Goal: Task Accomplishment & Management: Manage account settings

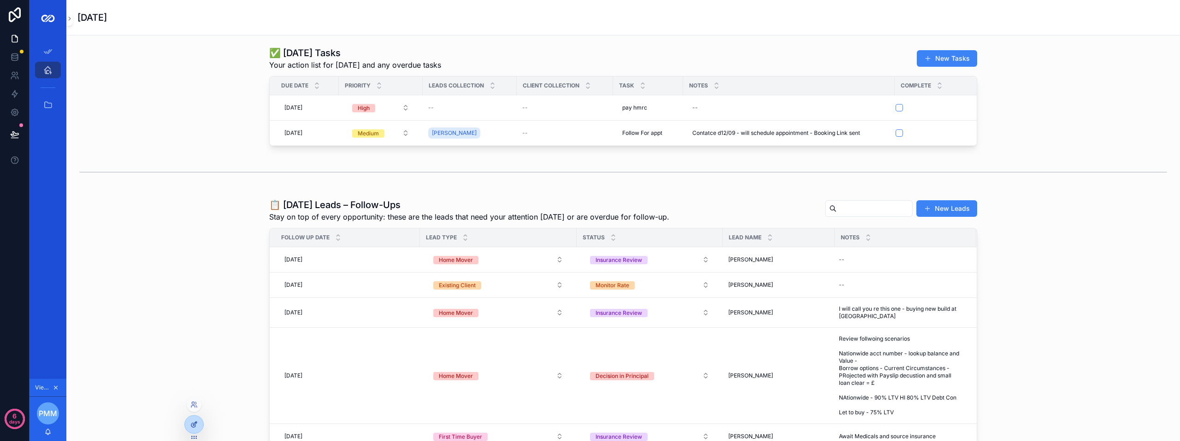
click at [194, 423] on icon at bounding box center [193, 424] width 7 height 7
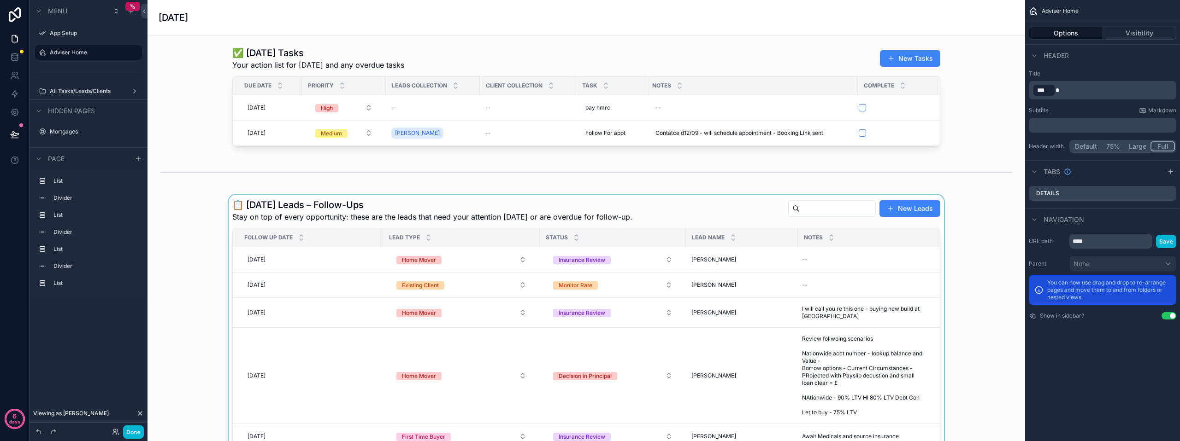
click at [622, 223] on div "scrollable content" at bounding box center [586, 324] width 863 height 258
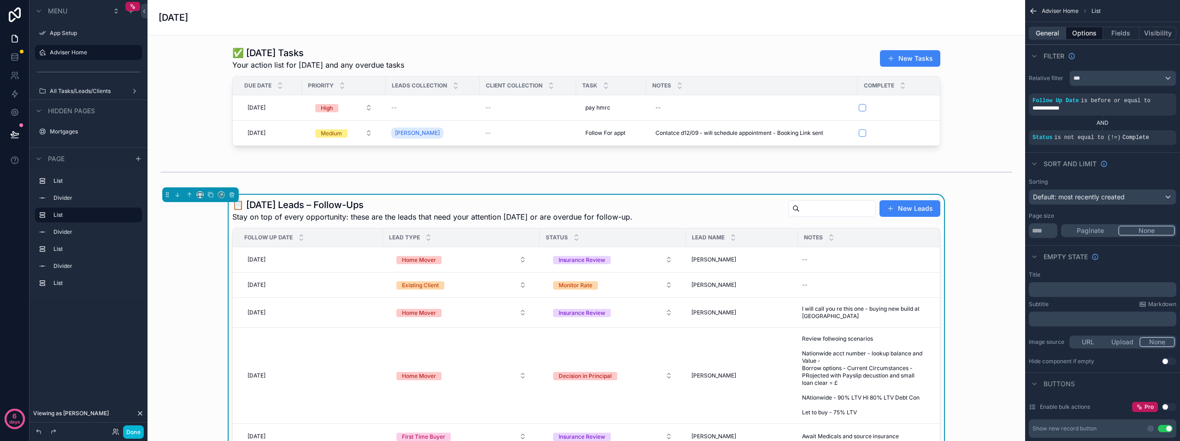
click at [1058, 30] on button "General" at bounding box center [1046, 33] width 37 height 13
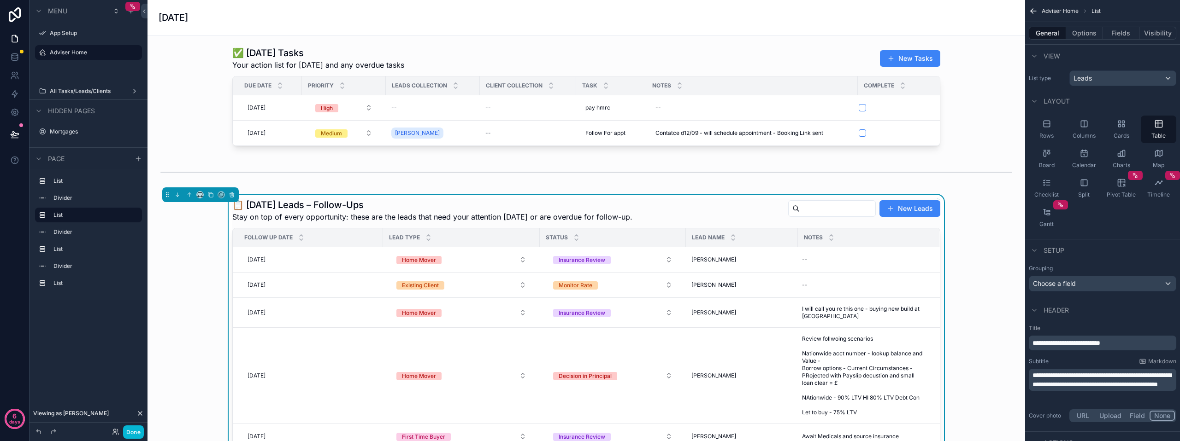
click at [1044, 340] on span "**********" at bounding box center [1066, 343] width 68 height 6
click at [1006, 372] on div "📋 #Today’s Leads – Follow-Ups Stay on top of every opportunity: these are the l…" at bounding box center [586, 324] width 863 height 258
click at [1047, 343] on span "**********" at bounding box center [1067, 343] width 70 height 6
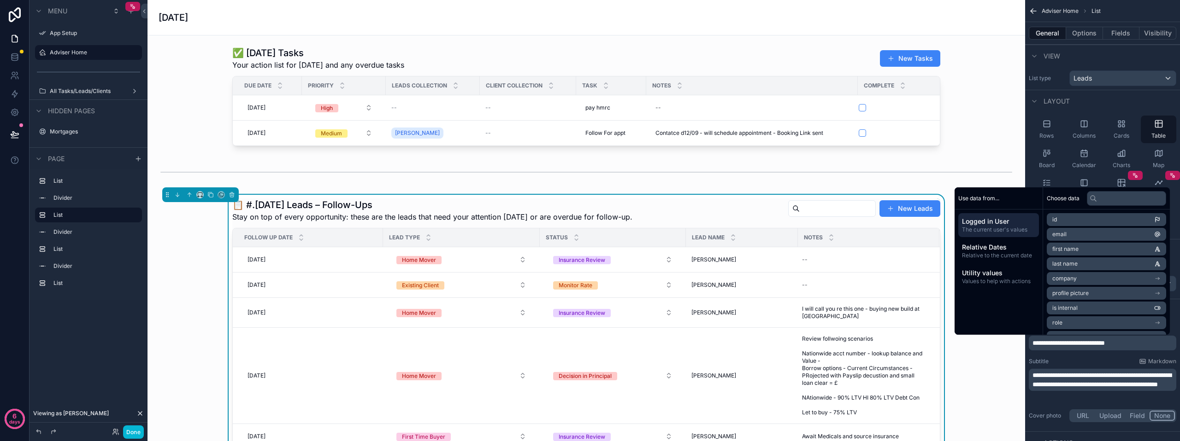
click at [1055, 354] on div "**********" at bounding box center [1102, 374] width 155 height 107
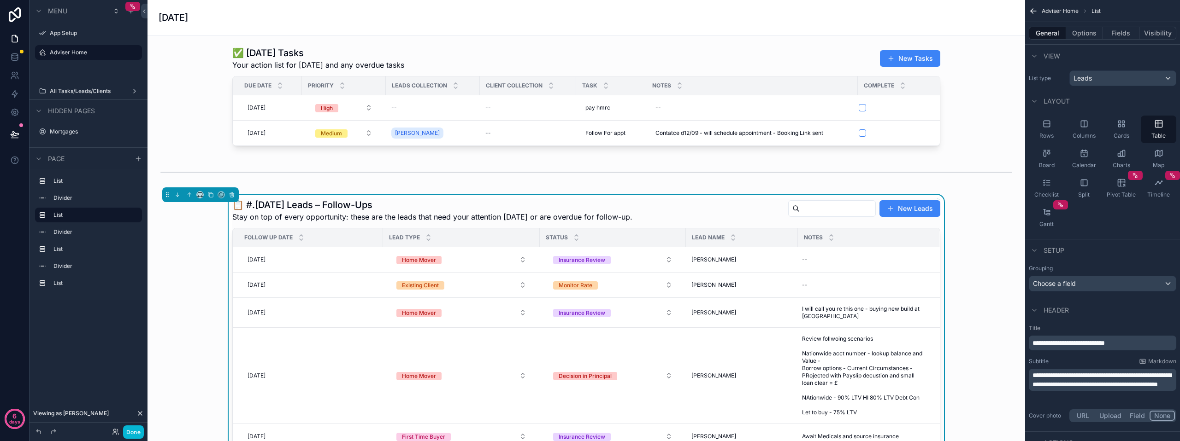
click at [994, 359] on div "📋 #.Today’s Leads – Follow-Ups Stay on top of every opportunity: these are the …" at bounding box center [586, 324] width 863 height 258
click at [1050, 344] on span "**********" at bounding box center [1068, 343] width 72 height 6
click at [1033, 377] on span "**********" at bounding box center [1101, 380] width 139 height 16
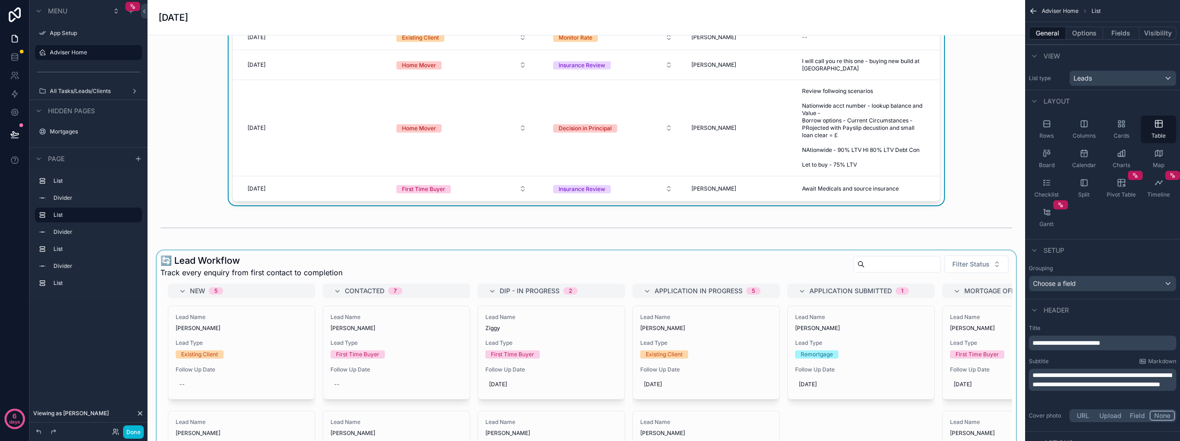
scroll to position [64, 0]
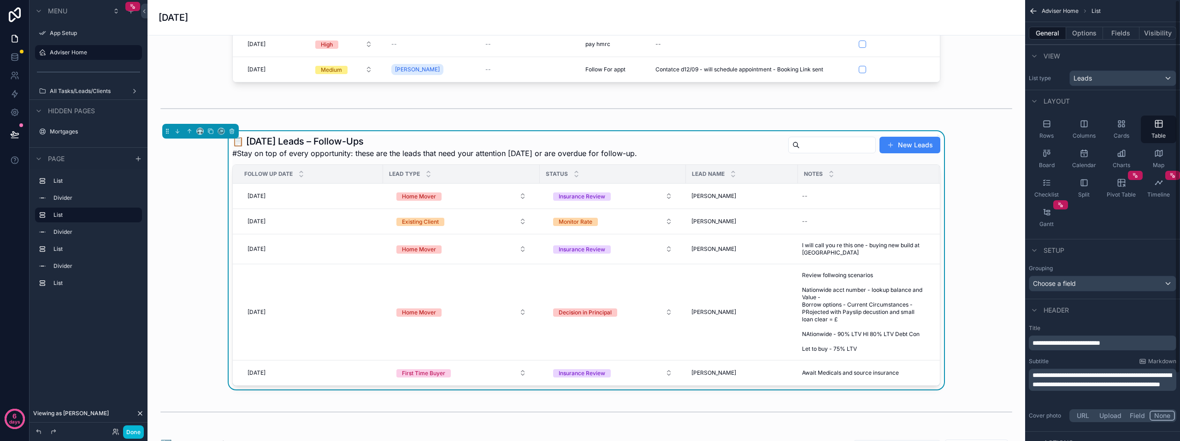
click at [1037, 373] on span "**********" at bounding box center [1101, 380] width 139 height 16
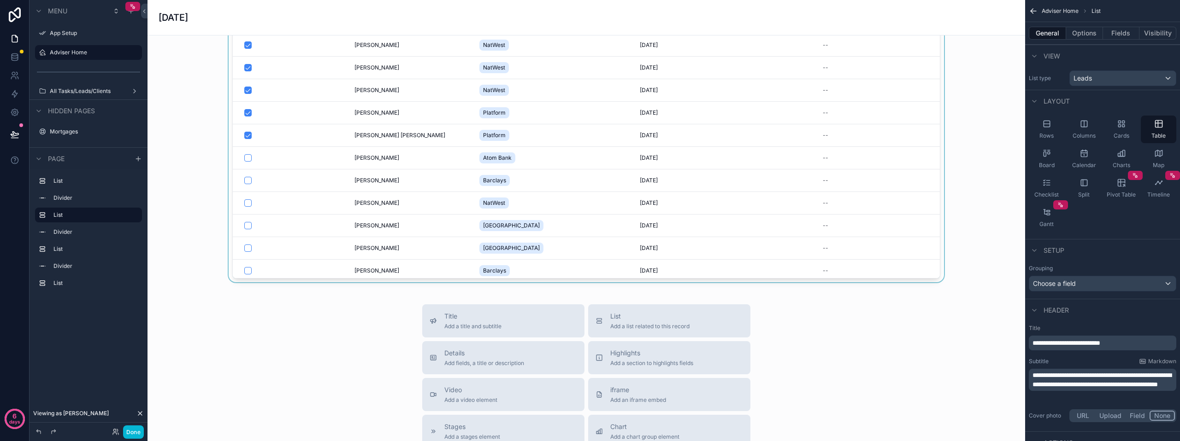
scroll to position [1014, 0]
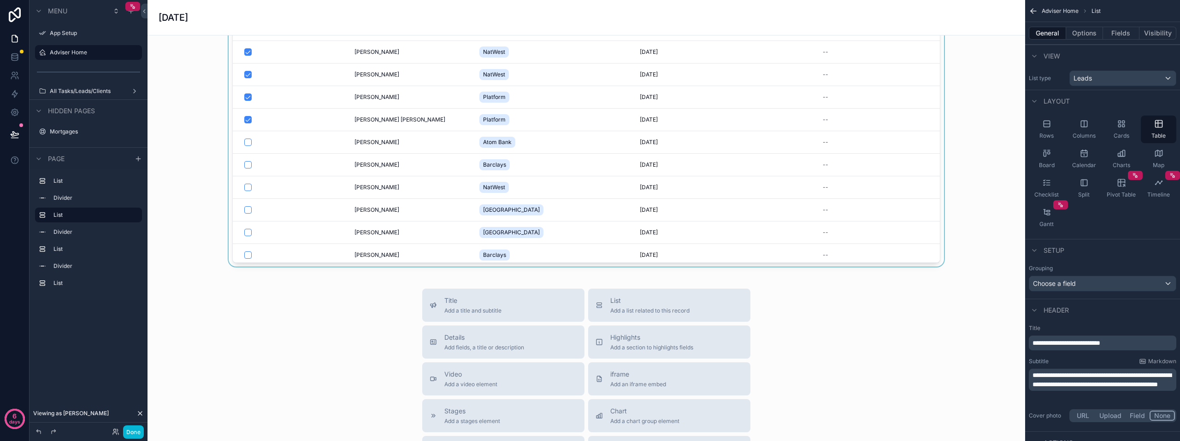
drag, startPoint x: 933, startPoint y: 203, endPoint x: 939, endPoint y: 226, distance: 23.6
click at [939, 226] on div "scrollable content" at bounding box center [586, 82] width 863 height 369
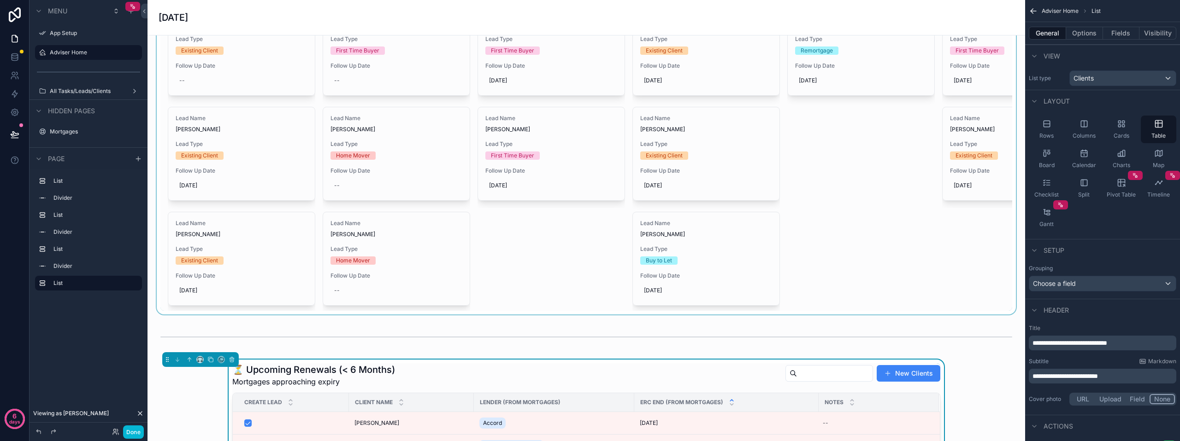
scroll to position [507, 0]
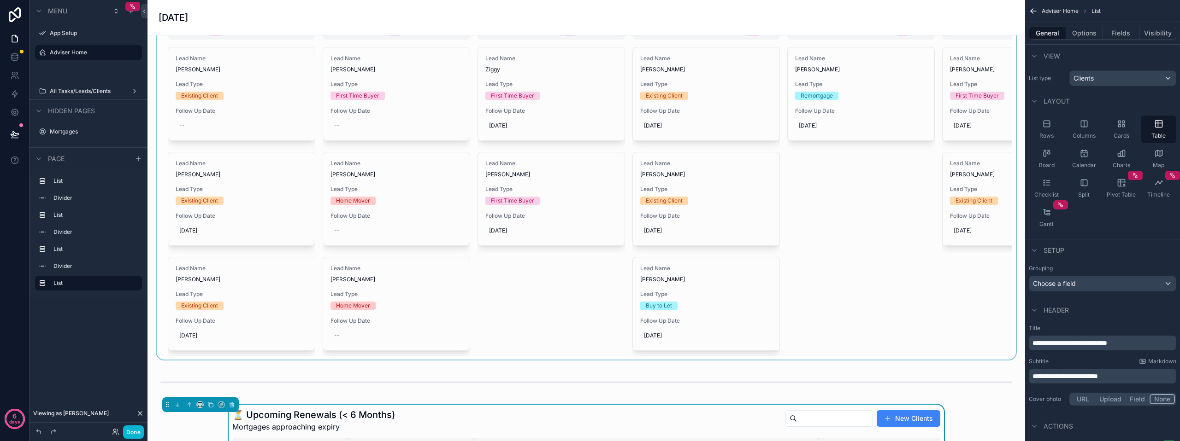
drag, startPoint x: 775, startPoint y: 161, endPoint x: 778, endPoint y: 198, distance: 37.0
click at [780, 193] on div "scrollable content" at bounding box center [586, 176] width 863 height 368
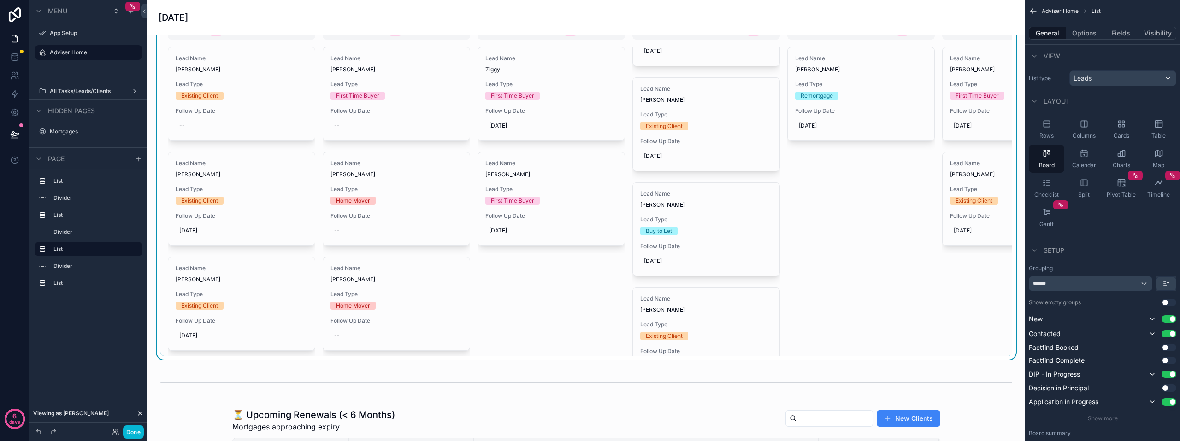
scroll to position [81, 0]
click at [133, 433] on button "Done" at bounding box center [133, 432] width 21 height 13
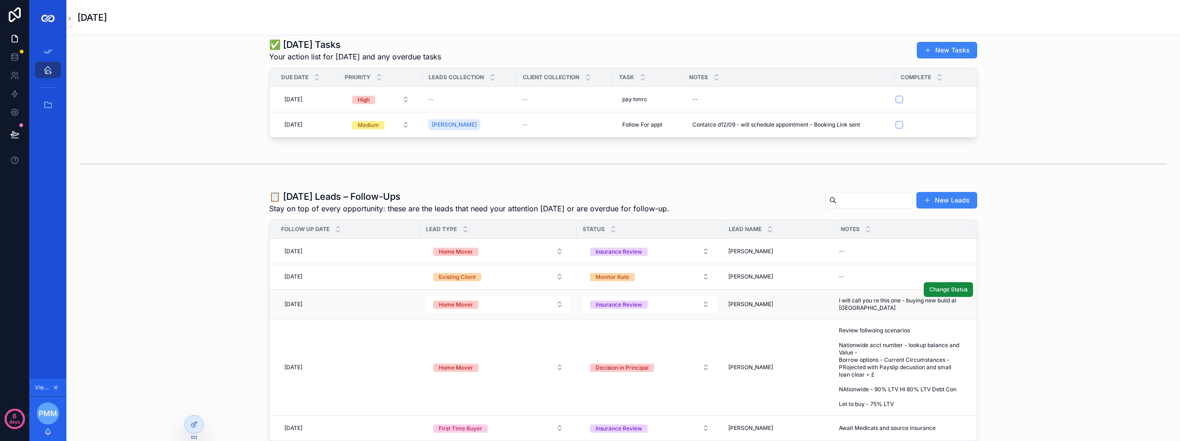
scroll to position [0, 0]
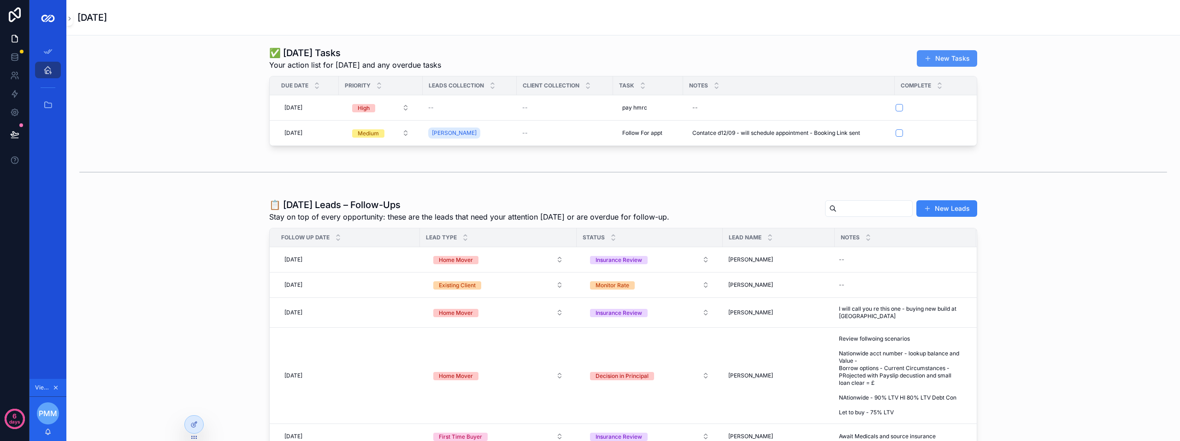
click at [938, 59] on button "New Tasks" at bounding box center [946, 58] width 60 height 17
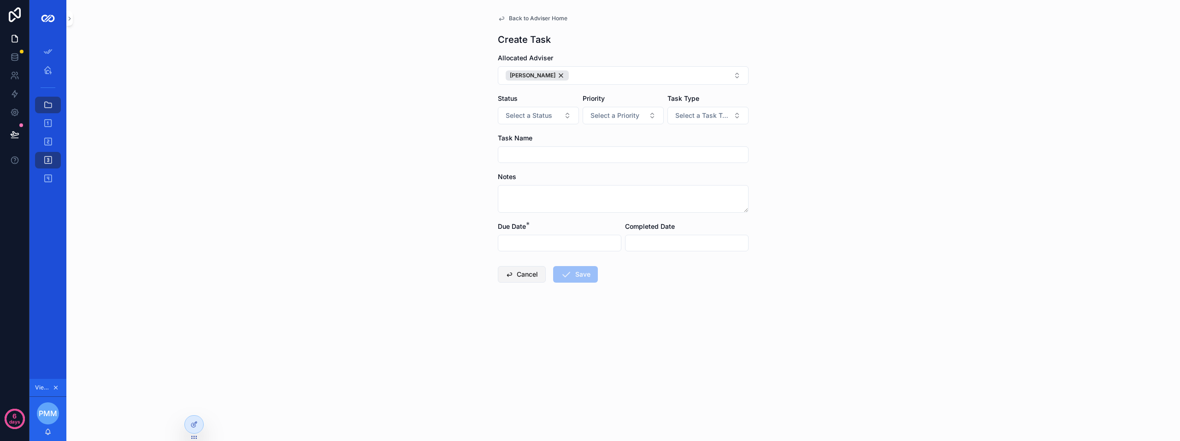
click at [521, 276] on button "Cancel" at bounding box center [522, 274] width 48 height 17
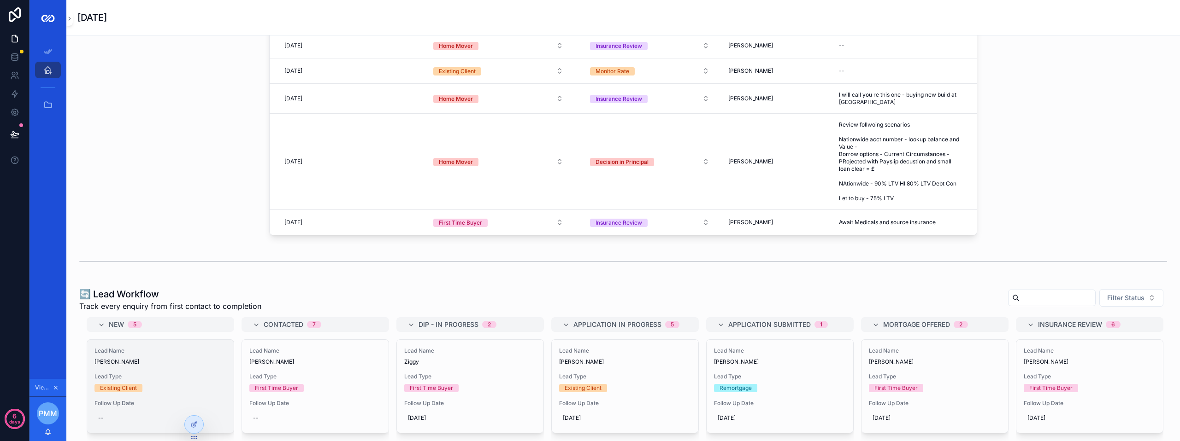
scroll to position [230, 0]
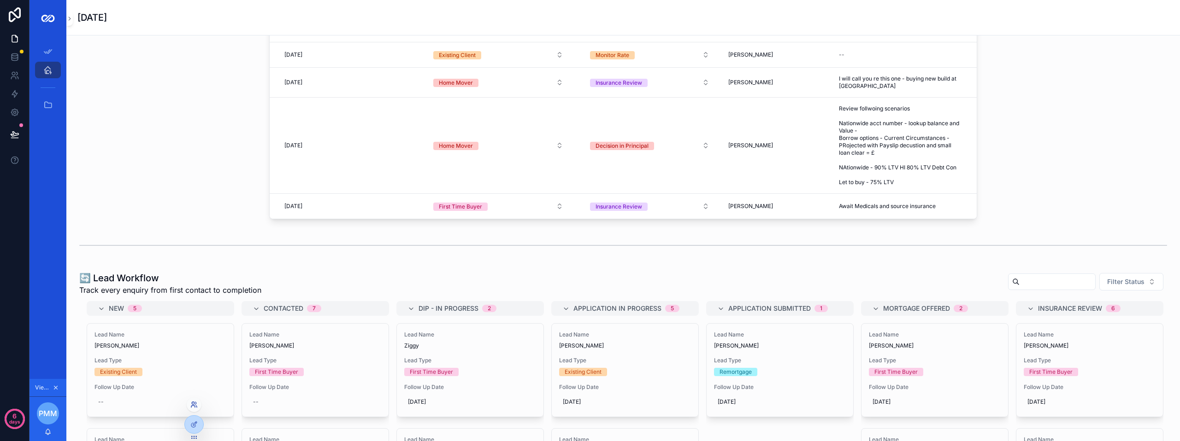
click at [194, 405] on icon at bounding box center [193, 404] width 7 height 7
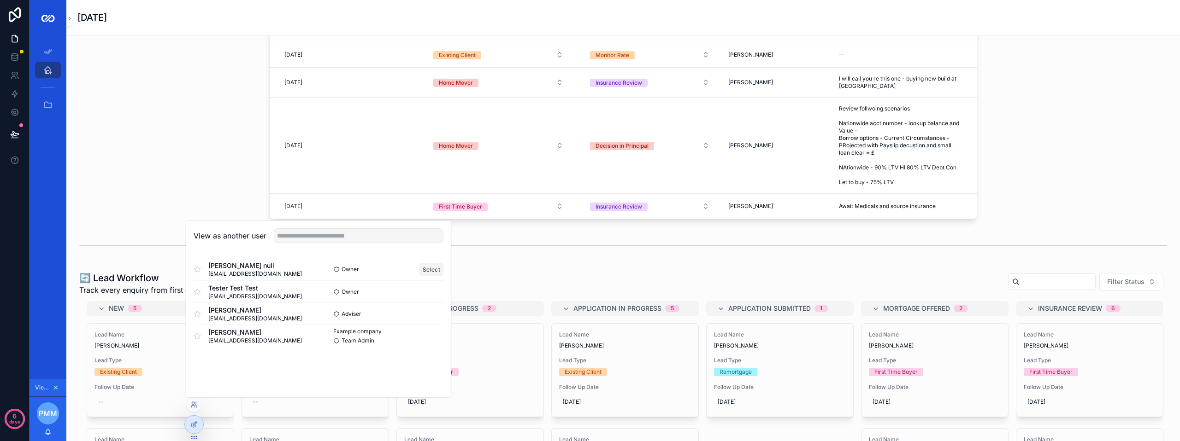
click at [432, 270] on button "Select" at bounding box center [431, 269] width 24 height 13
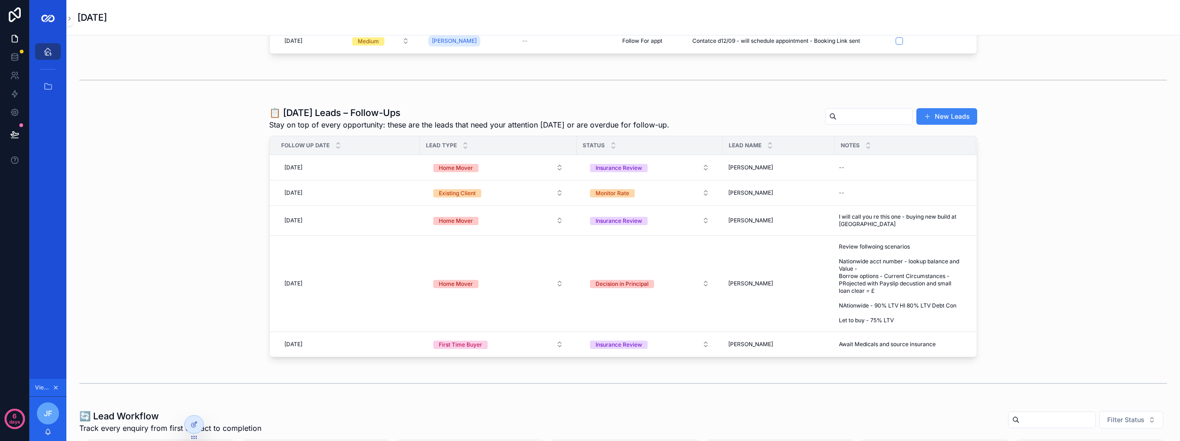
scroll to position [46, 0]
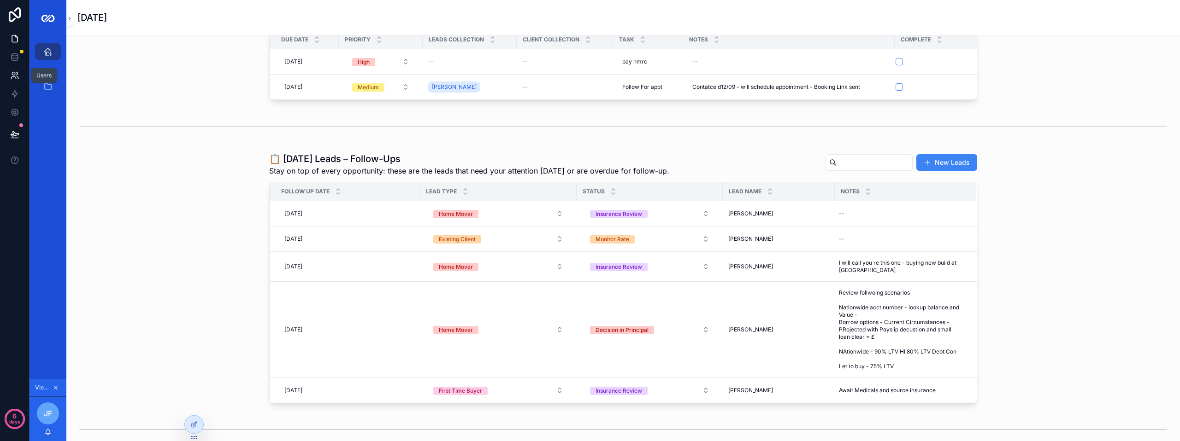
click at [20, 76] on link at bounding box center [14, 75] width 29 height 18
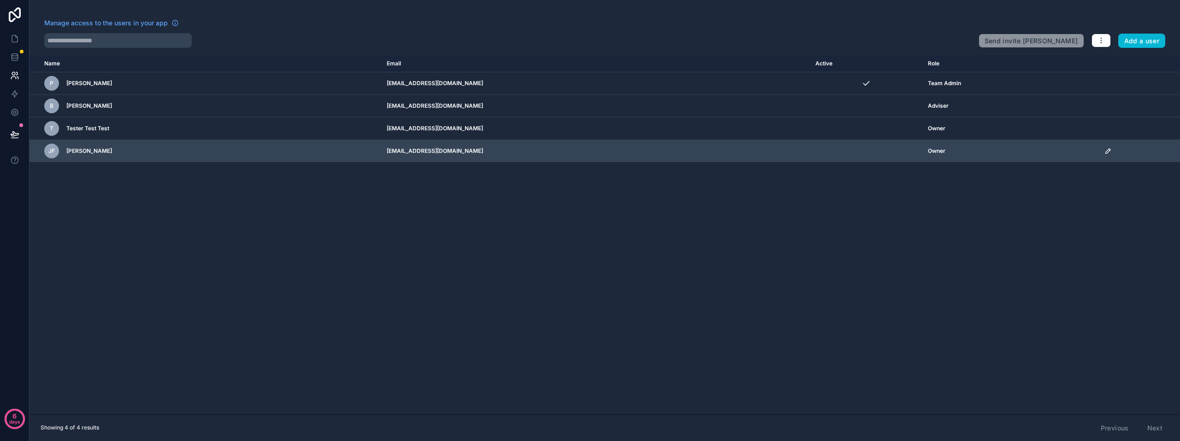
click at [1110, 153] on icon "scrollable content" at bounding box center [1107, 151] width 5 height 5
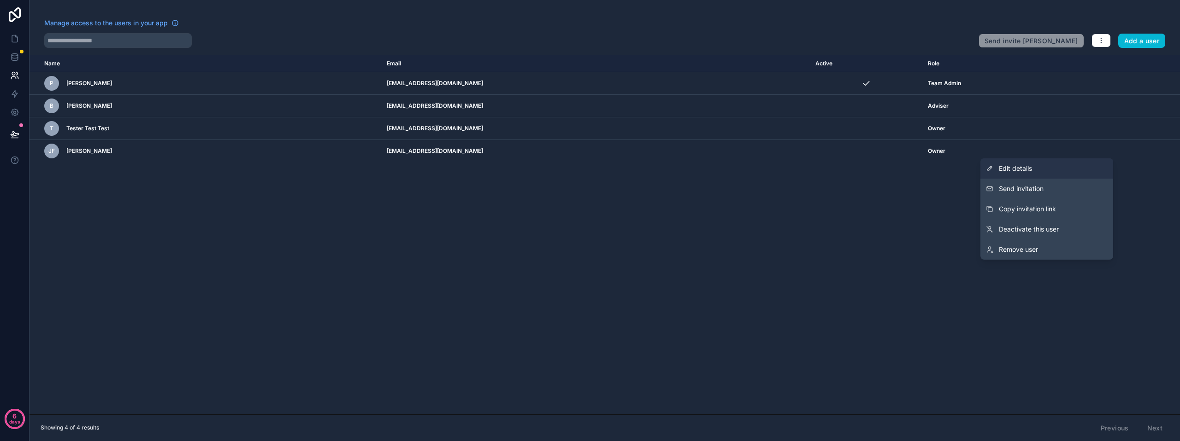
click at [1013, 171] on span "Edit details" at bounding box center [1014, 168] width 33 height 9
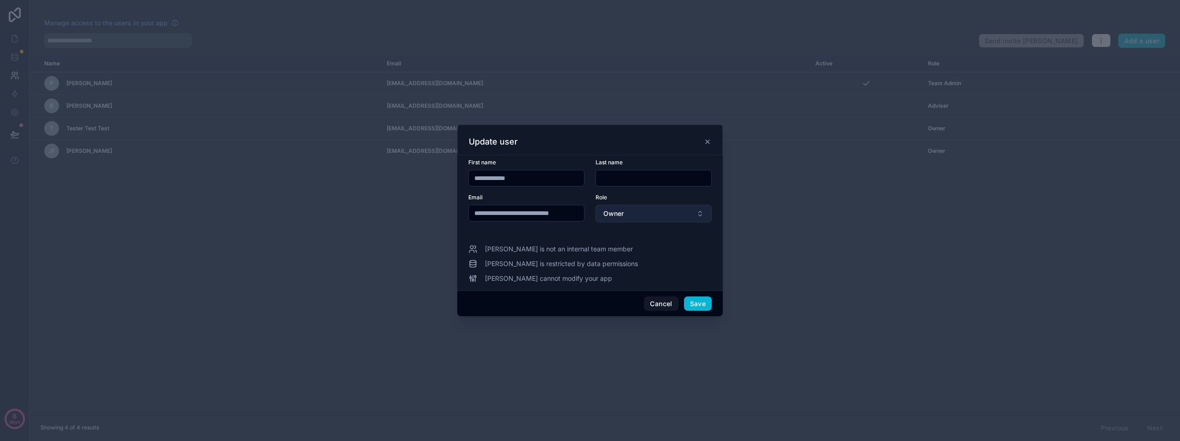
click at [655, 212] on button "Owner" at bounding box center [653, 214] width 116 height 18
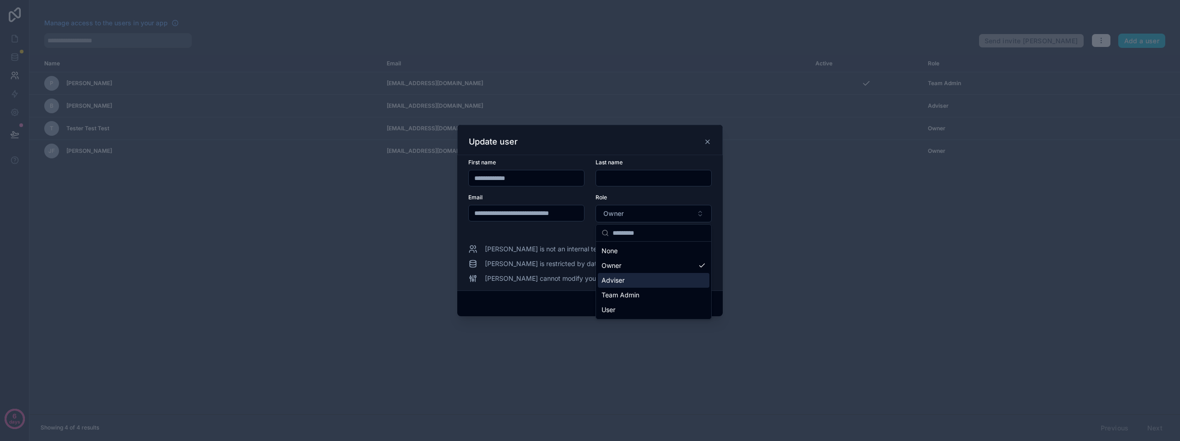
click at [637, 282] on div "Adviser" at bounding box center [653, 280] width 111 height 15
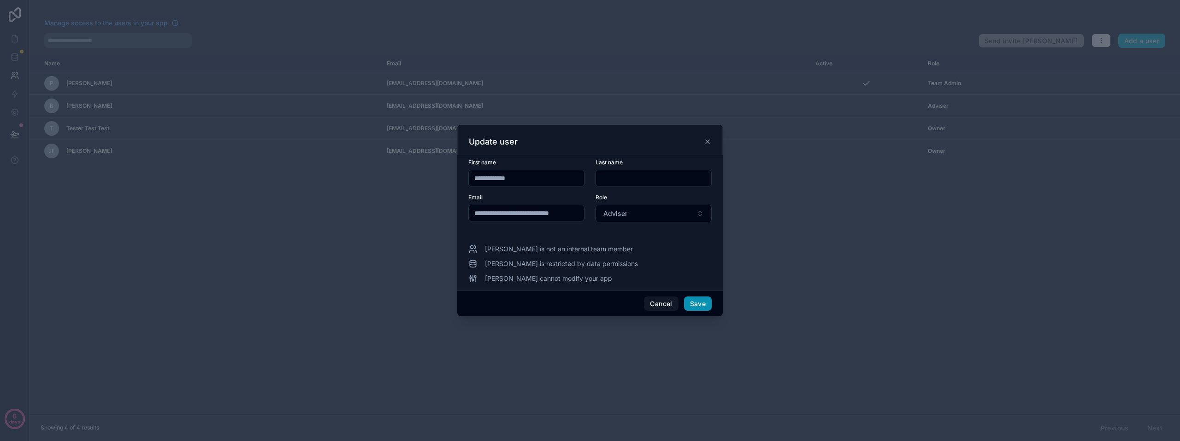
click at [692, 305] on button "Save" at bounding box center [698, 304] width 28 height 15
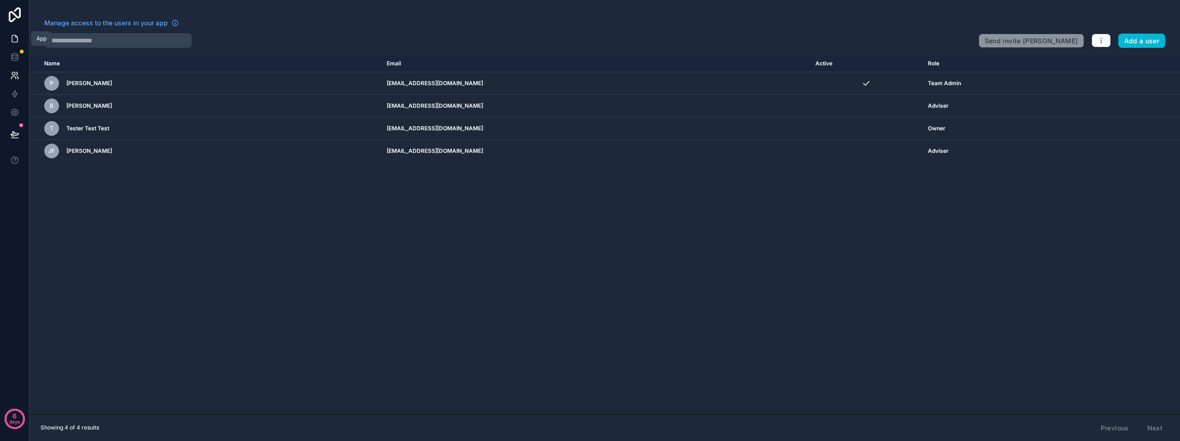
click at [13, 38] on icon at bounding box center [14, 38] width 9 height 9
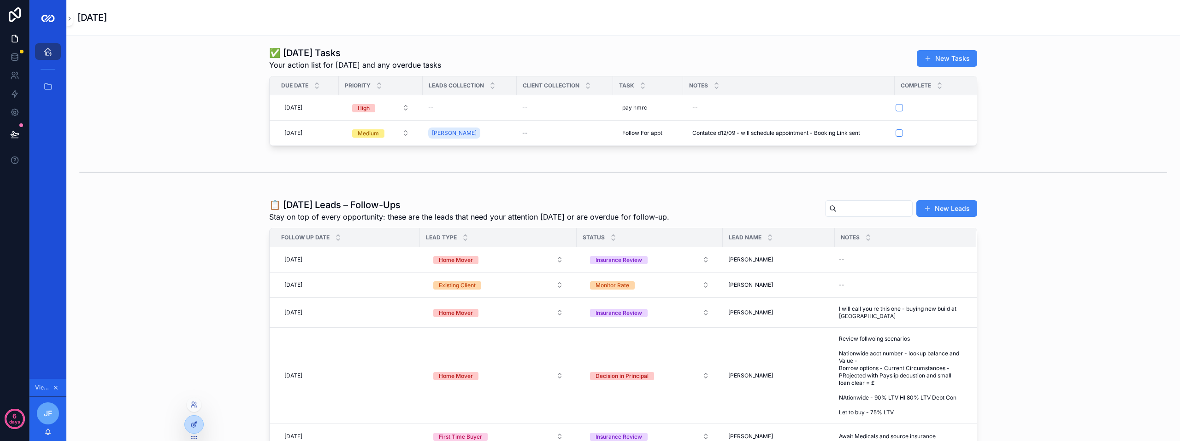
click at [194, 423] on icon at bounding box center [193, 424] width 7 height 7
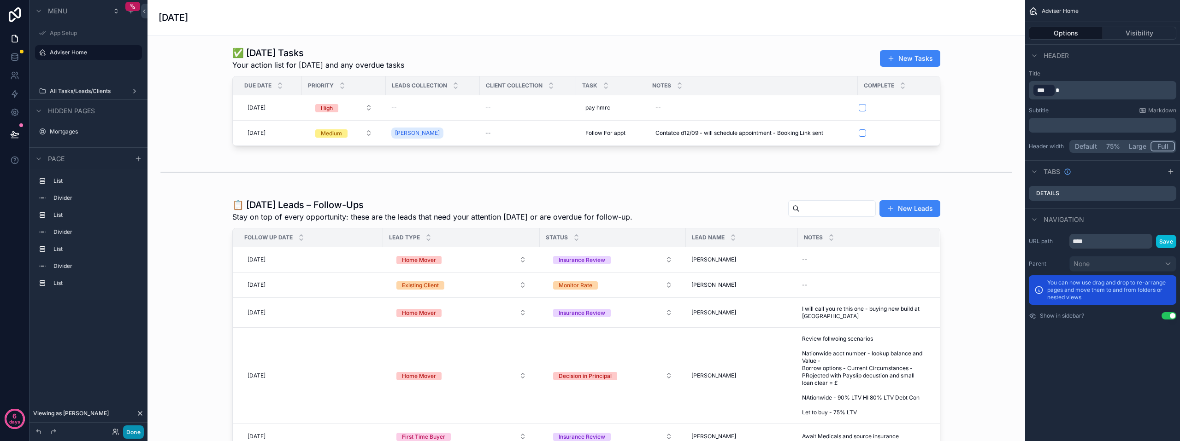
click at [136, 428] on button "Done" at bounding box center [133, 432] width 21 height 13
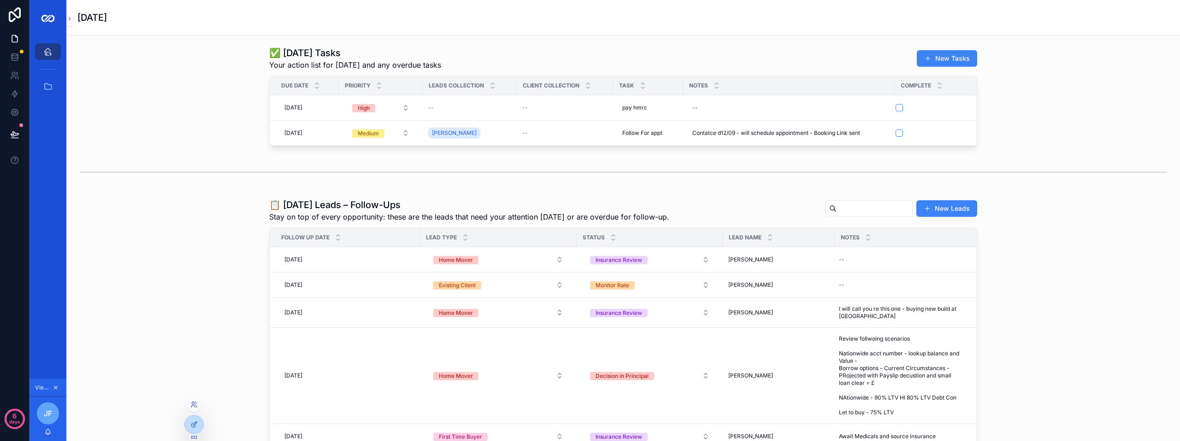
click at [189, 403] on div at bounding box center [194, 405] width 15 height 15
click at [193, 403] on icon at bounding box center [193, 404] width 7 height 7
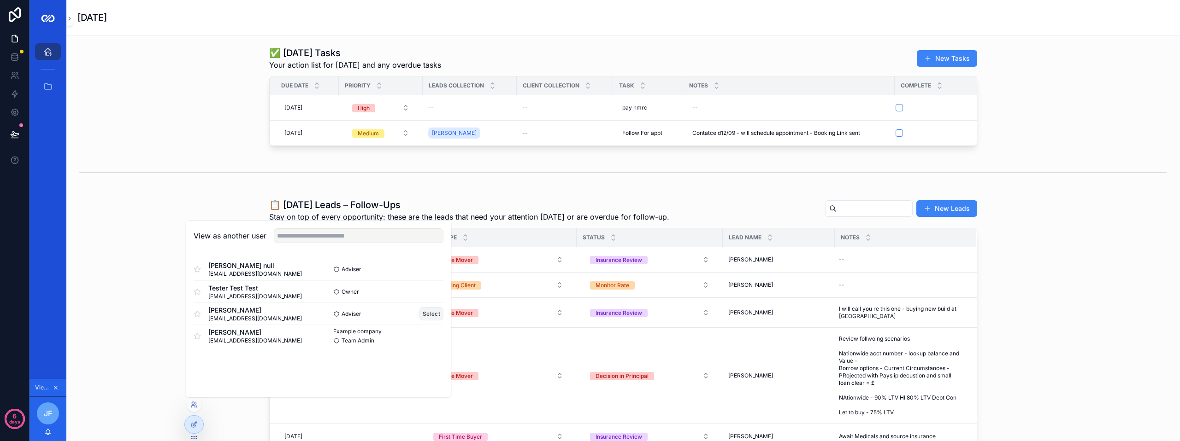
click at [427, 313] on button "Select" at bounding box center [431, 313] width 24 height 13
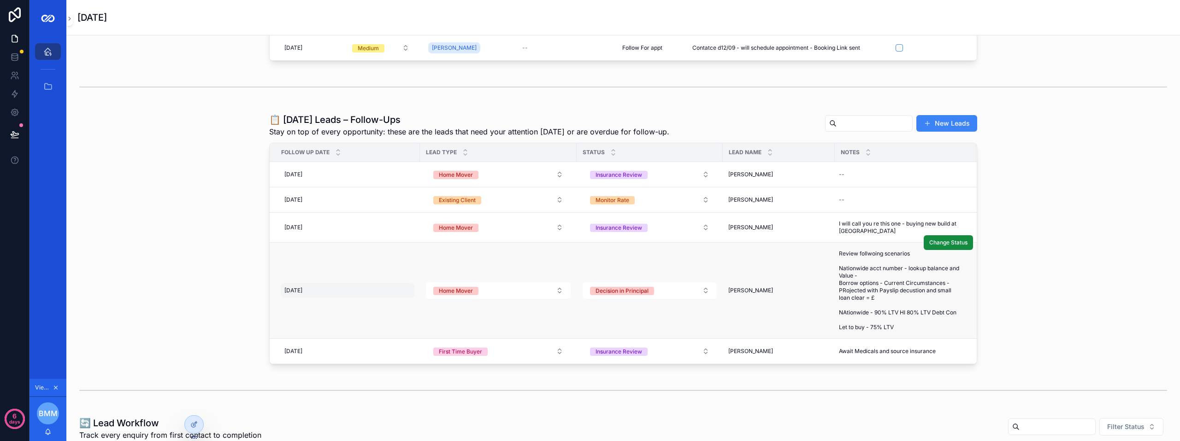
scroll to position [92, 0]
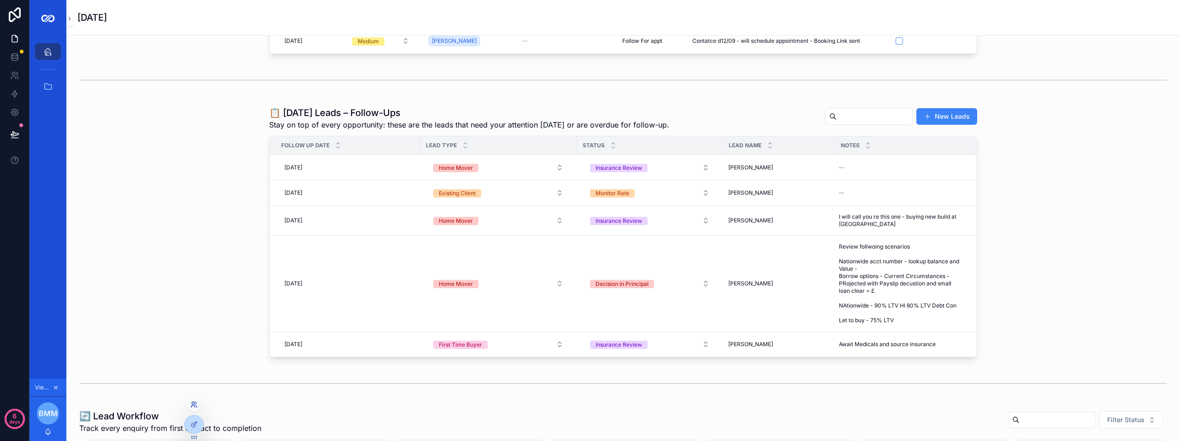
click at [191, 407] on icon at bounding box center [193, 407] width 4 height 2
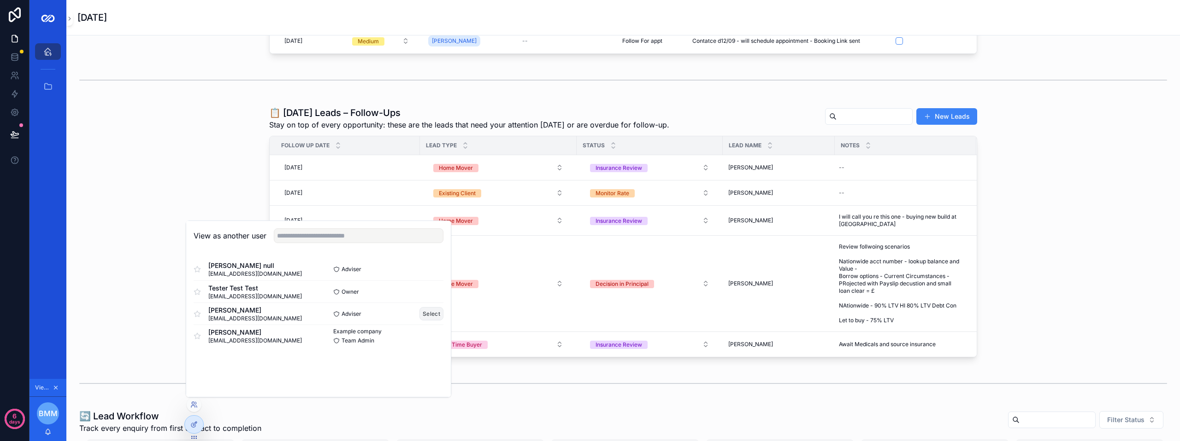
click at [429, 312] on button "Select" at bounding box center [431, 313] width 24 height 13
click at [439, 314] on button "Select" at bounding box center [431, 313] width 24 height 13
click at [423, 311] on button "Select" at bounding box center [431, 313] width 24 height 13
click at [425, 312] on button "Select" at bounding box center [431, 313] width 24 height 13
click at [133, 213] on div "📋 Today’s Leads – Follow-Ups Stay on top of every opportunity: these are the le…" at bounding box center [623, 232] width 1098 height 258
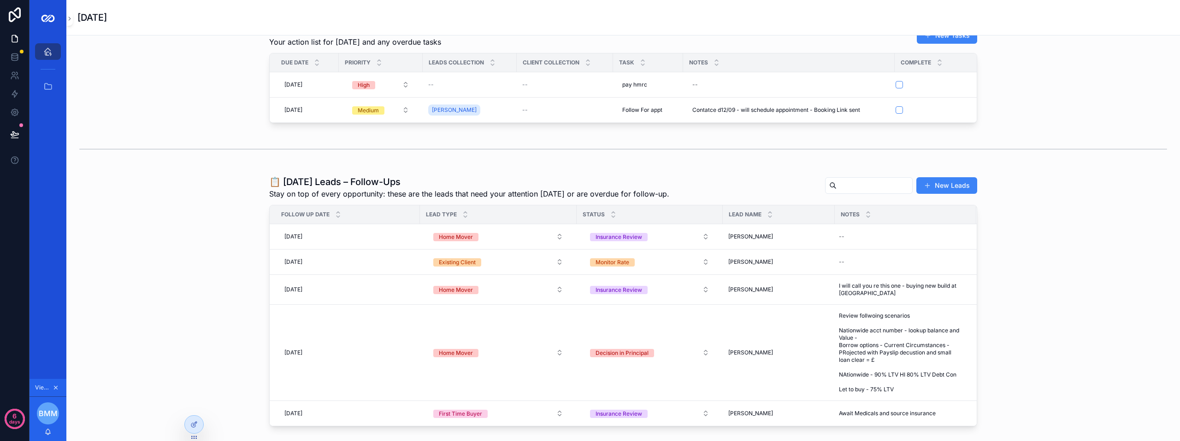
scroll to position [0, 0]
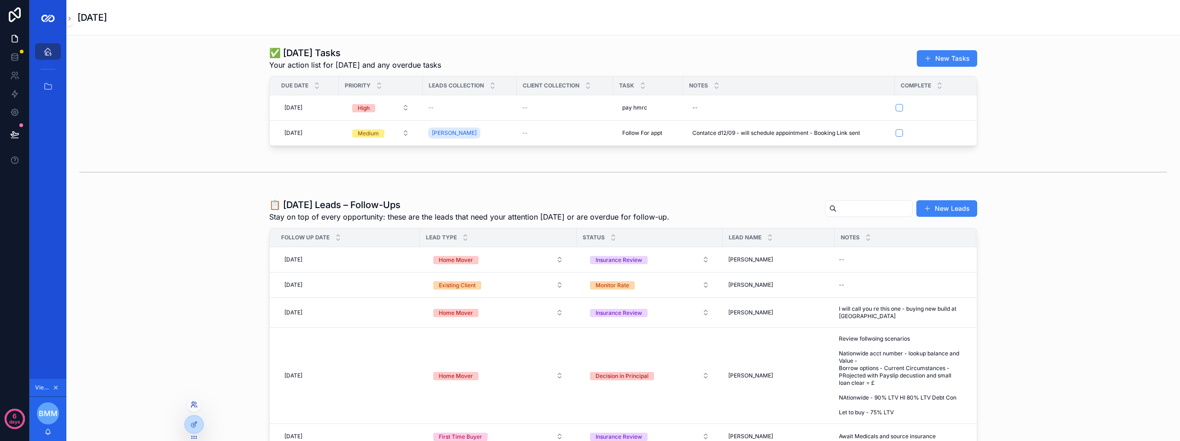
click at [193, 404] on icon at bounding box center [193, 404] width 7 height 7
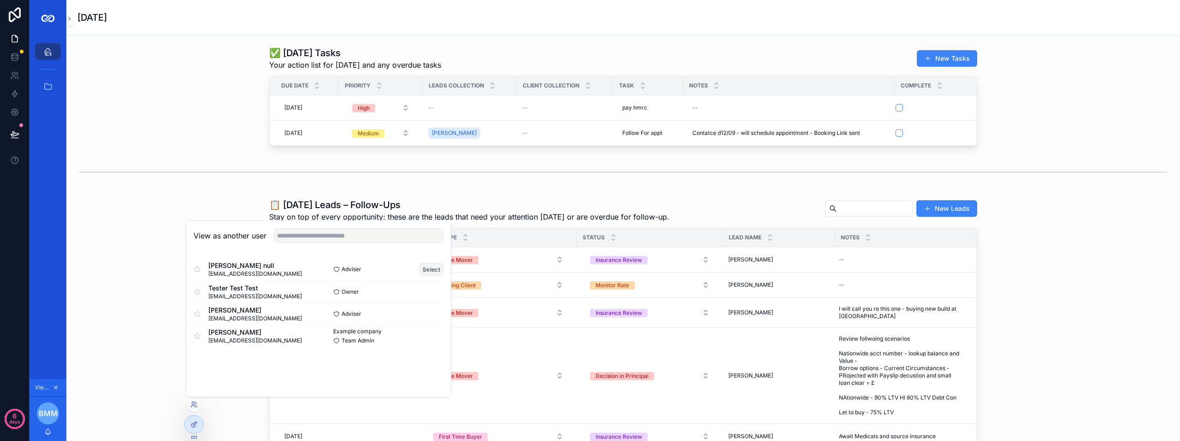
click at [431, 270] on button "Select" at bounding box center [431, 269] width 24 height 13
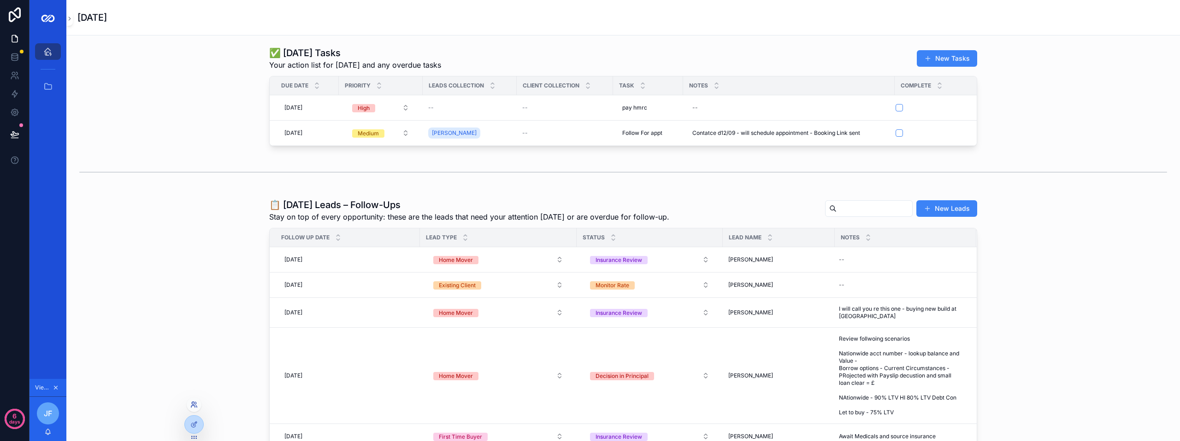
click at [196, 407] on icon at bounding box center [193, 404] width 7 height 7
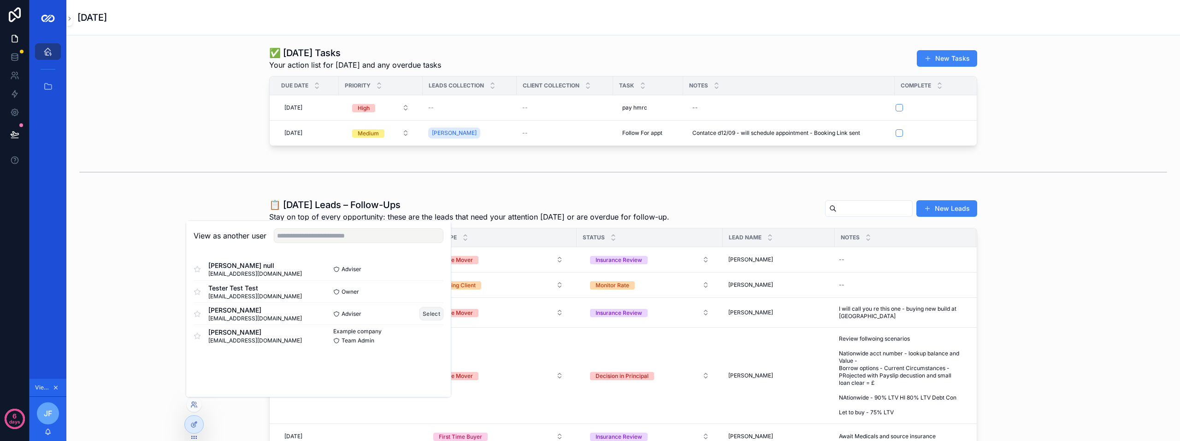
click at [436, 317] on button "Select" at bounding box center [431, 313] width 24 height 13
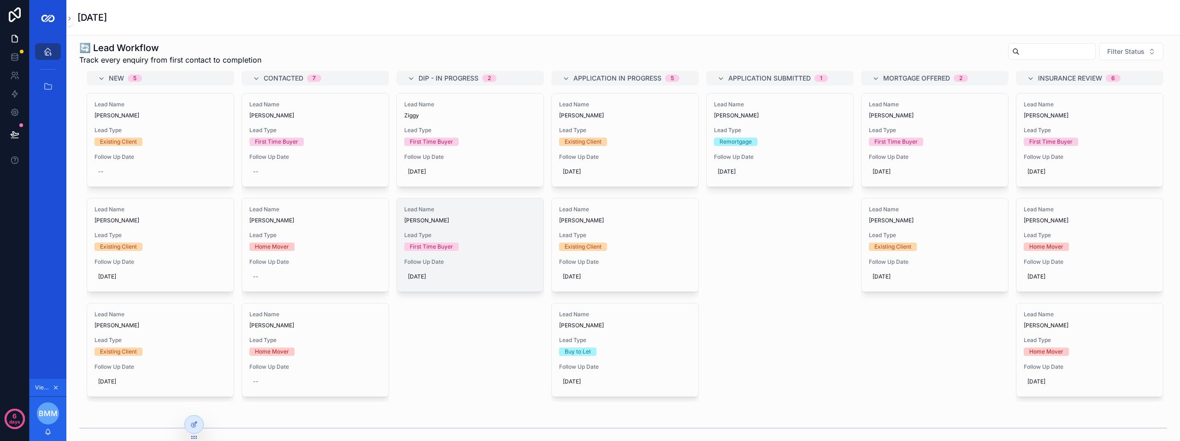
scroll to position [415, 0]
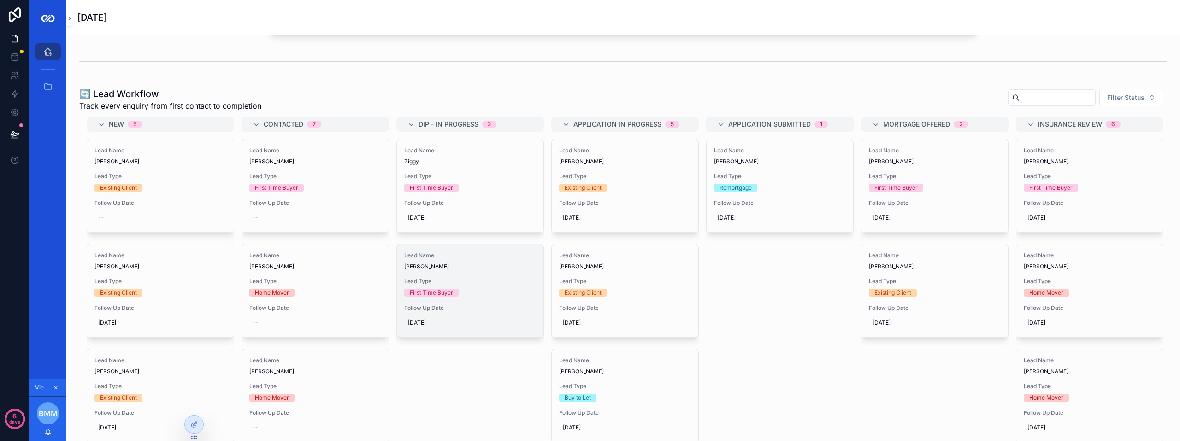
click at [470, 259] on span "Lead Name" at bounding box center [470, 255] width 132 height 7
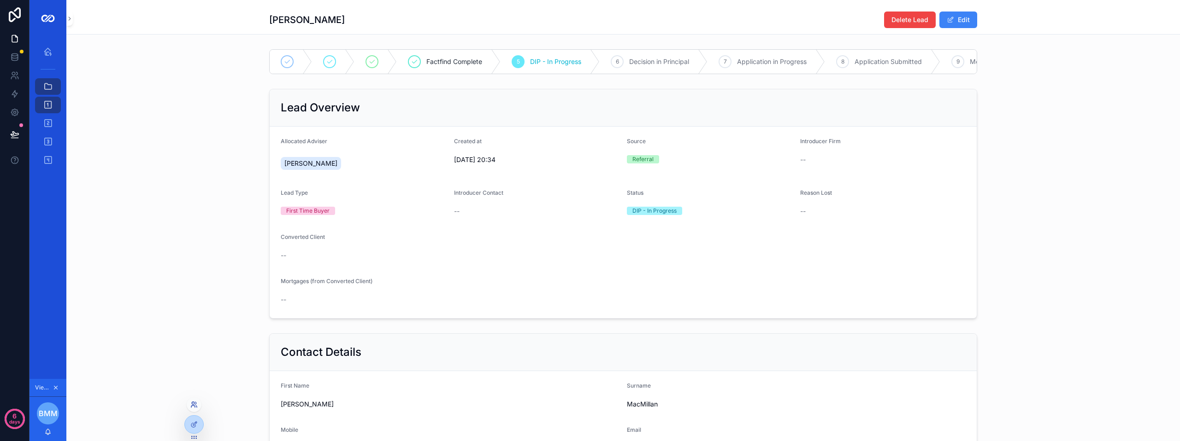
click at [194, 406] on icon at bounding box center [193, 407] width 4 height 2
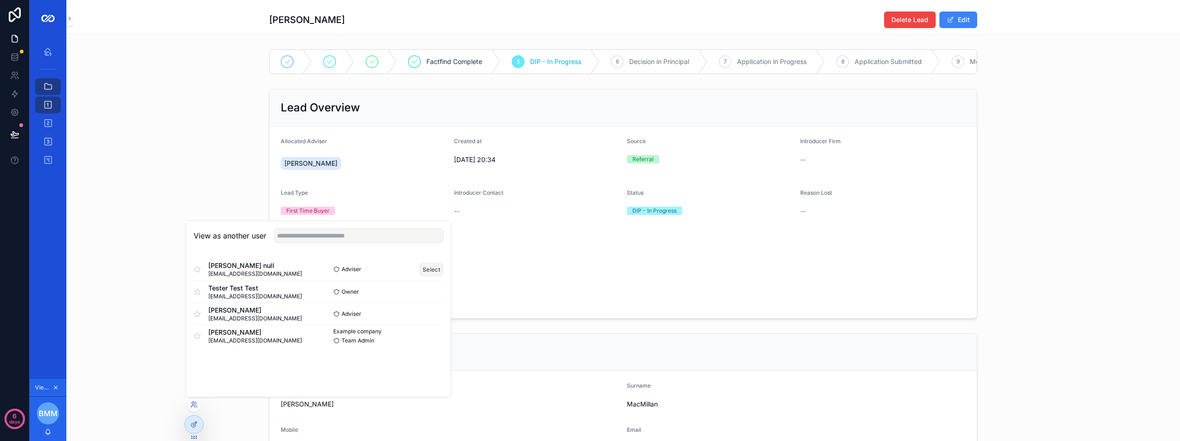
click at [430, 272] on button "Select" at bounding box center [431, 269] width 24 height 13
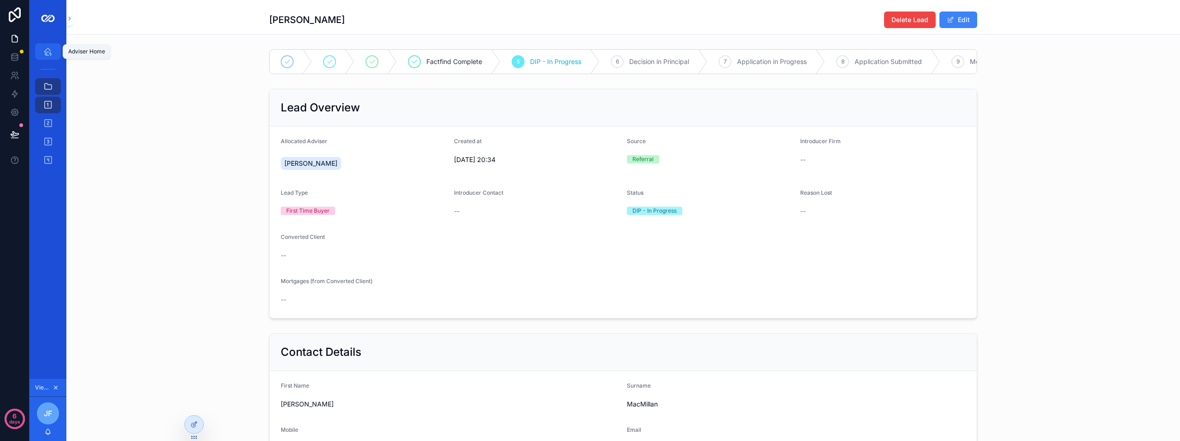
click at [53, 54] on div "Adviser Home" at bounding box center [48, 51] width 15 height 15
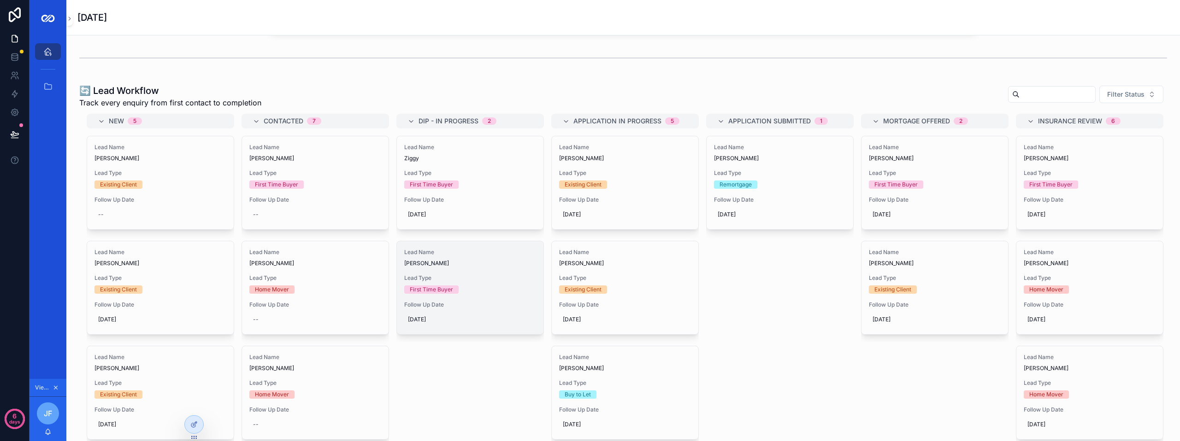
scroll to position [404, 0]
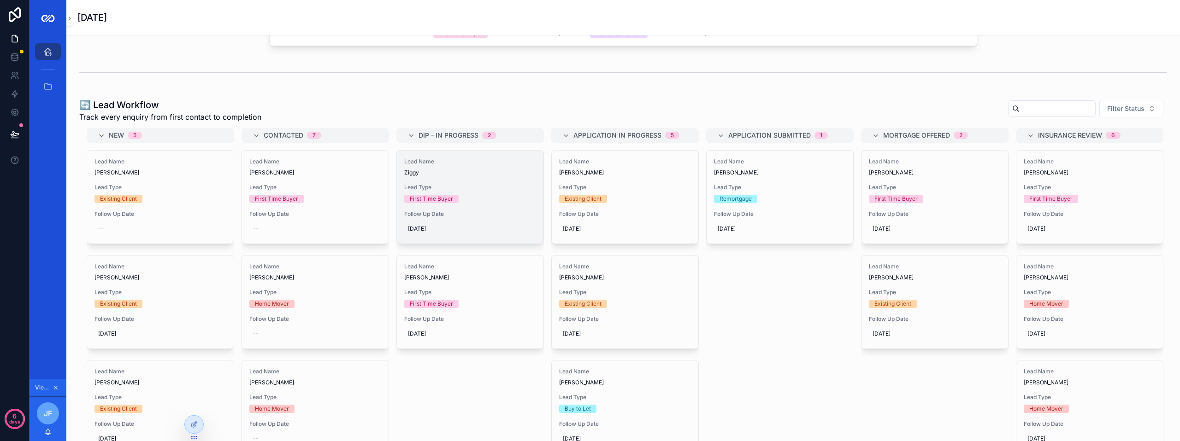
click at [458, 233] on span "03/10/2025" at bounding box center [470, 228] width 124 height 7
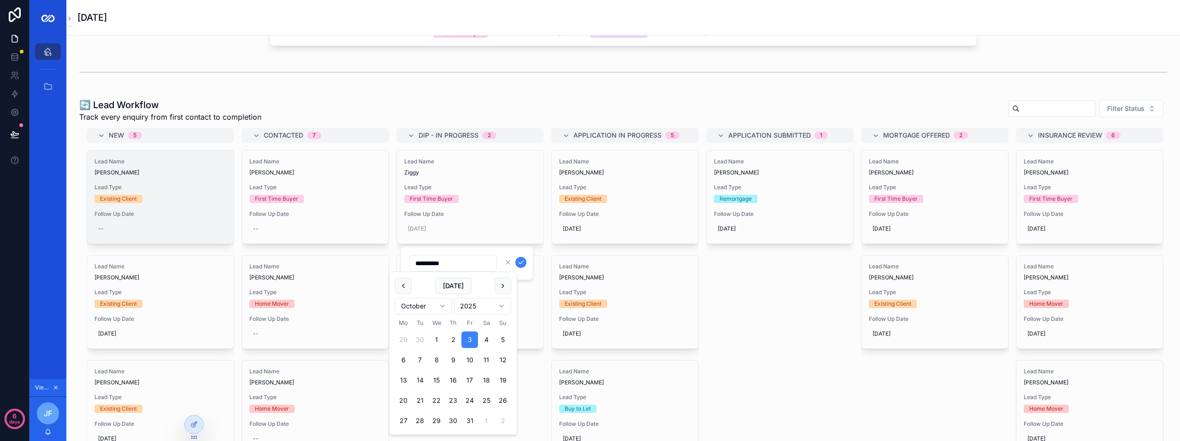
click at [186, 191] on span "Lead Type" at bounding box center [160, 187] width 132 height 7
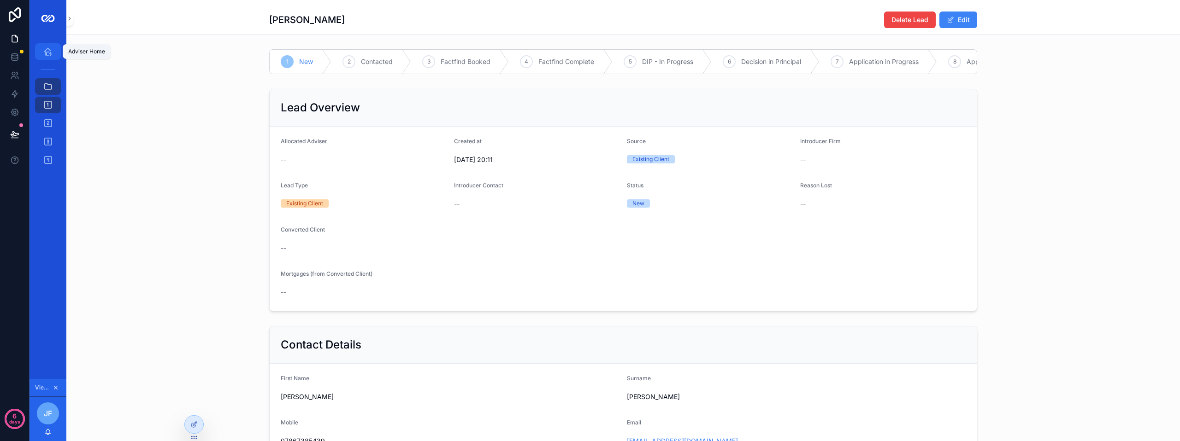
click at [49, 55] on icon "scrollable content" at bounding box center [47, 51] width 9 height 9
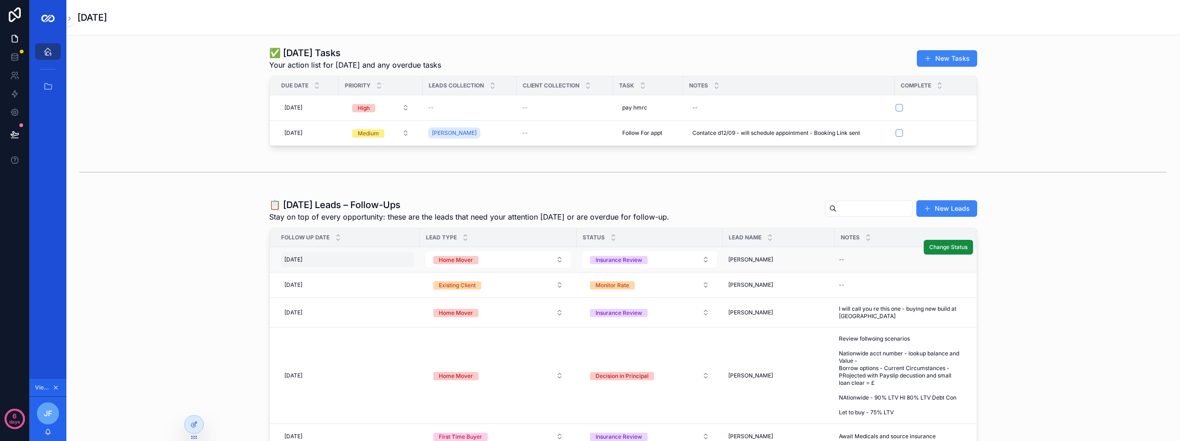
click at [381, 266] on div "02/10/2025 02/10/2025" at bounding box center [348, 259] width 134 height 15
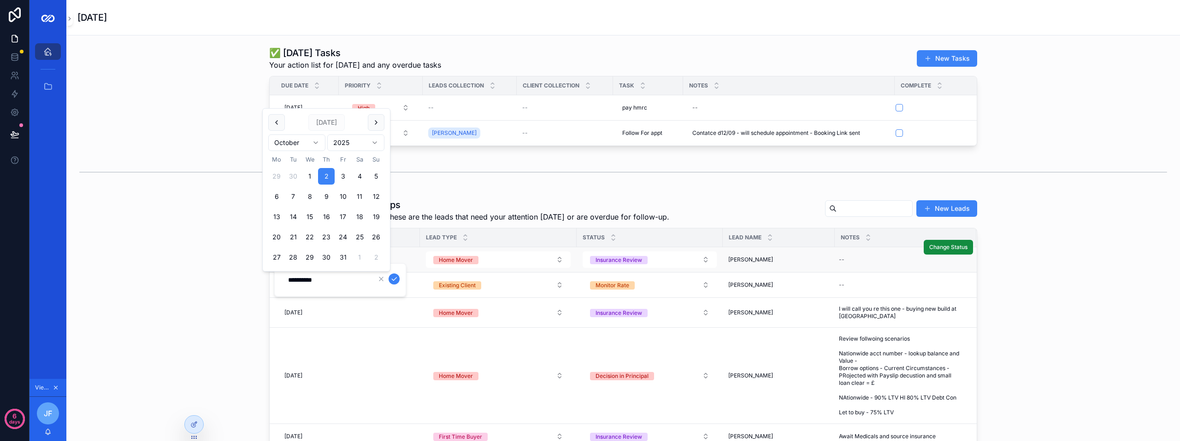
click at [738, 262] on td "Sarah Ramage Sarah Ramage" at bounding box center [778, 259] width 112 height 25
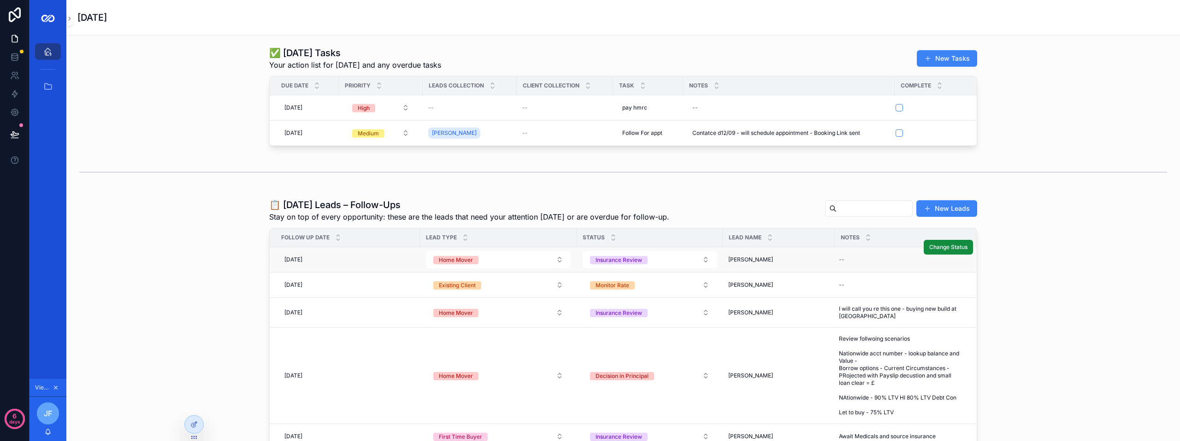
click at [749, 264] on span "Sarah Ramage" at bounding box center [750, 259] width 45 height 7
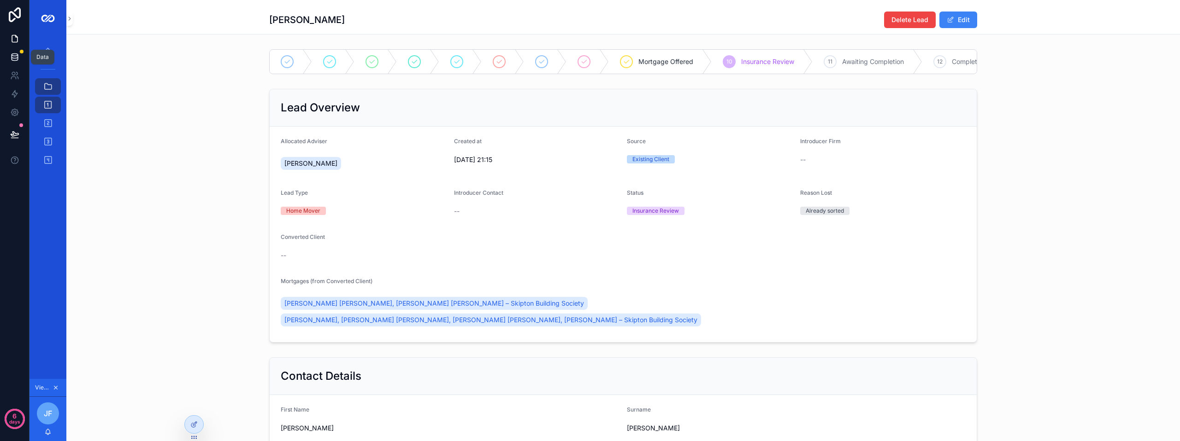
click at [13, 57] on icon at bounding box center [14, 57] width 9 height 9
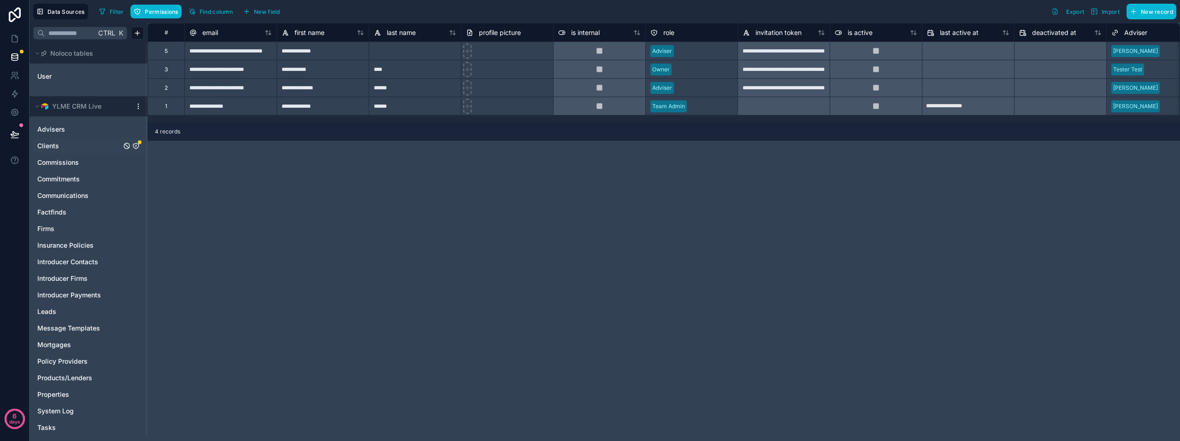
click at [76, 142] on link "Clients" at bounding box center [79, 145] width 84 height 9
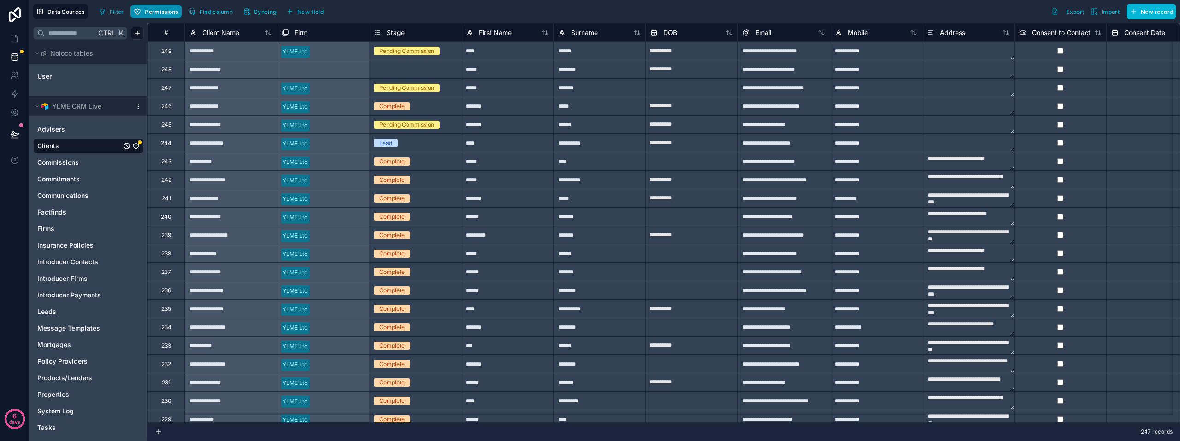
click at [162, 13] on span "Permissions" at bounding box center [161, 11] width 33 height 7
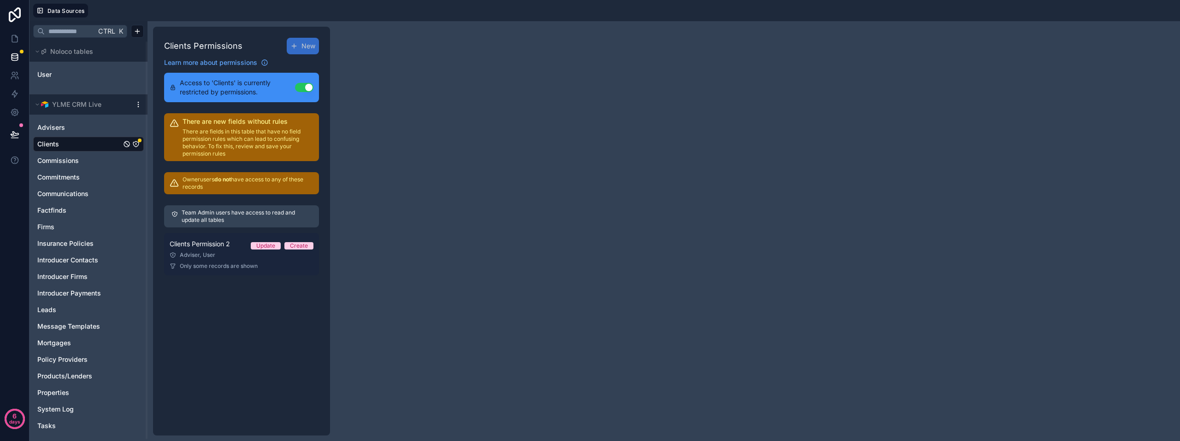
click at [236, 247] on div "Clients Permission 2 Update Create" at bounding box center [242, 244] width 144 height 11
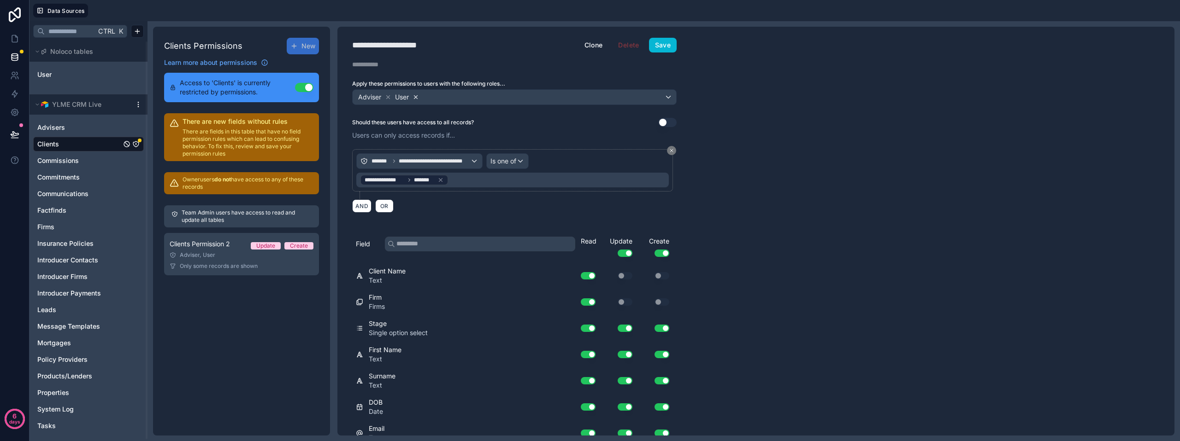
click at [417, 97] on icon at bounding box center [415, 96] width 3 height 3
click at [411, 97] on div "Adviser" at bounding box center [513, 97] width 323 height 15
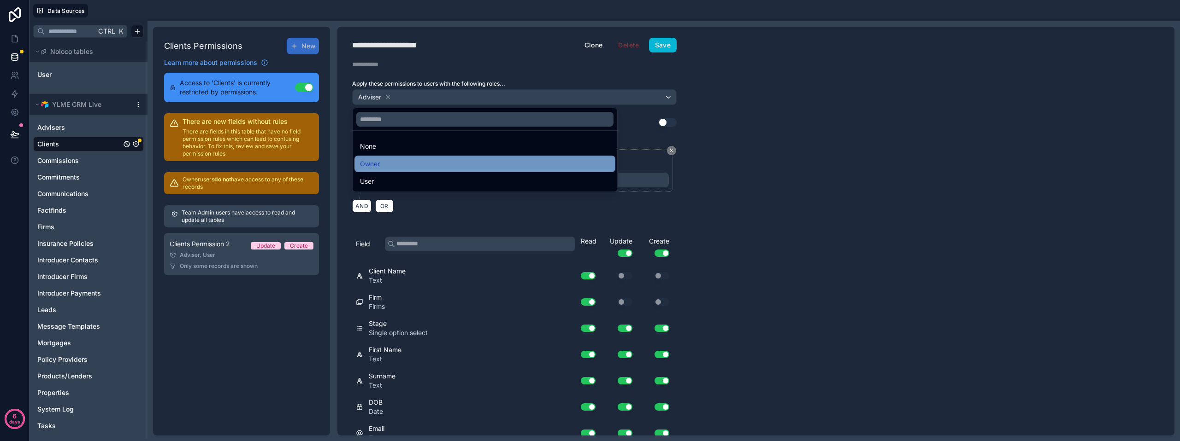
click at [381, 158] on div "Owner" at bounding box center [485, 163] width 250 height 11
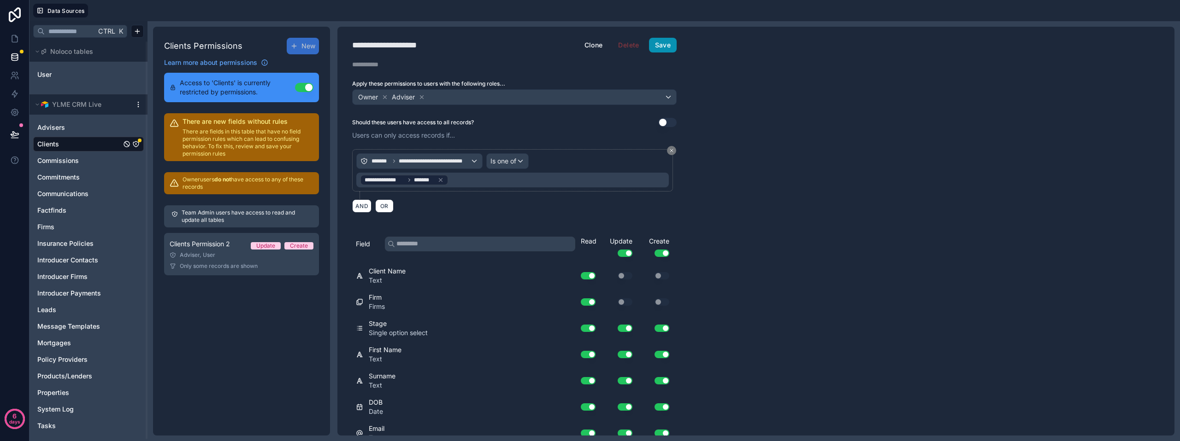
click at [657, 45] on button "Save" at bounding box center [663, 45] width 28 height 15
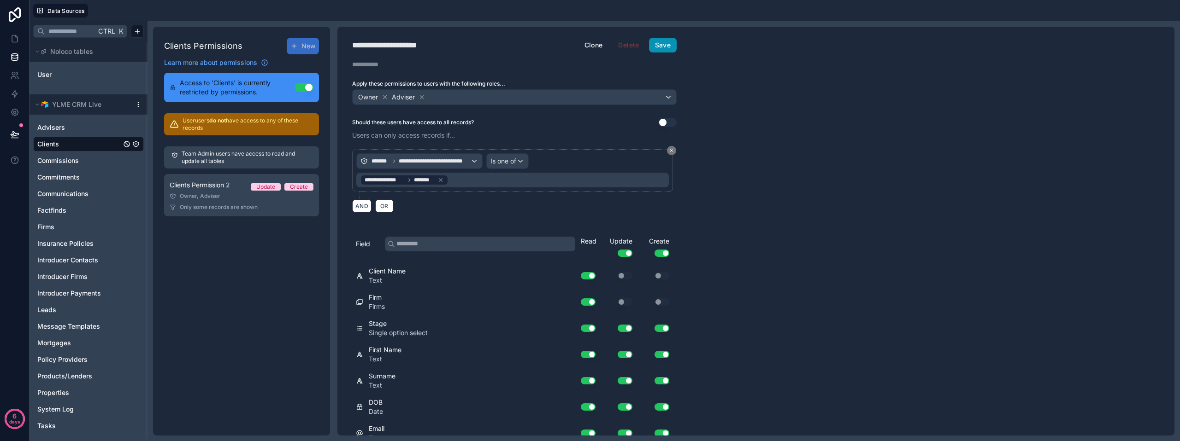
click at [657, 48] on button "Save" at bounding box center [663, 45] width 28 height 15
click at [68, 124] on link "Advisers" at bounding box center [79, 127] width 84 height 9
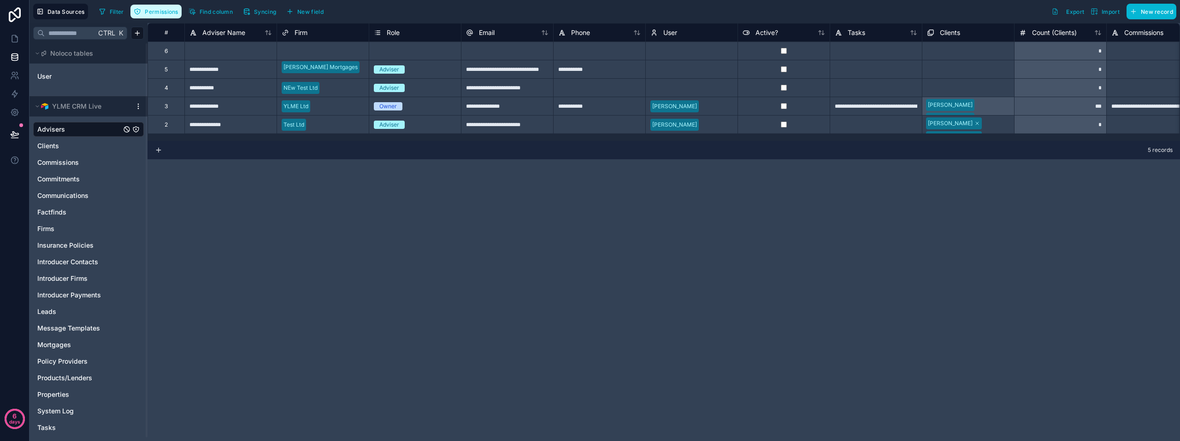
click at [150, 13] on span "Permissions" at bounding box center [161, 11] width 33 height 7
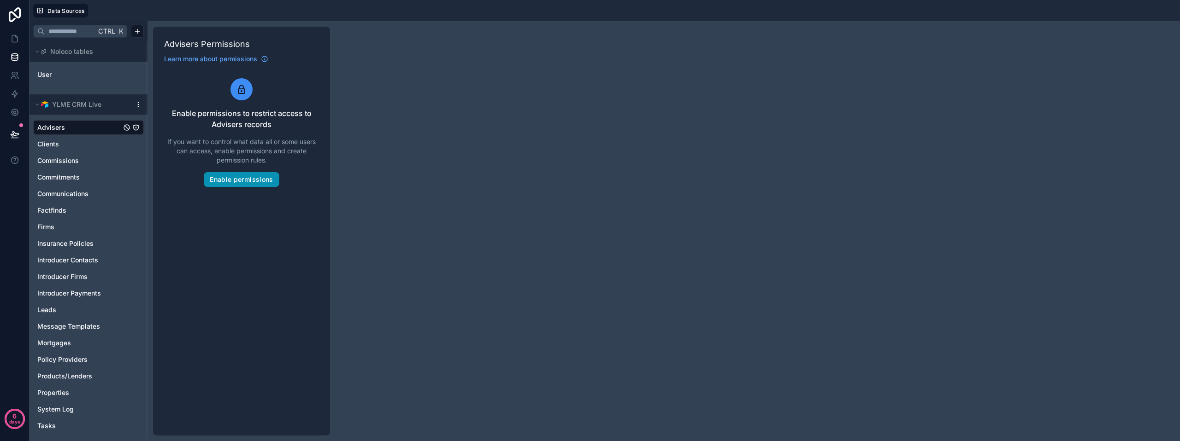
click at [247, 182] on button "Enable permissions" at bounding box center [241, 179] width 75 height 15
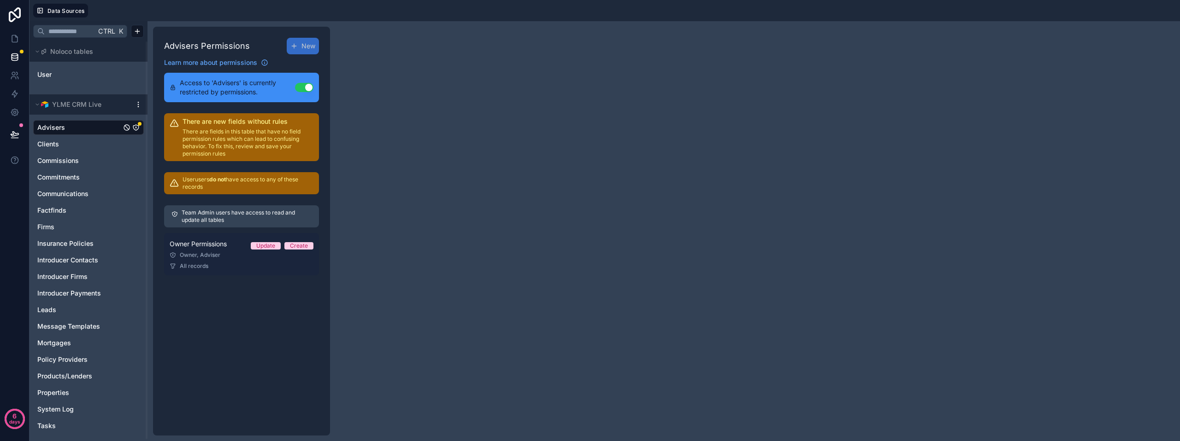
click at [251, 258] on div "Owner, Adviser" at bounding box center [242, 255] width 144 height 7
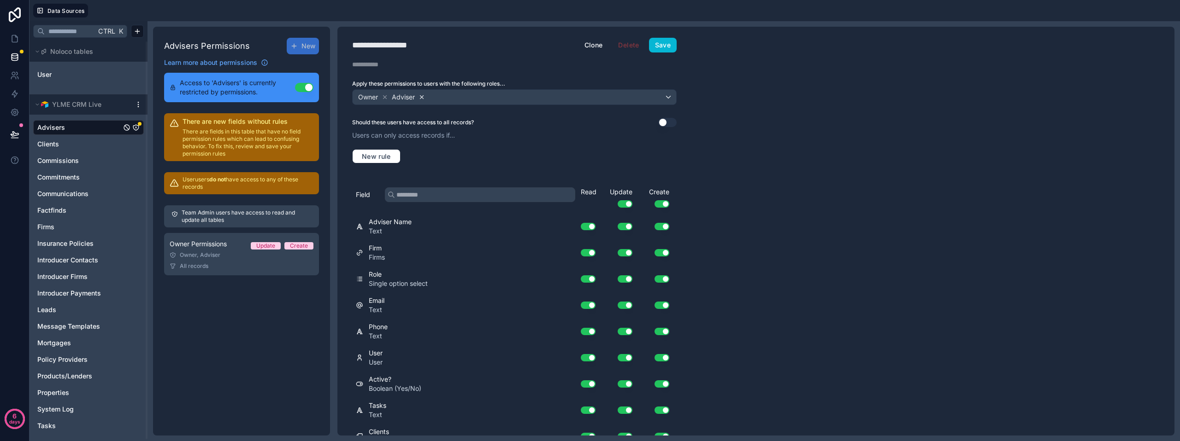
click at [424, 98] on icon at bounding box center [421, 97] width 6 height 6
click at [384, 97] on icon at bounding box center [384, 97] width 6 height 6
click at [440, 97] on div "Choose one or more roles" at bounding box center [513, 97] width 323 height 15
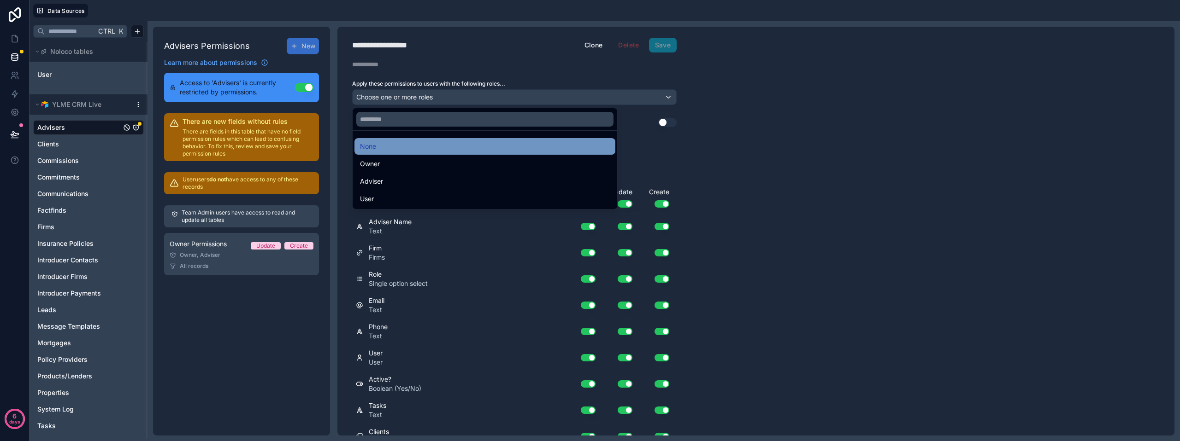
click at [399, 144] on div "None" at bounding box center [485, 146] width 250 height 11
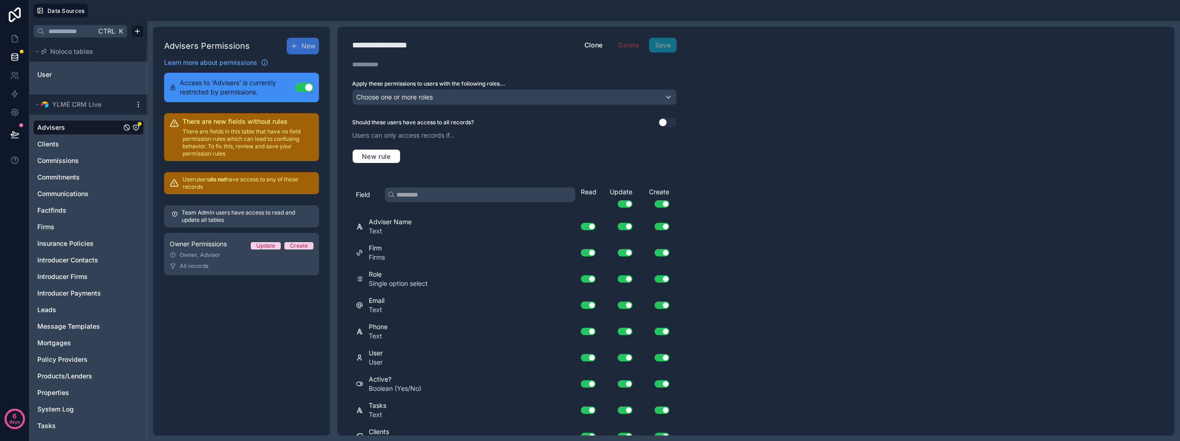
click at [540, 145] on div "New rule" at bounding box center [514, 157] width 324 height 26
click at [664, 123] on button "Use setting" at bounding box center [667, 122] width 18 height 9
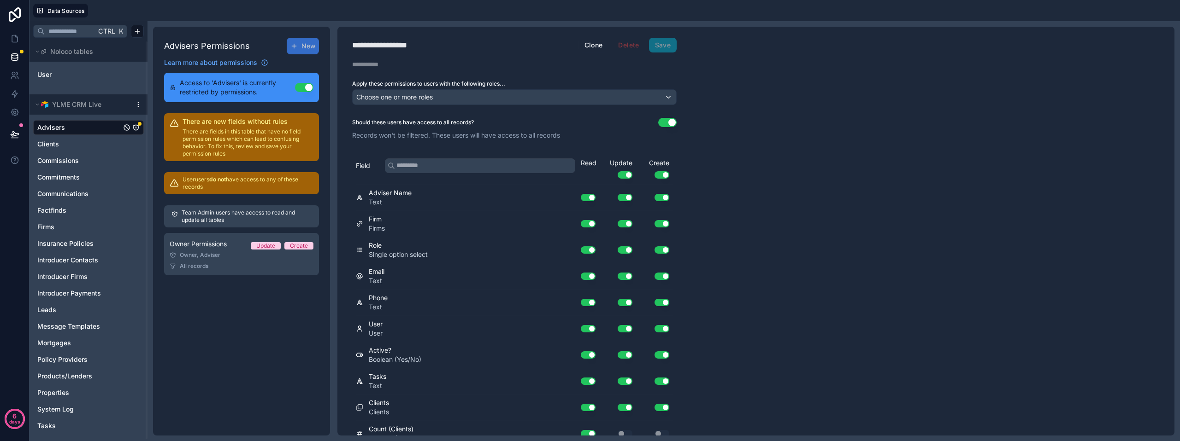
click at [671, 123] on button "Use setting" at bounding box center [667, 122] width 18 height 9
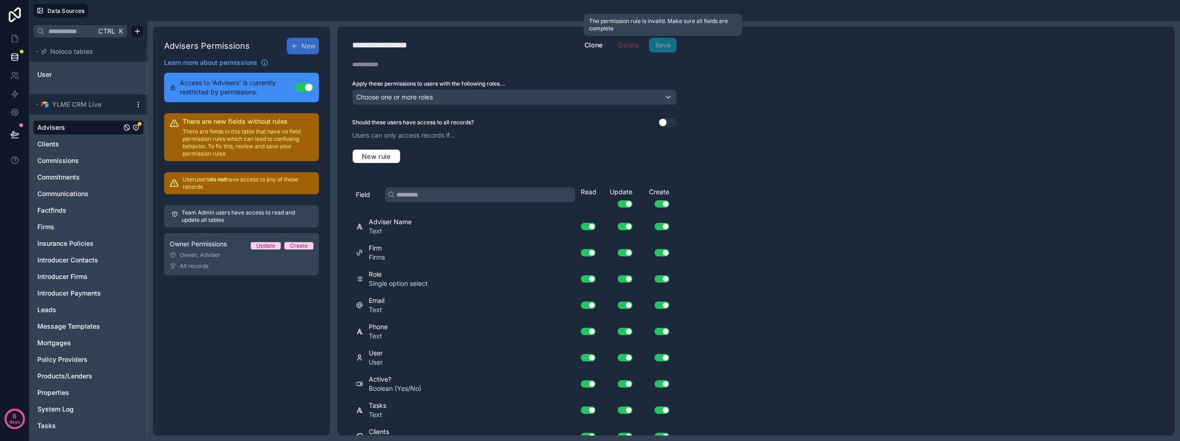
click at [667, 43] on span "Save" at bounding box center [663, 45] width 28 height 15
click at [452, 99] on div "Choose one or more roles" at bounding box center [513, 97] width 323 height 15
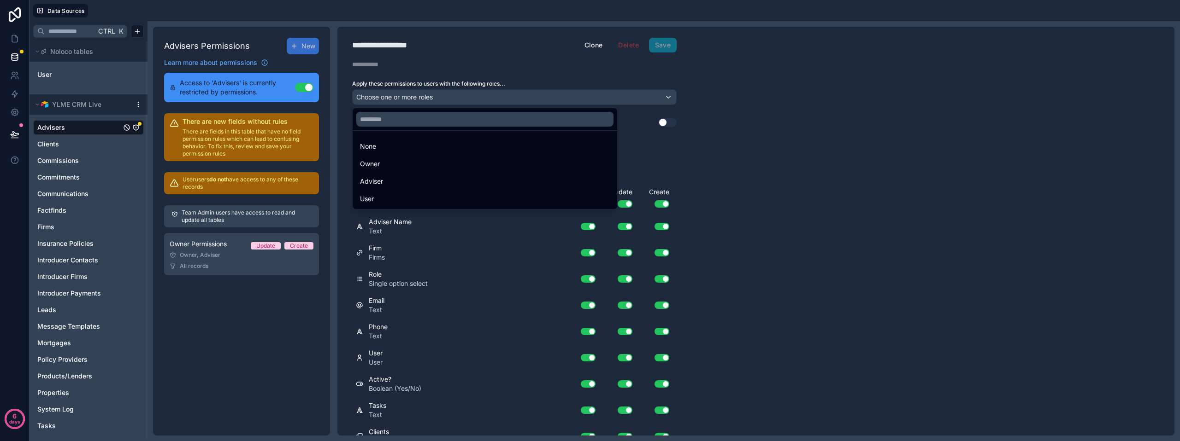
click at [303, 87] on div at bounding box center [590, 220] width 1180 height 441
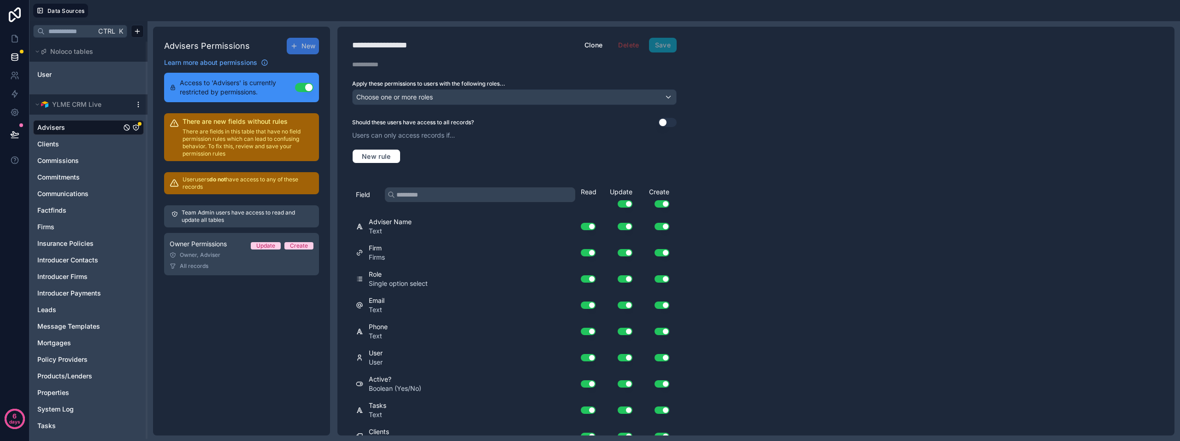
click at [775, 82] on div "**********" at bounding box center [755, 231] width 837 height 409
click at [69, 143] on link "Clients" at bounding box center [79, 144] width 84 height 9
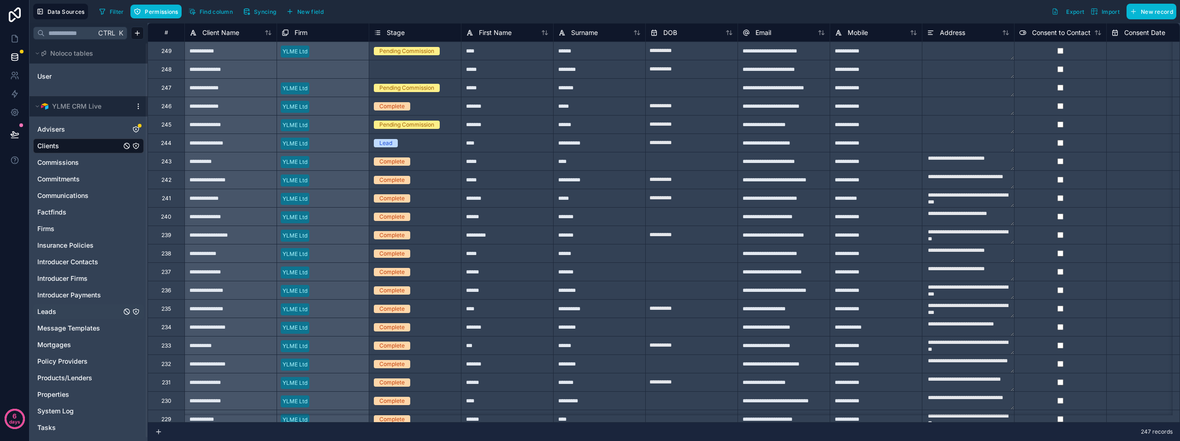
click at [68, 310] on link "Leads" at bounding box center [79, 311] width 84 height 9
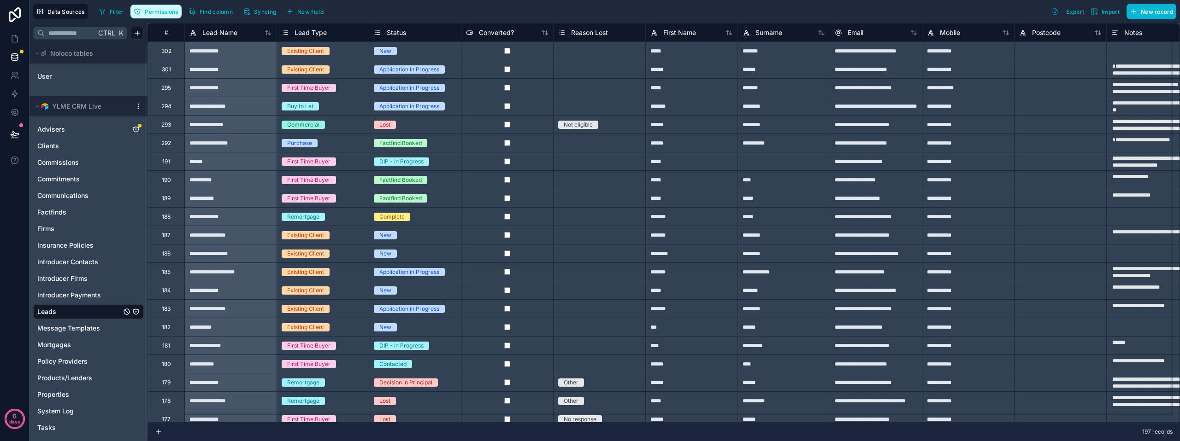
click at [146, 12] on span "Permissions" at bounding box center [161, 11] width 33 height 7
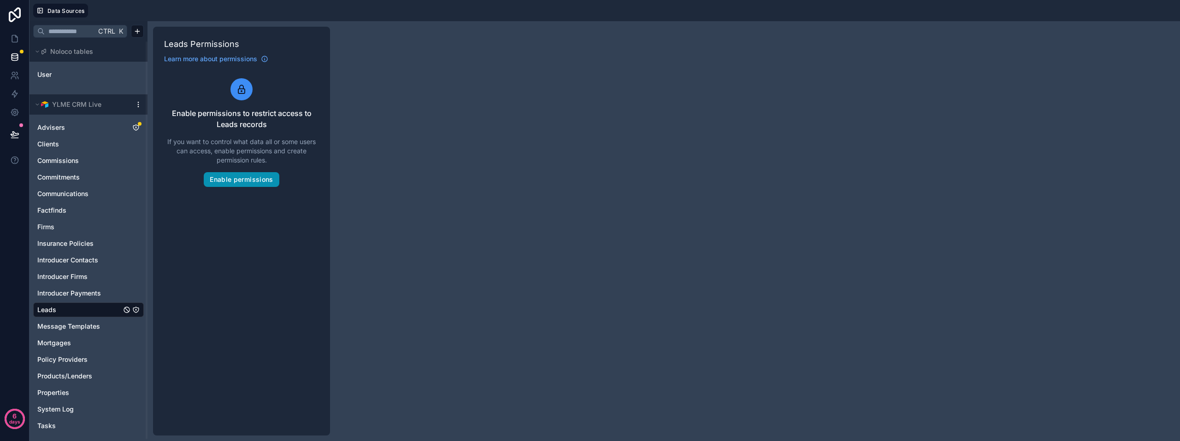
click at [250, 181] on button "Enable permissions" at bounding box center [241, 179] width 75 height 15
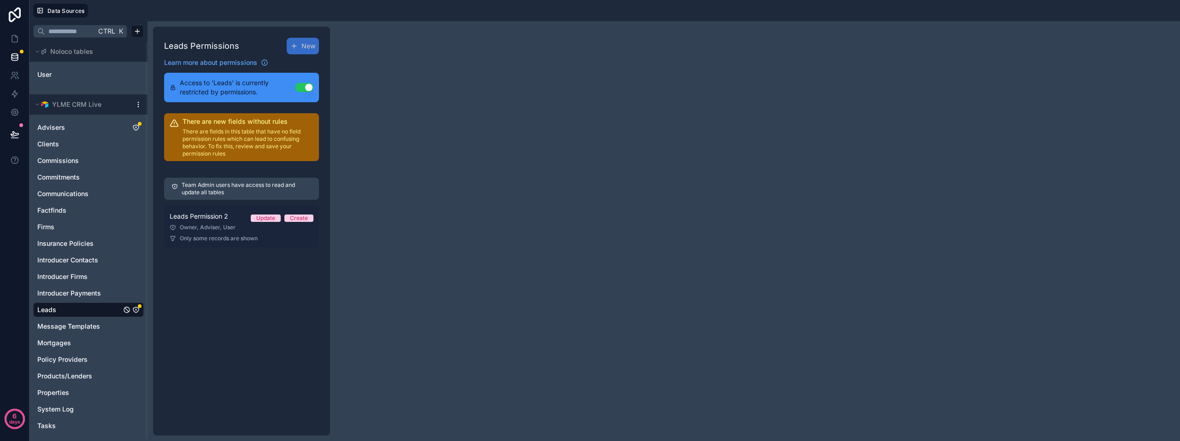
click at [238, 220] on div "Leads Permission 2 Update Create" at bounding box center [242, 216] width 144 height 11
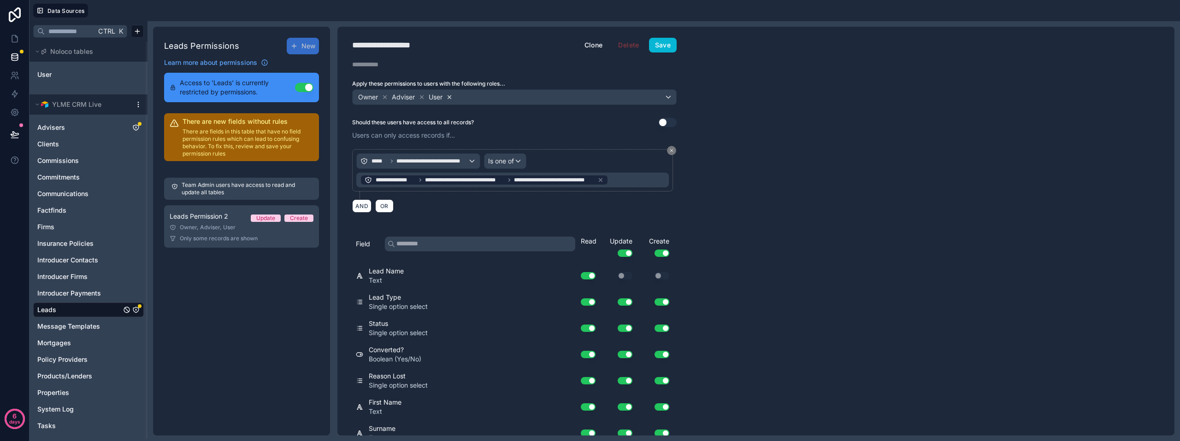
click at [448, 97] on icon at bounding box center [449, 97] width 6 height 6
drag, startPoint x: 671, startPoint y: 152, endPoint x: 665, endPoint y: 152, distance: 5.5
click at [671, 151] on icon at bounding box center [672, 151] width 6 height 6
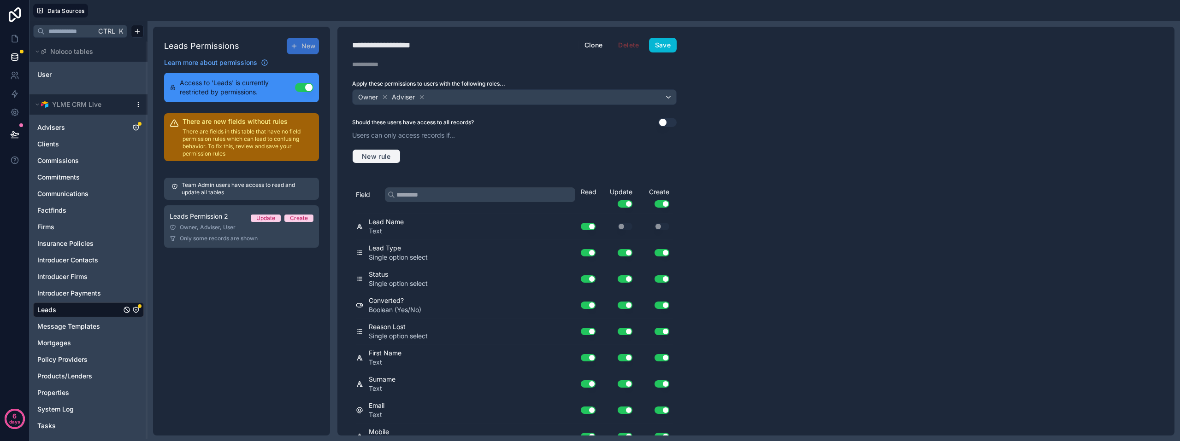
click at [387, 157] on span "New rule" at bounding box center [376, 157] width 36 height 8
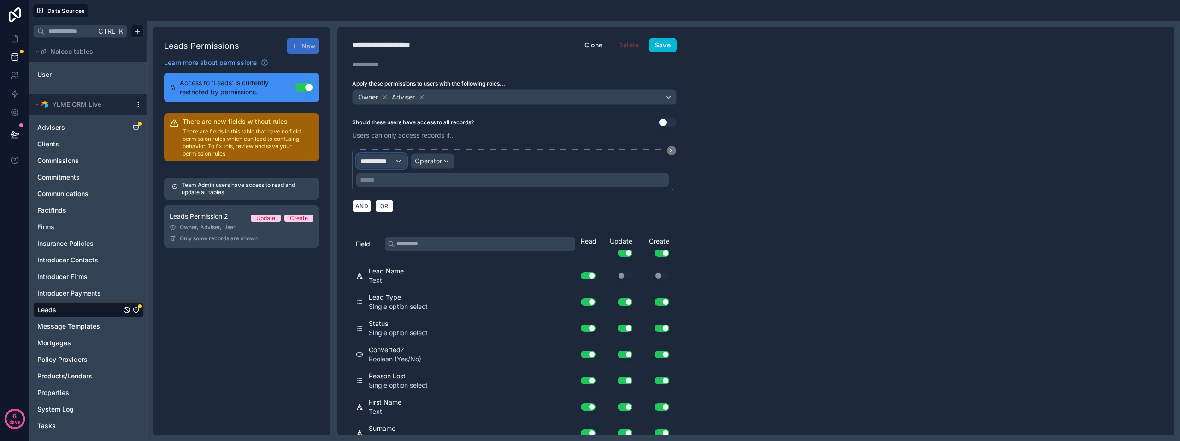
click at [390, 160] on span "**********" at bounding box center [377, 161] width 34 height 9
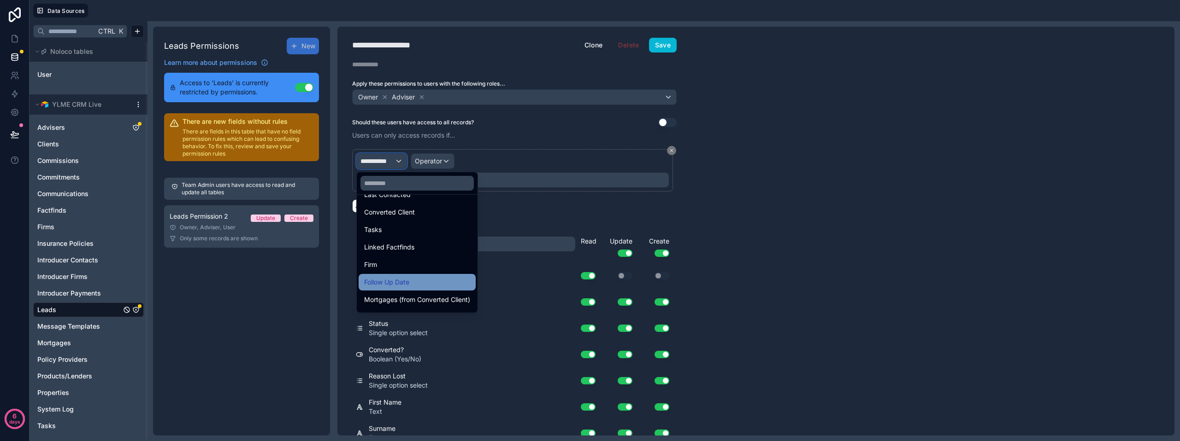
scroll to position [398, 0]
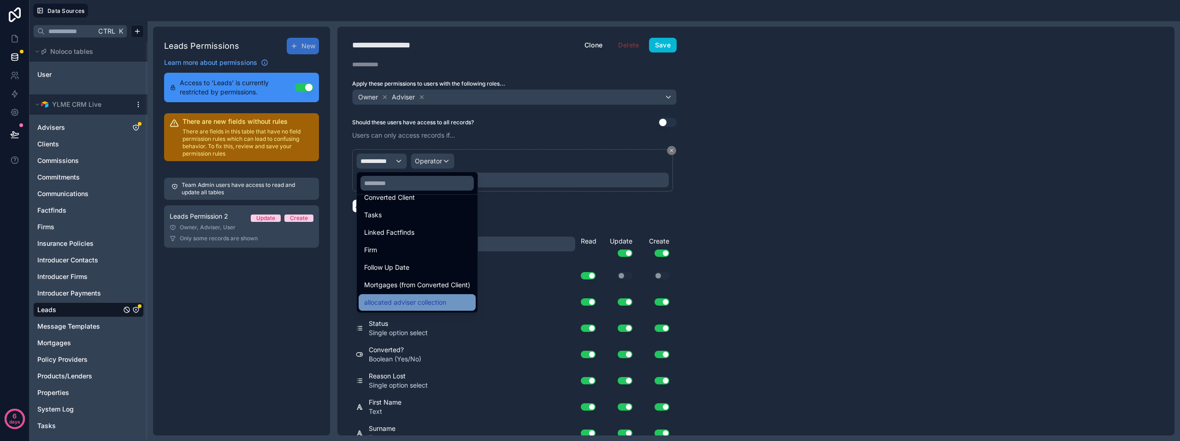
click at [423, 302] on span "allocated adviser collection" at bounding box center [405, 302] width 82 height 11
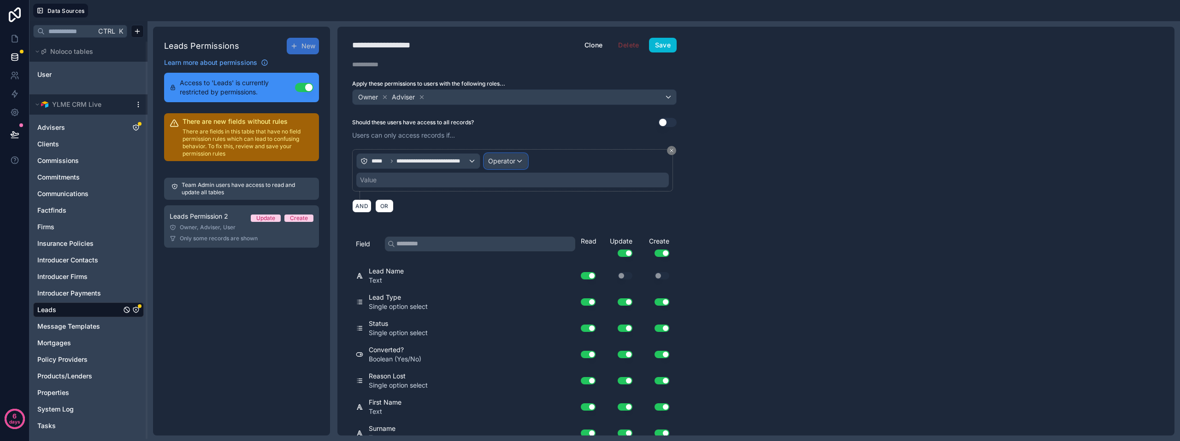
click at [512, 159] on span "Operator" at bounding box center [501, 161] width 27 height 8
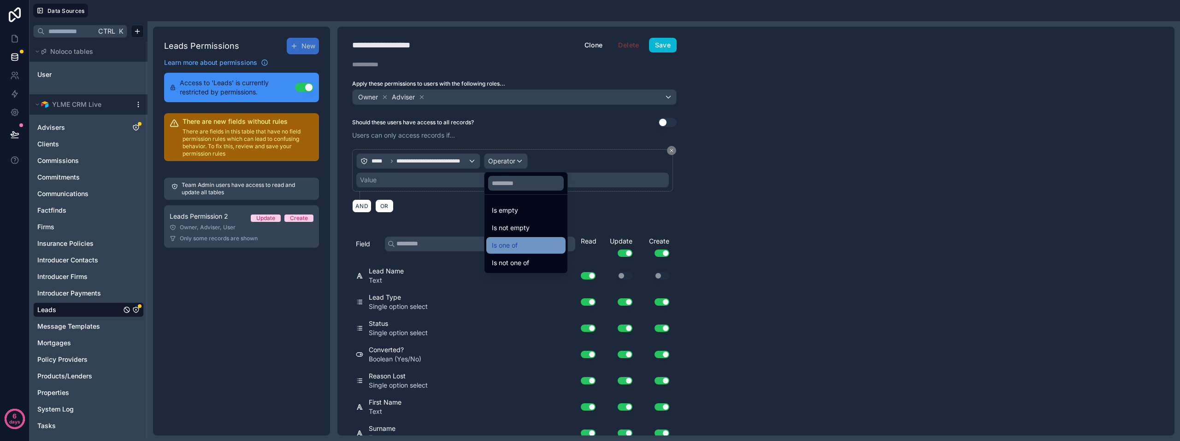
click at [514, 241] on span "Is one of" at bounding box center [505, 245] width 26 height 11
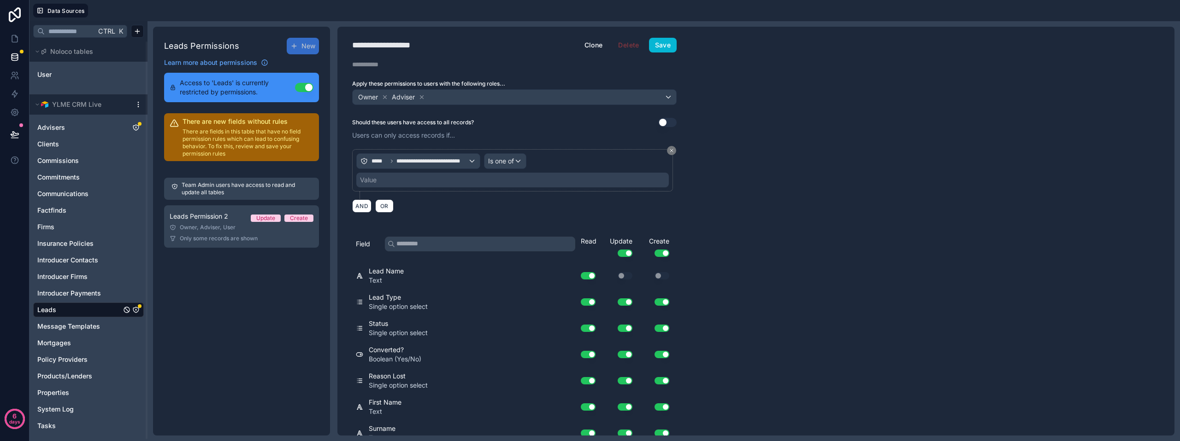
click at [409, 181] on div "Value" at bounding box center [512, 180] width 312 height 15
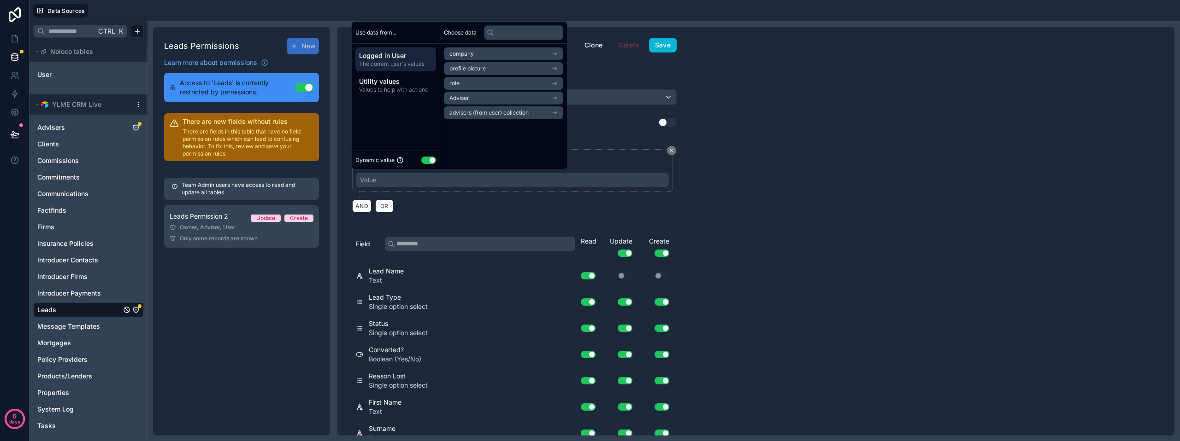
click at [493, 95] on li "Adviser" at bounding box center [503, 98] width 119 height 13
click at [498, 72] on li "Adviser" at bounding box center [503, 70] width 119 height 13
click at [732, 156] on div "**********" at bounding box center [755, 231] width 837 height 409
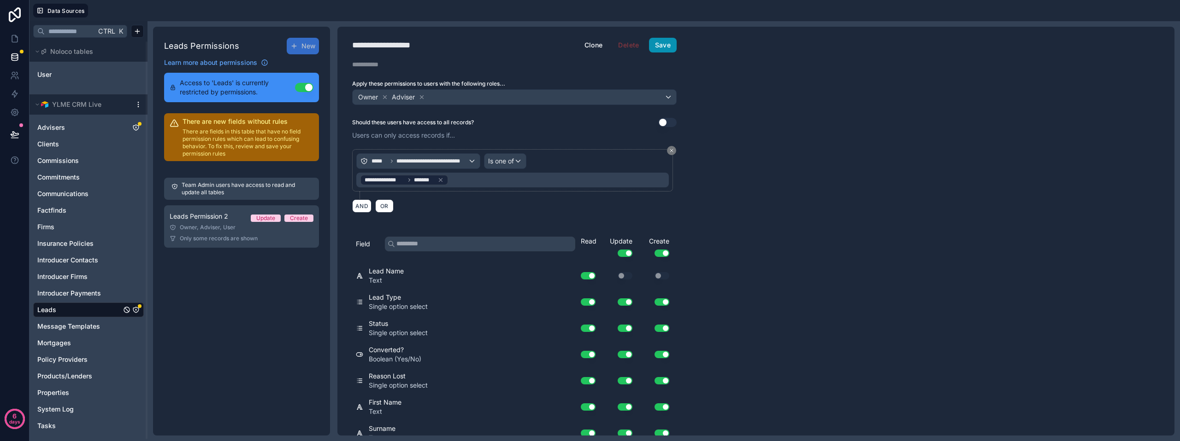
click at [663, 47] on button "Save" at bounding box center [663, 45] width 28 height 15
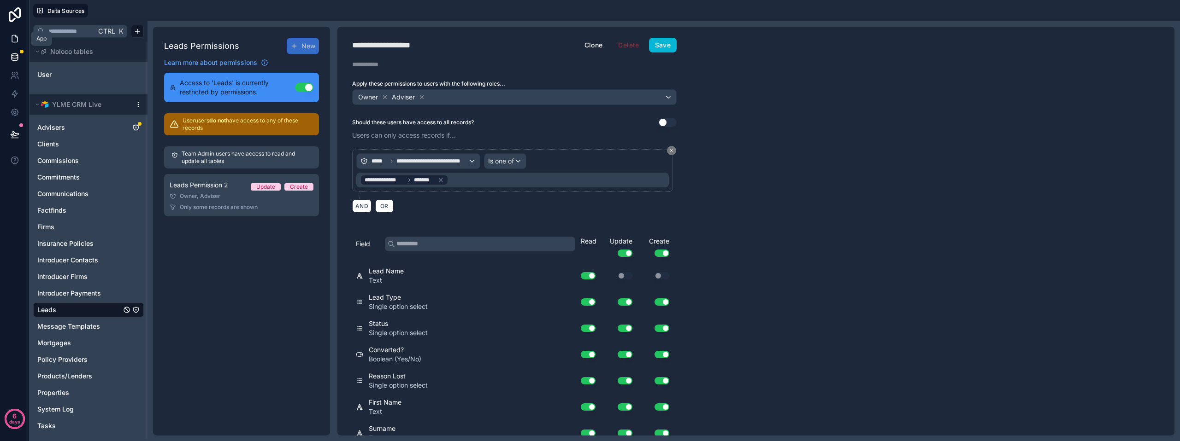
click at [18, 36] on icon at bounding box center [14, 38] width 9 height 9
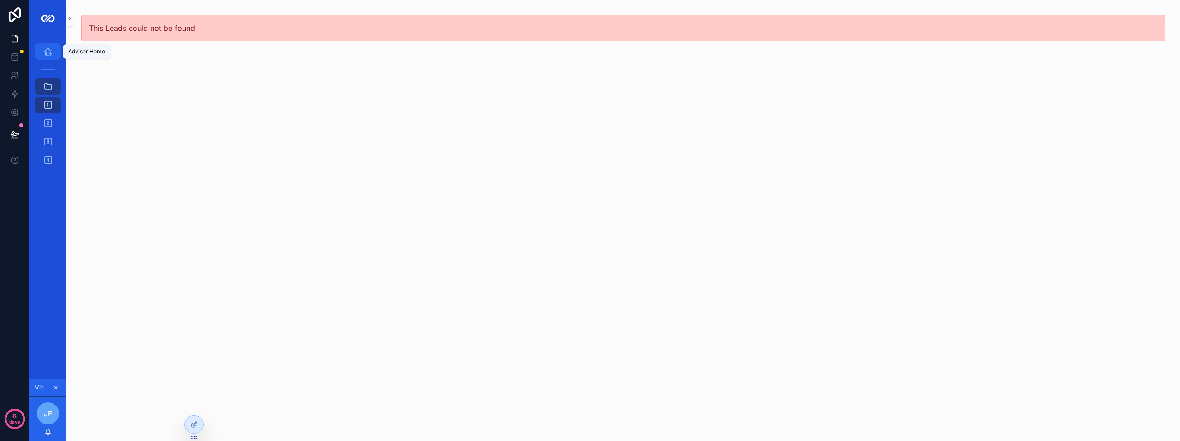
click at [50, 51] on icon "scrollable content" at bounding box center [47, 51] width 9 height 9
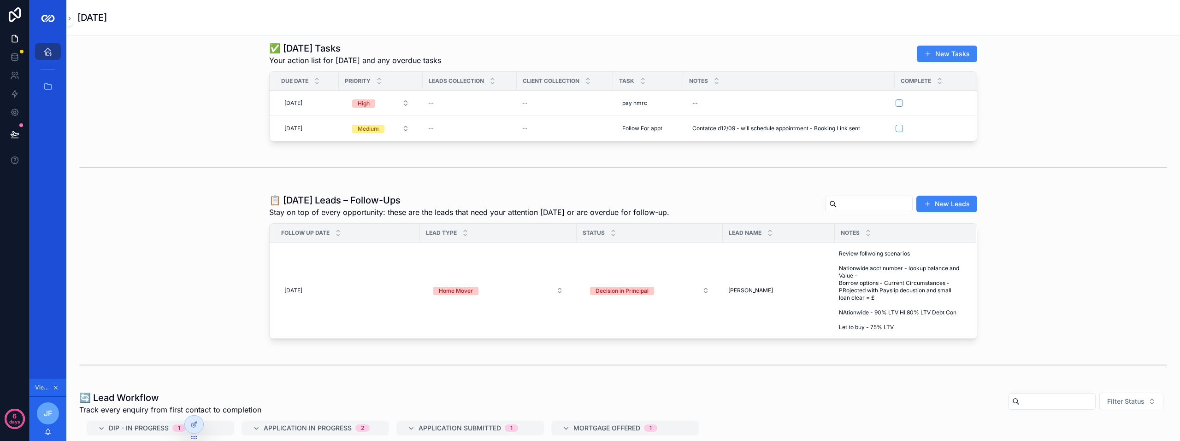
scroll to position [4, 0]
click at [186, 424] on div at bounding box center [194, 425] width 18 height 18
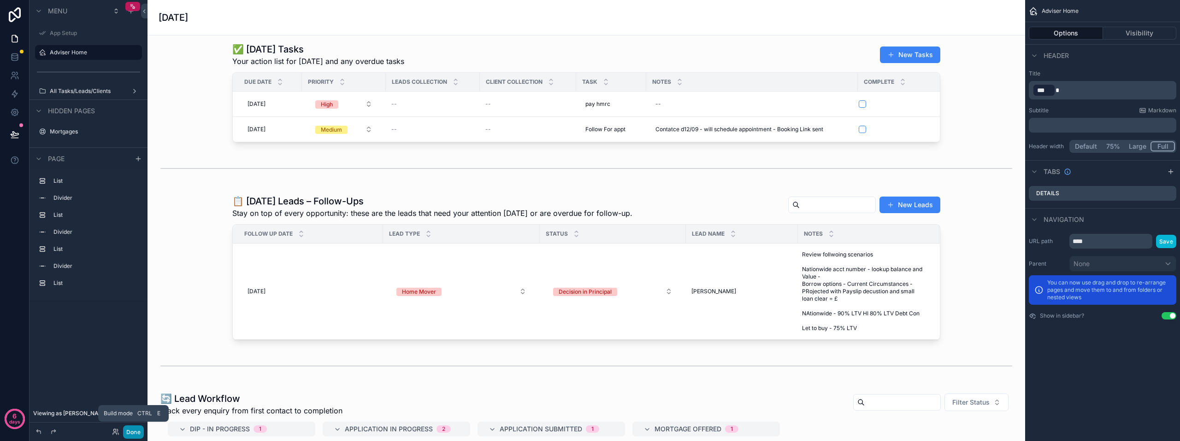
click at [136, 434] on button "Done" at bounding box center [133, 432] width 21 height 13
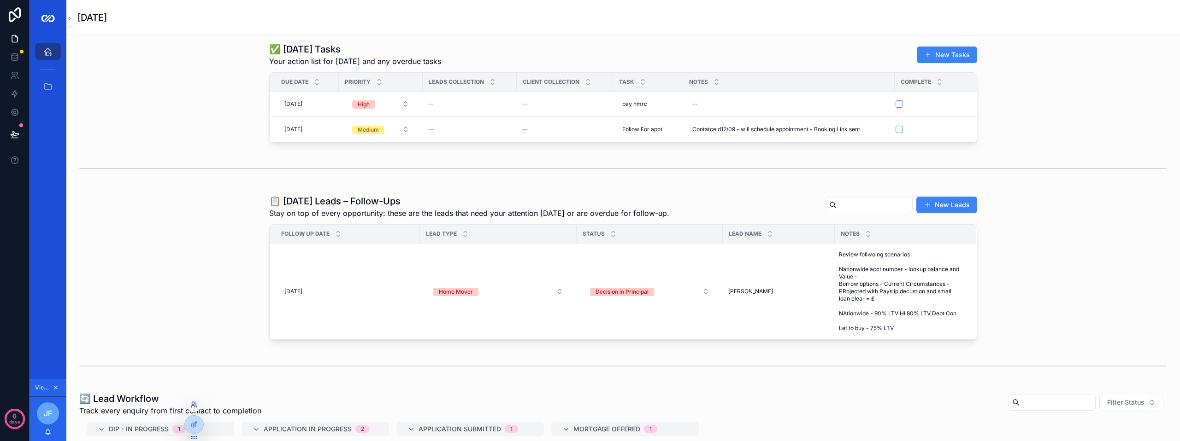
click at [196, 406] on icon at bounding box center [196, 407] width 1 height 2
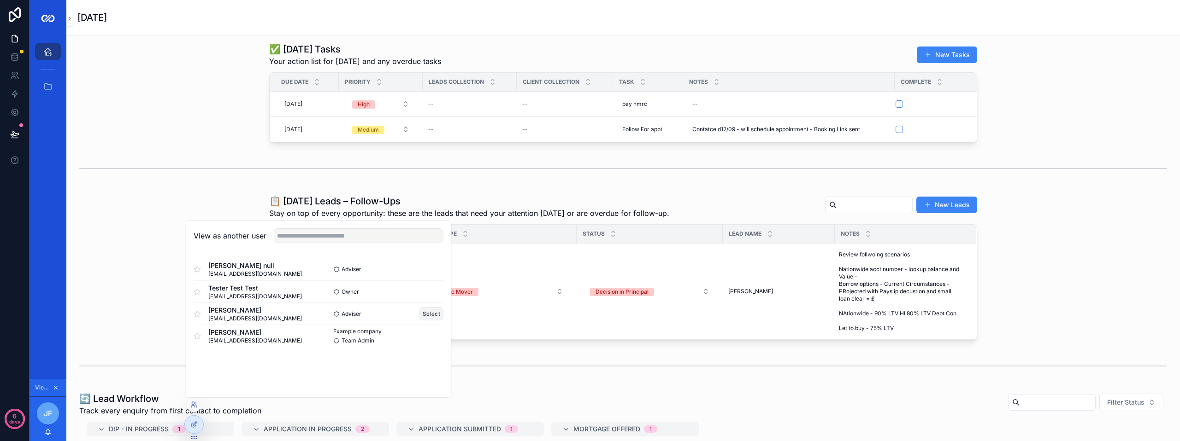
click at [433, 314] on button "Select" at bounding box center [431, 313] width 24 height 13
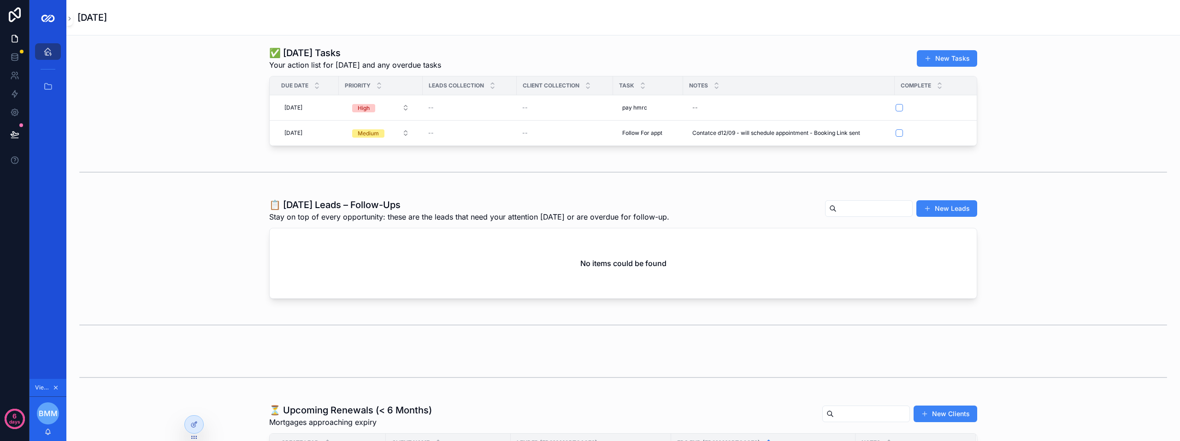
scroll to position [118, 0]
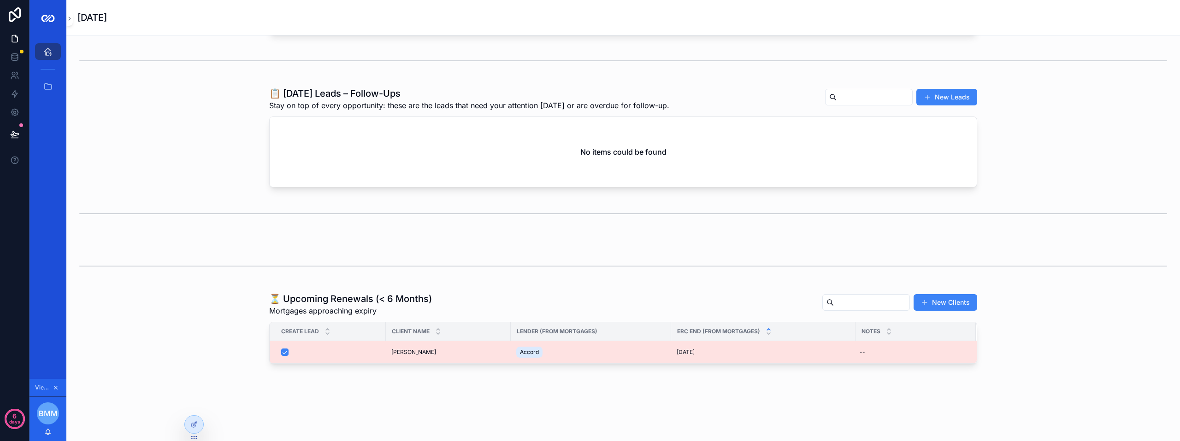
click at [439, 353] on div "[PERSON_NAME] [PERSON_NAME]" at bounding box center [448, 352] width 114 height 7
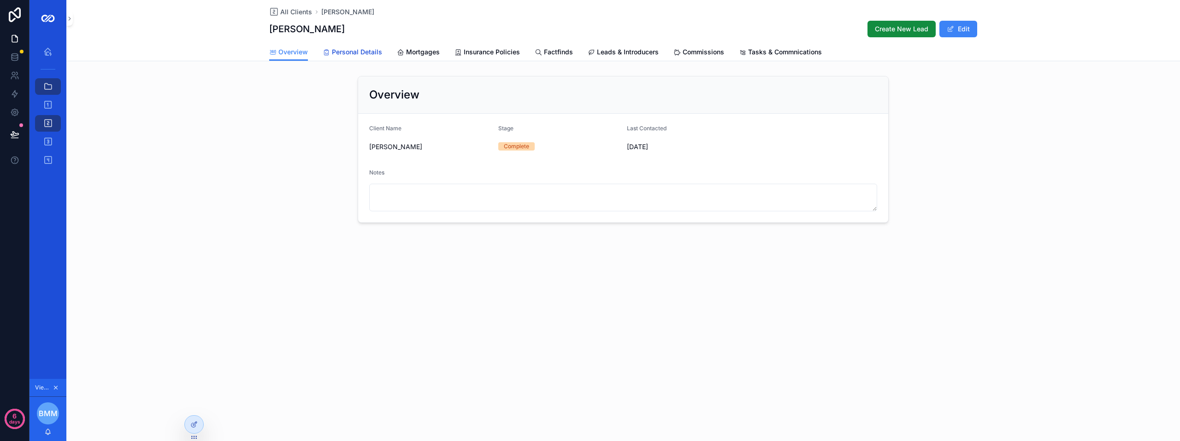
click at [359, 54] on span "Personal Details" at bounding box center [357, 51] width 50 height 9
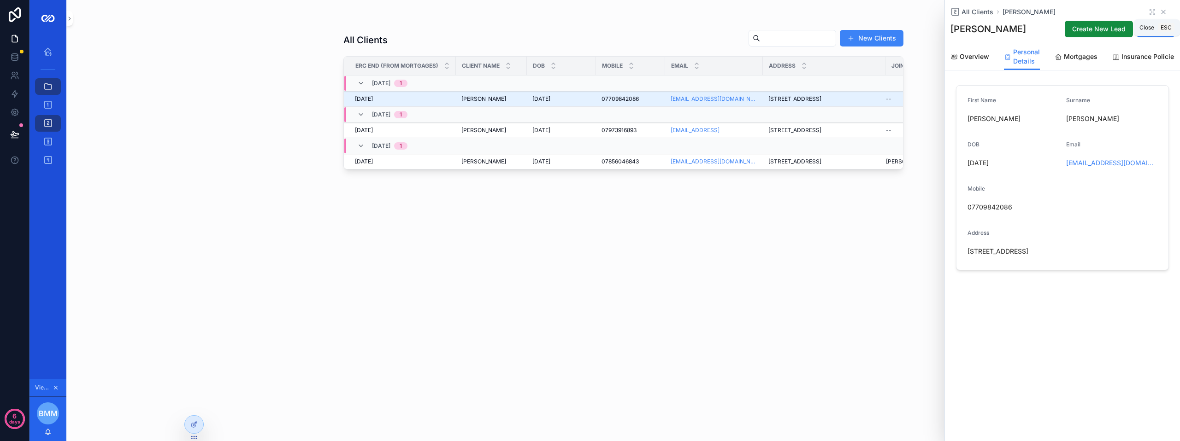
click at [1165, 11] on icon "scrollable content" at bounding box center [1162, 11] width 7 height 7
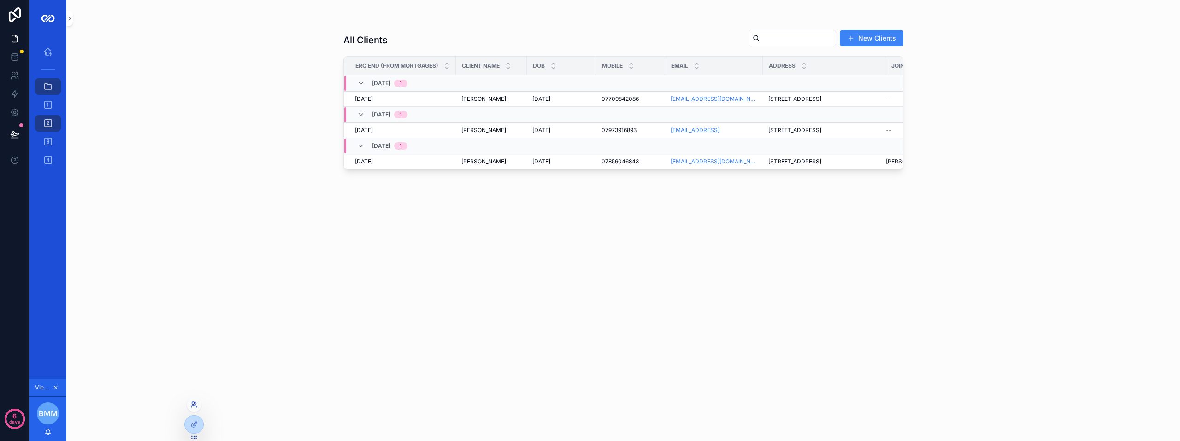
click at [195, 405] on icon at bounding box center [193, 404] width 7 height 7
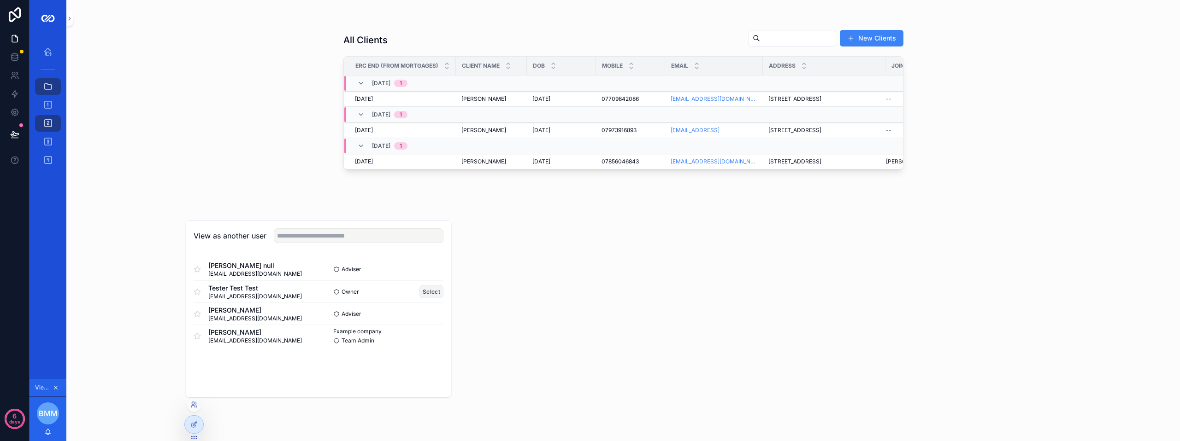
click at [431, 292] on button "Select" at bounding box center [431, 291] width 24 height 13
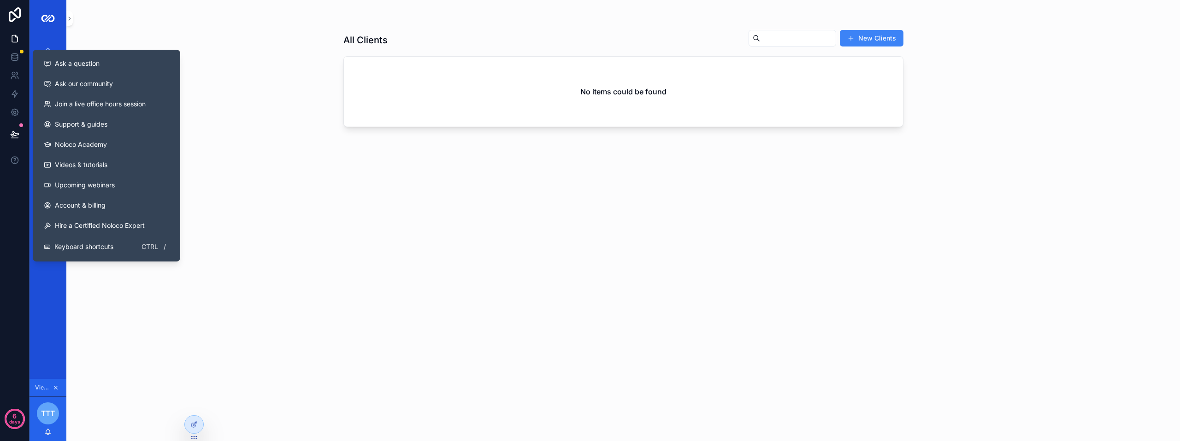
click at [297, 181] on div "All Clients New Clients No items could be found" at bounding box center [622, 220] width 1113 height 441
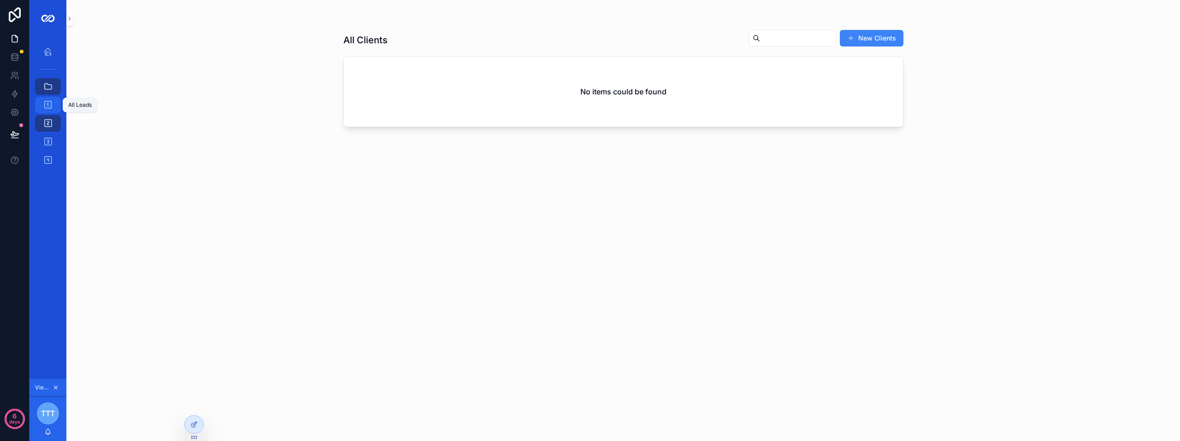
click at [46, 105] on icon "scrollable content" at bounding box center [47, 104] width 9 height 9
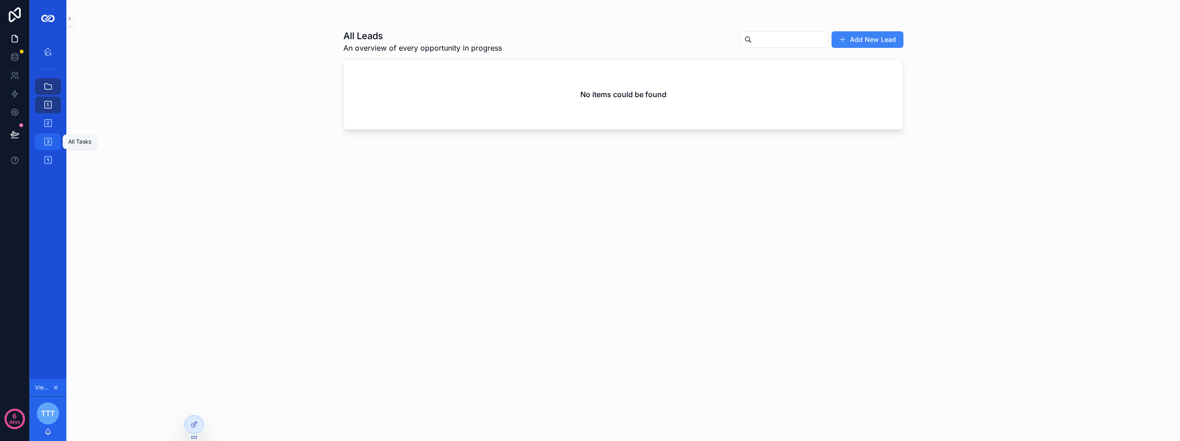
click at [46, 139] on icon "scrollable content" at bounding box center [47, 141] width 9 height 9
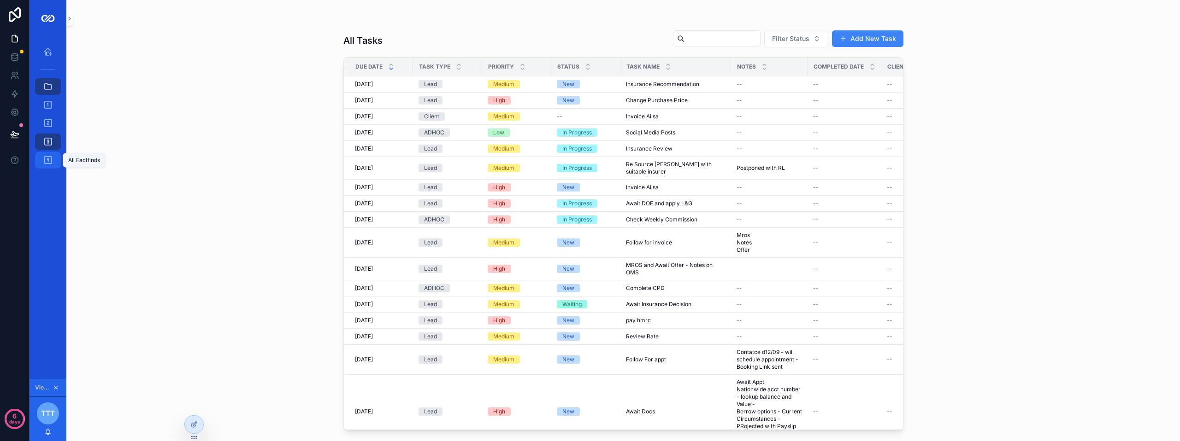
click at [50, 159] on icon "scrollable content" at bounding box center [47, 160] width 9 height 9
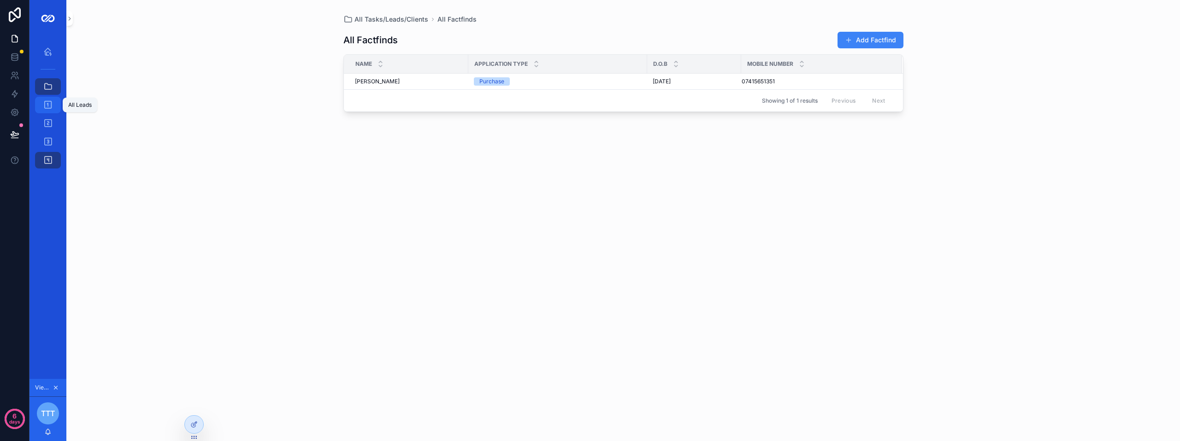
click at [49, 107] on icon "scrollable content" at bounding box center [47, 104] width 9 height 9
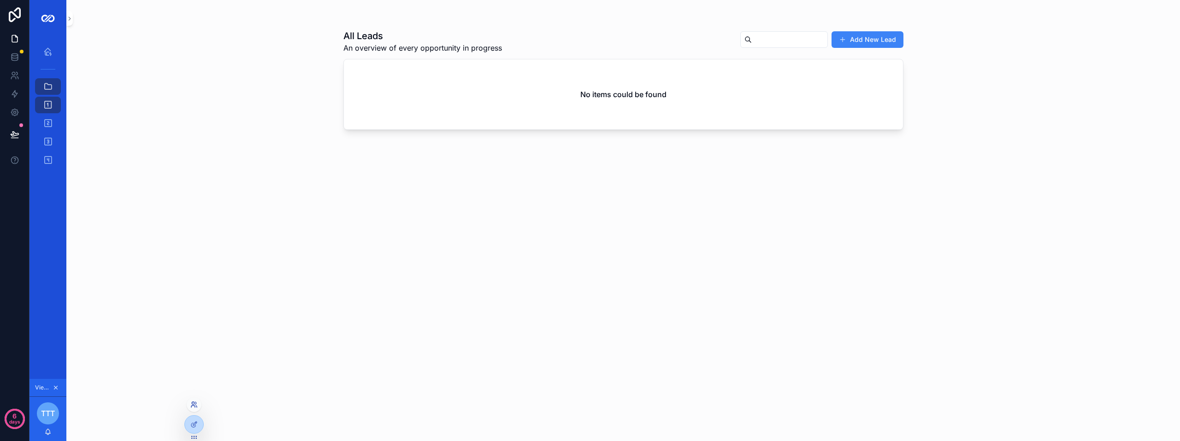
click at [192, 408] on icon at bounding box center [193, 404] width 7 height 7
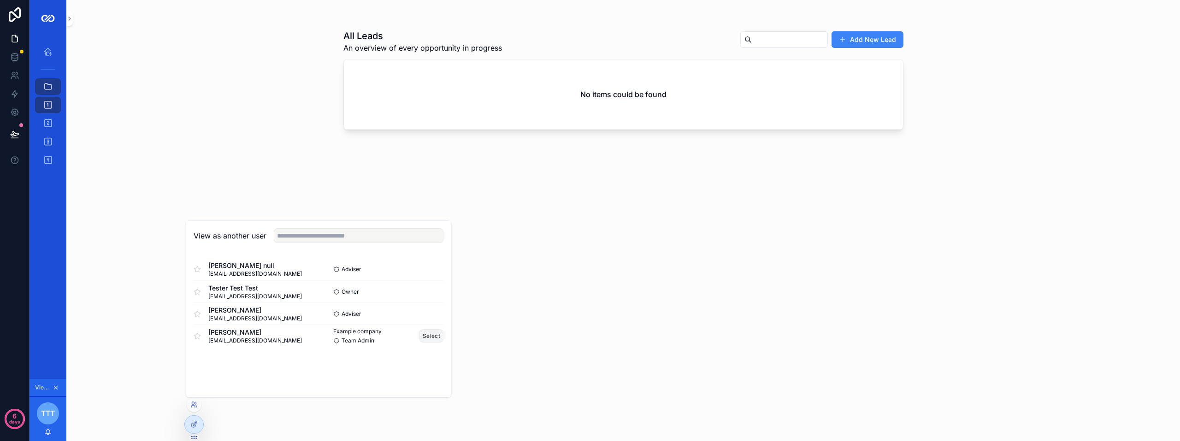
click at [438, 338] on button "Select" at bounding box center [431, 335] width 24 height 13
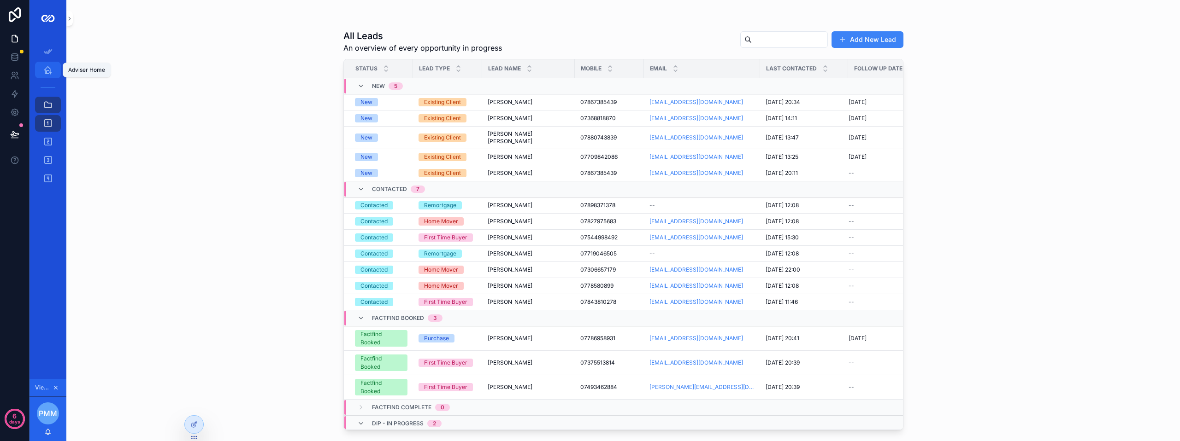
click at [55, 71] on div "Adviser Home" at bounding box center [48, 70] width 15 height 15
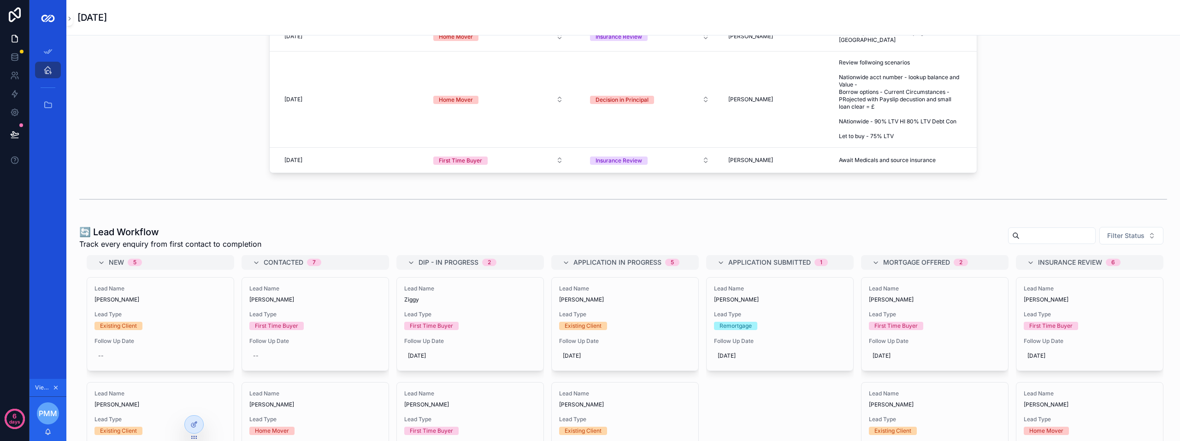
scroll to position [415, 0]
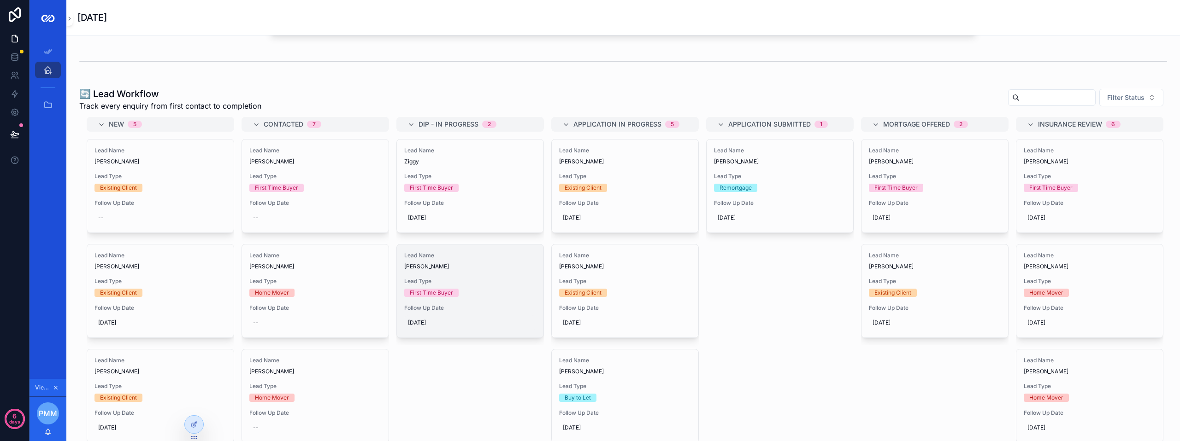
click at [428, 327] on span "[DATE]" at bounding box center [470, 322] width 124 height 7
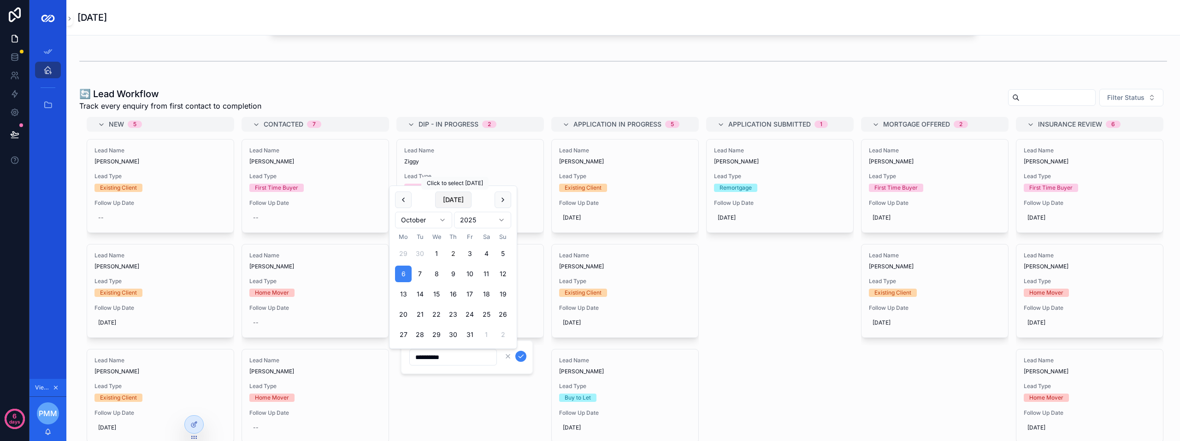
click at [454, 202] on button "[DATE]" at bounding box center [453, 200] width 36 height 17
click at [468, 252] on button "3" at bounding box center [469, 254] width 17 height 17
type input "**********"
click at [519, 355] on icon "scrollable content" at bounding box center [520, 356] width 7 height 7
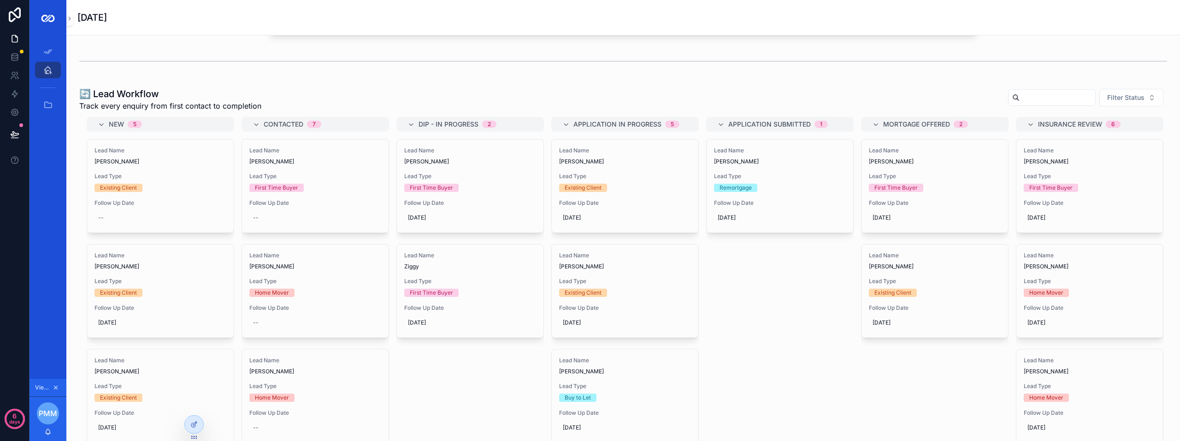
click at [473, 381] on div "New 5 Lead Name [PERSON_NAME] Lead Type Existing Client Follow Up Date -- Lead …" at bounding box center [622, 282] width 1087 height 331
click at [451, 225] on div "[DATE]" at bounding box center [470, 218] width 132 height 15
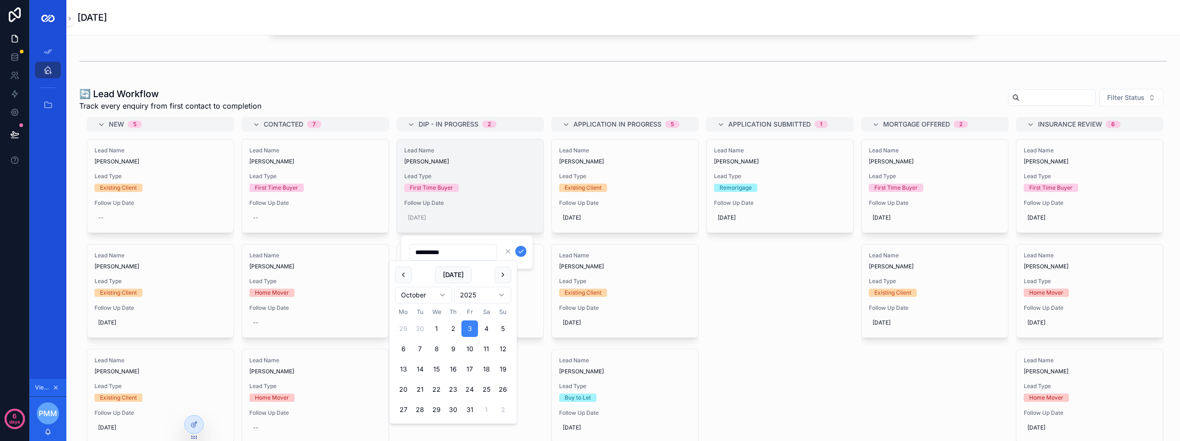
click at [509, 214] on div "Lead Name John MacMillan Lead Type First Time Buyer Follow Up Date 03/10/2025" at bounding box center [470, 186] width 147 height 93
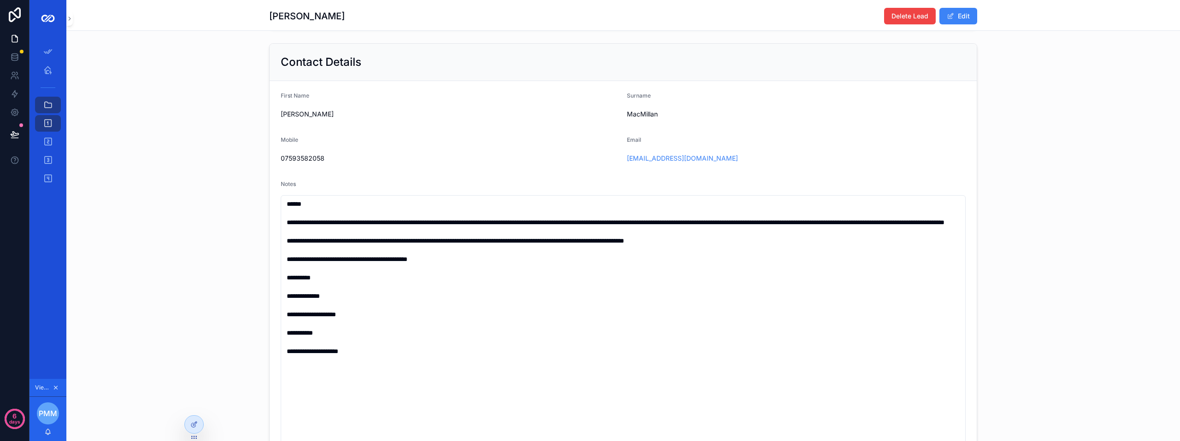
scroll to position [323, 0]
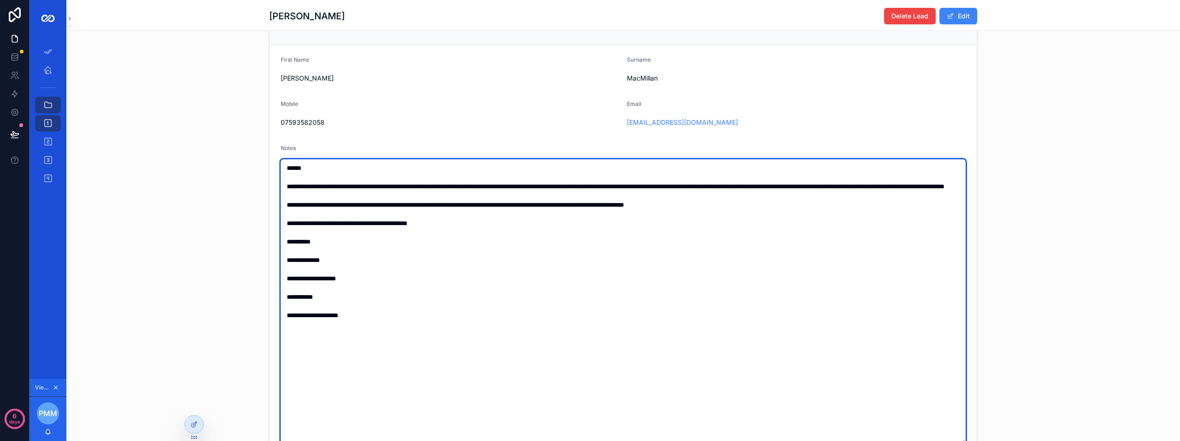
click at [386, 335] on textarea "**********" at bounding box center [623, 301] width 685 height 285
type textarea "**********"
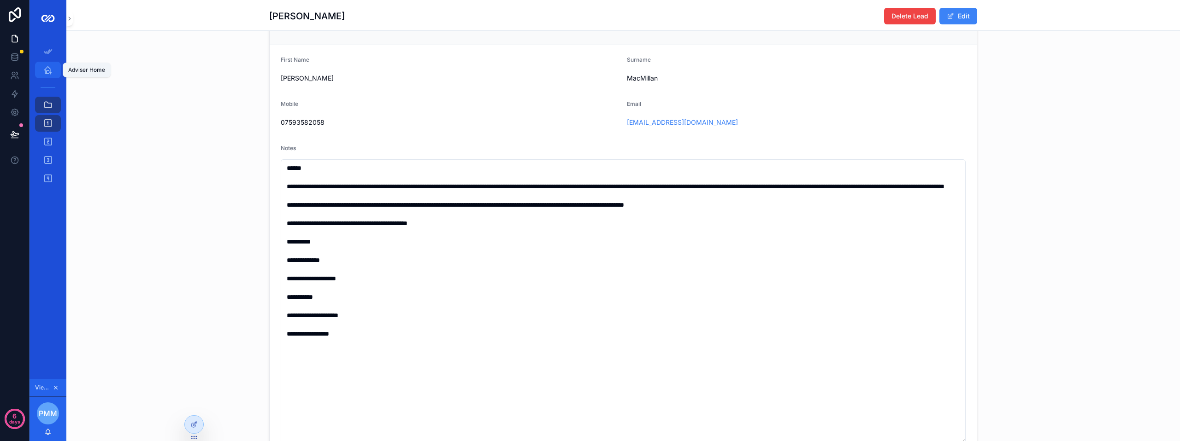
click at [39, 71] on link "Adviser Home" at bounding box center [48, 70] width 26 height 17
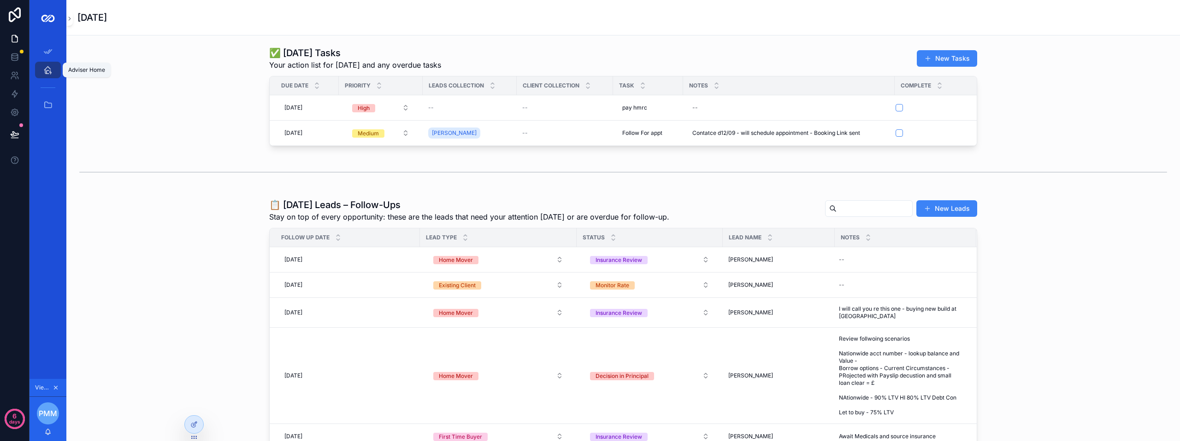
click at [52, 71] on icon "scrollable content" at bounding box center [47, 69] width 9 height 9
click at [50, 70] on icon "scrollable content" at bounding box center [47, 69] width 9 height 9
click at [193, 407] on icon at bounding box center [193, 404] width 7 height 7
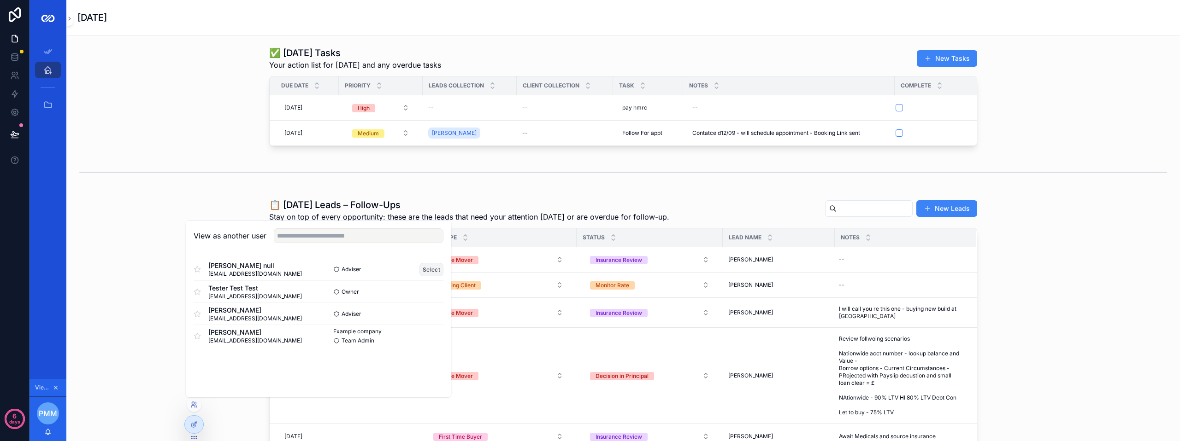
click at [433, 270] on button "Select" at bounding box center [431, 269] width 24 height 13
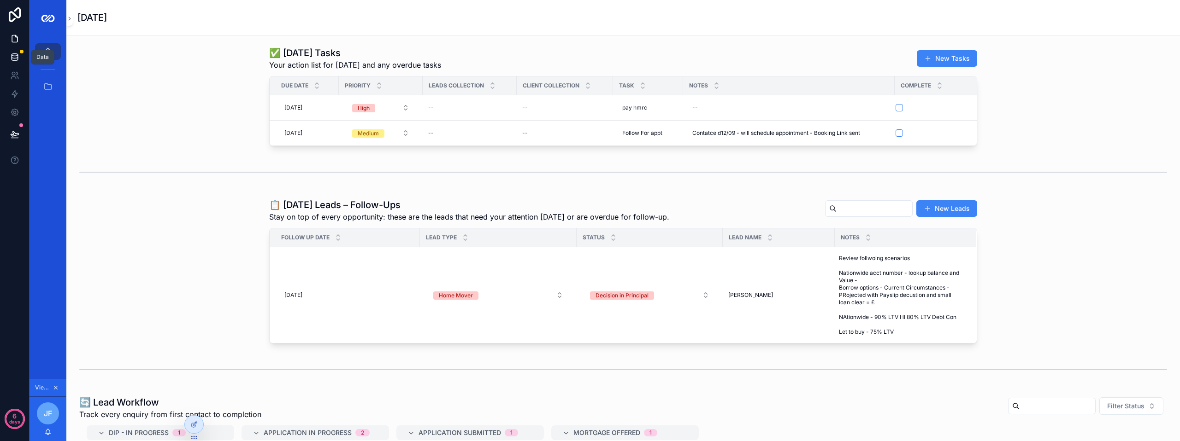
click at [13, 50] on link at bounding box center [14, 57] width 29 height 18
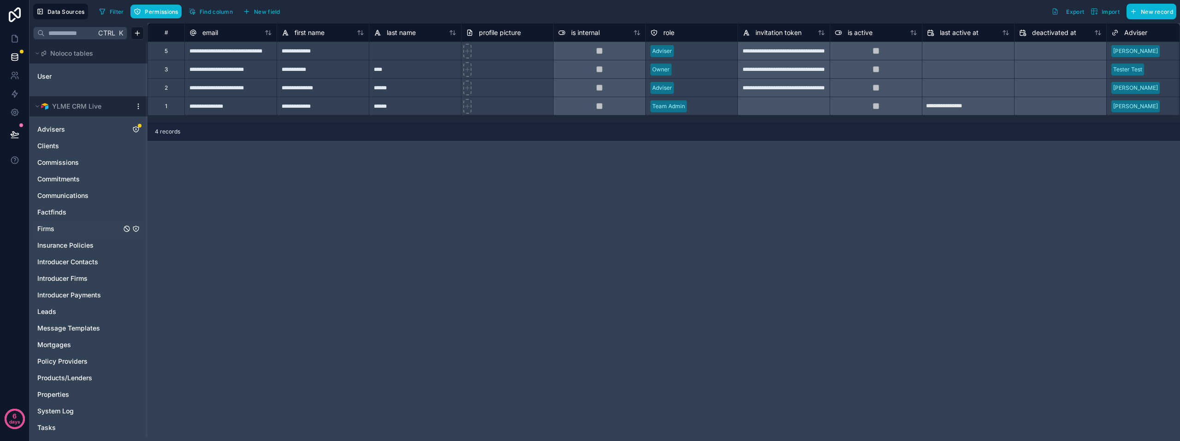
scroll to position [4, 0]
click at [51, 422] on span "Tasks" at bounding box center [46, 424] width 18 height 9
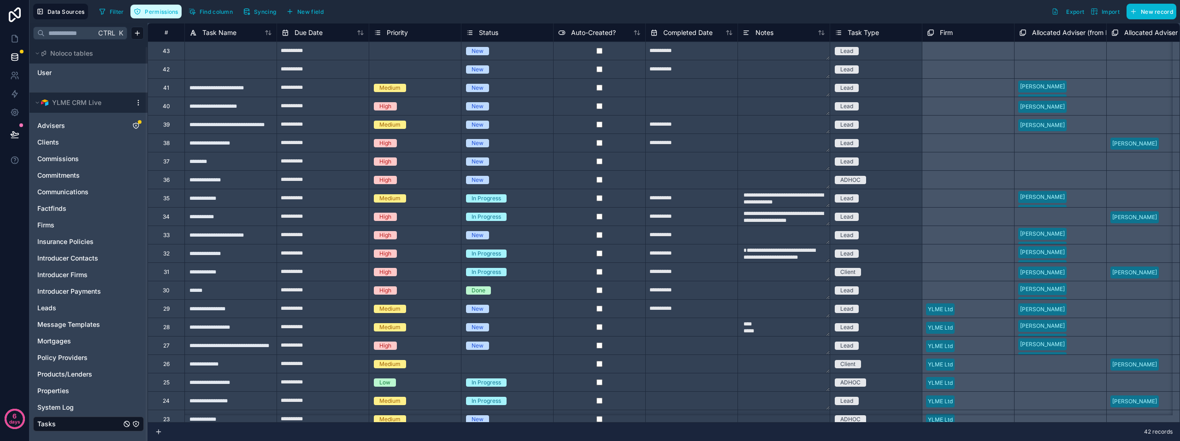
click at [161, 13] on span "Permissions" at bounding box center [161, 11] width 33 height 7
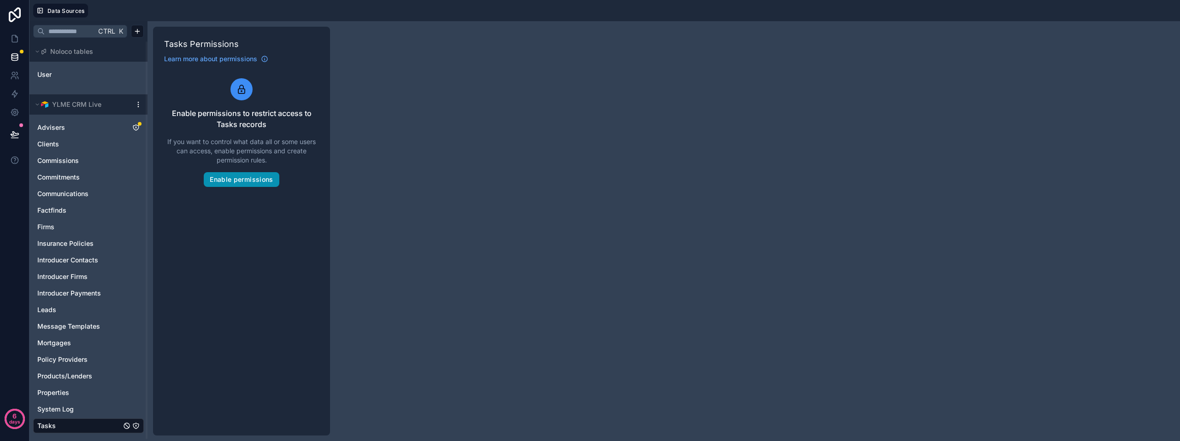
click at [246, 177] on button "Enable permissions" at bounding box center [241, 179] width 75 height 15
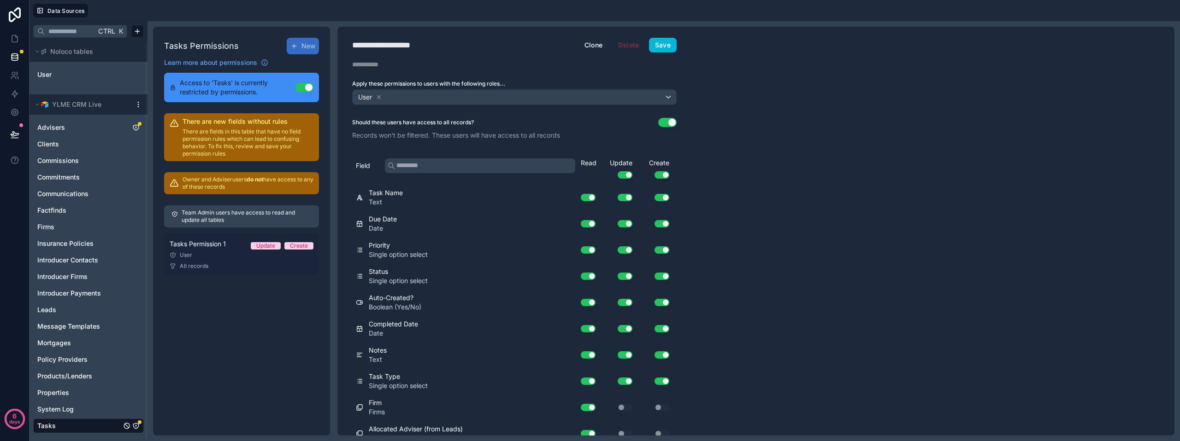
click at [233, 249] on div "Tasks Permission 1 Update Create" at bounding box center [242, 244] width 144 height 11
click at [377, 96] on icon at bounding box center [379, 97] width 6 height 6
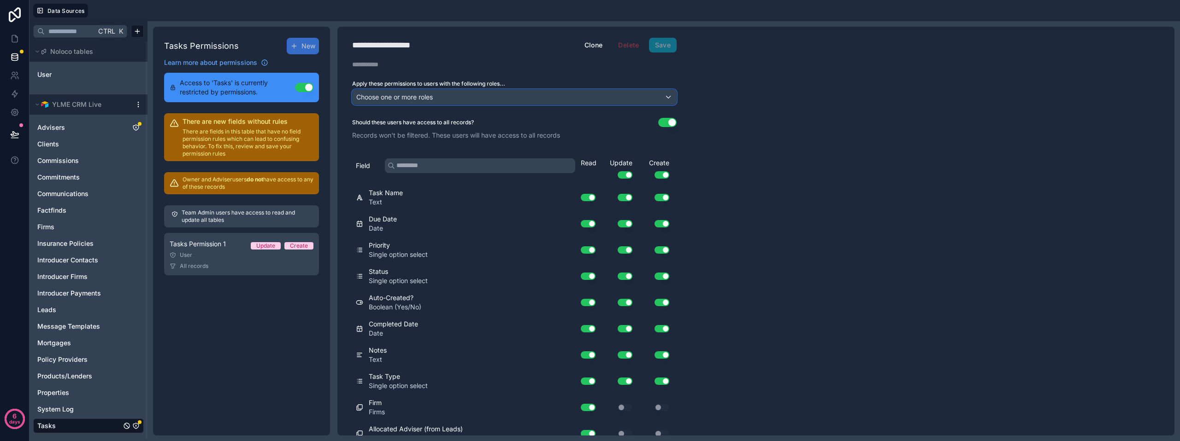
click at [405, 97] on span "Choose one or more roles" at bounding box center [394, 97] width 76 height 8
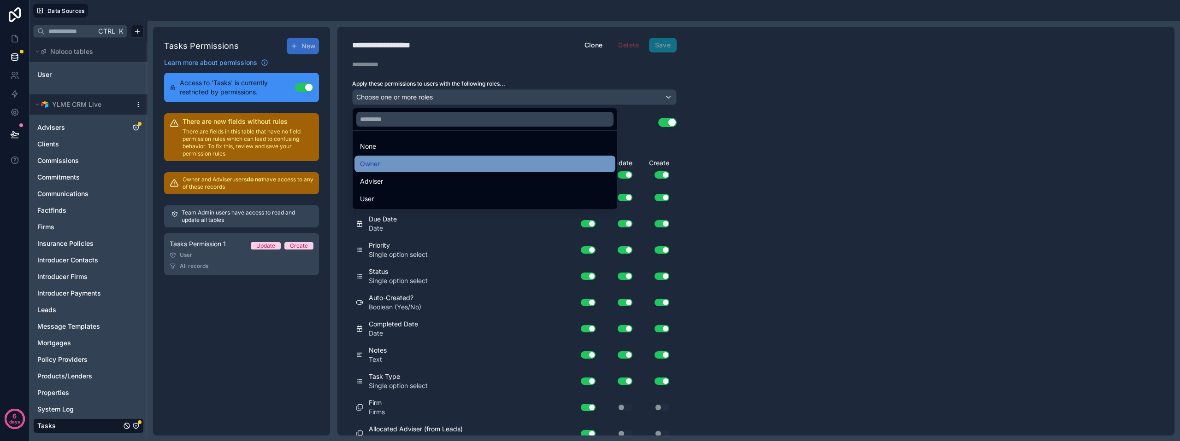
click at [393, 158] on div "Owner" at bounding box center [484, 164] width 261 height 17
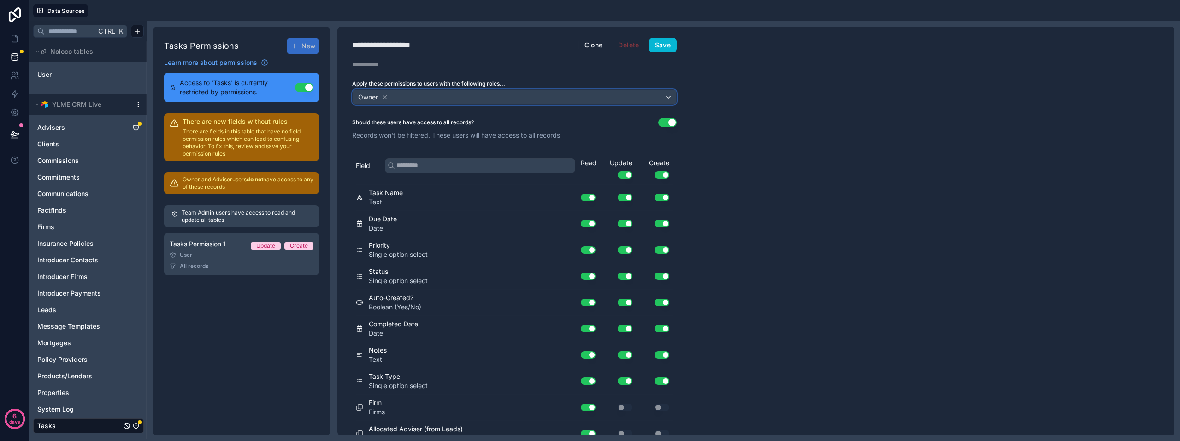
click at [413, 100] on div "Owner" at bounding box center [513, 97] width 323 height 15
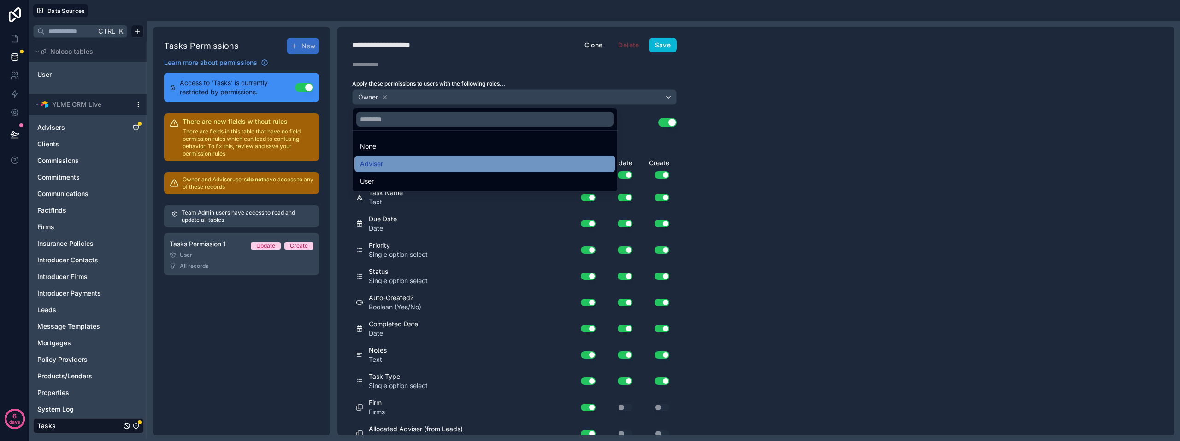
click at [394, 166] on div "Adviser" at bounding box center [485, 163] width 250 height 11
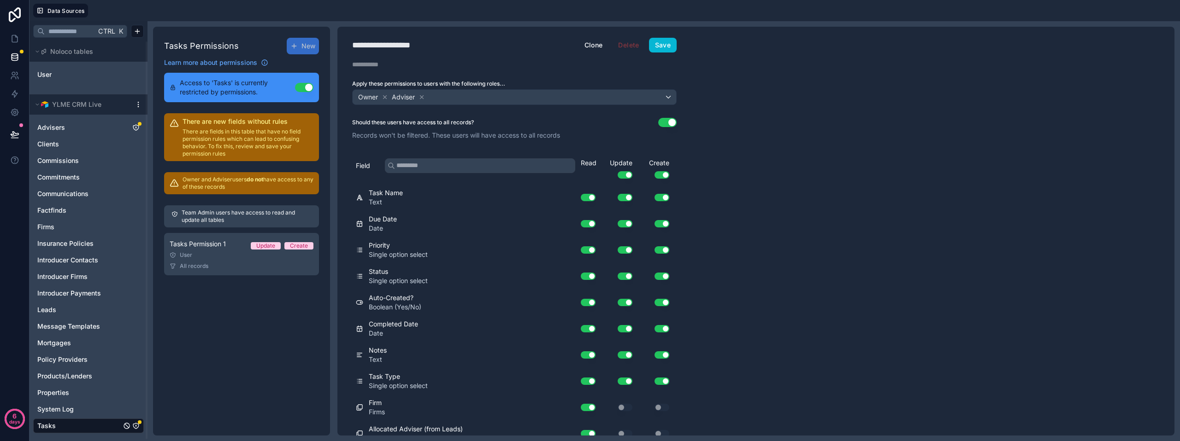
click at [664, 122] on button "Use setting" at bounding box center [667, 122] width 18 height 9
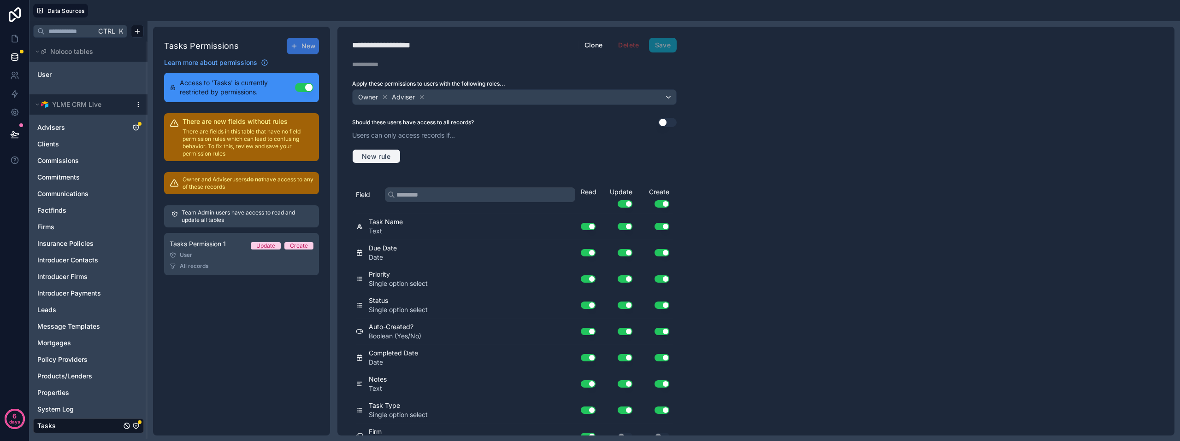
click at [393, 152] on button "New rule" at bounding box center [376, 156] width 48 height 15
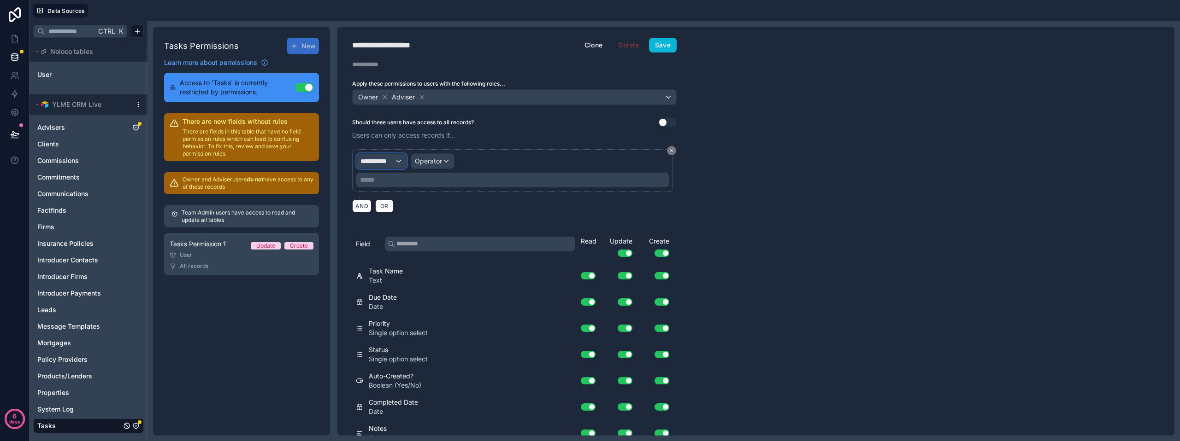
click at [396, 166] on div "**********" at bounding box center [382, 161] width 50 height 15
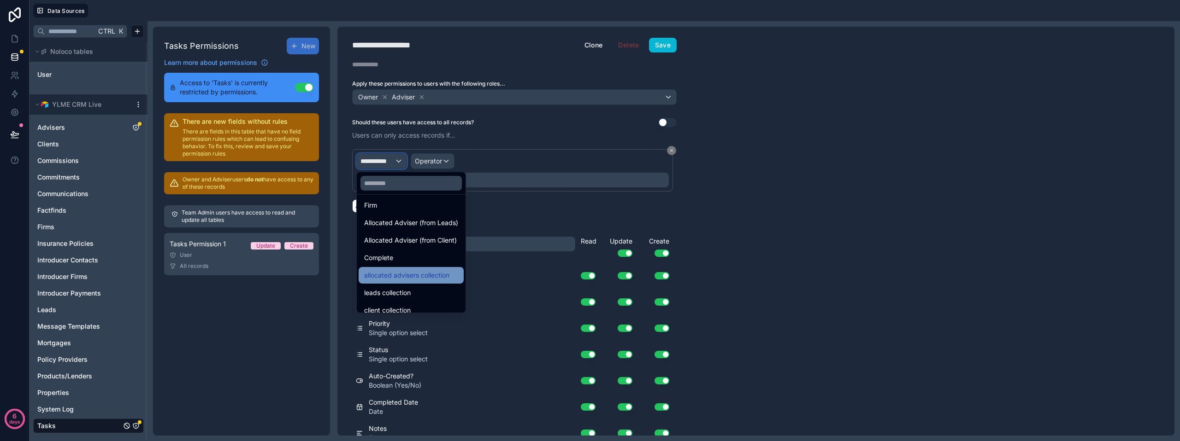
scroll to position [223, 0]
click at [411, 267] on span "allocated advisers collection" at bounding box center [406, 267] width 85 height 11
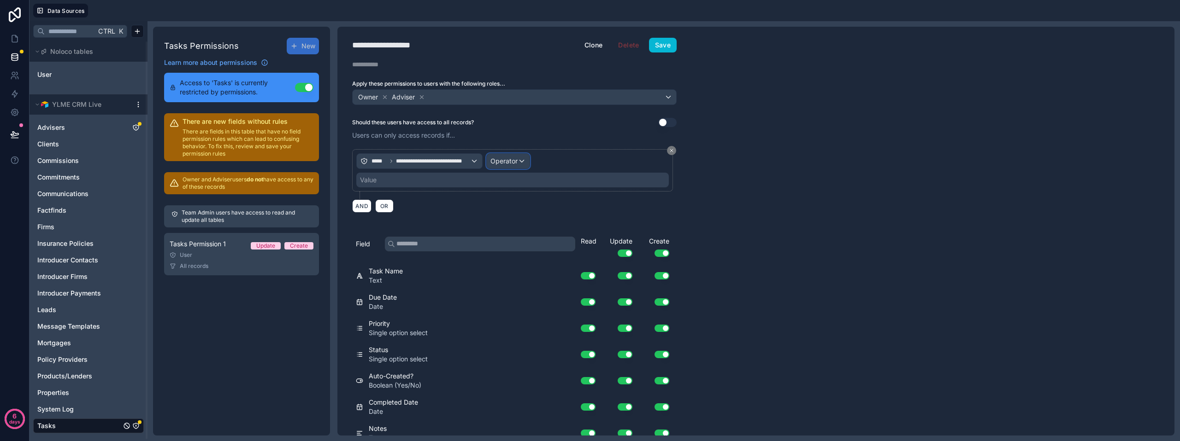
click at [518, 158] on div "Operator" at bounding box center [508, 161] width 43 height 15
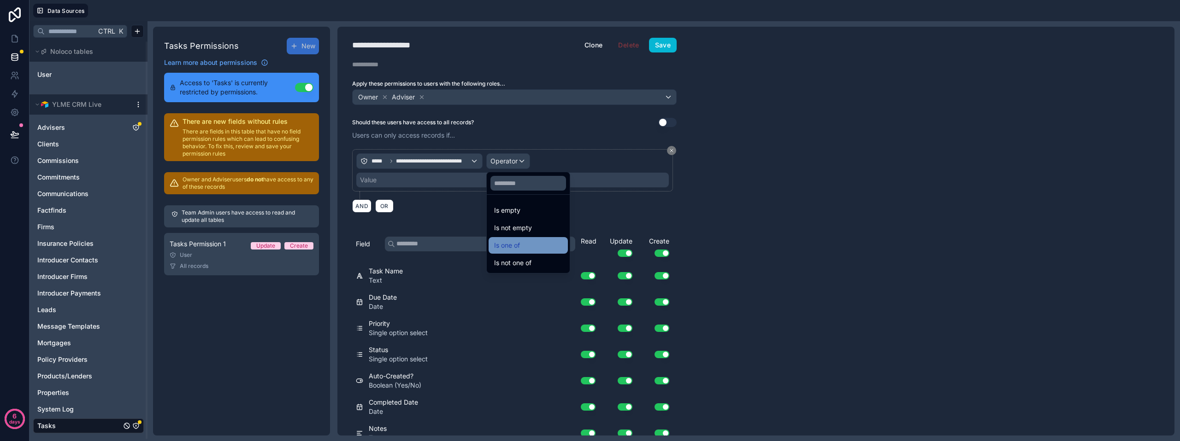
click at [519, 240] on span "Is one of" at bounding box center [507, 245] width 26 height 11
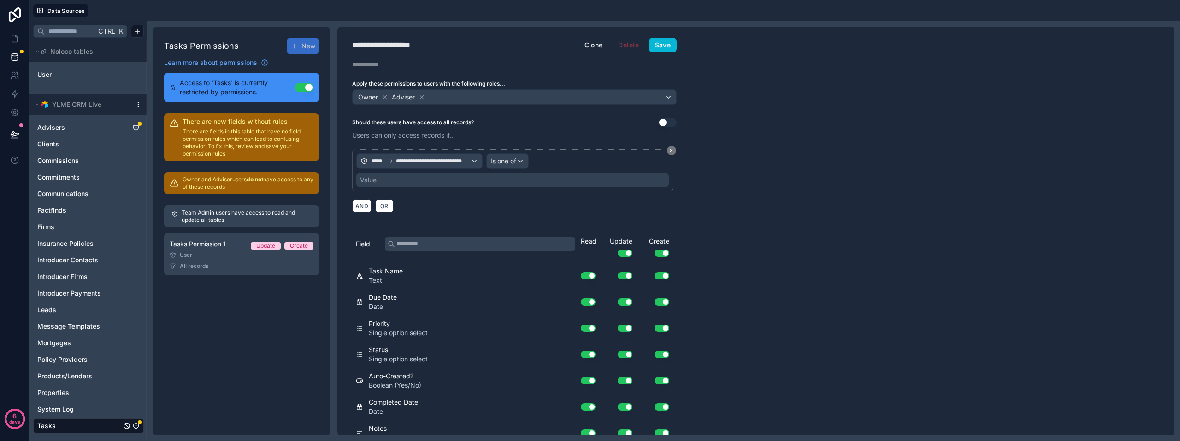
click at [395, 177] on div "Value" at bounding box center [512, 180] width 312 height 15
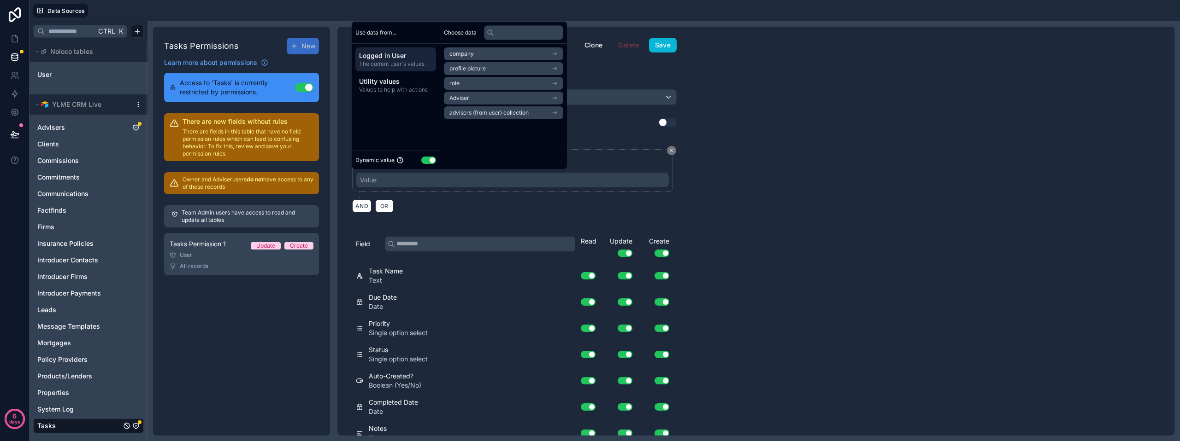
click at [479, 96] on li "Adviser" at bounding box center [503, 98] width 119 height 13
click at [545, 70] on li "Adviser" at bounding box center [503, 70] width 119 height 13
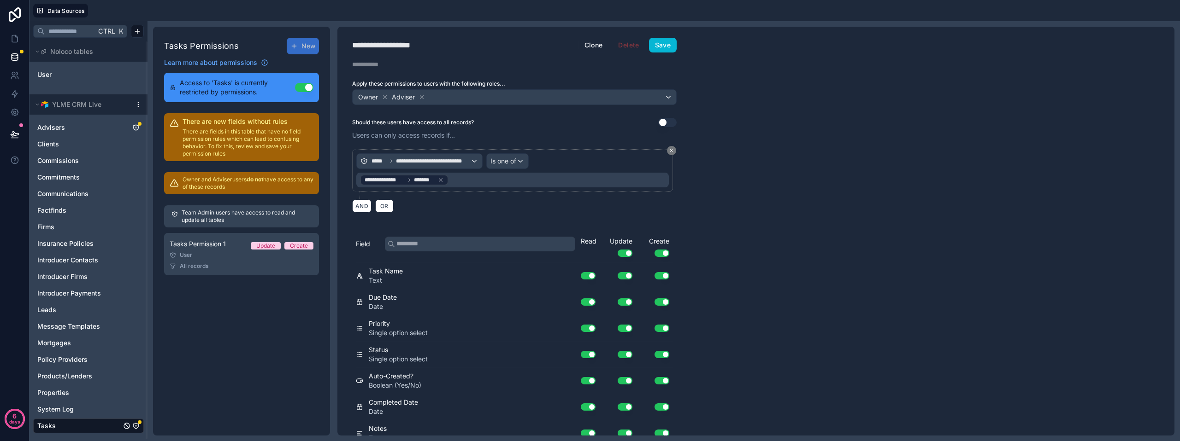
click at [817, 165] on div "**********" at bounding box center [755, 231] width 837 height 409
click at [669, 48] on button "Save" at bounding box center [663, 45] width 28 height 15
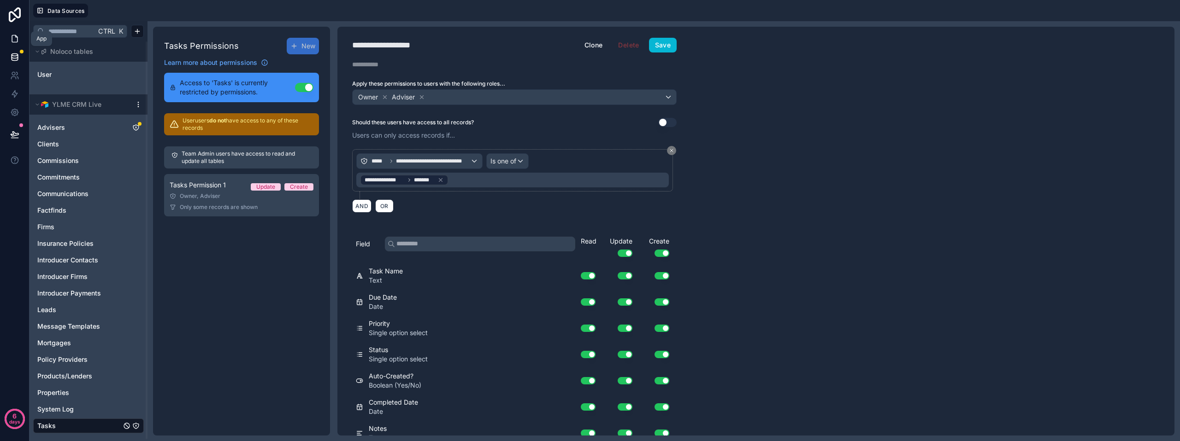
click at [17, 39] on icon at bounding box center [14, 38] width 9 height 9
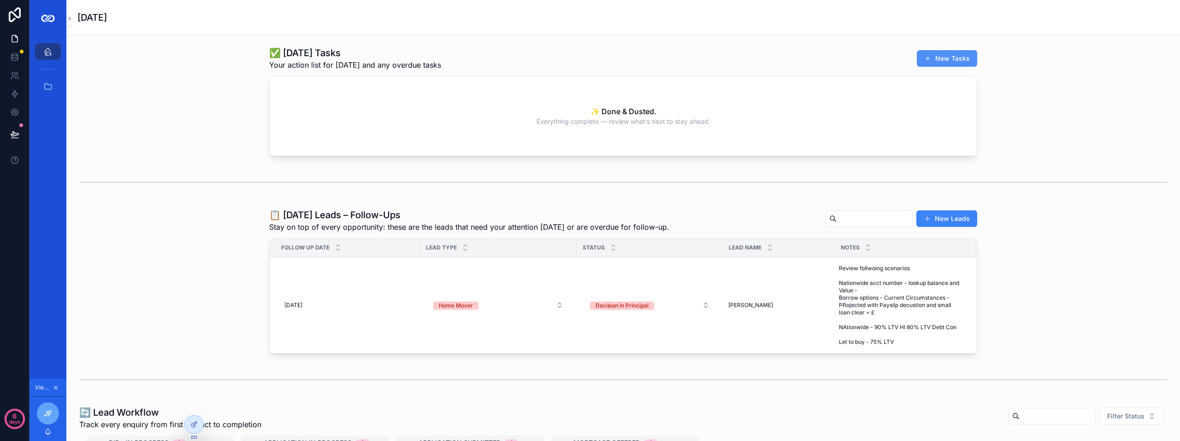
click at [933, 57] on button "New Tasks" at bounding box center [946, 58] width 60 height 17
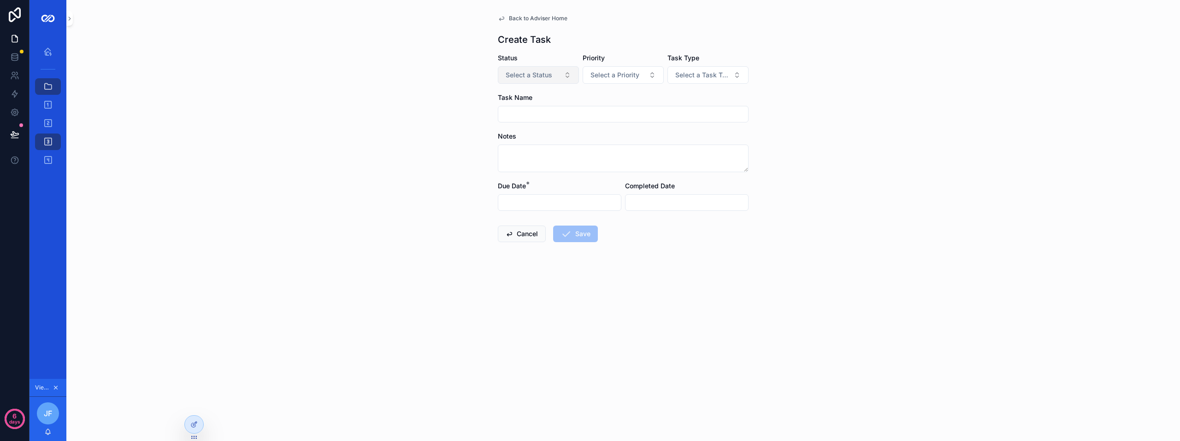
click at [531, 79] on span "Select a Status" at bounding box center [528, 74] width 47 height 9
click at [534, 119] on div "In Progress" at bounding box center [538, 126] width 111 height 14
click at [620, 81] on button "Select a Priority" at bounding box center [622, 75] width 81 height 18
click at [611, 110] on div "Low" at bounding box center [623, 112] width 111 height 14
click at [696, 82] on button "Select a Task Type" at bounding box center [707, 75] width 81 height 18
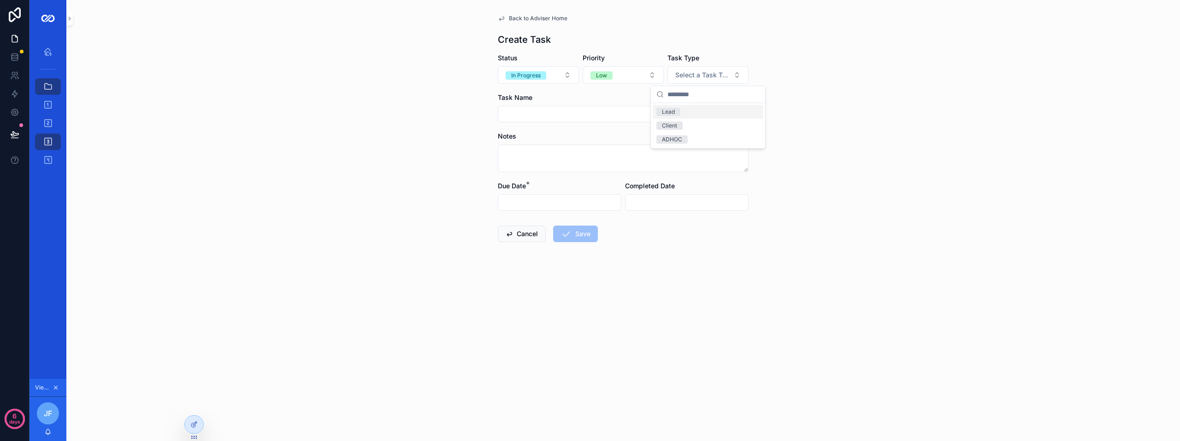
click at [679, 113] on span "Lead" at bounding box center [668, 112] width 24 height 8
click at [575, 118] on input "scrollable content" at bounding box center [623, 114] width 250 height 13
type input "***"
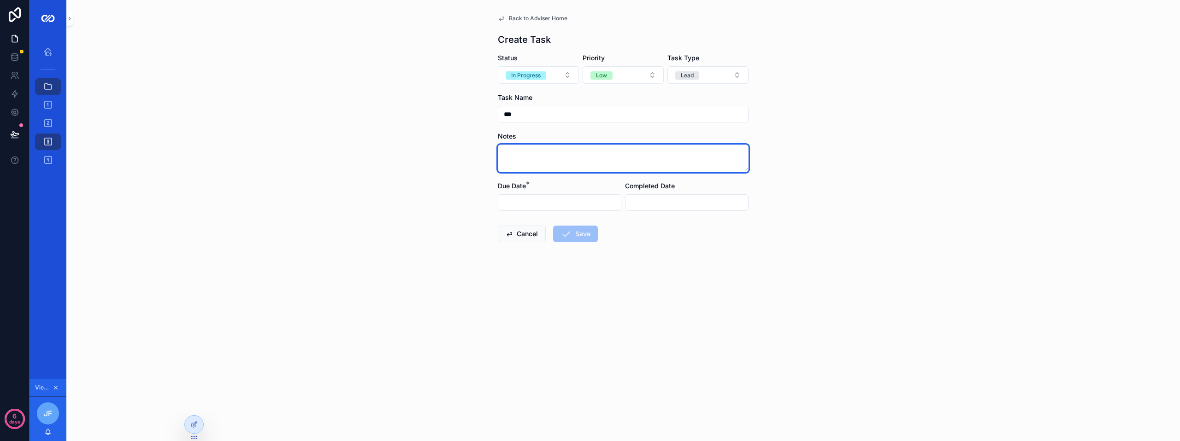
click at [508, 153] on textarea "scrollable content" at bounding box center [623, 159] width 251 height 28
type textarea "*****"
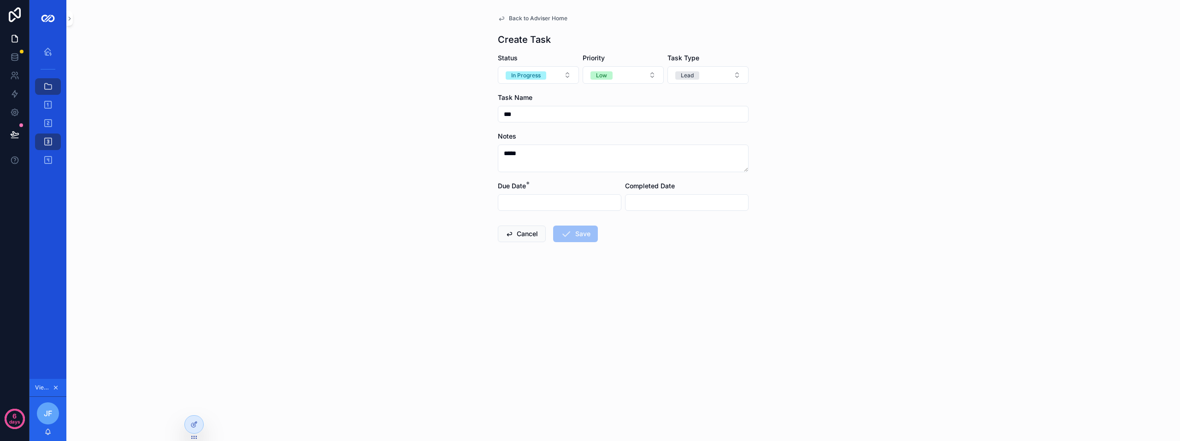
click at [520, 197] on input "scrollable content" at bounding box center [559, 202] width 123 height 13
click at [553, 238] on html "6 days Adviser Home All Tasks/Leads/Clients All Leads 31 All Clients 0 All Task…" at bounding box center [590, 220] width 1180 height 441
click at [557, 228] on html "6 days Adviser Home All Tasks/Leads/Clients All Leads 31 All Clients 0 All Task…" at bounding box center [590, 220] width 1180 height 441
click at [558, 226] on span "Save" at bounding box center [575, 234] width 45 height 17
click at [550, 205] on input "scrollable content" at bounding box center [559, 202] width 123 height 13
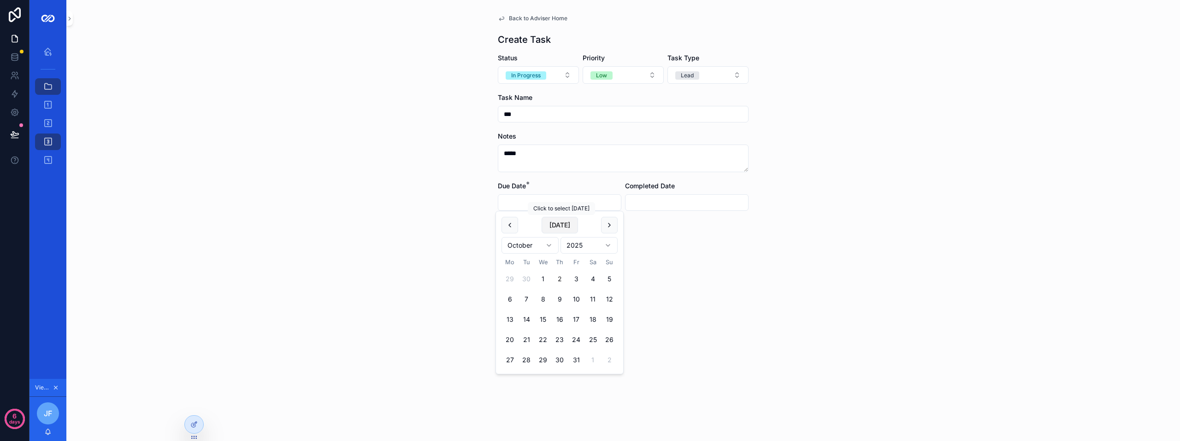
click at [558, 225] on button "Today" at bounding box center [559, 225] width 36 height 17
type input "**********"
click at [661, 288] on form "**********" at bounding box center [623, 177] width 251 height 248
click at [573, 230] on button "Save" at bounding box center [575, 234] width 45 height 17
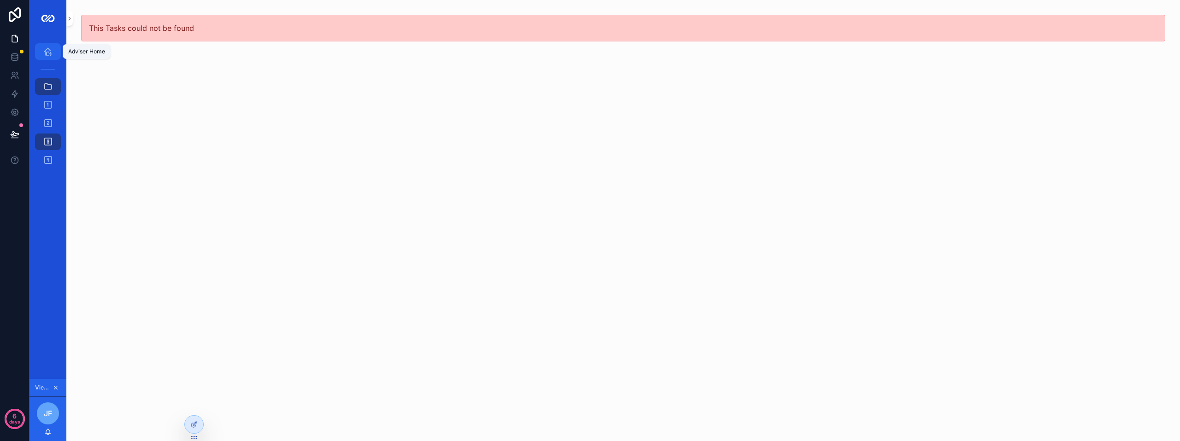
click at [47, 49] on icon "scrollable content" at bounding box center [47, 51] width 9 height 9
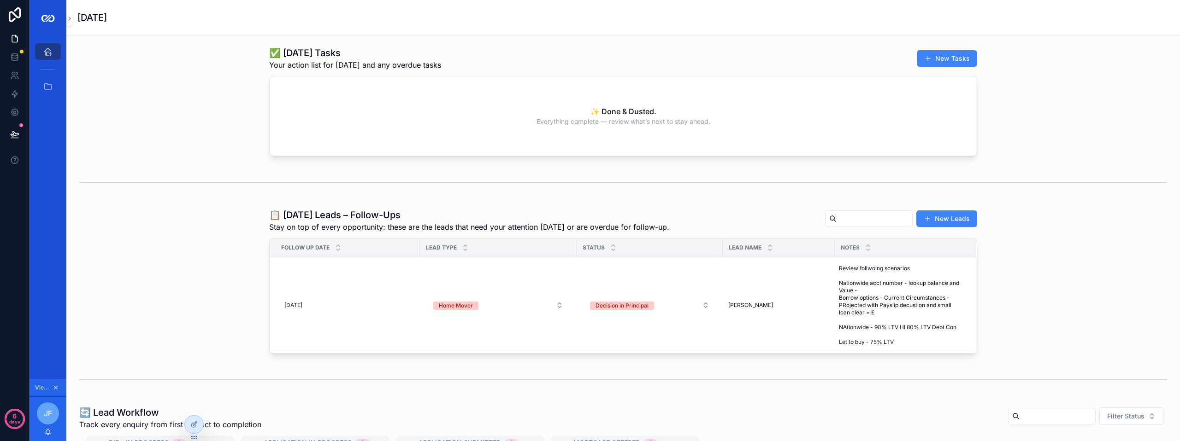
click at [472, 117] on div "✨ Done & Dusted. Everything complete — review what’s next to stay ahead." at bounding box center [623, 115] width 707 height 79
click at [49, 87] on icon "scrollable content" at bounding box center [47, 86] width 9 height 9
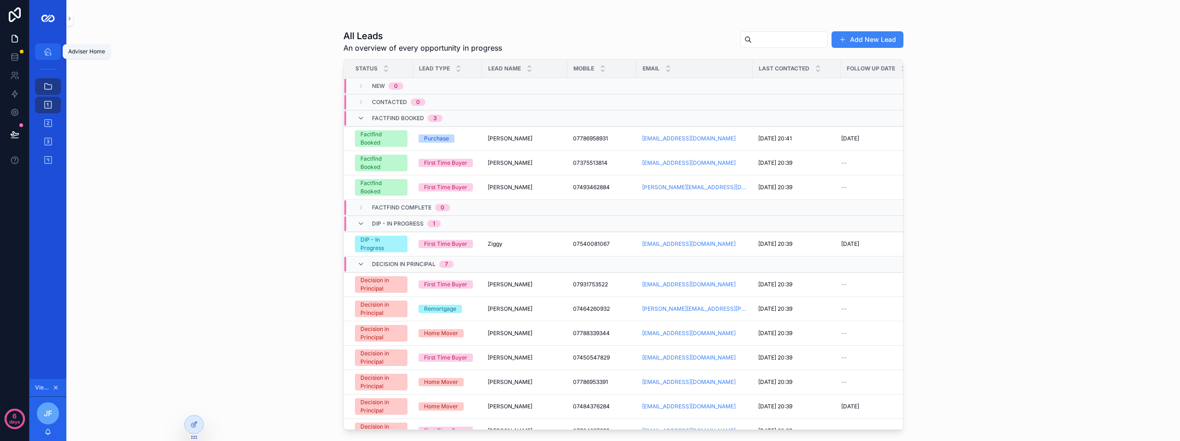
click at [47, 48] on icon "scrollable content" at bounding box center [47, 51] width 9 height 9
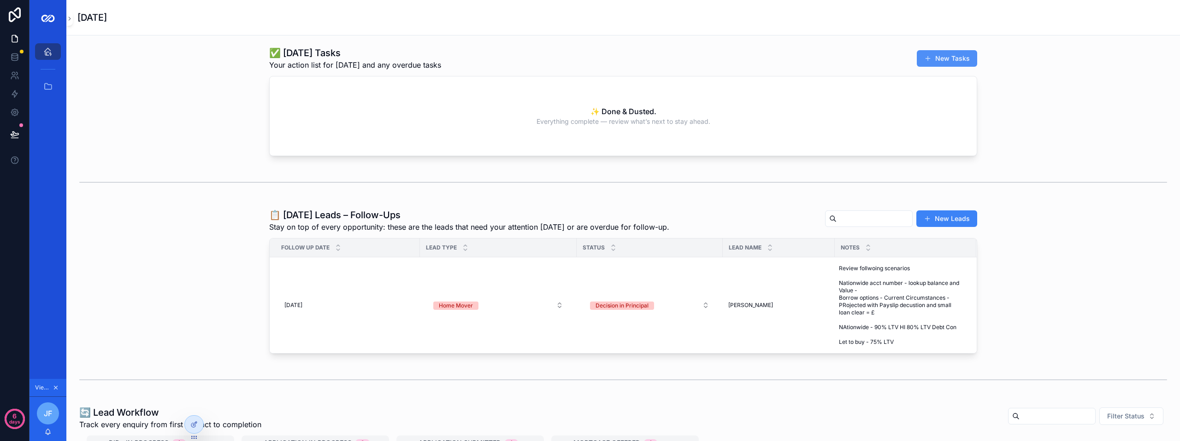
click at [933, 61] on button "New Tasks" at bounding box center [946, 58] width 60 height 17
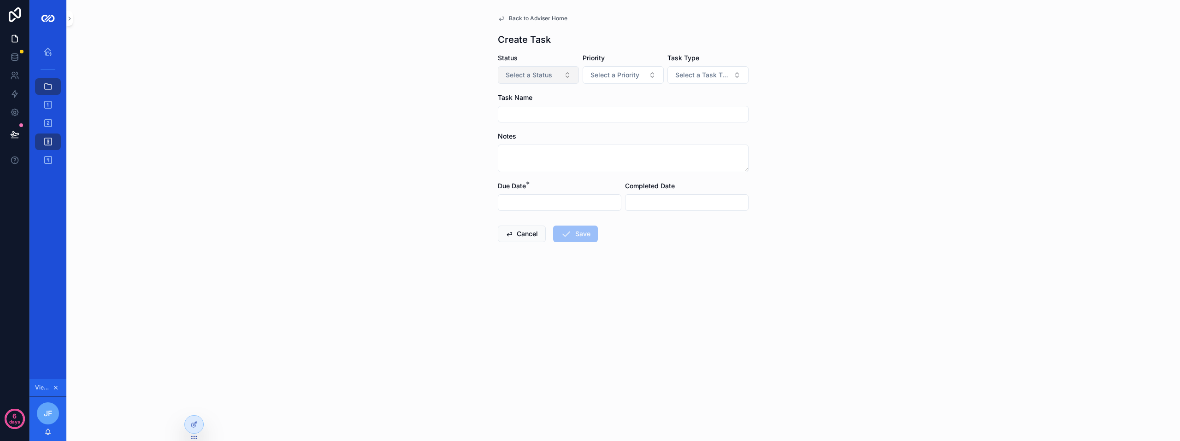
click at [538, 74] on span "Select a Status" at bounding box center [528, 74] width 47 height 9
click at [509, 111] on span "New" at bounding box center [498, 112] width 23 height 8
click at [610, 79] on span "Select a Priority" at bounding box center [614, 74] width 49 height 9
click at [597, 111] on div "Low" at bounding box center [623, 112] width 111 height 14
click at [690, 84] on form "Status New Priority Low Task Type Select a Task Type Task Name Notes Due Date *…" at bounding box center [623, 177] width 251 height 248
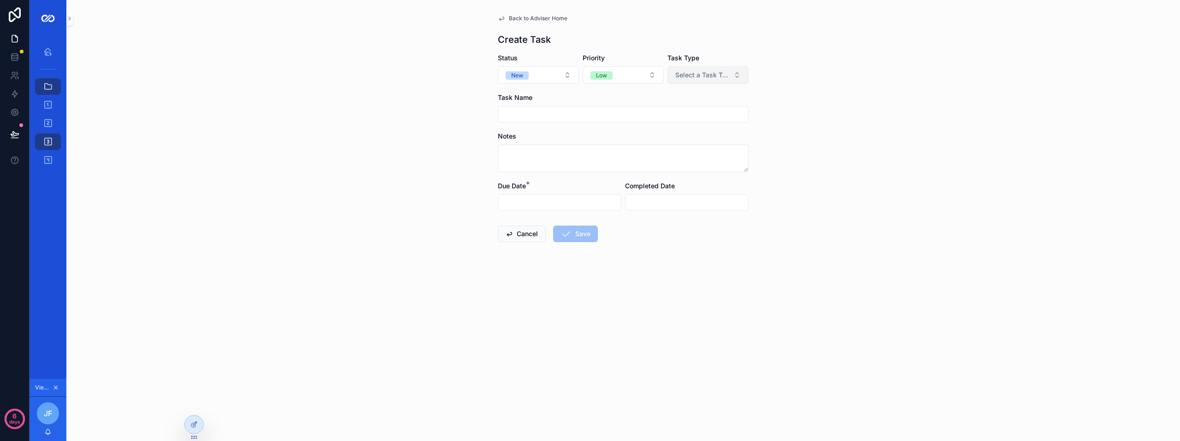
click at [694, 78] on span "Select a Task Type" at bounding box center [702, 74] width 54 height 9
click at [675, 123] on div "Client" at bounding box center [669, 126] width 15 height 8
click at [549, 129] on form "Status New Priority Low Task Type Client Task Name Notes Due Date * Completed D…" at bounding box center [623, 177] width 251 height 248
click at [544, 118] on input "scrollable content" at bounding box center [623, 114] width 250 height 13
type input "**********"
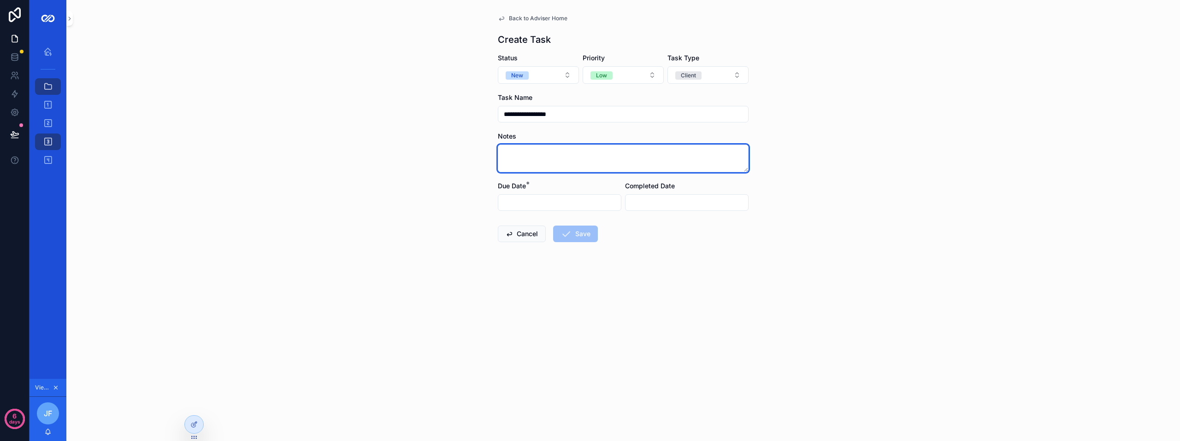
click at [513, 156] on textarea "scrollable content" at bounding box center [623, 159] width 251 height 28
type textarea "**"
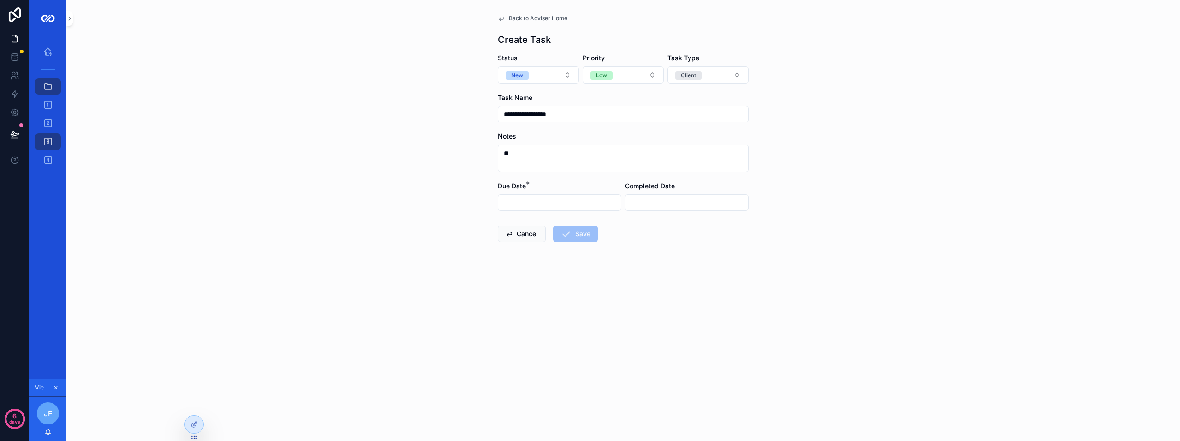
click at [530, 196] on div "scrollable content" at bounding box center [559, 202] width 123 height 17
click at [532, 203] on input "scrollable content" at bounding box center [559, 202] width 123 height 13
click at [558, 227] on button "Today" at bounding box center [559, 225] width 36 height 17
type input "**********"
click at [659, 234] on form "**********" at bounding box center [623, 177] width 251 height 248
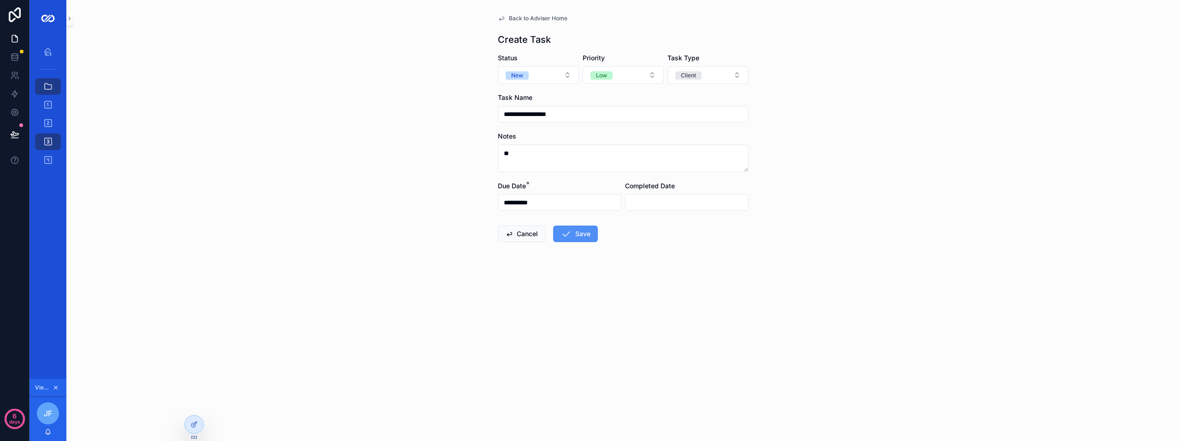
click at [575, 231] on button "Save" at bounding box center [575, 234] width 45 height 17
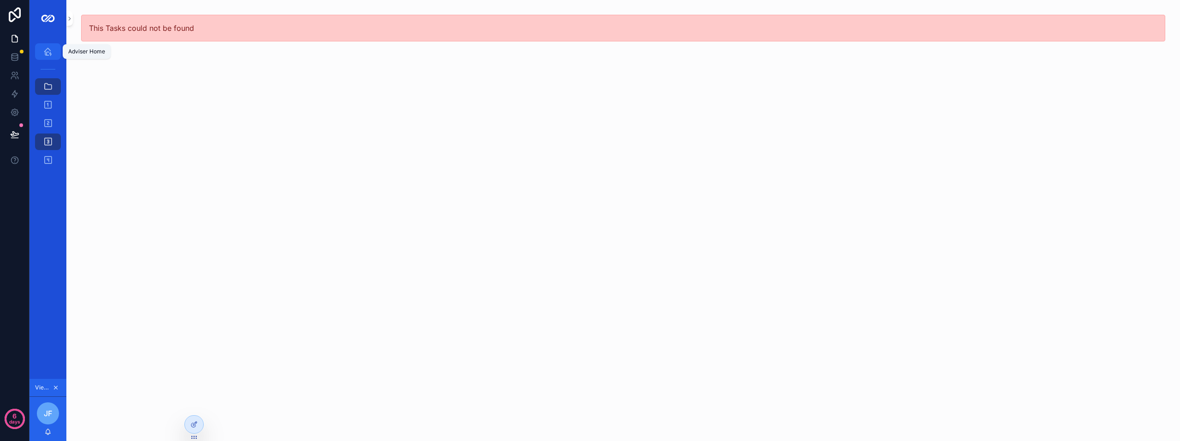
click at [49, 53] on icon "scrollable content" at bounding box center [47, 51] width 9 height 9
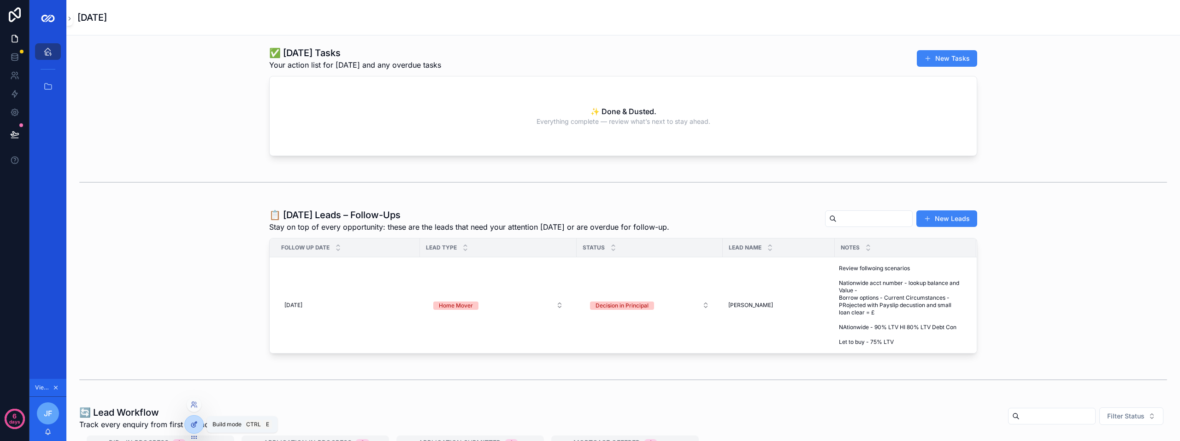
click at [197, 426] on icon at bounding box center [193, 424] width 7 height 7
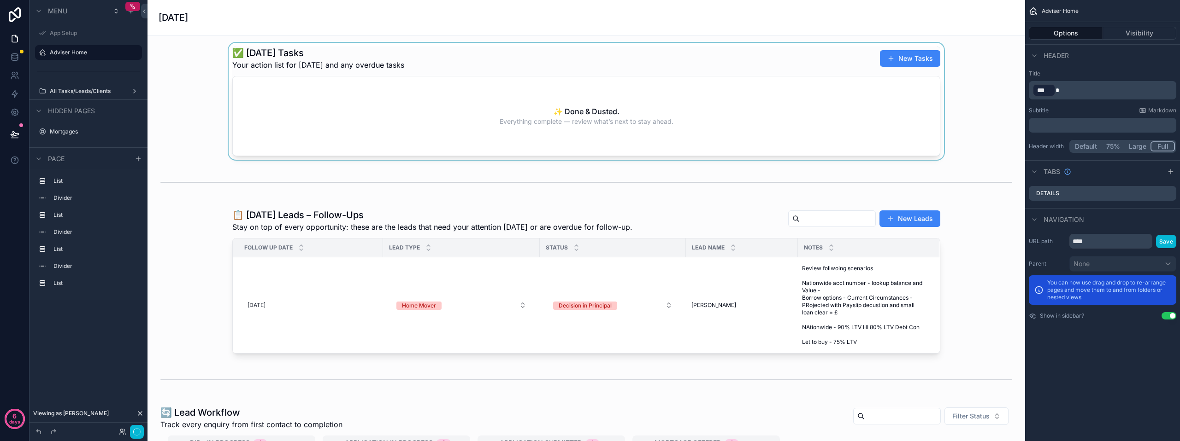
click at [587, 121] on div "scrollable content" at bounding box center [586, 101] width 863 height 117
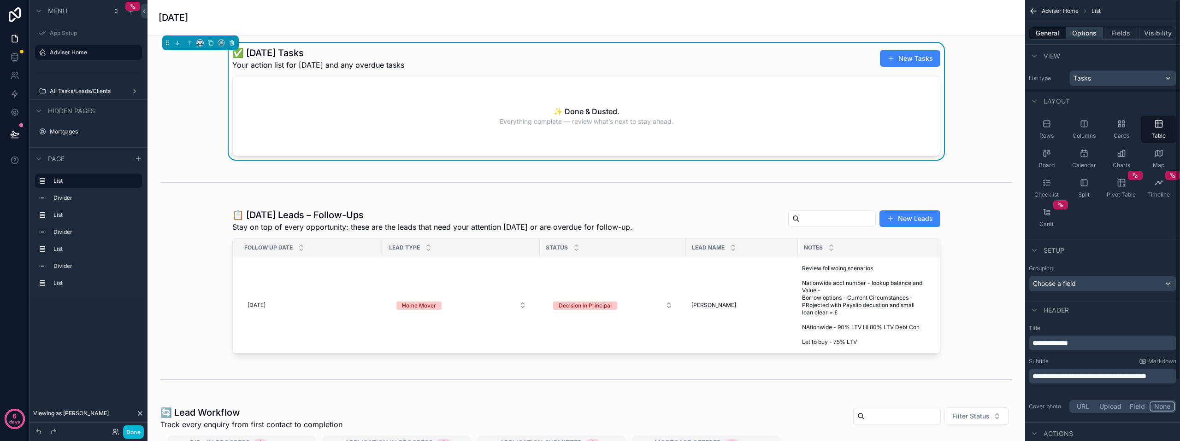
click at [1088, 37] on button "Options" at bounding box center [1084, 33] width 37 height 13
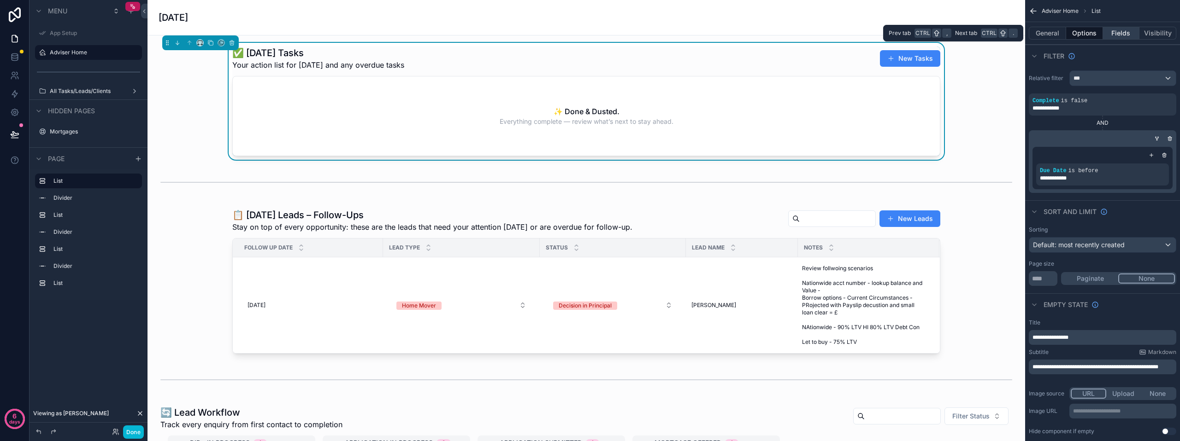
click at [1118, 35] on button "Fields" at bounding box center [1121, 33] width 37 height 13
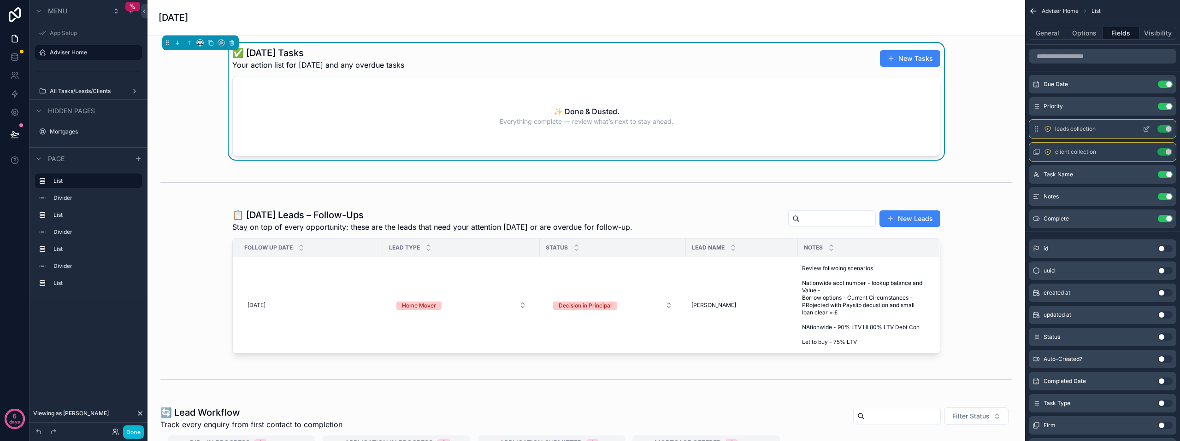
click at [1145, 129] on icon "scrollable content" at bounding box center [1147, 128] width 4 height 4
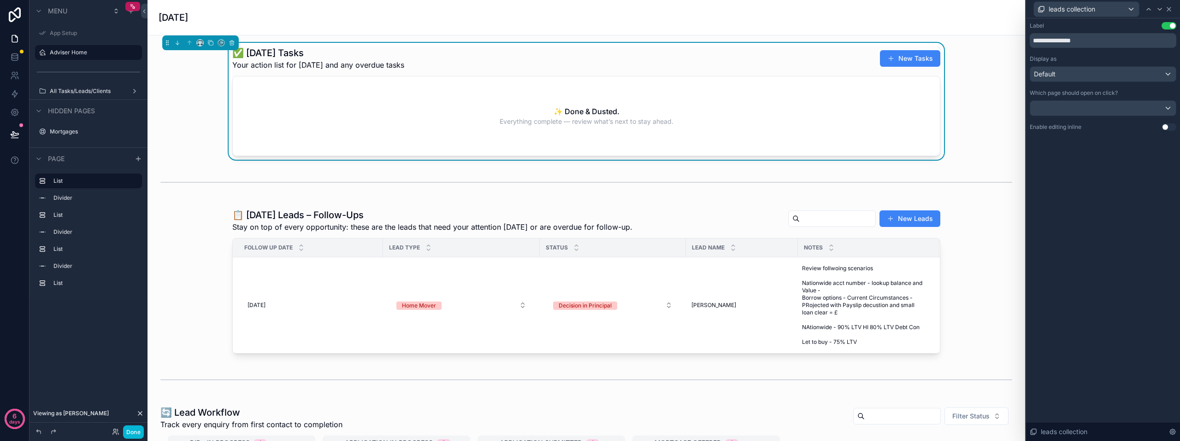
click at [1167, 10] on icon at bounding box center [1169, 9] width 4 height 4
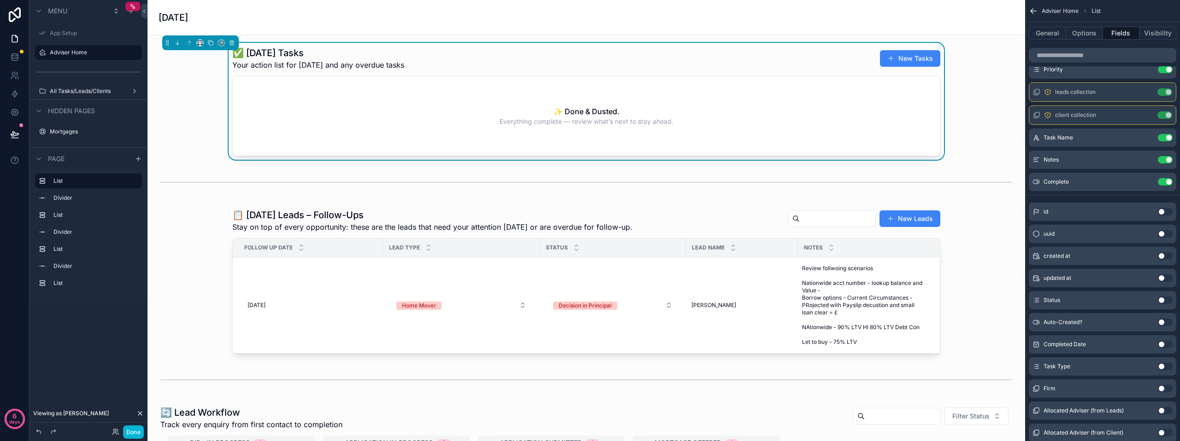
scroll to position [87, 0]
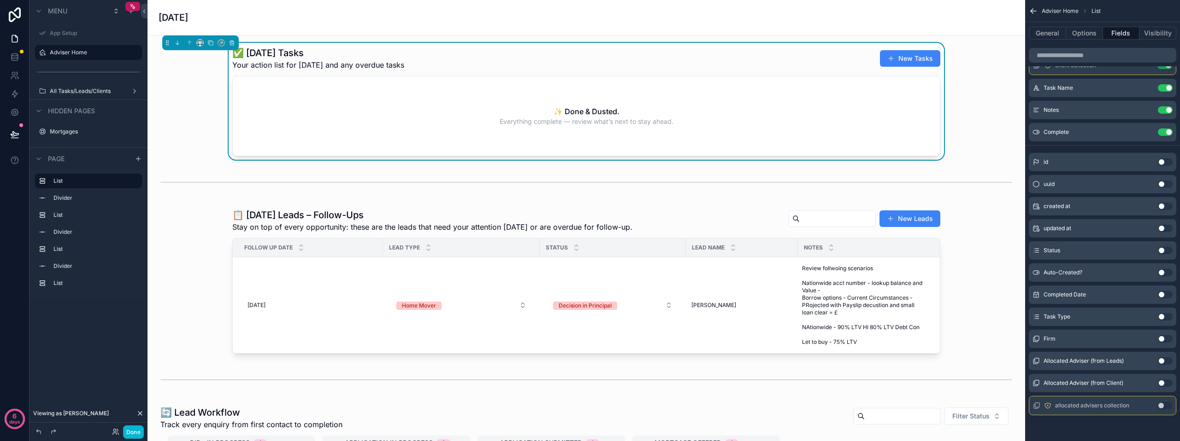
click at [1160, 361] on button "Use setting" at bounding box center [1164, 361] width 15 height 7
click at [1161, 382] on button "Use setting" at bounding box center [1164, 383] width 15 height 7
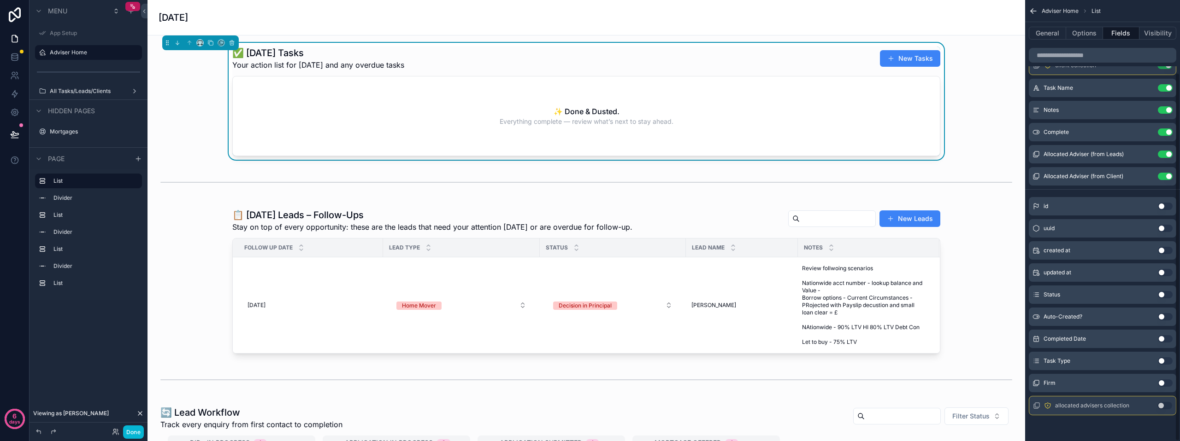
scroll to position [0, 0]
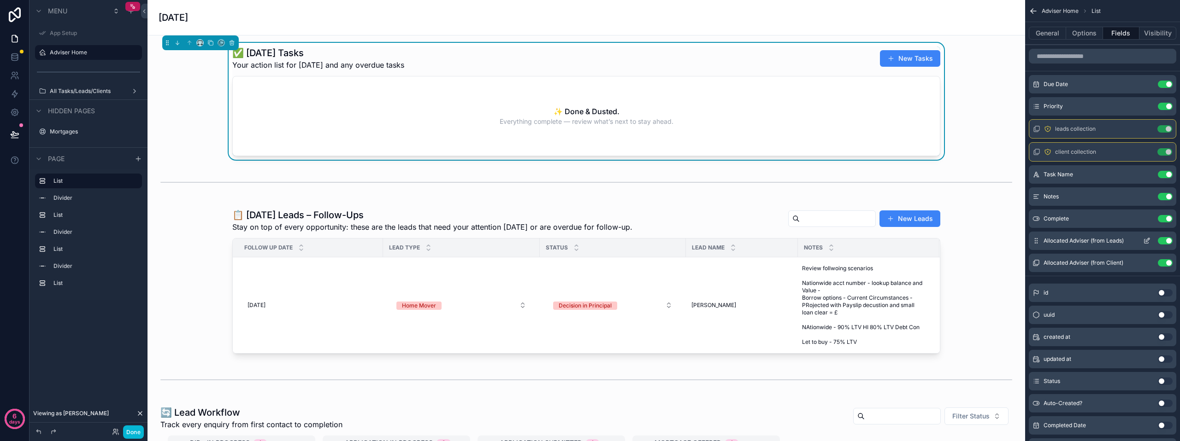
click at [1145, 241] on icon "scrollable content" at bounding box center [1147, 240] width 4 height 4
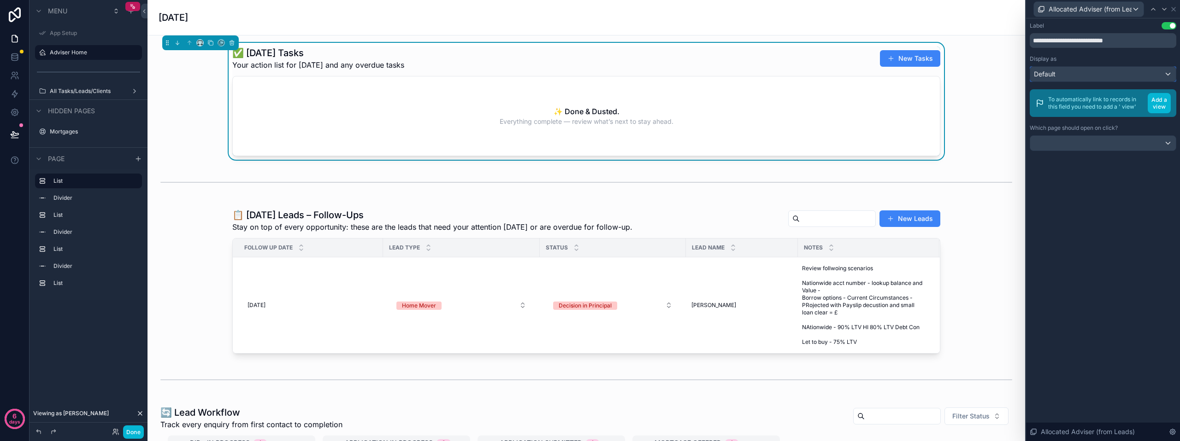
click at [1095, 74] on div "Default" at bounding box center [1103, 74] width 146 height 15
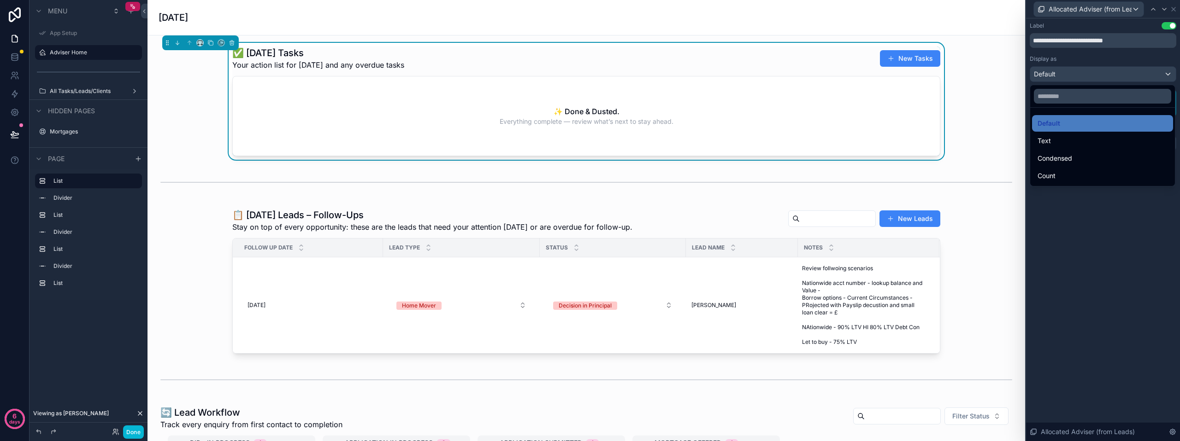
click at [1095, 74] on div at bounding box center [1103, 220] width 154 height 441
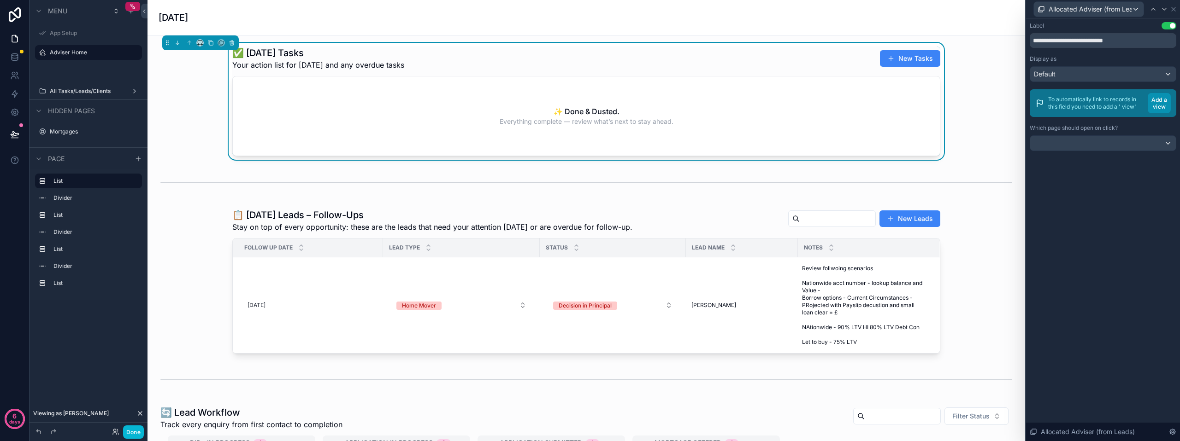
click at [1150, 104] on button "Add a view" at bounding box center [1158, 103] width 23 height 20
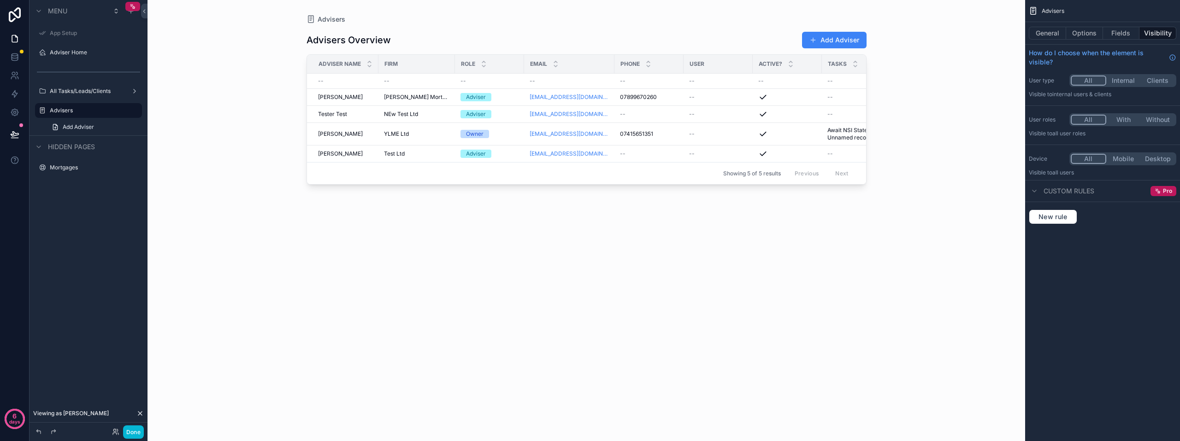
drag, startPoint x: 394, startPoint y: 189, endPoint x: 467, endPoint y: 187, distance: 72.8
click at [467, 187] on div "scrollable content" at bounding box center [586, 215] width 589 height 430
click at [1127, 77] on button "Internal" at bounding box center [1123, 81] width 35 height 10
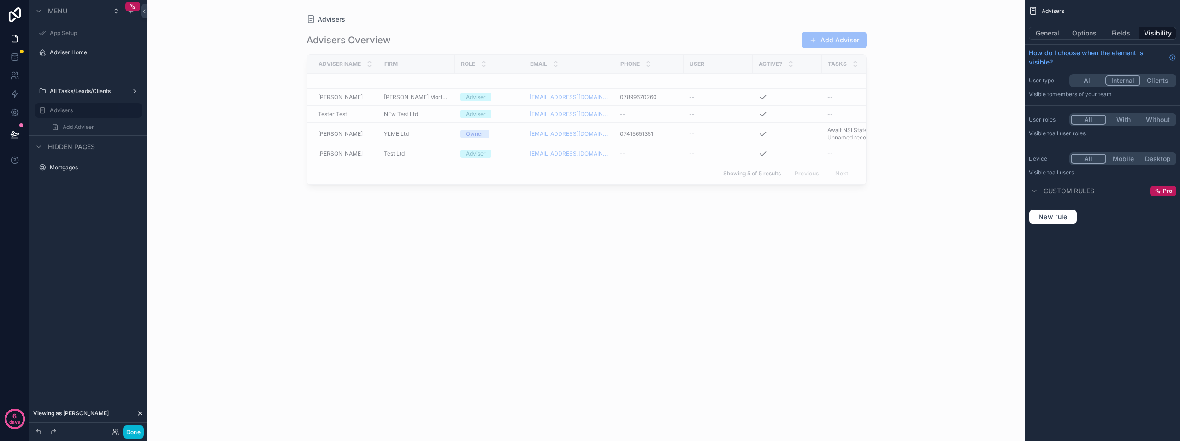
click at [1151, 79] on button "Clients" at bounding box center [1157, 81] width 35 height 10
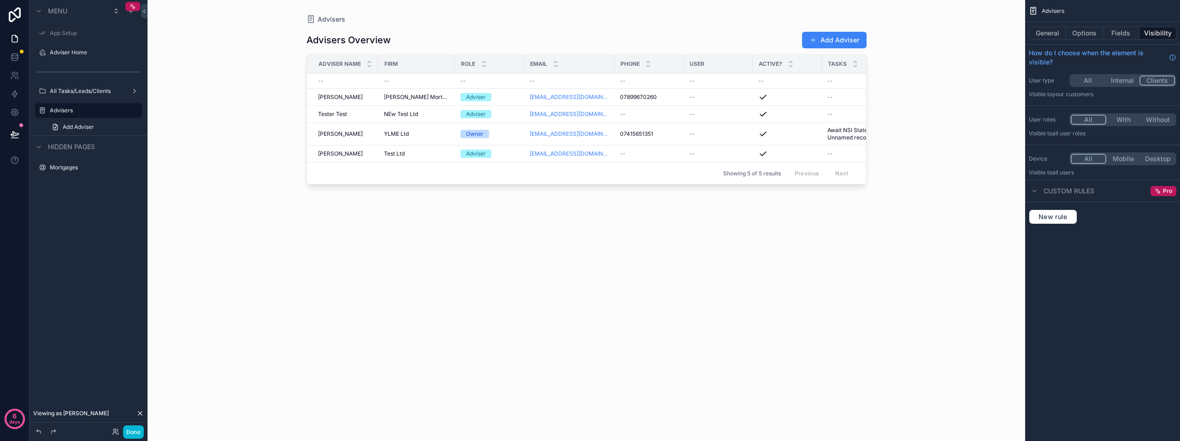
click at [1132, 79] on button "Internal" at bounding box center [1122, 81] width 35 height 10
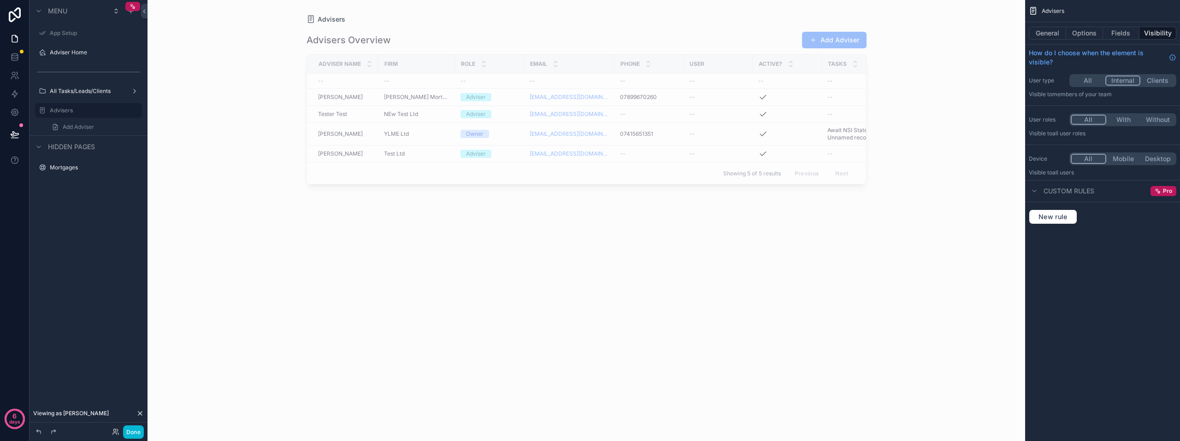
click at [1100, 79] on button "All" at bounding box center [1087, 81] width 35 height 10
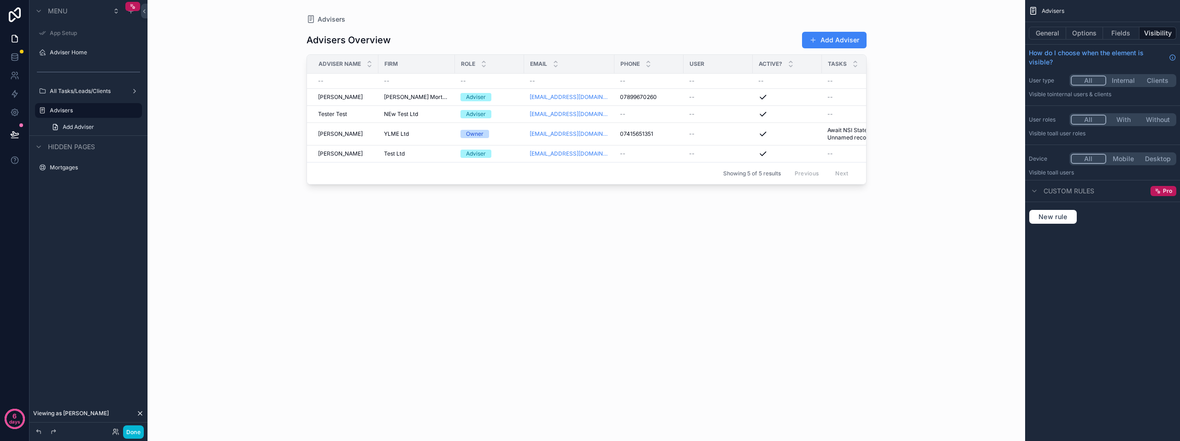
click at [1122, 83] on button "Internal" at bounding box center [1123, 81] width 35 height 10
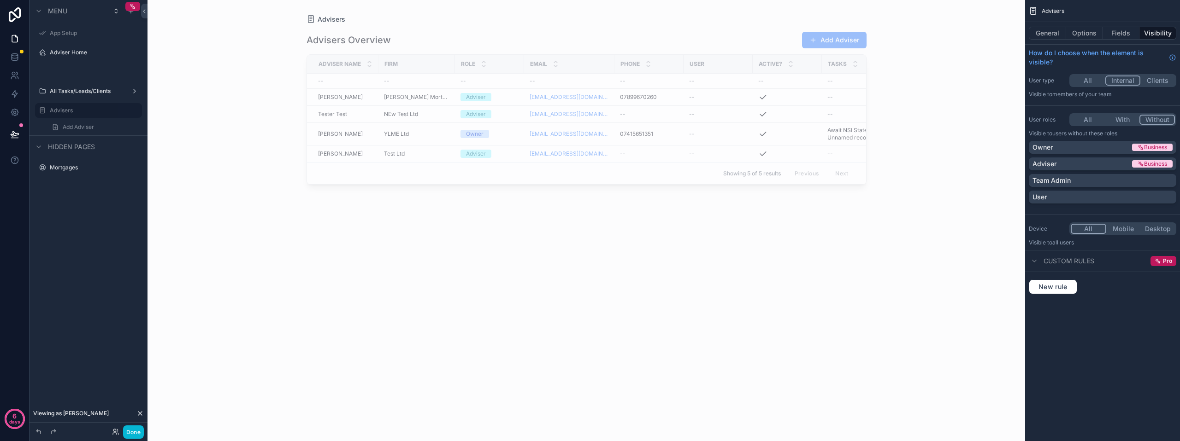
click at [1153, 117] on button "Without" at bounding box center [1156, 120] width 35 height 10
click at [1107, 146] on div "Owner" at bounding box center [1081, 147] width 98 height 9
click at [1102, 160] on div "Adviser" at bounding box center [1081, 163] width 98 height 9
click at [1086, 213] on div "Advisers General Options Fields Visibility How do I choose when the element is …" at bounding box center [1102, 151] width 155 height 302
click at [1103, 312] on div "Advisers General Options Fields Visibility How do I choose when the element is …" at bounding box center [1102, 158] width 155 height 317
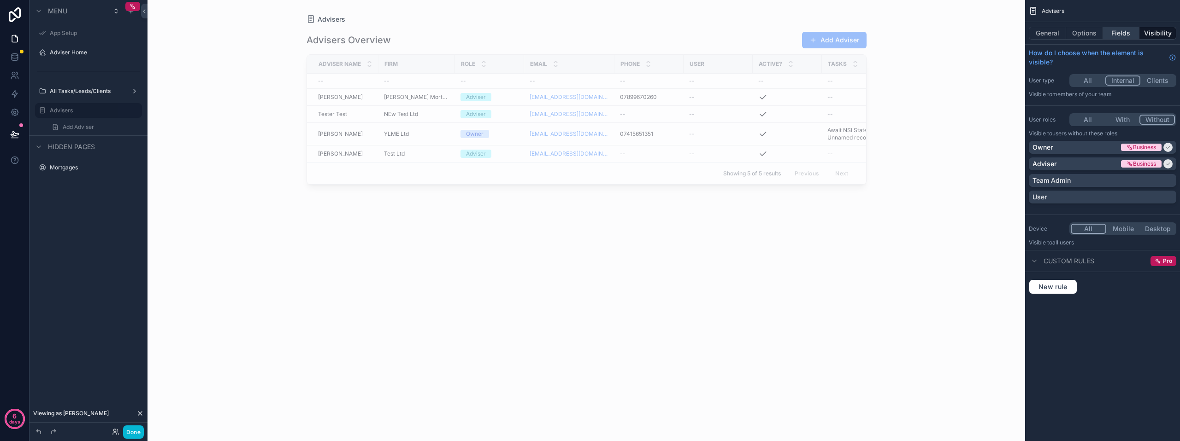
click at [1113, 34] on button "Fields" at bounding box center [1121, 33] width 37 height 13
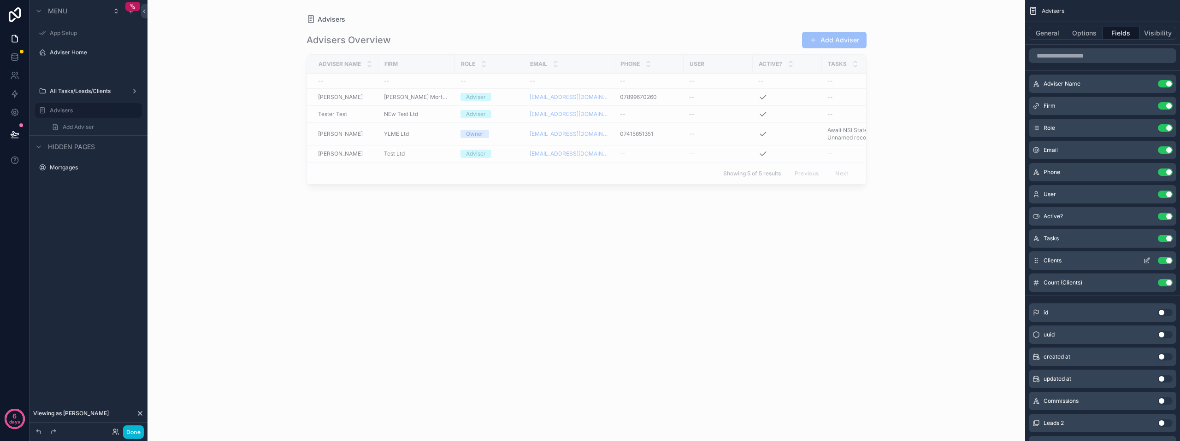
click at [1149, 261] on icon "scrollable content" at bounding box center [1146, 260] width 7 height 7
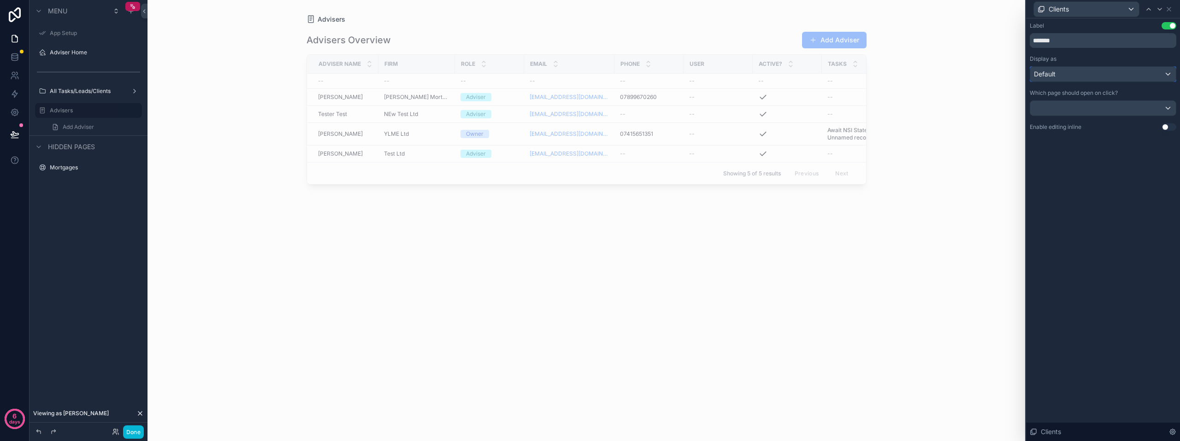
click at [1068, 73] on div "Default" at bounding box center [1103, 74] width 146 height 15
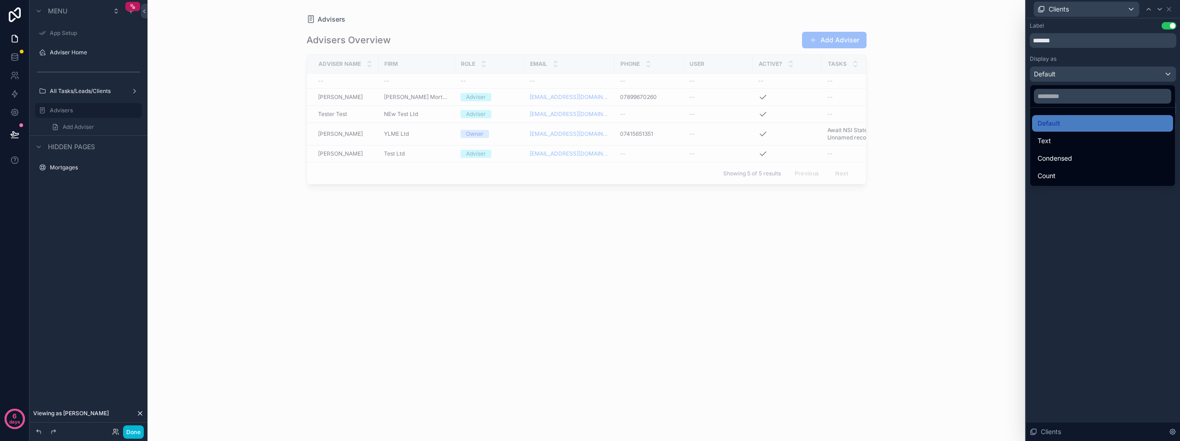
click at [1068, 73] on div at bounding box center [1103, 220] width 154 height 441
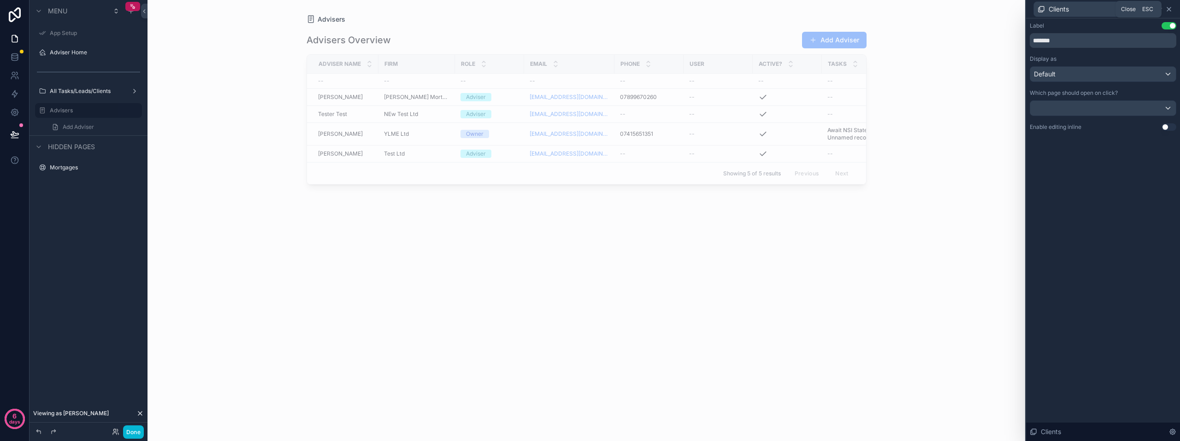
click at [1169, 7] on icon at bounding box center [1168, 9] width 7 height 7
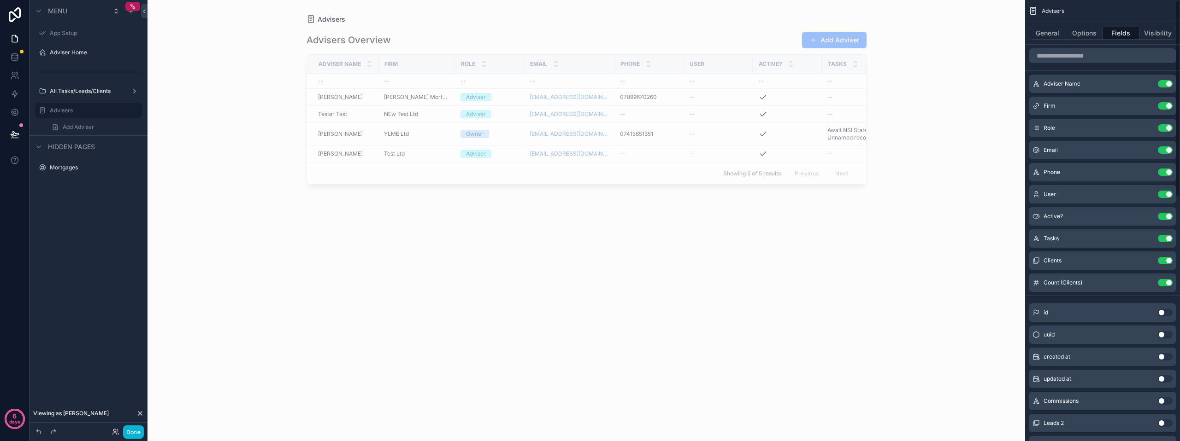
click at [948, 115] on div "Advisers Advisers Overview Add Adviser Adviser Name Firm Role Email Phone User …" at bounding box center [585, 220] width 877 height 441
click at [128, 431] on button "Done" at bounding box center [133, 432] width 21 height 13
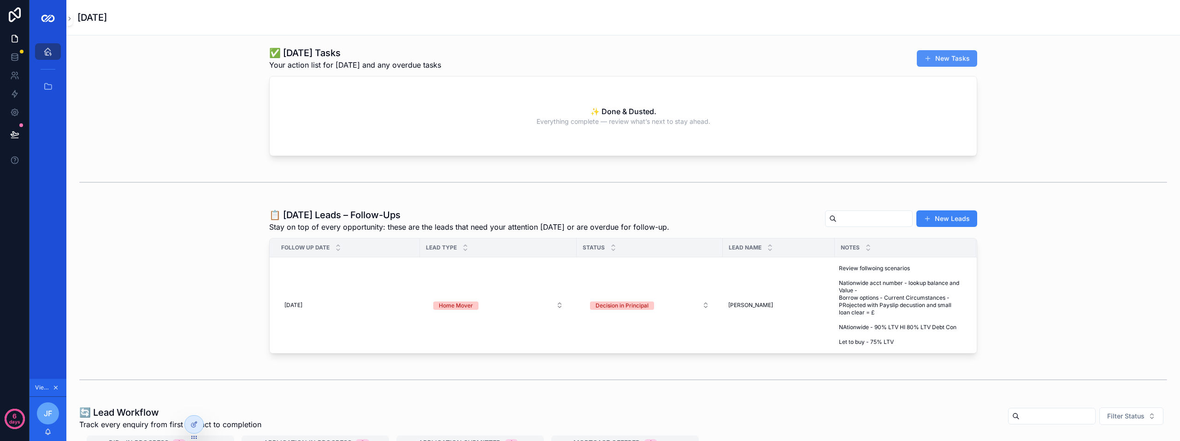
click at [941, 58] on button "New Tasks" at bounding box center [946, 58] width 60 height 17
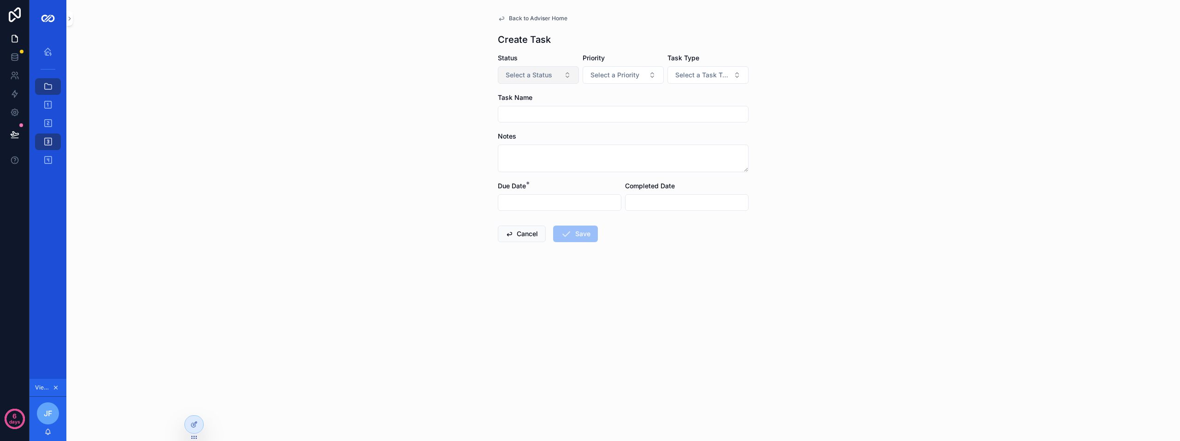
click at [533, 76] on span "Select a Status" at bounding box center [528, 74] width 47 height 9
click at [365, 106] on div "Back to Adviser Home Create Task Status Select a Status Priority Select a Prior…" at bounding box center [622, 220] width 1113 height 441
click at [199, 428] on div at bounding box center [194, 425] width 18 height 18
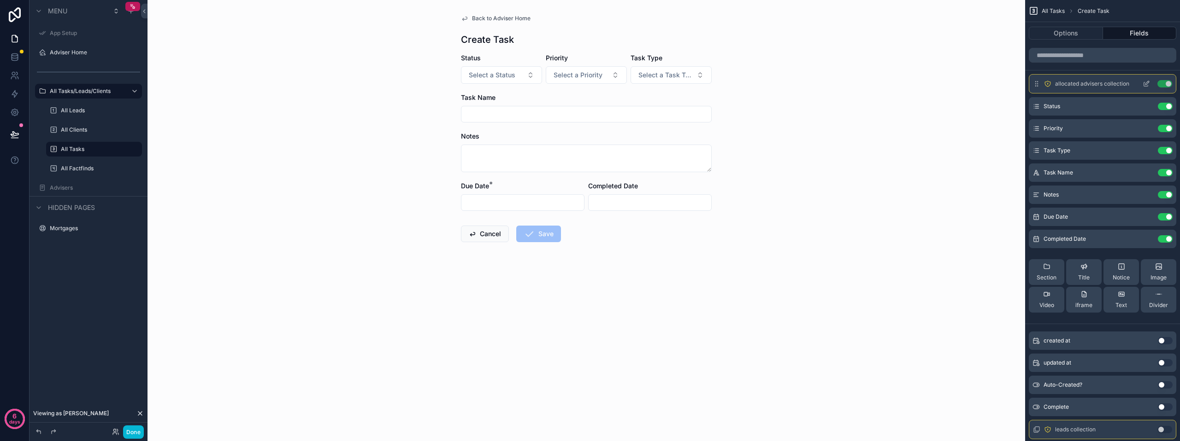
click at [1168, 83] on button "Use setting" at bounding box center [1164, 83] width 15 height 7
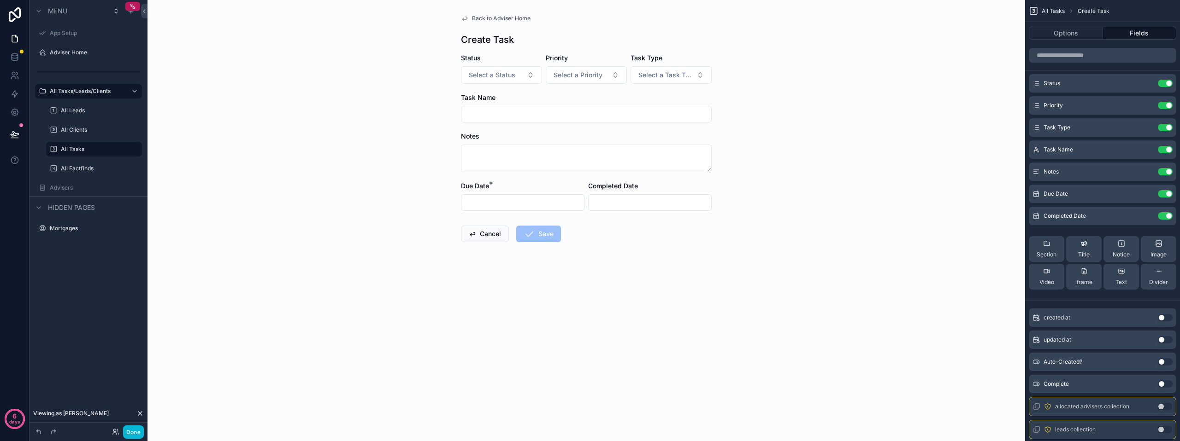
click at [1168, 83] on button "Use setting" at bounding box center [1164, 83] width 15 height 7
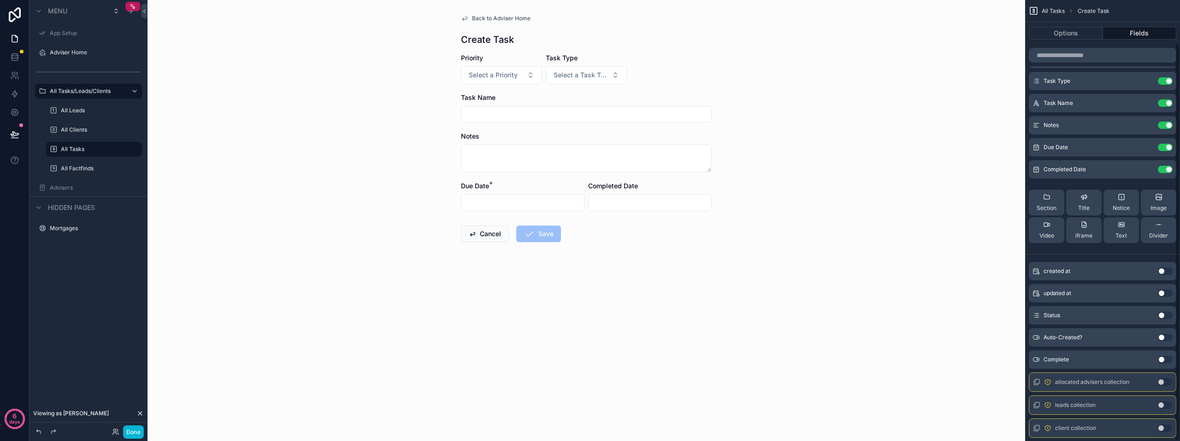
scroll to position [47, 0]
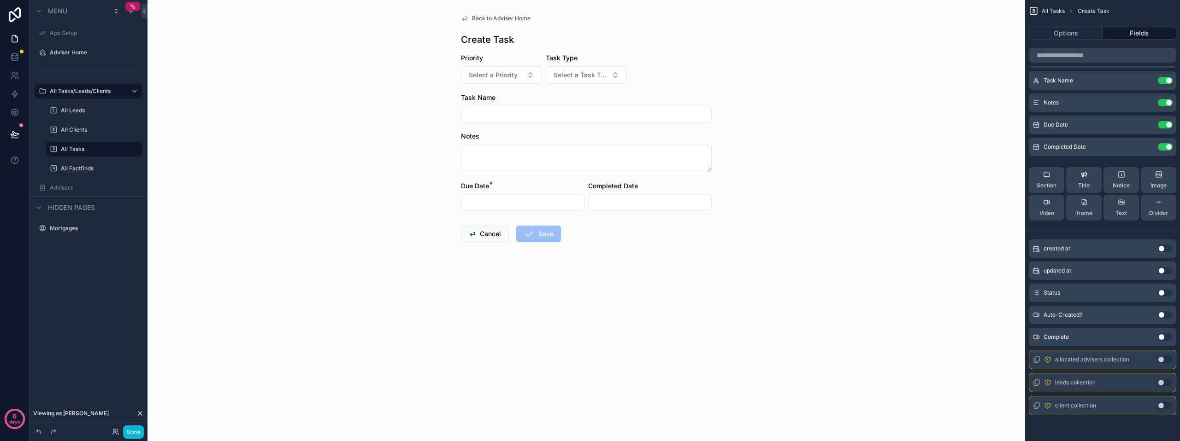
click at [1161, 360] on button "Use setting" at bounding box center [1164, 359] width 15 height 7
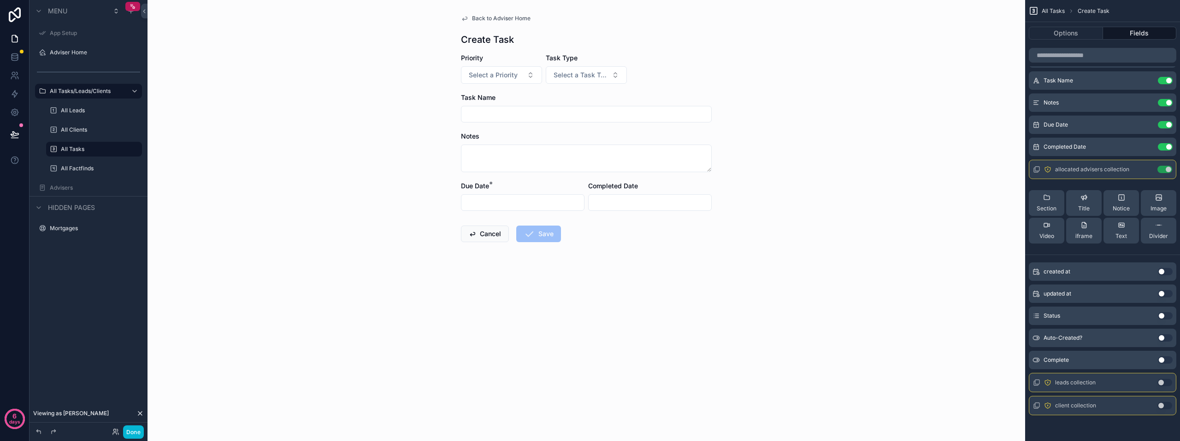
click at [973, 203] on div "Back to Adviser Home Create Task Priority Select a Priority Task Type Select a …" at bounding box center [585, 220] width 877 height 441
click at [1145, 171] on icon "scrollable content" at bounding box center [1145, 169] width 7 height 7
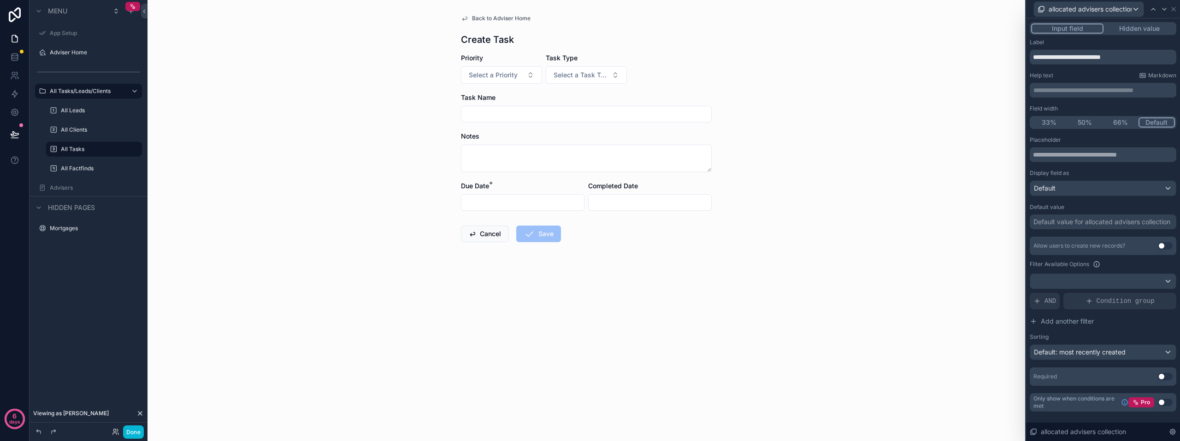
scroll to position [1, 0]
click at [1059, 188] on div "Default" at bounding box center [1103, 188] width 146 height 15
click at [1059, 188] on div at bounding box center [1103, 220] width 154 height 441
click at [1150, 28] on button "Hidden value" at bounding box center [1138, 28] width 71 height 10
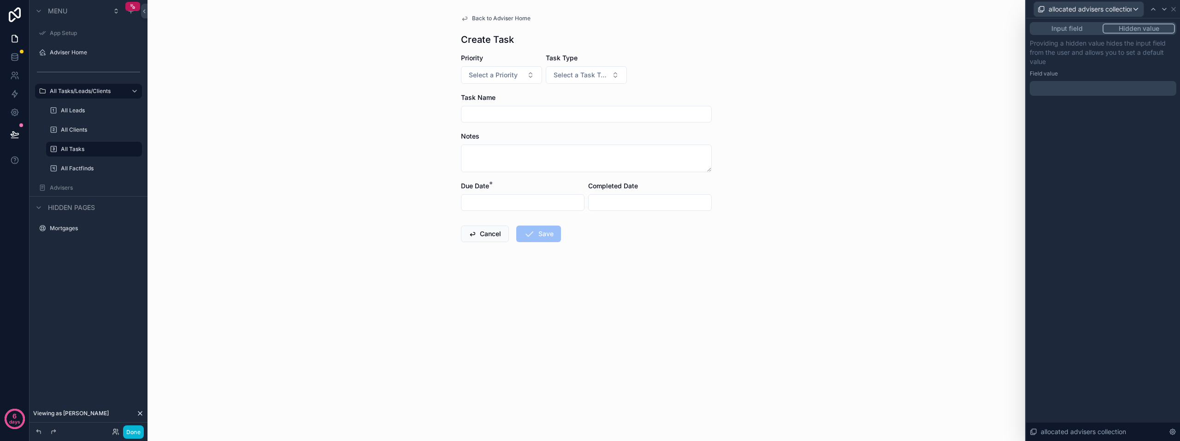
click at [1084, 89] on div at bounding box center [1102, 88] width 147 height 15
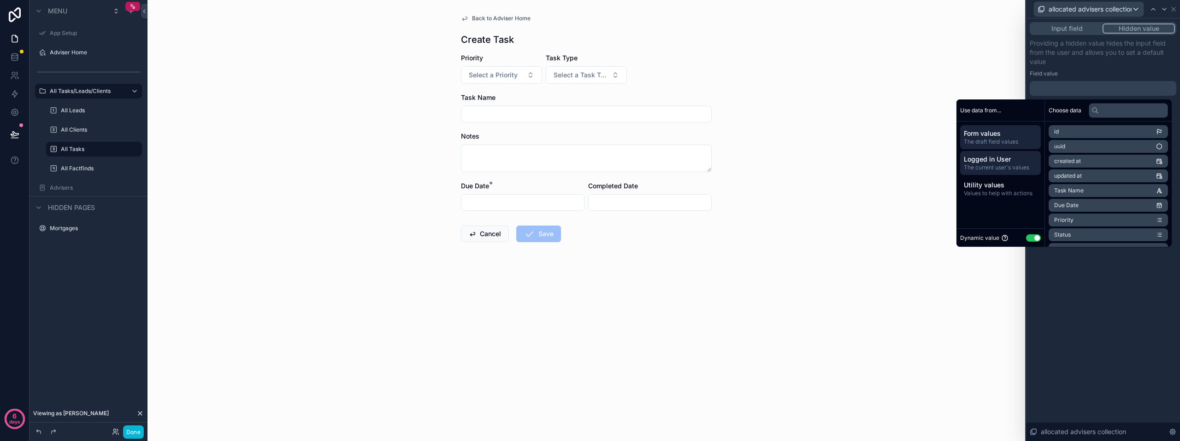
click at [1004, 157] on span "Logged in User" at bounding box center [999, 159] width 73 height 9
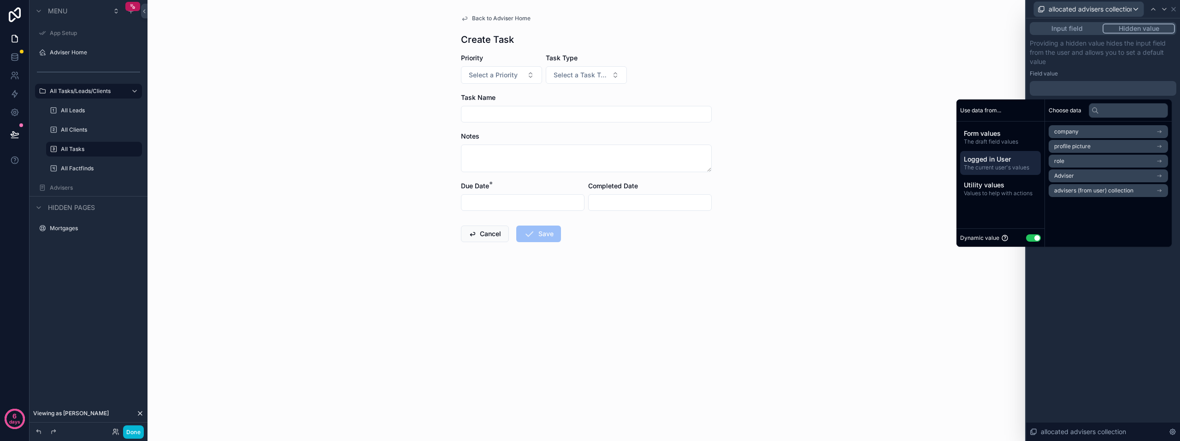
click at [1080, 176] on li "Adviser" at bounding box center [1107, 176] width 119 height 13
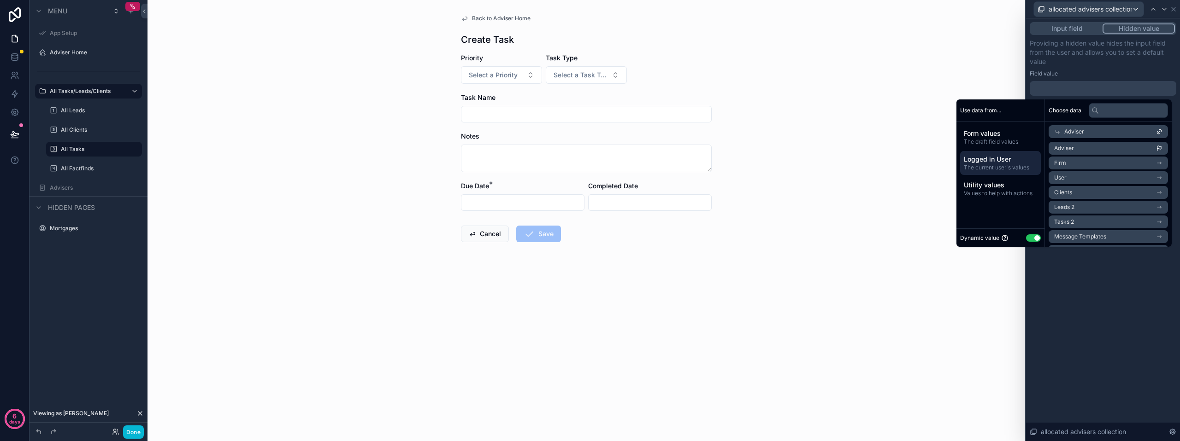
click at [1113, 147] on li "Adviser" at bounding box center [1107, 148] width 119 height 13
click at [1085, 286] on div "**********" at bounding box center [1103, 229] width 154 height 423
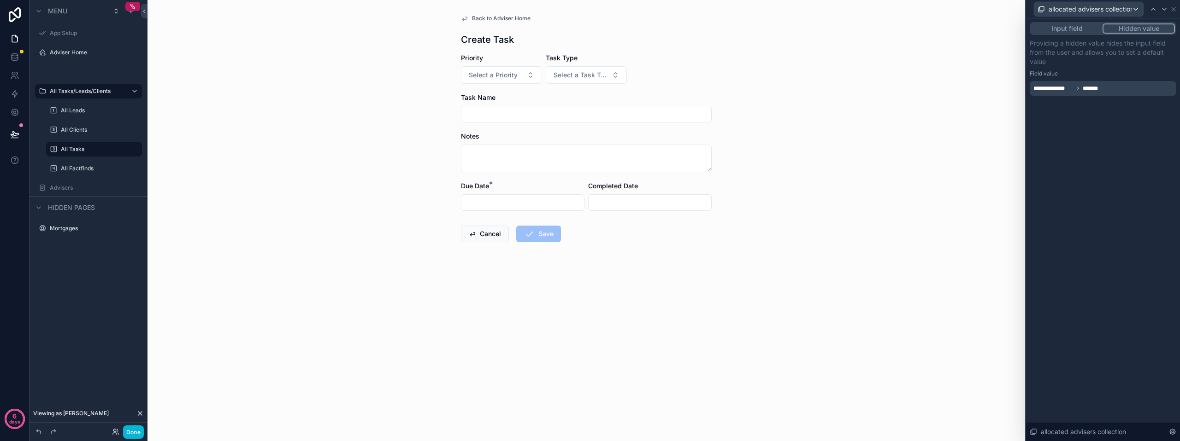
click at [965, 176] on div "Back to Adviser Home Create Task Priority Select a Priority Task Type Select a …" at bounding box center [585, 220] width 877 height 441
click at [1169, 432] on icon at bounding box center [1171, 431] width 7 height 7
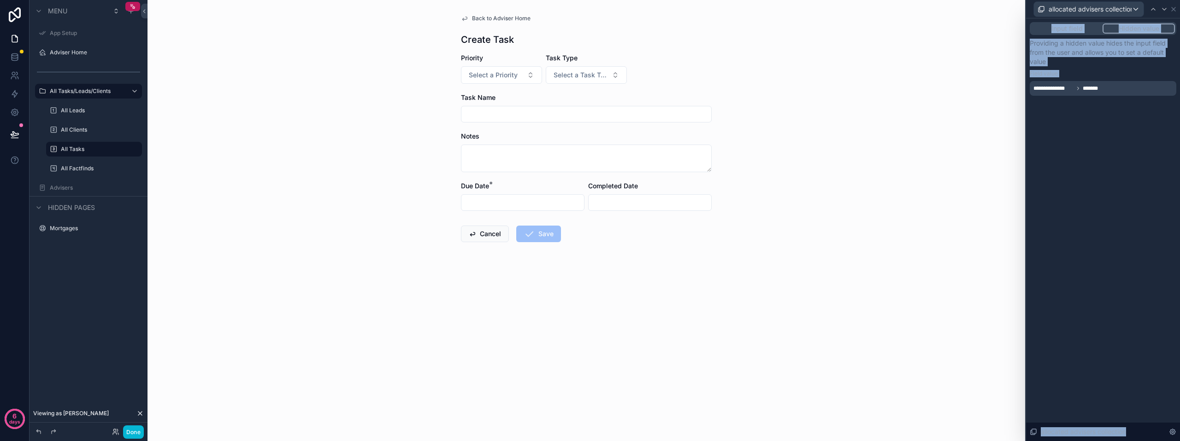
scroll to position [24, 0]
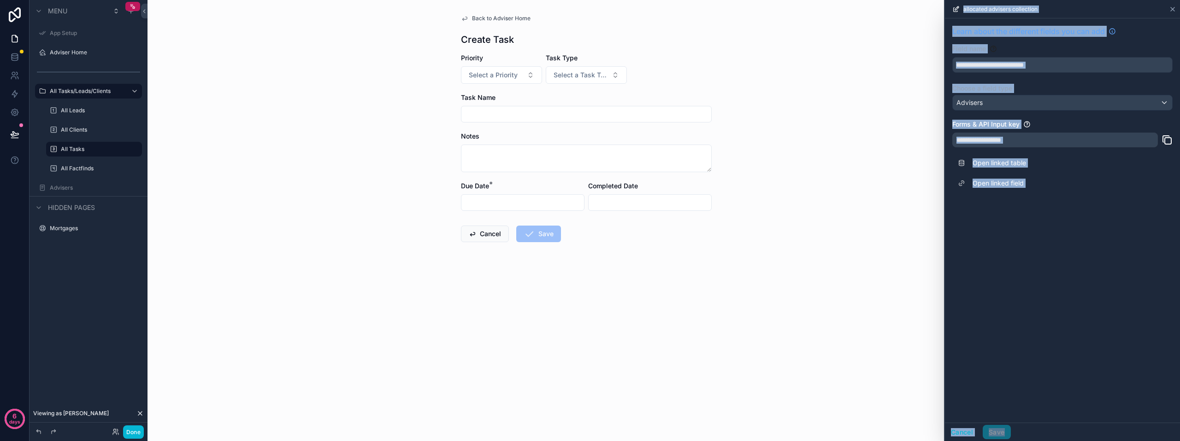
click at [1171, 8] on icon at bounding box center [1171, 9] width 7 height 7
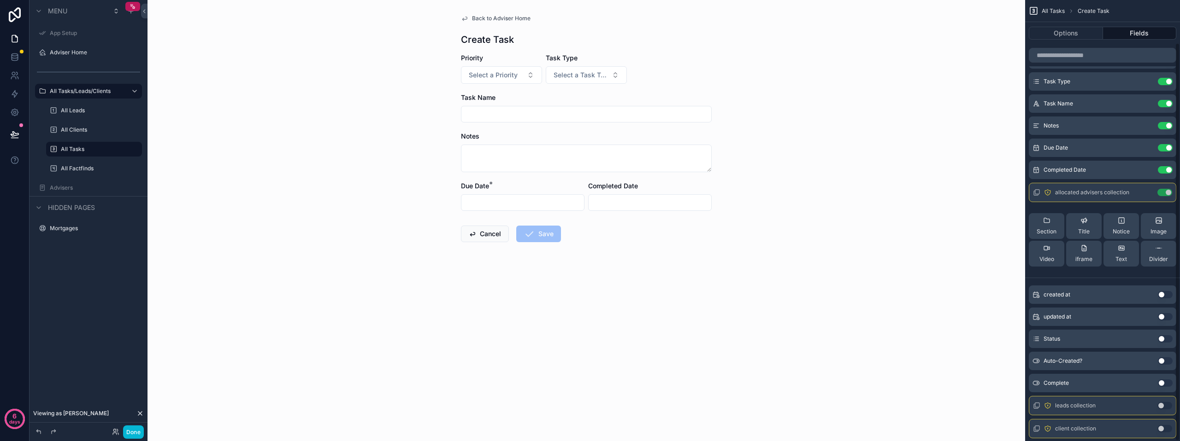
scroll to position [47, 0]
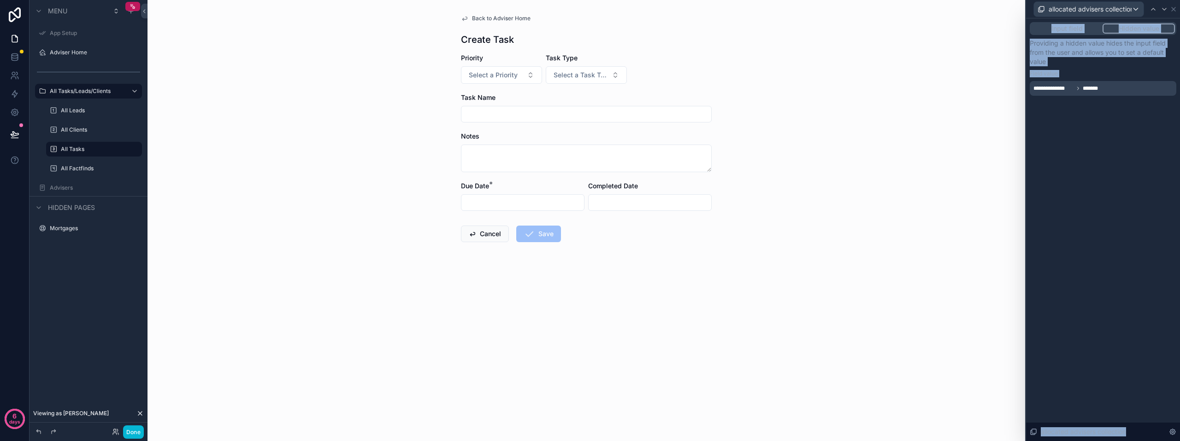
click at [1072, 29] on button "Input field" at bounding box center [1066, 28] width 71 height 10
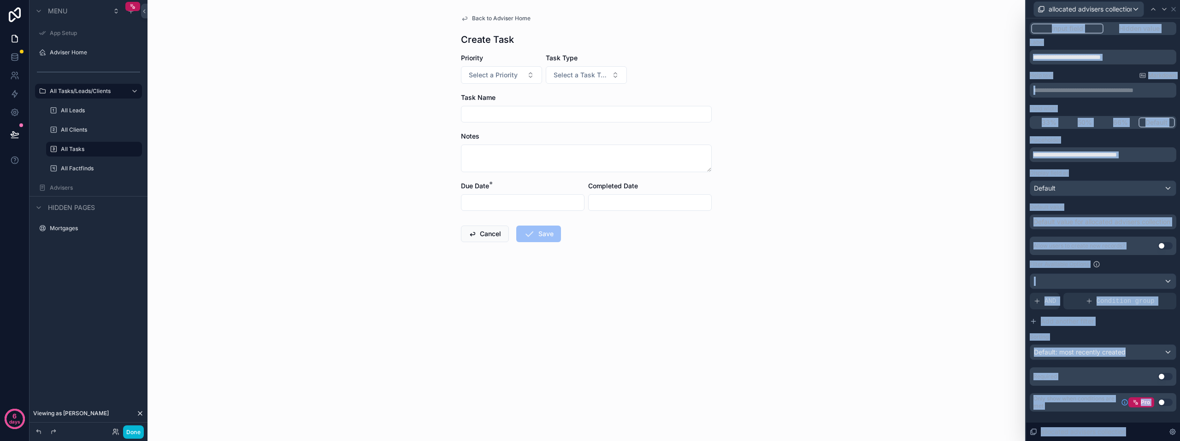
click at [1096, 170] on div "Display field as" at bounding box center [1102, 173] width 147 height 7
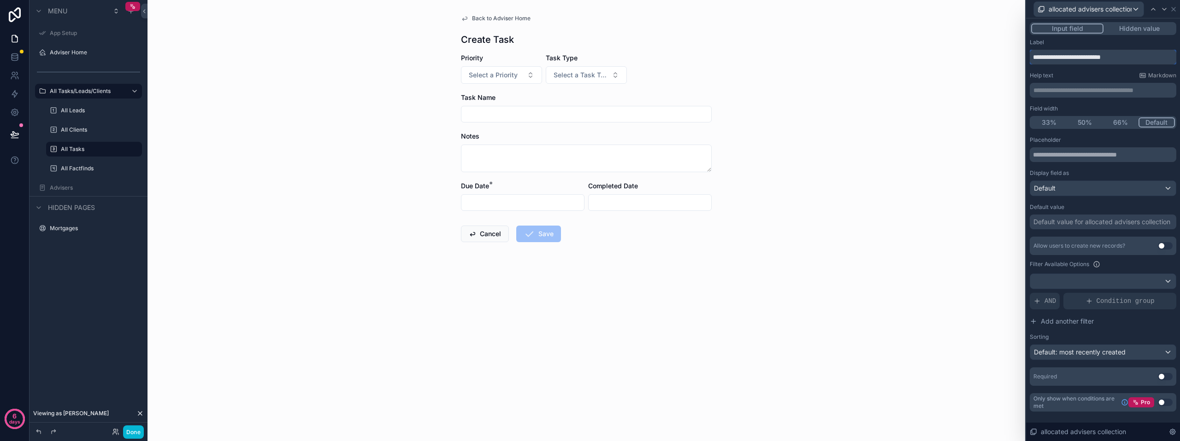
click at [1089, 58] on input "**********" at bounding box center [1102, 57] width 147 height 15
drag, startPoint x: 1065, startPoint y: 57, endPoint x: 1121, endPoint y: 57, distance: 56.2
click at [1121, 57] on input "**********" at bounding box center [1102, 57] width 147 height 15
type input "**********"
click at [1093, 76] on div "Help text Markdown" at bounding box center [1102, 75] width 147 height 7
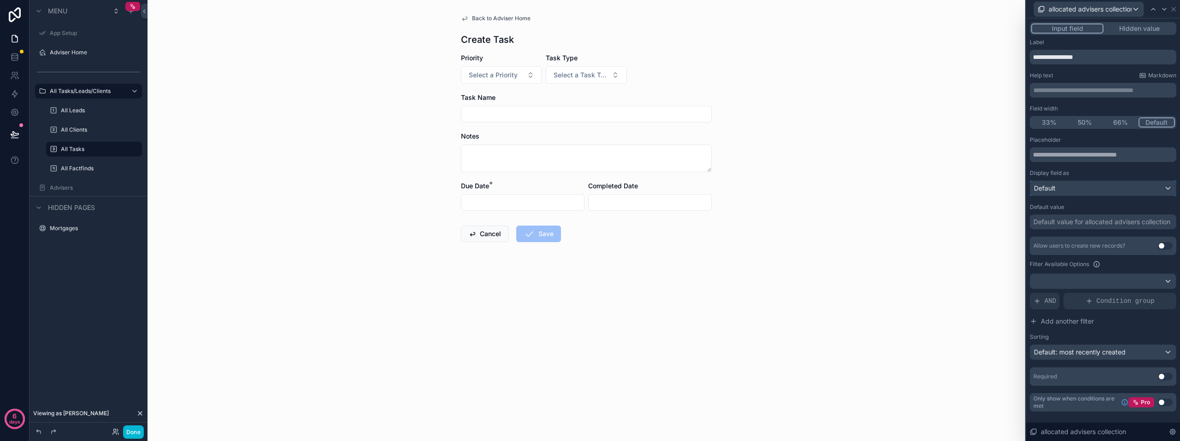
click at [1118, 184] on div "Default" at bounding box center [1103, 188] width 146 height 15
click at [1096, 252] on div "List" at bounding box center [1113, 255] width 152 height 11
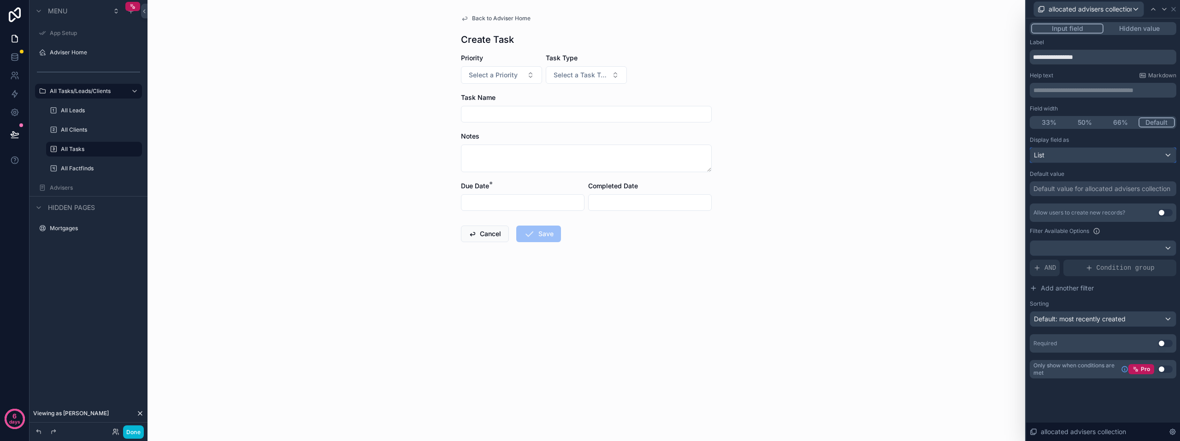
click at [1120, 161] on div "List" at bounding box center [1103, 155] width 146 height 15
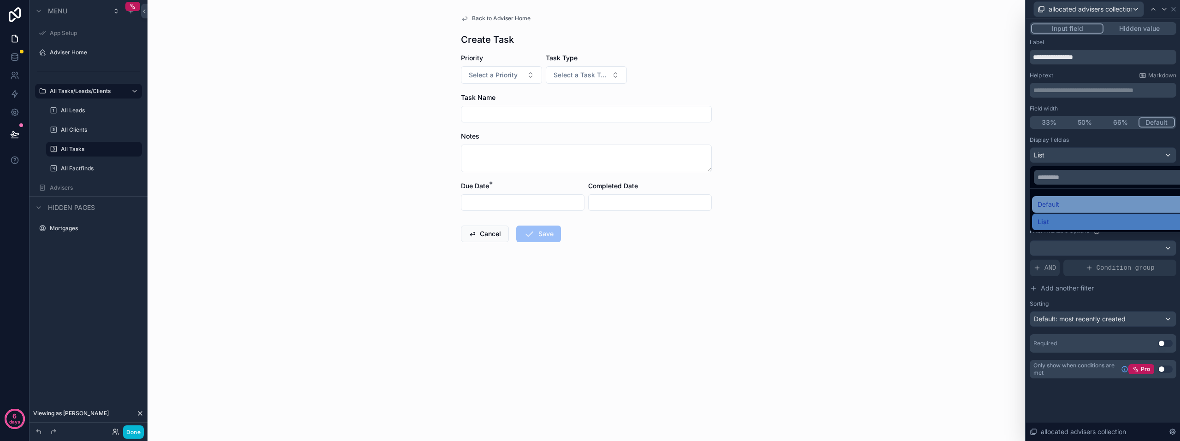
click at [1091, 200] on div "Default" at bounding box center [1113, 204] width 152 height 11
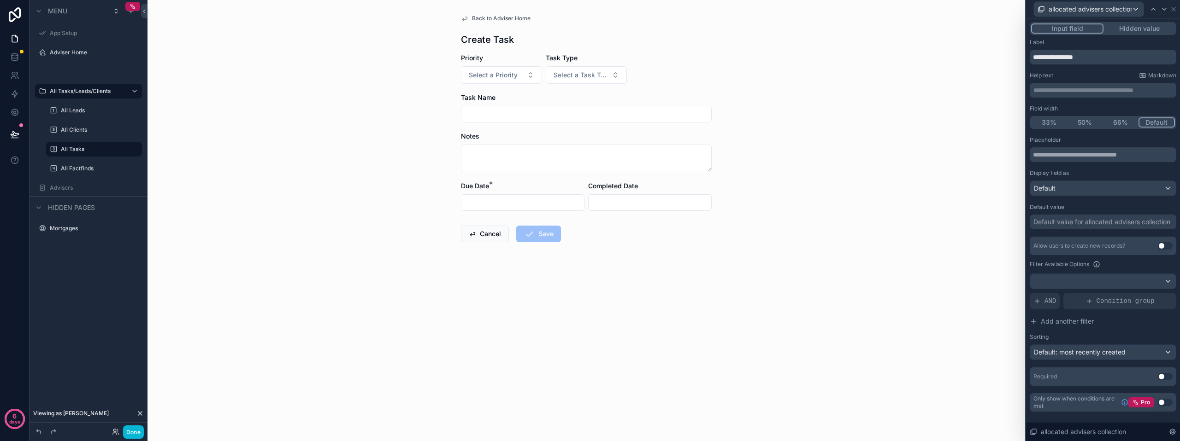
click at [901, 296] on div "Back to Adviser Home Create Task Priority Select a Priority Task Type Select a …" at bounding box center [585, 220] width 877 height 441
click at [323, 391] on div "Back to Adviser Home Create Task Priority Select a Priority Task Type Select a …" at bounding box center [585, 220] width 877 height 441
click at [133, 428] on button "Done" at bounding box center [133, 432] width 21 height 13
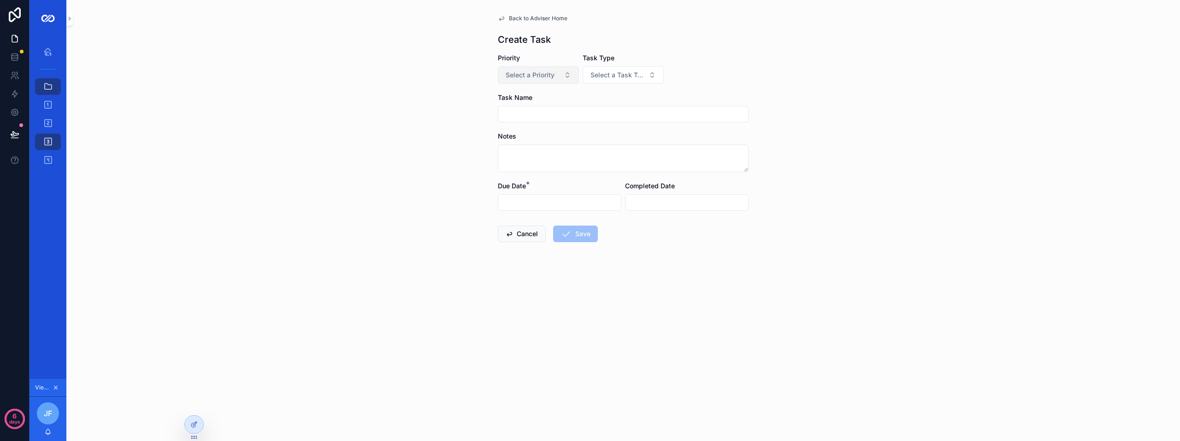
click at [549, 78] on span "Select a Priority" at bounding box center [529, 74] width 49 height 9
click at [540, 110] on div "Low" at bounding box center [538, 112] width 111 height 14
click at [616, 76] on span "Select a Task Type" at bounding box center [617, 74] width 54 height 9
click at [596, 110] on div "Lead" at bounding box center [623, 112] width 111 height 14
click at [568, 122] on div "scrollable content" at bounding box center [623, 114] width 251 height 17
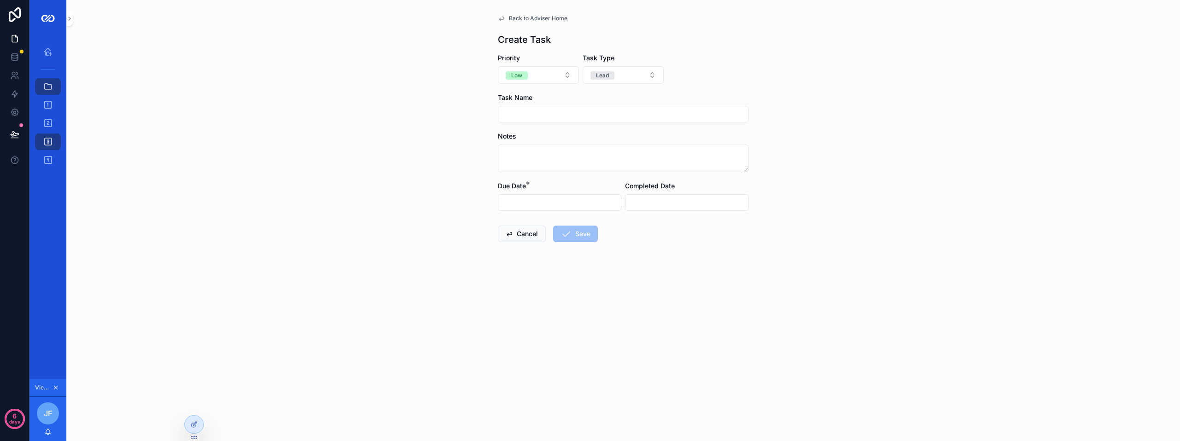
click at [563, 114] on input "scrollable content" at bounding box center [623, 114] width 250 height 13
click at [494, 156] on div "Back to Adviser Home Create Task Priority Low Task Type Lead Task Name Notes Du…" at bounding box center [622, 150] width 265 height 301
click at [524, 114] on input "scrollable content" at bounding box center [623, 114] width 250 height 13
type input "****"
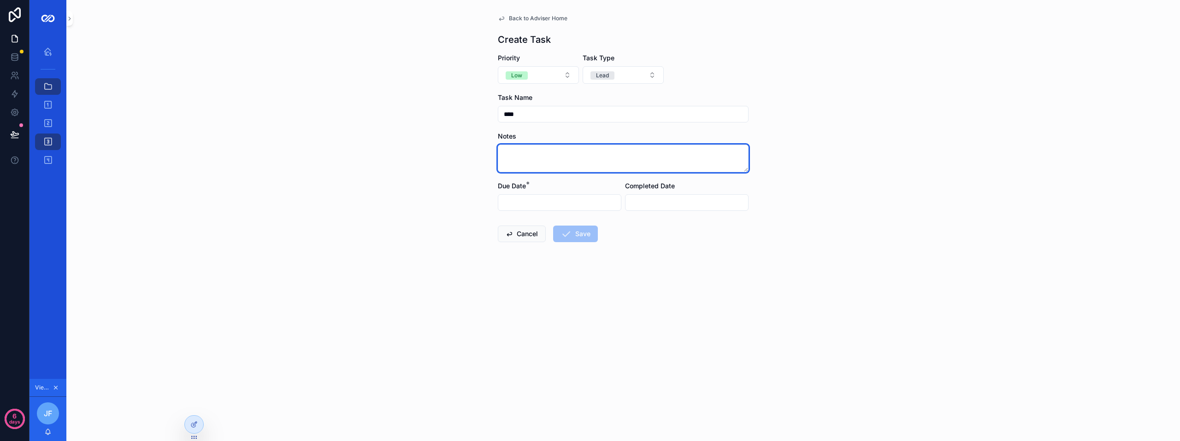
click at [504, 145] on textarea "scrollable content" at bounding box center [623, 159] width 251 height 28
type textarea "********"
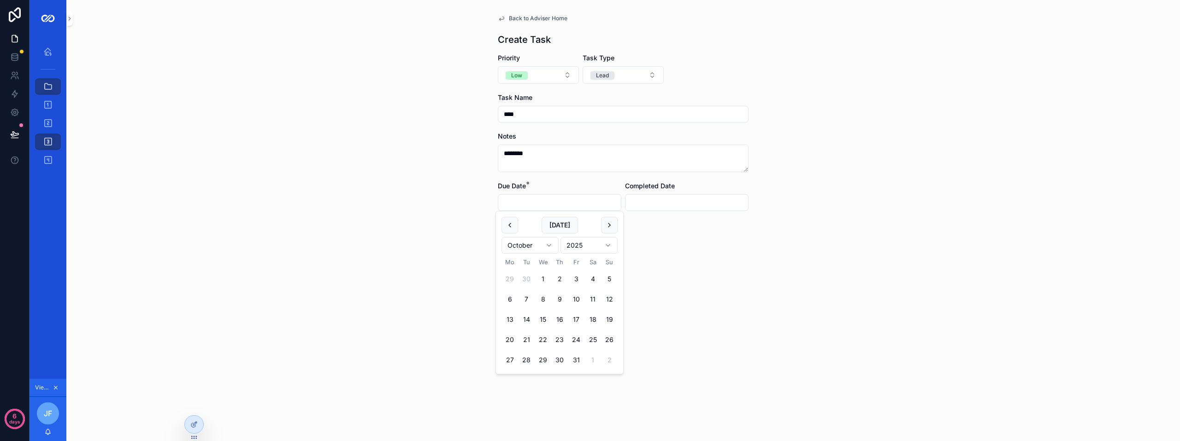
click at [515, 199] on input "scrollable content" at bounding box center [559, 202] width 123 height 13
click at [551, 223] on button "Today" at bounding box center [559, 225] width 36 height 17
type input "**********"
click at [669, 226] on form "**********" at bounding box center [623, 177] width 251 height 248
click at [570, 229] on button "Save" at bounding box center [575, 234] width 45 height 17
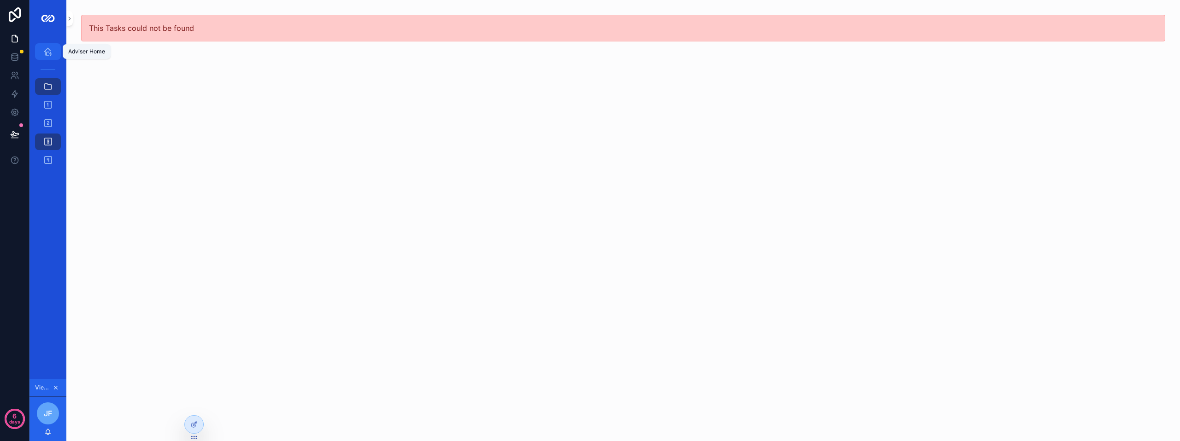
click at [44, 53] on icon "scrollable content" at bounding box center [47, 51] width 9 height 9
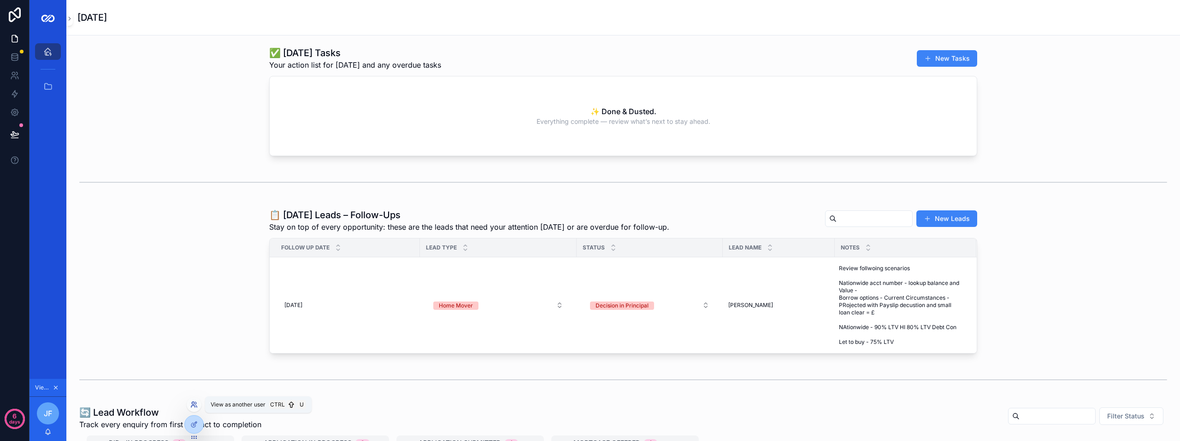
click at [193, 406] on icon at bounding box center [193, 404] width 7 height 7
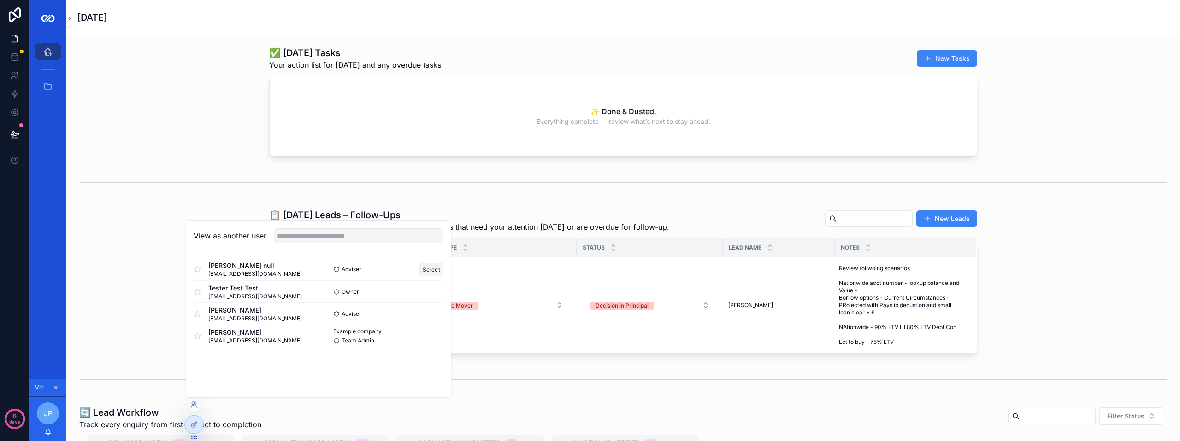
click at [429, 270] on button "Select" at bounding box center [431, 269] width 24 height 13
click at [340, 150] on div "✨ Done & Dusted. Everything complete — review what’s next to stay ahead." at bounding box center [623, 115] width 707 height 79
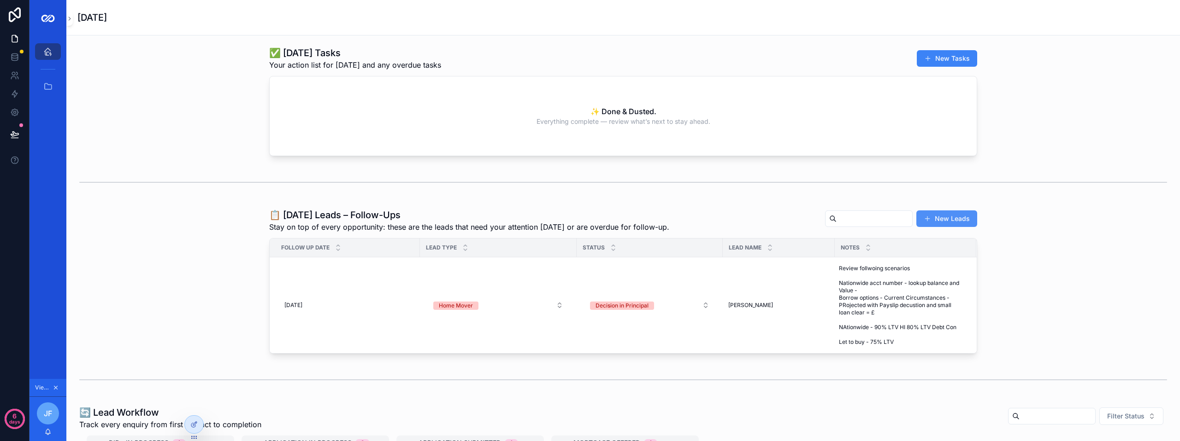
click at [923, 215] on span "scrollable content" at bounding box center [926, 218] width 7 height 7
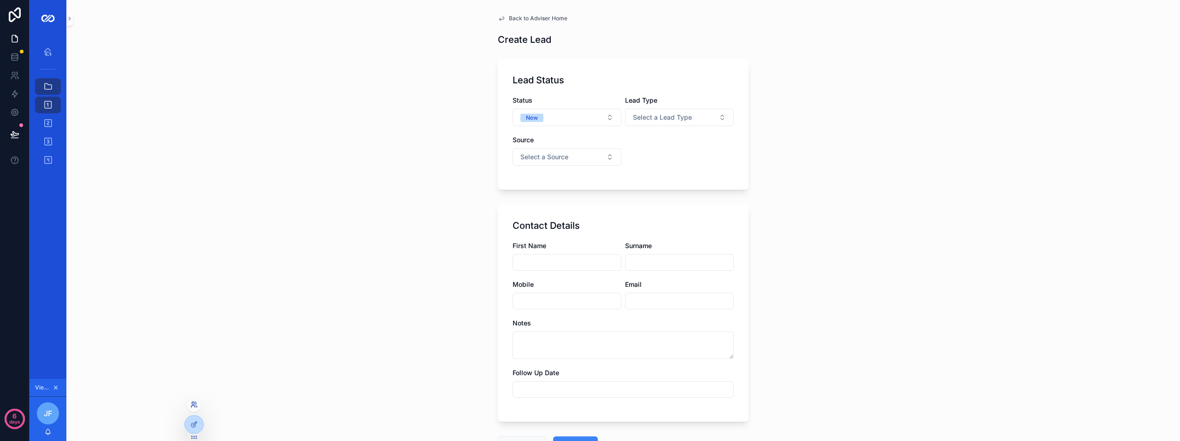
click at [194, 406] on icon at bounding box center [193, 407] width 4 height 2
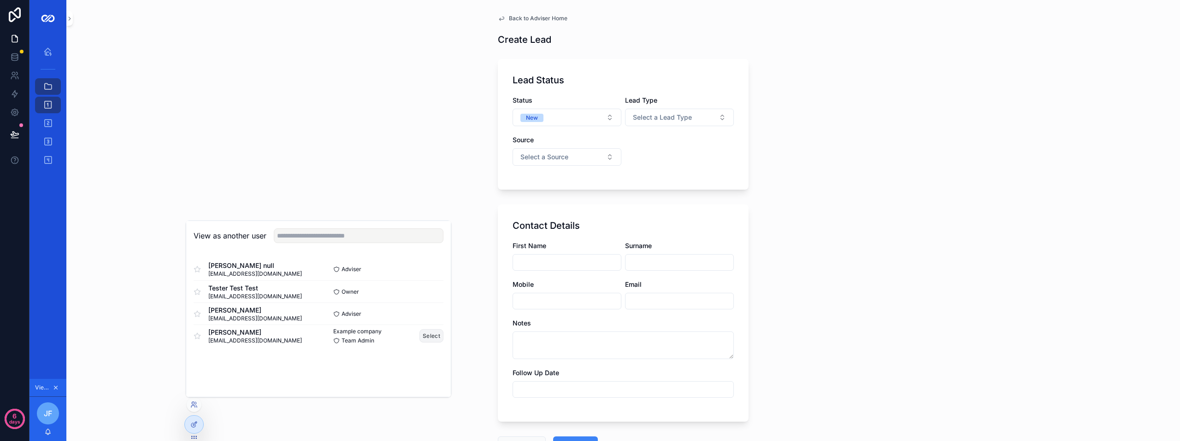
click at [435, 337] on button "Select" at bounding box center [431, 335] width 24 height 13
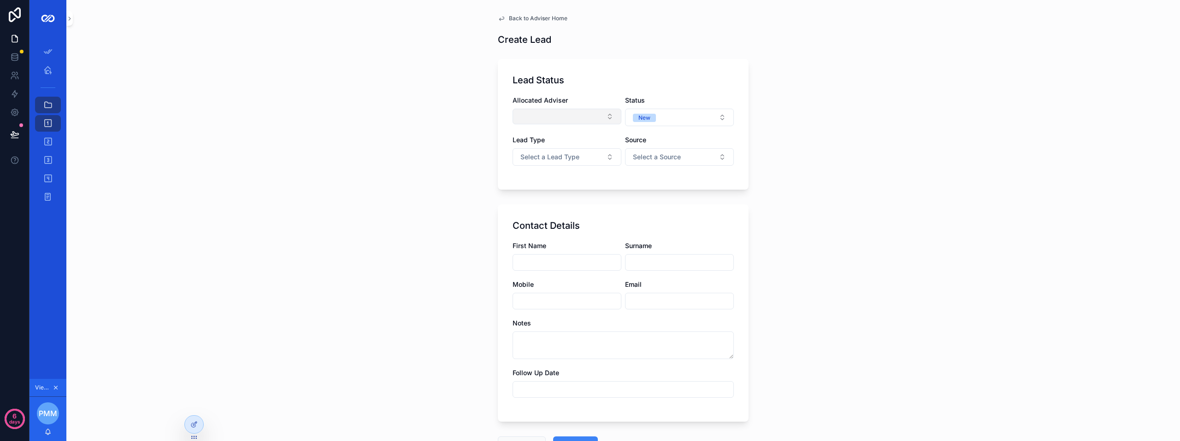
click at [543, 113] on button "Select Button" at bounding box center [566, 117] width 109 height 16
click at [502, 98] on div "Lead Status Allocated Adviser Status New Lead Type Select a Lead Type Source Se…" at bounding box center [623, 124] width 251 height 131
click at [533, 103] on span "Allocated Adviser" at bounding box center [539, 100] width 55 height 8
click at [532, 114] on button "Select Button" at bounding box center [566, 117] width 109 height 16
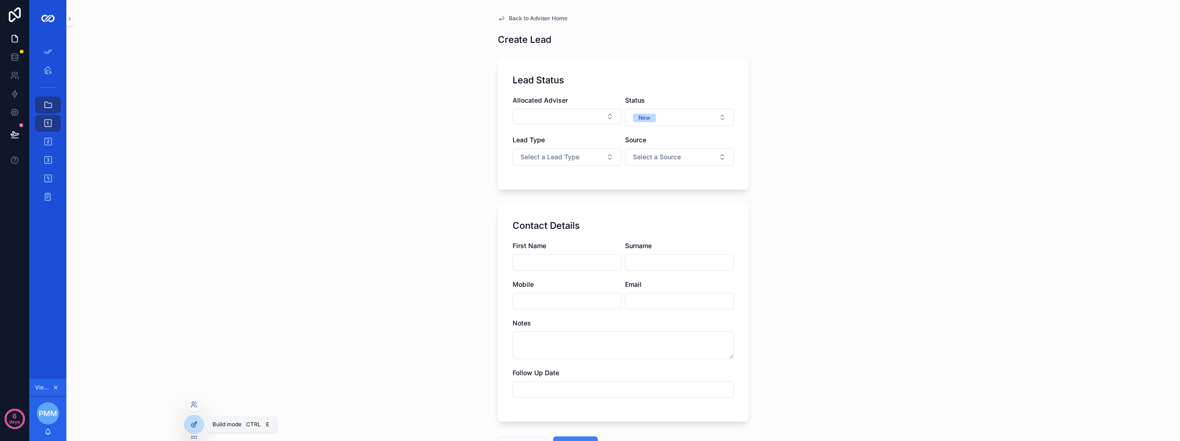
click at [194, 425] on icon at bounding box center [193, 424] width 7 height 7
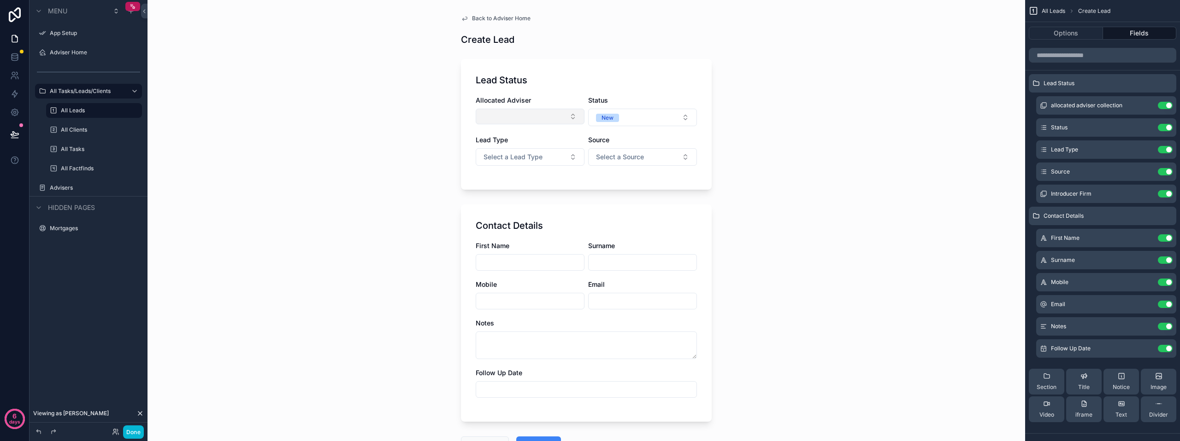
click at [525, 115] on button "Select Button" at bounding box center [529, 117] width 109 height 16
click at [1149, 106] on icon "scrollable content" at bounding box center [1146, 105] width 7 height 7
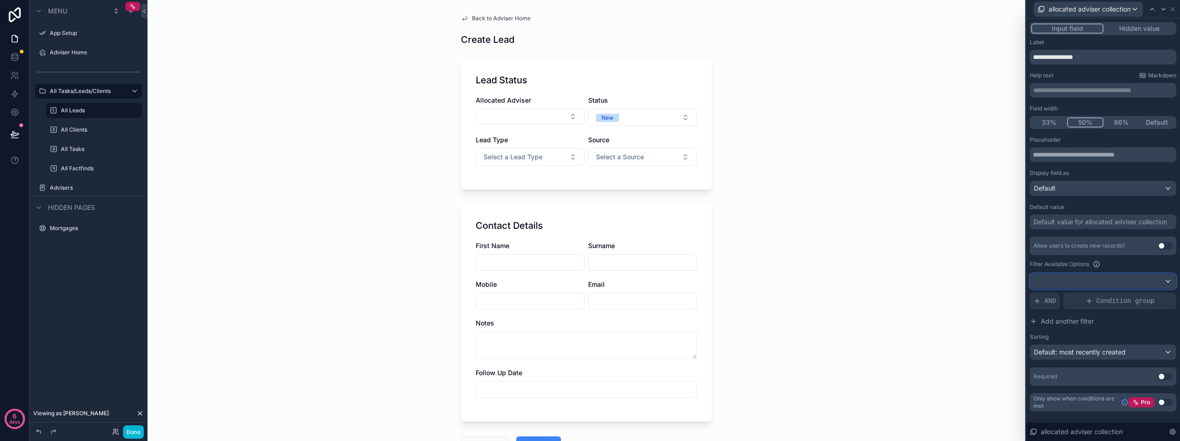
click at [1122, 276] on div at bounding box center [1103, 281] width 146 height 15
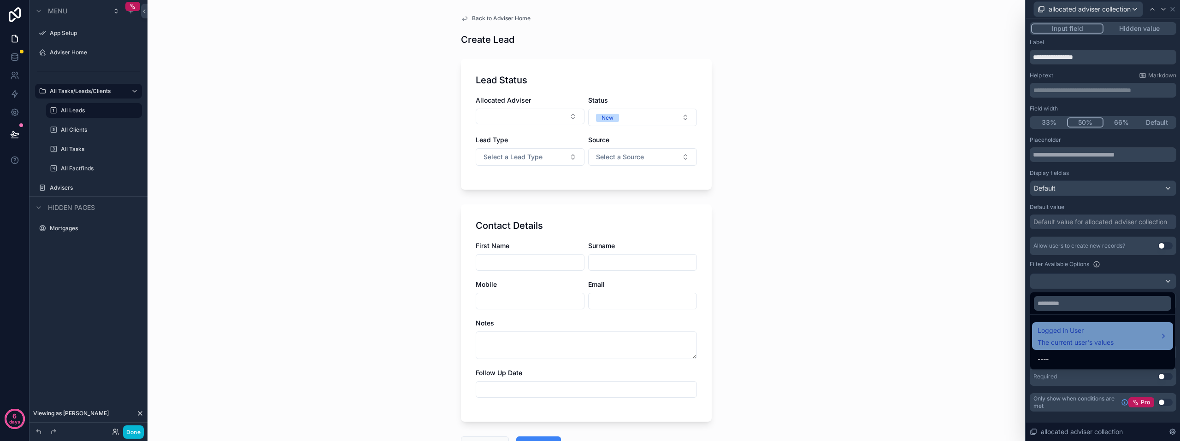
click at [1099, 330] on span "Logged in User" at bounding box center [1075, 330] width 76 height 11
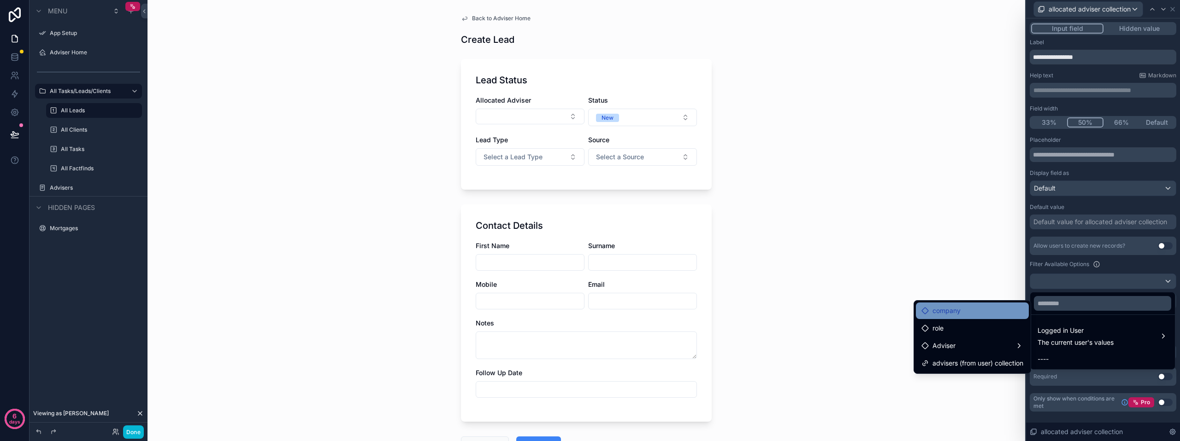
click at [966, 313] on div "company" at bounding box center [972, 310] width 102 height 11
click at [955, 317] on div "company" at bounding box center [971, 311] width 113 height 17
click at [969, 311] on div "company" at bounding box center [972, 310] width 102 height 11
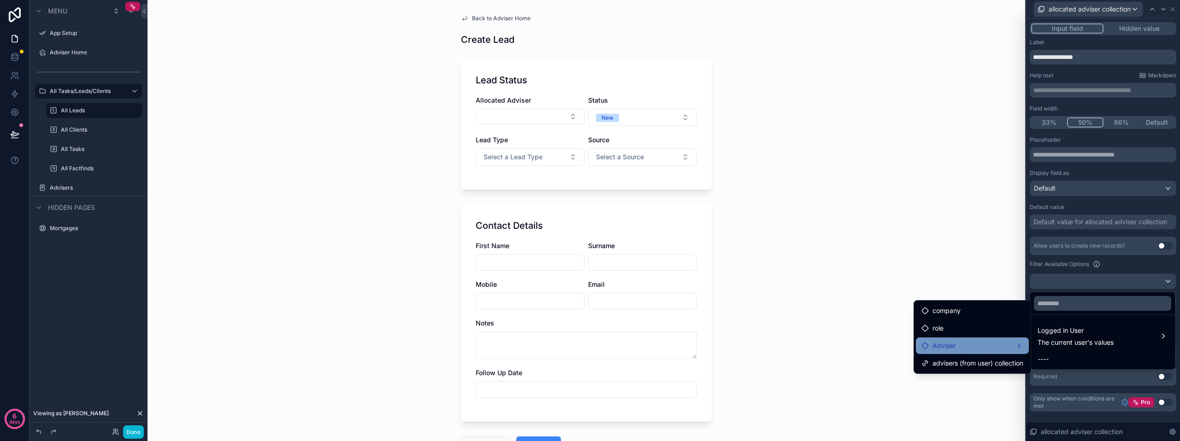
click at [1001, 342] on div "Adviser" at bounding box center [972, 345] width 102 height 11
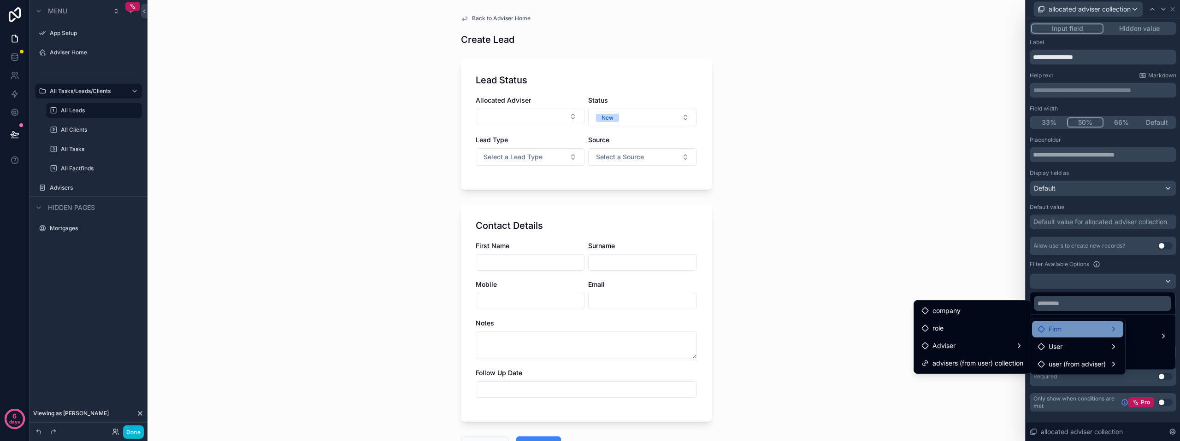
click at [1068, 334] on div "Firm" at bounding box center [1077, 329] width 80 height 11
click at [1000, 338] on span "advisers collection" at bounding box center [995, 339] width 56 height 11
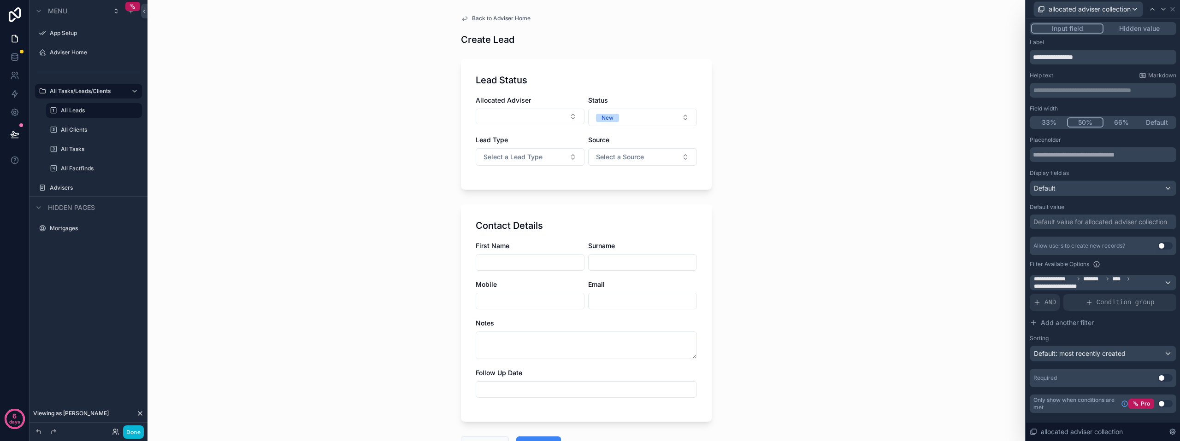
click at [975, 310] on div "Back to Adviser Home Create Lead Lead Status Allocated Adviser Status New Lead …" at bounding box center [585, 220] width 877 height 441
click at [501, 114] on button "Select Button" at bounding box center [529, 117] width 109 height 16
click at [872, 120] on div "Back to Adviser Home Create Lead Lead Status Allocated Adviser Status New Lead …" at bounding box center [585, 220] width 877 height 441
click at [542, 117] on button "Select Button" at bounding box center [529, 117] width 109 height 16
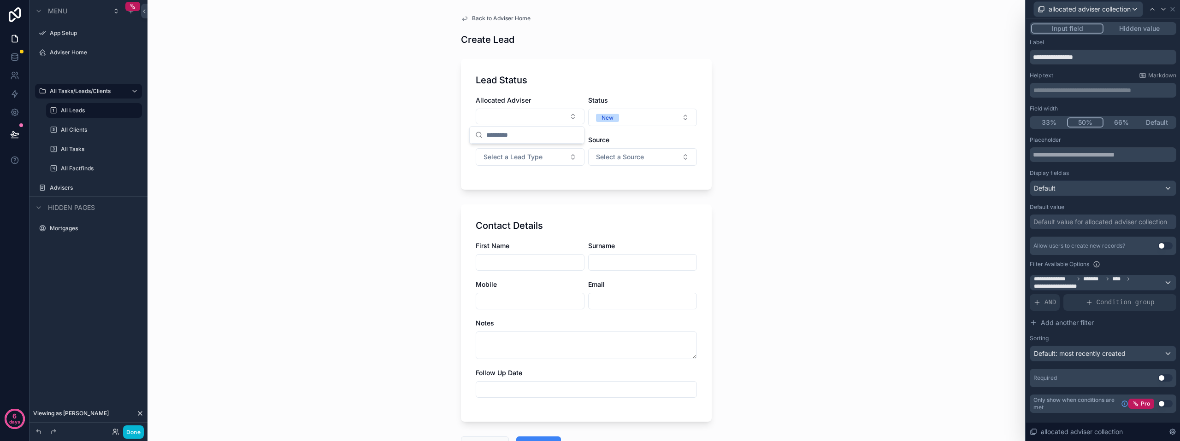
click at [869, 111] on div "Back to Adviser Home Create Lead Lead Status Allocated Adviser Status New Lead …" at bounding box center [585, 220] width 877 height 441
click at [532, 117] on button "Select Button" at bounding box center [529, 117] width 109 height 16
click at [850, 147] on div "Back to Adviser Home Create Lead Lead Status Allocated Adviser Status New Lead …" at bounding box center [585, 220] width 877 height 441
click at [547, 116] on button "Select Button" at bounding box center [529, 117] width 109 height 16
click at [528, 152] on div "[PERSON_NAME]" at bounding box center [526, 153] width 111 height 15
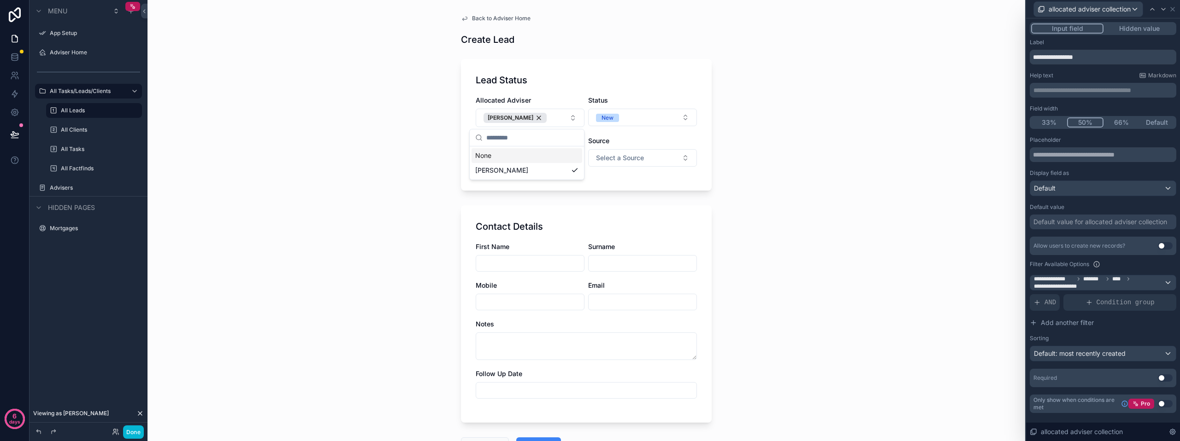
click at [791, 132] on div "Back to Adviser Home Create Lead Lead Status Allocated Adviser Philip McLeod St…" at bounding box center [585, 220] width 877 height 441
click at [548, 114] on button "[PERSON_NAME]" at bounding box center [529, 118] width 109 height 18
click at [930, 132] on div "Back to Adviser Home Create Lead Lead Status Allocated Adviser Philip McLeod St…" at bounding box center [585, 220] width 877 height 441
click at [917, 180] on div "Back to Adviser Home Create Lead Lead Status Allocated Adviser Philip McLeod St…" at bounding box center [585, 220] width 877 height 441
click at [857, 219] on div "Back to Adviser Home Create Lead Lead Status Allocated Adviser Philip McLeod St…" at bounding box center [585, 220] width 877 height 441
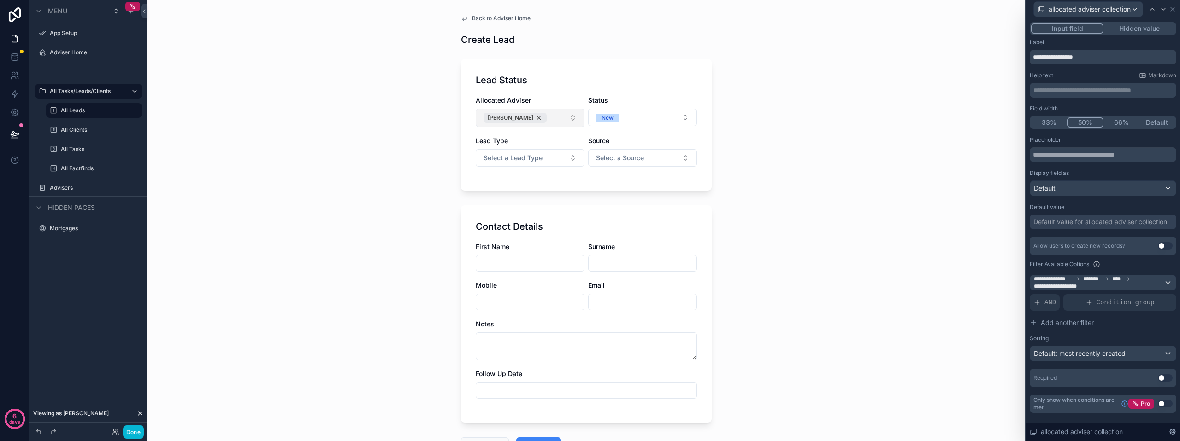
click at [528, 117] on div "[PERSON_NAME]" at bounding box center [514, 118] width 63 height 10
click at [528, 118] on button "Select Button" at bounding box center [529, 117] width 109 height 16
click at [403, 140] on div "Back to Adviser Home Create Lead Lead Status Allocated Adviser Status New Lead …" at bounding box center [585, 220] width 877 height 441
click at [499, 114] on button "Select Button" at bounding box center [529, 117] width 109 height 16
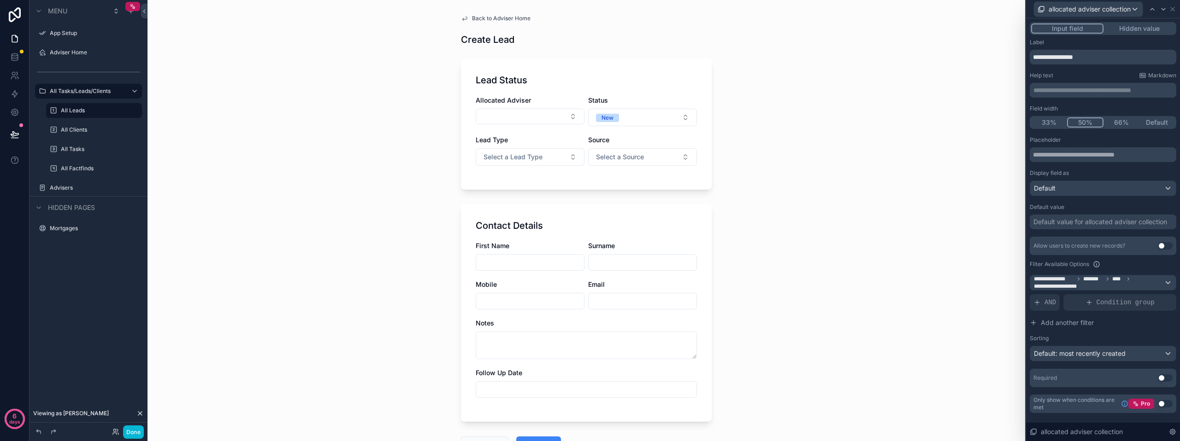
click at [836, 108] on div "Back to Adviser Home Create Lead Lead Status Allocated Adviser Status New Lead …" at bounding box center [585, 220] width 877 height 441
click at [506, 117] on button "Select Button" at bounding box center [529, 117] width 109 height 16
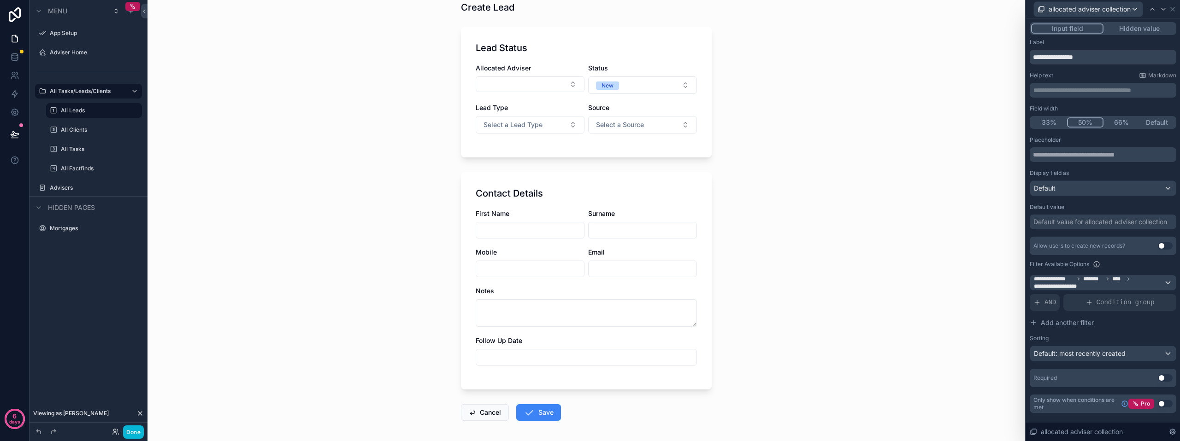
scroll to position [71, 0]
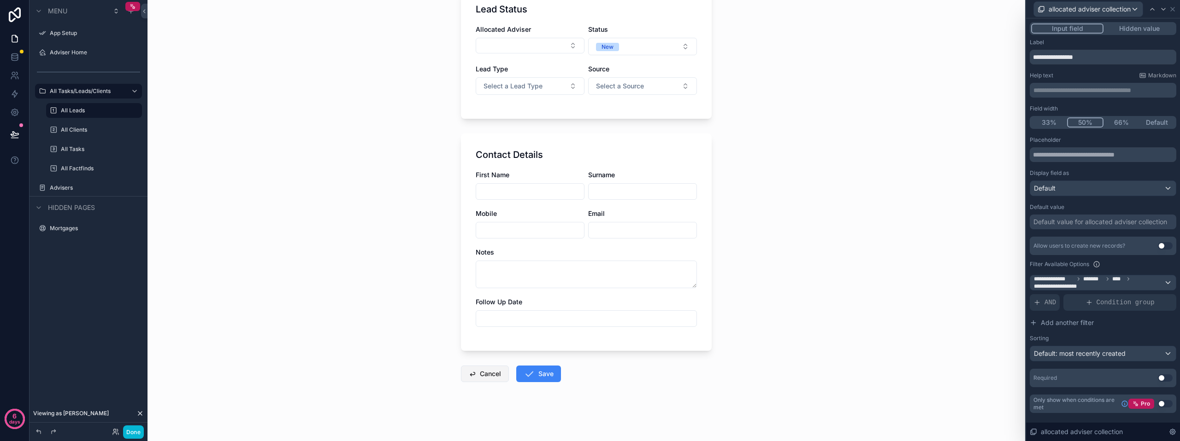
click at [489, 376] on button "Cancel" at bounding box center [485, 374] width 48 height 17
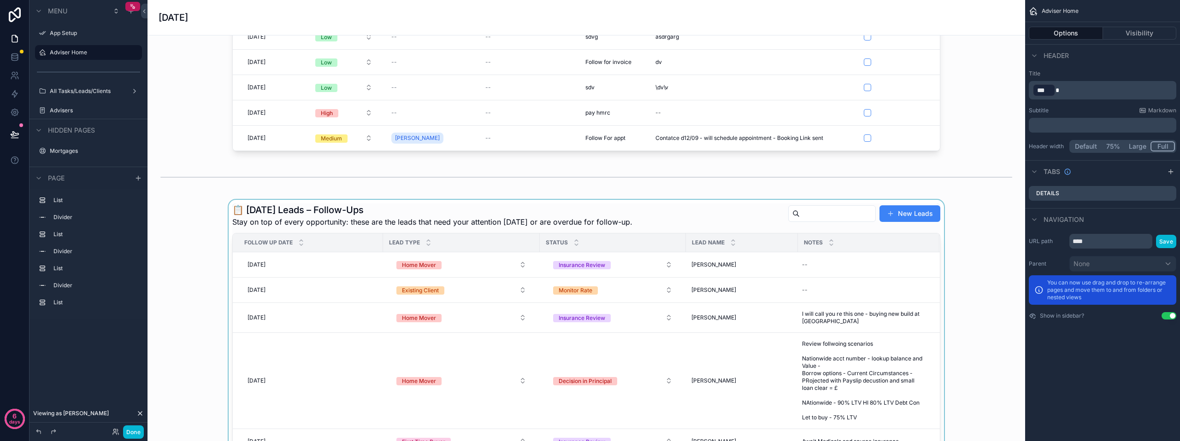
click at [894, 214] on div "scrollable content" at bounding box center [586, 329] width 863 height 258
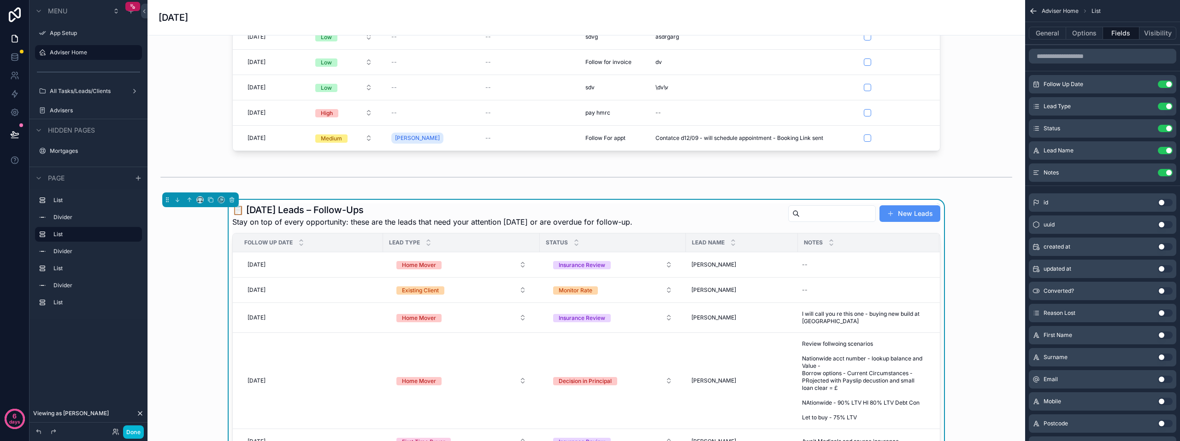
click at [912, 221] on button "New Leads" at bounding box center [909, 213] width 61 height 17
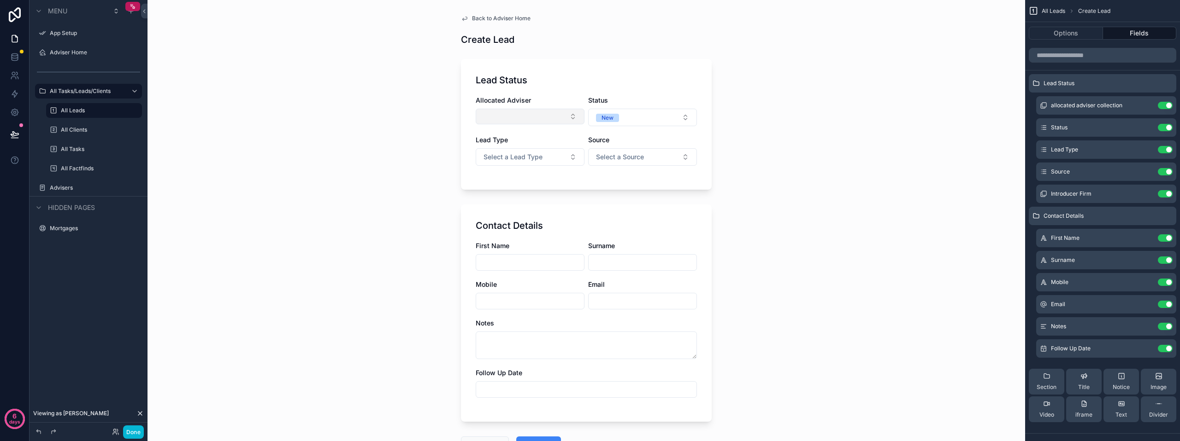
click at [516, 111] on button "Select Button" at bounding box center [529, 117] width 109 height 16
drag, startPoint x: 856, startPoint y: 138, endPoint x: 865, endPoint y: 135, distance: 9.5
click at [860, 137] on div "Back to Adviser Home Create Lead Lead Status Allocated Adviser Status New Lead …" at bounding box center [585, 220] width 877 height 441
click at [510, 116] on button "Select Button" at bounding box center [529, 117] width 109 height 16
click at [842, 120] on div "Back to Adviser Home Create Lead Lead Status Allocated Adviser Status New Lead …" at bounding box center [585, 220] width 877 height 441
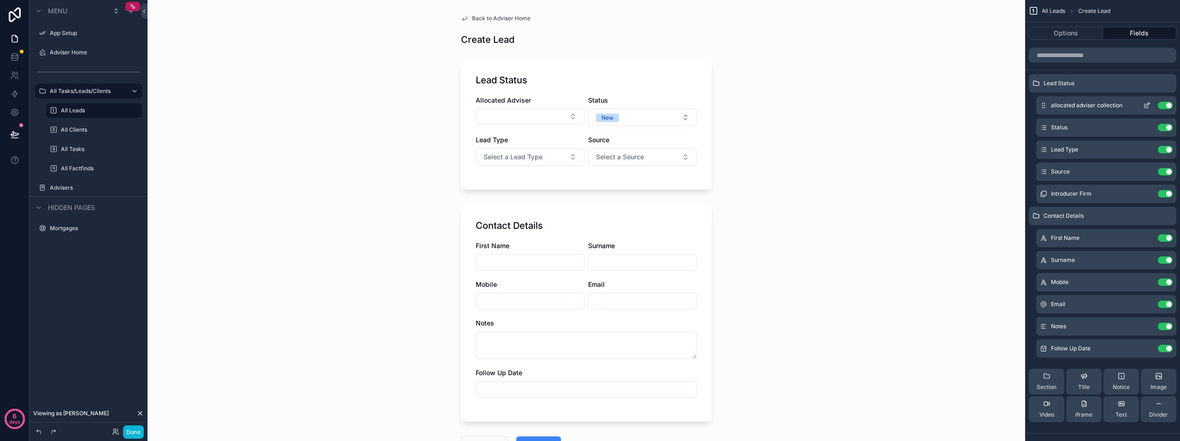
click at [1144, 106] on icon "scrollable content" at bounding box center [1146, 105] width 7 height 7
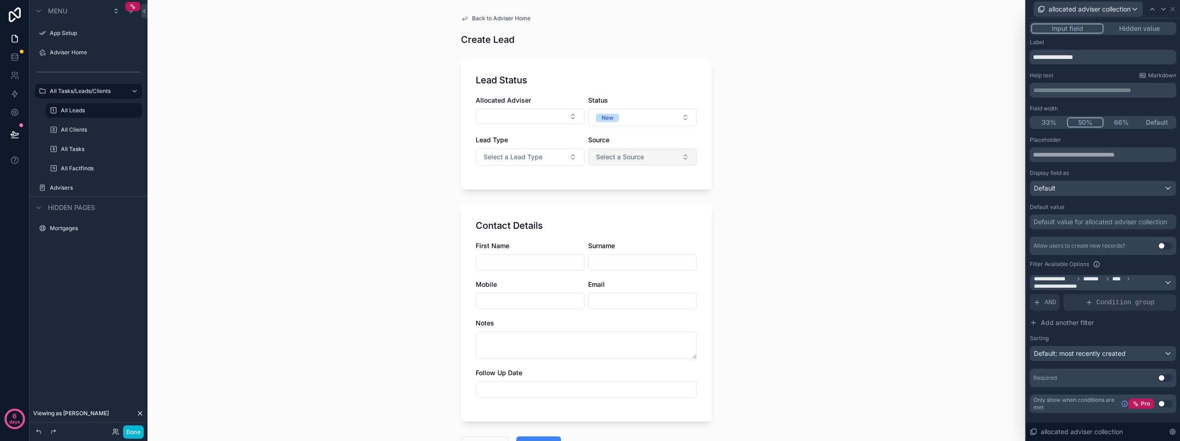
click at [598, 155] on span "Select a Source" at bounding box center [620, 157] width 48 height 9
click at [606, 194] on div "Introducer" at bounding box center [606, 194] width 27 height 8
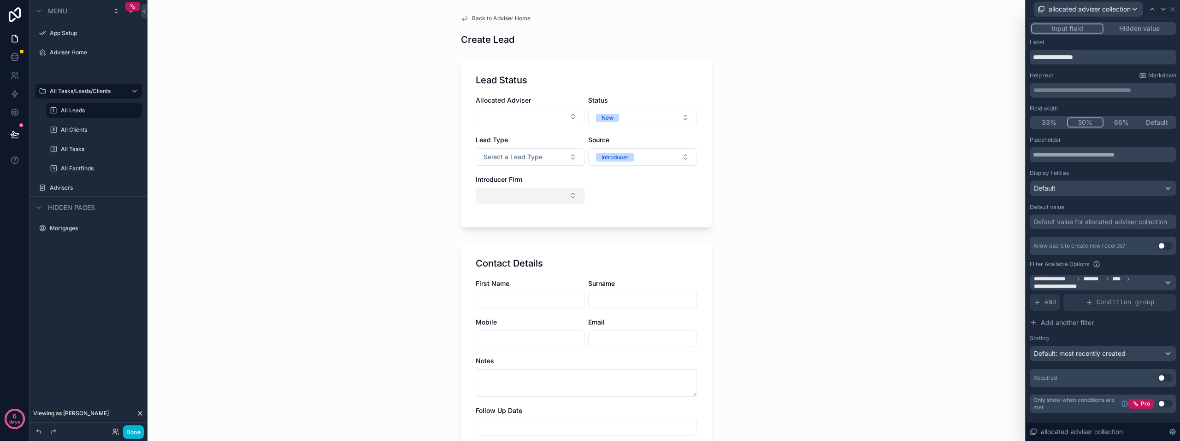
click at [517, 197] on button "Select Button" at bounding box center [529, 196] width 109 height 16
click at [904, 240] on div "Back to Adviser Home Create Lead Lead Status Allocated Adviser Status New Lead …" at bounding box center [585, 220] width 877 height 441
click at [1101, 12] on span "allocated adviser collection" at bounding box center [1089, 9] width 82 height 9
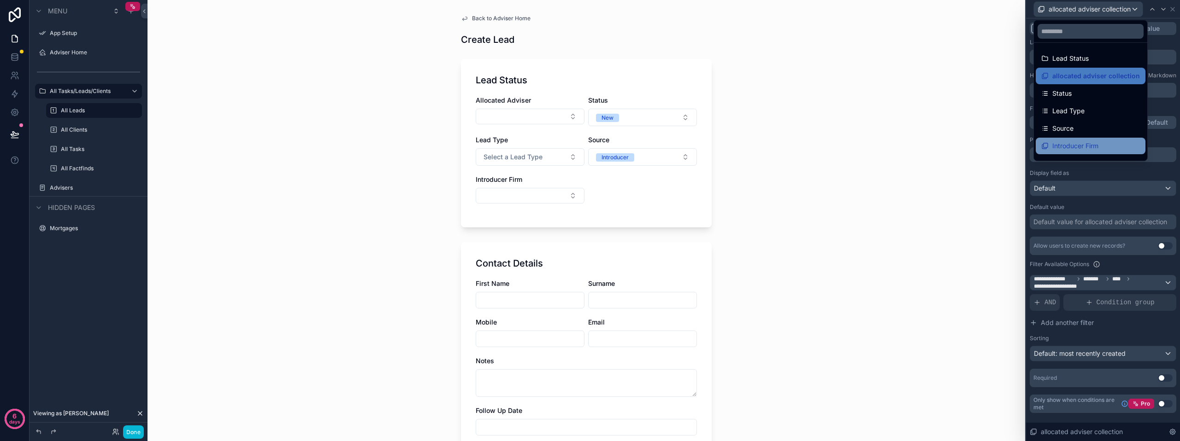
click at [1073, 143] on span "Introducer Firm" at bounding box center [1075, 146] width 46 height 11
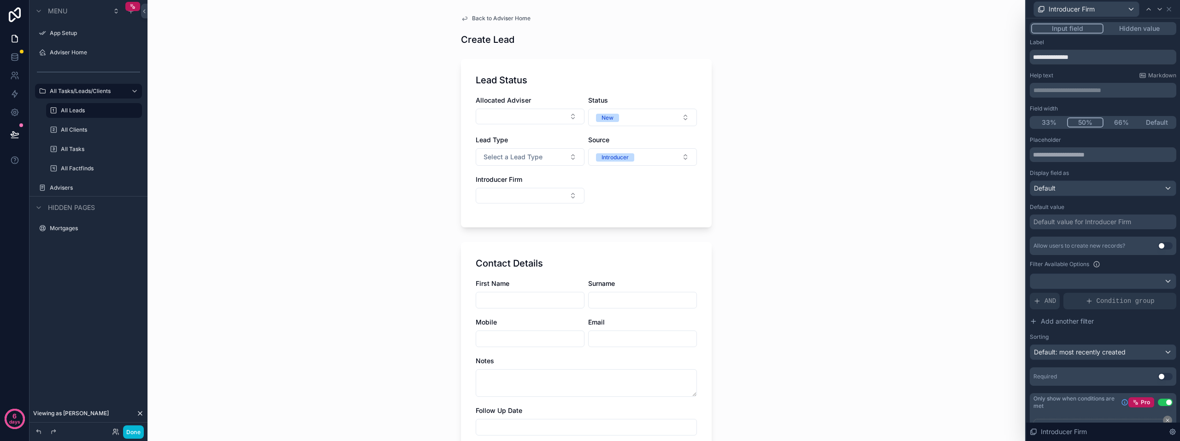
click at [1074, 222] on div "Default value for Introducer Firm" at bounding box center [1082, 221] width 98 height 9
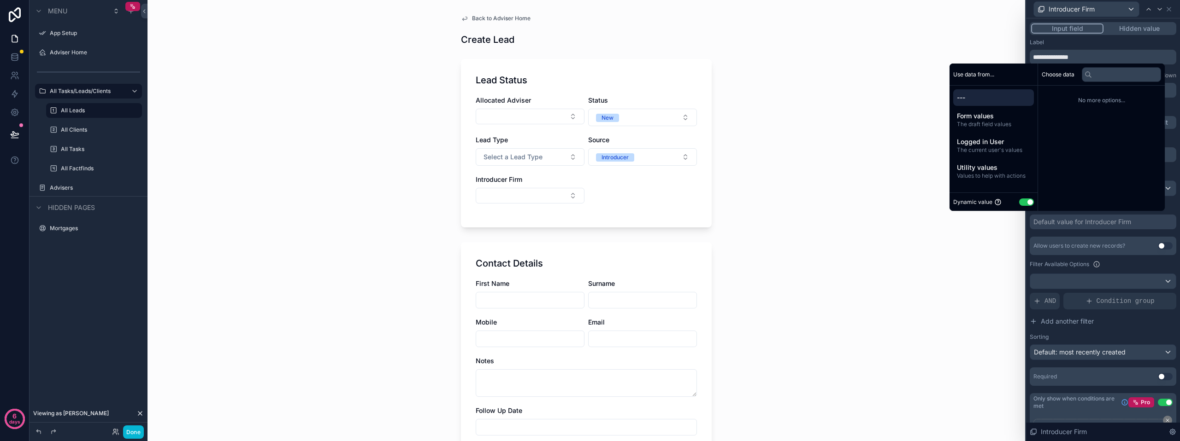
click at [998, 234] on div "Back to Adviser Home Create Lead Lead Status Allocated Adviser Status New Lead …" at bounding box center [585, 220] width 877 height 441
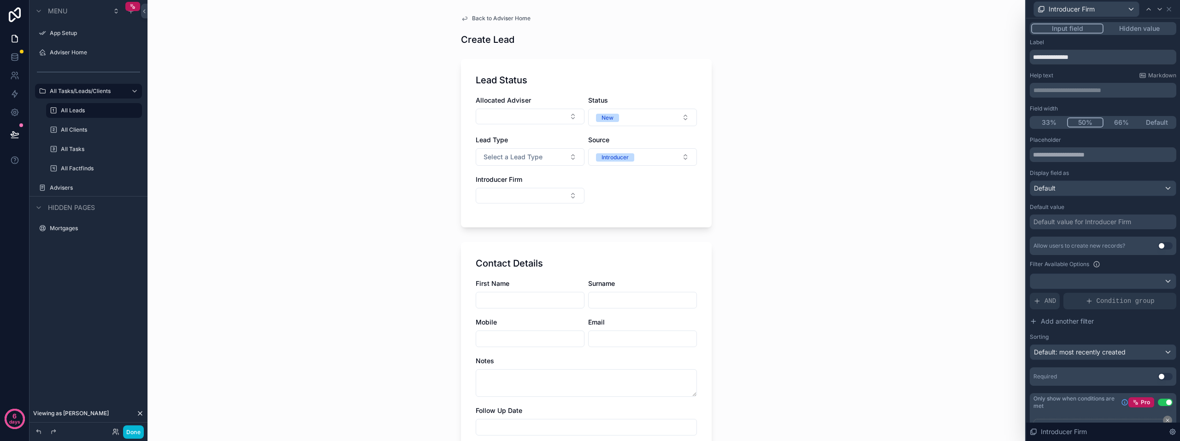
click at [1058, 271] on div "Allow users to create new records? Use setting Filter Available Options AND Con…" at bounding box center [1102, 298] width 147 height 123
click at [1058, 276] on div at bounding box center [1103, 281] width 146 height 15
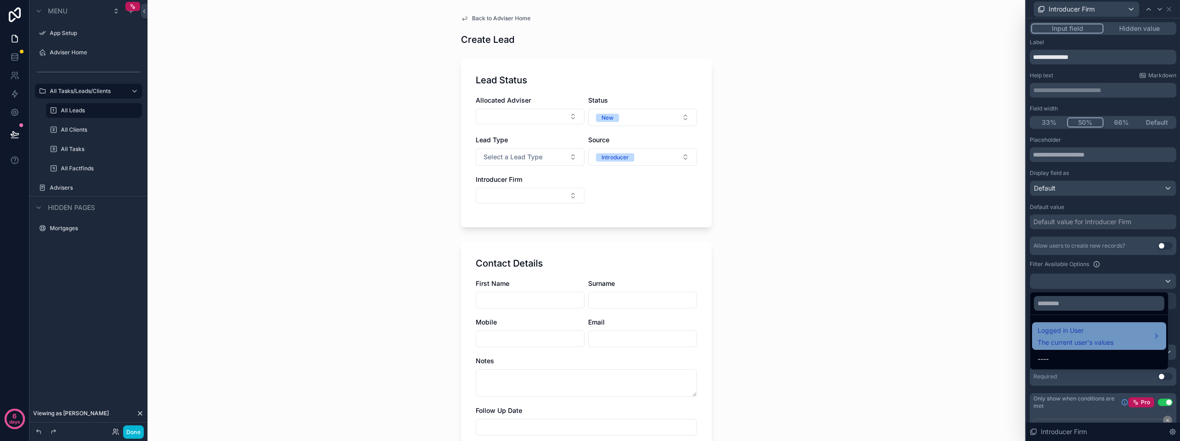
click at [1050, 336] on span "Logged in User" at bounding box center [1075, 330] width 76 height 11
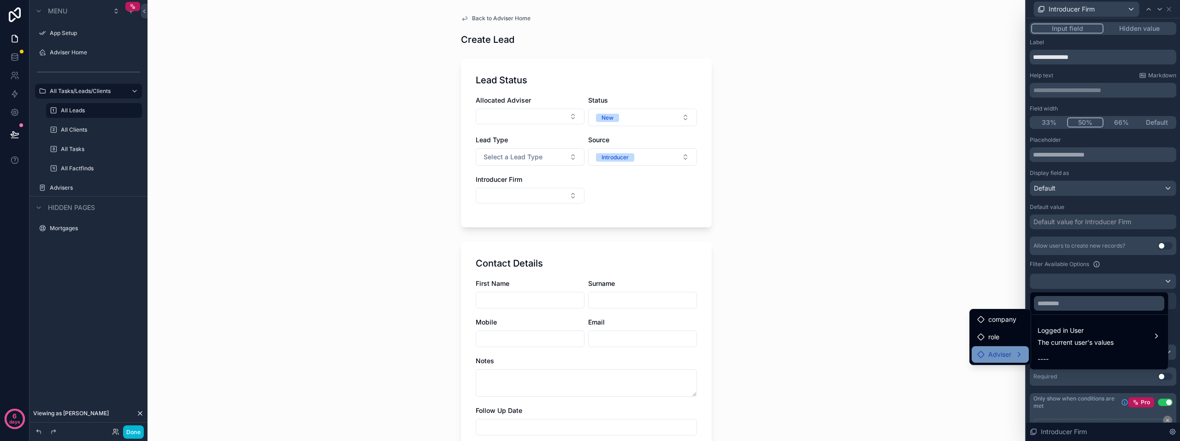
click at [996, 355] on span "Adviser" at bounding box center [999, 354] width 23 height 11
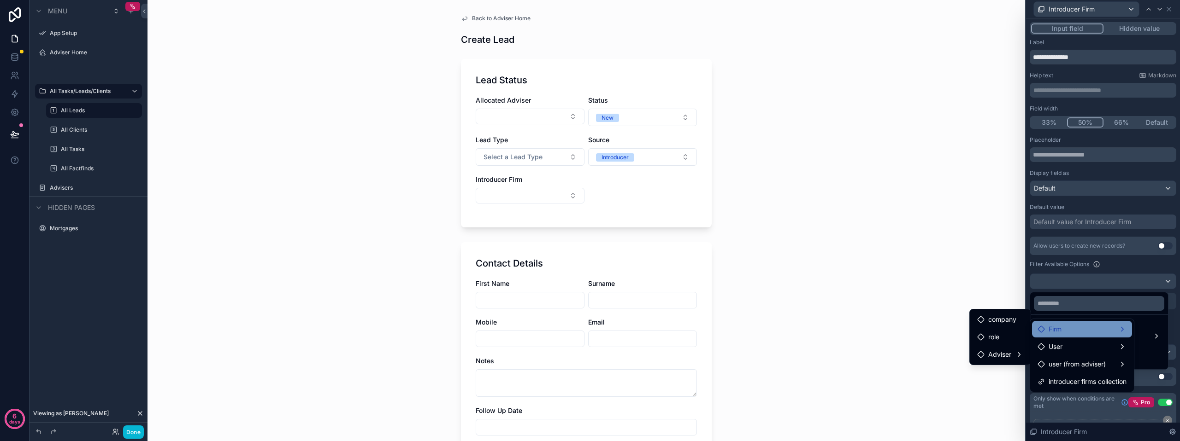
click at [1095, 330] on div "Firm" at bounding box center [1081, 329] width 89 height 11
click at [949, 337] on span "introducer firms from firm collection" at bounding box center [969, 339] width 107 height 11
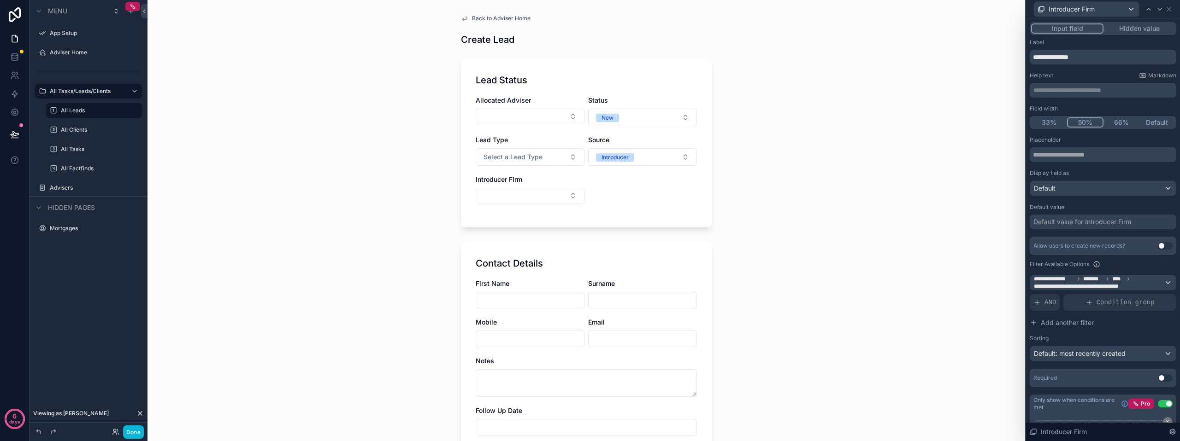
click at [934, 323] on div "Back to Adviser Home Create Lead Lead Status Allocated Adviser Status New Lead …" at bounding box center [585, 220] width 877 height 441
click at [499, 195] on button "Select Button" at bounding box center [529, 196] width 109 height 16
click at [806, 263] on div "Back to Adviser Home Create Lead Lead Status Allocated Adviser Status New Lead …" at bounding box center [585, 220] width 877 height 441
click at [623, 161] on div "Introducer" at bounding box center [614, 157] width 27 height 8
click at [523, 202] on button "Select Button" at bounding box center [529, 196] width 109 height 16
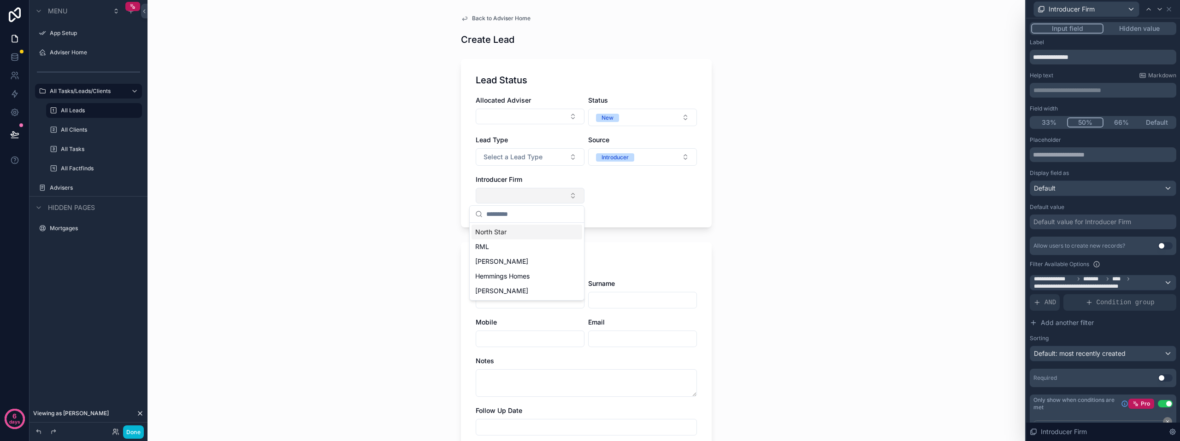
click at [519, 199] on button "Select Button" at bounding box center [529, 196] width 109 height 16
click at [115, 431] on icon at bounding box center [115, 431] width 7 height 7
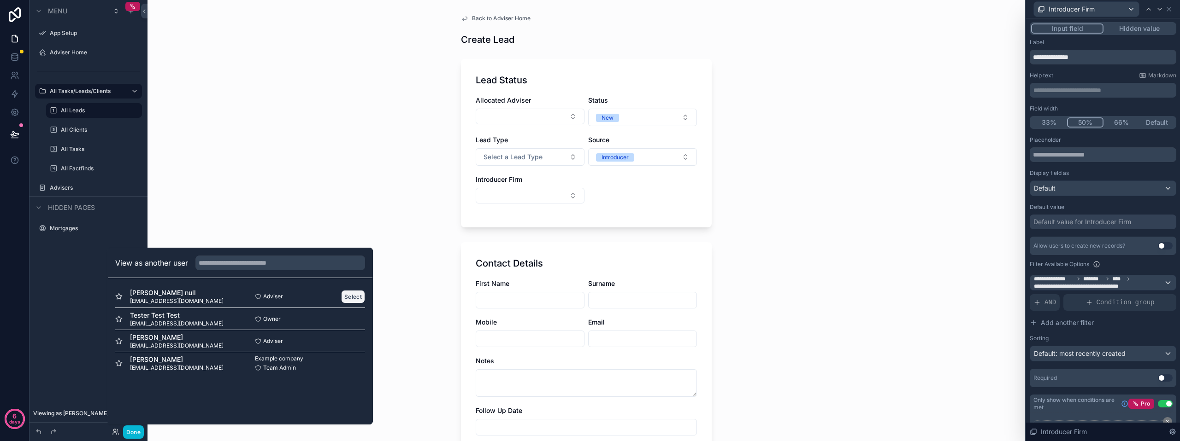
click at [358, 298] on button "Select" at bounding box center [353, 296] width 24 height 13
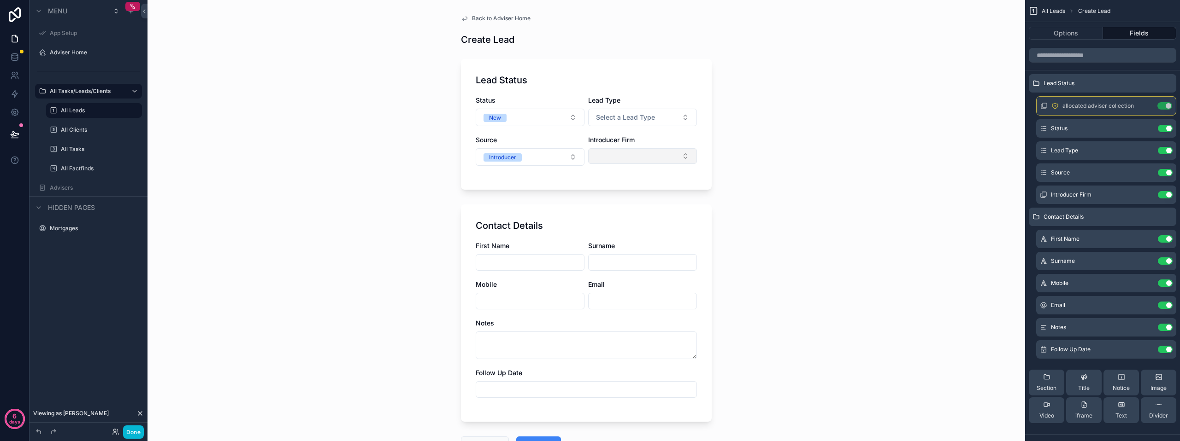
click at [612, 159] on button "Select Button" at bounding box center [642, 156] width 109 height 16
click at [616, 156] on button "Select Button" at bounding box center [642, 156] width 109 height 16
click at [537, 177] on div "Lead Status Status New Lead Type Select a Lead Type Source Introducer Introduce…" at bounding box center [586, 124] width 251 height 131
click at [603, 158] on button "Select Button" at bounding box center [642, 156] width 109 height 16
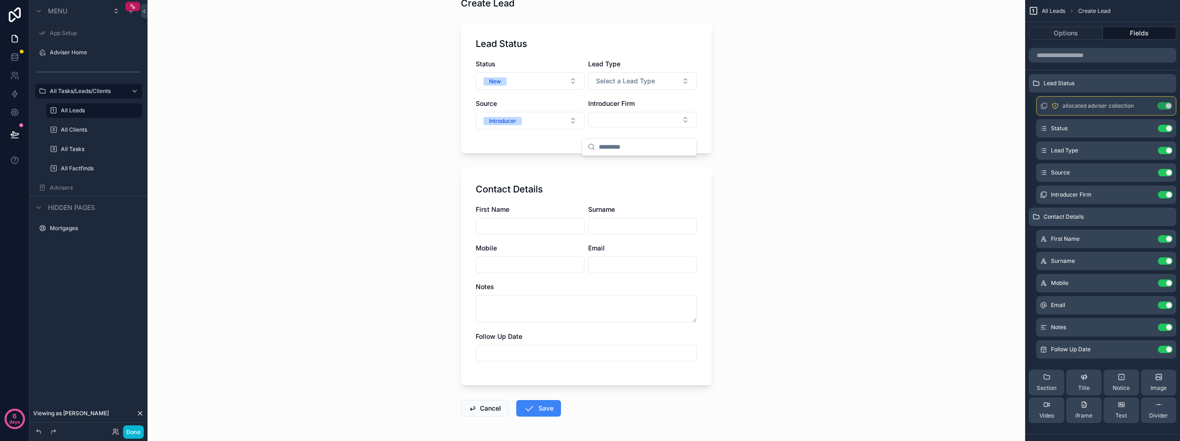
scroll to position [71, 0]
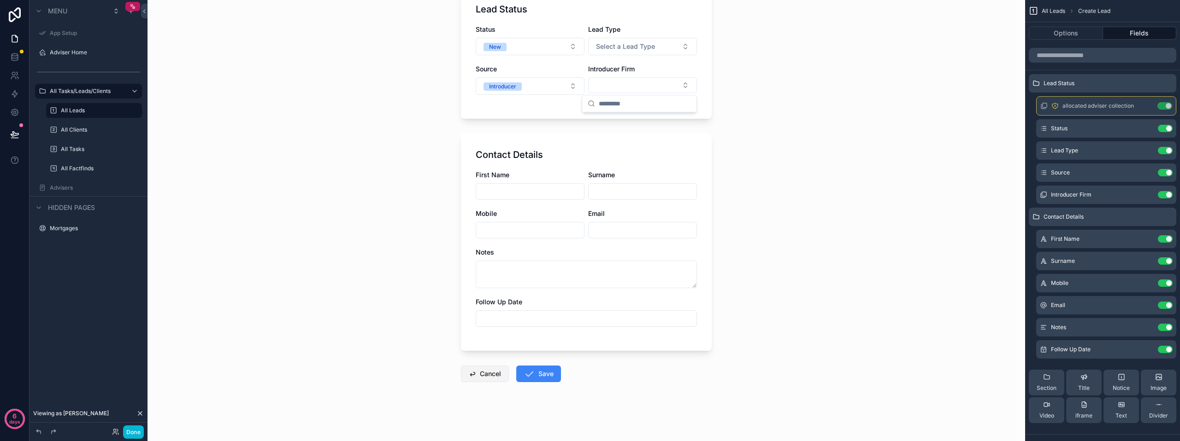
click at [489, 375] on button "Cancel" at bounding box center [485, 374] width 48 height 17
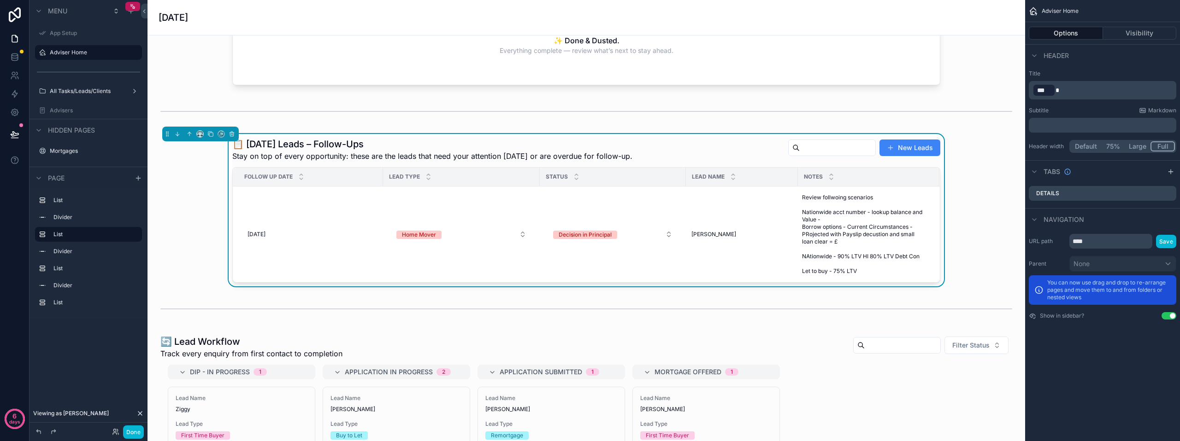
click at [900, 146] on button "New Leads" at bounding box center [909, 148] width 61 height 17
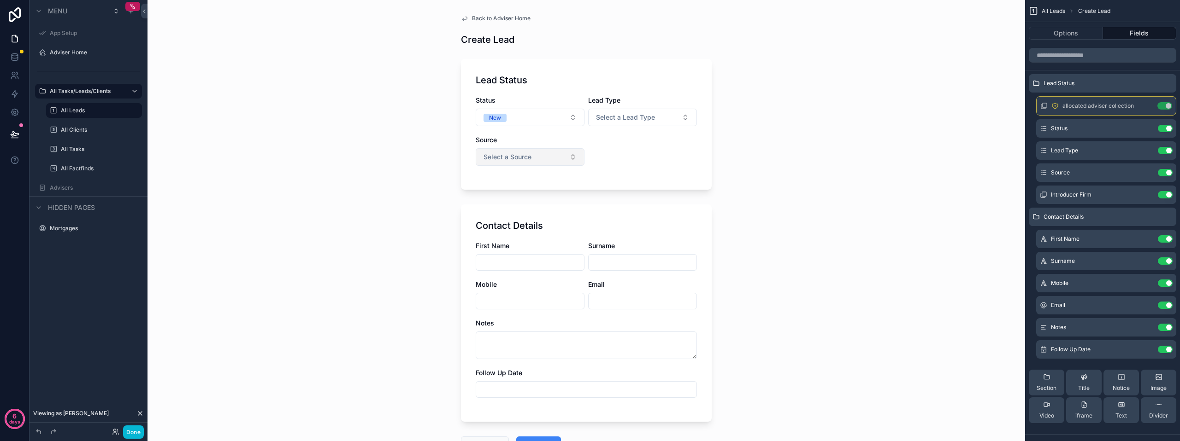
click at [526, 158] on span "Select a Source" at bounding box center [507, 157] width 48 height 9
click at [521, 194] on div "Introducer" at bounding box center [526, 194] width 111 height 14
click at [622, 151] on button "Select Button" at bounding box center [642, 156] width 109 height 16
click at [553, 173] on div "Status New Lead Type Select a Lead Type Source Introducer Introducer Firm" at bounding box center [585, 135] width 221 height 79
click at [613, 155] on button "Select Button" at bounding box center [642, 156] width 109 height 16
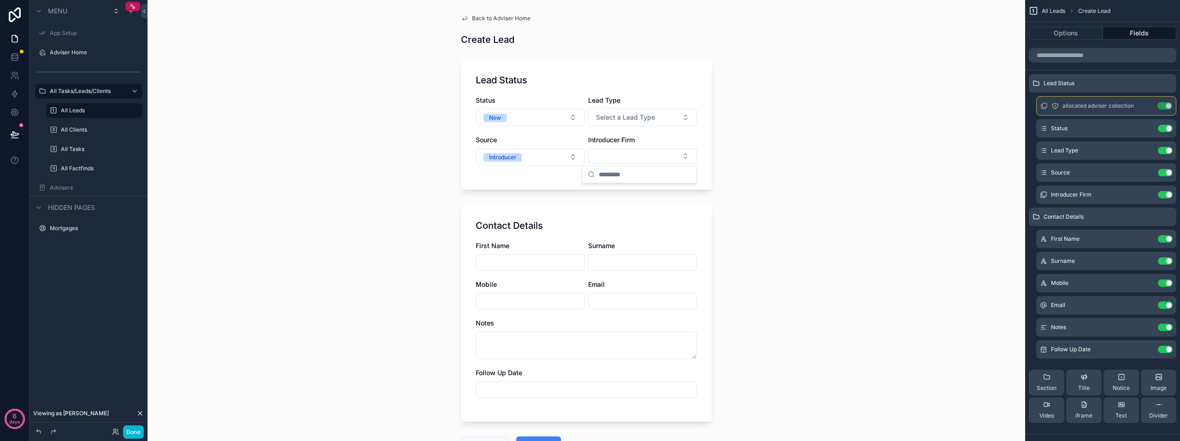
click at [683, 190] on form "Lead Status Status New Lead Type Select a Lead Type Source Introducer Introduce…" at bounding box center [586, 282] width 251 height 459
click at [634, 162] on button "Select Button" at bounding box center [642, 156] width 109 height 16
click at [1144, 106] on icon "scrollable content" at bounding box center [1145, 105] width 7 height 7
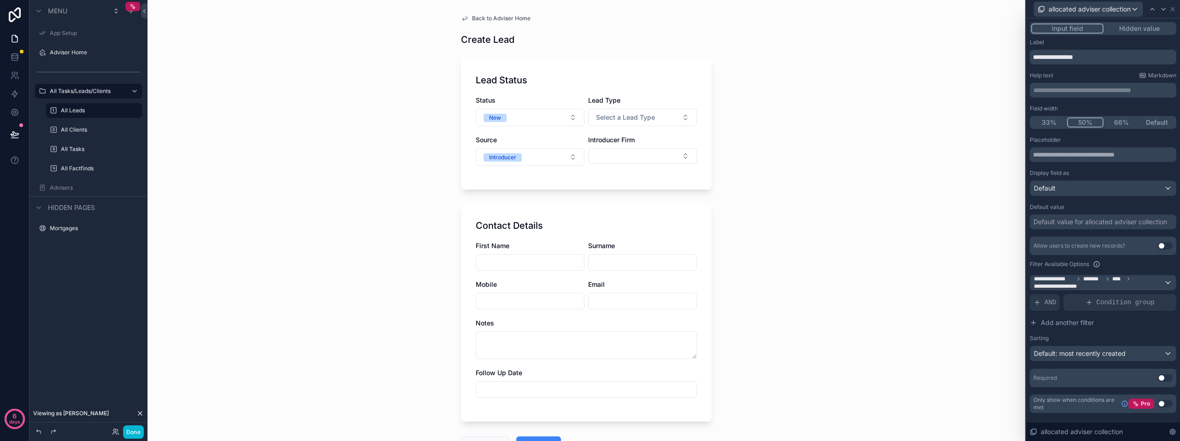
click at [1131, 31] on button "Hidden value" at bounding box center [1138, 28] width 71 height 10
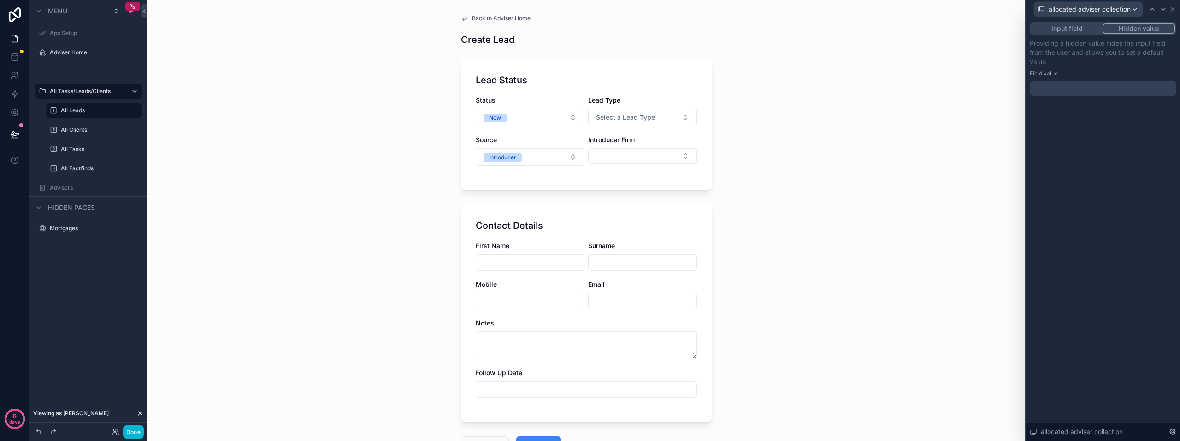
click at [1085, 29] on button "Input field" at bounding box center [1066, 28] width 71 height 10
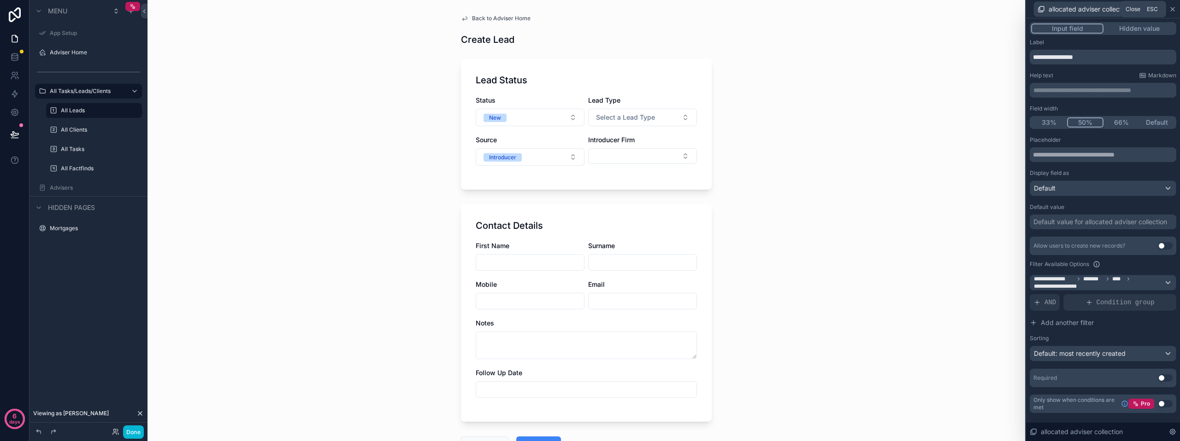
click at [1176, 8] on icon at bounding box center [1171, 9] width 7 height 7
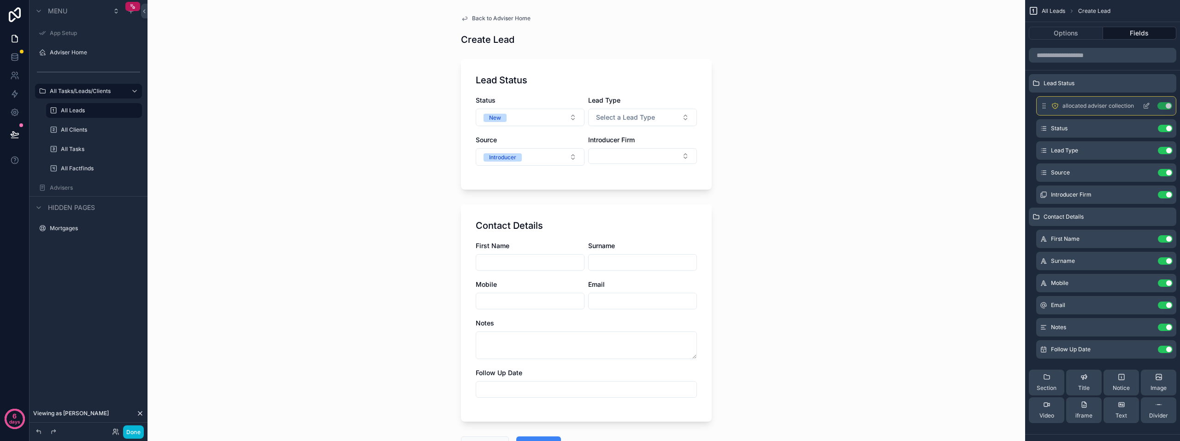
click at [1142, 105] on icon "scrollable content" at bounding box center [1145, 105] width 7 height 7
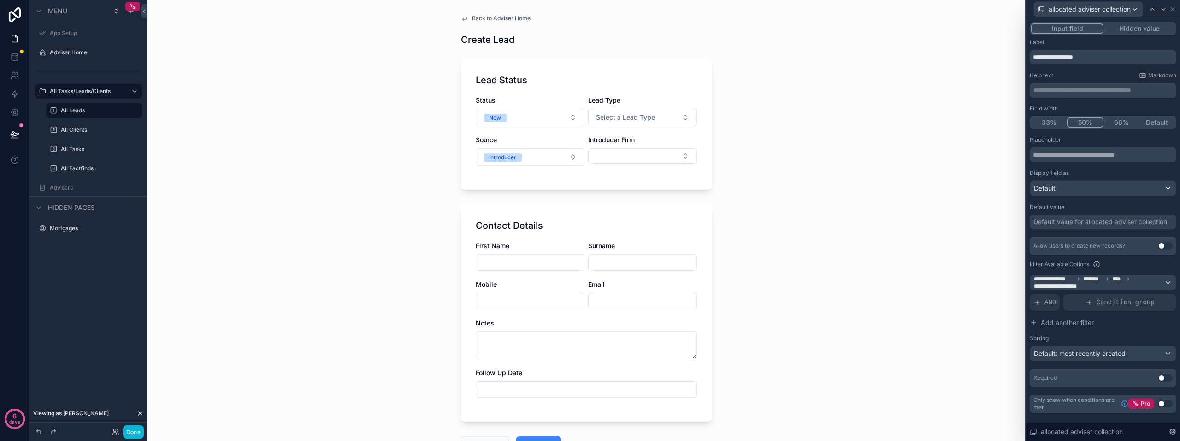
scroll to position [138, 0]
drag, startPoint x: 647, startPoint y: 173, endPoint x: 646, endPoint y: 168, distance: 5.1
click at [647, 173] on div "Status New Lead Type Select a Lead Type Source Introducer Introducer Firm" at bounding box center [585, 135] width 221 height 79
click at [643, 158] on button "Select Button" at bounding box center [642, 156] width 109 height 16
click at [643, 157] on button "Select Button" at bounding box center [642, 156] width 109 height 16
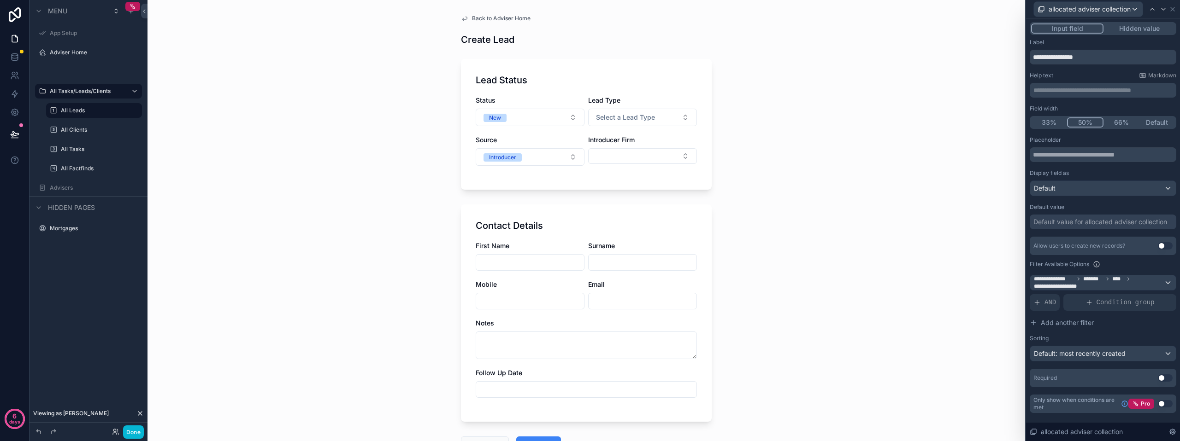
click at [851, 147] on div "Back to Adviser Home Create Lead Lead Status Status New Lead Type Select a Lead…" at bounding box center [585, 220] width 877 height 441
click at [1138, 28] on button "Hidden value" at bounding box center [1138, 28] width 71 height 10
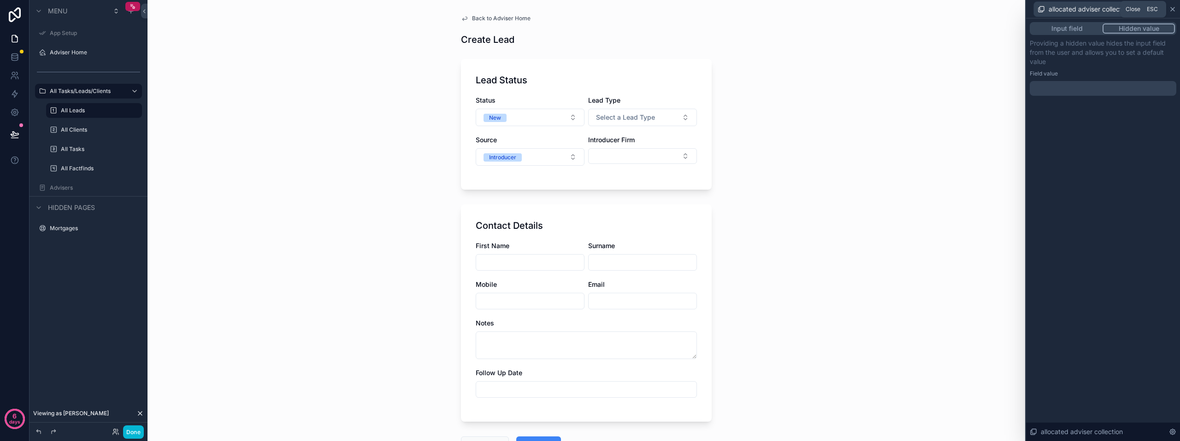
click at [1175, 9] on icon at bounding box center [1171, 9] width 7 height 7
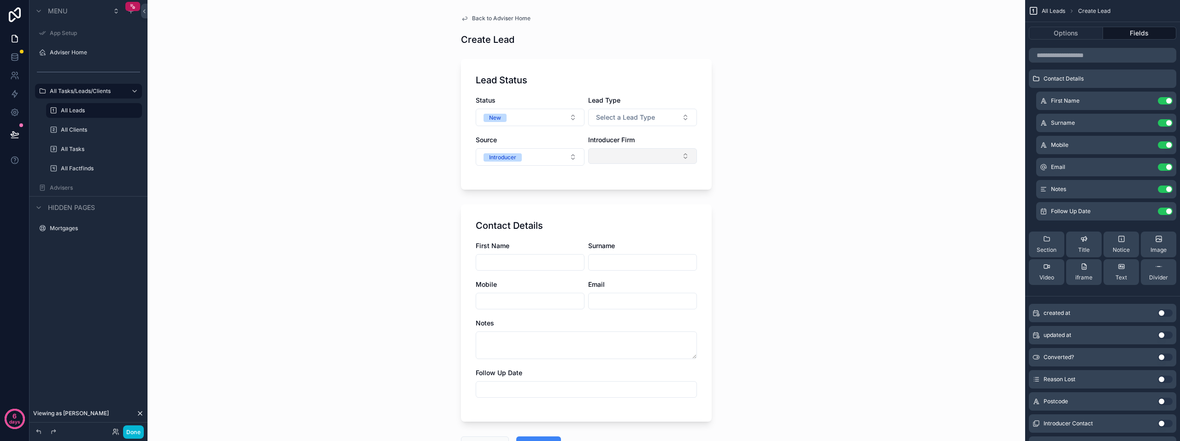
click at [617, 153] on button "Select Button" at bounding box center [642, 156] width 109 height 16
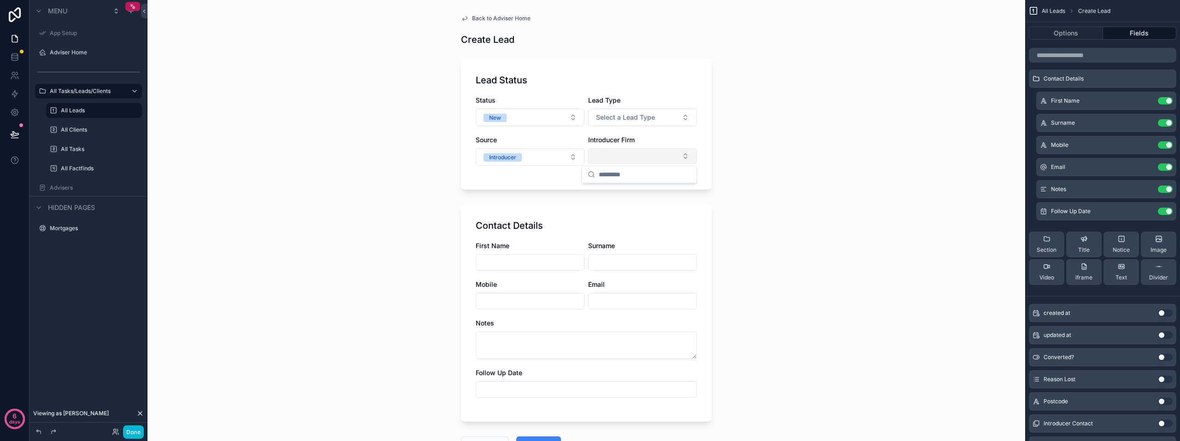
click at [617, 153] on button "Select Button" at bounding box center [642, 156] width 109 height 16
click at [119, 432] on icon at bounding box center [115, 431] width 7 height 7
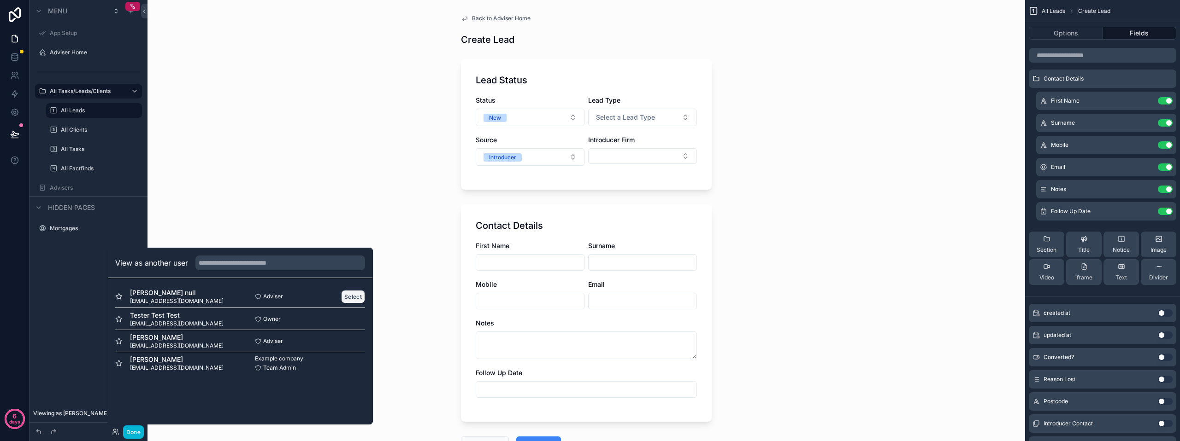
click at [355, 298] on button "Select" at bounding box center [353, 296] width 24 height 13
click at [494, 141] on div "Source" at bounding box center [529, 139] width 109 height 9
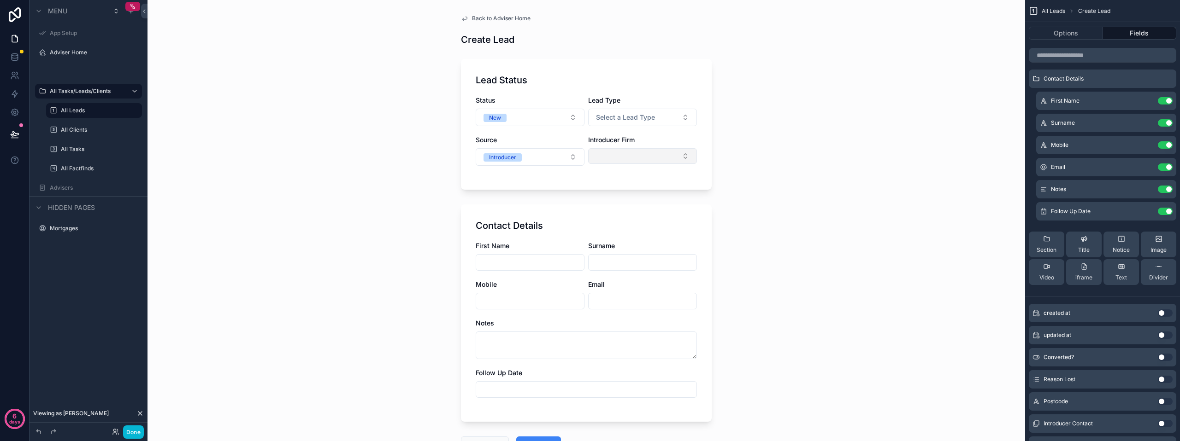
click at [596, 149] on button "Select Button" at bounding box center [642, 156] width 109 height 16
click at [626, 176] on input "scrollable content" at bounding box center [645, 174] width 92 height 17
click at [616, 176] on input "scrollable content" at bounding box center [645, 174] width 92 height 17
click at [592, 176] on icon "scrollable content" at bounding box center [590, 174] width 7 height 7
click at [618, 181] on input "scrollable content" at bounding box center [645, 174] width 92 height 17
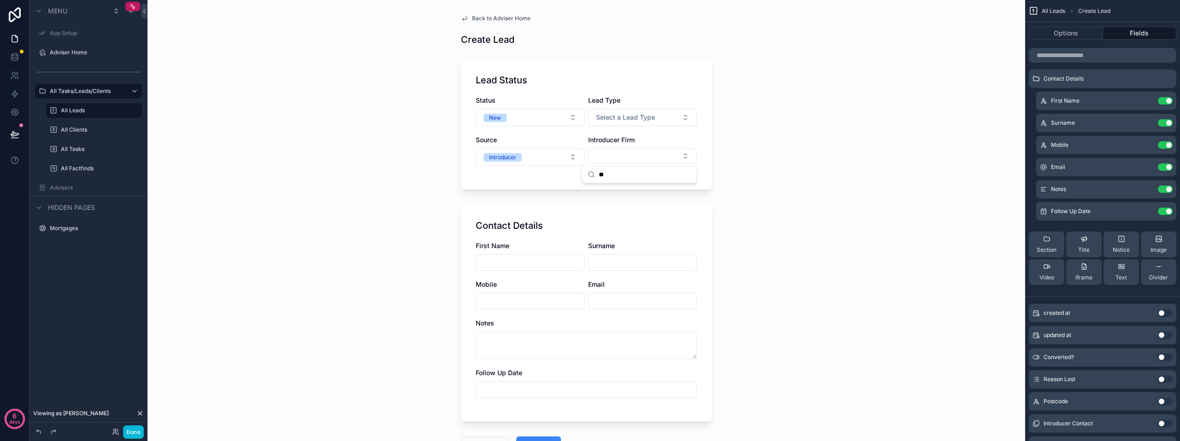
type input "*"
click at [642, 194] on form "Lead Status Status New Lead Type Select a Lead Type Source Introducer Introduce…" at bounding box center [586, 282] width 251 height 459
click at [609, 160] on button "Select Button" at bounding box center [642, 156] width 109 height 16
click at [610, 158] on button "Select Button" at bounding box center [642, 156] width 109 height 16
click at [615, 158] on button "Select Button" at bounding box center [642, 156] width 109 height 16
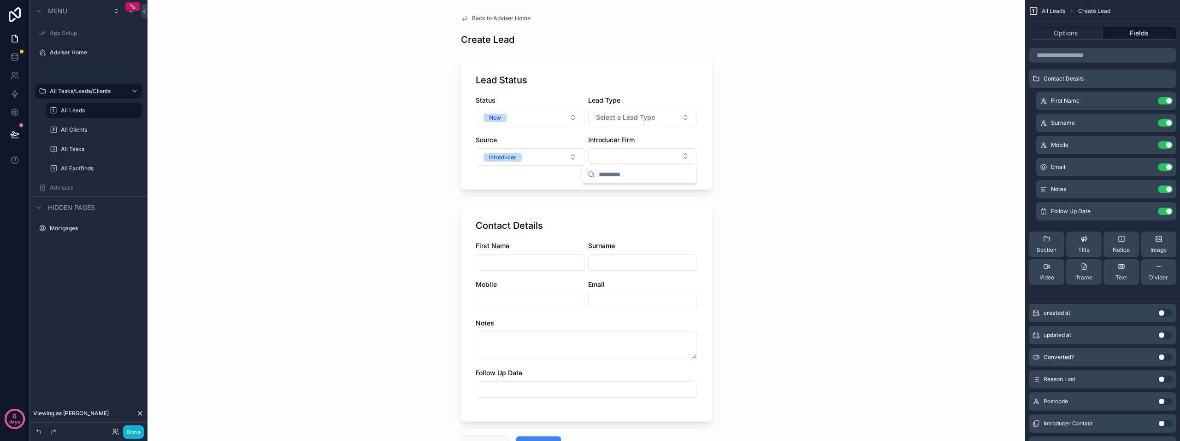
click at [610, 180] on input "scrollable content" at bounding box center [645, 174] width 92 height 17
type input "**"
click at [787, 183] on div "Back to Adviser Home Create Lead Lead Status Status New Lead Type Select a Lead…" at bounding box center [585, 220] width 877 height 441
click at [621, 159] on button "Select Button" at bounding box center [642, 156] width 109 height 16
click at [610, 150] on button "Select Button" at bounding box center [642, 156] width 109 height 16
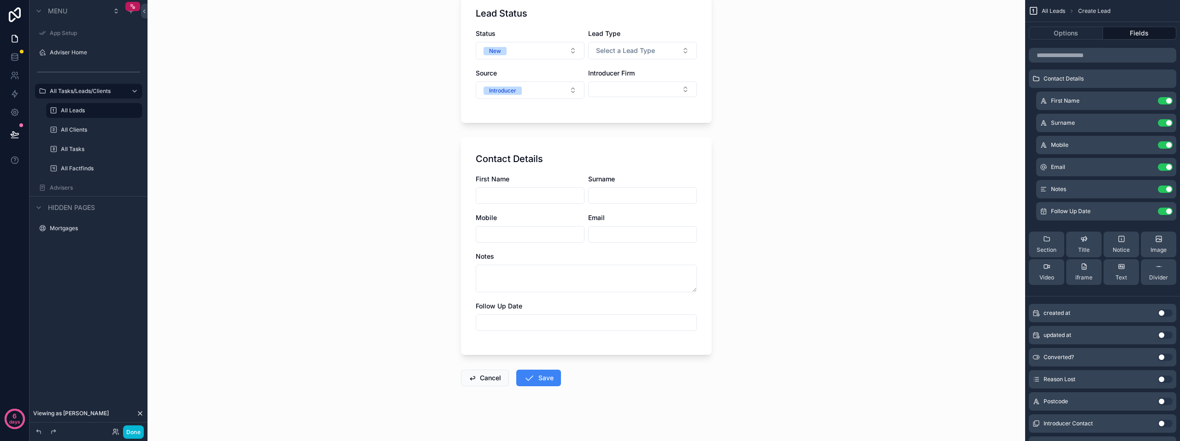
scroll to position [71, 0]
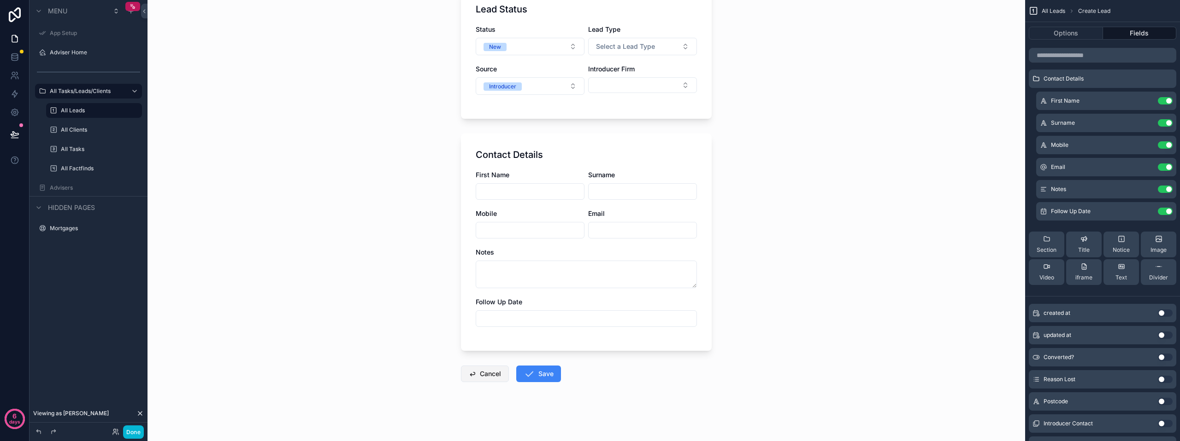
click at [482, 377] on button "Cancel" at bounding box center [485, 374] width 48 height 17
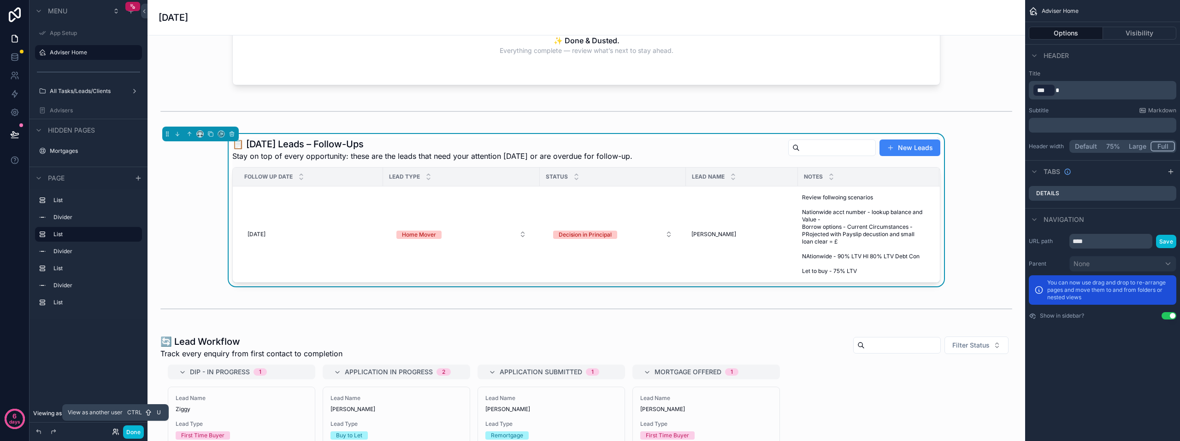
click at [119, 432] on icon at bounding box center [115, 431] width 7 height 7
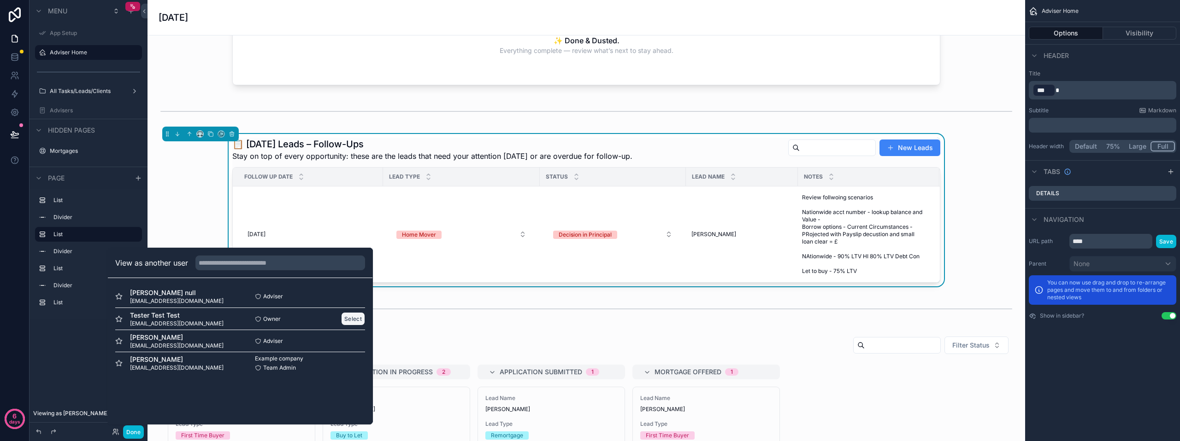
click at [346, 317] on button "Select" at bounding box center [353, 318] width 24 height 13
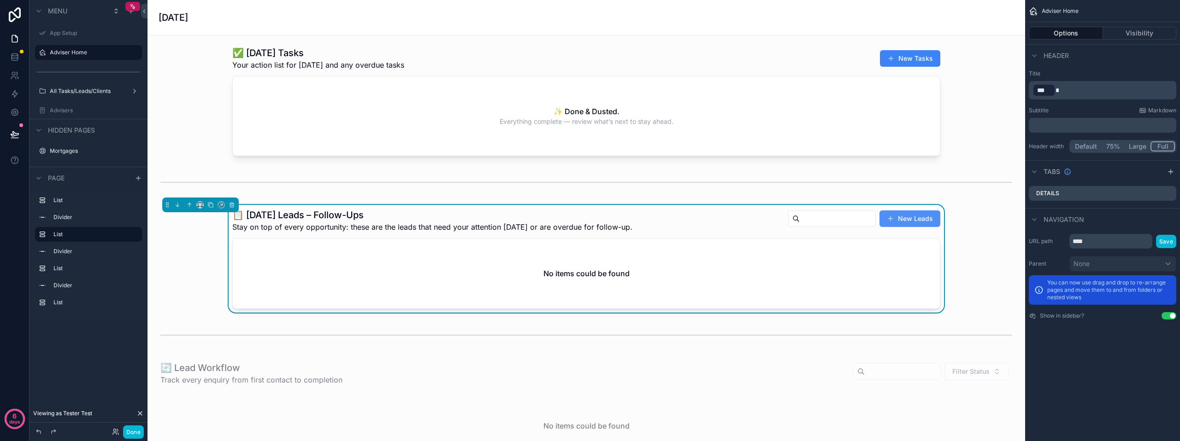
click at [897, 221] on button "New Leads" at bounding box center [909, 219] width 61 height 17
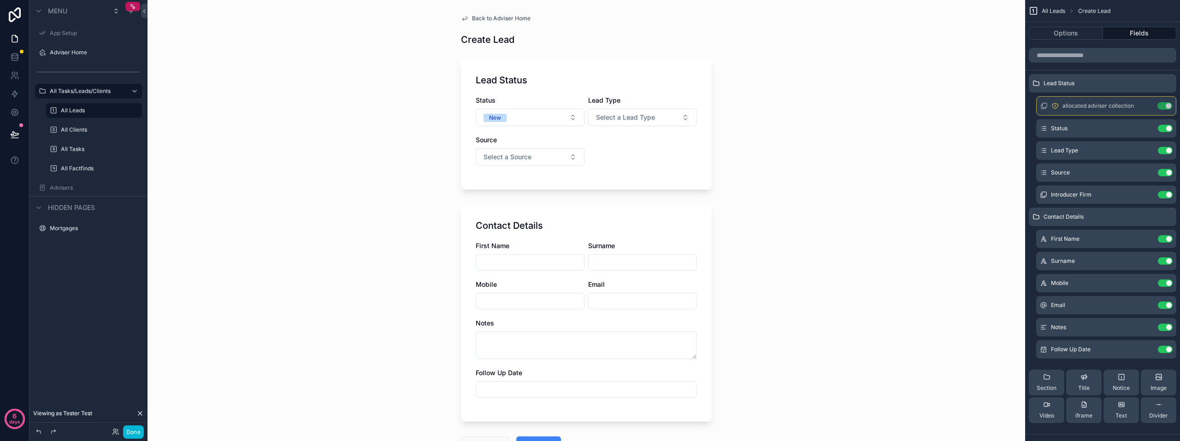
click at [475, 167] on div "Status New Lead Type Select a Lead Type Source Select a Source" at bounding box center [585, 135] width 221 height 79
click at [503, 154] on span "Select a Source" at bounding box center [507, 157] width 48 height 9
click at [507, 194] on div "Introducer" at bounding box center [494, 194] width 27 height 8
click at [634, 161] on button "Select Button" at bounding box center [642, 156] width 109 height 16
click at [624, 173] on input "scrollable content" at bounding box center [645, 174] width 92 height 17
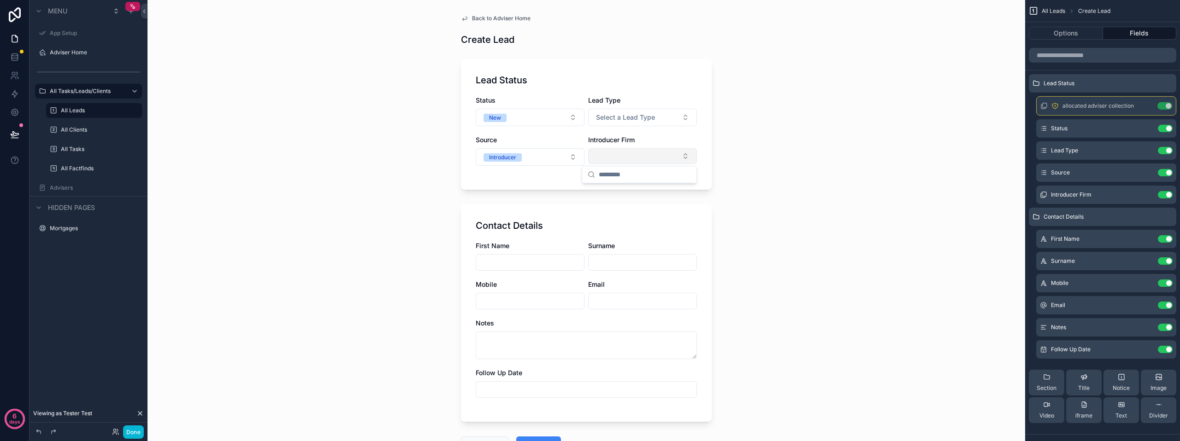
click at [630, 161] on button "Select Button" at bounding box center [642, 156] width 109 height 16
type input "*"
type input "**"
click at [630, 191] on form "Lead Status Status New Lead Type Select a Lead Type Source Introducer Introduce…" at bounding box center [586, 282] width 251 height 459
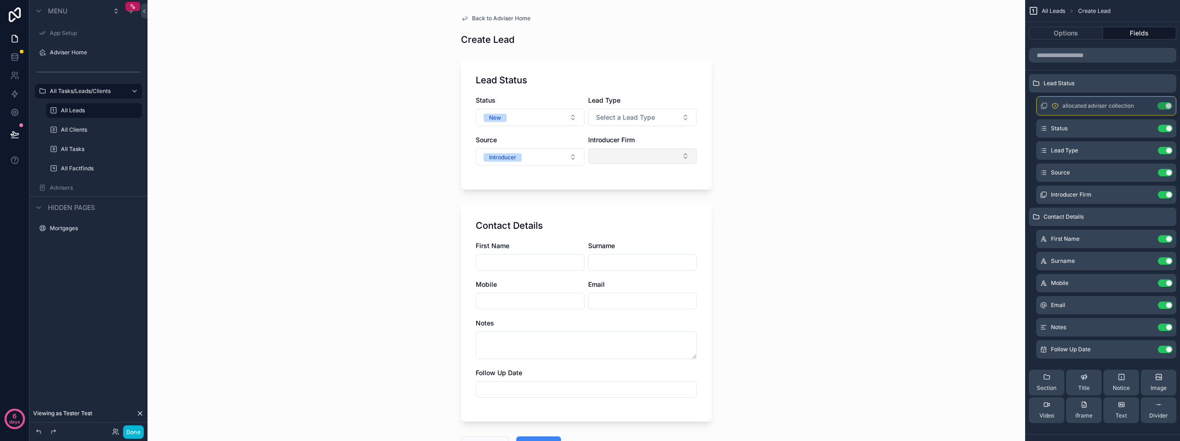
click at [646, 160] on button "Select Button" at bounding box center [642, 156] width 109 height 16
click at [745, 158] on div "Back to Adviser Home Create Lead Lead Status Status New Lead Type Select a Lead…" at bounding box center [585, 220] width 877 height 441
click at [1137, 196] on div "Introducer Firm Use setting" at bounding box center [1106, 195] width 140 height 18
click at [1148, 196] on icon "scrollable content" at bounding box center [1146, 196] width 4 height 4
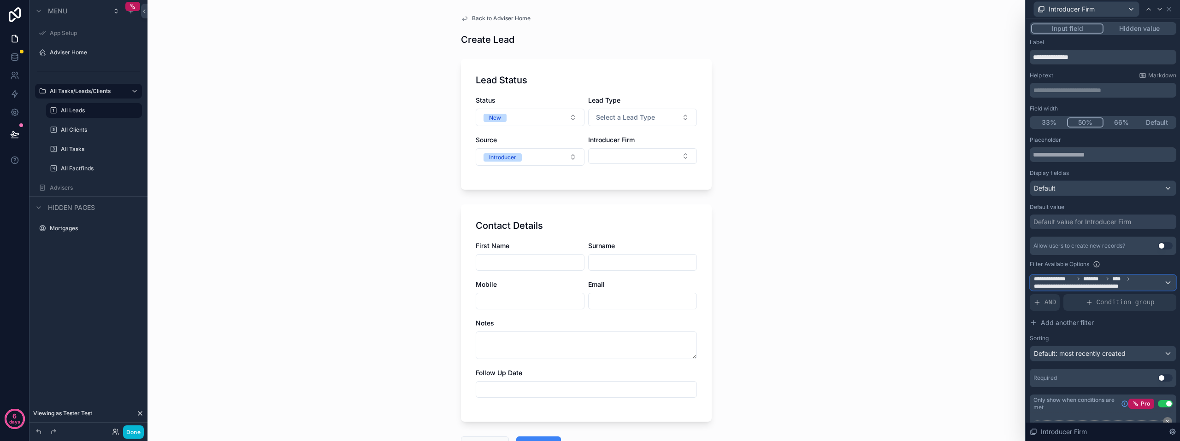
click at [1106, 280] on icon at bounding box center [1107, 279] width 6 height 6
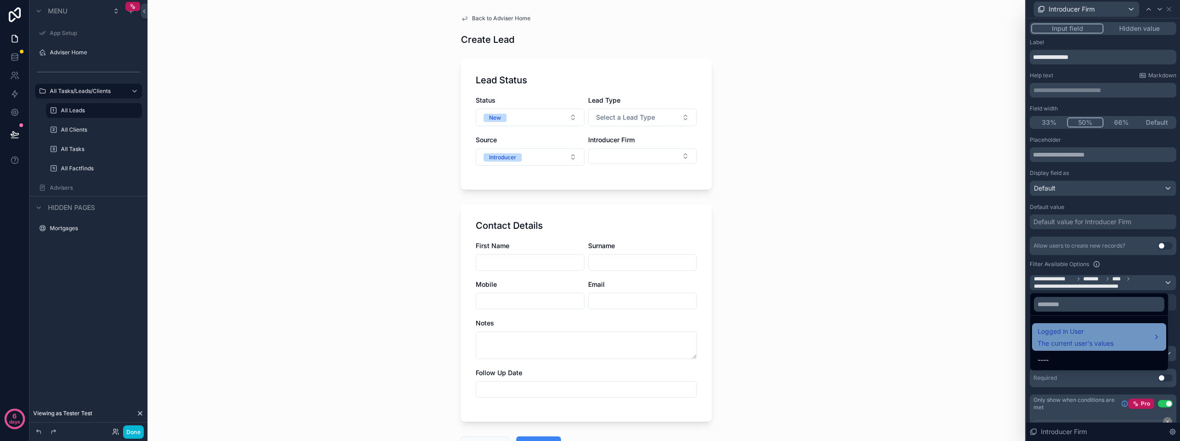
click at [1104, 338] on div "Logged in User The current user's values" at bounding box center [1075, 337] width 76 height 22
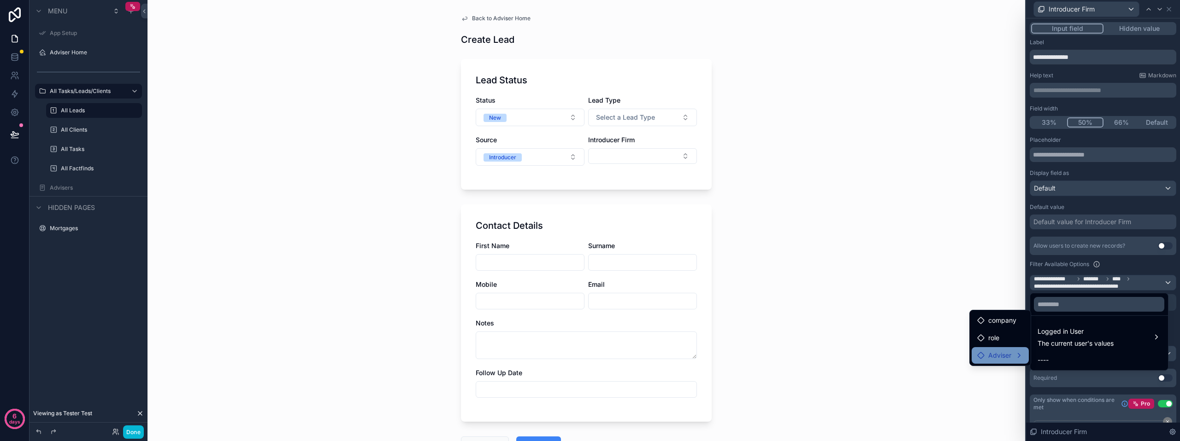
click at [1002, 353] on span "Adviser" at bounding box center [999, 355] width 23 height 11
click at [1067, 381] on span "introducer firms collection" at bounding box center [1087, 382] width 78 height 11
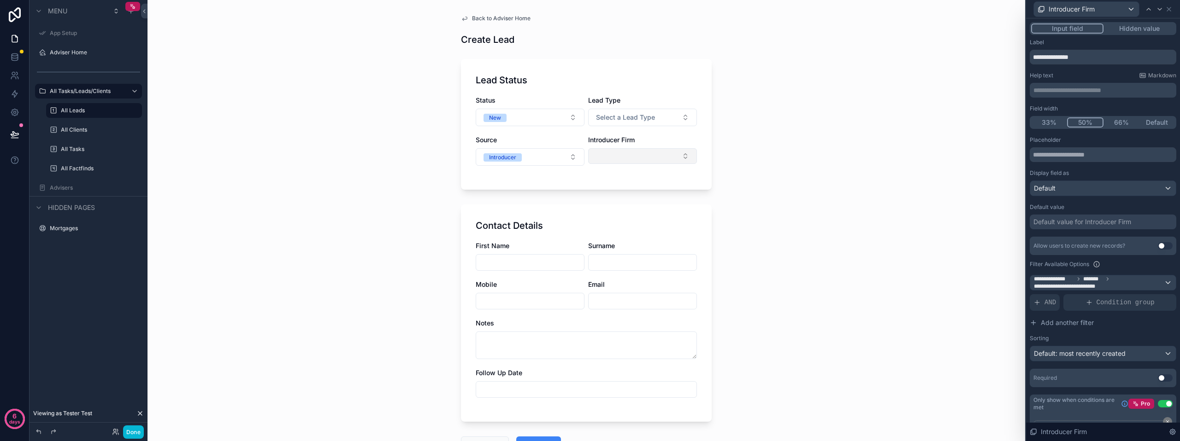
click at [645, 158] on button "Select Button" at bounding box center [642, 156] width 109 height 16
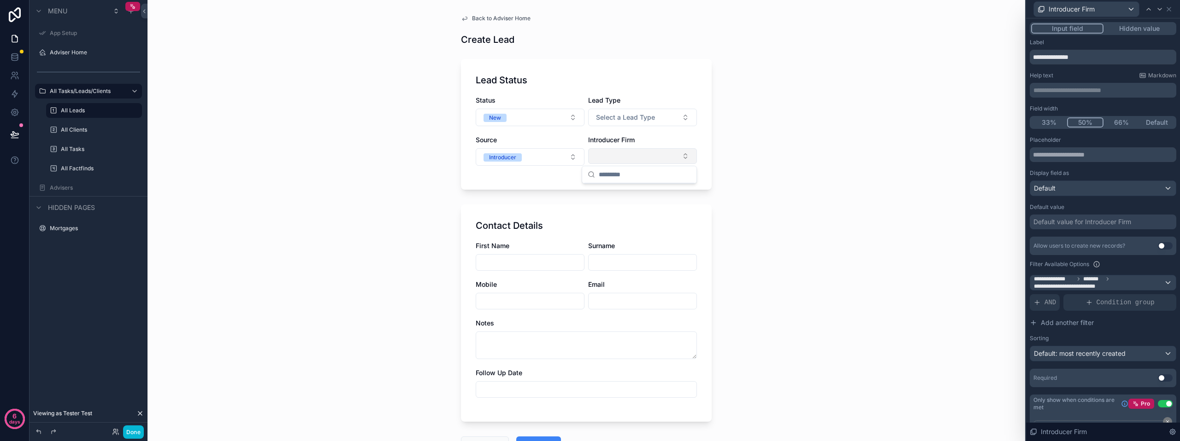
click at [645, 158] on button "Select Button" at bounding box center [642, 156] width 109 height 16
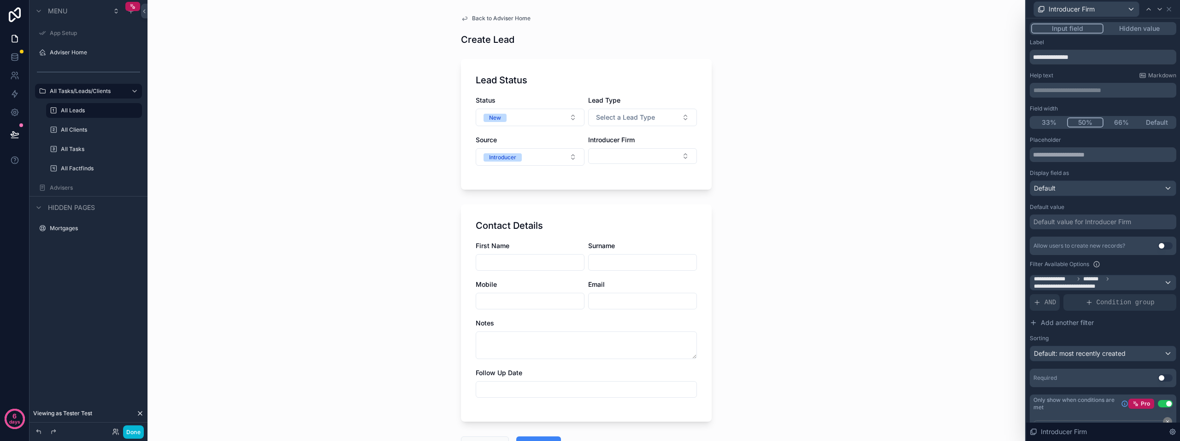
click at [619, 168] on div "Status New Lead Type Select a Lead Type Source Introducer Introducer Firm" at bounding box center [585, 135] width 221 height 79
click at [616, 156] on button "Select Button" at bounding box center [642, 156] width 109 height 16
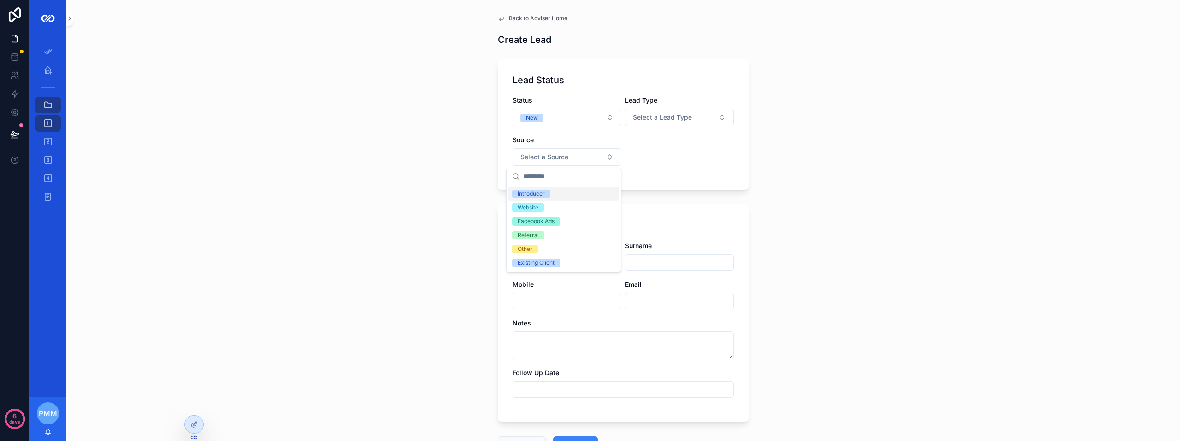
click at [564, 190] on div "Introducer" at bounding box center [563, 194] width 111 height 14
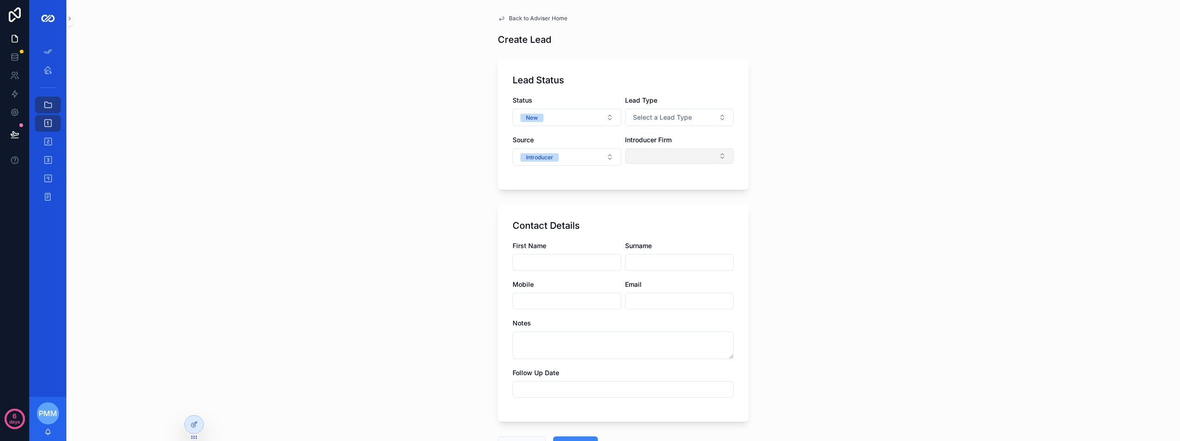
click at [671, 156] on button "Select Button" at bounding box center [679, 156] width 109 height 16
click at [806, 169] on div "Back to Adviser Home Create Lead Lead Status Status New Lead Type Select a Lead…" at bounding box center [622, 220] width 1113 height 441
click at [198, 404] on div at bounding box center [194, 405] width 15 height 15
click at [197, 403] on icon at bounding box center [193, 404] width 7 height 7
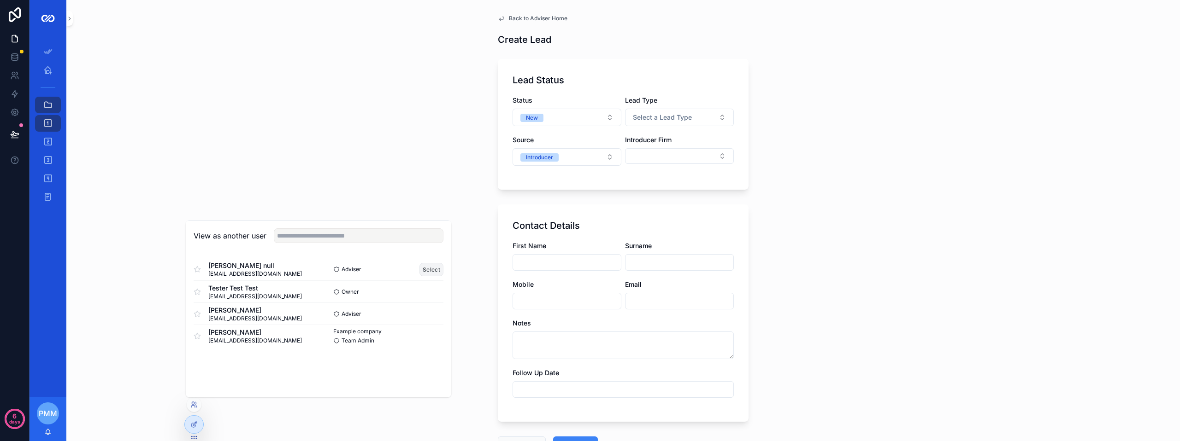
click at [427, 270] on button "Select" at bounding box center [431, 269] width 24 height 13
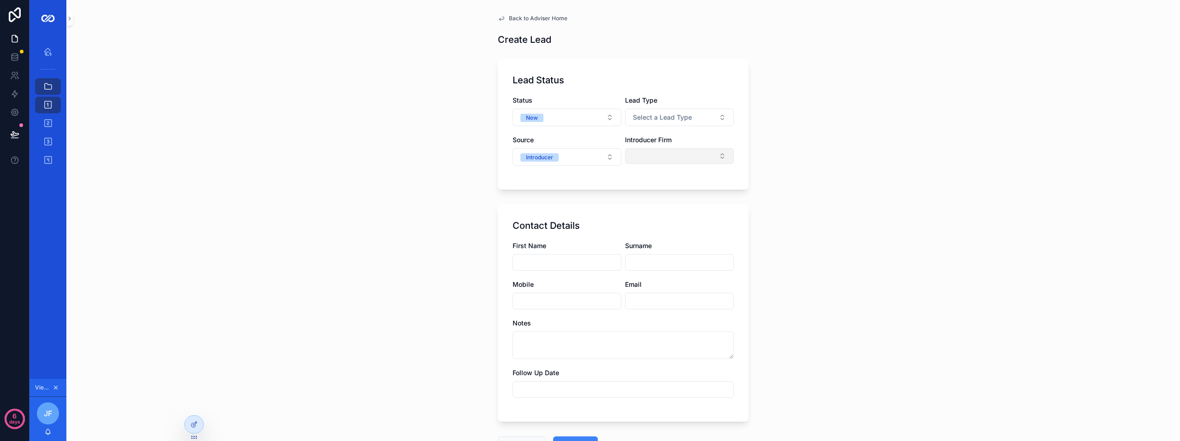
click at [667, 155] on button "Select Button" at bounding box center [679, 156] width 109 height 16
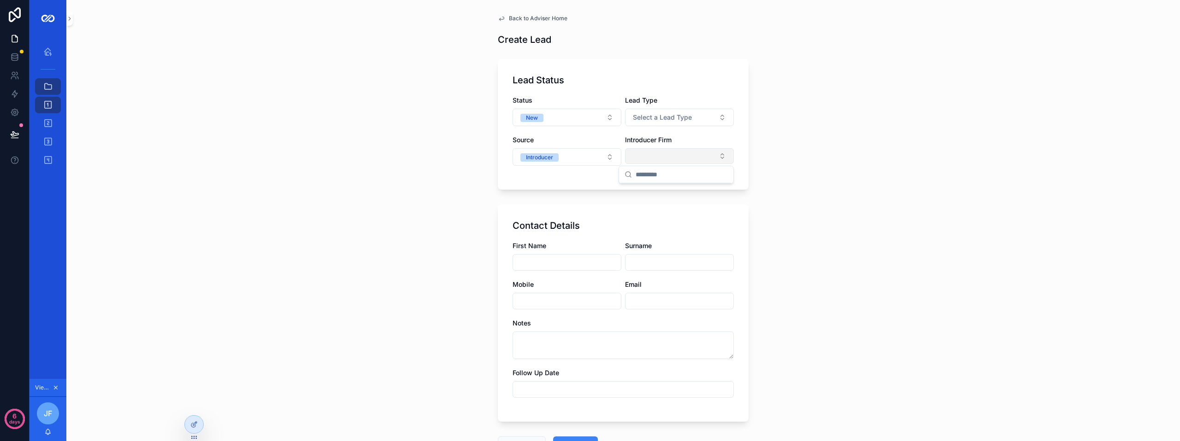
click at [653, 154] on button "Select Button" at bounding box center [679, 156] width 109 height 16
click at [652, 154] on button "Select Button" at bounding box center [679, 156] width 109 height 16
click at [651, 154] on button "Select Button" at bounding box center [679, 156] width 109 height 16
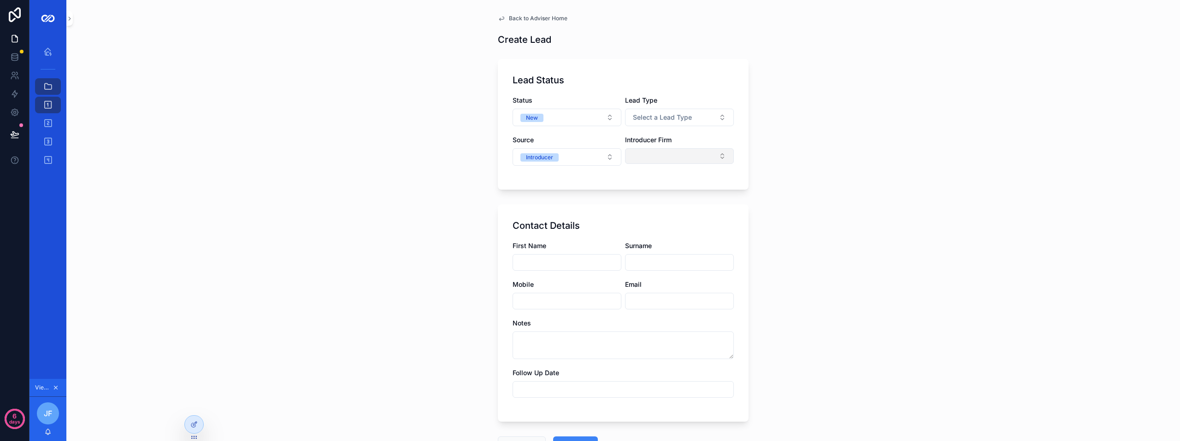
click at [653, 156] on button "Select Button" at bounding box center [679, 156] width 109 height 16
click at [685, 158] on button "Select Button" at bounding box center [679, 156] width 109 height 16
click at [683, 156] on button "Select Button" at bounding box center [679, 156] width 109 height 16
click at [680, 155] on button "Select Button" at bounding box center [679, 156] width 109 height 16
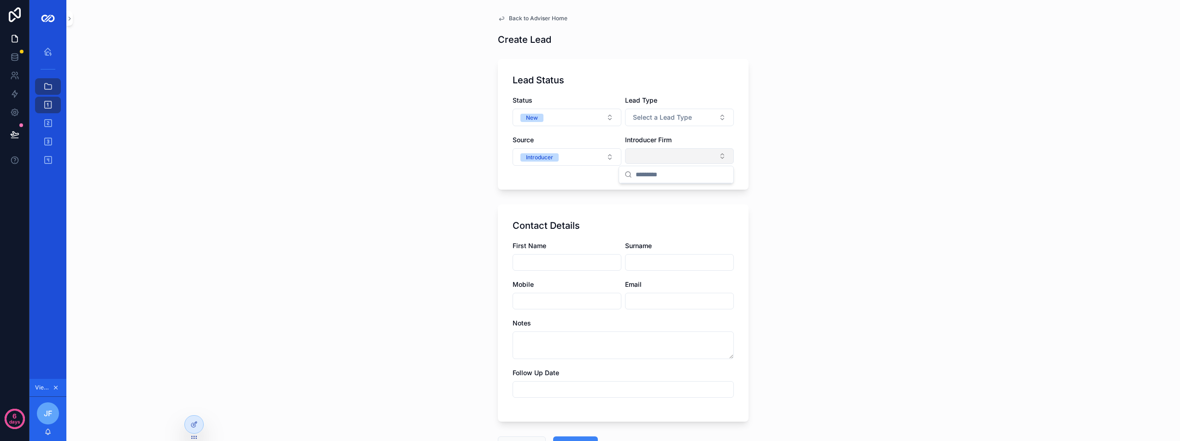
click at [673, 153] on button "Select Button" at bounding box center [679, 156] width 109 height 16
click at [585, 156] on button "Select a Source" at bounding box center [566, 157] width 109 height 18
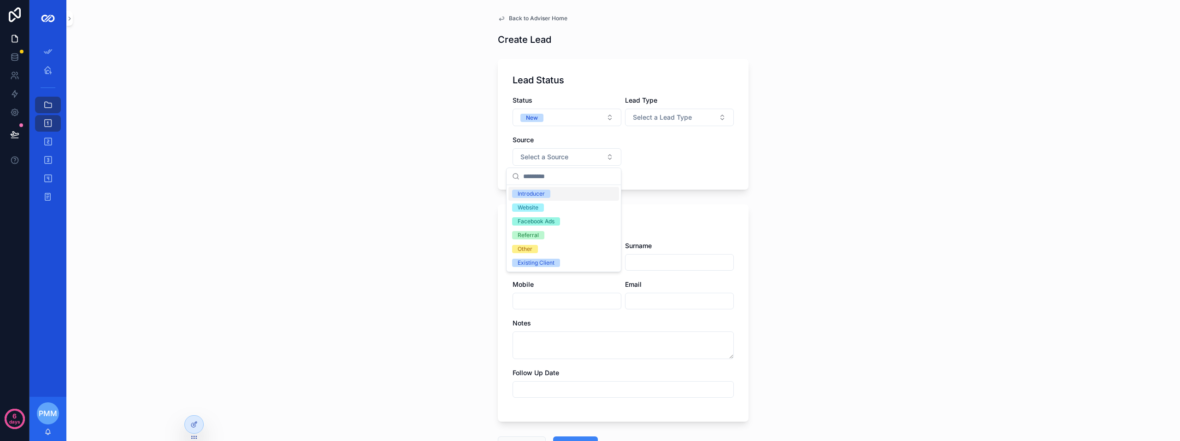
click at [557, 193] on div "Introducer" at bounding box center [563, 194] width 111 height 14
click at [671, 146] on div "Introducer Firm" at bounding box center [679, 150] width 109 height 30
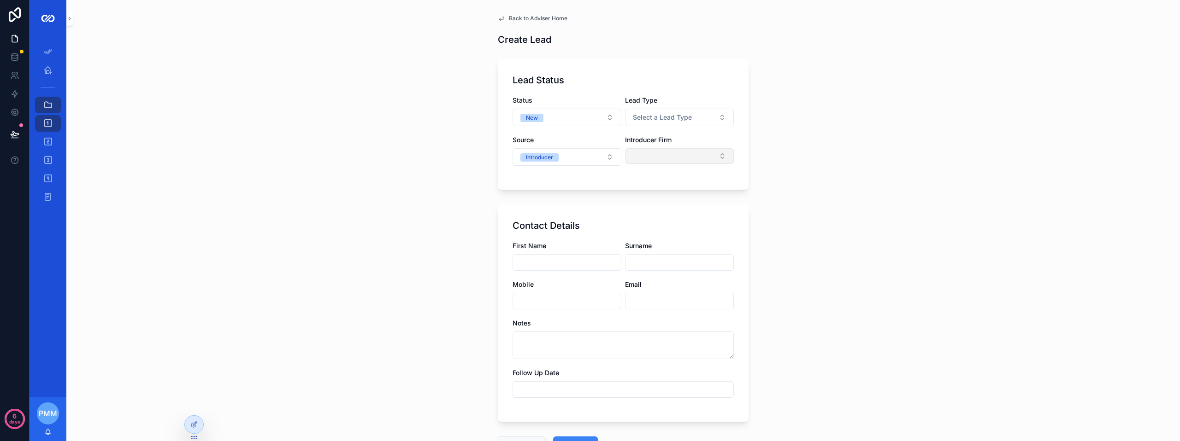
click at [664, 157] on button "Select Button" at bounding box center [679, 156] width 109 height 16
click at [192, 406] on icon at bounding box center [193, 404] width 7 height 7
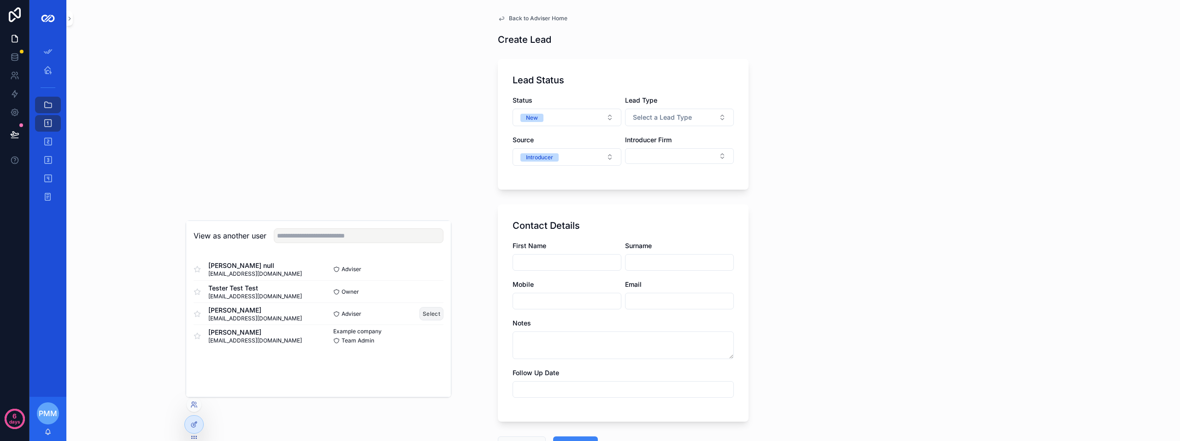
click at [434, 314] on button "Select" at bounding box center [431, 313] width 24 height 13
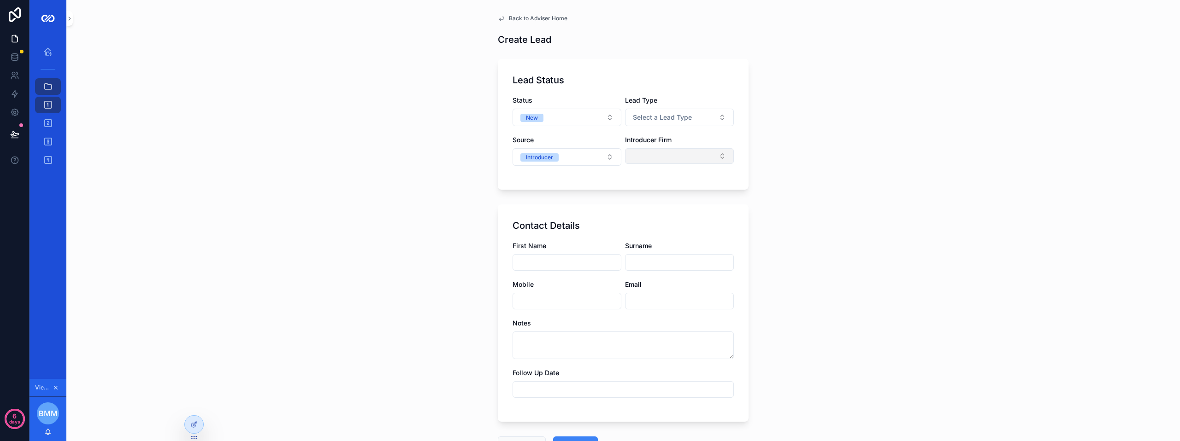
click at [660, 161] on button "Select Button" at bounding box center [679, 156] width 109 height 16
click at [646, 181] on input "scrollable content" at bounding box center [681, 174] width 92 height 17
click at [660, 157] on button "Select Button" at bounding box center [679, 156] width 109 height 16
click at [719, 153] on button "Select Button" at bounding box center [679, 156] width 109 height 16
click at [655, 173] on input "scrollable content" at bounding box center [681, 174] width 92 height 17
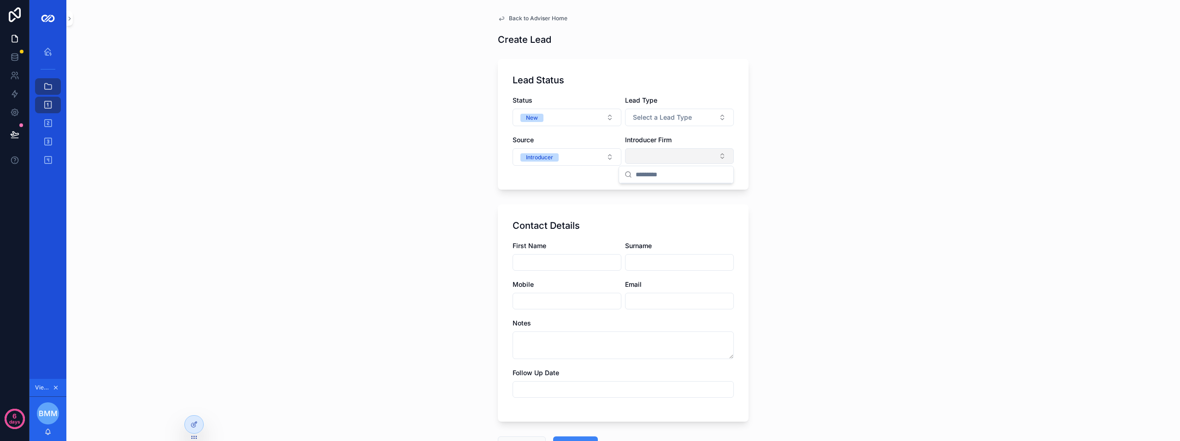
click at [646, 159] on button "Select Button" at bounding box center [679, 156] width 109 height 16
click at [646, 157] on button "Select Button" at bounding box center [679, 156] width 109 height 16
click at [652, 155] on button "Select Button" at bounding box center [679, 156] width 109 height 16
click at [194, 406] on icon at bounding box center [193, 407] width 4 height 2
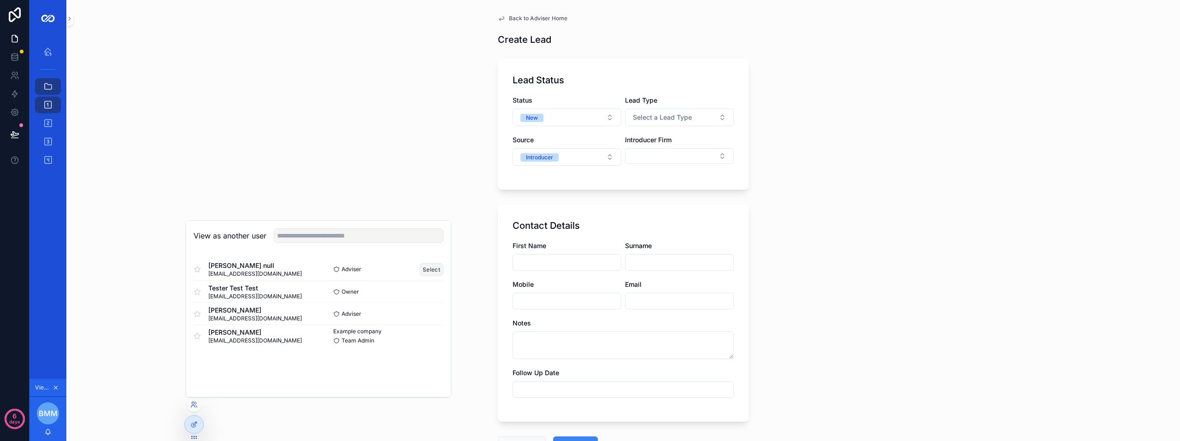
click at [429, 271] on button "Select" at bounding box center [431, 269] width 24 height 13
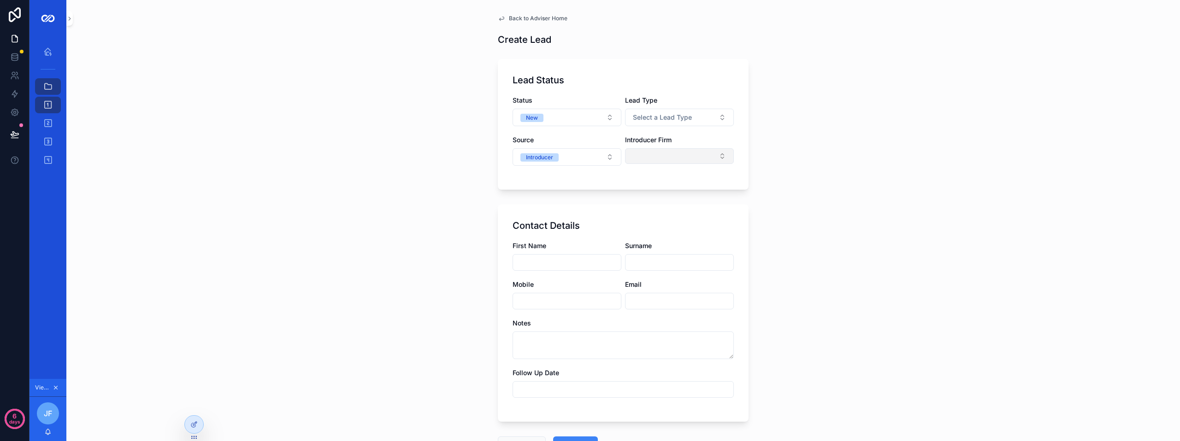
click at [675, 161] on button "Select Button" at bounding box center [679, 156] width 109 height 16
click at [671, 154] on button "Select Button" at bounding box center [679, 156] width 109 height 16
click at [675, 139] on div "Introducer Firm" at bounding box center [679, 139] width 109 height 9
click at [663, 158] on button "Select Button" at bounding box center [679, 156] width 109 height 16
click at [652, 142] on span "Introducer Firm" at bounding box center [648, 140] width 47 height 8
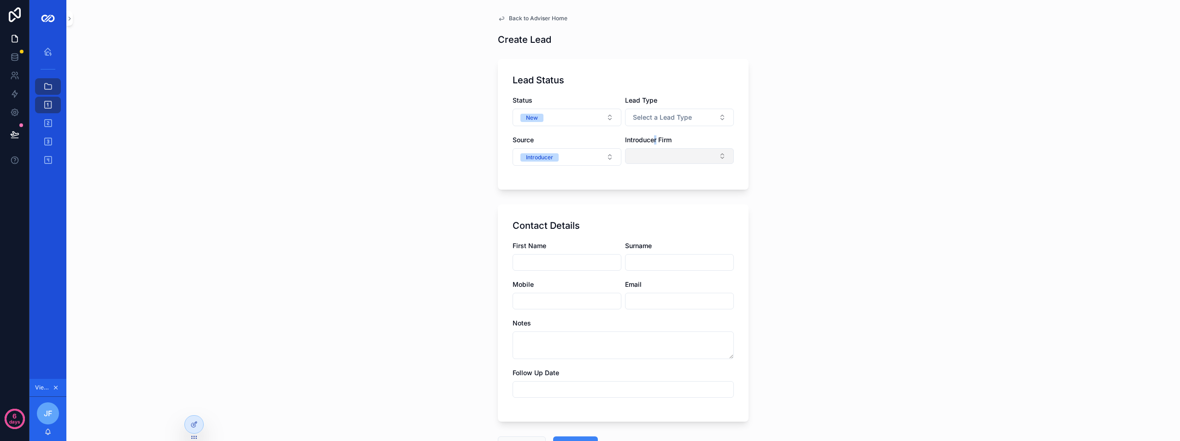
drag, startPoint x: 652, startPoint y: 142, endPoint x: 646, endPoint y: 156, distance: 15.3
click at [646, 156] on button "Select Button" at bounding box center [679, 156] width 109 height 16
click at [195, 433] on div at bounding box center [194, 425] width 18 height 18
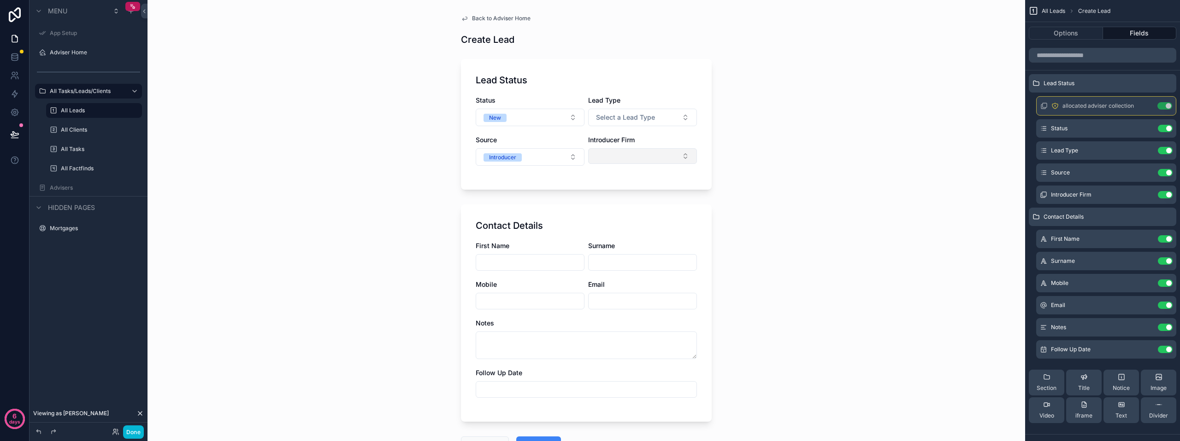
click at [619, 155] on button "Select Button" at bounding box center [642, 156] width 109 height 16
click at [651, 152] on button "Select Button" at bounding box center [642, 156] width 109 height 16
click at [1147, 192] on icon "scrollable content" at bounding box center [1146, 194] width 7 height 7
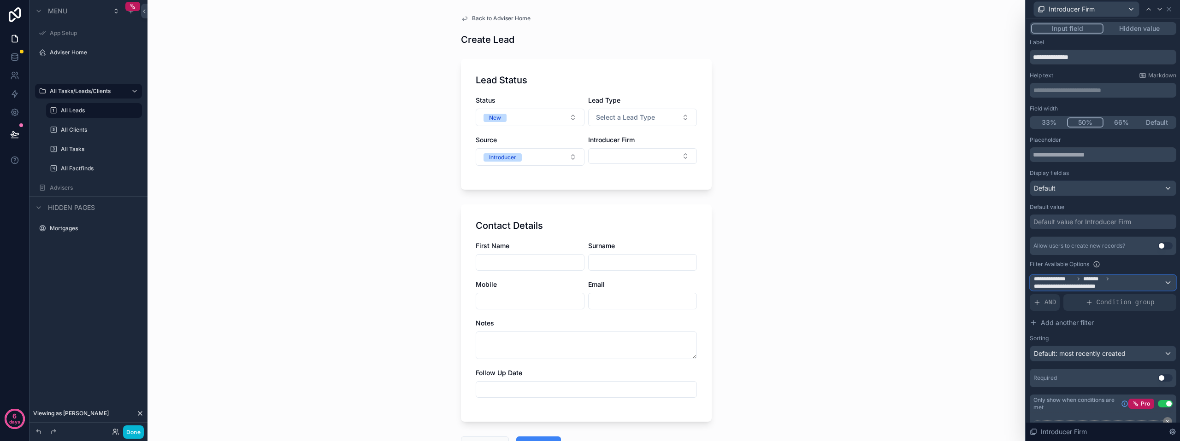
click at [1090, 283] on span "**********" at bounding box center [1067, 286] width 69 height 7
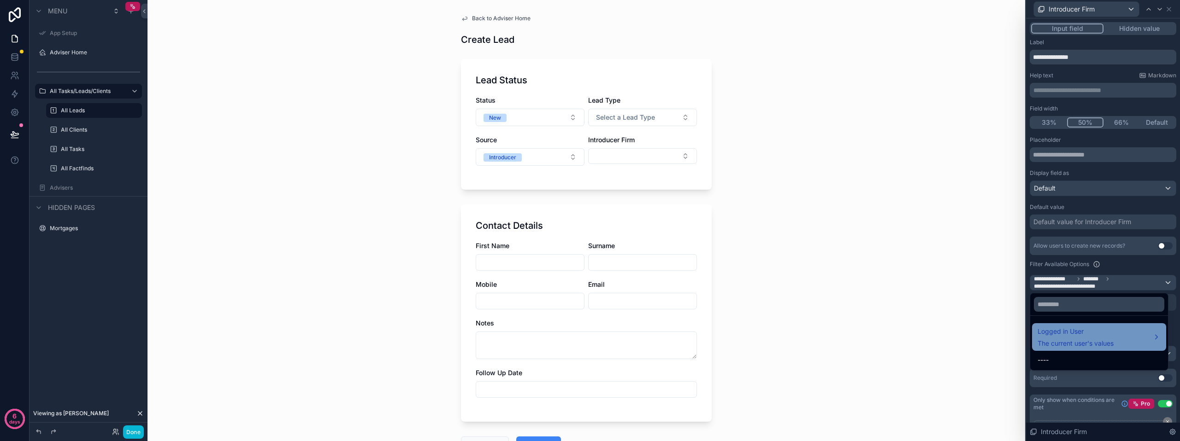
click at [1064, 332] on span "Logged in User" at bounding box center [1075, 331] width 76 height 11
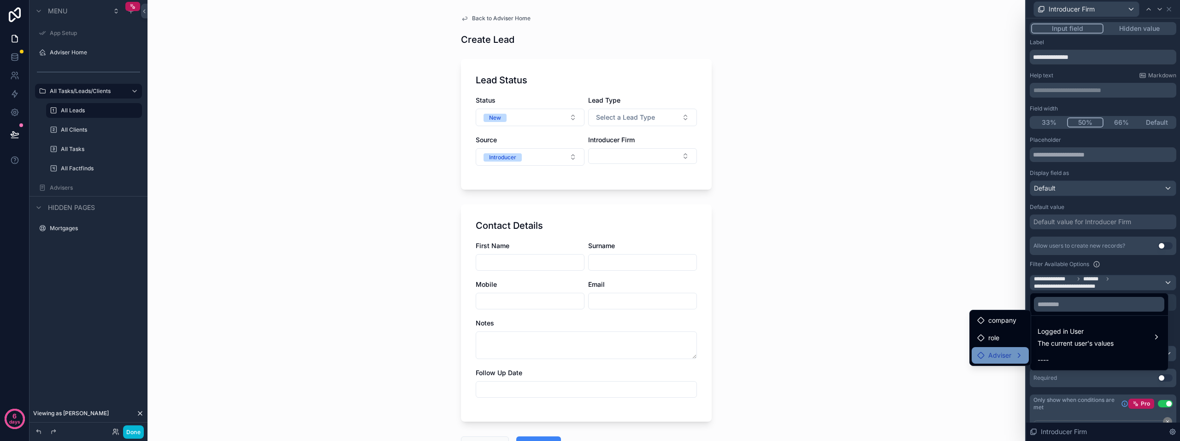
click at [1004, 356] on span "Adviser" at bounding box center [999, 355] width 23 height 11
click at [1085, 383] on span "introducer firms collection" at bounding box center [1087, 382] width 78 height 11
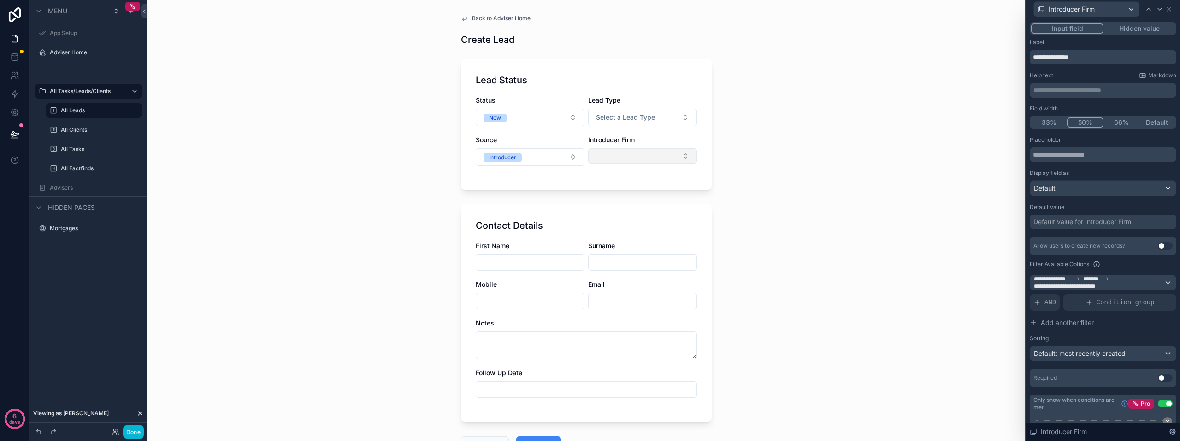
drag, startPoint x: 650, startPoint y: 164, endPoint x: 649, endPoint y: 160, distance: 4.7
click at [649, 160] on div "Introducer Firm" at bounding box center [642, 150] width 109 height 30
click at [649, 157] on button "Select Button" at bounding box center [642, 156] width 109 height 16
click at [641, 152] on button "Select Button" at bounding box center [642, 156] width 109 height 16
click at [826, 201] on div "Back to Adviser Home Create Lead Lead Status Status New Lead Type Select a Lead…" at bounding box center [585, 220] width 877 height 441
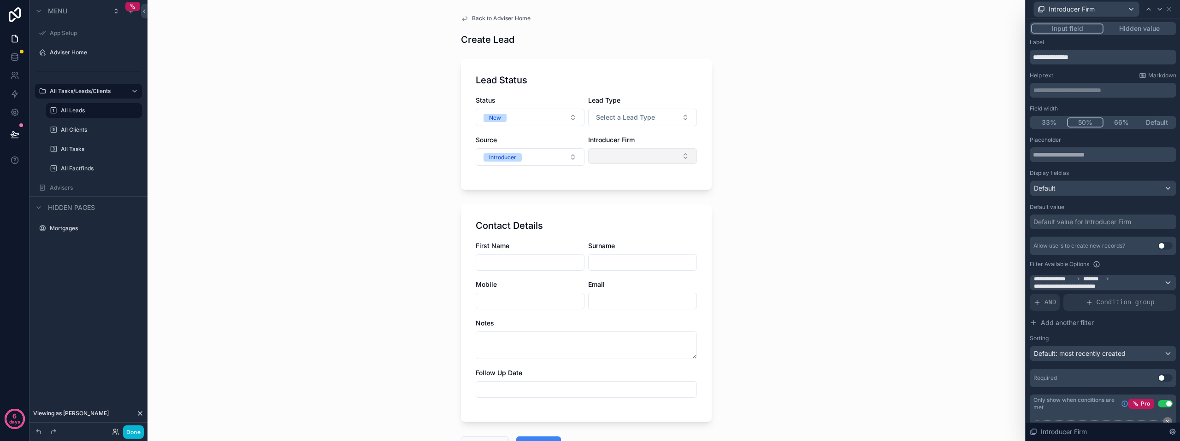
click at [609, 162] on button "Select Button" at bounding box center [642, 156] width 109 height 16
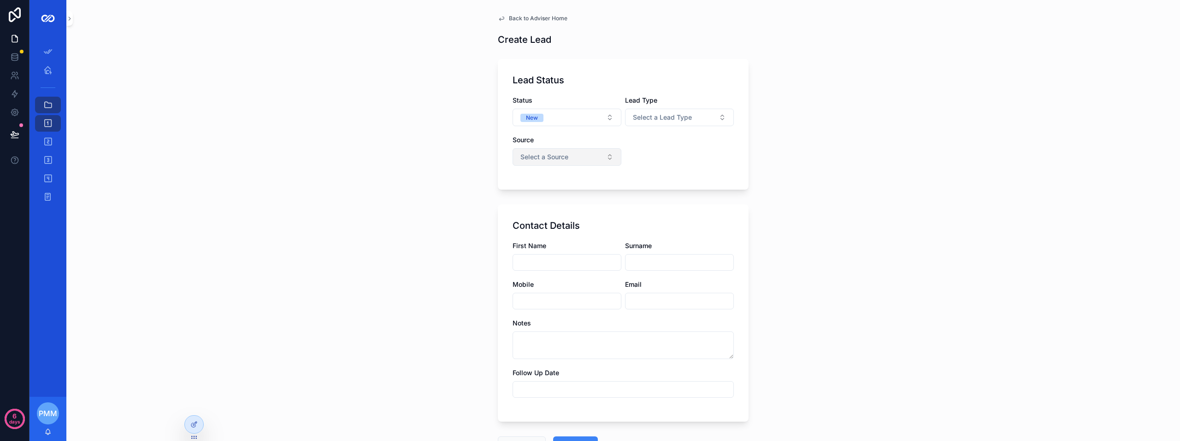
drag, startPoint x: 589, startPoint y: 151, endPoint x: 581, endPoint y: 154, distance: 8.3
click at [585, 152] on button "Select a Source" at bounding box center [566, 157] width 109 height 18
click at [548, 191] on div "Introducer" at bounding box center [563, 194] width 111 height 14
click at [667, 162] on button "Select Button" at bounding box center [679, 156] width 109 height 16
click at [195, 407] on icon at bounding box center [193, 404] width 7 height 7
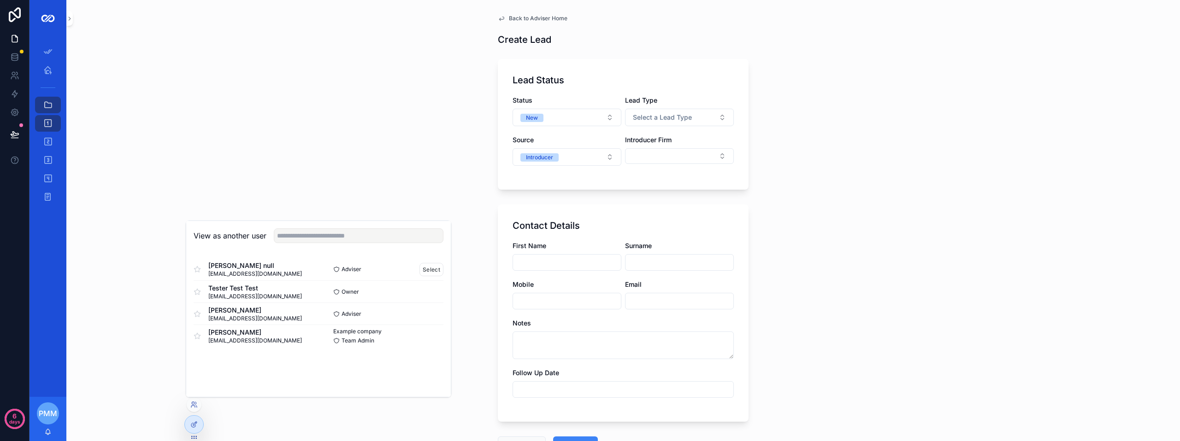
click at [418, 272] on div "Adviser Select" at bounding box center [380, 269] width 125 height 13
click at [428, 270] on button "Select" at bounding box center [431, 269] width 24 height 13
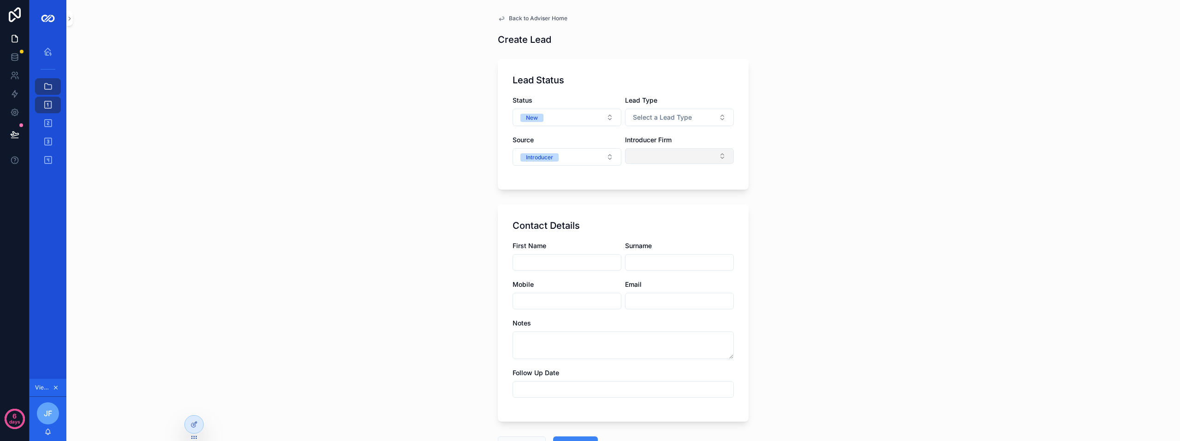
click at [662, 156] on button "Select Button" at bounding box center [679, 156] width 109 height 16
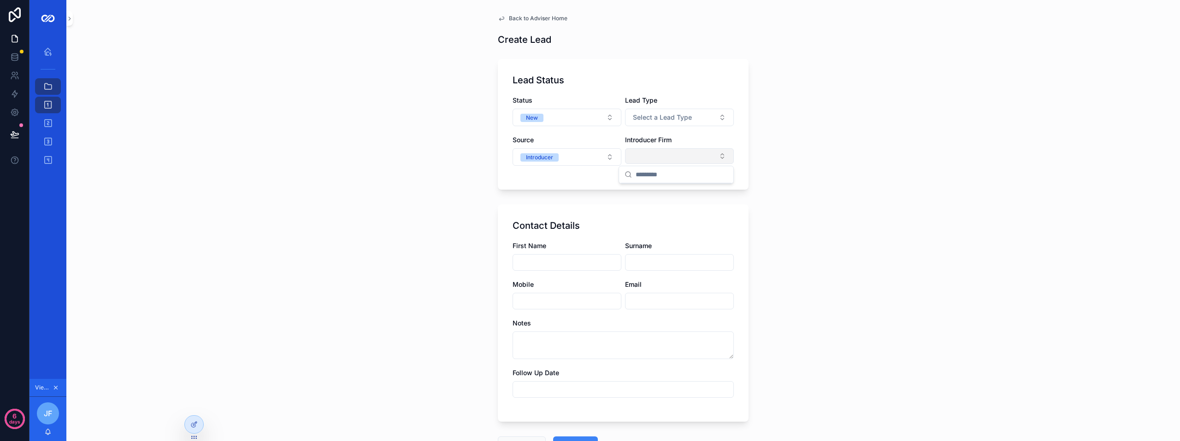
click at [662, 156] on button "Select Button" at bounding box center [679, 156] width 109 height 16
click at [191, 422] on icon at bounding box center [193, 424] width 7 height 7
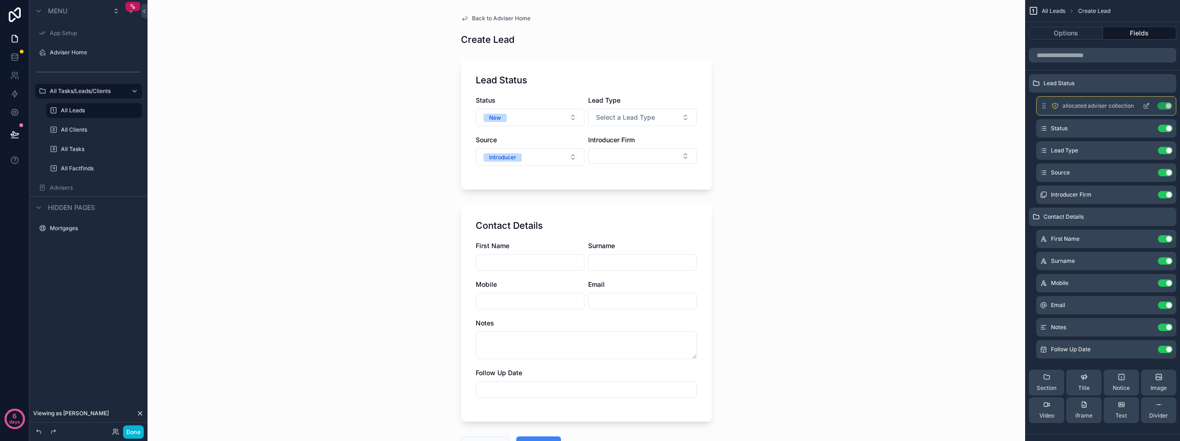
click at [1148, 105] on icon "scrollable content" at bounding box center [1147, 104] width 1 height 1
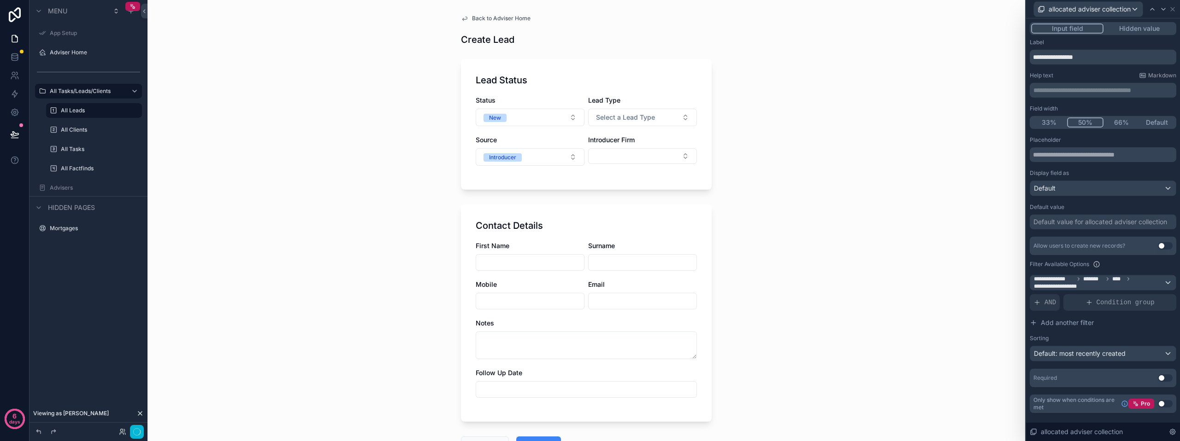
click at [1075, 28] on button "Input field" at bounding box center [1067, 28] width 72 height 10
click at [1107, 13] on span "allocated adviser collection" at bounding box center [1089, 9] width 82 height 9
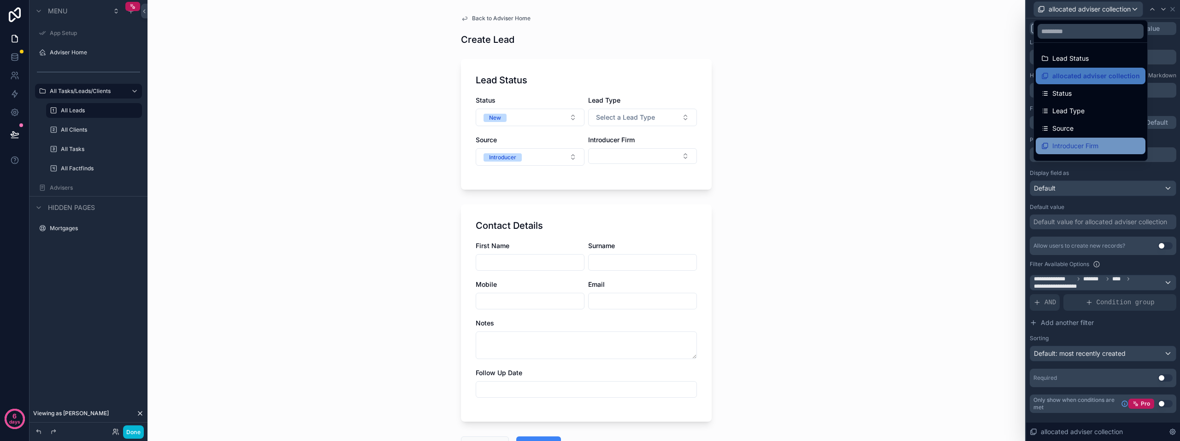
click at [1088, 141] on span "Introducer Firm" at bounding box center [1075, 146] width 46 height 11
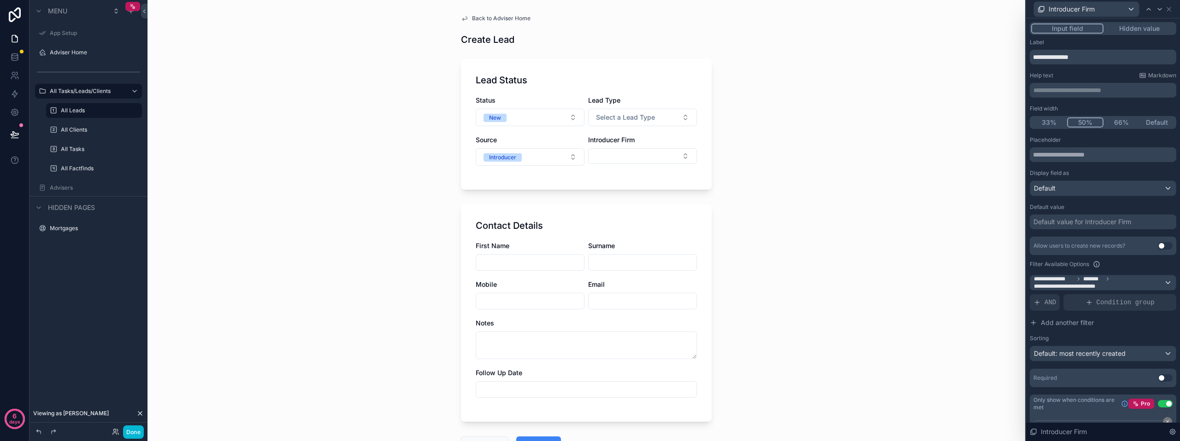
scroll to position [46, 0]
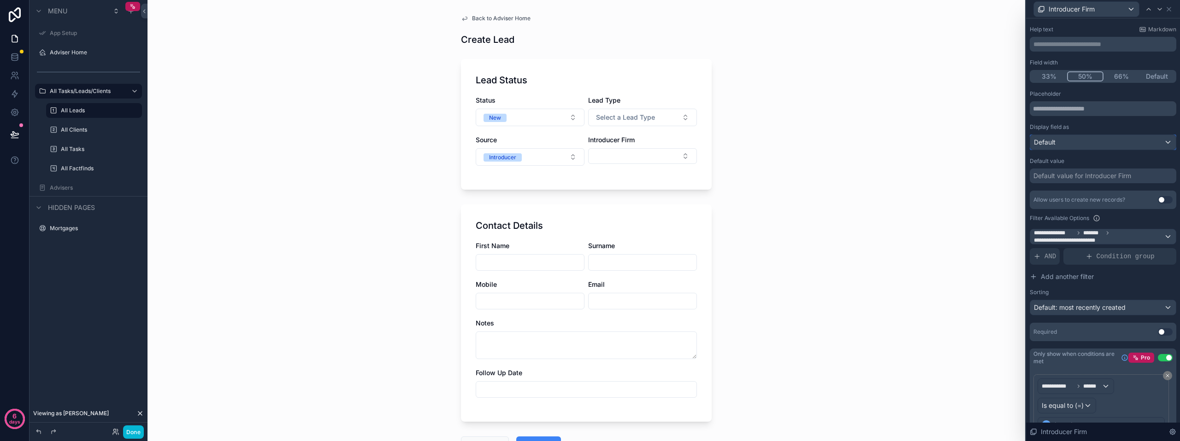
click at [1080, 140] on div "Default" at bounding box center [1103, 142] width 146 height 15
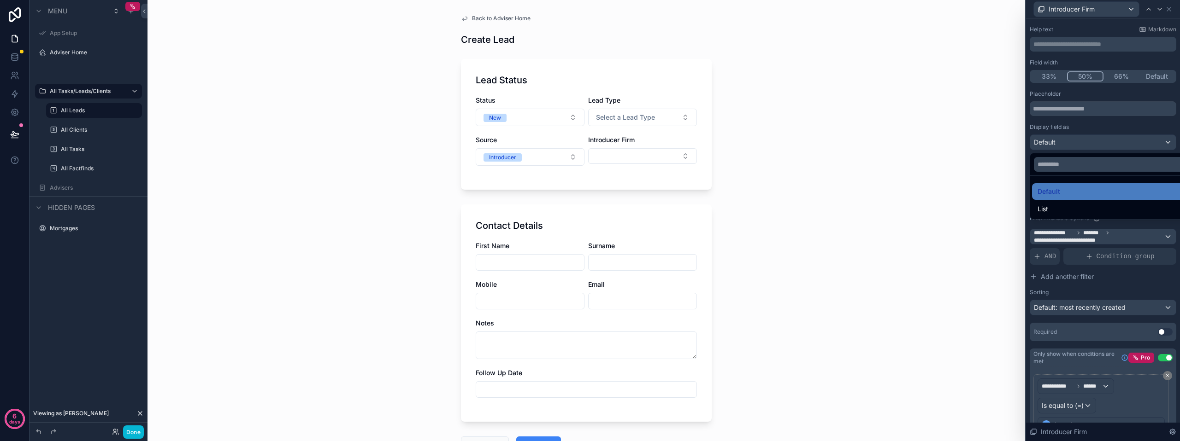
click at [1080, 140] on div at bounding box center [1103, 220] width 154 height 441
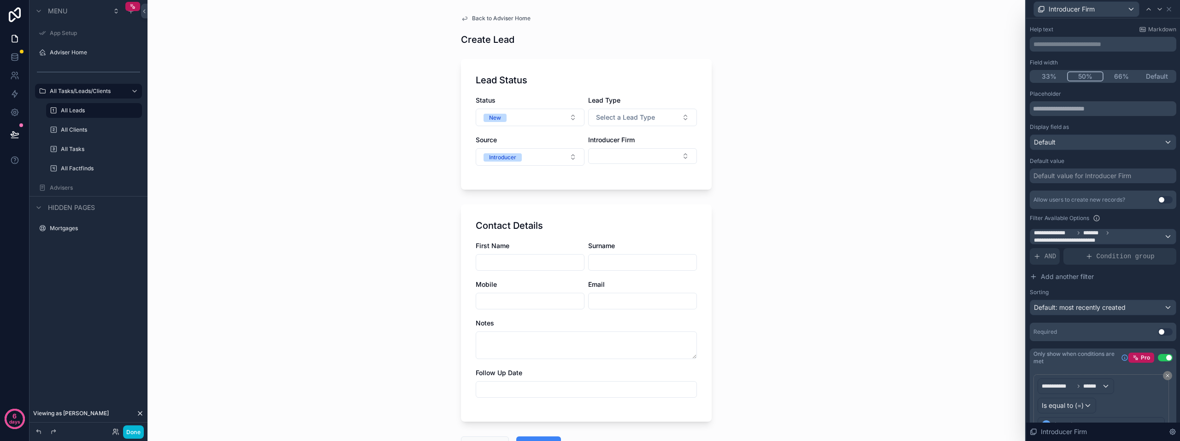
scroll to position [92, 0]
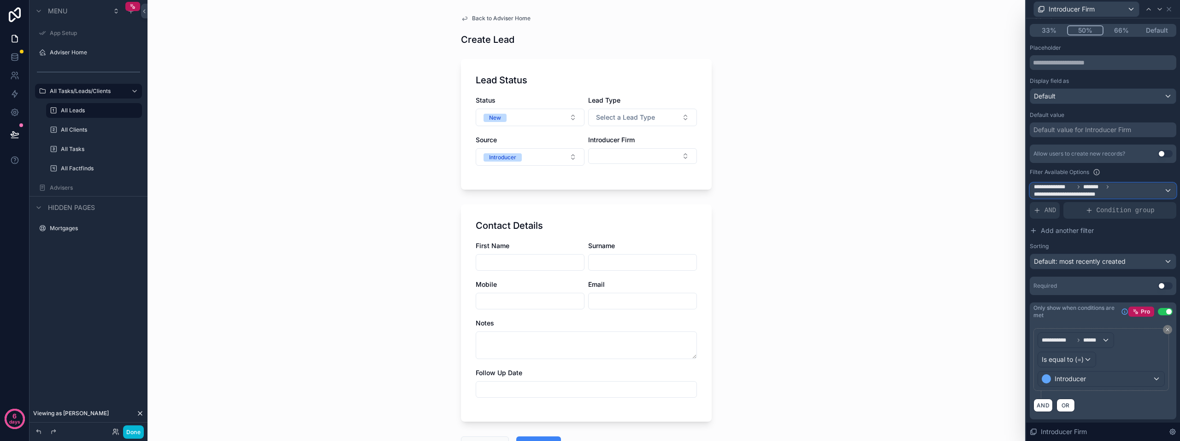
click at [1086, 189] on span "*******" at bounding box center [1093, 186] width 20 height 7
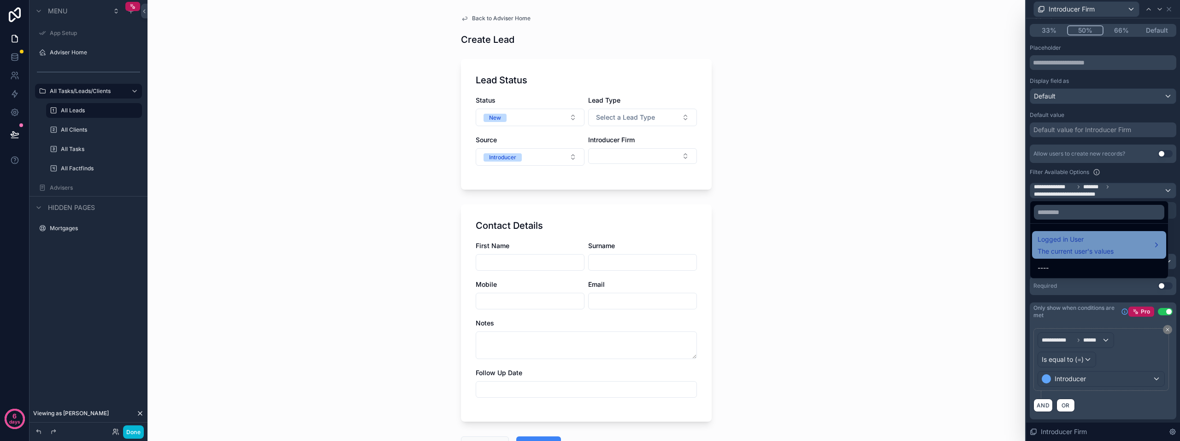
click at [1086, 238] on span "Logged in User" at bounding box center [1075, 239] width 76 height 11
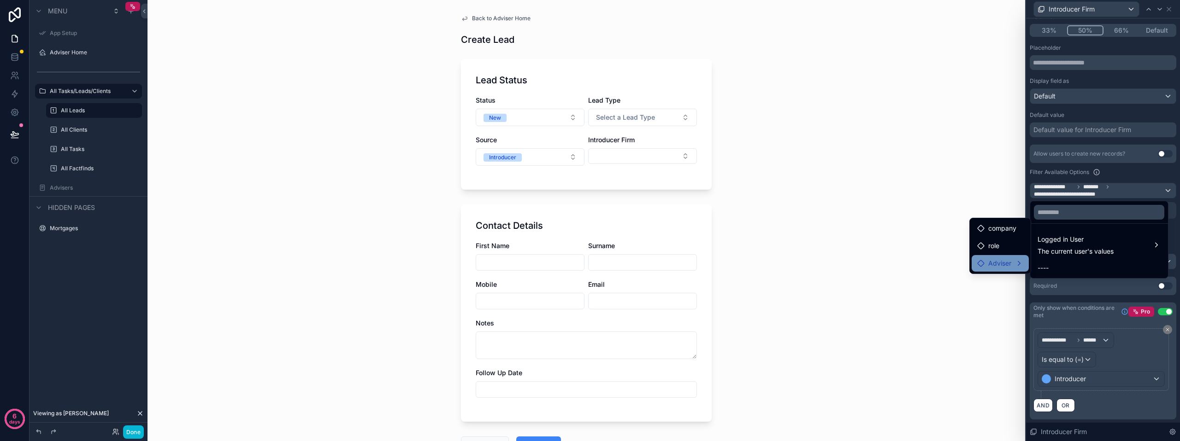
click at [996, 263] on span "Adviser" at bounding box center [999, 263] width 23 height 11
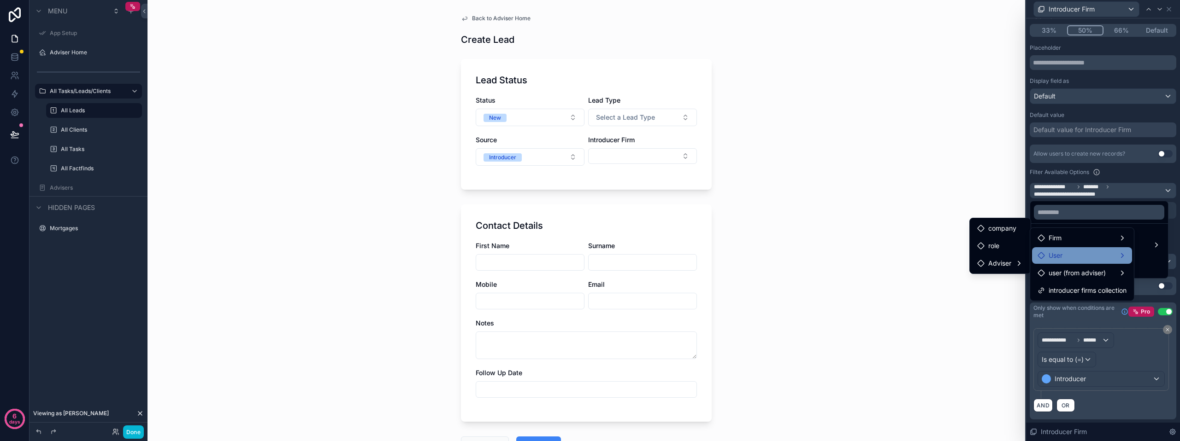
click at [1082, 254] on div "User" at bounding box center [1081, 255] width 89 height 11
click at [1011, 274] on div "Adviser" at bounding box center [997, 274] width 51 height 11
click at [1070, 273] on span "user (from adviser)" at bounding box center [1076, 273] width 57 height 11
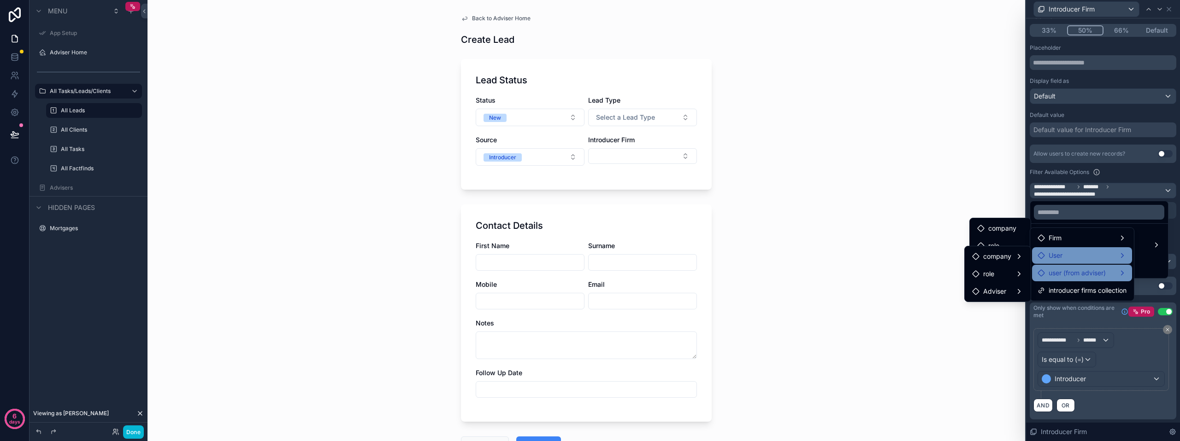
click at [1078, 255] on div "User" at bounding box center [1081, 255] width 89 height 11
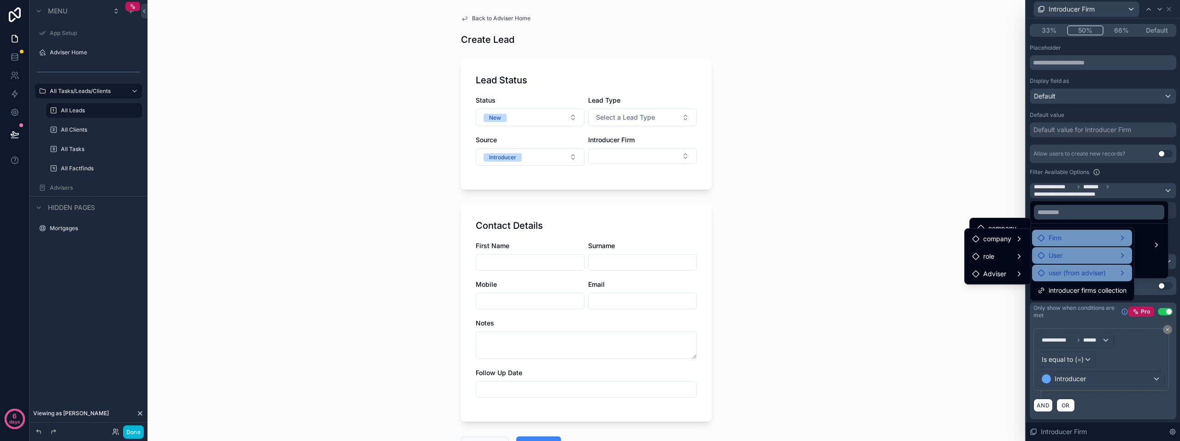
click at [1085, 241] on div "Firm" at bounding box center [1081, 238] width 89 height 11
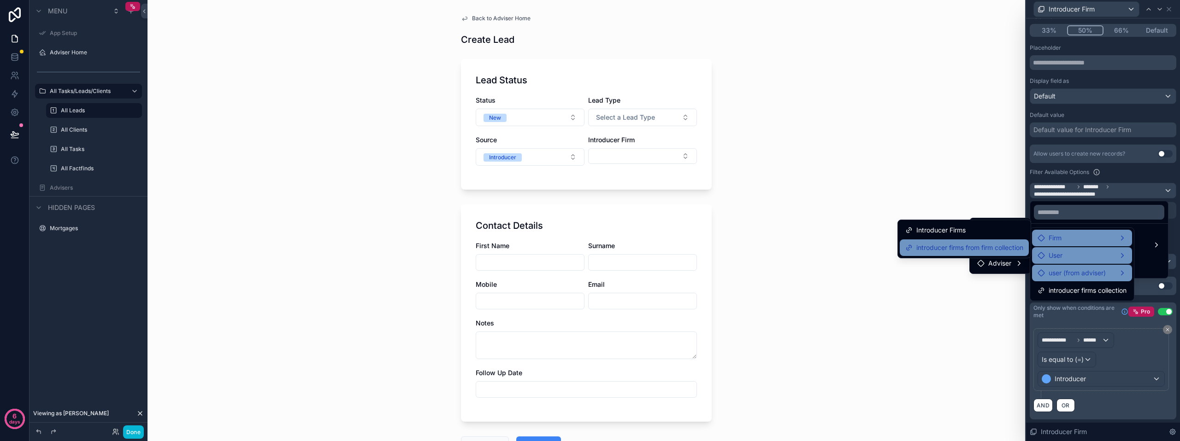
click at [984, 249] on span "introducer firms from firm collection" at bounding box center [969, 247] width 107 height 11
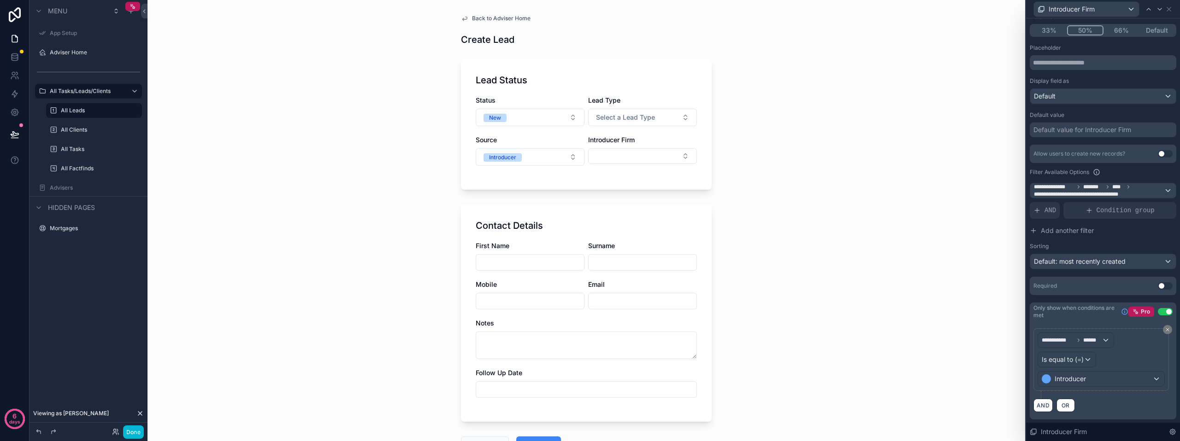
click at [984, 249] on div "Back to Adviser Home Create Lead Lead Status Status New Lead Type Select a Lead…" at bounding box center [585, 220] width 877 height 441
click at [614, 160] on button "Select Button" at bounding box center [642, 156] width 109 height 16
click at [616, 155] on button "Select Button" at bounding box center [642, 156] width 109 height 16
click at [617, 154] on button "Select Button" at bounding box center [642, 156] width 109 height 16
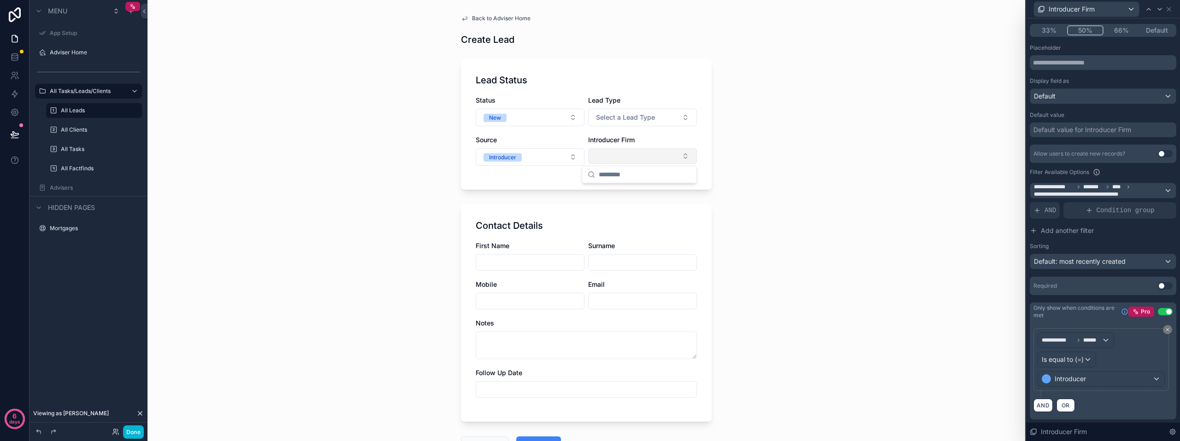
click at [617, 154] on button "Select Button" at bounding box center [642, 156] width 109 height 16
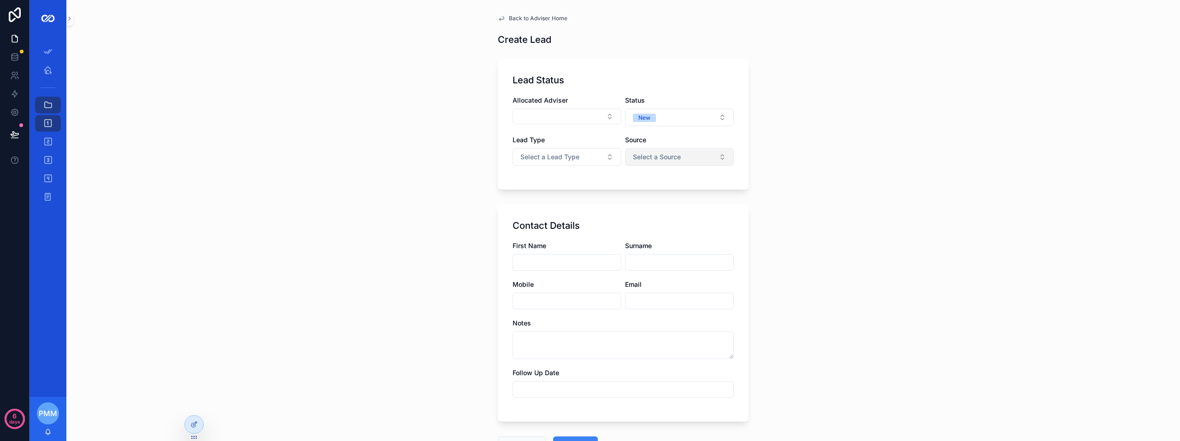
click at [666, 159] on span "Select a Source" at bounding box center [657, 157] width 48 height 9
click at [670, 194] on div "Introducer" at bounding box center [676, 194] width 111 height 14
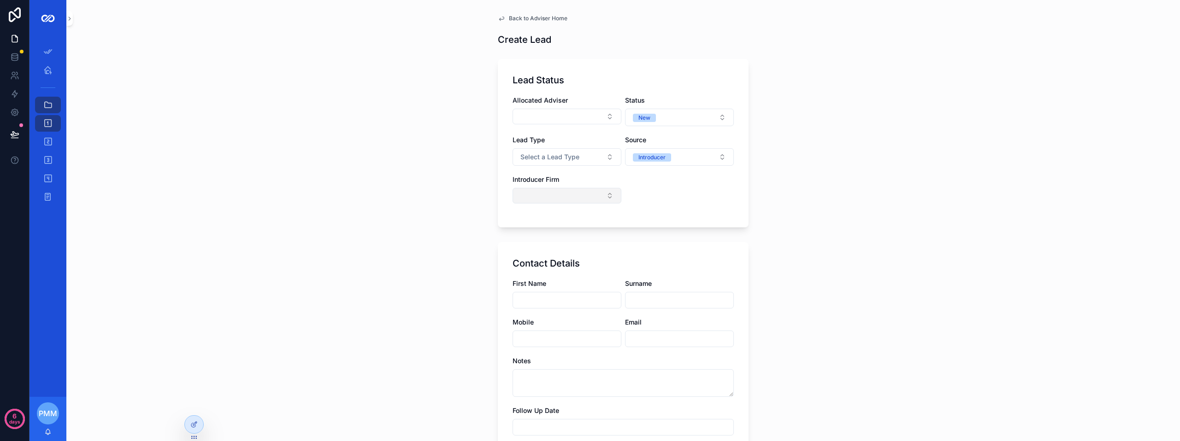
click at [570, 195] on button "Select Button" at bounding box center [566, 196] width 109 height 16
click at [189, 422] on div at bounding box center [194, 425] width 18 height 18
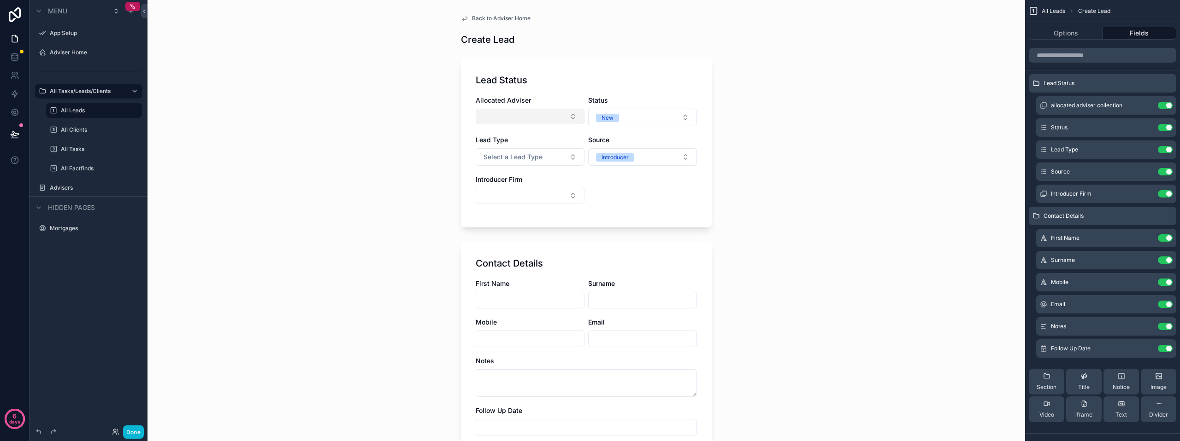
click at [486, 112] on button "Select Button" at bounding box center [529, 117] width 109 height 16
click at [417, 133] on div "Back to Adviser Home Create Lead Lead Status Allocated Adviser Status New Lead …" at bounding box center [585, 220] width 877 height 441
click at [514, 195] on button "Select Button" at bounding box center [529, 196] width 109 height 16
click at [311, 424] on div "Back to Adviser Home Create Lead Lead Status Allocated Adviser Status New Lead …" at bounding box center [585, 220] width 877 height 441
click at [327, 392] on div "Back to Adviser Home Create Lead Lead Status Allocated Adviser Status New Lead …" at bounding box center [585, 220] width 877 height 441
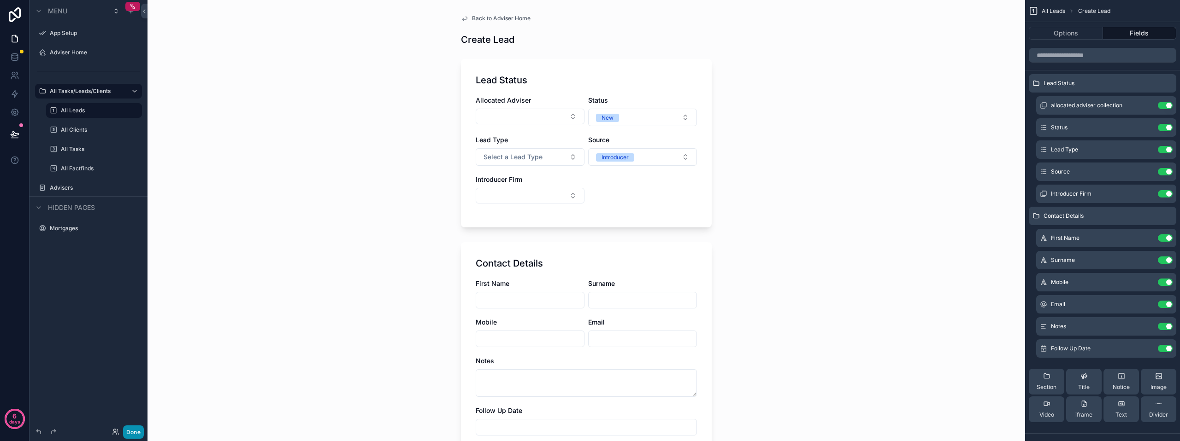
click at [137, 433] on button "Done" at bounding box center [133, 432] width 21 height 13
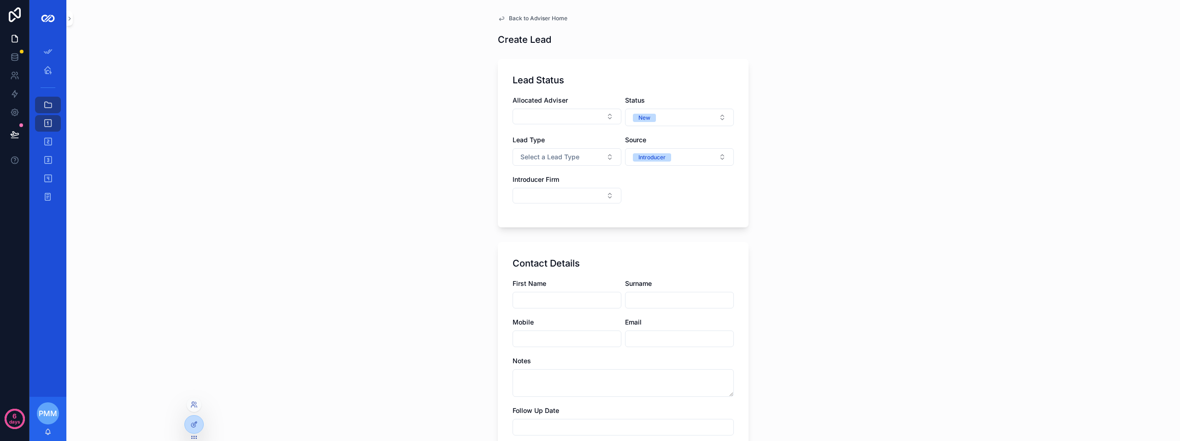
click at [198, 409] on div at bounding box center [194, 405] width 15 height 15
click at [197, 406] on icon at bounding box center [196, 407] width 1 height 2
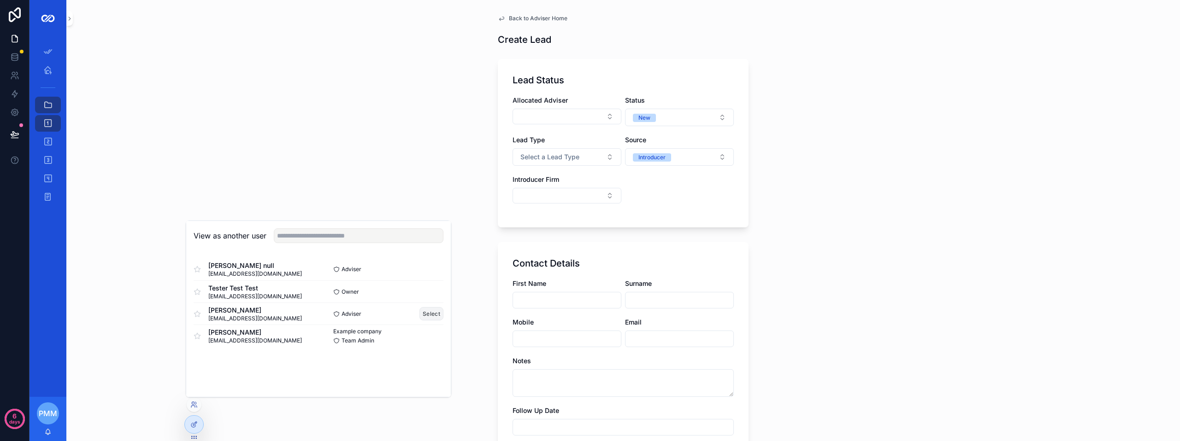
click at [437, 312] on button "Select" at bounding box center [431, 313] width 24 height 13
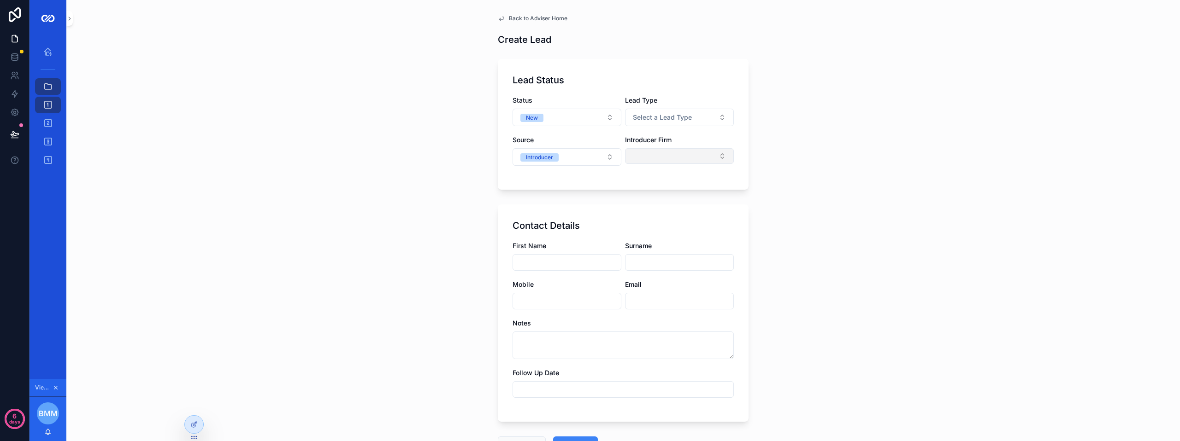
click at [653, 156] on button "Select Button" at bounding box center [679, 156] width 109 height 16
click at [195, 422] on icon at bounding box center [193, 424] width 7 height 7
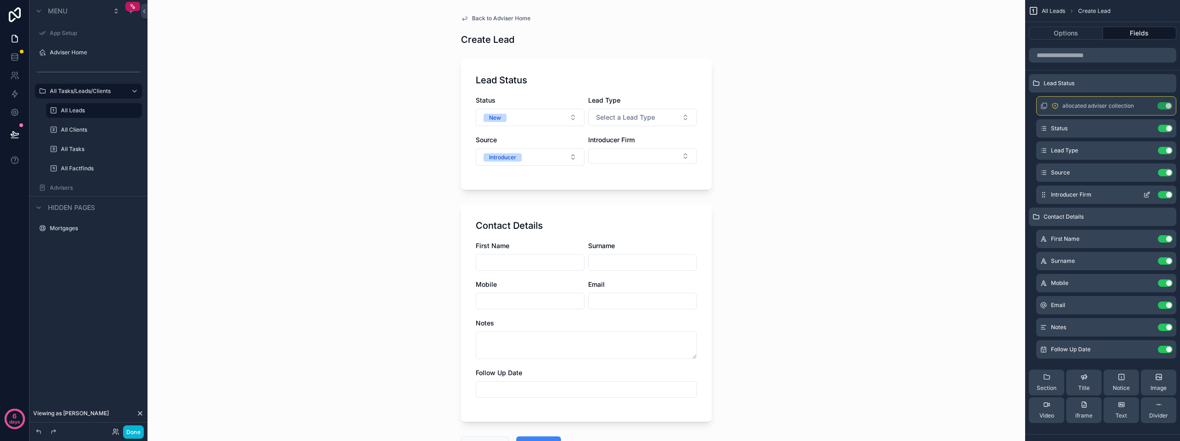
click at [1149, 195] on icon "scrollable content" at bounding box center [1146, 194] width 7 height 7
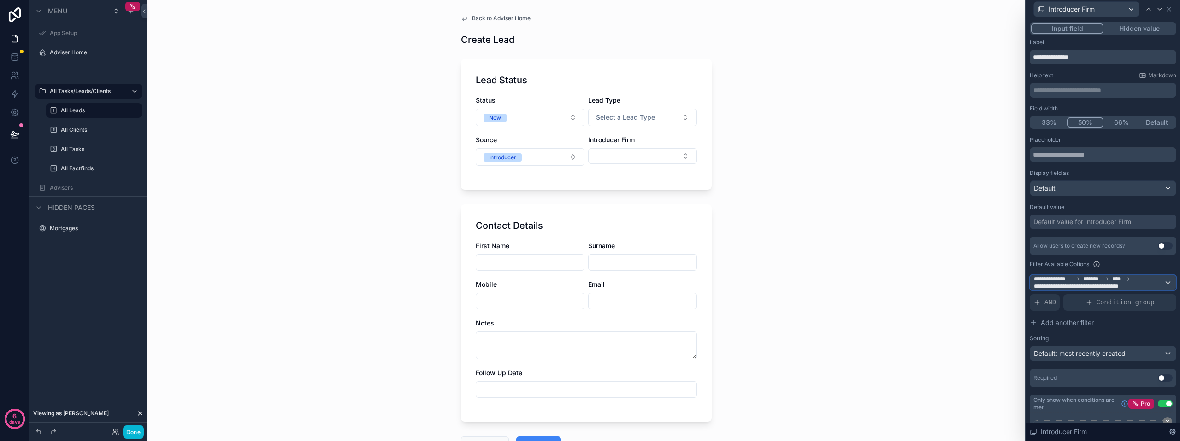
click at [1157, 280] on div "**********" at bounding box center [1103, 283] width 146 height 15
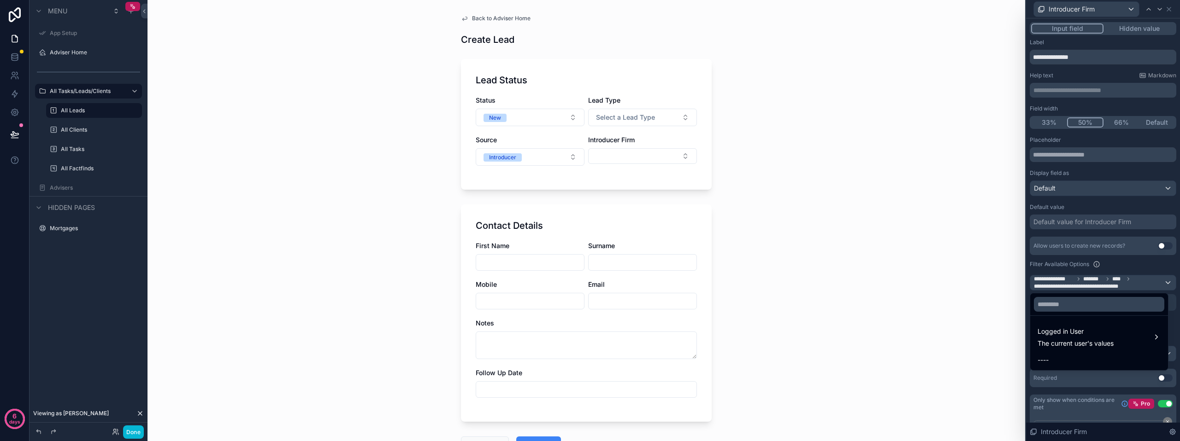
click at [1162, 267] on div at bounding box center [1103, 220] width 154 height 441
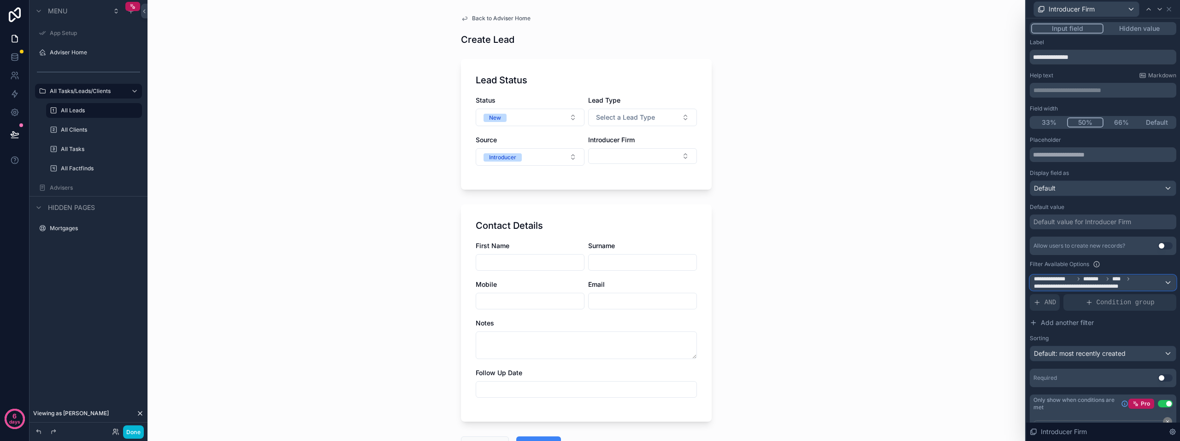
click at [1126, 284] on span "**********" at bounding box center [1080, 286] width 94 height 7
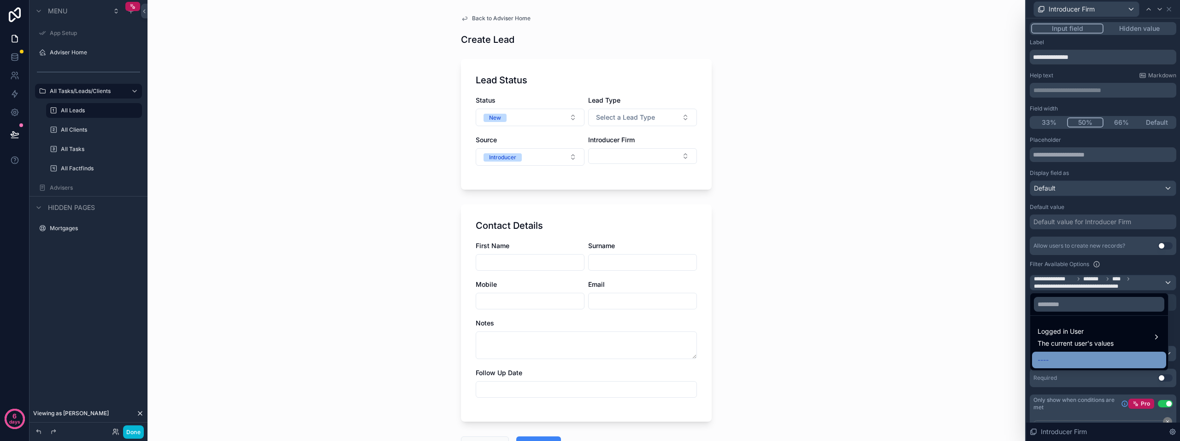
click at [1066, 353] on div "----" at bounding box center [1099, 360] width 134 height 17
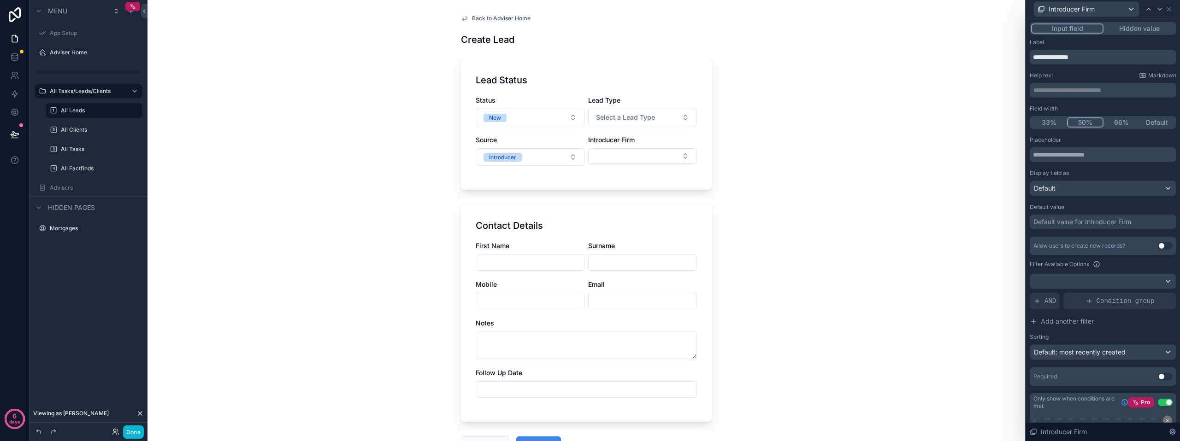
click at [1070, 267] on label "Filter Available Options" at bounding box center [1058, 264] width 59 height 7
click at [647, 159] on button "Select Button" at bounding box center [642, 156] width 109 height 16
drag, startPoint x: 850, startPoint y: 234, endPoint x: 876, endPoint y: 243, distance: 27.8
click at [851, 234] on div "Back to Adviser Home Create Lead Lead Status Status New Lead Type Select a Lead…" at bounding box center [585, 220] width 877 height 441
click at [1092, 223] on div "Default value for Introducer Firm" at bounding box center [1082, 221] width 98 height 9
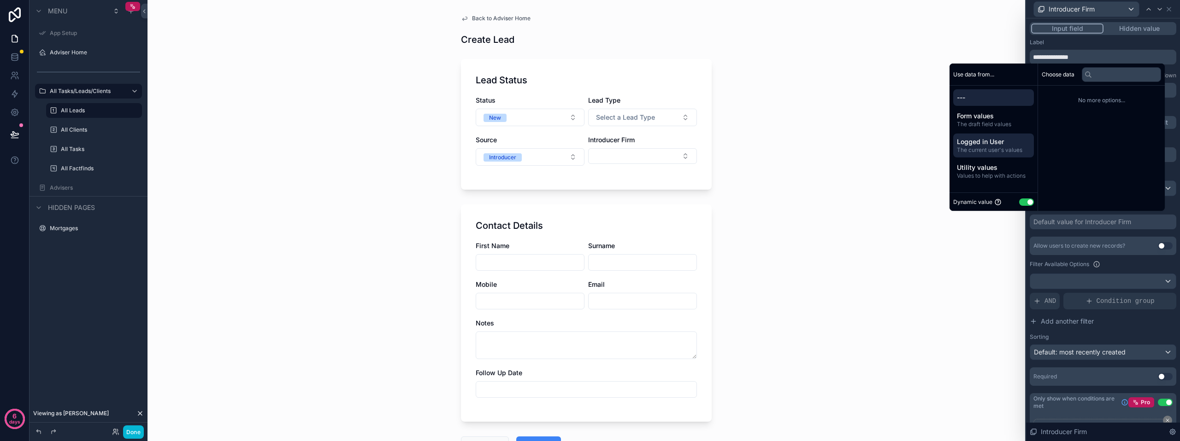
click at [1000, 147] on span "The current user's values" at bounding box center [993, 150] width 73 height 7
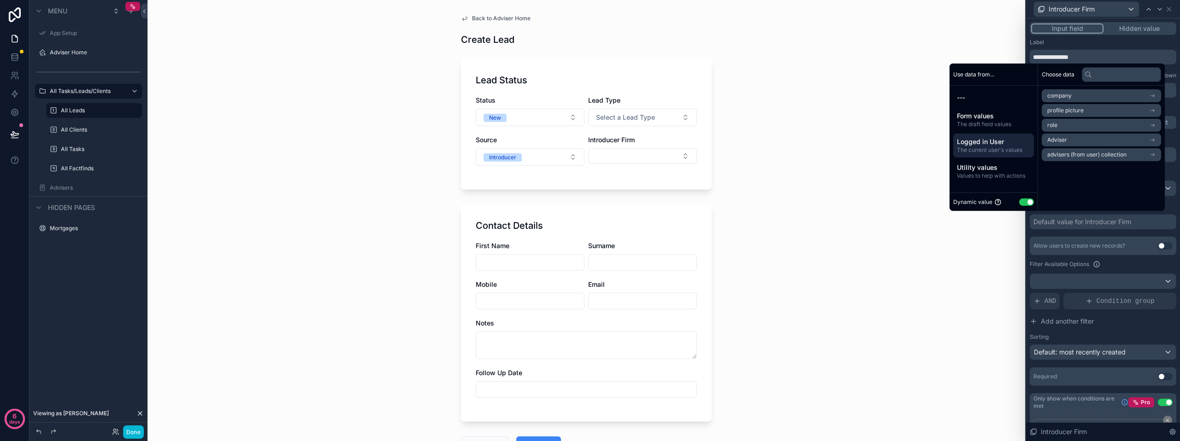
click at [1096, 153] on span "advisers (from user) collection" at bounding box center [1086, 154] width 79 height 7
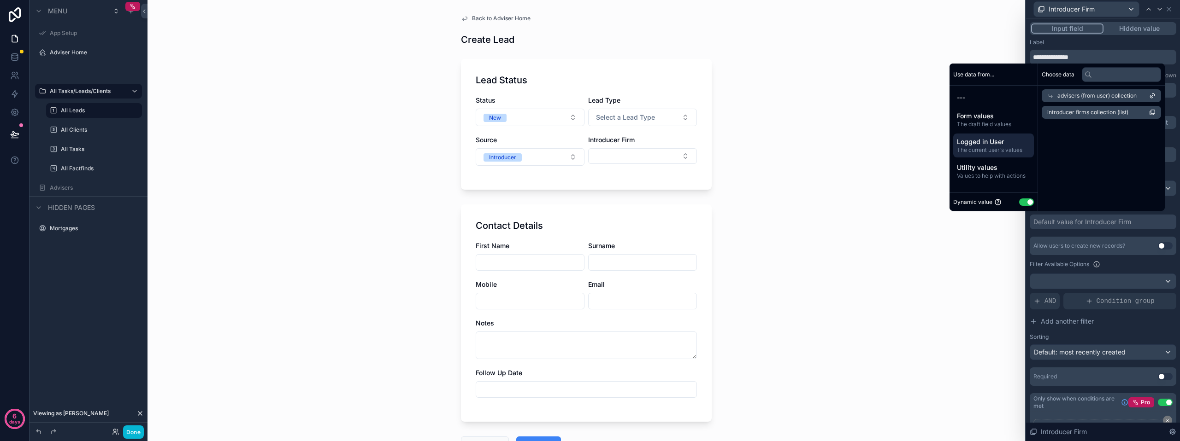
click at [1087, 111] on span "introducer firms collection (list)" at bounding box center [1087, 112] width 81 height 7
click at [952, 260] on div "Back to Adviser Home Create Lead Lead Status Status New Lead Type Select a Lead…" at bounding box center [585, 220] width 877 height 441
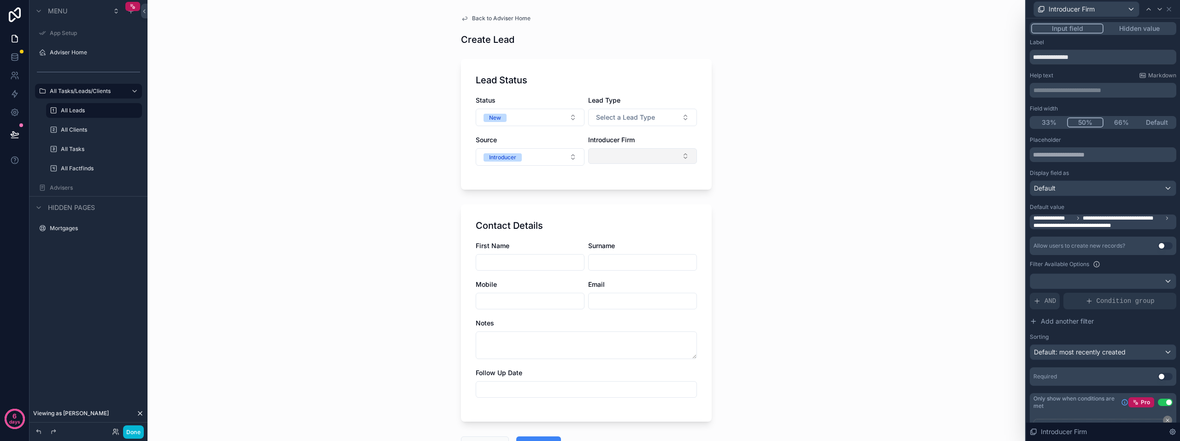
click at [610, 154] on button "Select Button" at bounding box center [642, 156] width 109 height 16
click at [134, 427] on button "Done" at bounding box center [133, 432] width 21 height 13
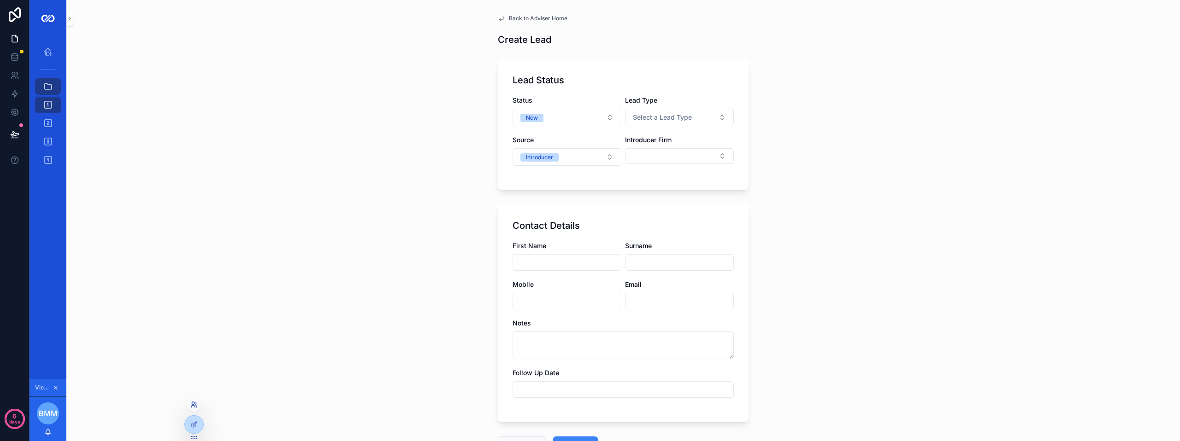
click at [193, 405] on icon at bounding box center [193, 403] width 2 height 2
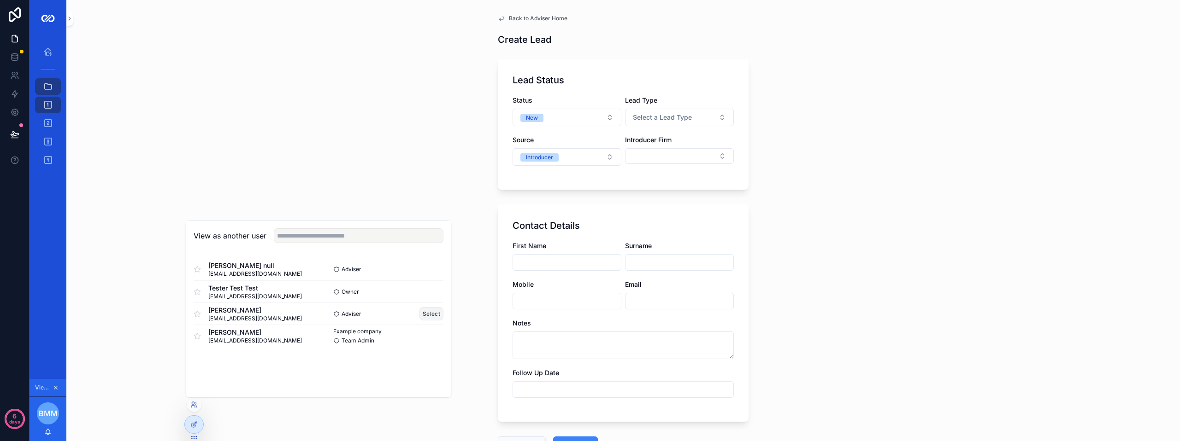
click at [431, 315] on button "Select" at bounding box center [431, 313] width 24 height 13
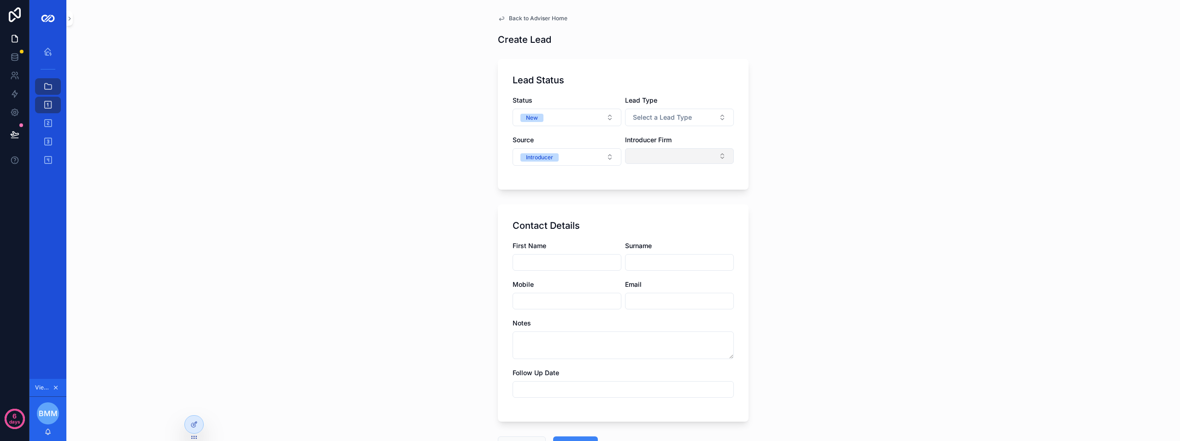
click at [656, 156] on button "Select Button" at bounding box center [679, 156] width 109 height 16
click at [660, 152] on button "Select Button" at bounding box center [679, 156] width 109 height 16
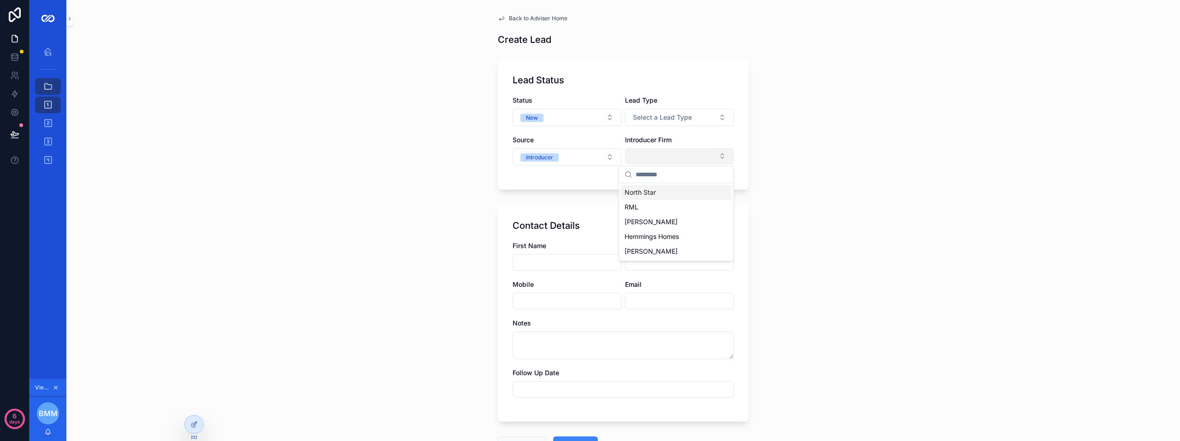
click at [660, 152] on button "Select Button" at bounding box center [679, 156] width 109 height 16
click at [198, 405] on div at bounding box center [194, 405] width 15 height 15
click at [188, 428] on div at bounding box center [194, 425] width 18 height 18
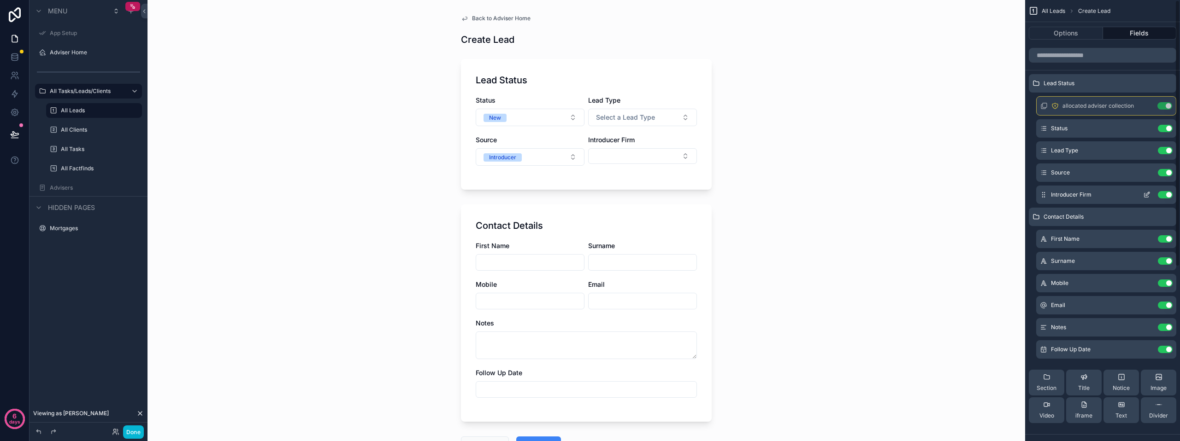
click at [1147, 196] on icon "scrollable content" at bounding box center [1146, 194] width 7 height 7
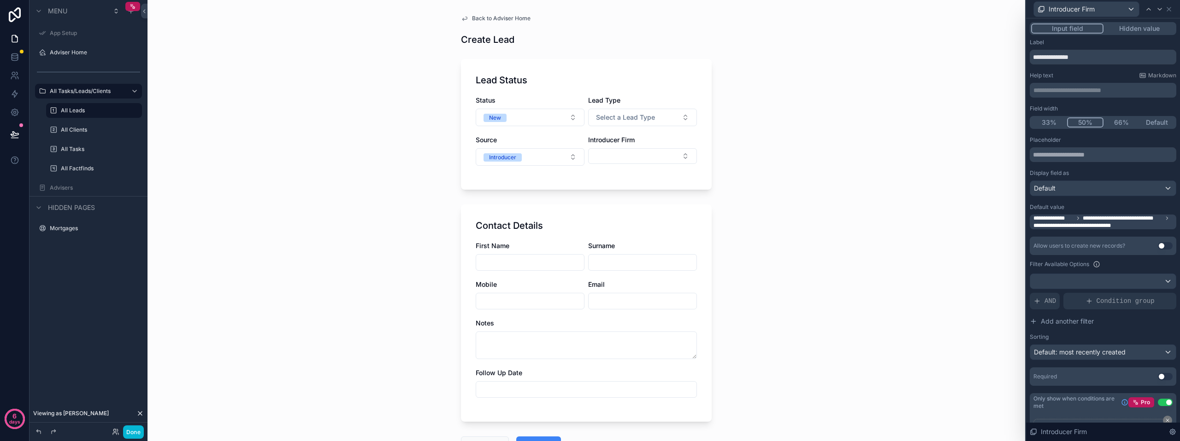
click at [1140, 222] on span "**********" at bounding box center [1122, 218] width 80 height 7
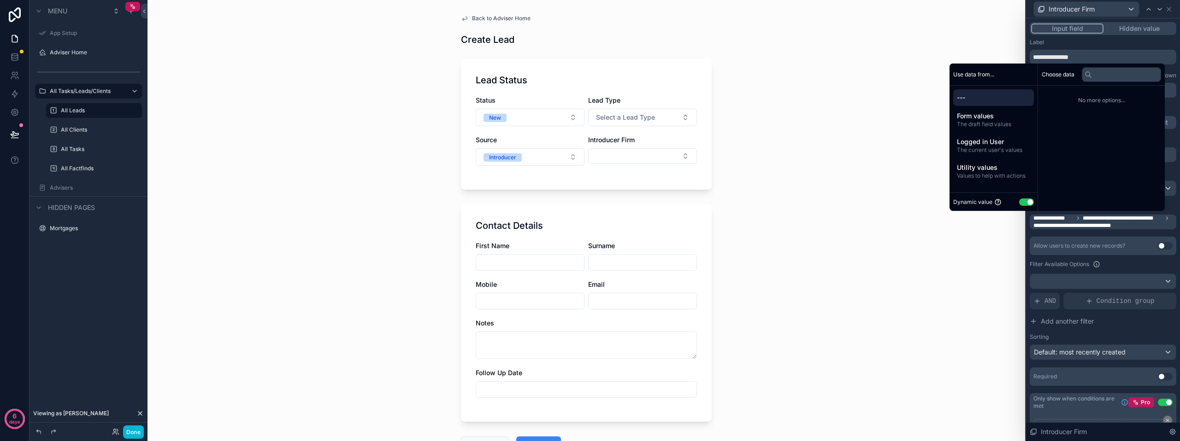
click at [977, 101] on span "---" at bounding box center [993, 97] width 73 height 9
click at [977, 98] on span "---" at bounding box center [993, 97] width 73 height 9
click at [959, 98] on span "---" at bounding box center [993, 97] width 73 height 9
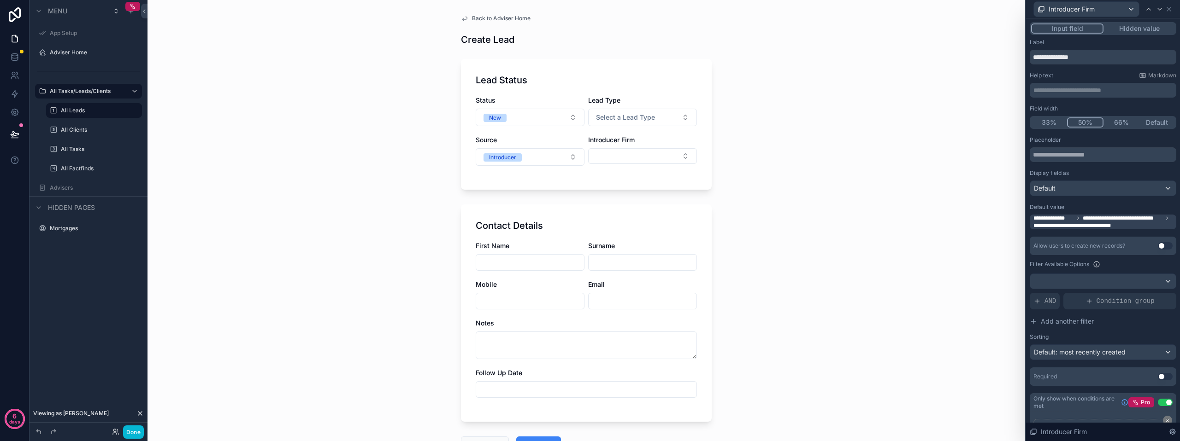
click at [895, 116] on div "Back to Adviser Home Create Lead Lead Status Status New Lead Type Select a Lead…" at bounding box center [585, 220] width 877 height 441
drag, startPoint x: 1152, startPoint y: 223, endPoint x: 1103, endPoint y: 227, distance: 49.4
click at [1103, 227] on span "**********" at bounding box center [1103, 222] width 141 height 15
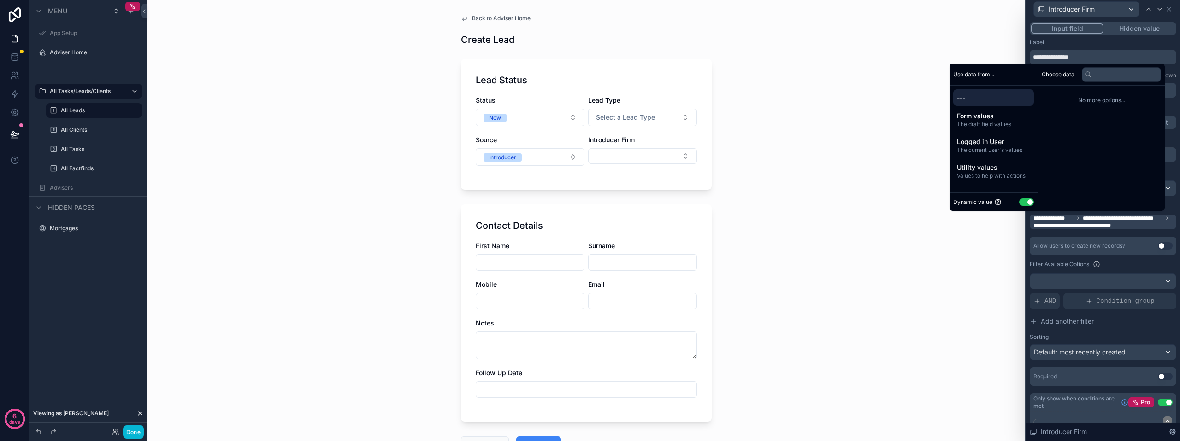
click at [961, 96] on span "---" at bounding box center [993, 97] width 73 height 9
click at [962, 97] on span "---" at bounding box center [993, 97] width 73 height 9
drag, startPoint x: 962, startPoint y: 97, endPoint x: 945, endPoint y: 94, distance: 17.9
click at [949, 93] on div "--- Form values The draft field values Logged in User The current user's values…" at bounding box center [993, 136] width 88 height 101
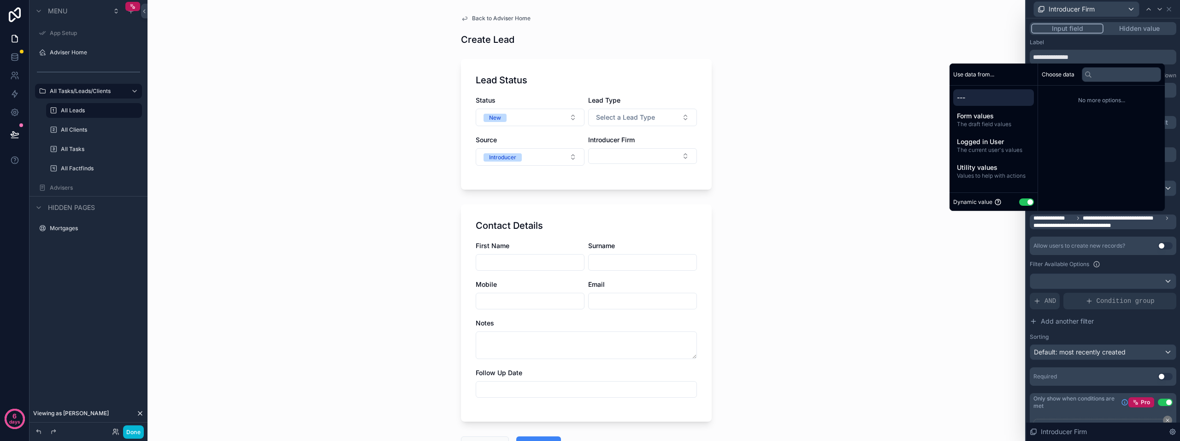
click at [905, 229] on div "Back to Adviser Home Create Lead Lead Status Status New Lead Type Select a Lead…" at bounding box center [585, 220] width 877 height 441
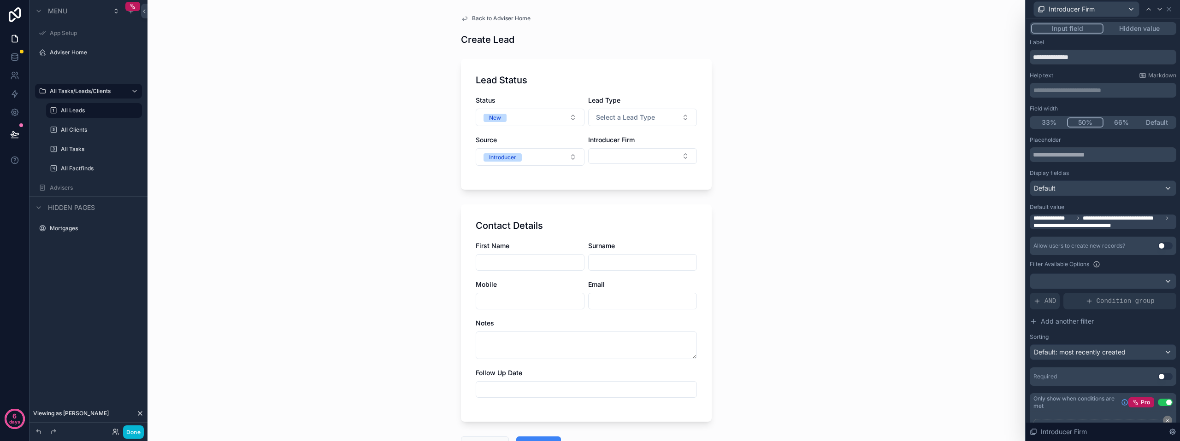
click at [1136, 229] on div "**********" at bounding box center [1102, 261] width 147 height 250
drag, startPoint x: 1133, startPoint y: 225, endPoint x: 1091, endPoint y: 226, distance: 42.9
click at [1091, 226] on span "**********" at bounding box center [1103, 222] width 141 height 15
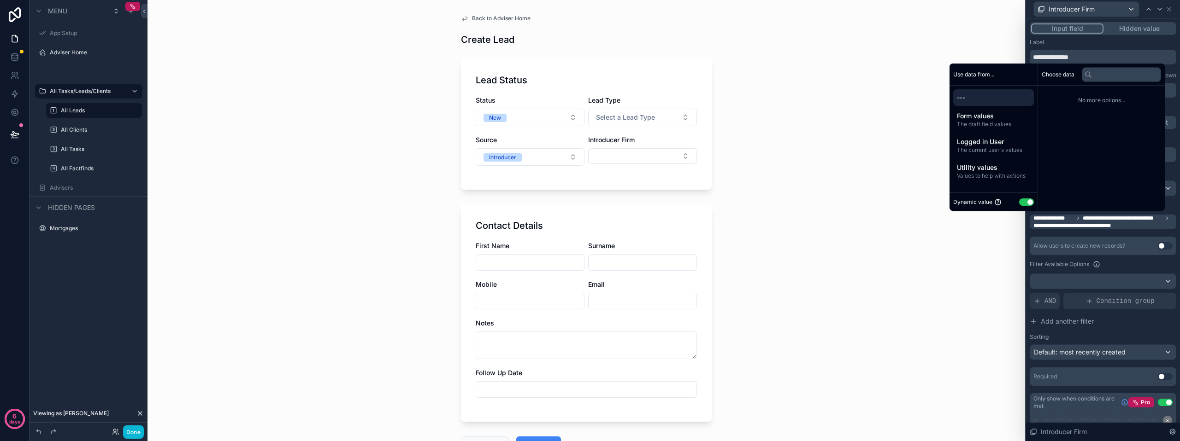
click at [1029, 257] on div "Allow users to create new records? Use setting Filter Available Options AND Con…" at bounding box center [1102, 298] width 147 height 123
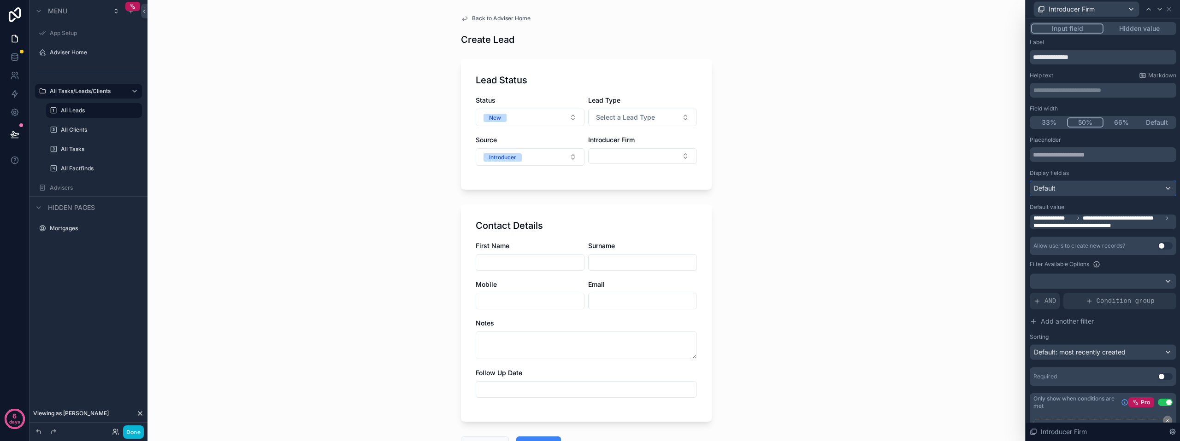
click at [1158, 185] on div "Default" at bounding box center [1103, 188] width 146 height 15
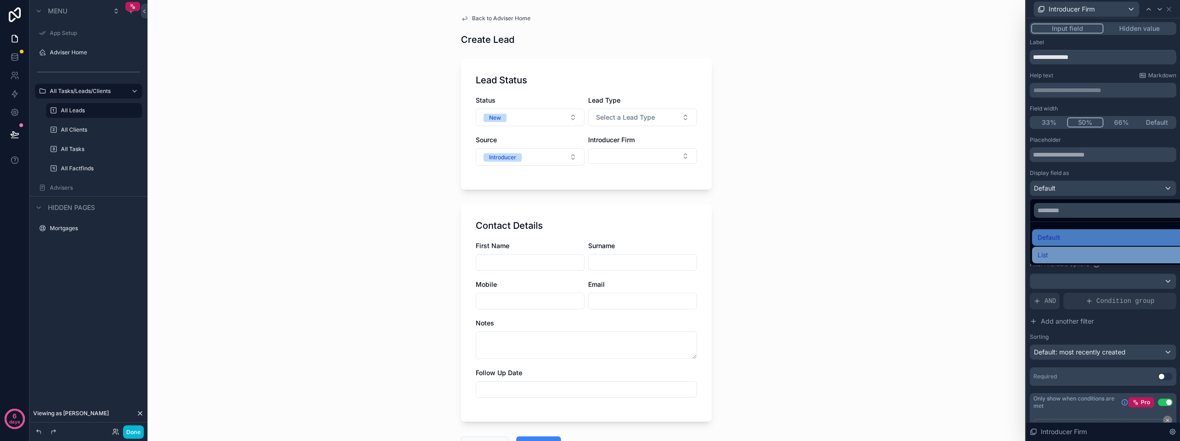
click at [1055, 254] on div "List" at bounding box center [1109, 255] width 145 height 11
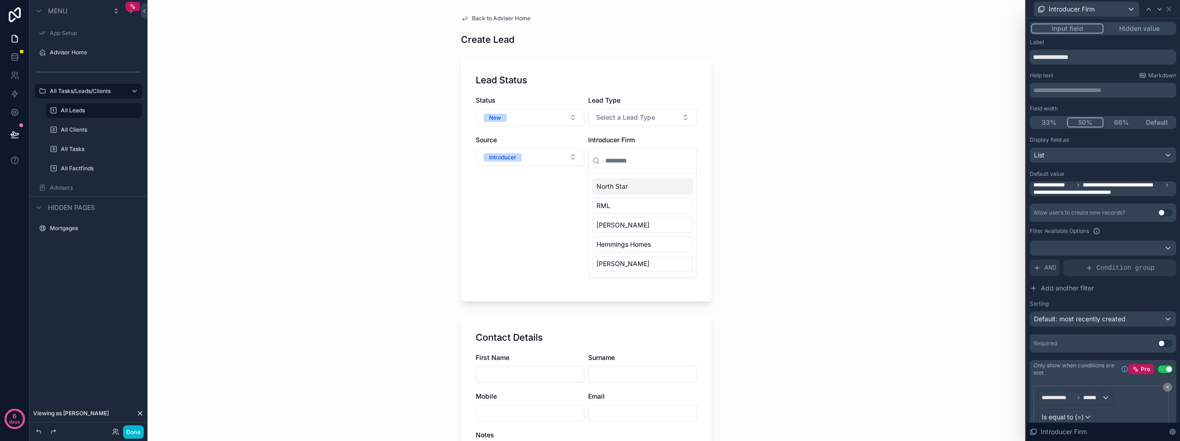
click at [1148, 191] on span "**********" at bounding box center [1103, 189] width 141 height 15
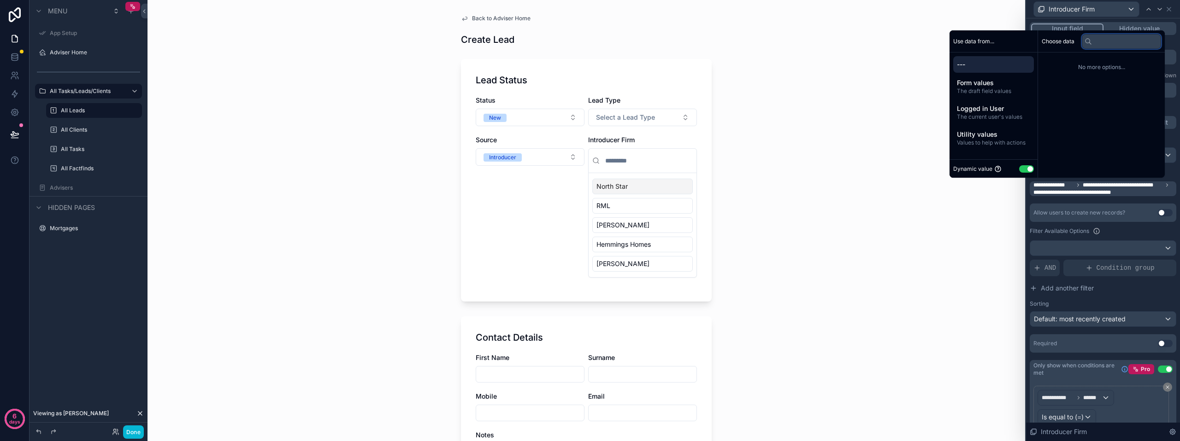
click at [1096, 42] on input "text" at bounding box center [1120, 41] width 79 height 15
drag, startPoint x: 1086, startPoint y: 44, endPoint x: 1090, endPoint y: 59, distance: 15.3
click at [1086, 45] on icon at bounding box center [1087, 41] width 7 height 7
click at [1004, 141] on span "Values to help with actions" at bounding box center [993, 142] width 73 height 7
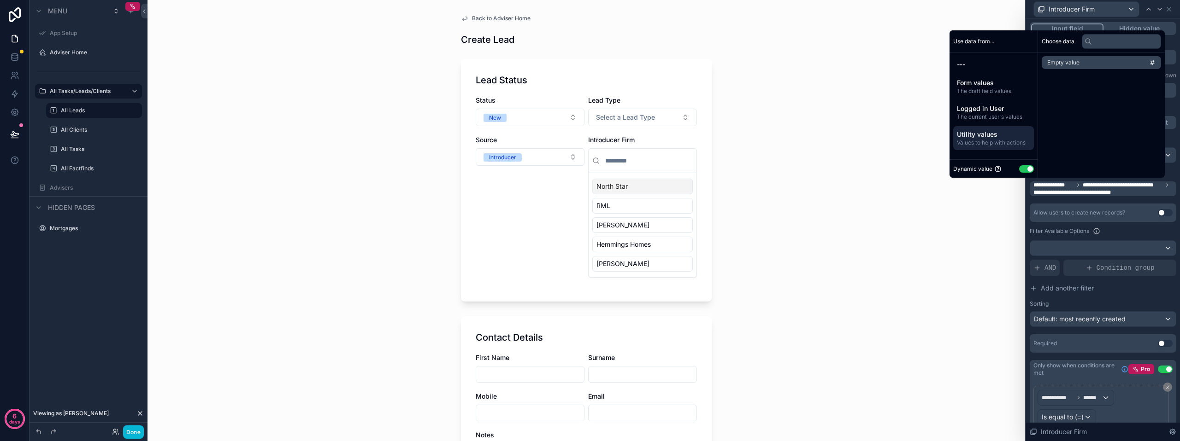
click at [1022, 169] on button "Use setting" at bounding box center [1026, 168] width 15 height 7
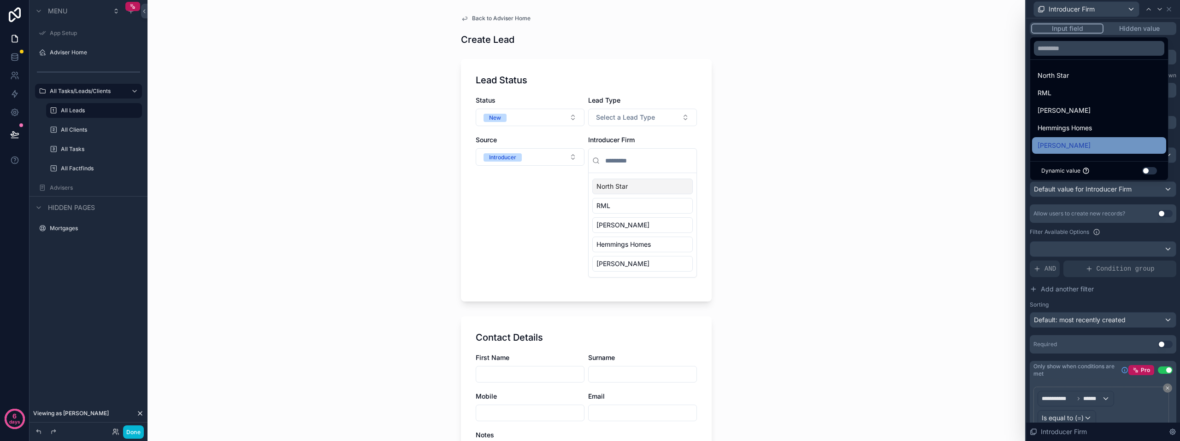
click at [1100, 148] on div "[PERSON_NAME]" at bounding box center [1098, 145] width 123 height 11
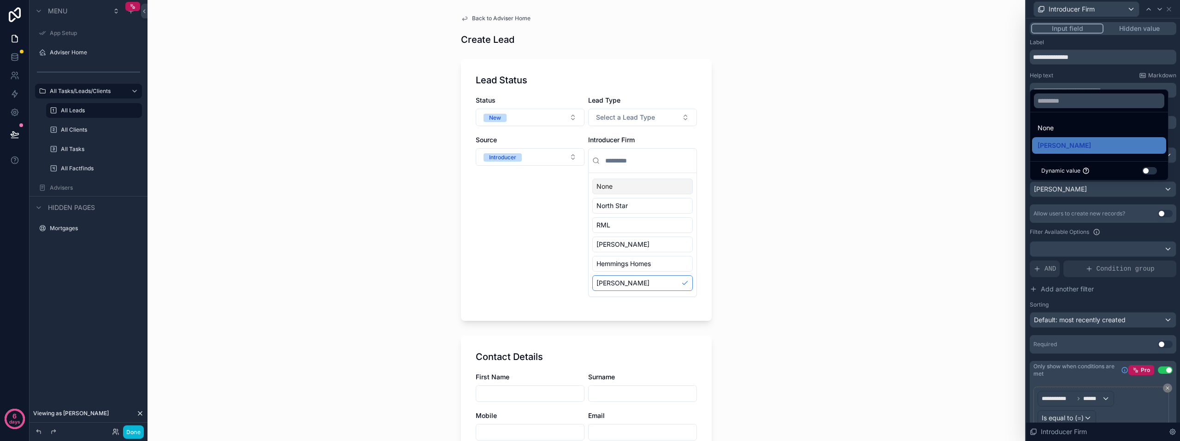
click at [1145, 172] on button "Use setting" at bounding box center [1149, 170] width 15 height 7
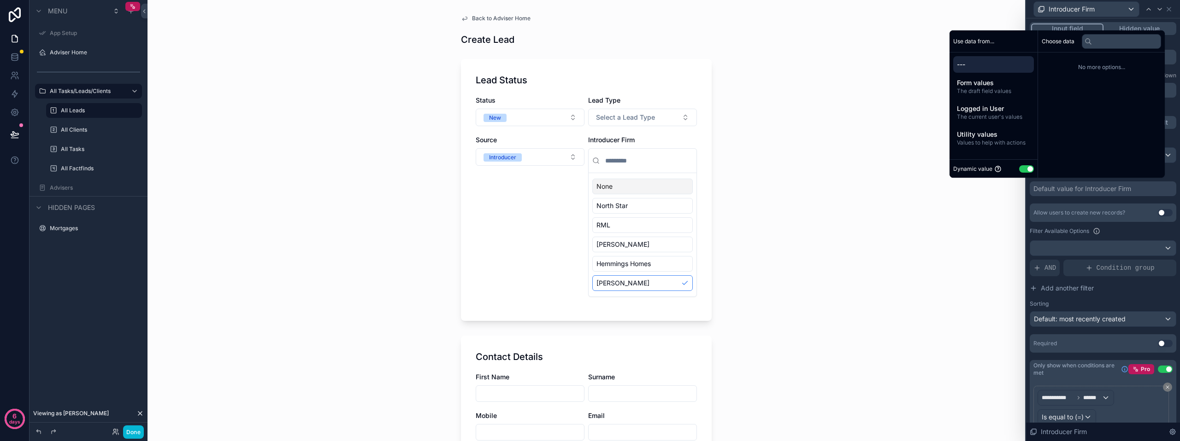
click at [976, 66] on span "---" at bounding box center [993, 64] width 73 height 9
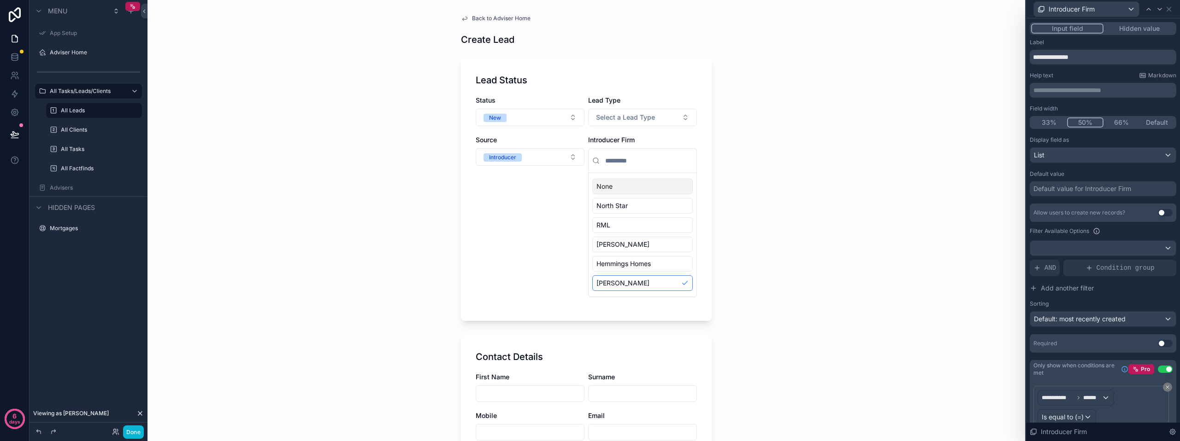
click at [891, 218] on div "Back to Adviser Home Create Lead Lead Status Status New Lead Type Select a Lead…" at bounding box center [585, 220] width 877 height 441
click at [1120, 248] on div at bounding box center [1103, 248] width 146 height 15
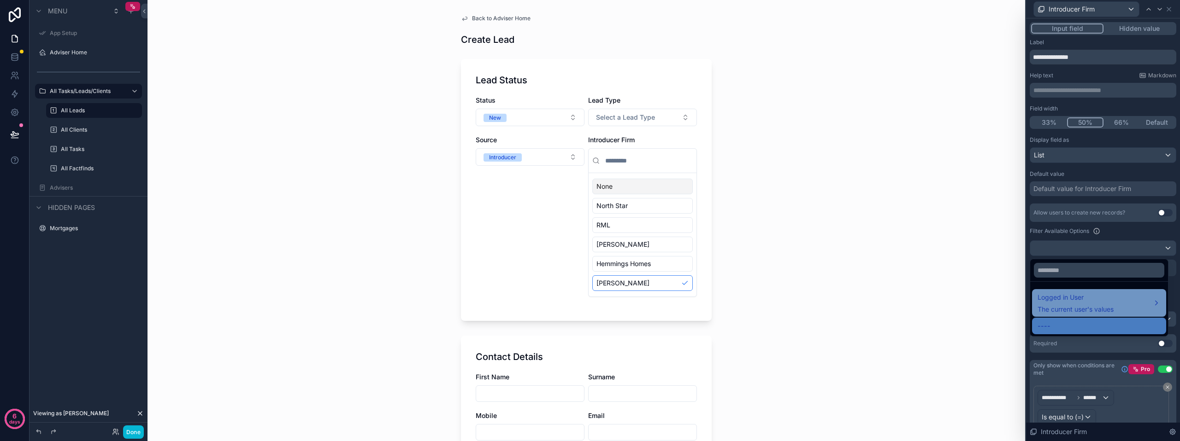
click at [1099, 301] on span "Logged in User" at bounding box center [1075, 297] width 76 height 11
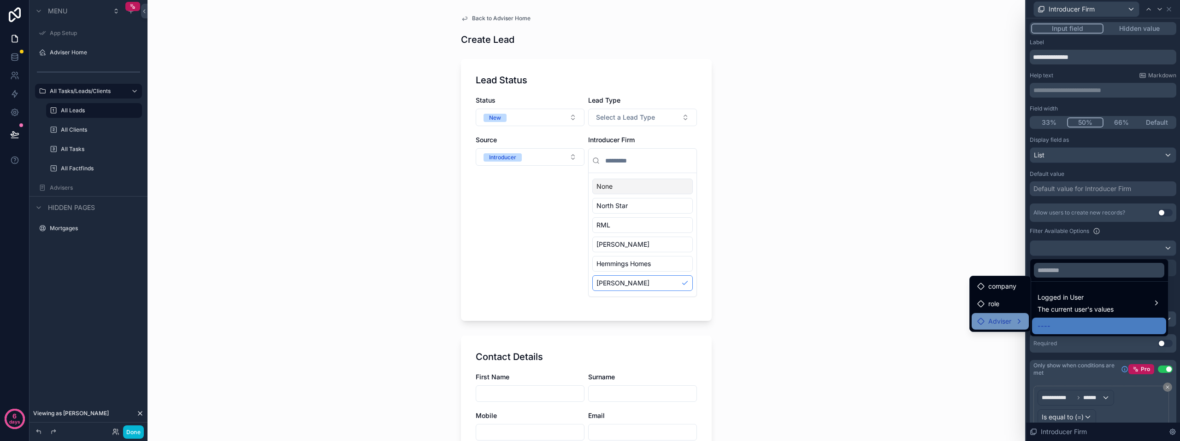
click at [1015, 320] on div "Adviser" at bounding box center [1000, 321] width 46 height 11
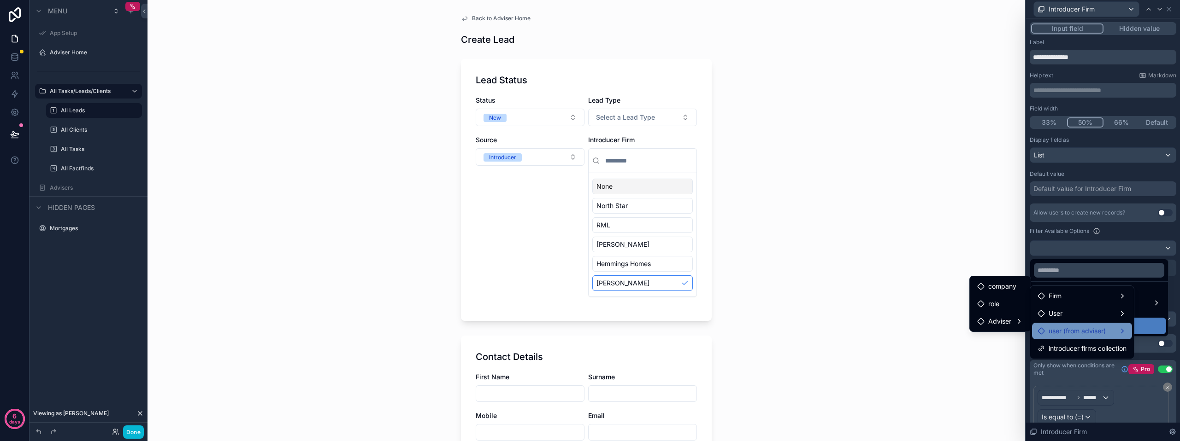
click at [1068, 329] on span "user (from adviser)" at bounding box center [1076, 331] width 57 height 11
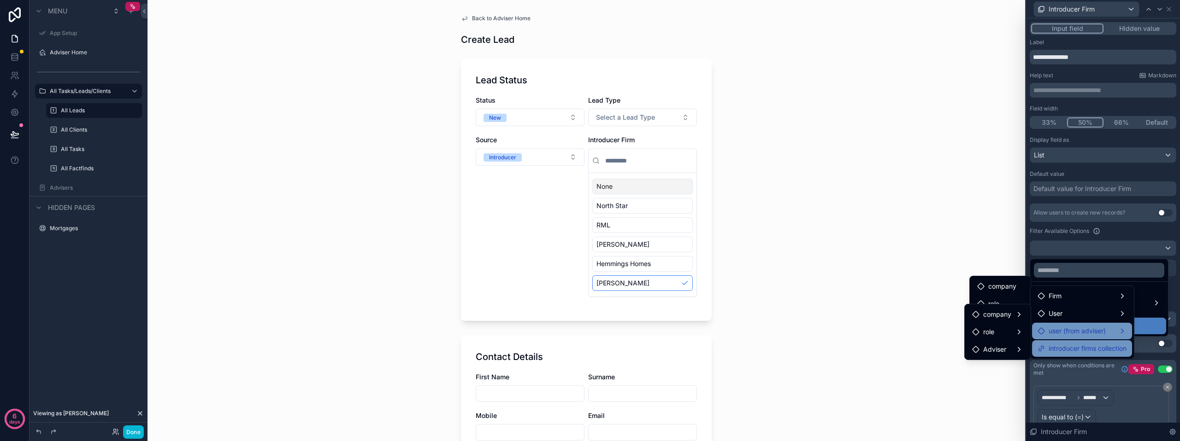
click at [1071, 344] on span "introducer firms collection" at bounding box center [1087, 348] width 78 height 11
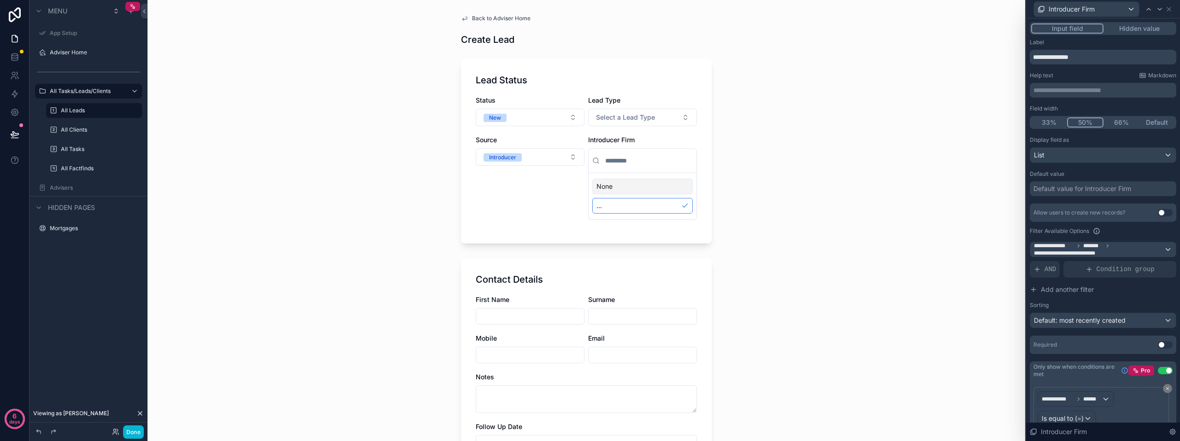
click at [829, 293] on div "Back to Adviser Home Create Lead Lead Status Status New Lead Type Select a Lead…" at bounding box center [585, 220] width 877 height 441
click at [350, 212] on div "Back to Adviser Home Create Lead Lead Status Status New Lead Type Select a Lead…" at bounding box center [585, 220] width 877 height 441
click at [622, 208] on div "..." at bounding box center [642, 206] width 100 height 16
click at [630, 188] on div "None" at bounding box center [642, 187] width 100 height 16
click at [737, 142] on div "Back to Adviser Home Create Lead Lead Status Status New Lead Type Select a Lead…" at bounding box center [585, 220] width 877 height 441
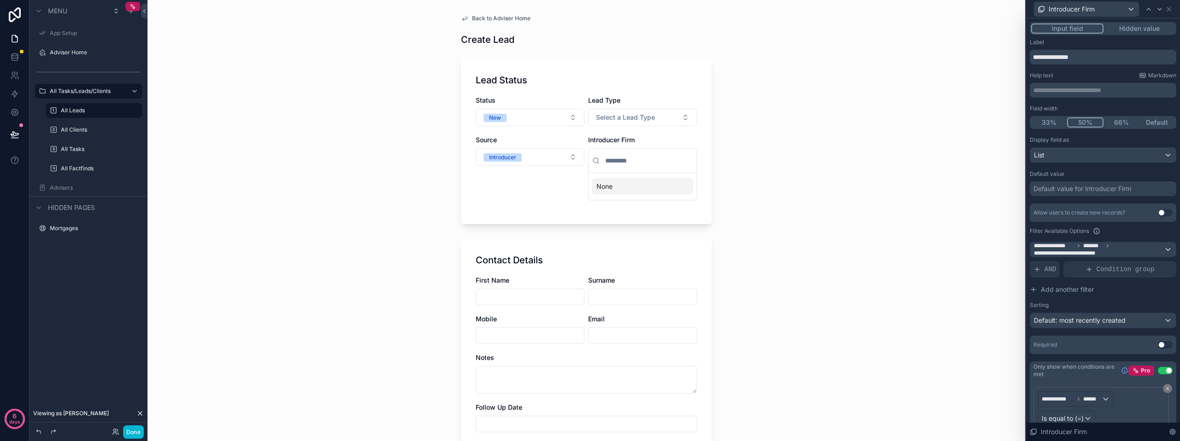
drag, startPoint x: 851, startPoint y: 176, endPoint x: 798, endPoint y: 182, distance: 52.8
click at [850, 176] on div "Back to Adviser Home Create Lead Lead Status Status New Lead Type Select a Lead…" at bounding box center [585, 220] width 877 height 441
click at [665, 171] on div "scrollable content" at bounding box center [642, 161] width 108 height 24
click at [389, 184] on div "Back to Adviser Home Create Lead Lead Status Status New Lead Type Select a Lead…" at bounding box center [585, 220] width 877 height 441
click at [743, 154] on div "Back to Adviser Home Create Lead Lead Status Status New Lead Type Select a Lead…" at bounding box center [585, 220] width 877 height 441
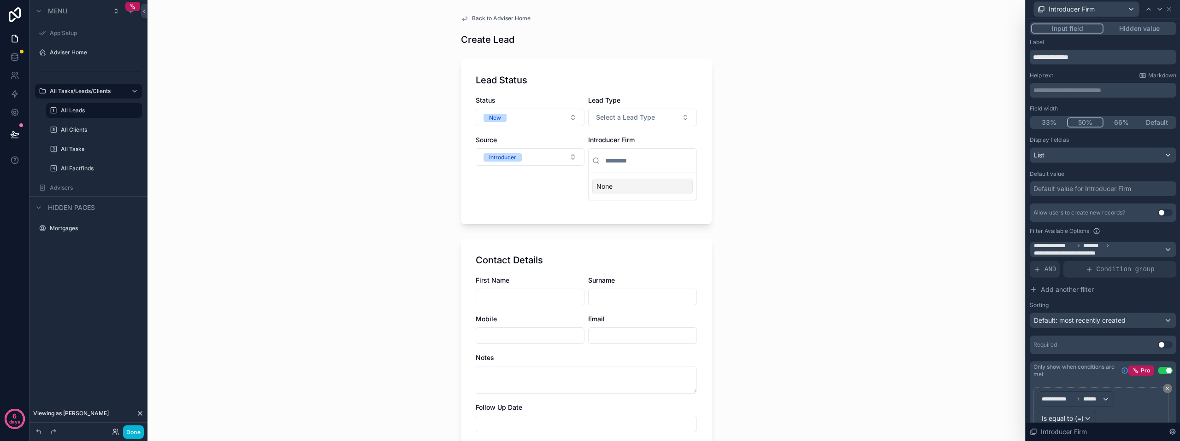
click at [629, 170] on div "scrollable content" at bounding box center [642, 161] width 108 height 24
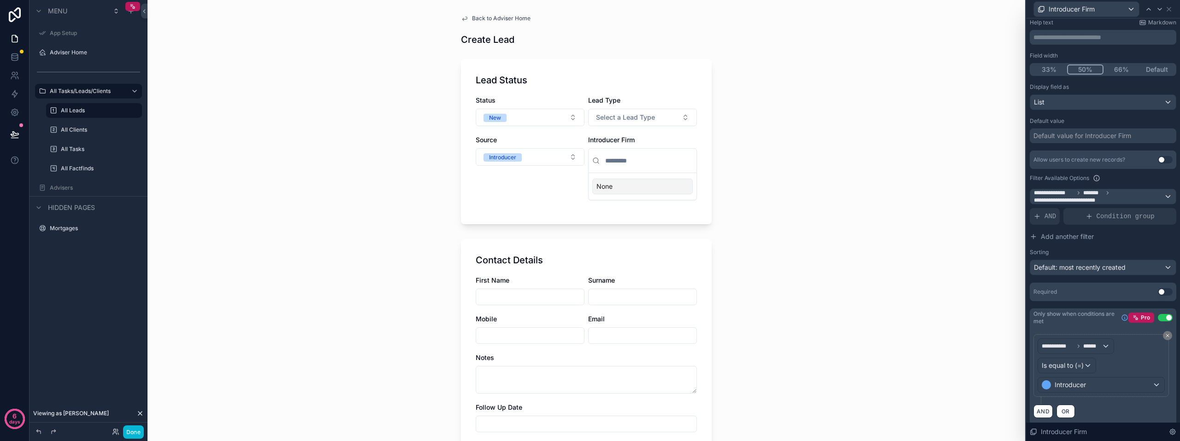
scroll to position [59, 0]
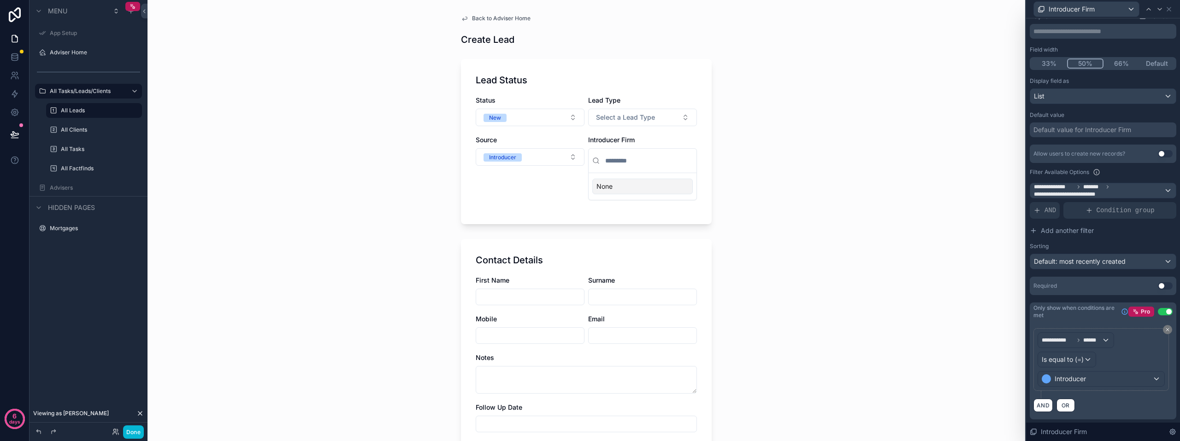
click at [625, 188] on div "None" at bounding box center [642, 187] width 100 height 16
click at [133, 431] on button "Done" at bounding box center [133, 432] width 21 height 13
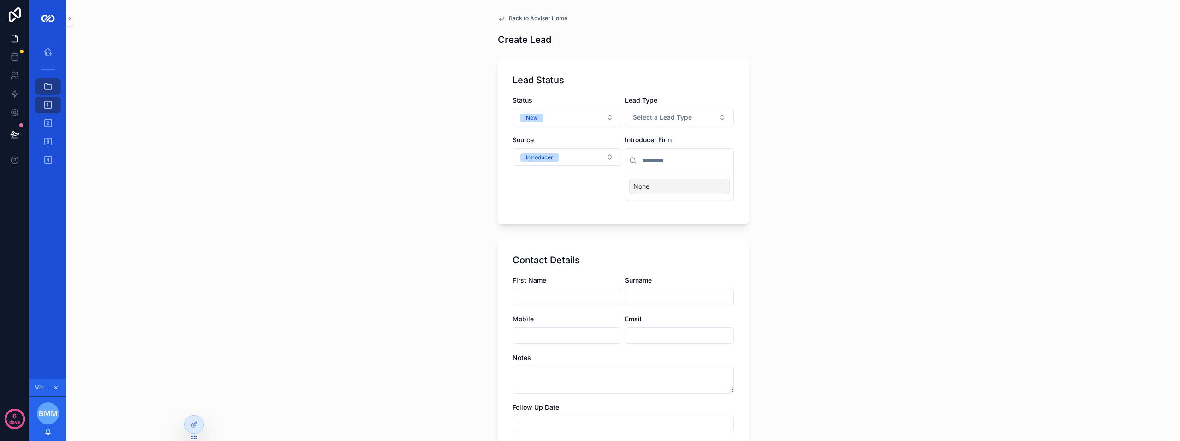
click at [668, 161] on input "scrollable content" at bounding box center [684, 161] width 89 height 17
click at [196, 405] on icon at bounding box center [193, 404] width 7 height 7
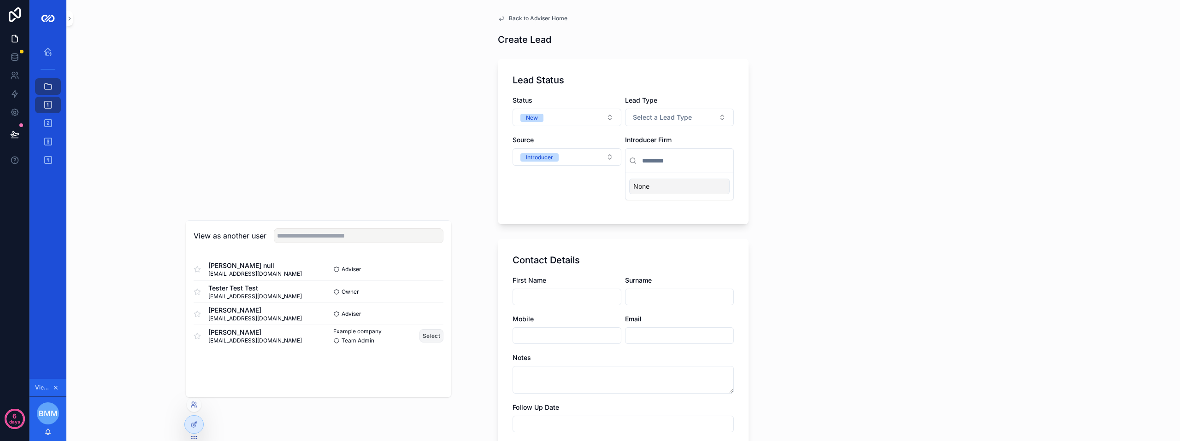
click at [431, 334] on button "Select" at bounding box center [431, 335] width 24 height 13
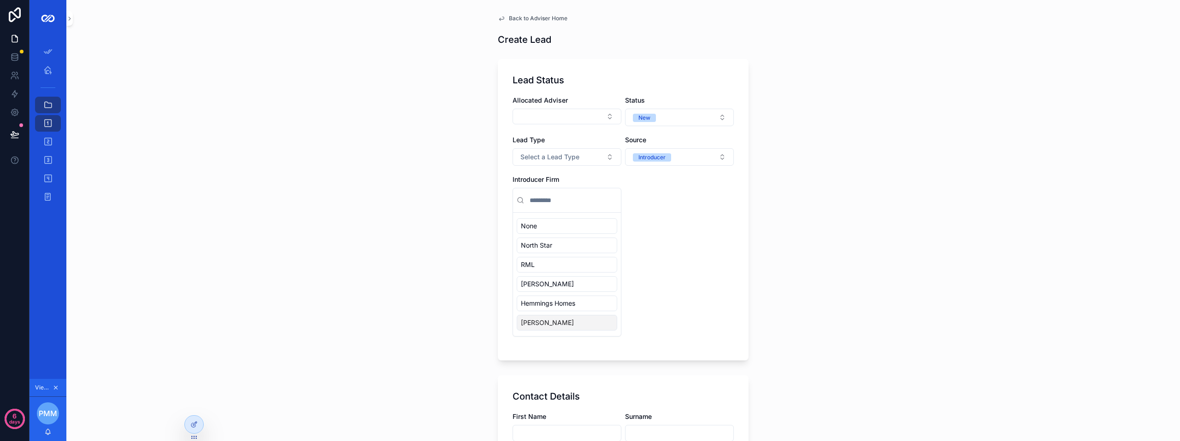
click at [209, 422] on div "Back to Adviser Home Create Lead Lead Status Allocated Adviser Status New Lead …" at bounding box center [622, 220] width 1113 height 441
click at [200, 425] on div at bounding box center [194, 425] width 18 height 18
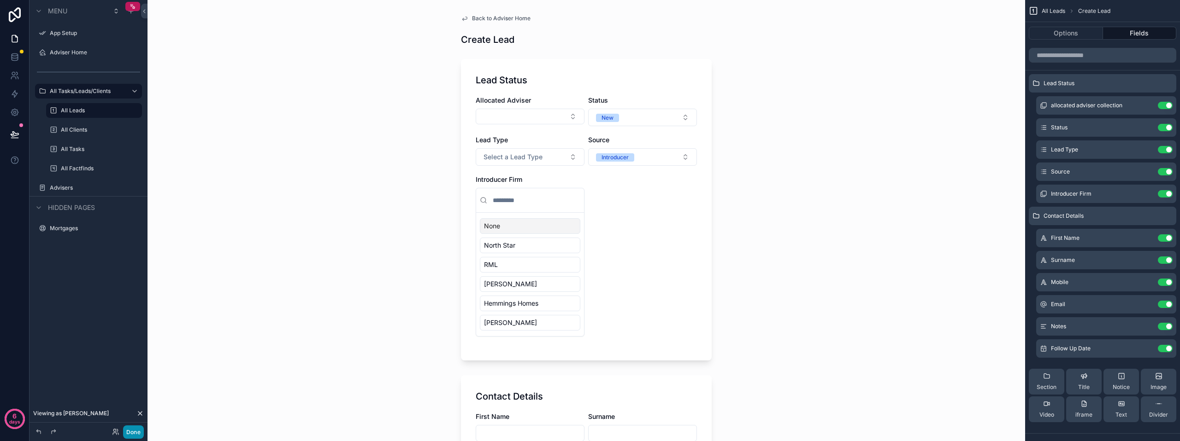
click at [138, 430] on button "Done" at bounding box center [133, 432] width 21 height 13
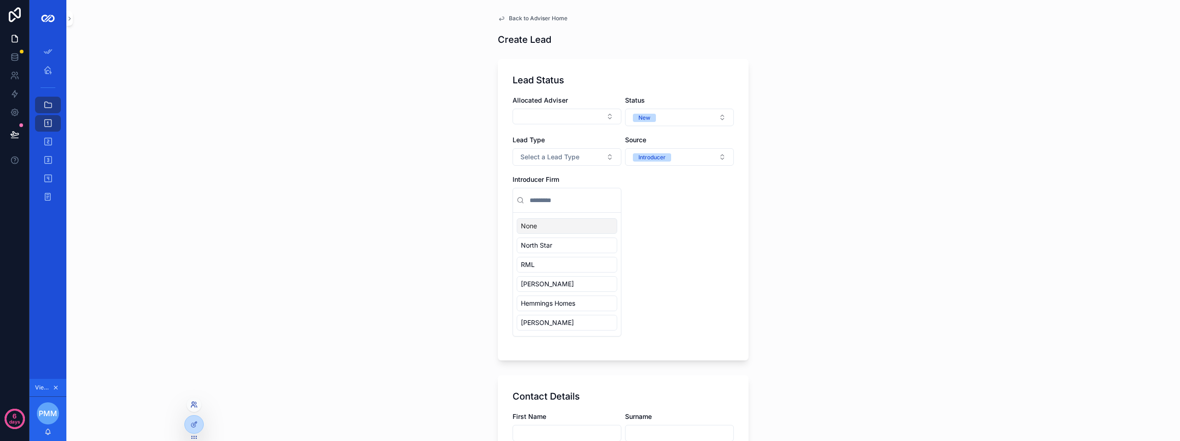
click at [197, 406] on icon at bounding box center [193, 404] width 7 height 7
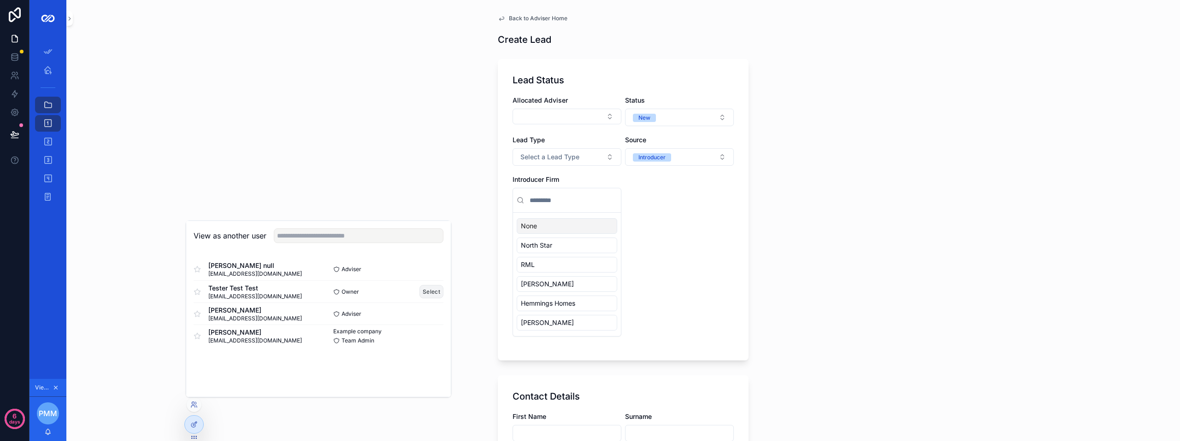
click at [428, 291] on button "Select" at bounding box center [431, 291] width 24 height 13
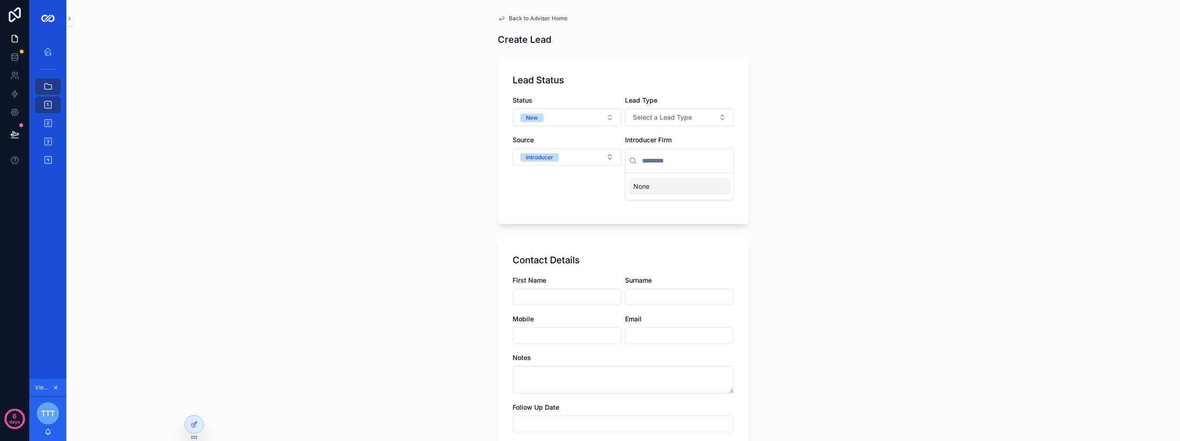
click at [190, 403] on div "Back to Adviser Home Create Lead Lead Status Status New Lead Type Select a Lead…" at bounding box center [622, 220] width 1113 height 441
click at [194, 406] on icon at bounding box center [193, 407] width 4 height 2
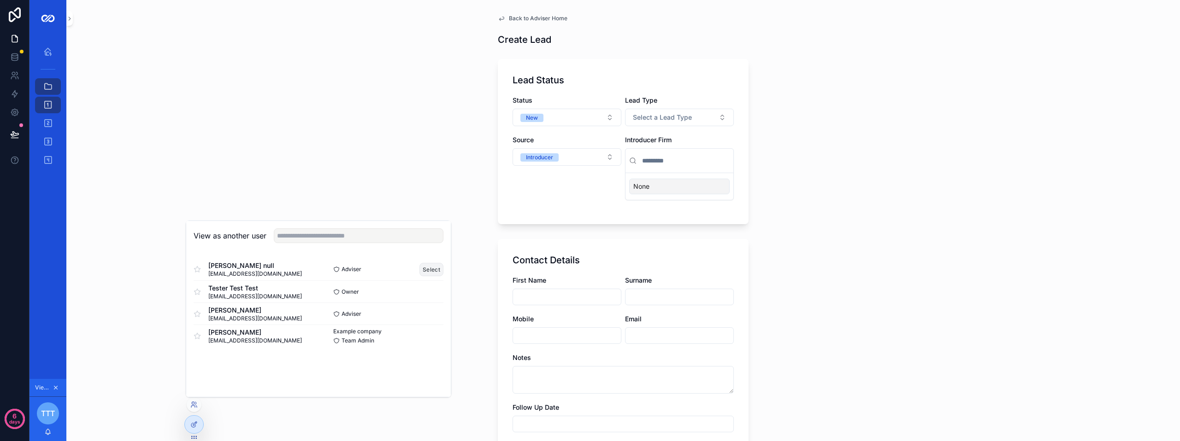
click at [432, 266] on button "Select" at bounding box center [431, 269] width 24 height 13
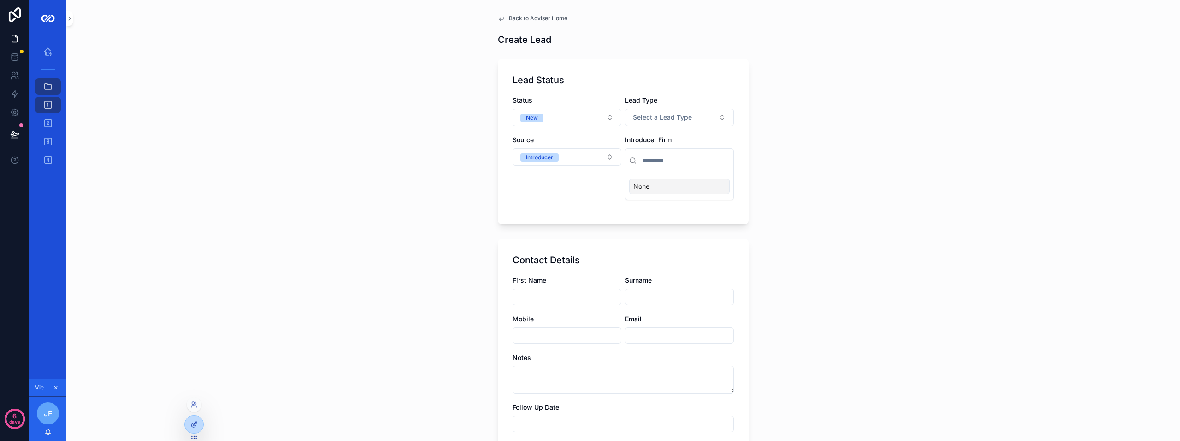
click at [194, 424] on icon at bounding box center [195, 424] width 4 height 4
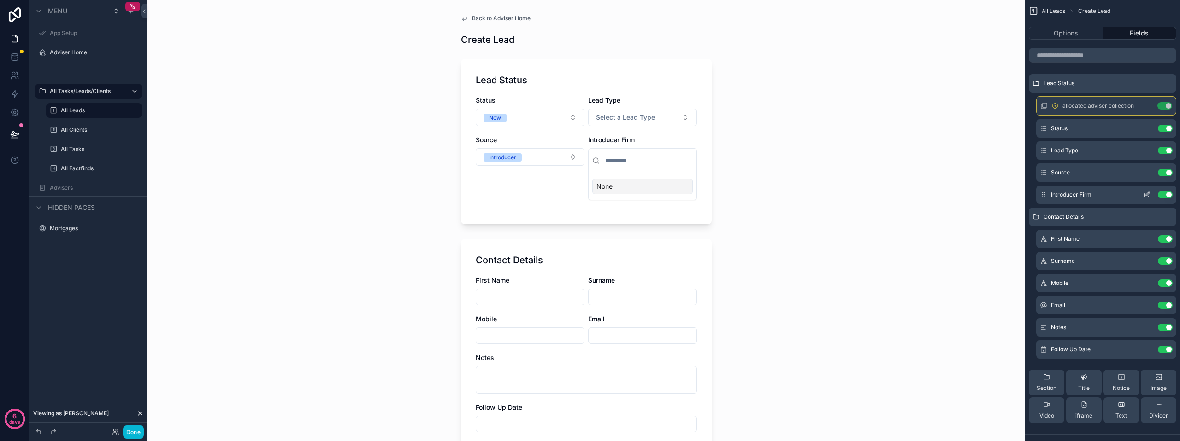
click at [1142, 196] on button "scrollable content" at bounding box center [1146, 194] width 15 height 7
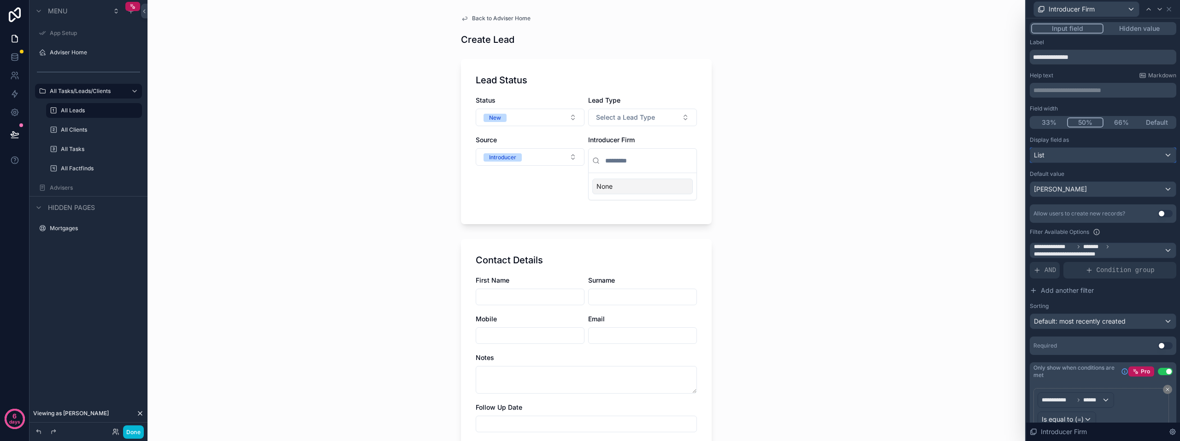
click at [1146, 150] on div "List" at bounding box center [1103, 155] width 146 height 15
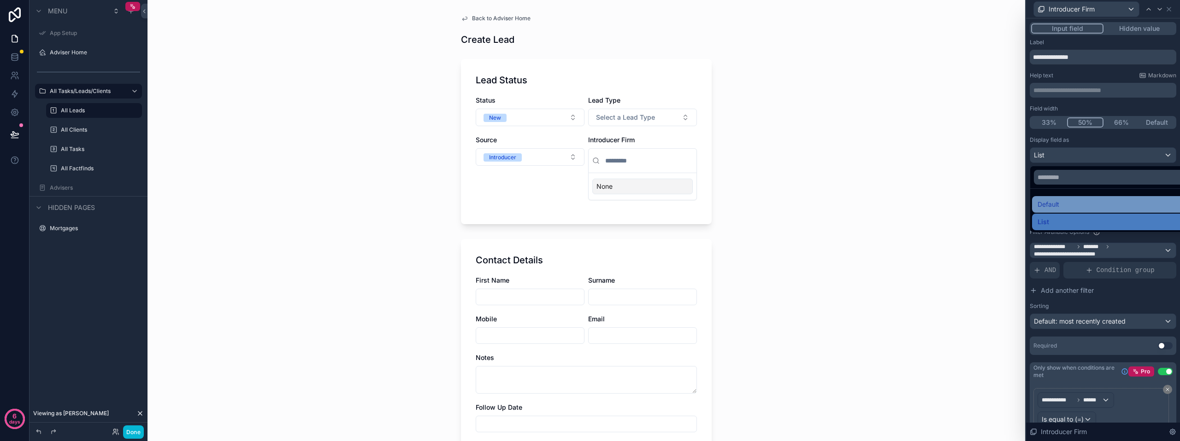
click at [1051, 202] on span "Default" at bounding box center [1048, 204] width 22 height 11
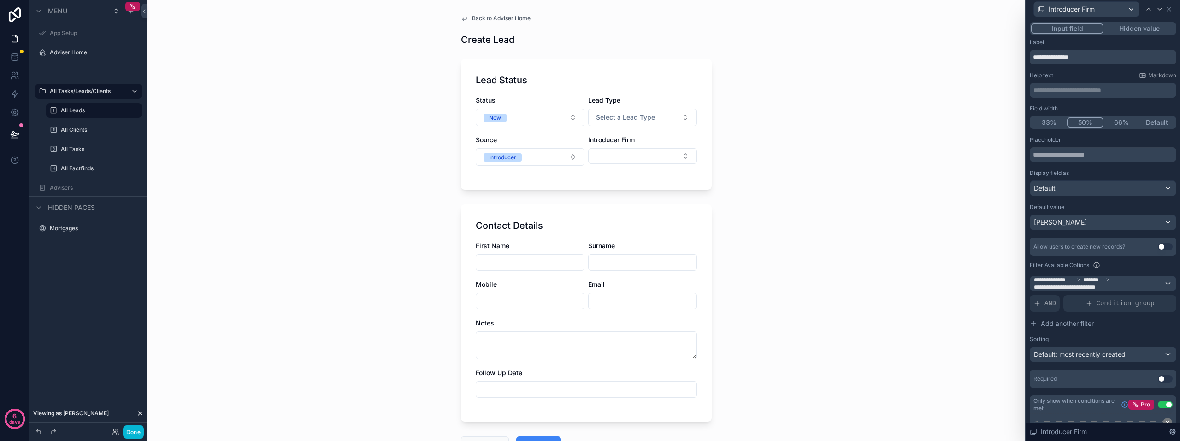
click at [1065, 172] on label "Display field as" at bounding box center [1048, 173] width 39 height 7
click at [1165, 220] on div "[PERSON_NAME]" at bounding box center [1103, 222] width 146 height 15
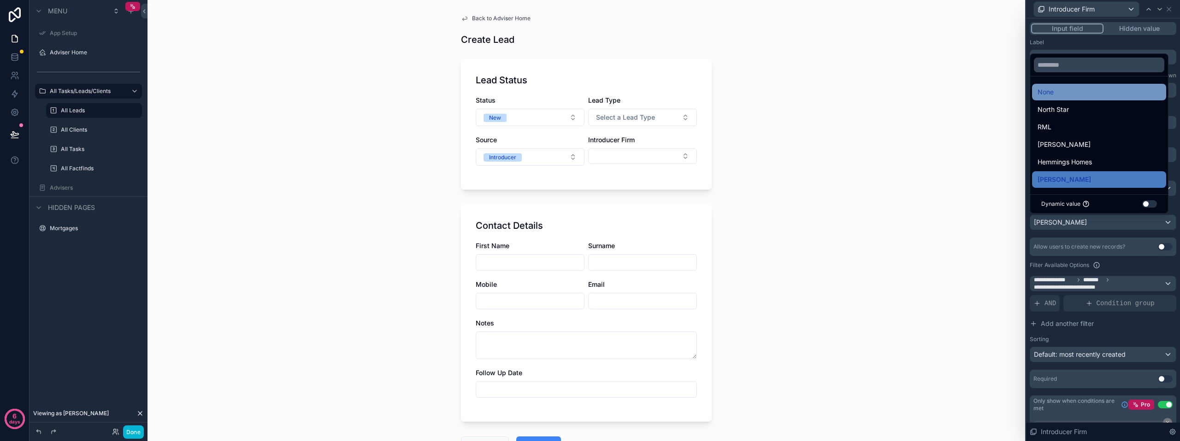
click at [1062, 88] on div "None" at bounding box center [1098, 92] width 123 height 11
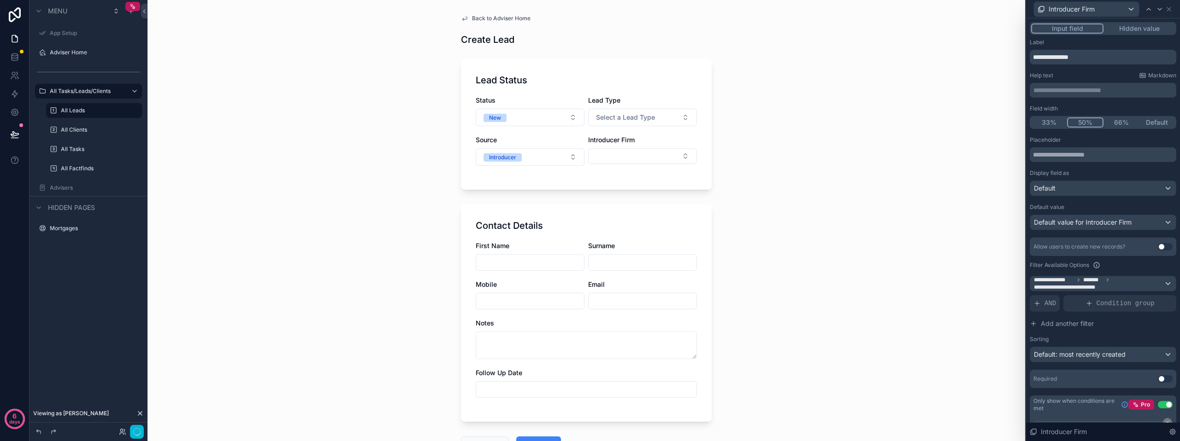
click at [957, 202] on div "Back to Adviser Home Create Lead Lead Status Status New Lead Type Select a Lead…" at bounding box center [585, 220] width 877 height 441
click at [1157, 285] on div "**********" at bounding box center [1103, 283] width 146 height 15
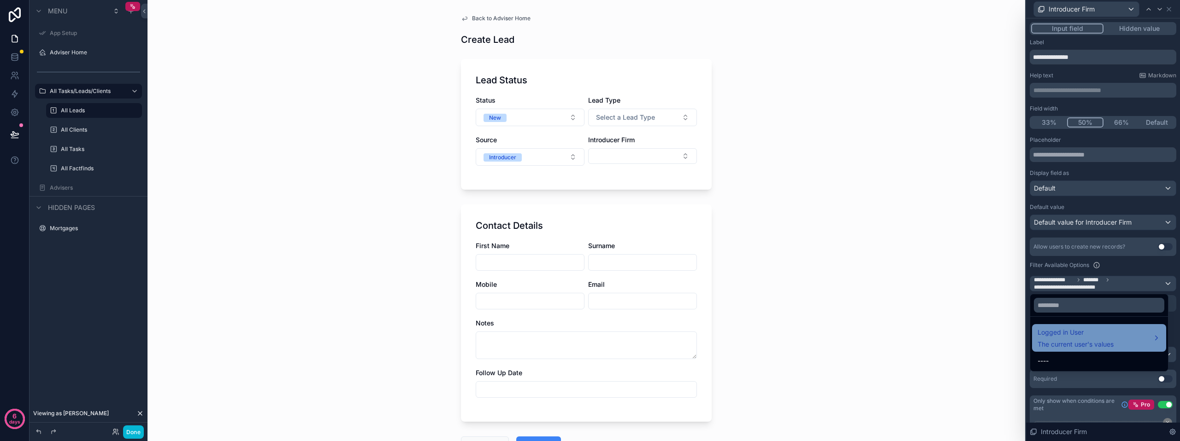
click at [1096, 333] on span "Logged in User" at bounding box center [1075, 332] width 76 height 11
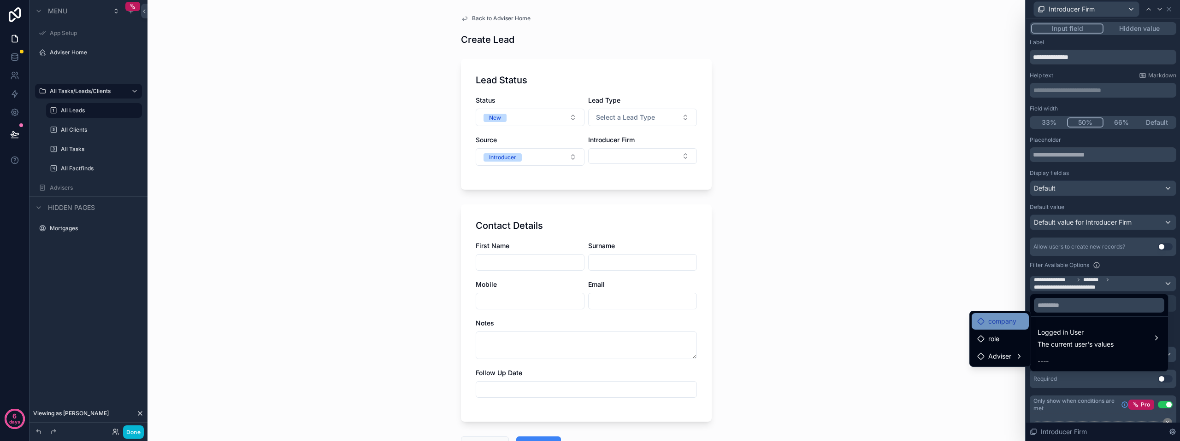
click at [1002, 324] on span "company" at bounding box center [1002, 321] width 28 height 11
click at [997, 338] on span "role" at bounding box center [993, 339] width 11 height 11
click at [998, 354] on span "Adviser" at bounding box center [999, 356] width 23 height 11
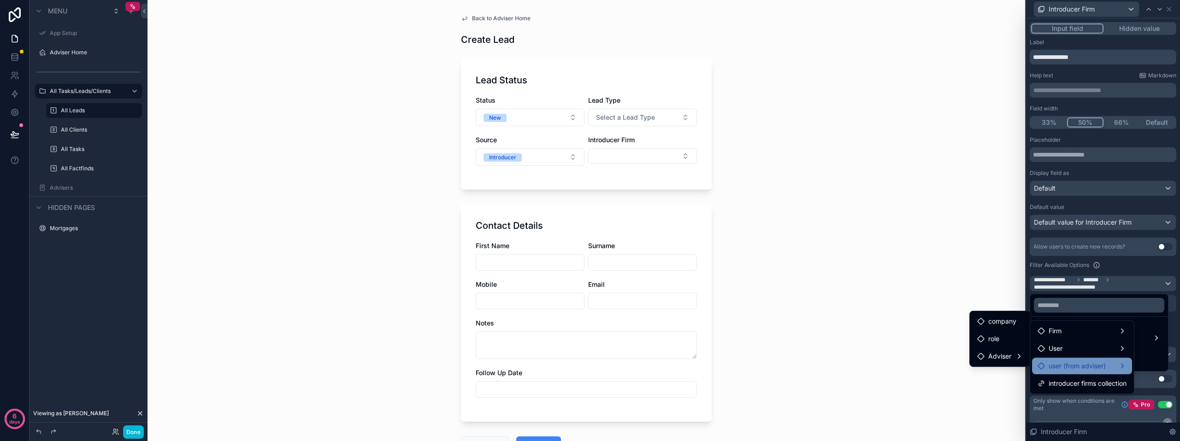
click at [1065, 364] on span "user (from adviser)" at bounding box center [1076, 366] width 57 height 11
click at [1005, 385] on span "Adviser" at bounding box center [994, 384] width 23 height 11
click at [1070, 364] on span "user (from adviser)" at bounding box center [1076, 366] width 57 height 11
click at [1005, 362] on div "role" at bounding box center [997, 367] width 51 height 11
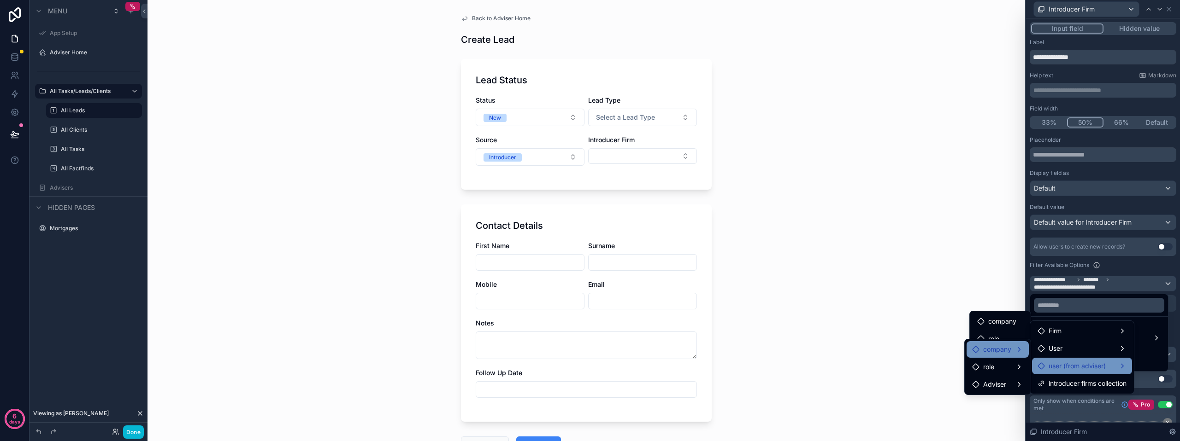
click at [1009, 351] on span "company" at bounding box center [997, 349] width 28 height 11
click at [1015, 387] on div "Adviser" at bounding box center [997, 384] width 51 height 11
click at [872, 288] on div "Back to Adviser Home Create Lead Lead Status Status New Lead Type Select a Lead…" at bounding box center [585, 220] width 877 height 441
click at [905, 207] on div "Back to Adviser Home Create Lead Lead Status Status New Lead Type Select a Lead…" at bounding box center [585, 220] width 877 height 441
click at [15, 59] on icon at bounding box center [15, 57] width 6 height 4
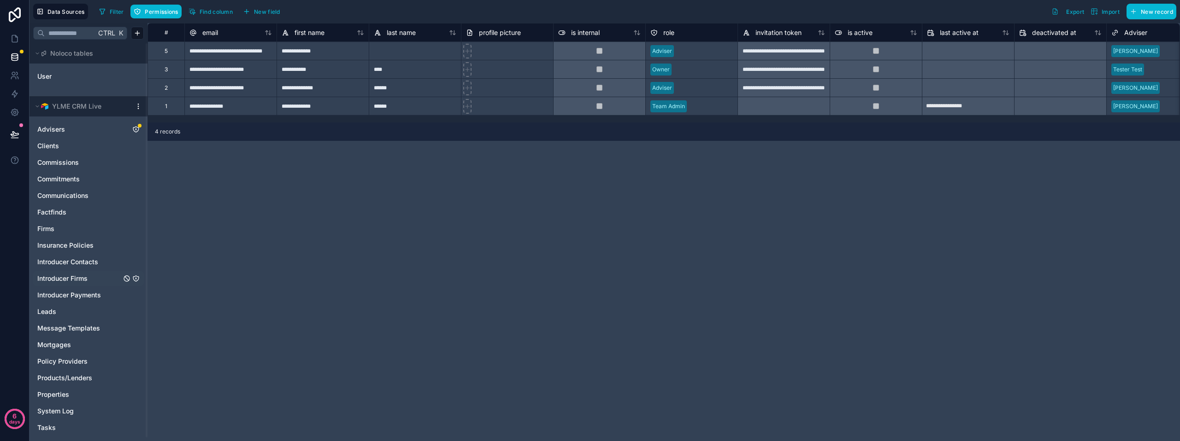
click at [70, 279] on span "Introducer Firms" at bounding box center [62, 278] width 50 height 9
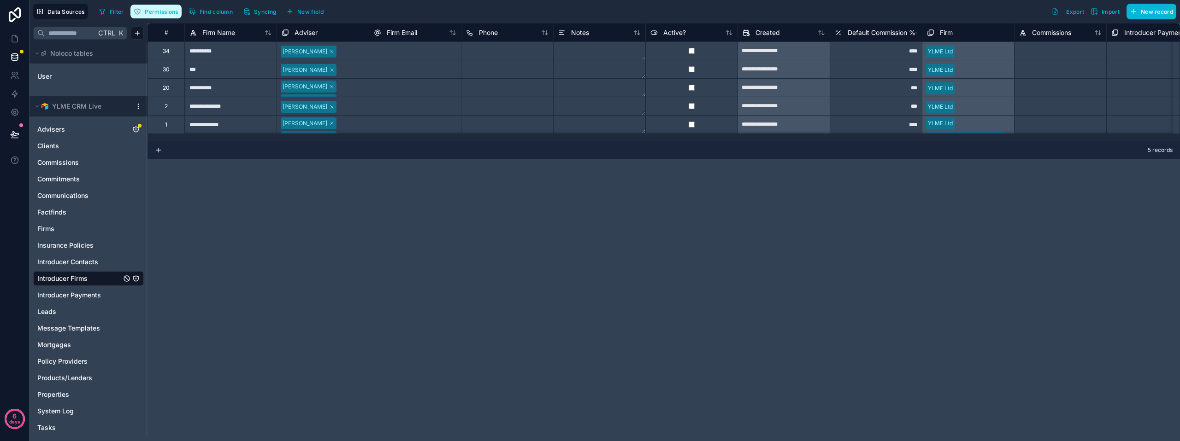
click at [157, 14] on span "Permissions" at bounding box center [161, 11] width 33 height 7
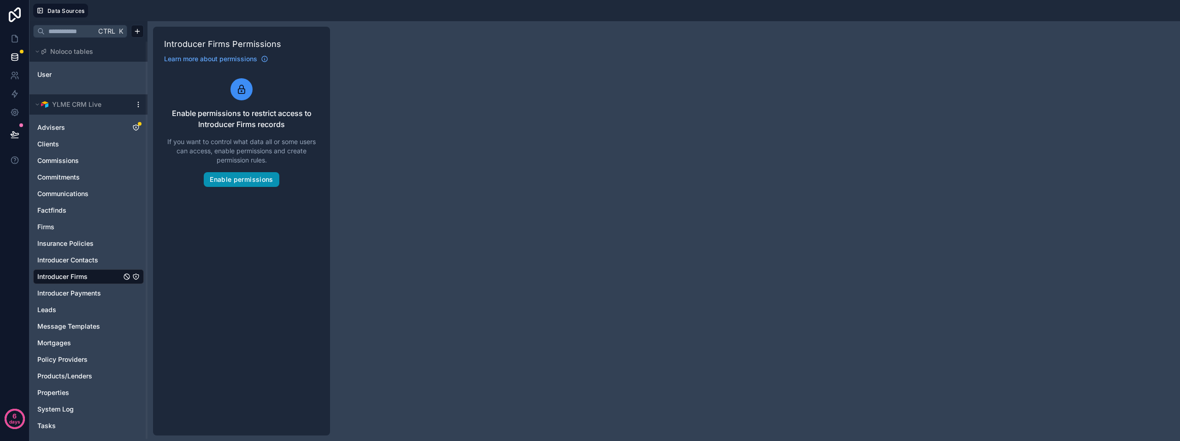
click at [259, 182] on button "Enable permissions" at bounding box center [241, 179] width 75 height 15
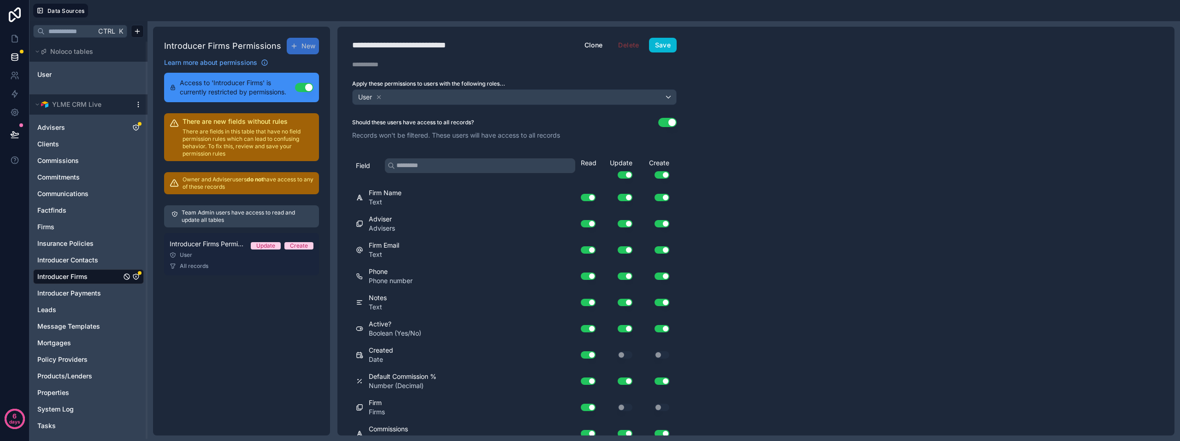
click at [210, 255] on div "User" at bounding box center [242, 255] width 144 height 7
click at [375, 96] on div "User" at bounding box center [370, 97] width 26 height 11
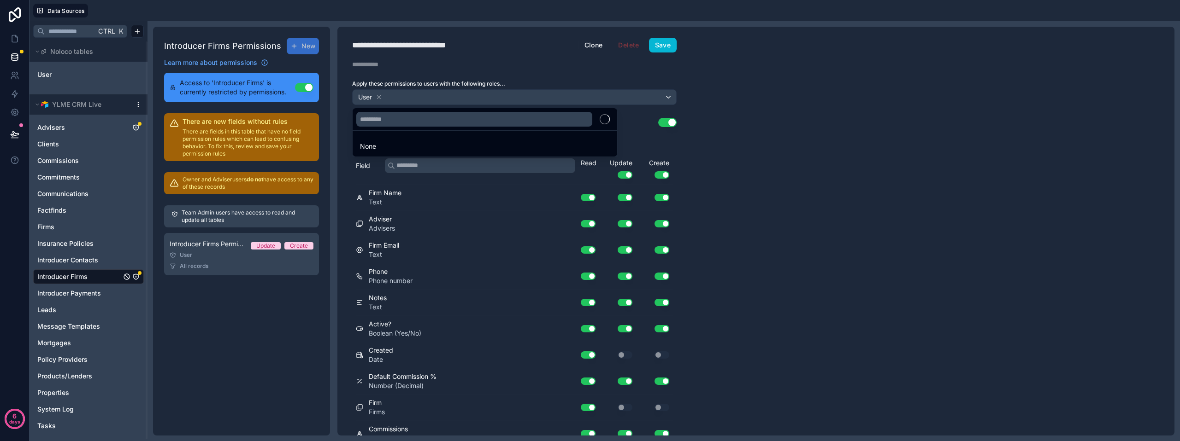
click at [380, 97] on div at bounding box center [590, 220] width 1180 height 441
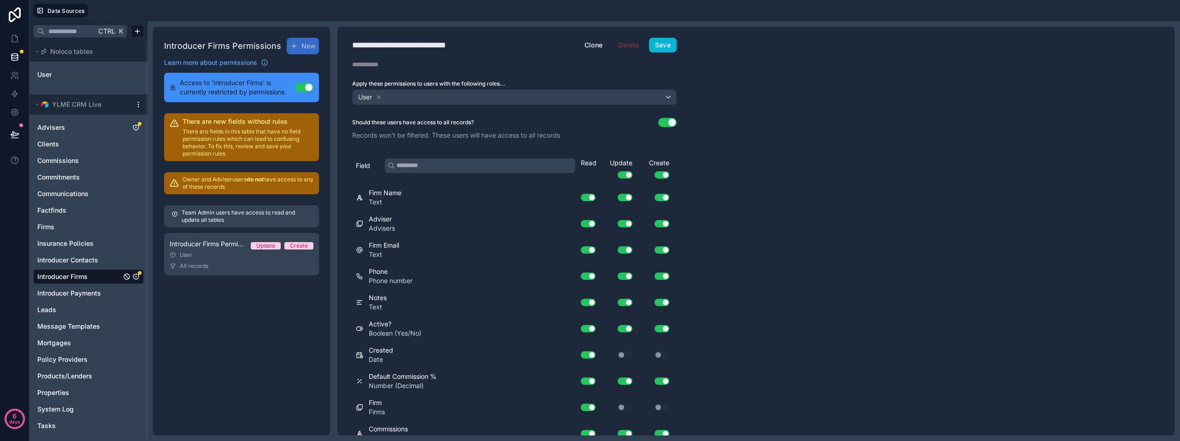
click at [380, 97] on icon at bounding box center [378, 96] width 3 height 3
click at [380, 97] on span "Choose one or more roles" at bounding box center [394, 97] width 76 height 8
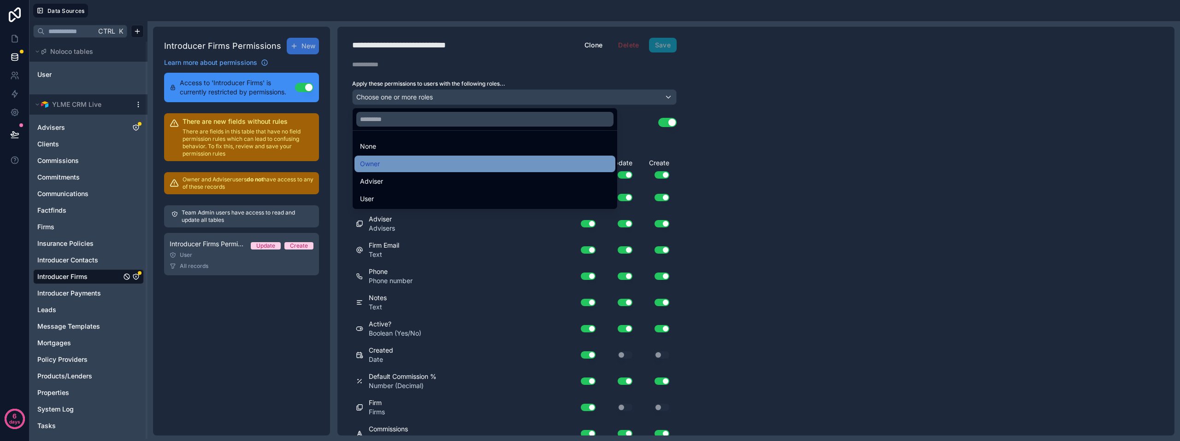
click at [383, 162] on div "Owner" at bounding box center [485, 163] width 250 height 11
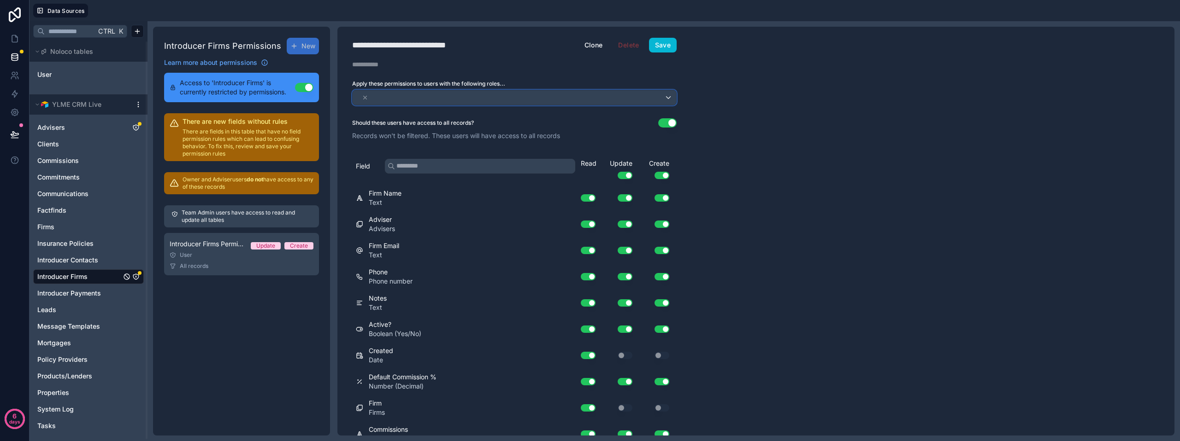
click at [423, 99] on div at bounding box center [513, 97] width 323 height 15
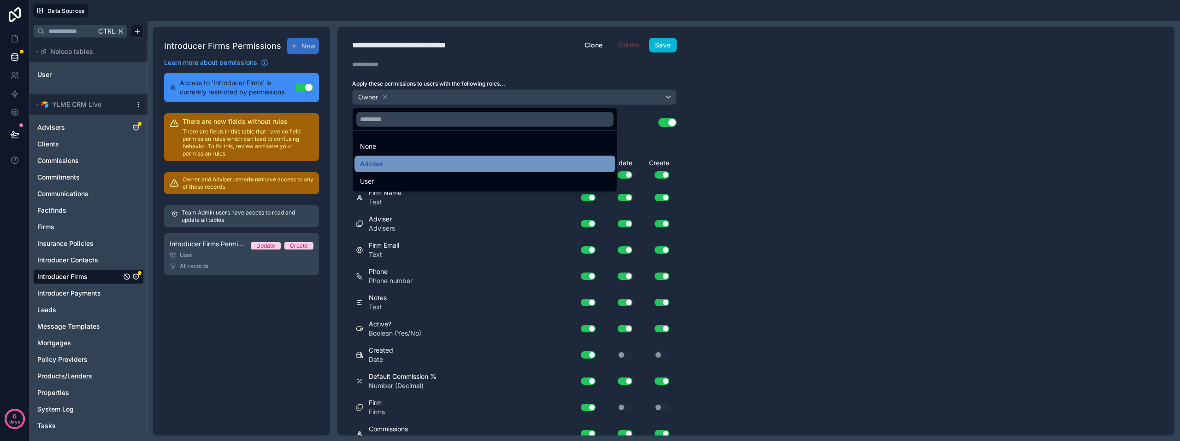
click at [388, 163] on div "Adviser" at bounding box center [485, 163] width 250 height 11
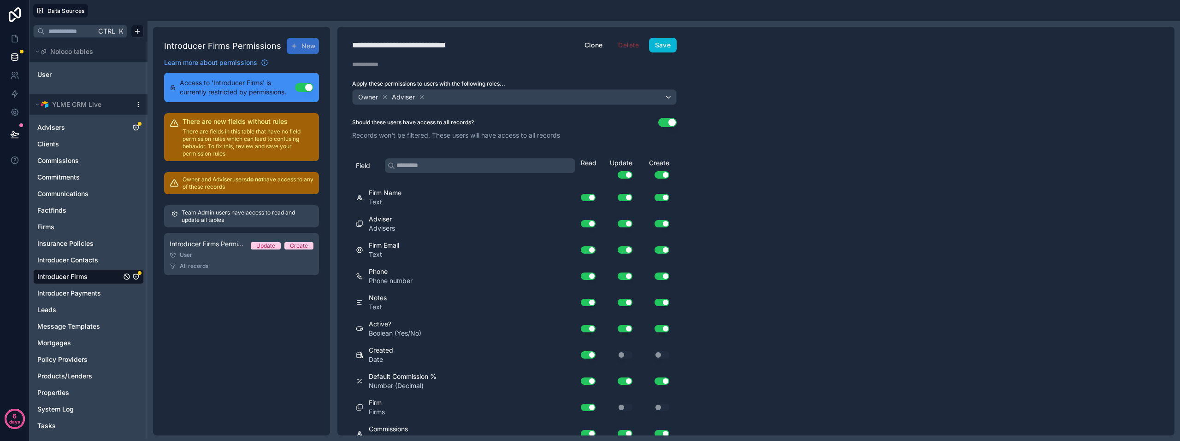
click at [665, 123] on button "Use setting" at bounding box center [667, 122] width 18 height 9
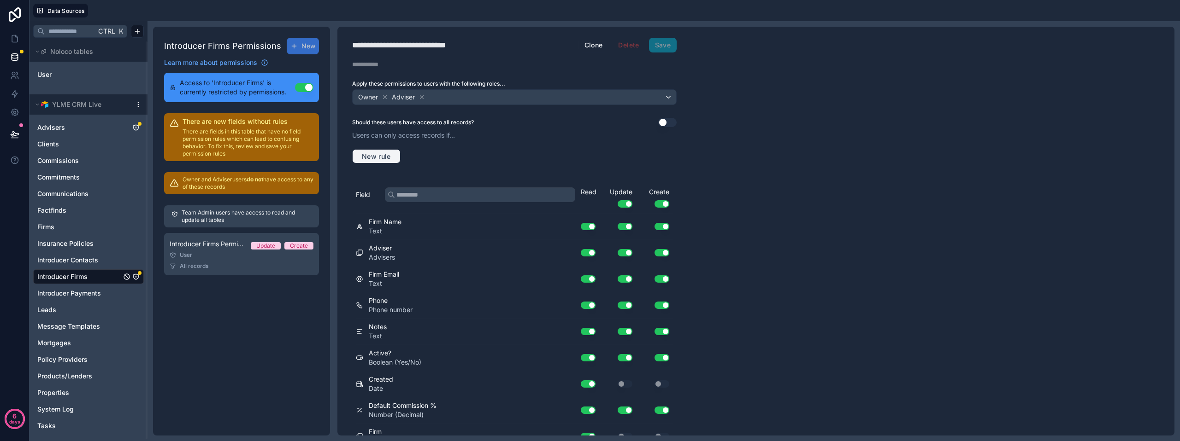
click at [381, 157] on span "New rule" at bounding box center [376, 157] width 36 height 8
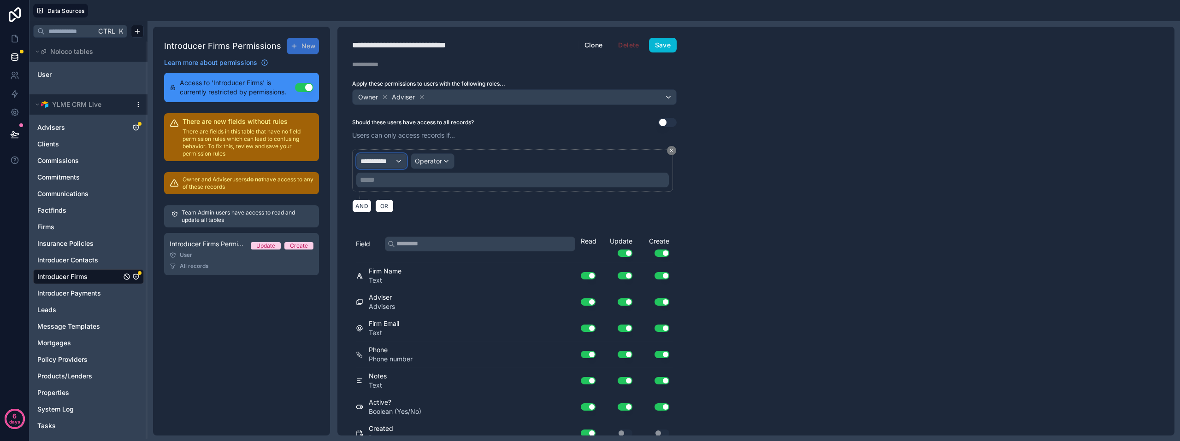
click at [393, 161] on span "**********" at bounding box center [377, 161] width 34 height 9
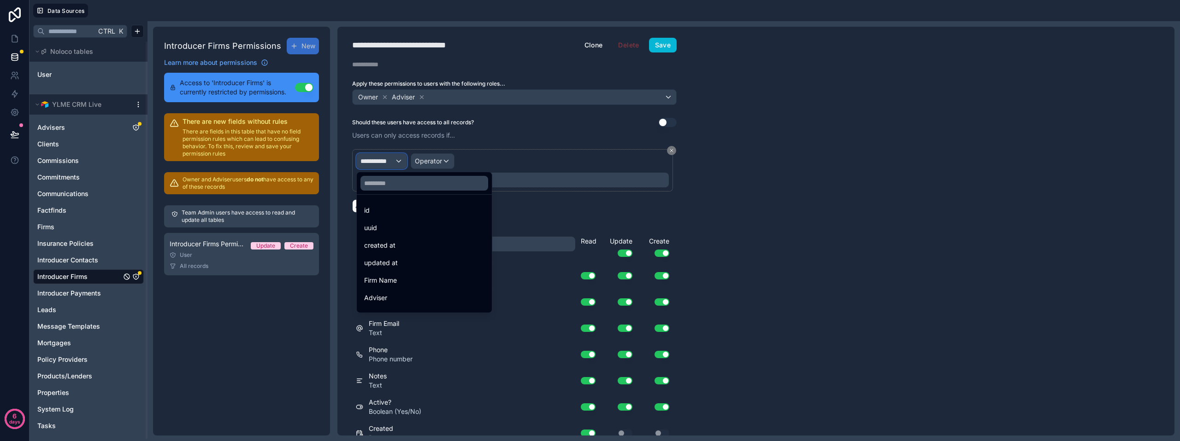
scroll to position [46, 0]
click at [421, 253] on div "Adviser" at bounding box center [424, 251] width 120 height 11
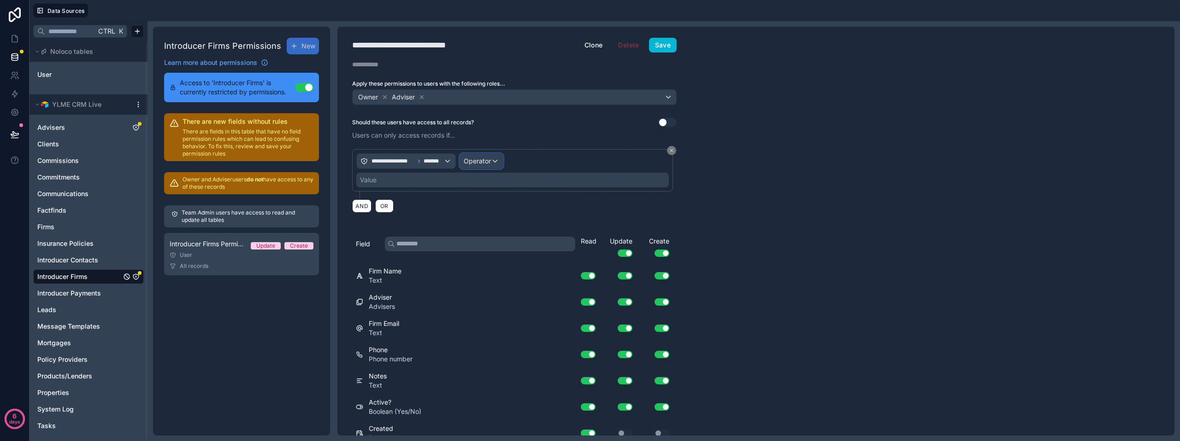
click at [486, 162] on span "Operator" at bounding box center [477, 161] width 27 height 8
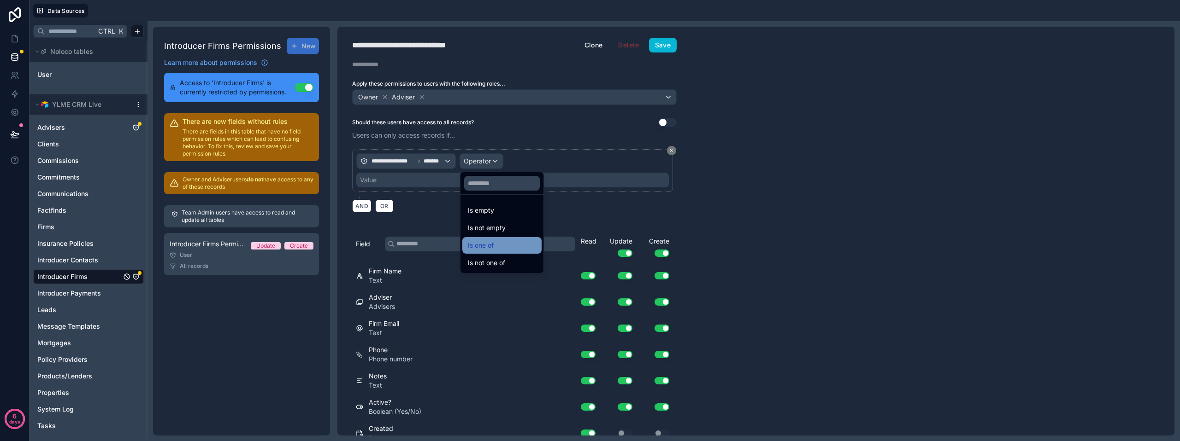
click at [487, 241] on span "Is one of" at bounding box center [481, 245] width 26 height 11
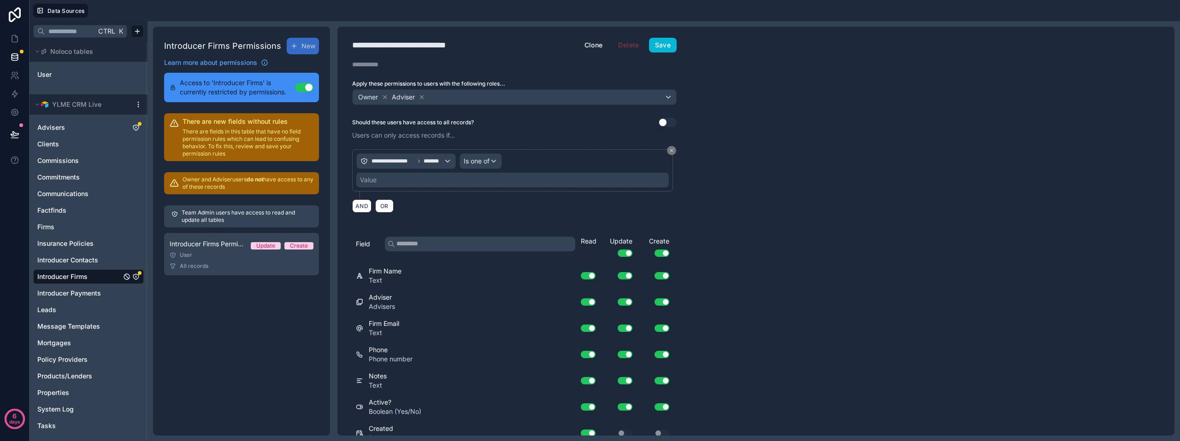
click at [391, 184] on div "Value" at bounding box center [512, 180] width 312 height 15
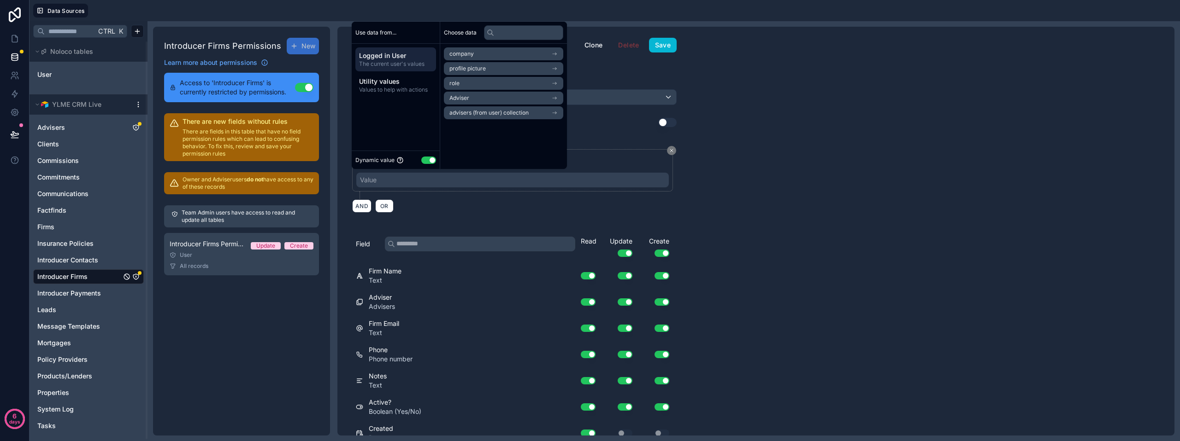
click at [533, 110] on li "advisers (from user) collection" at bounding box center [503, 112] width 119 height 13
click at [554, 54] on div "advisers (from user) collection" at bounding box center [503, 53] width 119 height 13
click at [538, 113] on li "advisers (from user) collection" at bounding box center [503, 112] width 119 height 13
click at [540, 70] on li "advisers (from user) collection" at bounding box center [503, 70] width 119 height 13
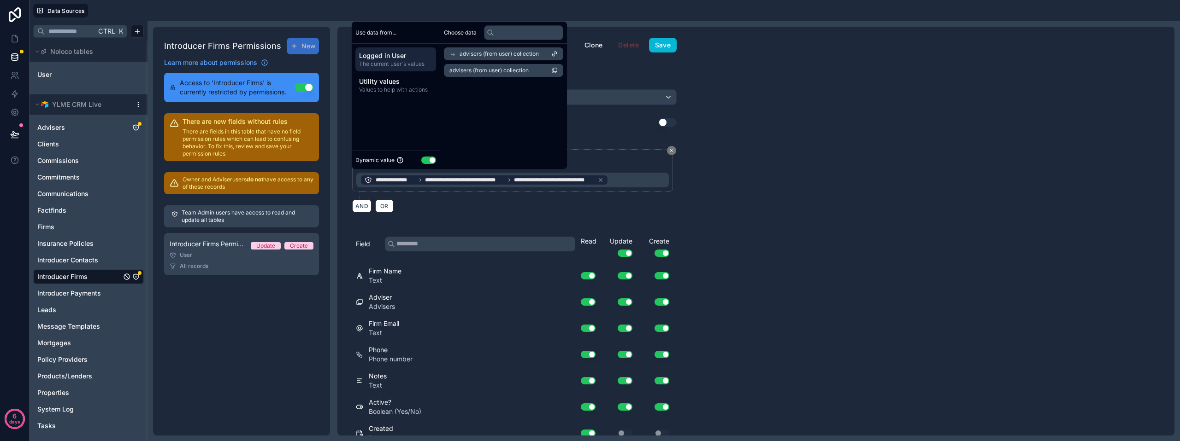
click at [736, 206] on div "**********" at bounding box center [755, 231] width 837 height 409
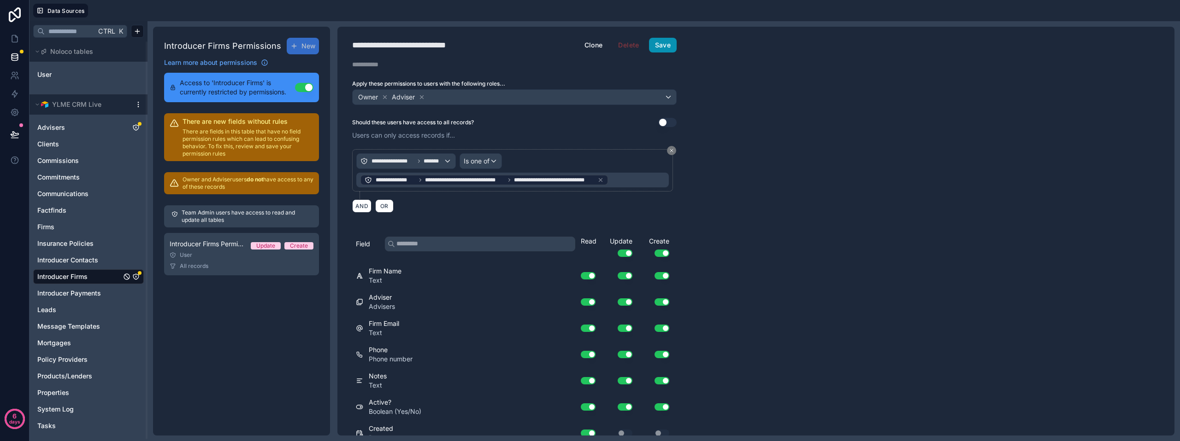
drag, startPoint x: 671, startPoint y: 42, endPoint x: 668, endPoint y: 46, distance: 4.9
click at [671, 42] on button "Save" at bounding box center [663, 45] width 28 height 15
click at [16, 38] on icon at bounding box center [14, 38] width 9 height 9
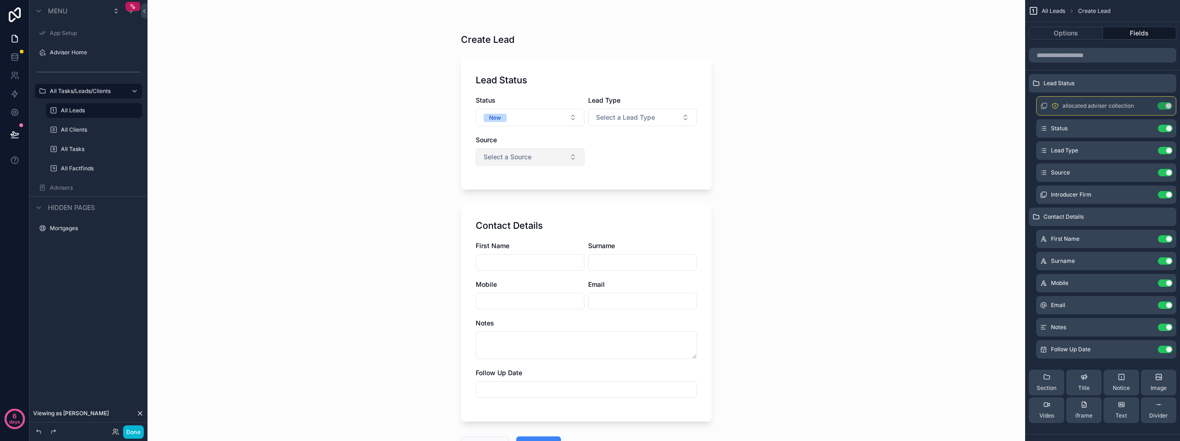
click at [540, 158] on button "Select a Source" at bounding box center [529, 157] width 109 height 18
click at [520, 195] on div "Introducer" at bounding box center [526, 194] width 111 height 14
click at [661, 142] on div "Introducer Firm" at bounding box center [642, 139] width 109 height 9
click at [654, 157] on button "Select Button" at bounding box center [642, 156] width 109 height 16
click at [641, 158] on button "Select Button" at bounding box center [642, 156] width 109 height 16
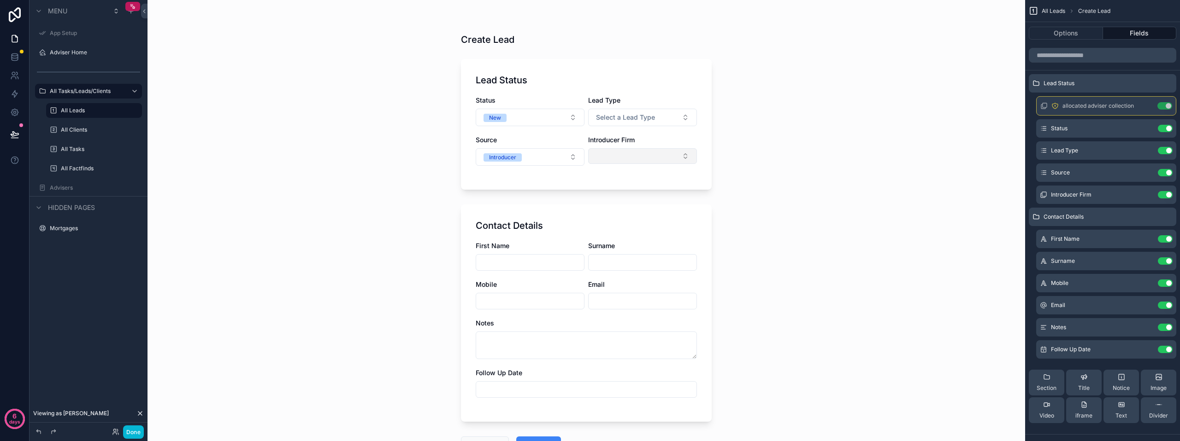
click at [641, 157] on button "Select Button" at bounding box center [642, 156] width 109 height 16
click at [640, 157] on button "Select Button" at bounding box center [642, 156] width 109 height 16
click at [1144, 194] on icon "scrollable content" at bounding box center [1146, 196] width 4 height 4
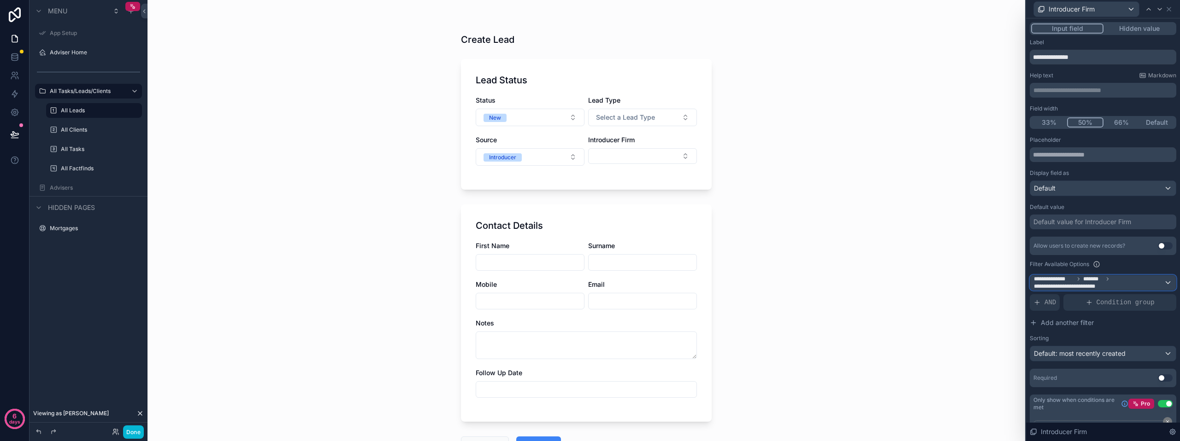
click at [1162, 282] on div "**********" at bounding box center [1103, 283] width 146 height 15
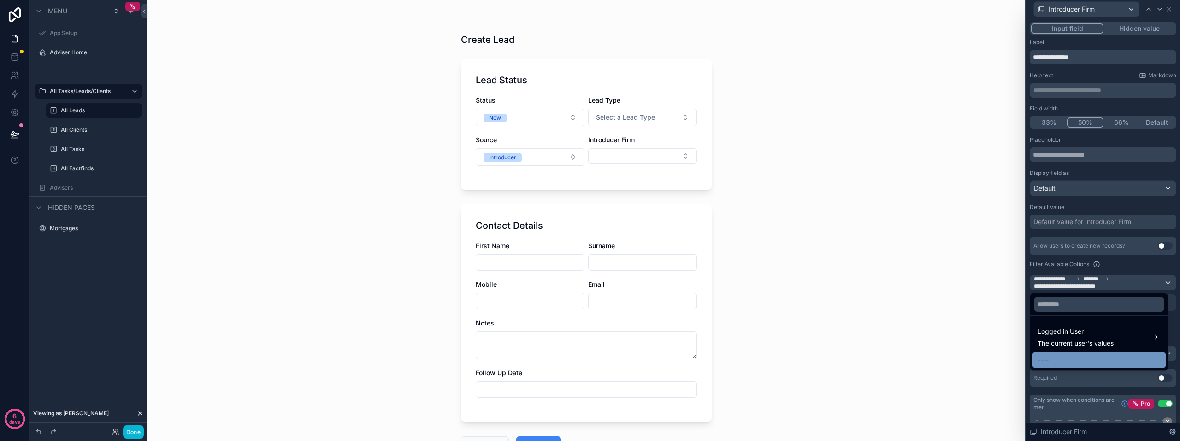
click at [1068, 358] on div "----" at bounding box center [1098, 360] width 123 height 11
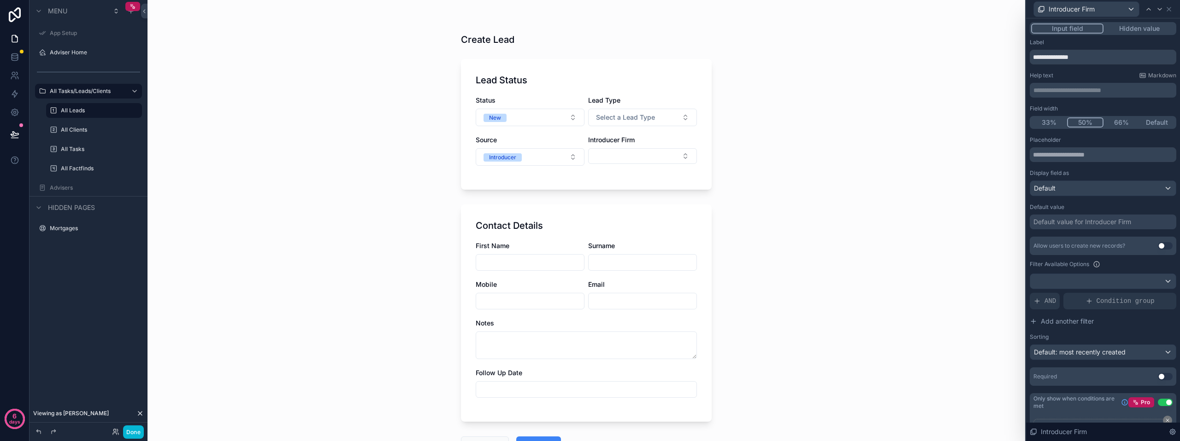
click at [972, 296] on div "Create Lead Lead Status Status New Lead Type Select a Lead Type Source Introduc…" at bounding box center [585, 220] width 877 height 441
click at [662, 153] on button "Select Button" at bounding box center [642, 156] width 109 height 16
click at [662, 154] on button "Select Button" at bounding box center [642, 156] width 109 height 16
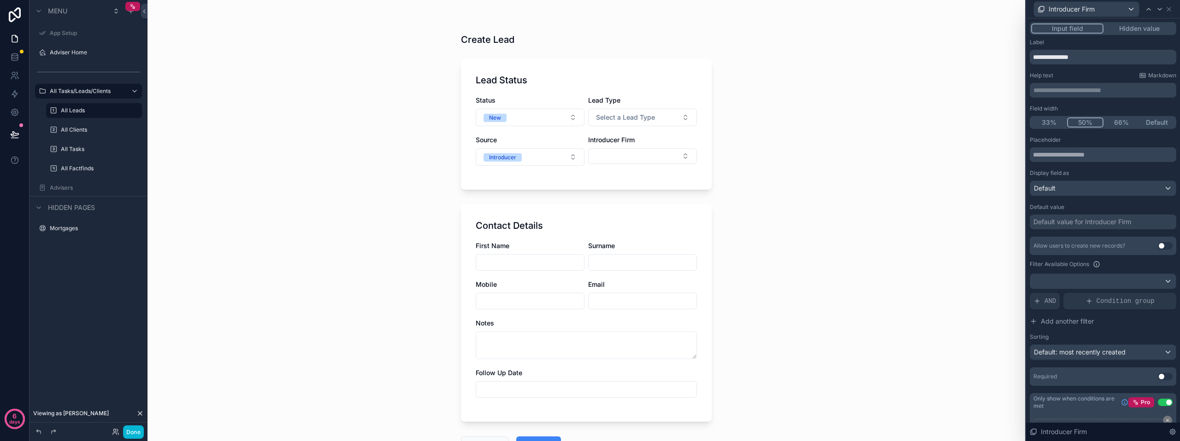
click at [807, 160] on div "Create Lead Lead Status Status New Lead Type Select a Lead Type Source Introduc…" at bounding box center [585, 220] width 877 height 441
click at [635, 154] on button "Select Button" at bounding box center [642, 156] width 109 height 16
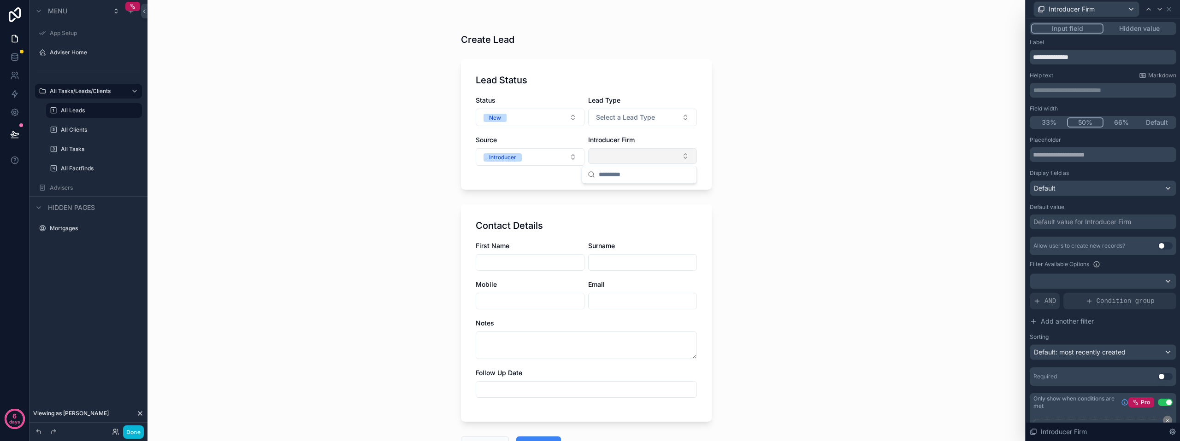
click at [635, 154] on button "Select Button" at bounding box center [642, 156] width 109 height 16
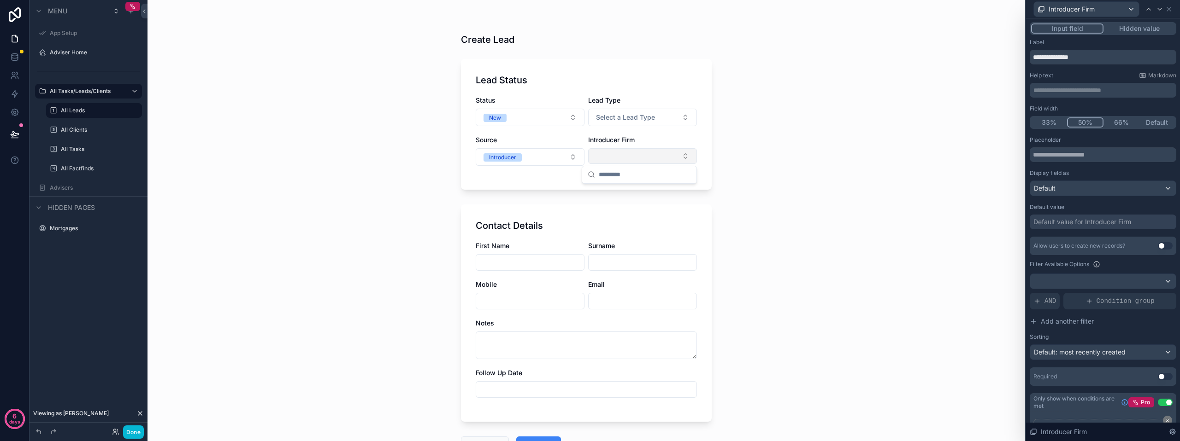
click at [635, 154] on button "Select Button" at bounding box center [642, 156] width 109 height 16
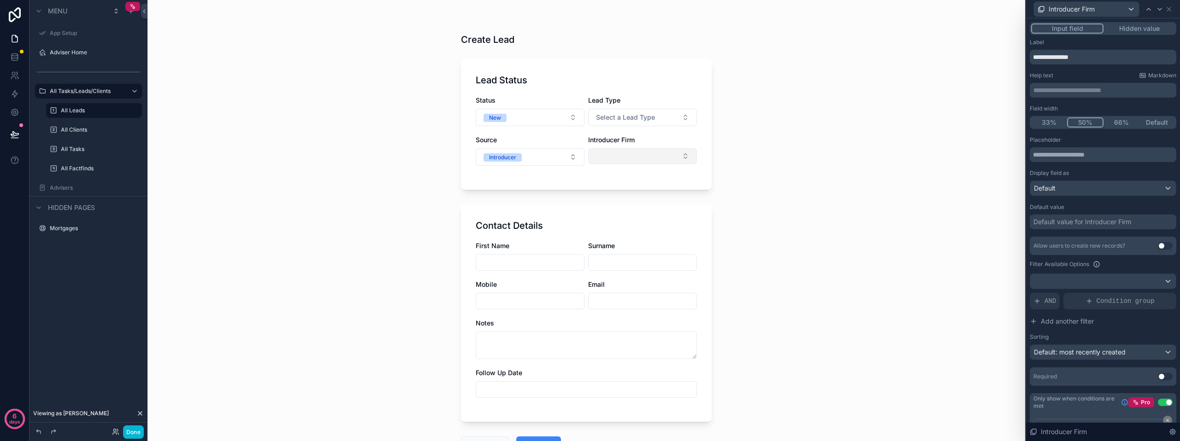
click at [635, 154] on button "Select Button" at bounding box center [642, 156] width 109 height 16
click at [126, 430] on button "Done" at bounding box center [133, 432] width 21 height 13
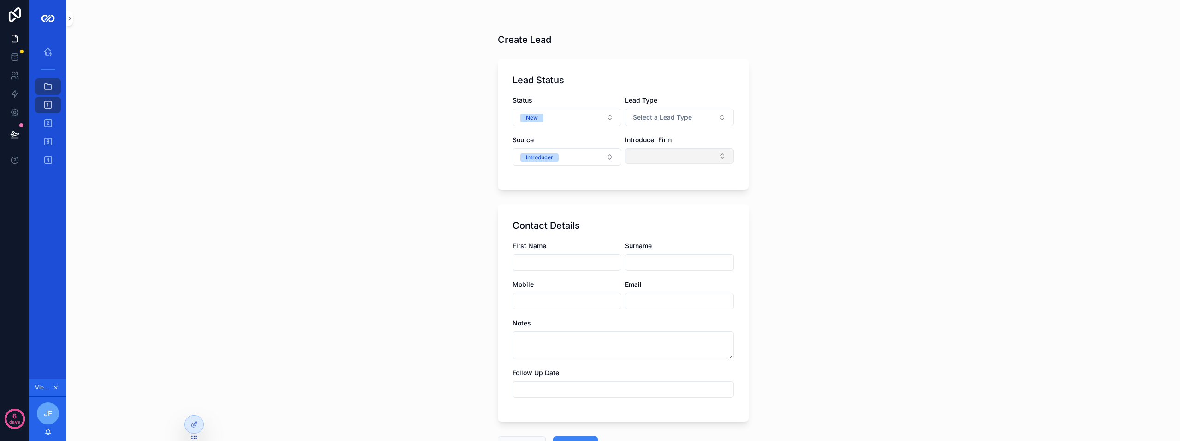
click at [637, 161] on button "Select Button" at bounding box center [679, 156] width 109 height 16
click at [194, 404] on icon at bounding box center [193, 404] width 7 height 7
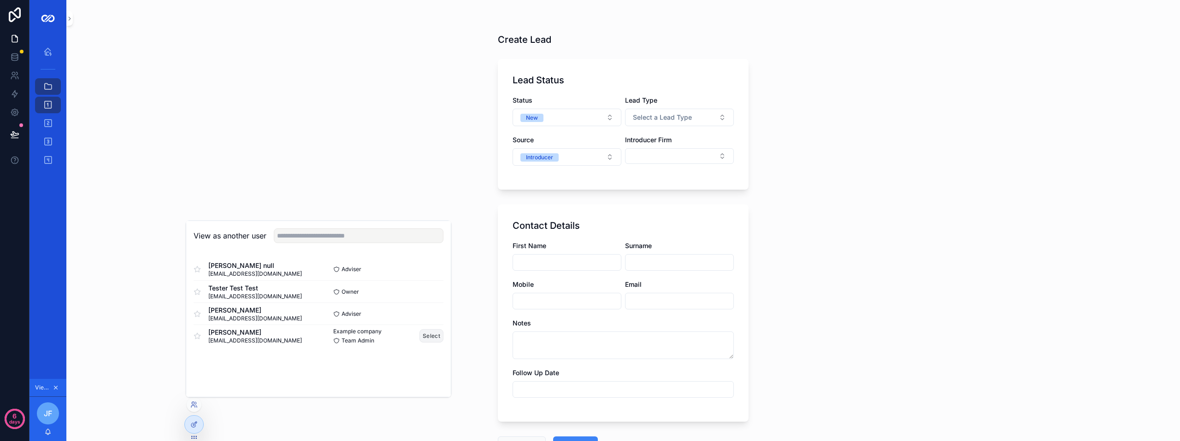
click at [427, 338] on button "Select" at bounding box center [431, 335] width 24 height 13
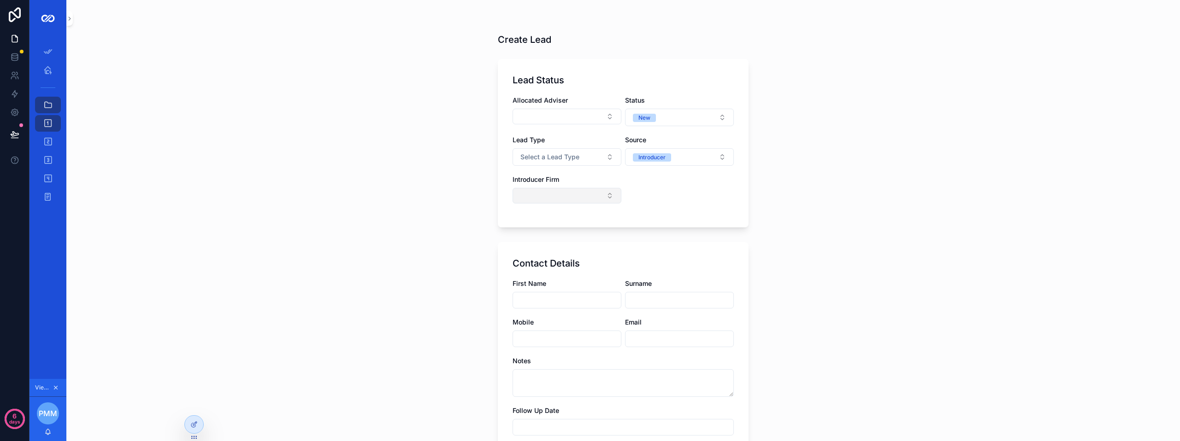
click at [539, 200] on button "Select Button" at bounding box center [566, 196] width 109 height 16
click at [459, 218] on div "Create Lead Lead Status Allocated Adviser Status New Lead Type Select a Lead Ty…" at bounding box center [622, 220] width 1113 height 441
click at [574, 200] on button "Select Button" at bounding box center [566, 196] width 109 height 16
click at [193, 405] on icon at bounding box center [193, 403] width 2 height 2
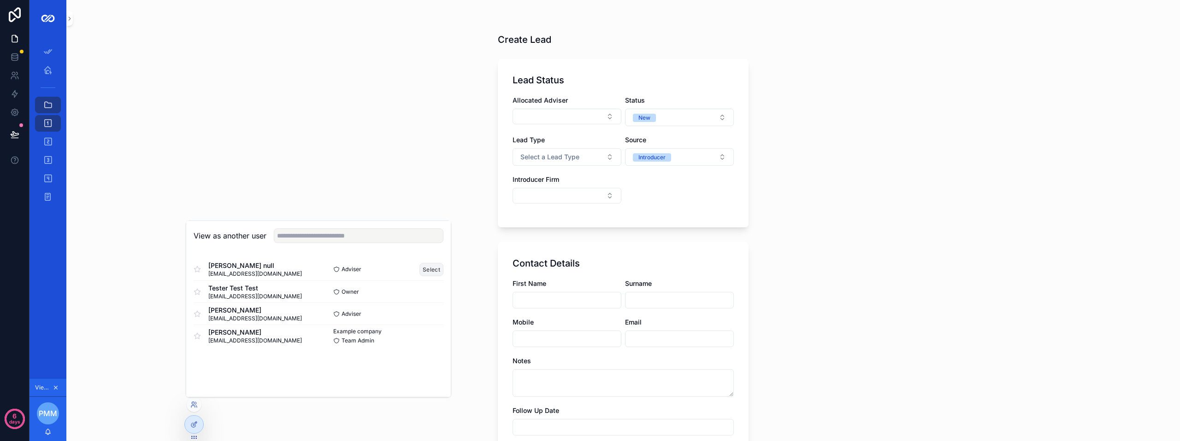
click at [428, 270] on button "Select" at bounding box center [431, 269] width 24 height 13
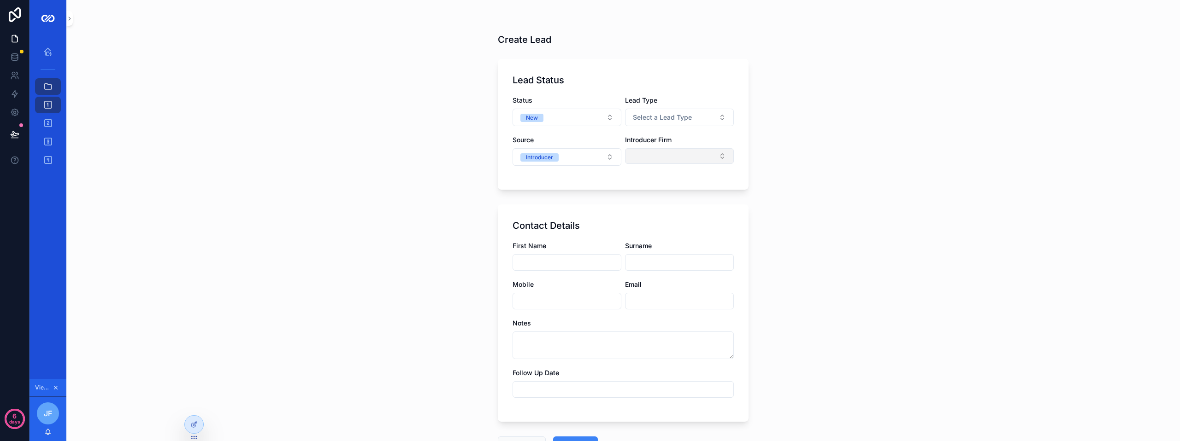
click at [646, 158] on button "Select Button" at bounding box center [679, 156] width 109 height 16
click at [848, 366] on div "Create Lead Lead Status Status New Lead Type Select a Lead Type Source Introduc…" at bounding box center [622, 220] width 1113 height 441
click at [22, 57] on link at bounding box center [14, 57] width 29 height 18
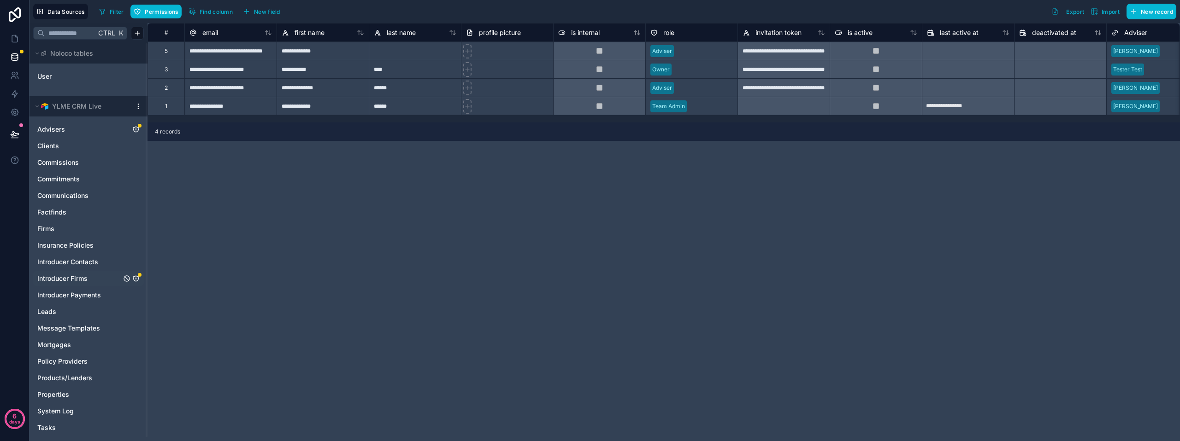
click at [72, 281] on span "Introducer Firms" at bounding box center [62, 278] width 50 height 9
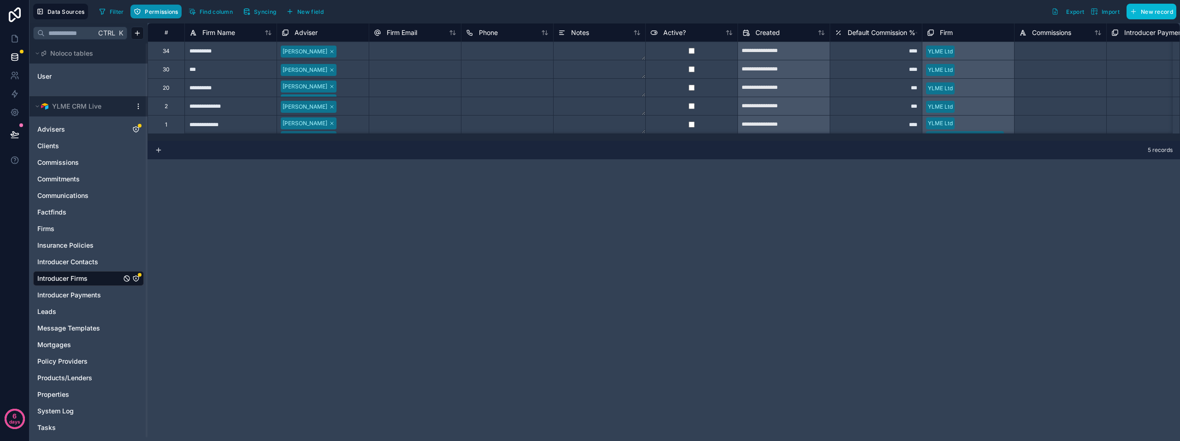
click at [168, 11] on span "Permissions" at bounding box center [161, 11] width 33 height 7
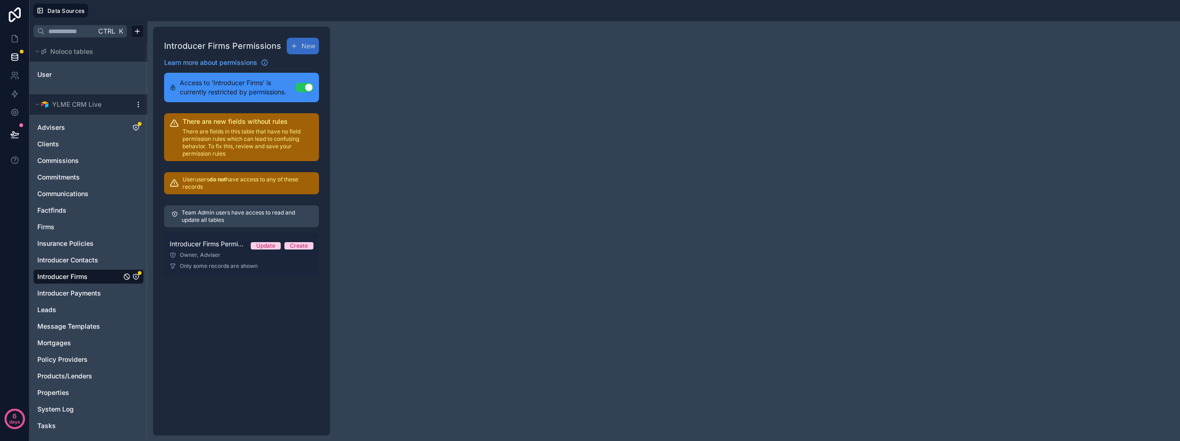
click at [230, 245] on span "Introducer Firms Permission 1" at bounding box center [207, 244] width 74 height 9
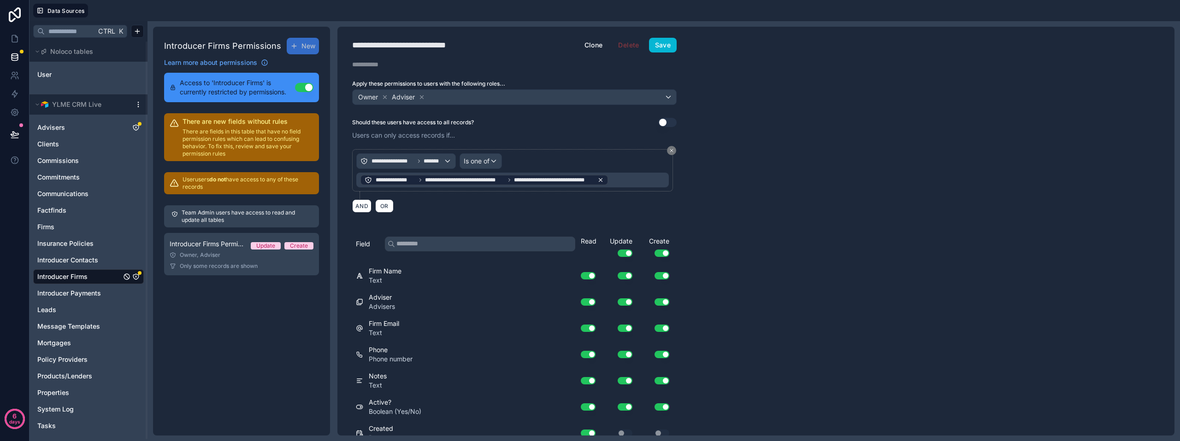
click at [599, 180] on icon at bounding box center [600, 180] width 6 height 6
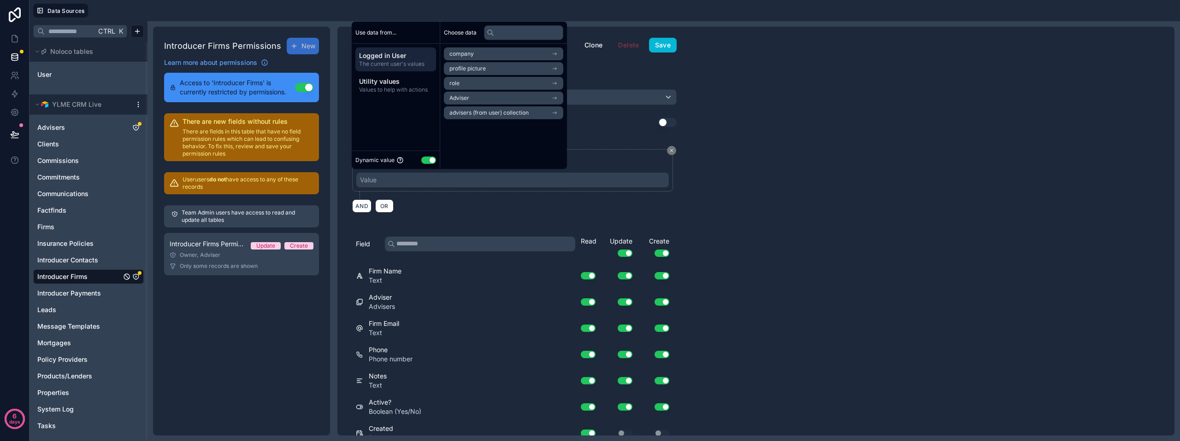
click at [399, 58] on span "Logged in User" at bounding box center [395, 55] width 73 height 9
click at [400, 78] on span "Utility values" at bounding box center [395, 81] width 73 height 9
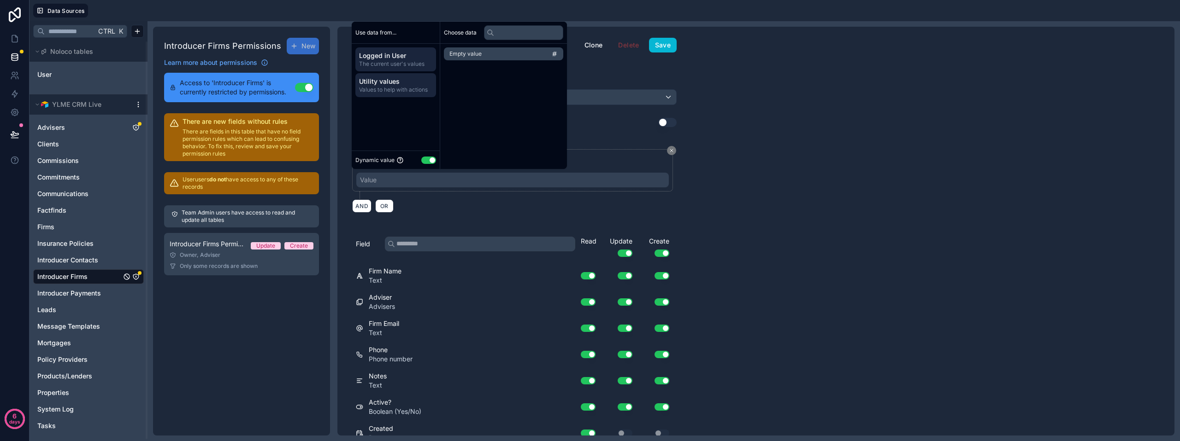
click at [400, 61] on span "The current user's values" at bounding box center [395, 63] width 73 height 7
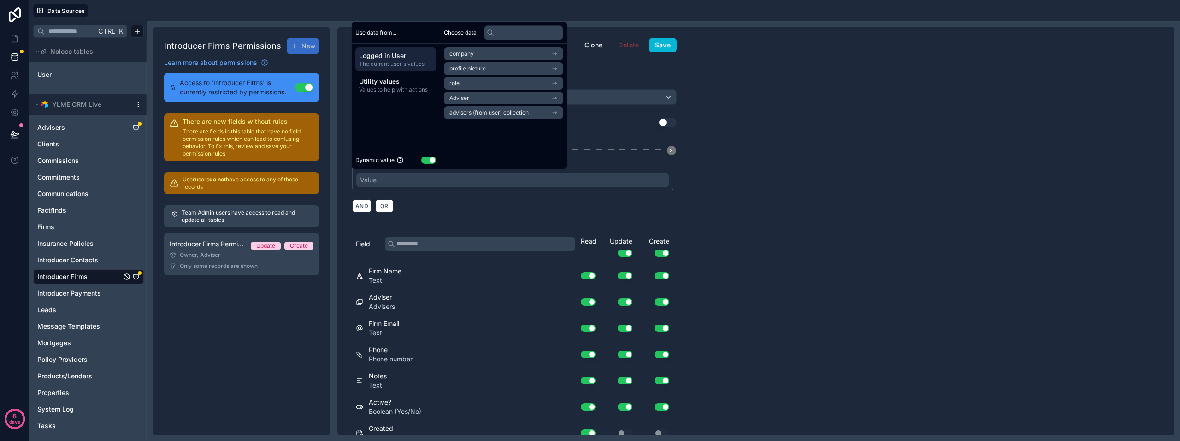
click at [516, 96] on li "Adviser" at bounding box center [503, 98] width 119 height 13
click at [488, 70] on li "Adviser" at bounding box center [503, 70] width 119 height 13
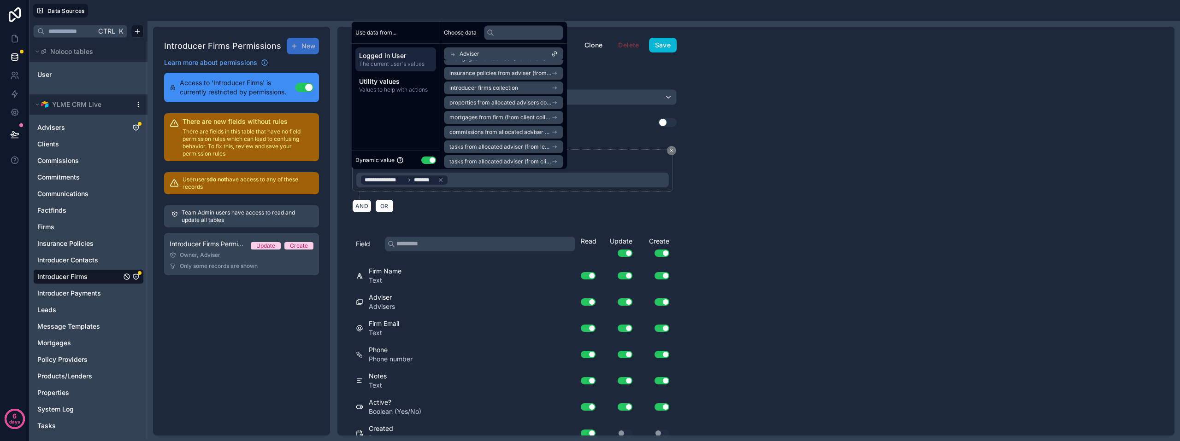
scroll to position [100, 0]
click at [750, 192] on div "**********" at bounding box center [755, 231] width 837 height 409
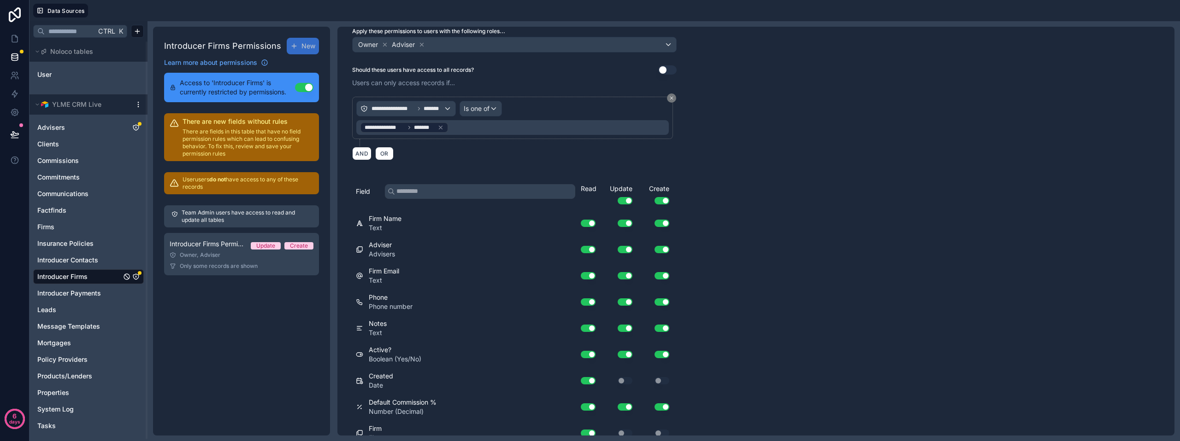
scroll to position [0, 0]
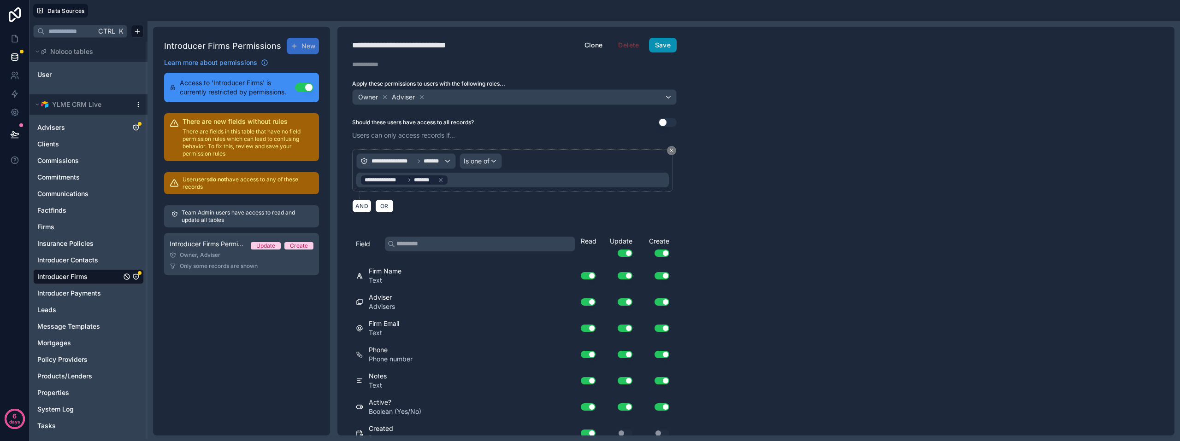
click at [666, 45] on button "Save" at bounding box center [663, 45] width 28 height 15
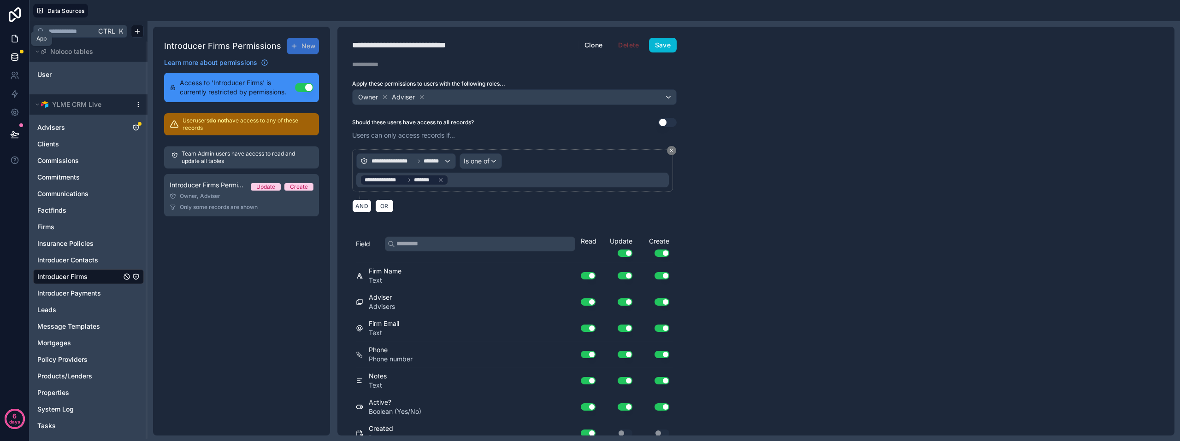
click at [15, 32] on link at bounding box center [14, 38] width 29 height 18
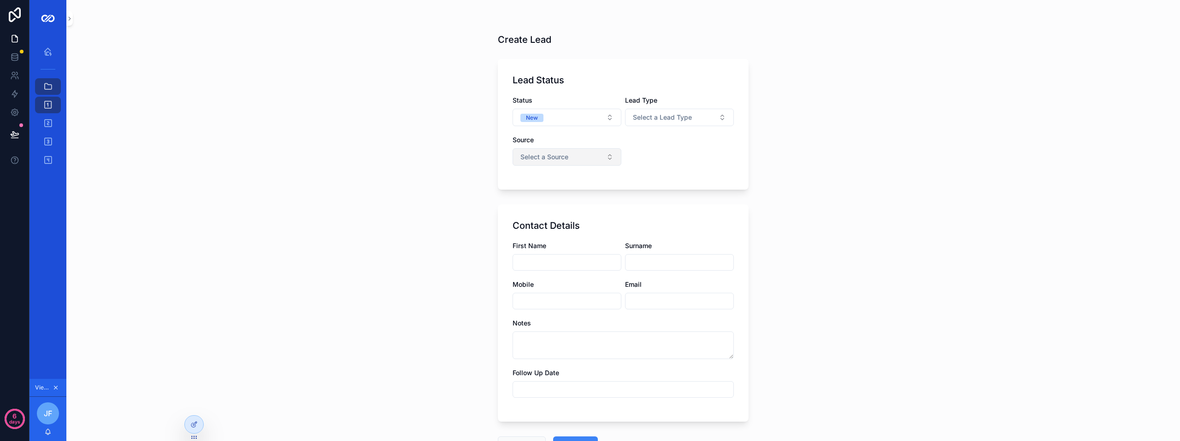
click at [581, 152] on button "Select a Source" at bounding box center [566, 157] width 109 height 18
click at [557, 194] on div "Introducer" at bounding box center [563, 194] width 111 height 14
click at [678, 159] on button "Select Button" at bounding box center [679, 156] width 109 height 16
click at [664, 194] on span "[PERSON_NAME]" at bounding box center [650, 192] width 53 height 9
click at [903, 183] on div "Create Lead Lead Status Status New Lead Type Select a Lead Type Source Introduc…" at bounding box center [622, 220] width 1113 height 441
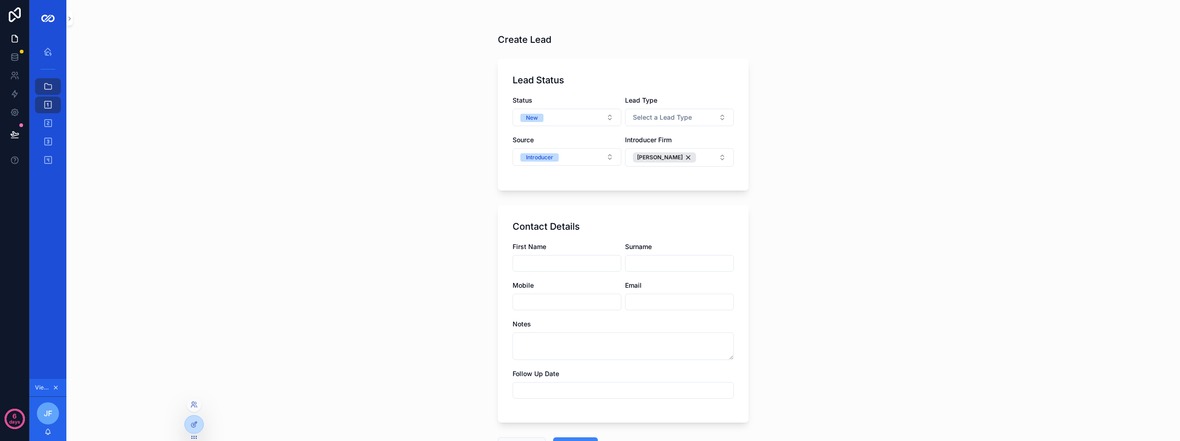
click at [193, 410] on div at bounding box center [194, 405] width 15 height 15
click at [193, 406] on icon at bounding box center [193, 404] width 7 height 7
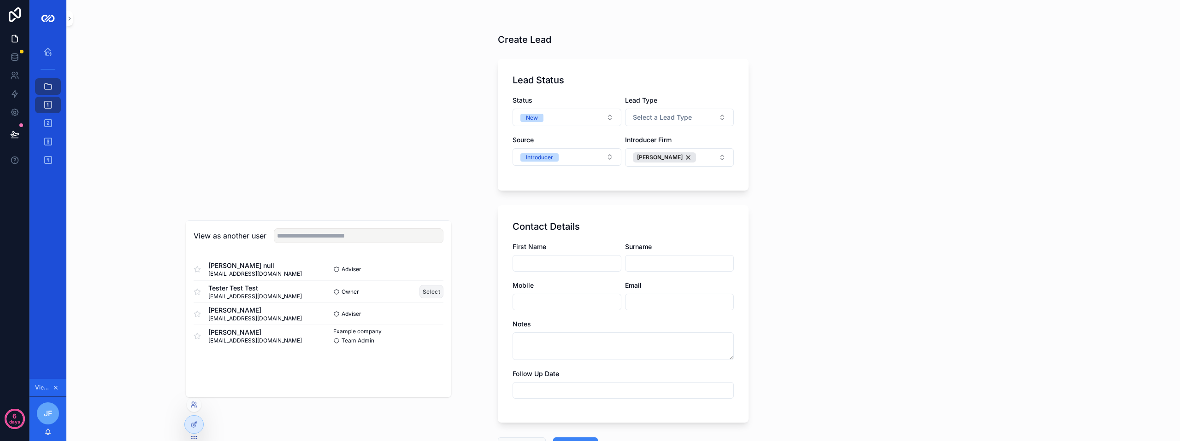
click at [432, 290] on button "Select" at bounding box center [431, 291] width 24 height 13
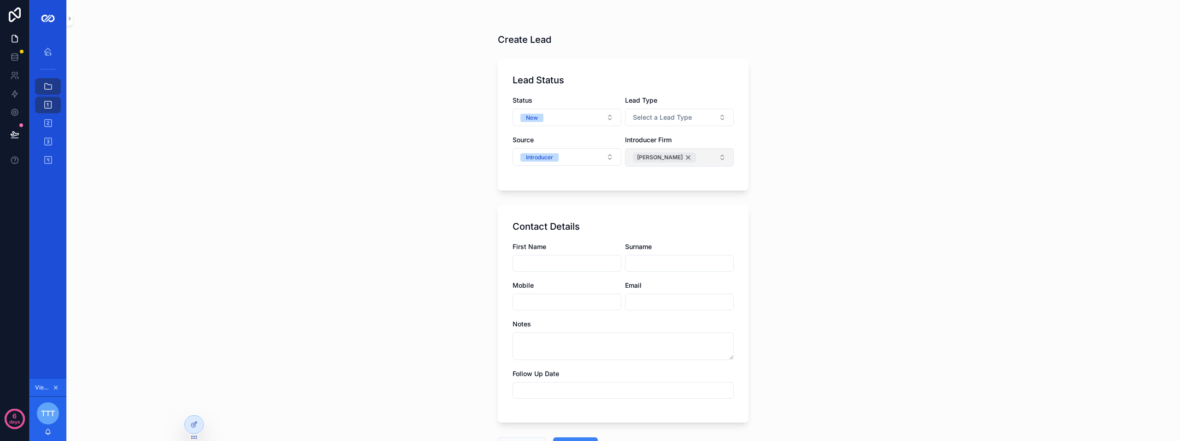
click at [681, 158] on div "[PERSON_NAME]" at bounding box center [664, 158] width 63 height 10
click at [662, 159] on button "Select Button" at bounding box center [679, 156] width 109 height 16
click at [187, 404] on div "Create Lead Lead Status Status New Lead Type Select a Lead Type Source Introduc…" at bounding box center [622, 220] width 1113 height 441
click at [194, 407] on icon at bounding box center [193, 404] width 7 height 7
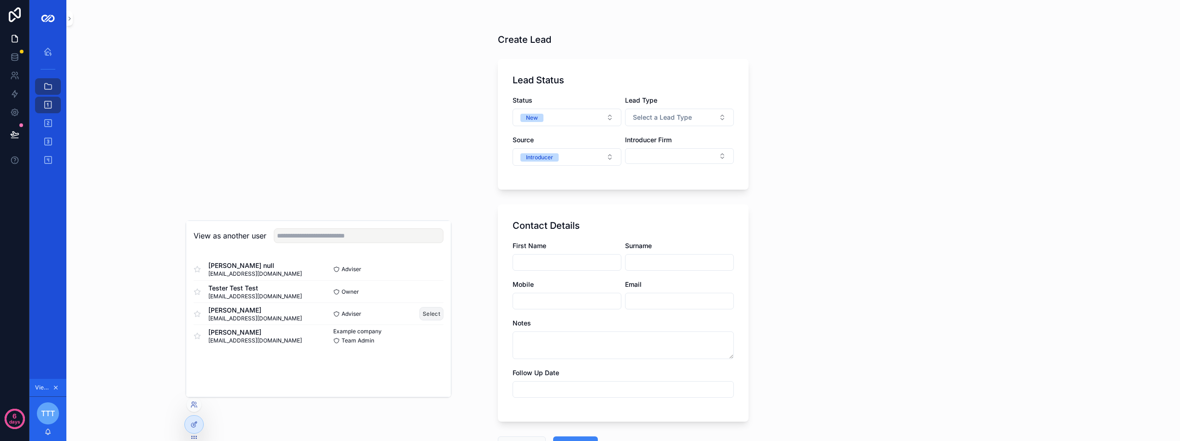
click at [423, 317] on button "Select" at bounding box center [431, 313] width 24 height 13
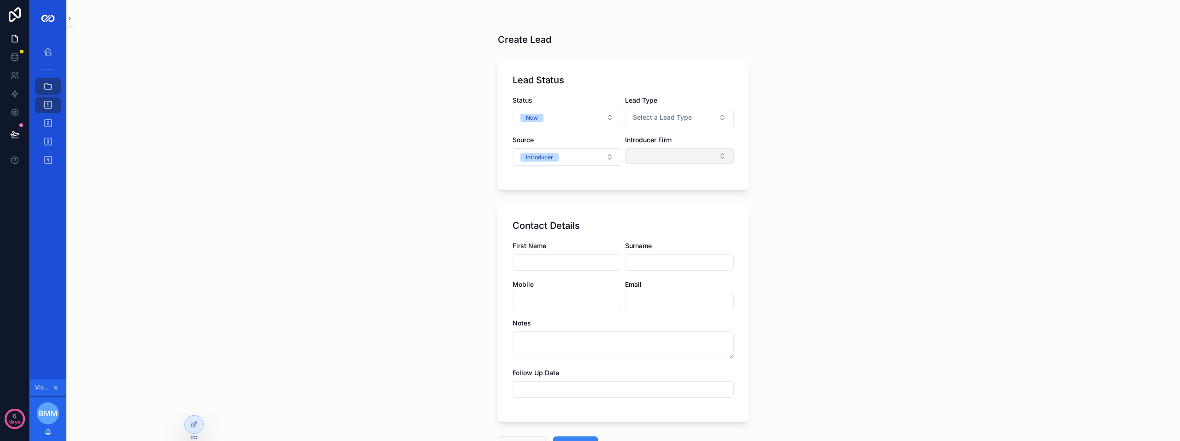
click at [663, 162] on button "Select Button" at bounding box center [679, 156] width 109 height 16
click at [926, 183] on div "Create Lead Lead Status Status New Lead Type Select a Lead Type Source Introduc…" at bounding box center [622, 220] width 1113 height 441
click at [196, 425] on icon at bounding box center [193, 424] width 7 height 7
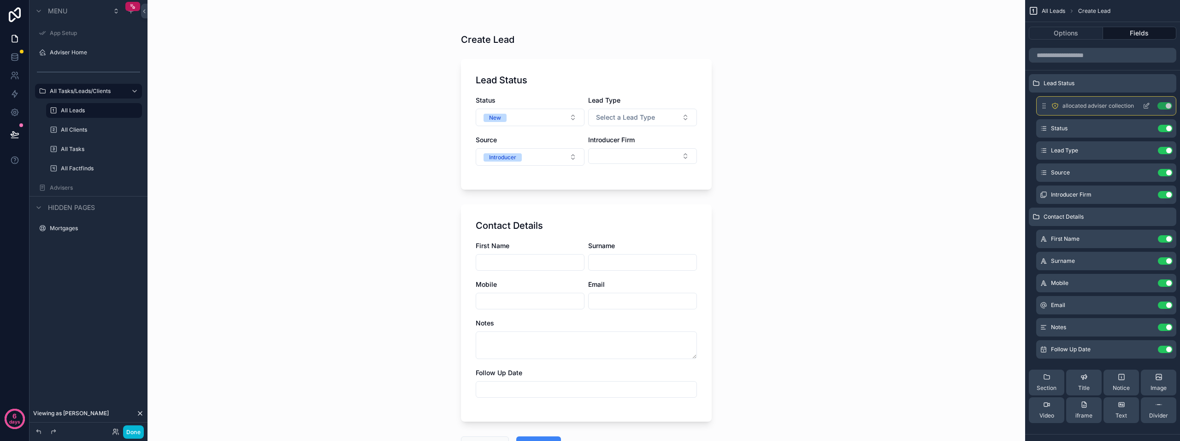
click at [1144, 106] on icon "scrollable content" at bounding box center [1146, 107] width 4 height 4
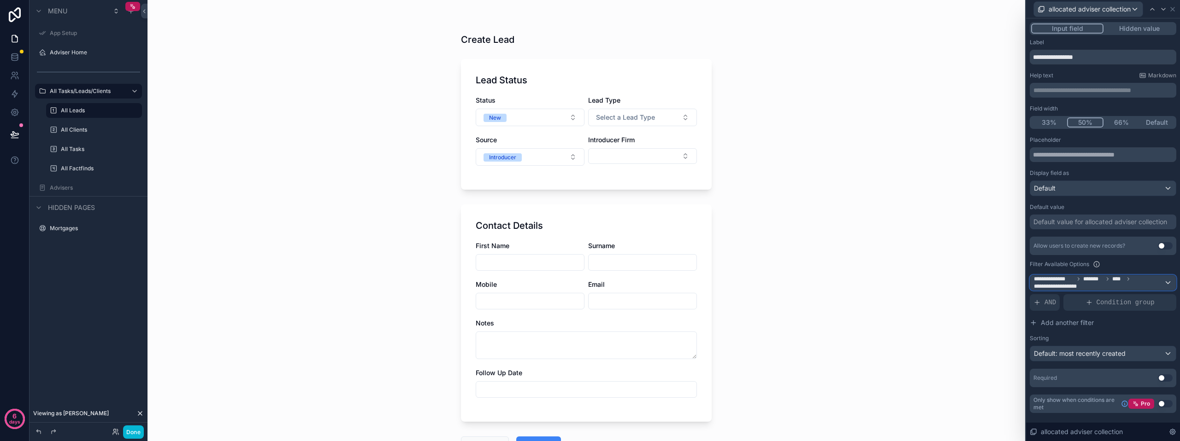
click at [1168, 279] on div "**********" at bounding box center [1103, 283] width 146 height 15
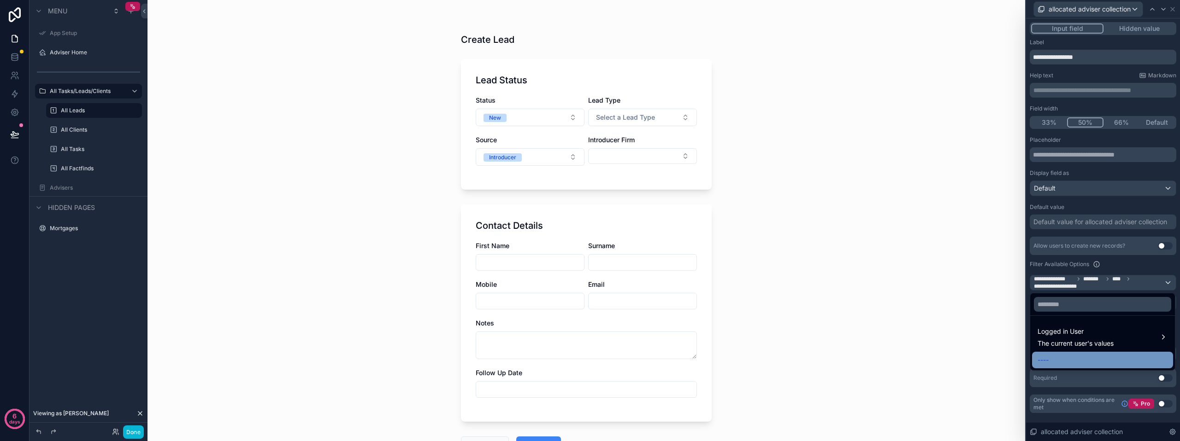
click at [1056, 357] on div "----" at bounding box center [1102, 360] width 130 height 11
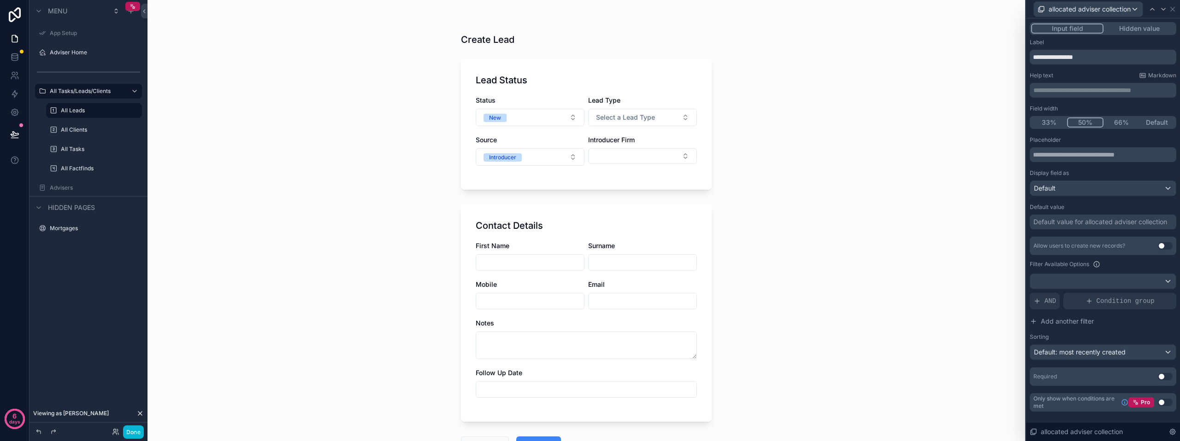
click at [970, 278] on div "Create Lead Lead Status Status New Lead Type Select a Lead Type Source Introduc…" at bounding box center [585, 220] width 877 height 441
click at [992, 87] on div "Create Lead Lead Status Status New Lead Type Select a Lead Type Source Introduc…" at bounding box center [585, 220] width 877 height 441
click at [958, 158] on div "Create Lead Lead Status Status New Lead Type Select a Lead Type Source Introduc…" at bounding box center [585, 220] width 877 height 441
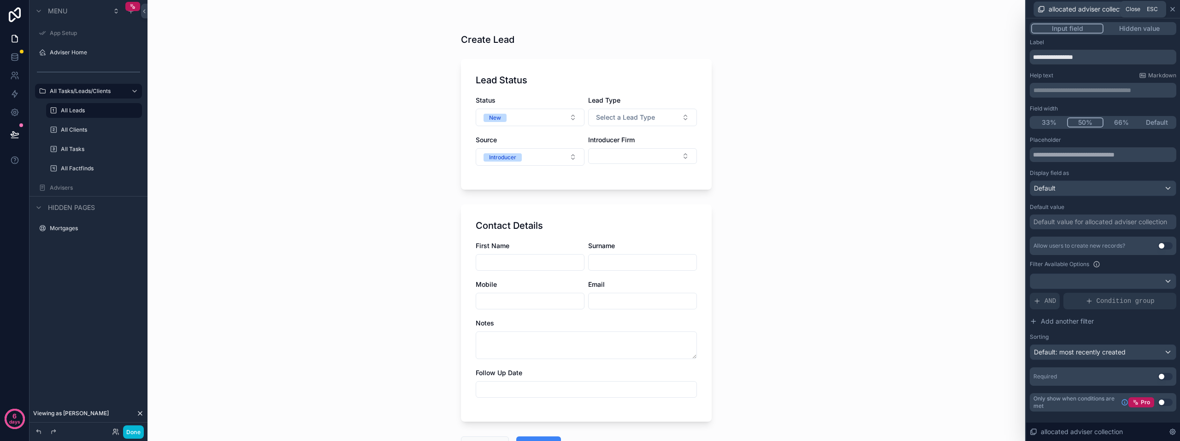
click at [1174, 11] on icon at bounding box center [1171, 9] width 7 height 7
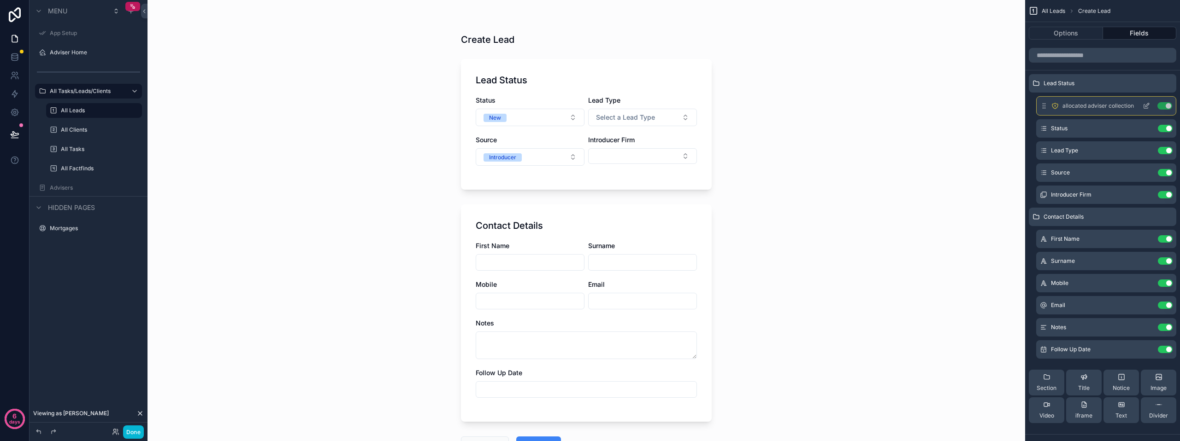
click at [1165, 106] on button "Use setting" at bounding box center [1164, 105] width 15 height 7
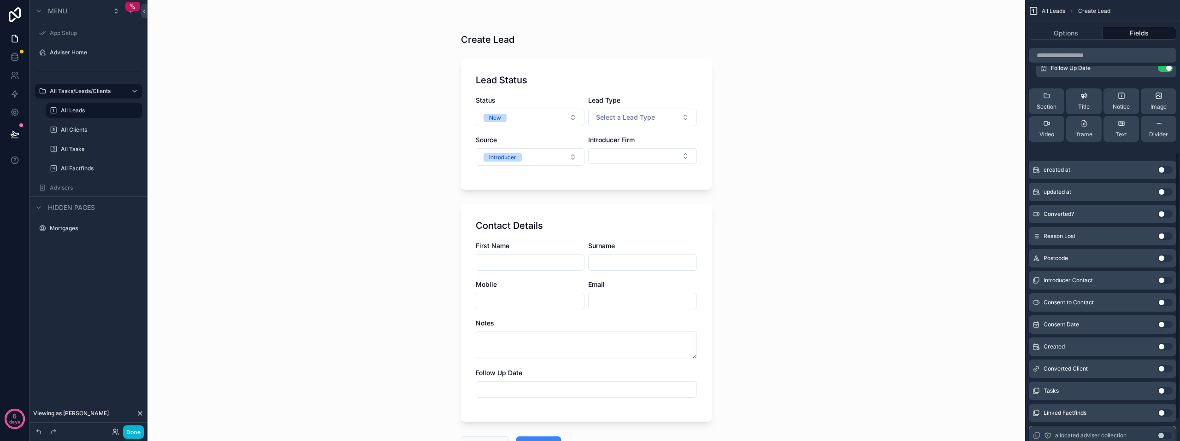
scroll to position [288, 0]
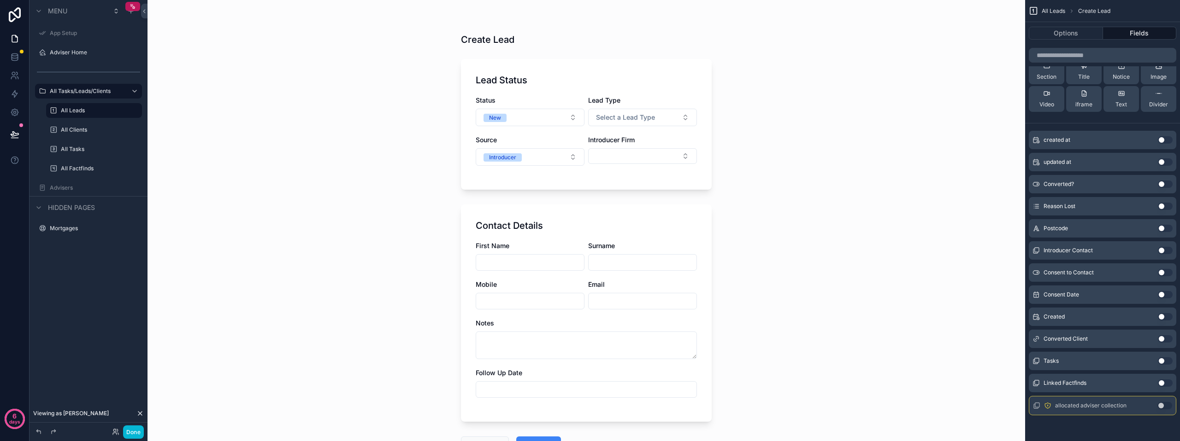
click at [1161, 405] on button "Use setting" at bounding box center [1164, 405] width 15 height 7
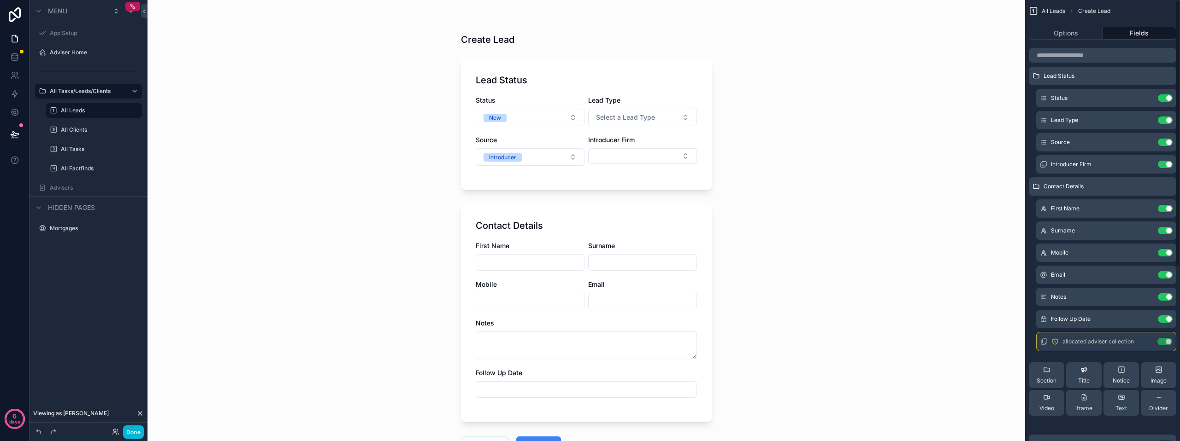
scroll to position [0, 0]
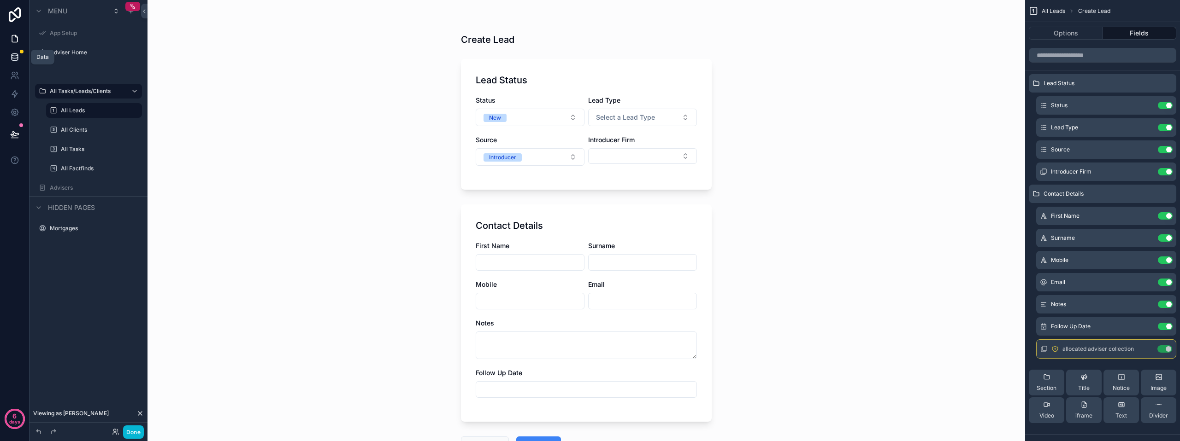
click at [13, 58] on icon at bounding box center [14, 57] width 9 height 9
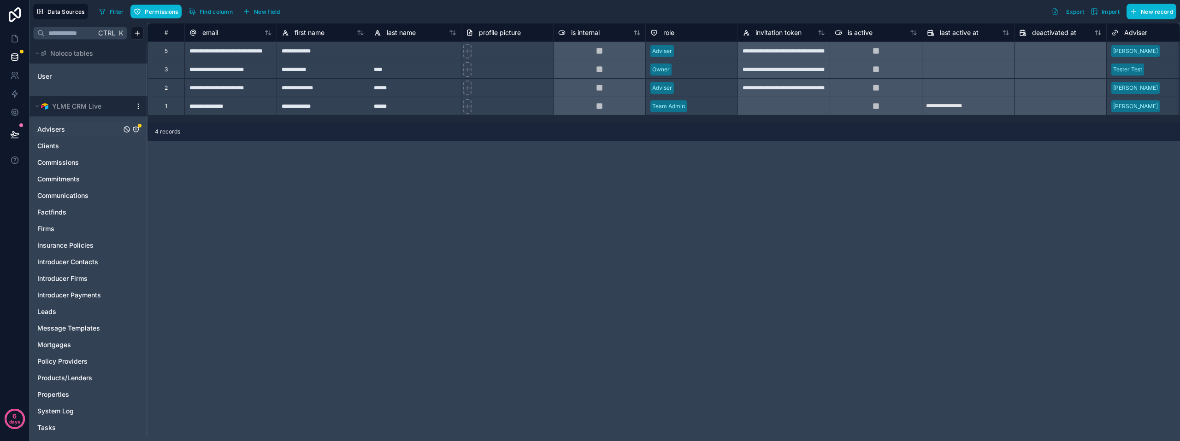
click at [76, 127] on link "Advisers" at bounding box center [79, 129] width 84 height 9
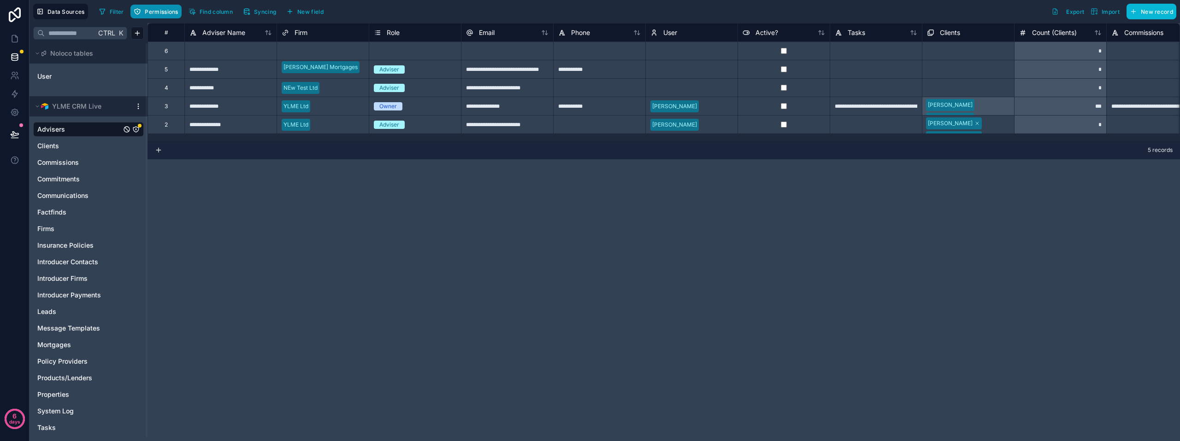
click at [164, 14] on span "Permissions" at bounding box center [161, 11] width 33 height 7
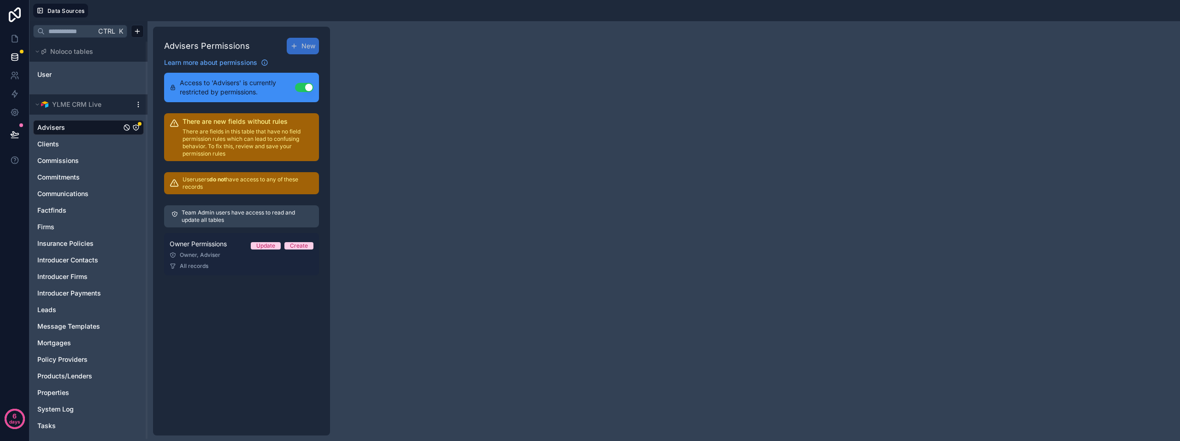
click at [230, 248] on div "Owner Permissions Update Create" at bounding box center [242, 244] width 144 height 11
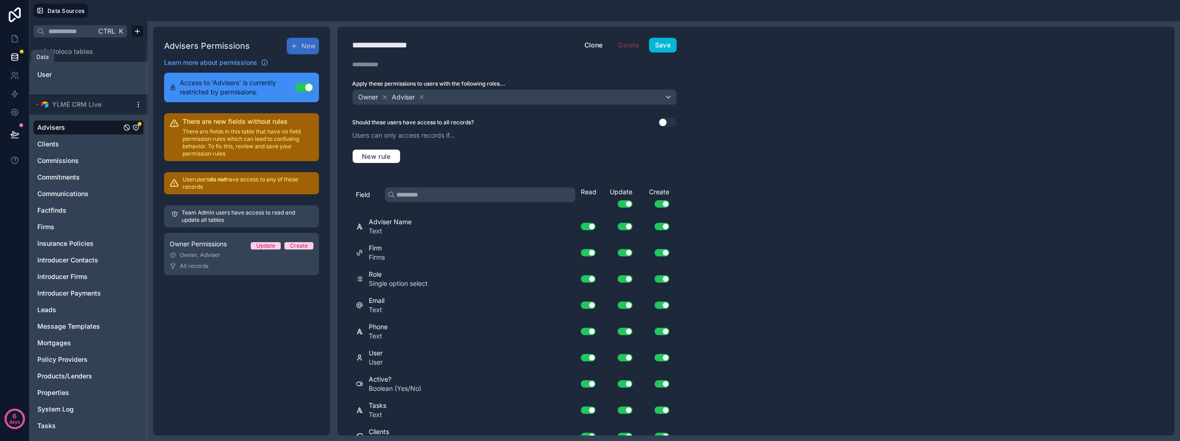
click at [5, 57] on link at bounding box center [14, 57] width 29 height 18
click at [20, 60] on link at bounding box center [14, 57] width 29 height 18
click at [16, 33] on link at bounding box center [14, 38] width 29 height 18
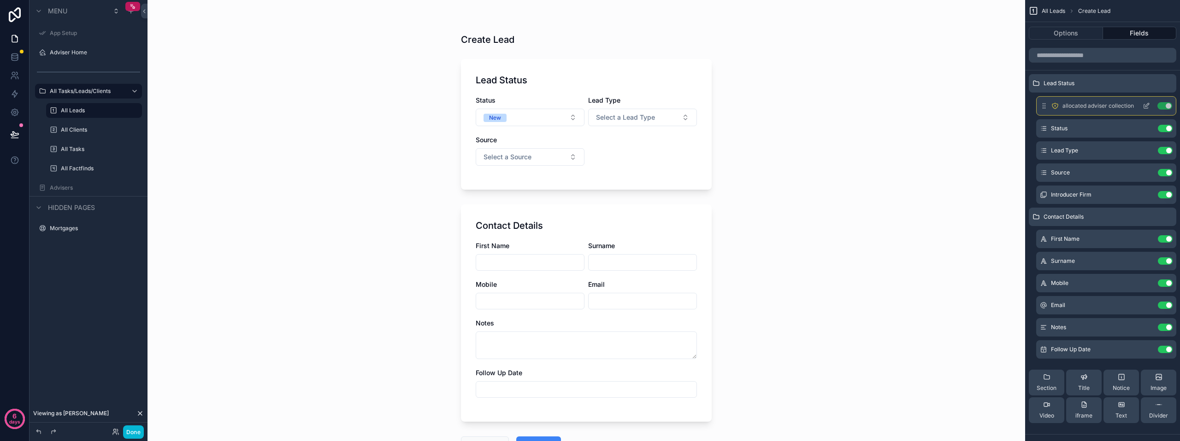
click at [1145, 104] on icon "scrollable content" at bounding box center [1145, 105] width 7 height 7
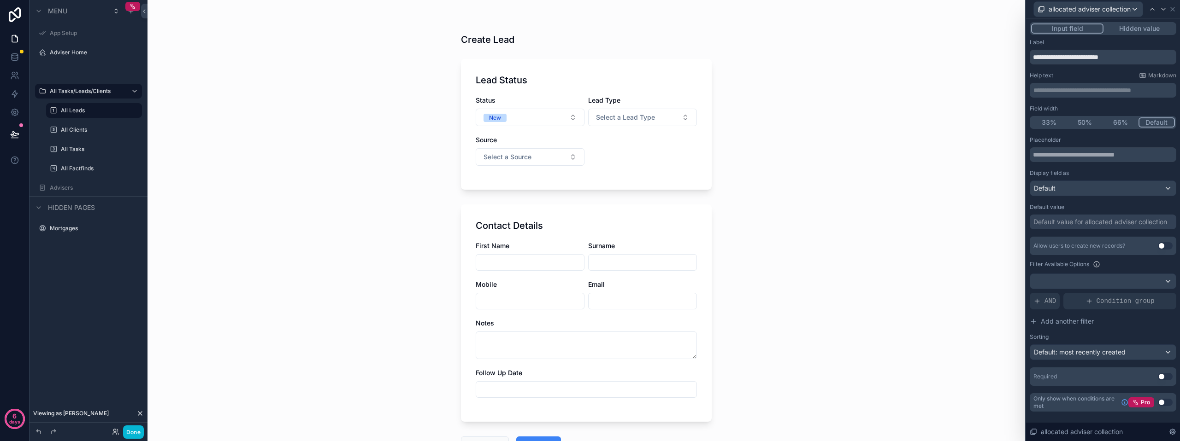
click at [1132, 29] on button "Hidden value" at bounding box center [1138, 28] width 71 height 10
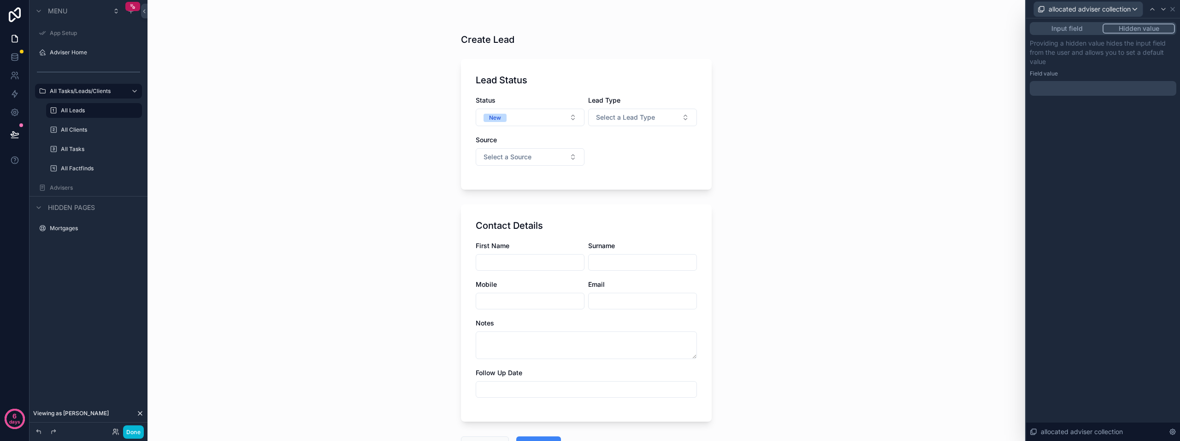
click at [1067, 30] on button "Input field" at bounding box center [1066, 28] width 71 height 10
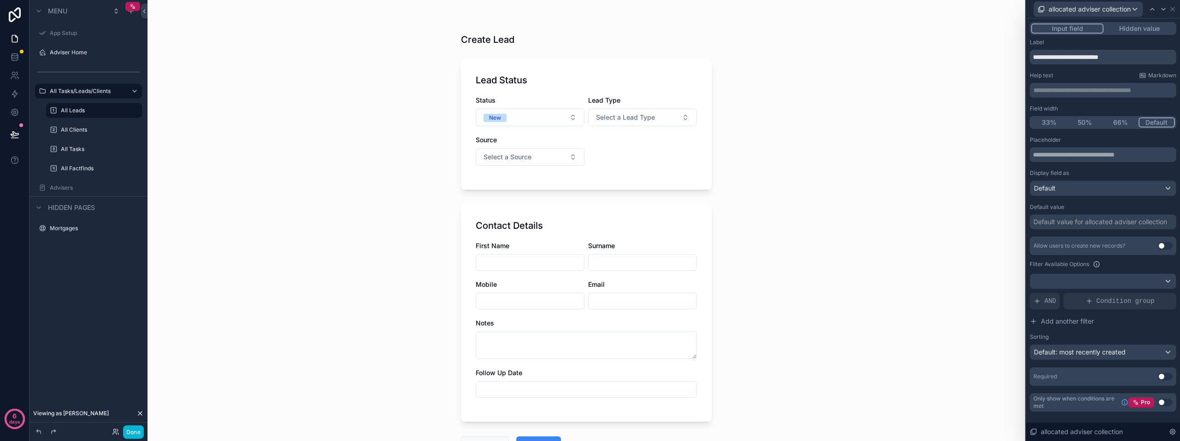
scroll to position [150, 0]
click at [653, 169] on div "Status New Lead Type Select a Lead Type Source Select a Source" at bounding box center [585, 135] width 221 height 79
click at [1108, 11] on span "allocated adviser collection" at bounding box center [1089, 9] width 82 height 9
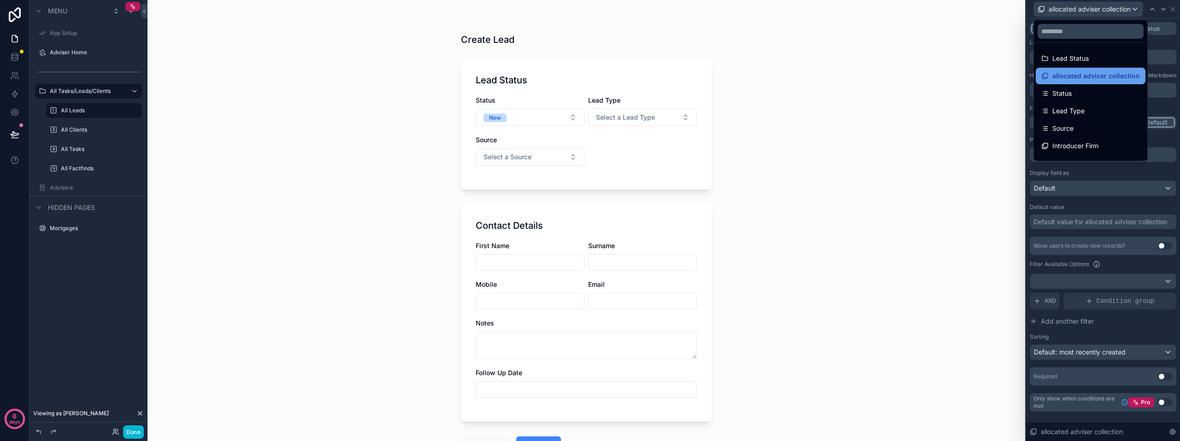
click at [1086, 75] on span "allocated adviser collection" at bounding box center [1096, 75] width 88 height 11
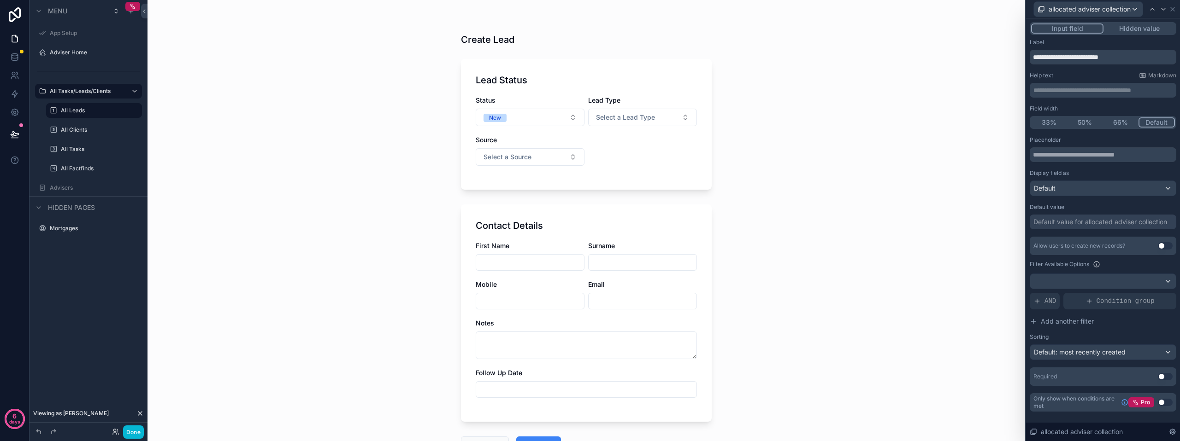
click at [1135, 28] on button "Hidden value" at bounding box center [1138, 28] width 71 height 10
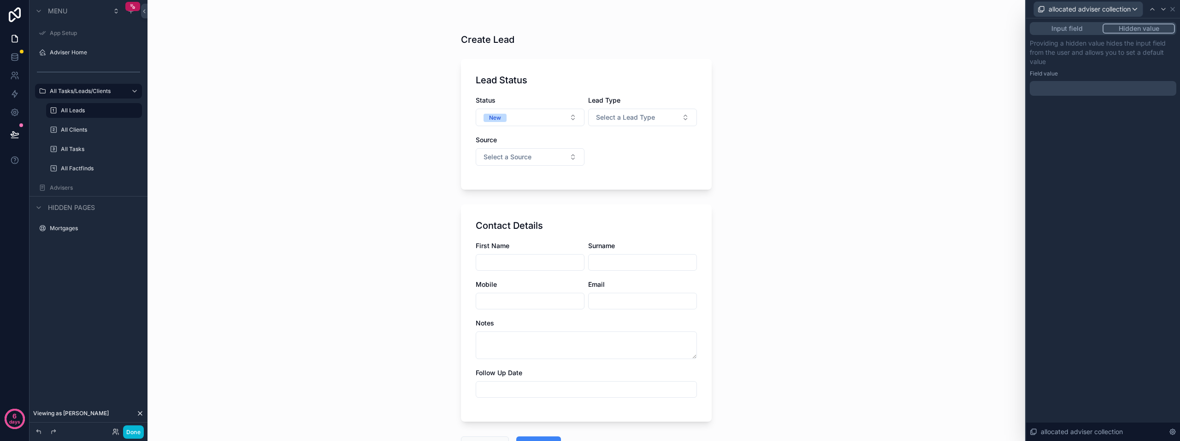
click at [1077, 29] on button "Input field" at bounding box center [1066, 28] width 71 height 10
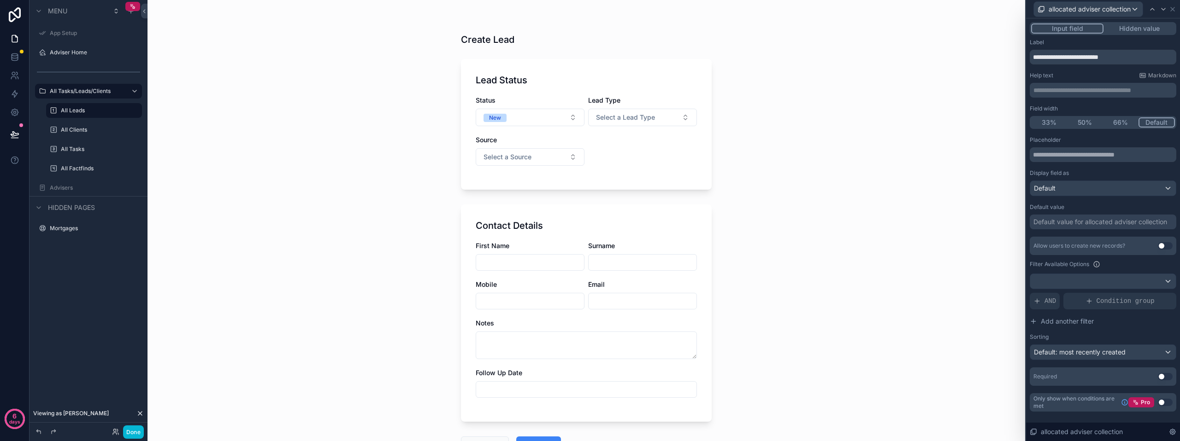
scroll to position [242, 0]
click at [1140, 352] on div "Default: most recently created" at bounding box center [1103, 352] width 146 height 15
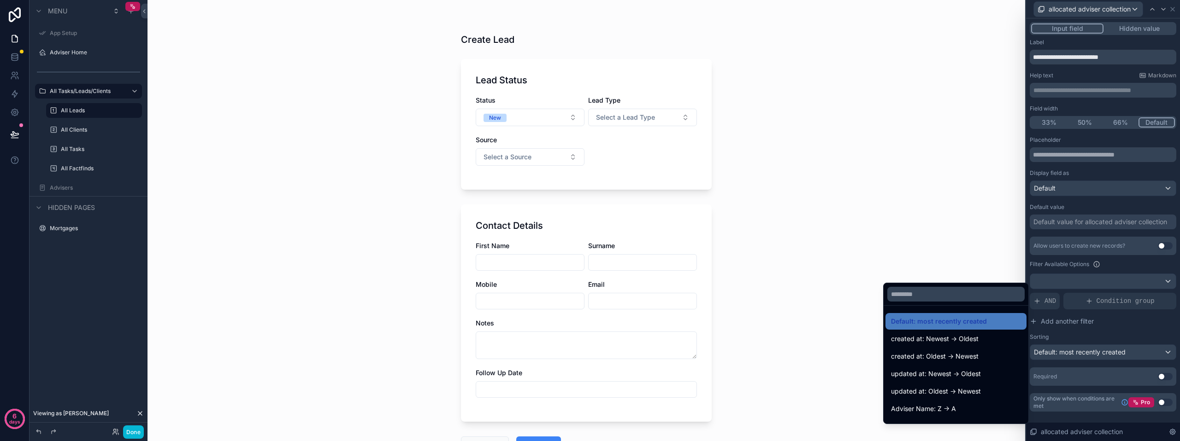
click at [1140, 352] on div at bounding box center [1103, 220] width 154 height 441
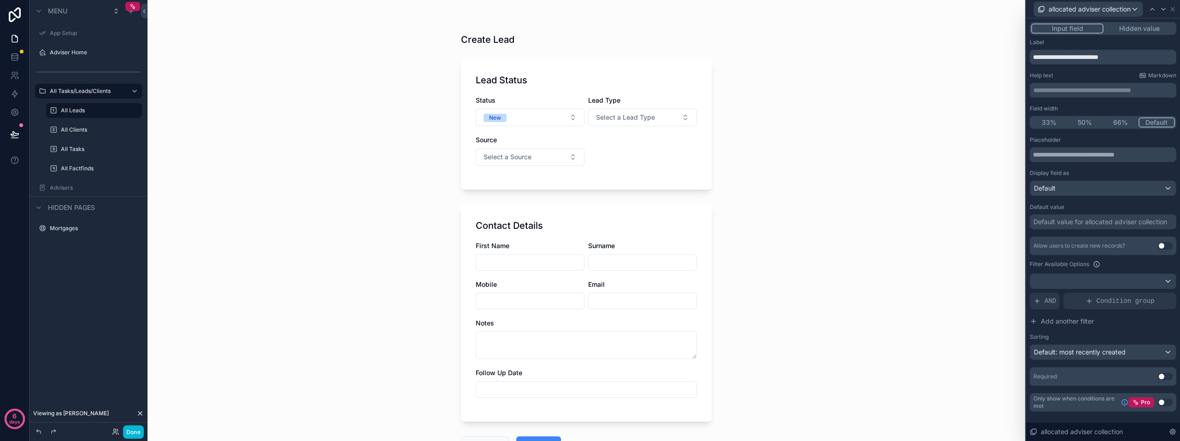
scroll to position [288, 0]
click at [1170, 433] on icon at bounding box center [1171, 431] width 7 height 7
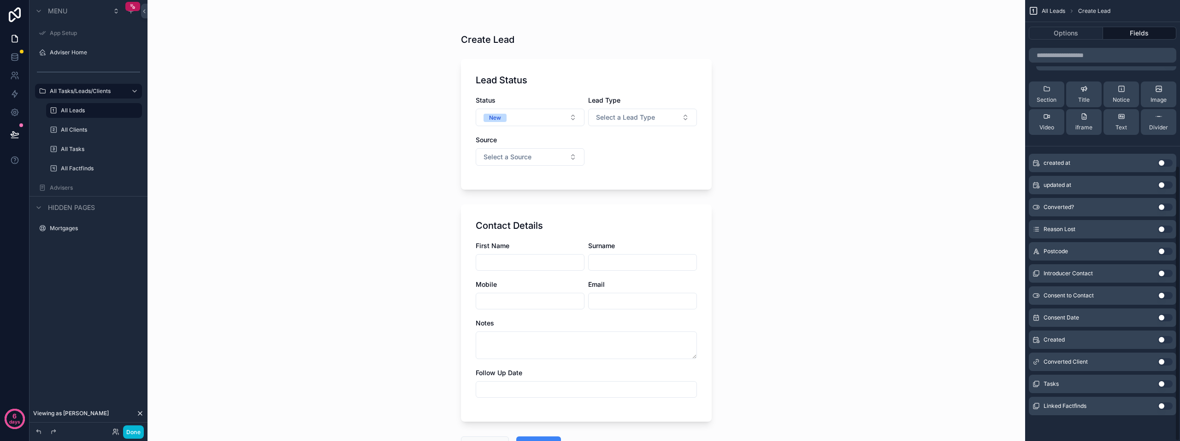
scroll to position [265, 0]
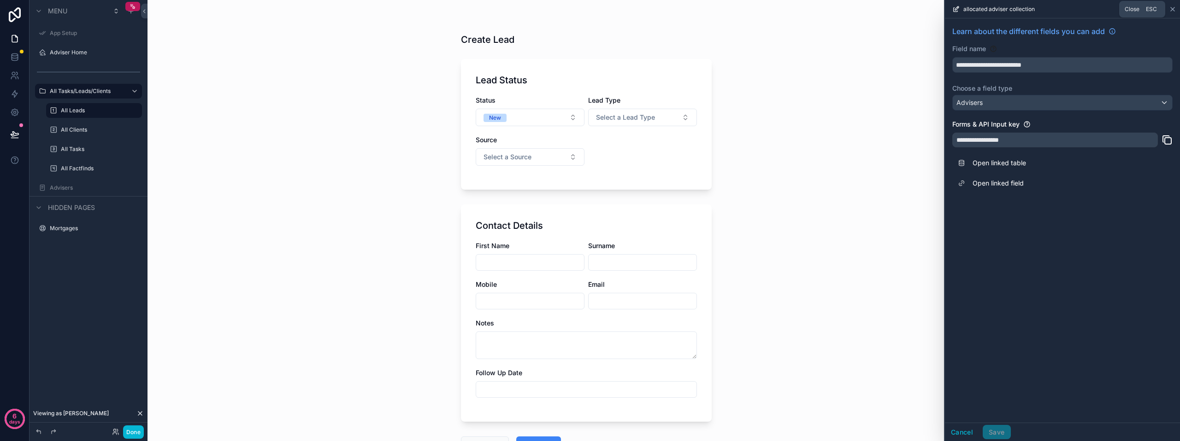
click at [1173, 12] on icon at bounding box center [1171, 9] width 7 height 7
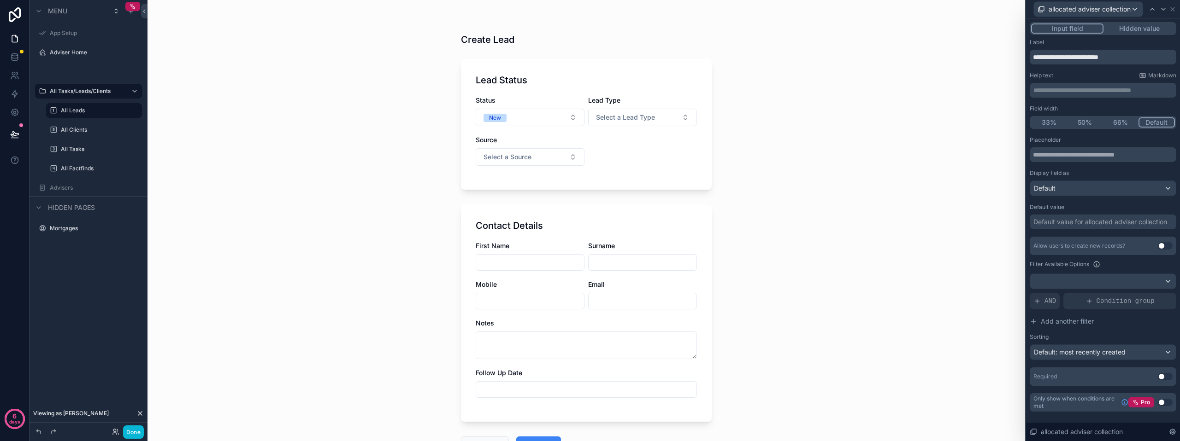
click at [661, 167] on div "Status New Lead Type Select a Lead Type Source Select a Source" at bounding box center [585, 135] width 221 height 79
click at [119, 432] on div "Done" at bounding box center [125, 432] width 37 height 13
click at [112, 433] on icon at bounding box center [115, 431] width 7 height 7
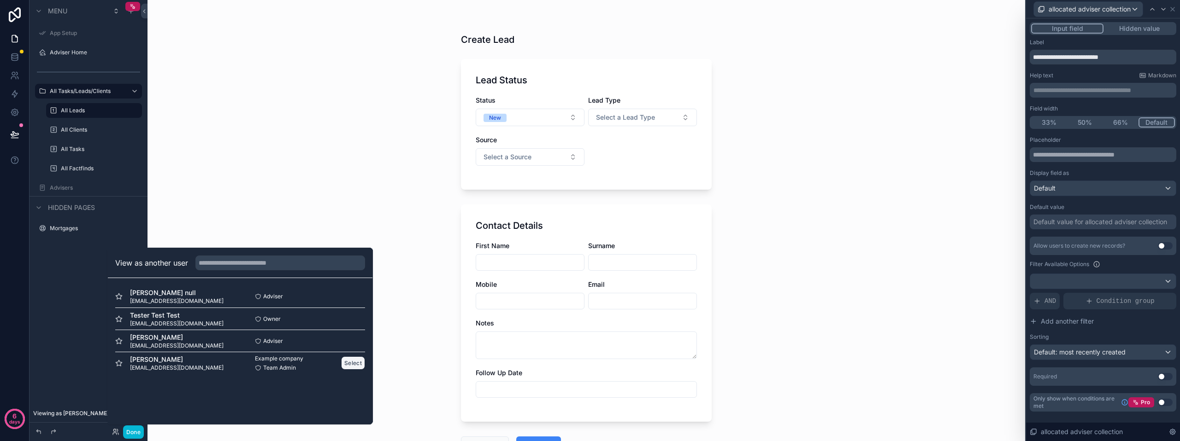
click at [356, 363] on button "Select" at bounding box center [353, 363] width 24 height 13
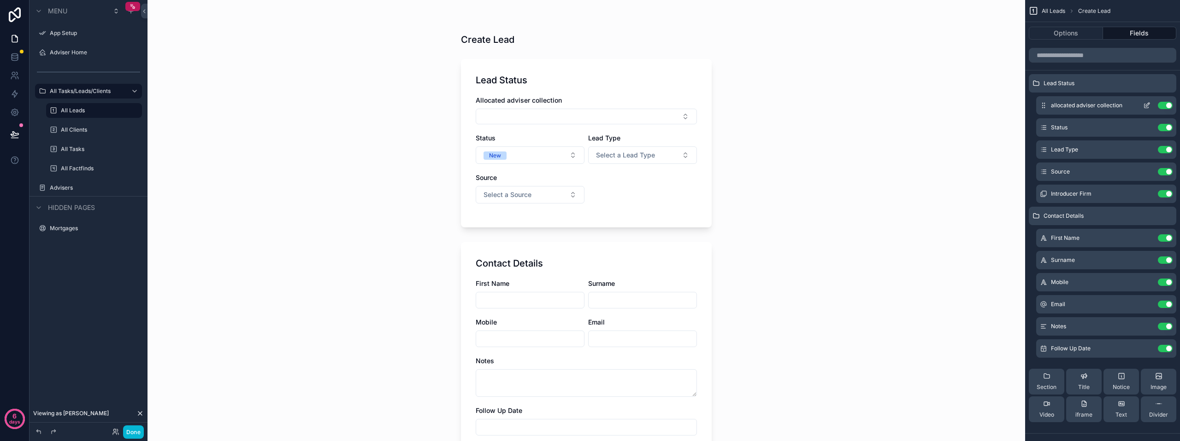
click at [1146, 106] on icon "scrollable content" at bounding box center [1146, 105] width 7 height 7
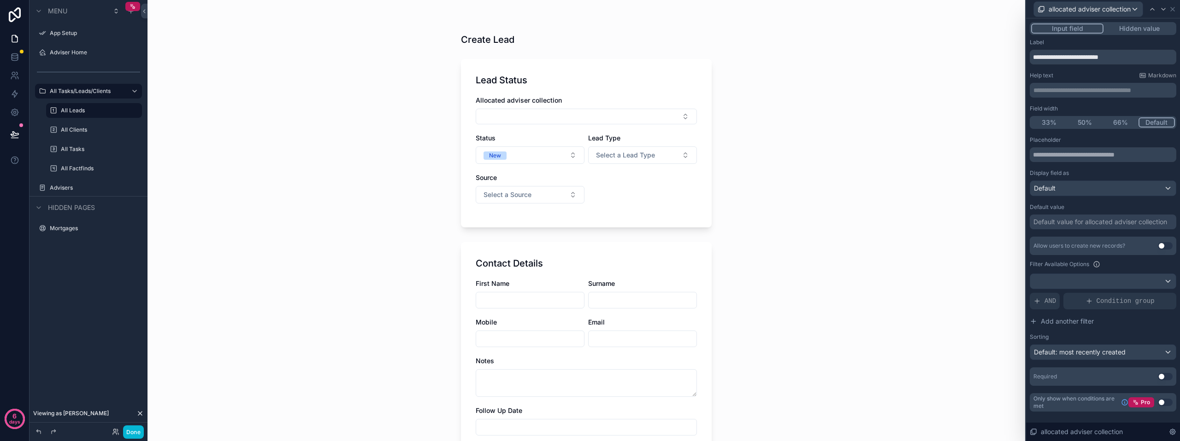
click at [1128, 31] on button "Hidden value" at bounding box center [1138, 28] width 71 height 10
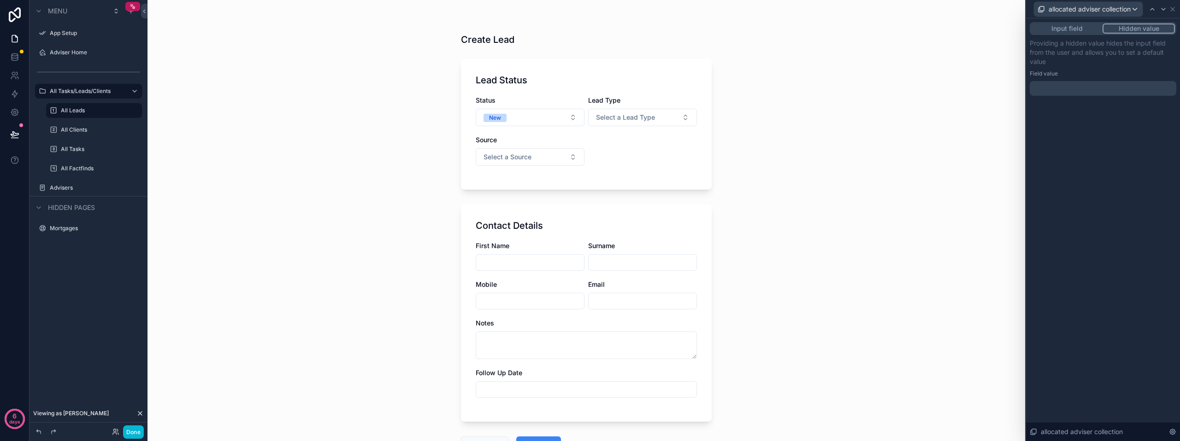
click at [1072, 29] on button "Input field" at bounding box center [1066, 28] width 71 height 10
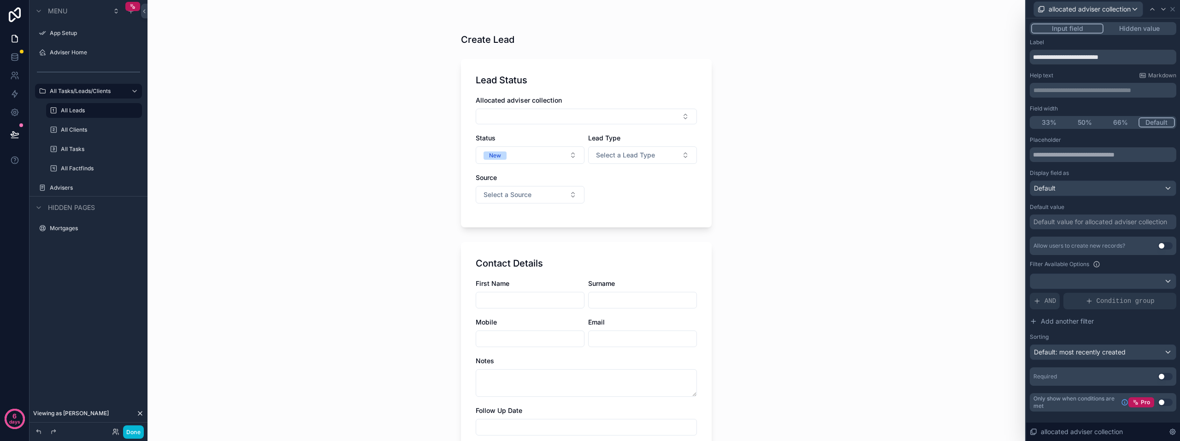
scroll to position [276, 0]
click at [525, 115] on button "Select Button" at bounding box center [585, 117] width 221 height 16
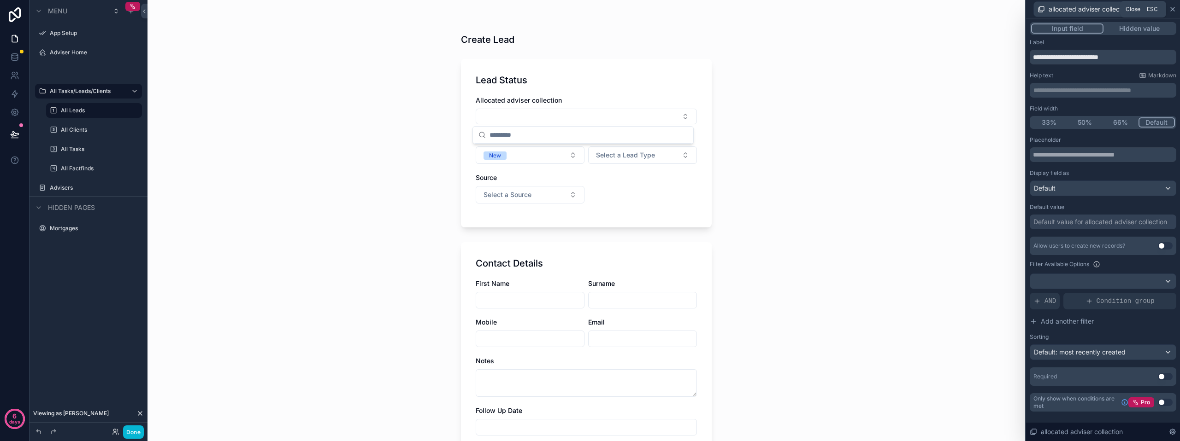
click at [1169, 12] on icon at bounding box center [1171, 9] width 7 height 7
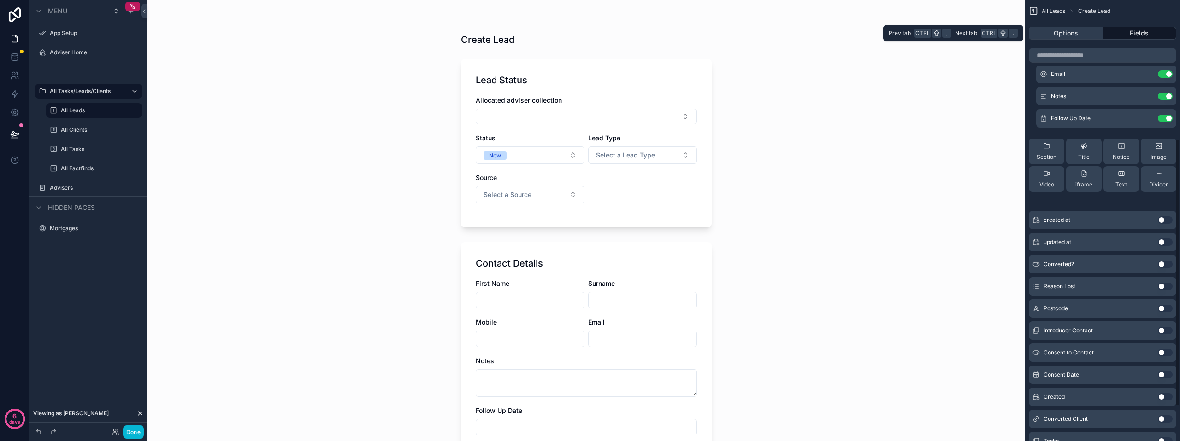
click at [1069, 28] on button "Options" at bounding box center [1065, 33] width 74 height 13
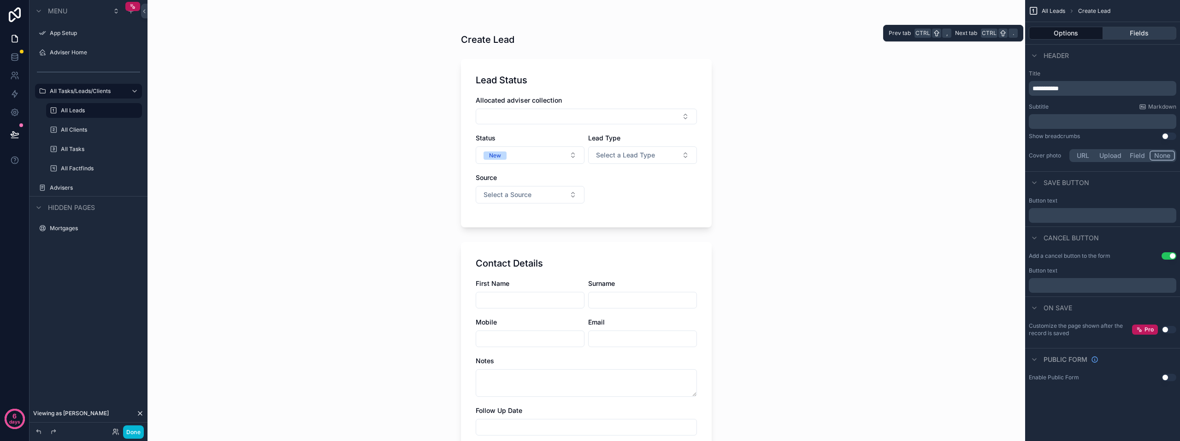
click at [1138, 37] on button "Fields" at bounding box center [1140, 33] width 74 height 13
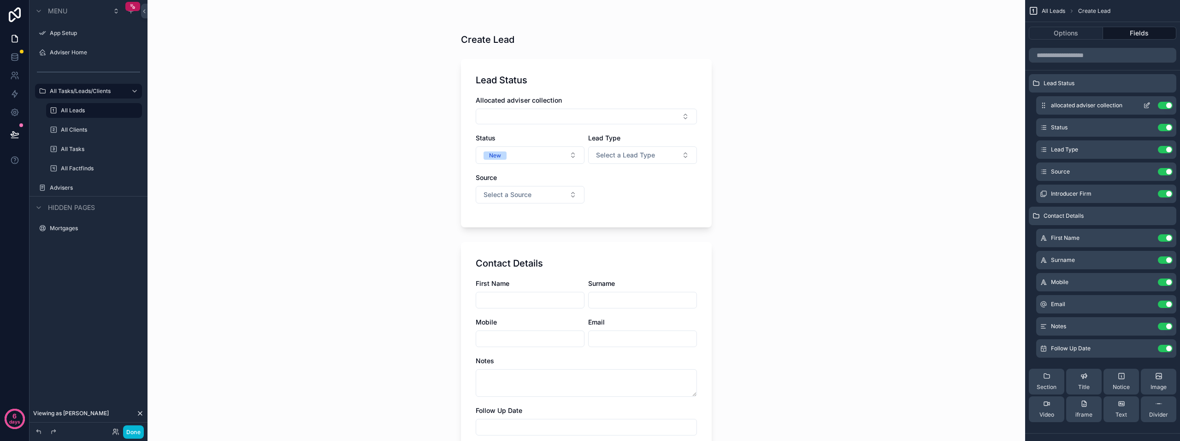
click at [1145, 104] on icon "scrollable content" at bounding box center [1146, 105] width 7 height 7
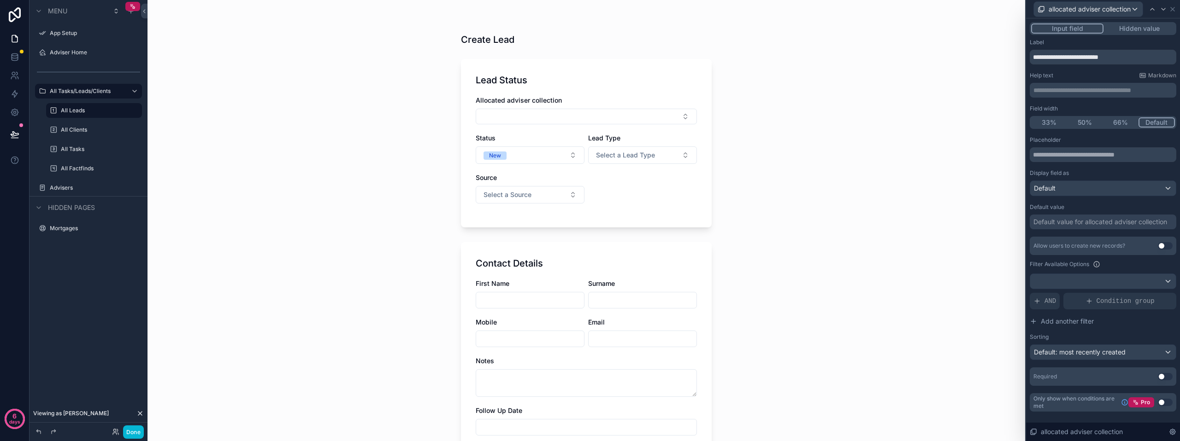
click at [1131, 29] on button "Hidden value" at bounding box center [1138, 28] width 71 height 10
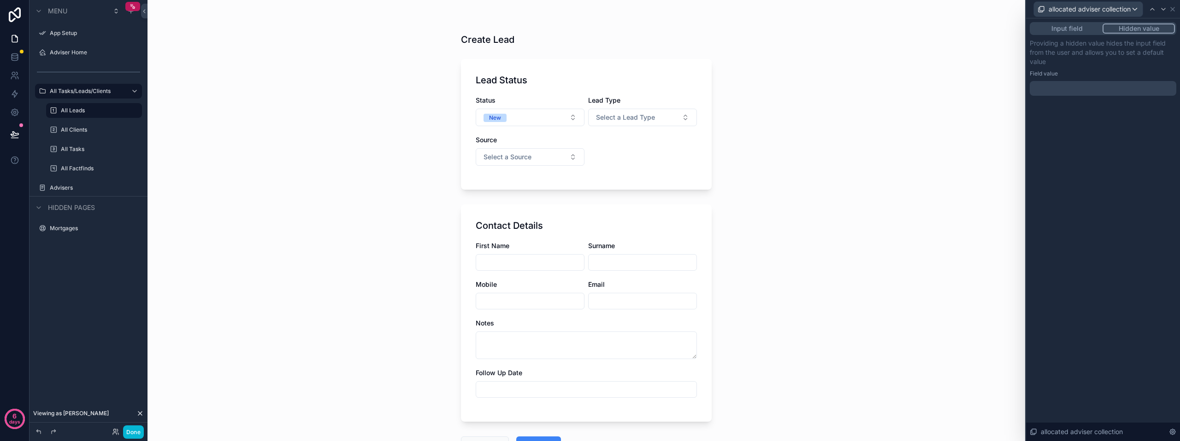
click at [1086, 29] on button "Input field" at bounding box center [1066, 28] width 71 height 10
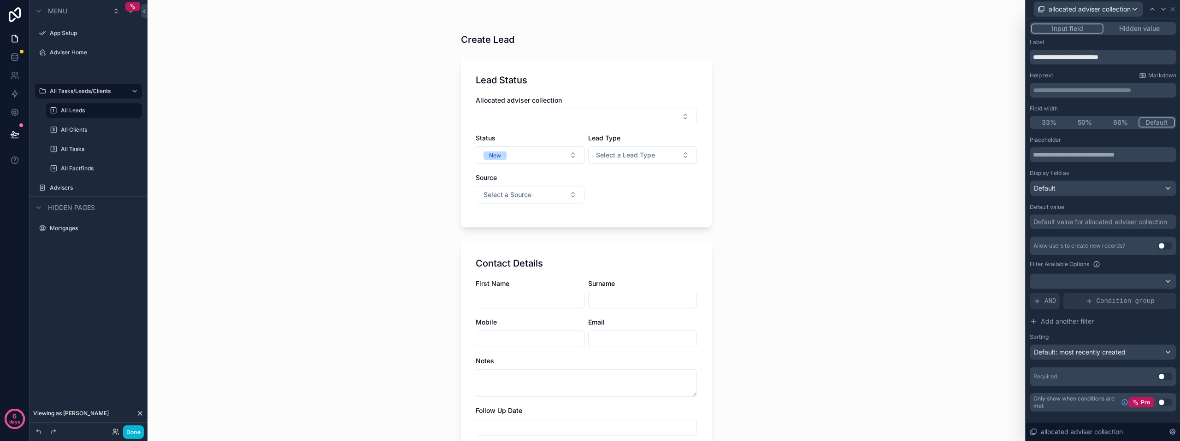
scroll to position [92, 0]
click at [1173, 435] on icon at bounding box center [1171, 431] width 7 height 7
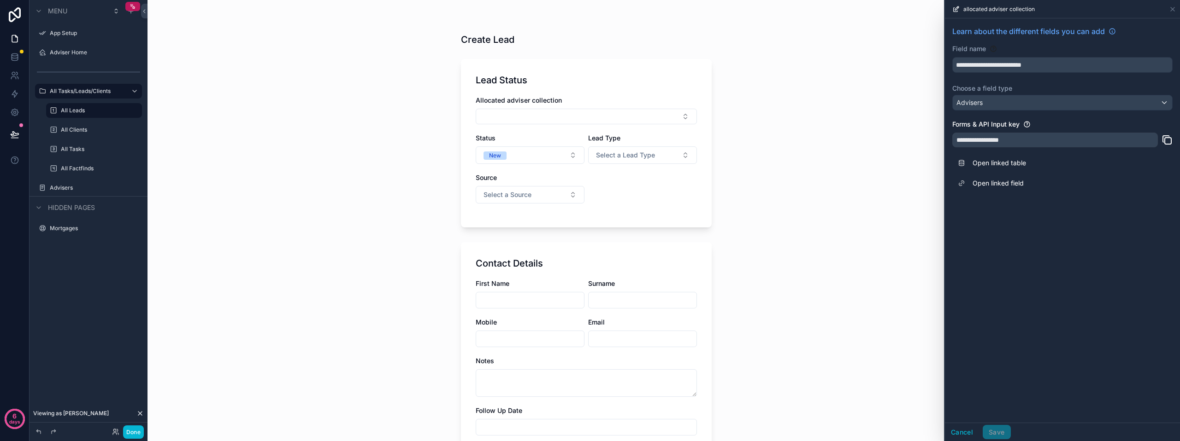
click at [1173, 435] on div "Cancel Save" at bounding box center [1062, 432] width 235 height 18
click at [952, 430] on button "Cancel" at bounding box center [962, 432] width 34 height 15
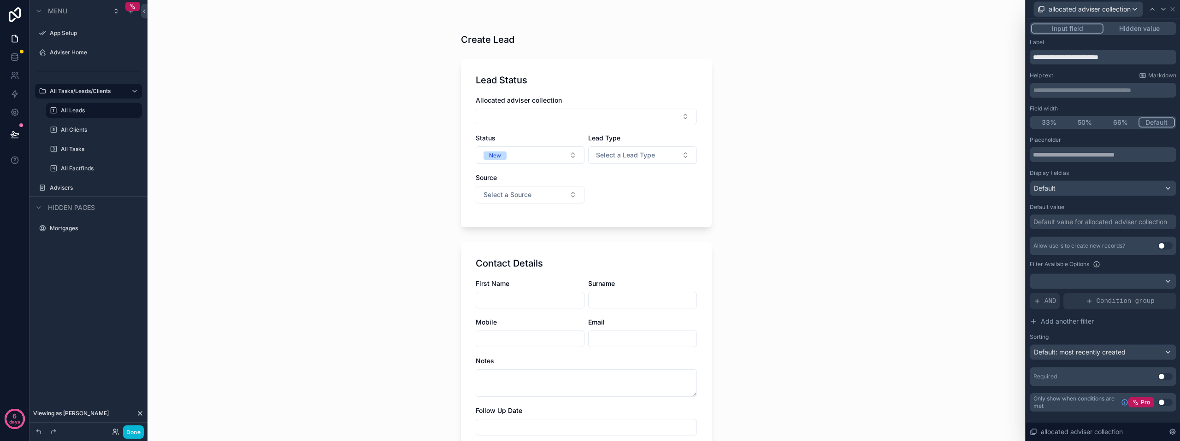
click at [1142, 23] on div "Input field Hidden value" at bounding box center [1102, 28] width 147 height 13
click at [1139, 28] on button "Hidden value" at bounding box center [1138, 28] width 71 height 10
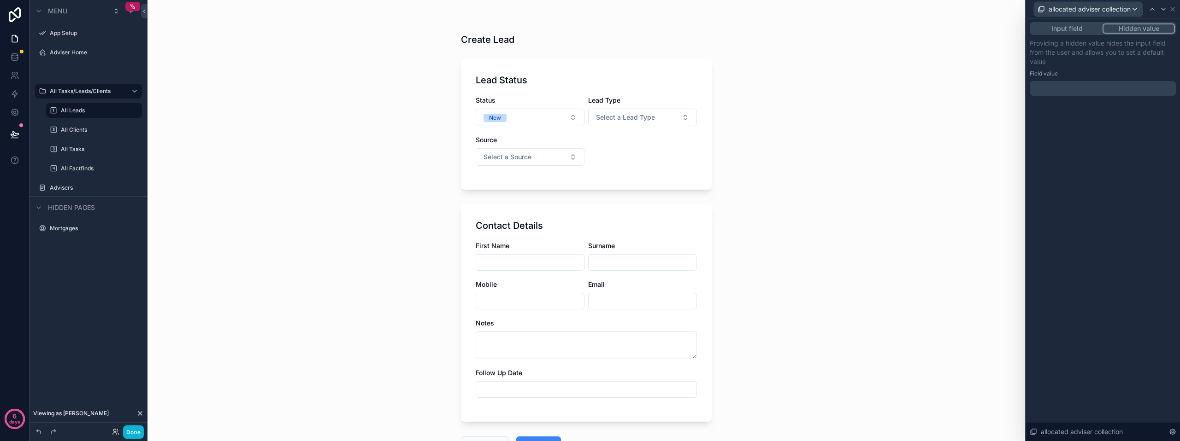
click at [1076, 30] on button "Input field" at bounding box center [1066, 28] width 71 height 10
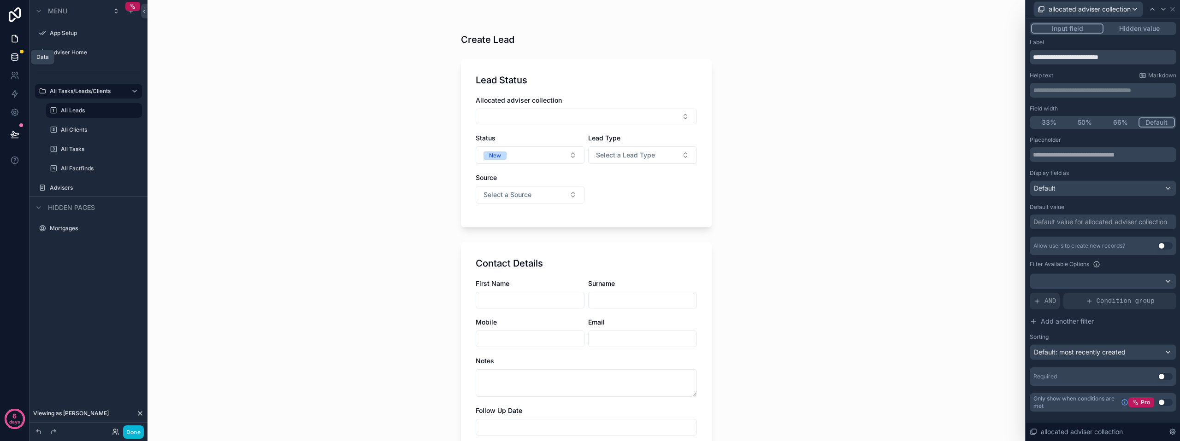
click at [10, 54] on icon at bounding box center [14, 57] width 9 height 9
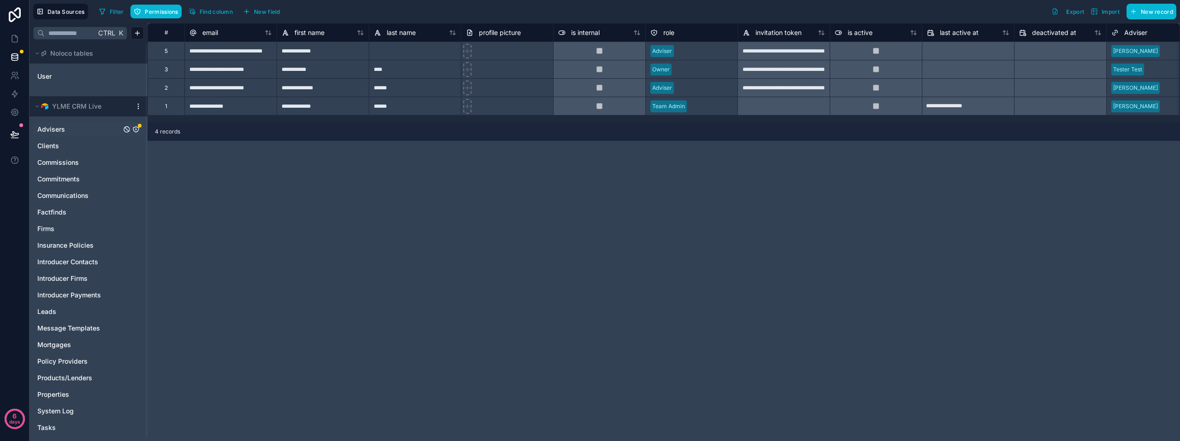
click at [73, 130] on link "Advisers" at bounding box center [79, 129] width 84 height 9
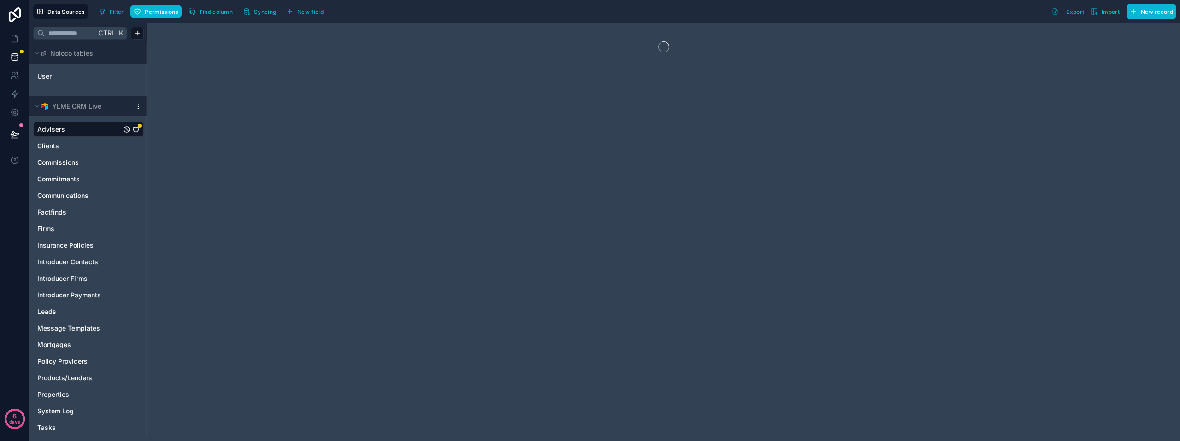
click at [73, 130] on link "Advisers" at bounding box center [79, 129] width 84 height 9
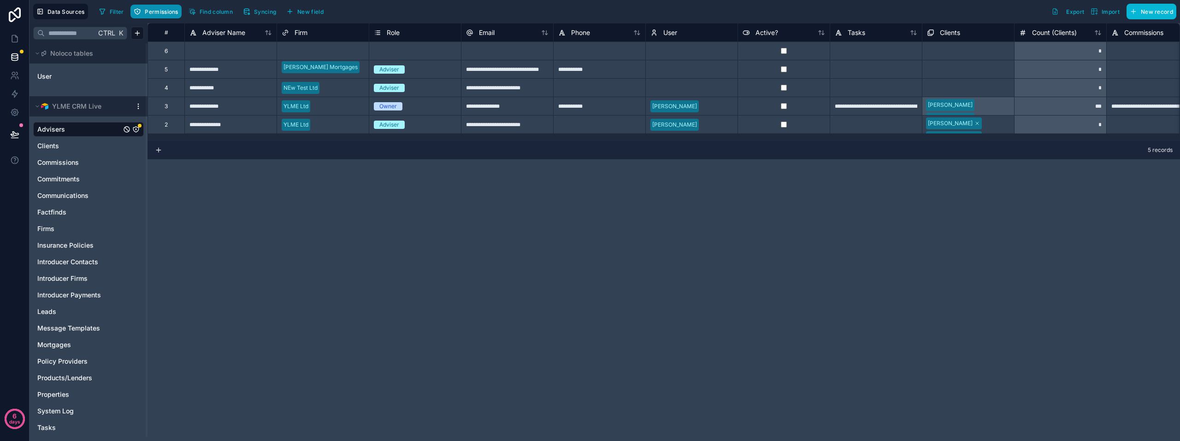
click at [162, 16] on button "Permissions" at bounding box center [155, 12] width 51 height 14
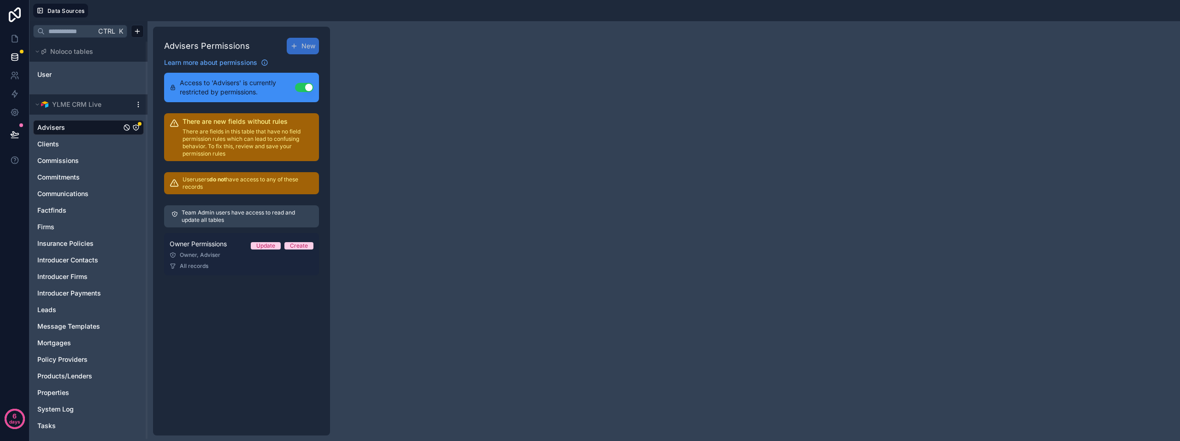
click at [244, 253] on div "Owner, Adviser" at bounding box center [242, 255] width 144 height 7
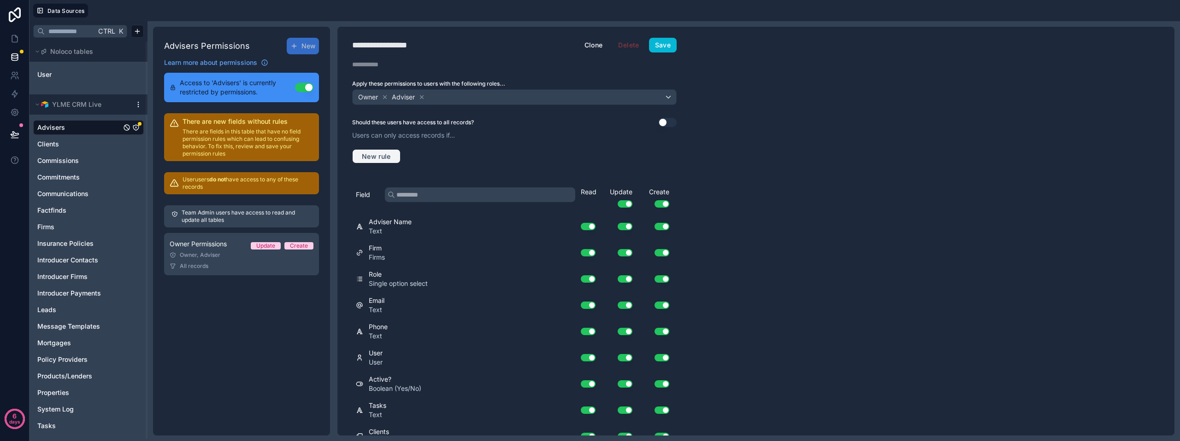
click at [380, 158] on span "New rule" at bounding box center [376, 157] width 36 height 8
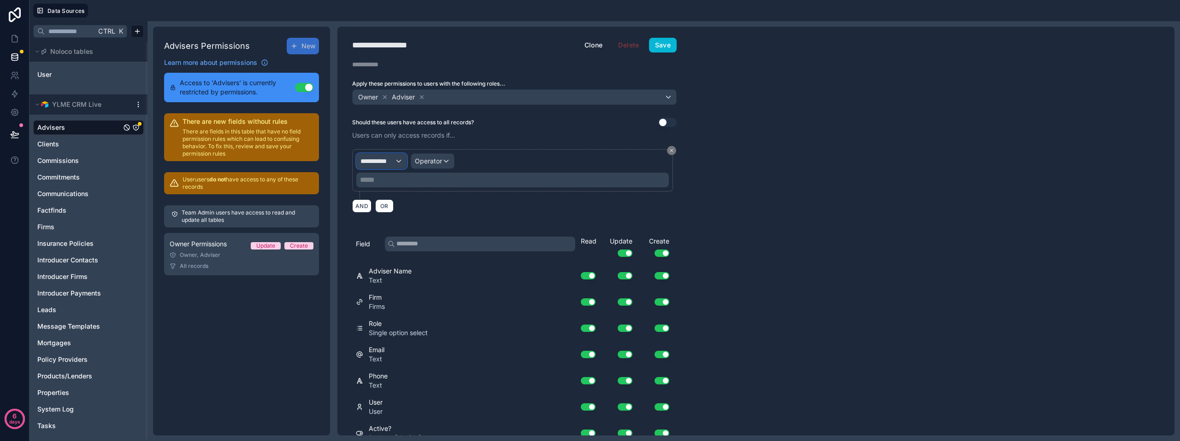
click at [392, 164] on span "**********" at bounding box center [377, 161] width 34 height 9
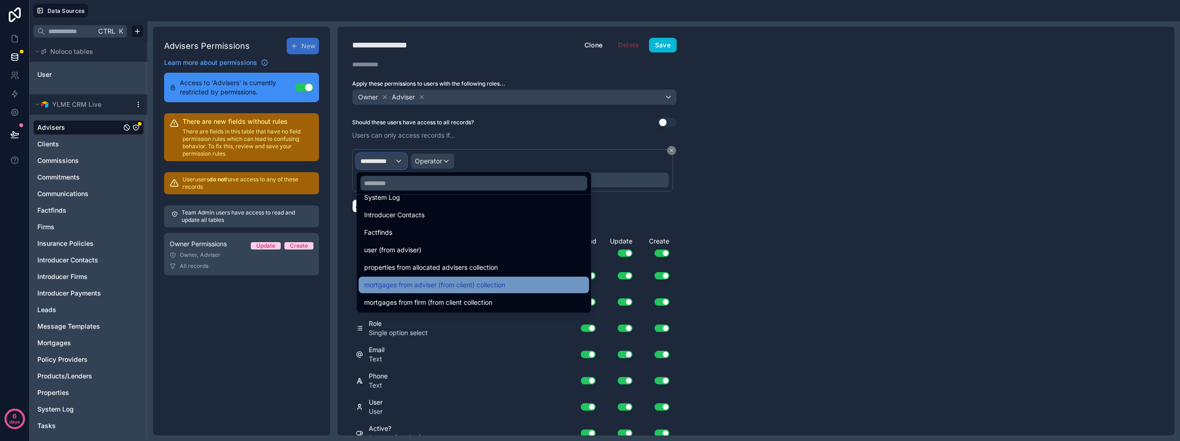
scroll to position [461, 0]
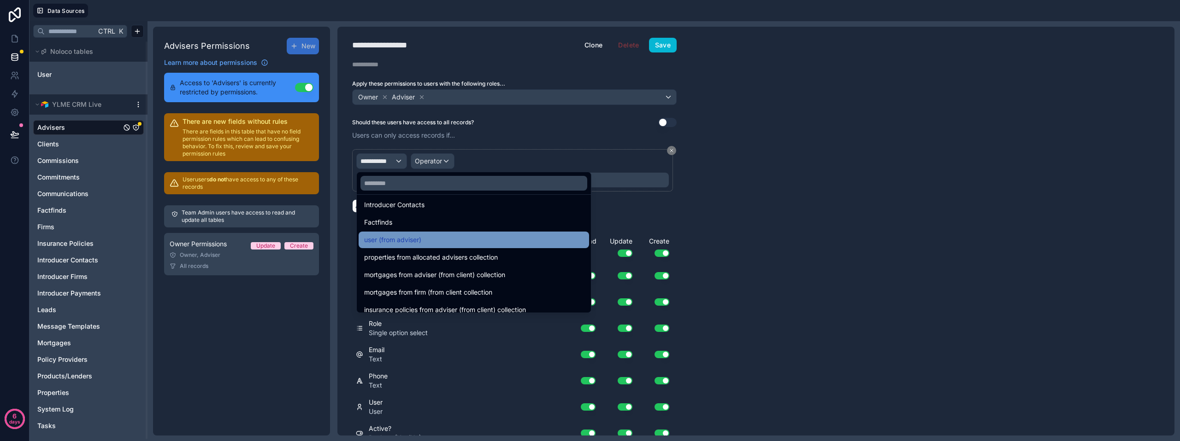
click at [410, 245] on span "user (from adviser)" at bounding box center [392, 240] width 57 height 11
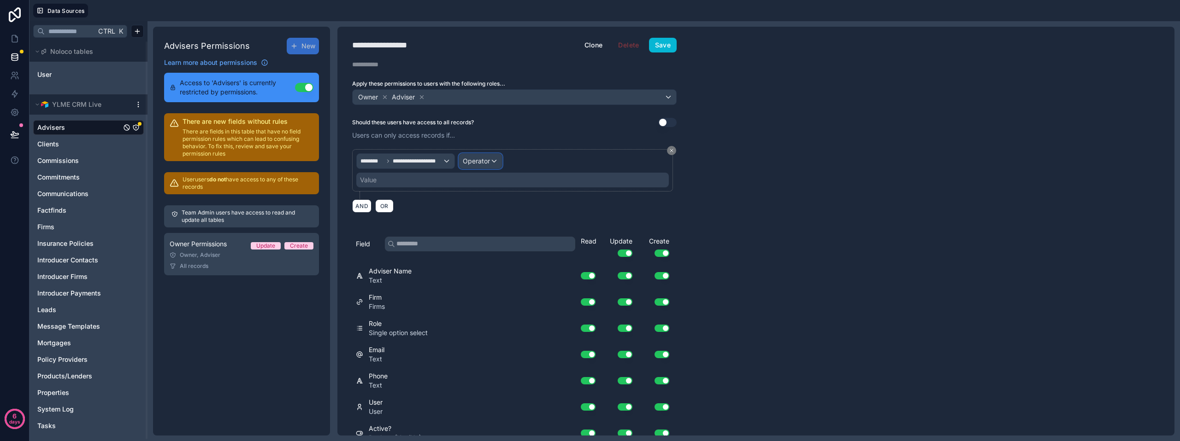
click at [483, 162] on span "Operator" at bounding box center [476, 161] width 27 height 8
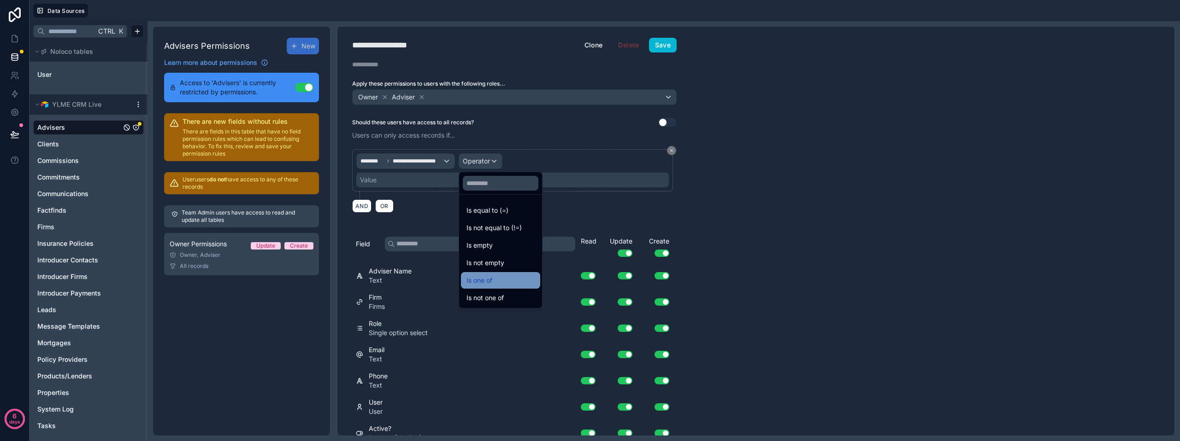
click at [495, 276] on div "Is one of" at bounding box center [500, 280] width 68 height 11
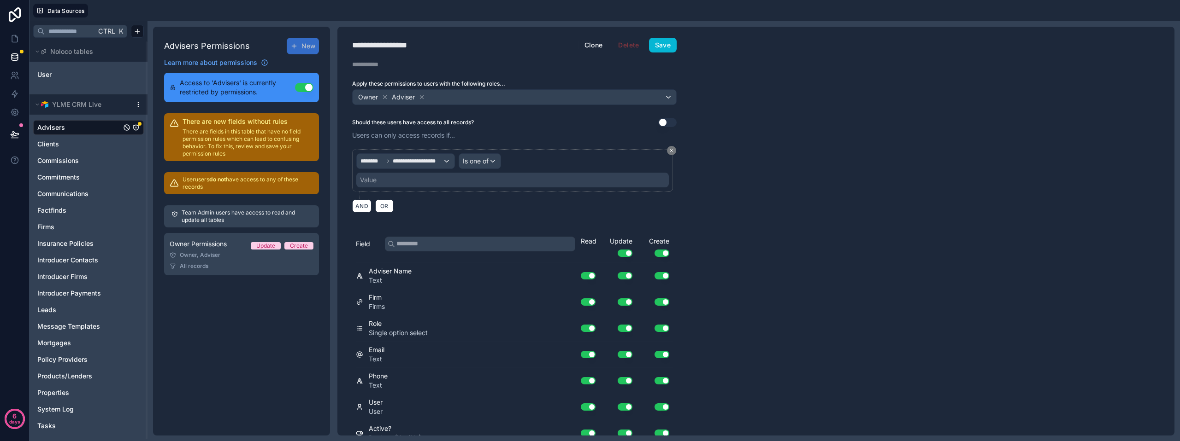
click at [409, 180] on div "Value" at bounding box center [512, 180] width 312 height 15
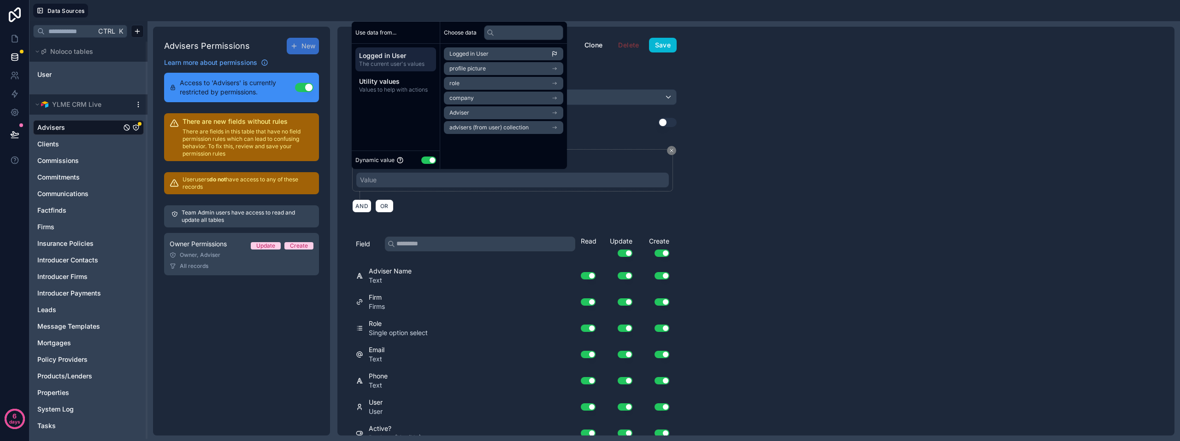
click at [504, 124] on span "advisers (from user) collection" at bounding box center [488, 127] width 79 height 7
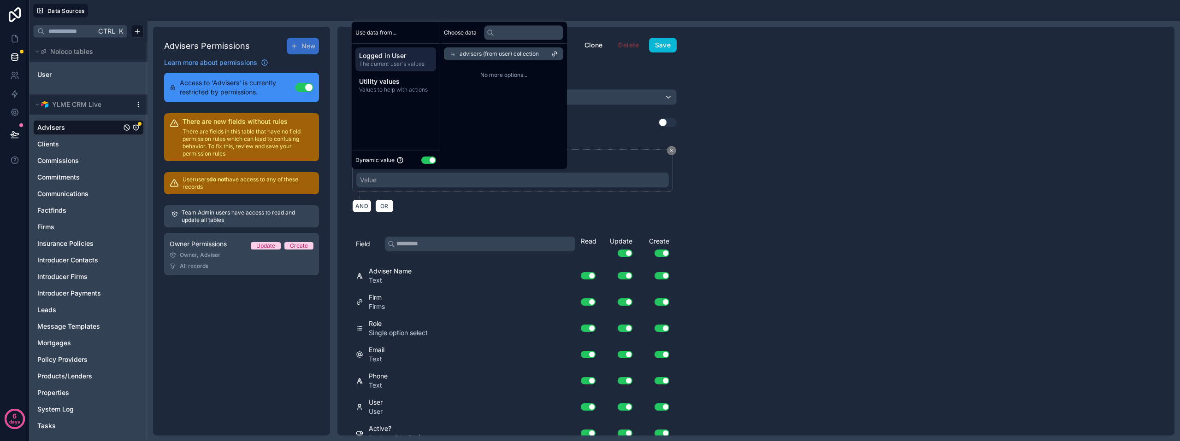
click at [402, 61] on span "The current user's values" at bounding box center [395, 63] width 73 height 7
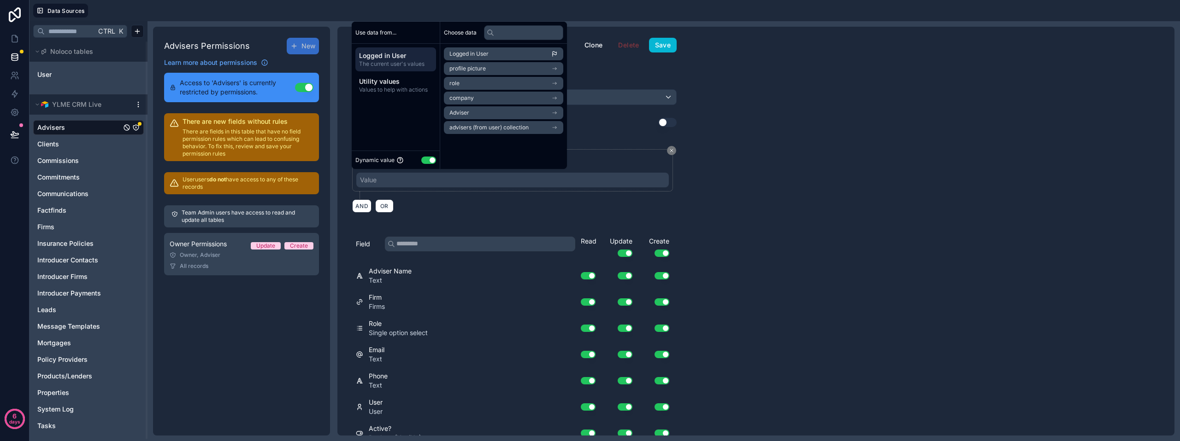
click at [496, 51] on li "Logged in User" at bounding box center [503, 53] width 119 height 13
click at [805, 169] on div "**********" at bounding box center [755, 231] width 837 height 409
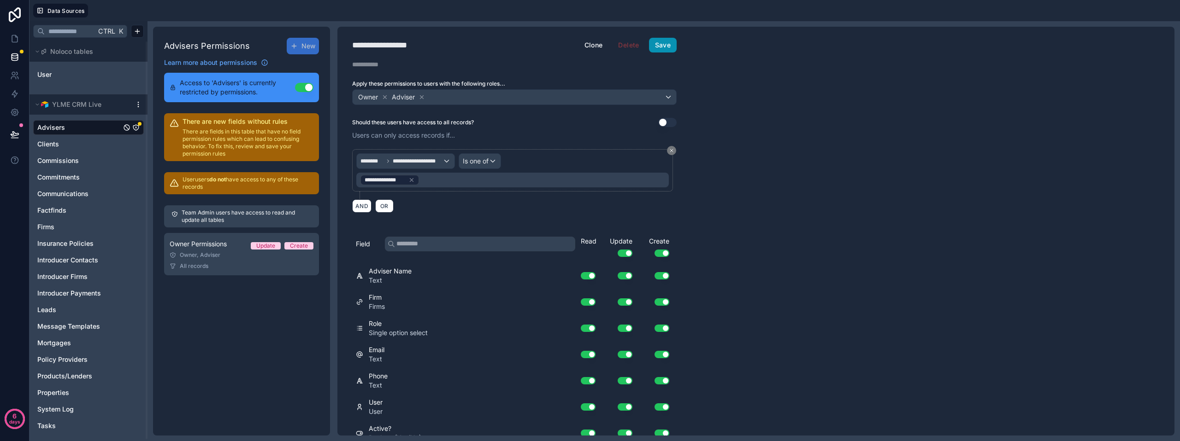
click at [658, 49] on button "Save" at bounding box center [663, 45] width 28 height 15
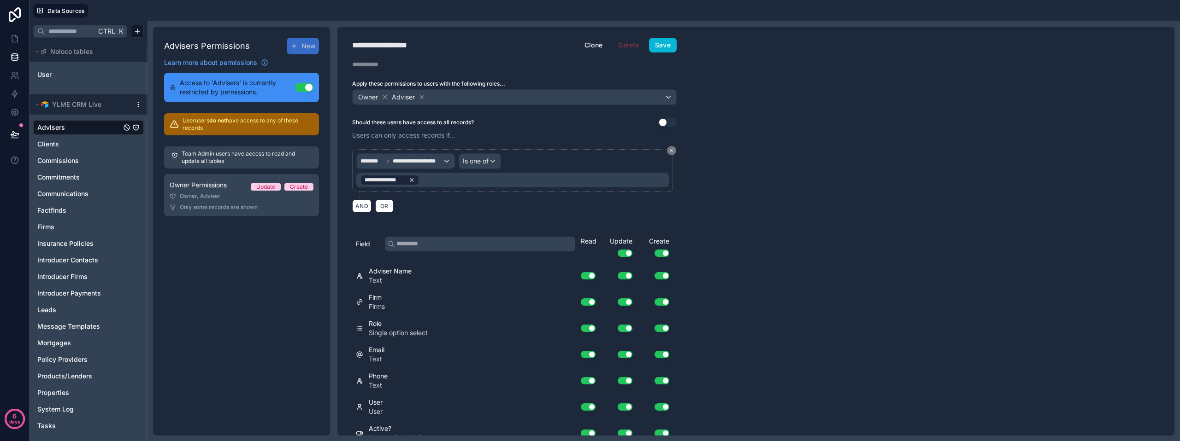
click at [414, 180] on icon at bounding box center [411, 180] width 6 height 6
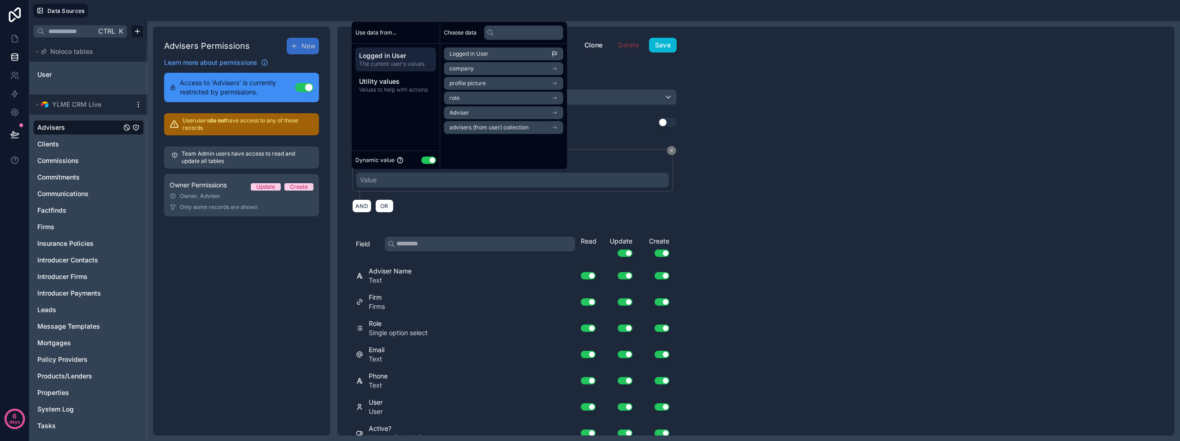
click at [476, 75] on ul "Logged in User company profile picture role Adviser advisers (from user) collec…" at bounding box center [503, 90] width 119 height 87
click at [477, 69] on li "company" at bounding box center [503, 68] width 119 height 13
click at [477, 51] on span "company" at bounding box center [471, 53] width 24 height 7
click at [485, 124] on span "advisers (from user) collection" at bounding box center [488, 127] width 79 height 7
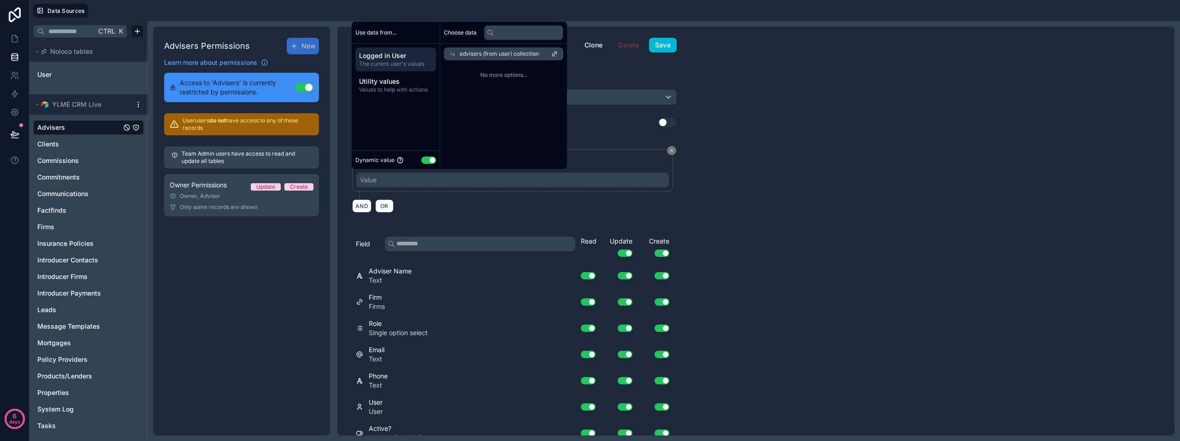
click at [475, 53] on span "advisers (from user) collection" at bounding box center [498, 53] width 79 height 7
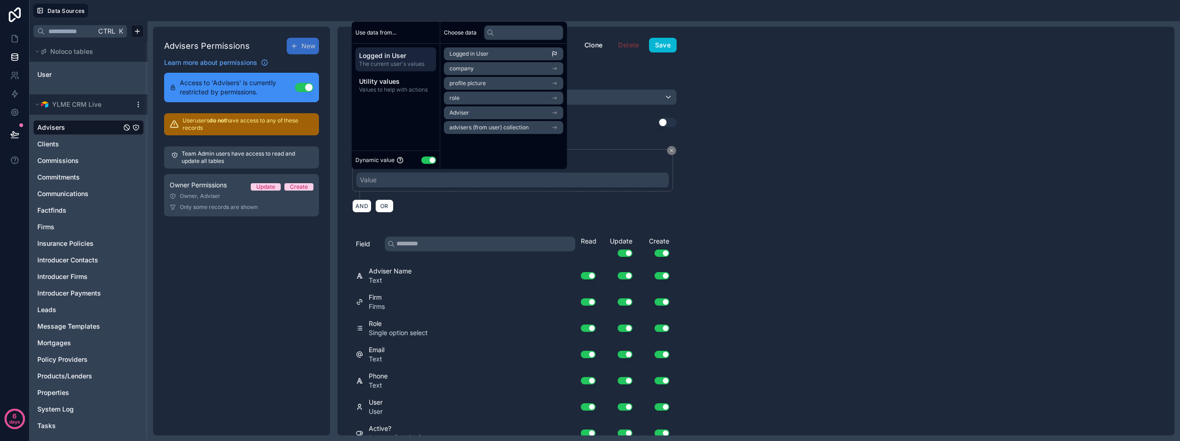
click at [499, 51] on li "Logged in User" at bounding box center [503, 53] width 119 height 13
click at [667, 43] on button "Save" at bounding box center [663, 45] width 28 height 15
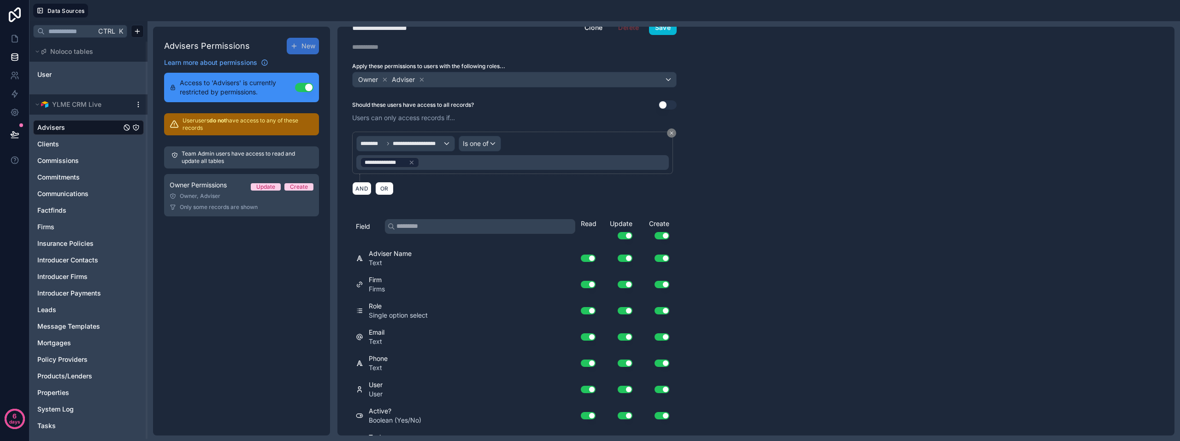
scroll to position [46, 0]
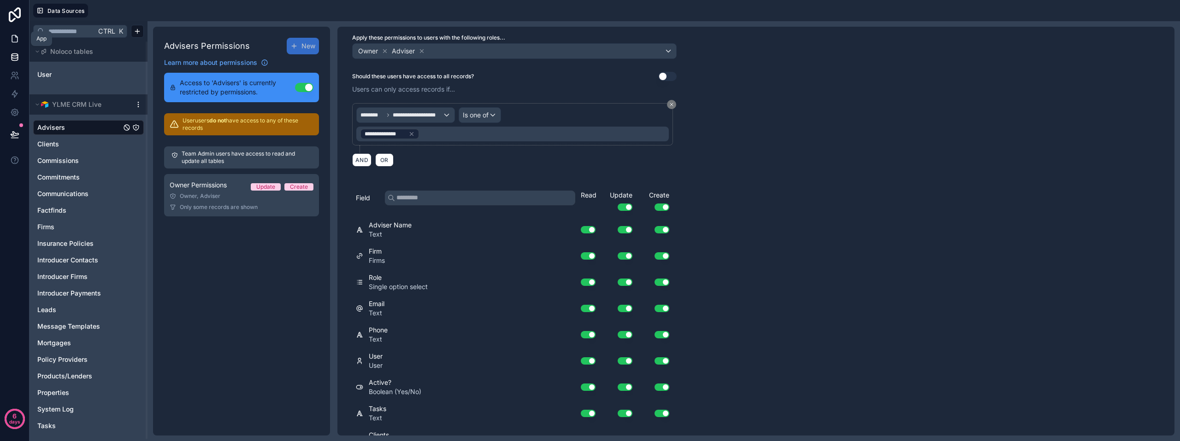
click at [18, 36] on icon at bounding box center [14, 38] width 9 height 9
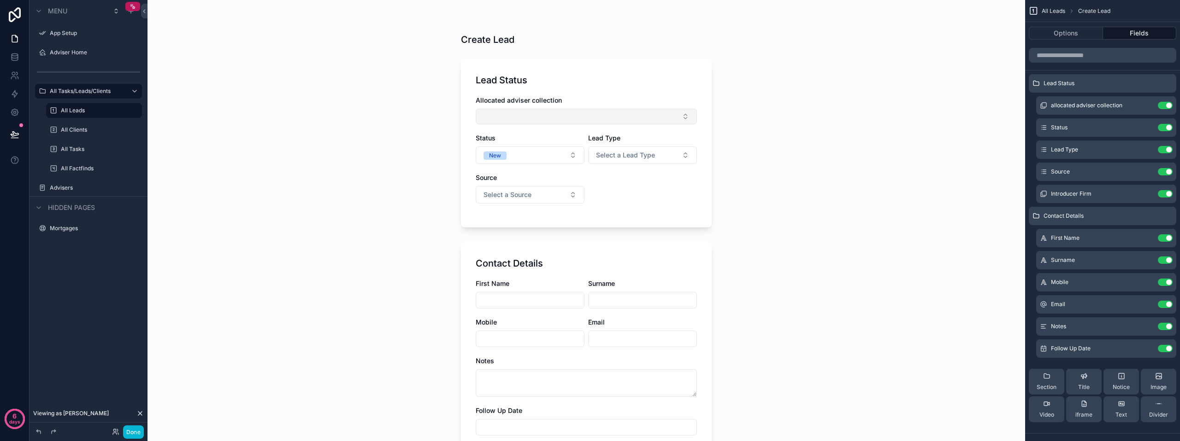
click at [532, 113] on button "Select Button" at bounding box center [585, 117] width 221 height 16
click at [814, 153] on div "Create Lead Lead Status Allocated adviser collection Status New Lead Type Selec…" at bounding box center [585, 220] width 877 height 441
click at [114, 431] on icon at bounding box center [115, 431] width 7 height 7
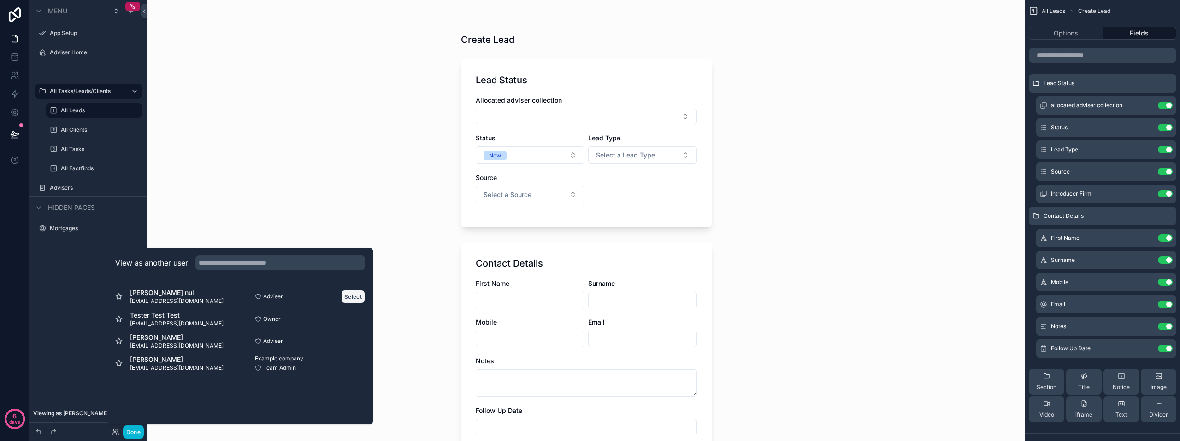
click at [360, 294] on button "Select" at bounding box center [353, 296] width 24 height 13
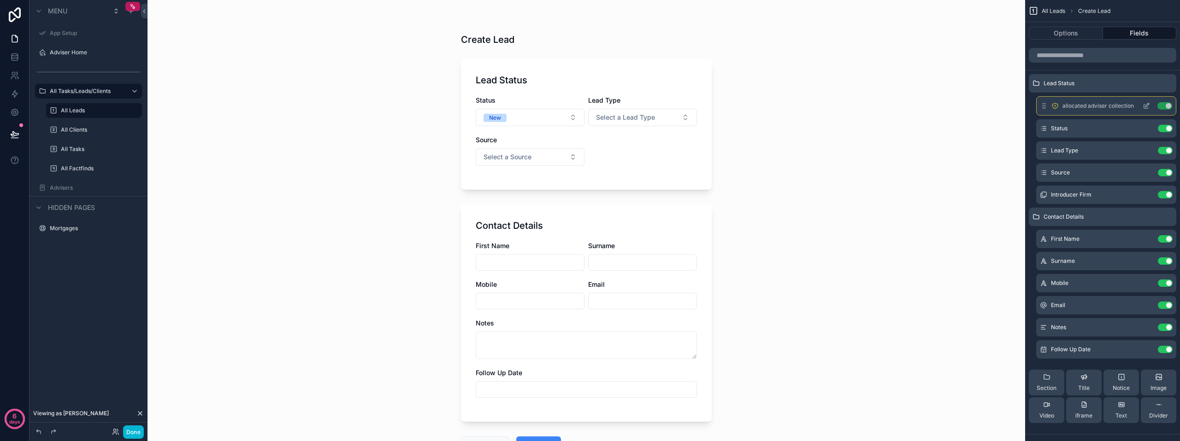
click at [1146, 106] on icon "scrollable content" at bounding box center [1145, 105] width 7 height 7
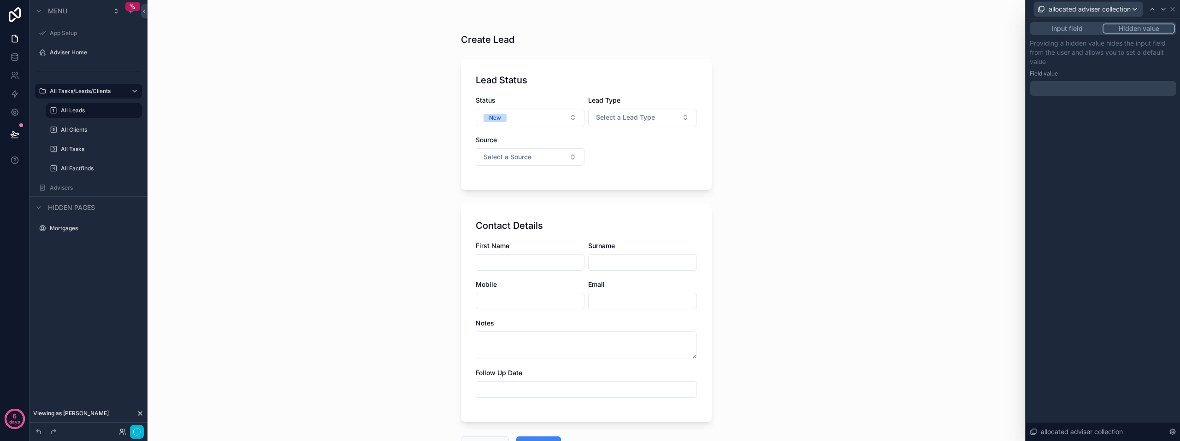
click at [1132, 31] on button "Hidden value" at bounding box center [1138, 28] width 72 height 10
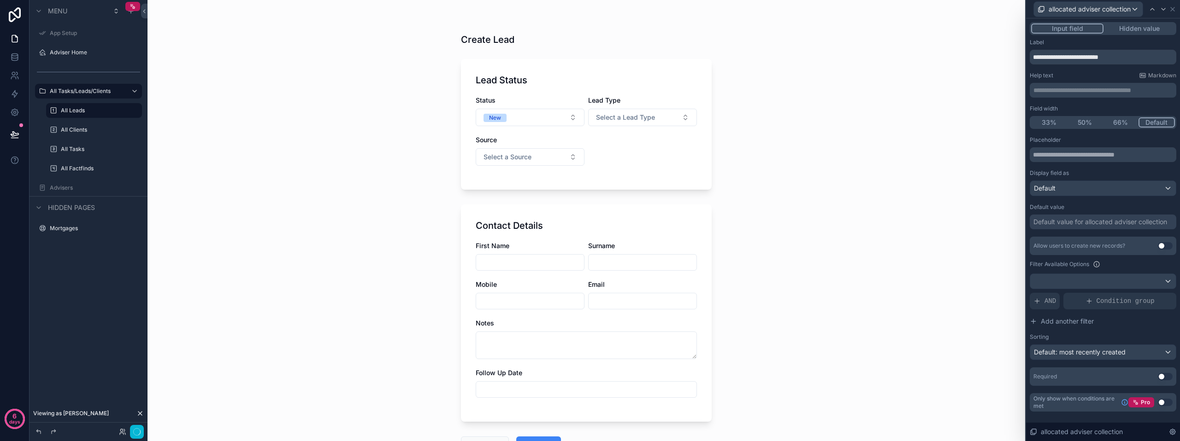
click at [1082, 27] on button "Input field" at bounding box center [1067, 28] width 72 height 10
click at [363, 117] on div "Create Lead Lead Status Status New Lead Type Select a Lead Type Source Select a…" at bounding box center [585, 220] width 877 height 441
click at [1177, 14] on div "allocated adviser collection" at bounding box center [1103, 9] width 154 height 18
click at [1175, 10] on icon at bounding box center [1171, 9] width 7 height 7
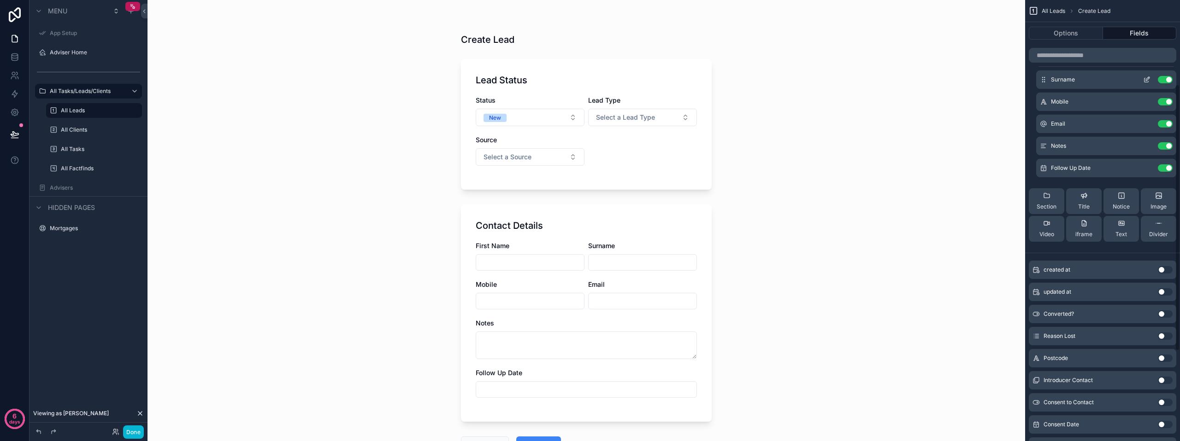
scroll to position [184, 0]
click at [1148, 37] on button "Fields" at bounding box center [1140, 33] width 74 height 13
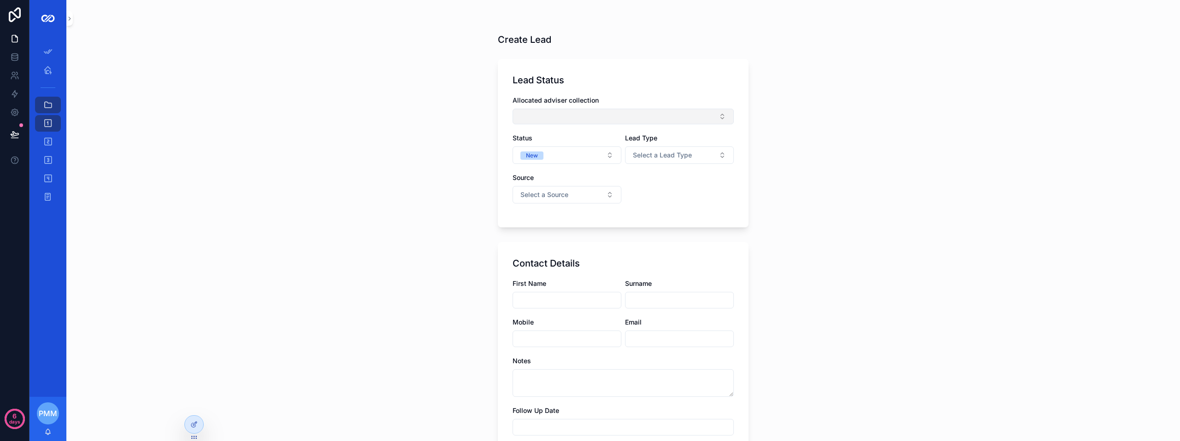
click at [554, 121] on button "Select Button" at bounding box center [622, 117] width 221 height 16
click at [840, 127] on div "Create Lead Lead Status Allocated adviser collection Status New Lead Type Selec…" at bounding box center [622, 220] width 1113 height 441
click at [194, 425] on icon at bounding box center [193, 424] width 7 height 7
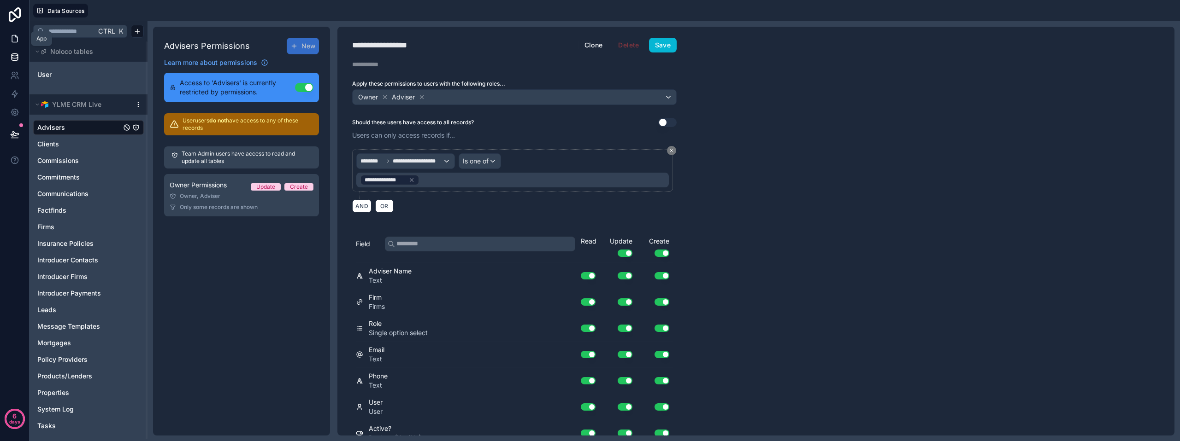
click at [15, 33] on link at bounding box center [14, 38] width 29 height 18
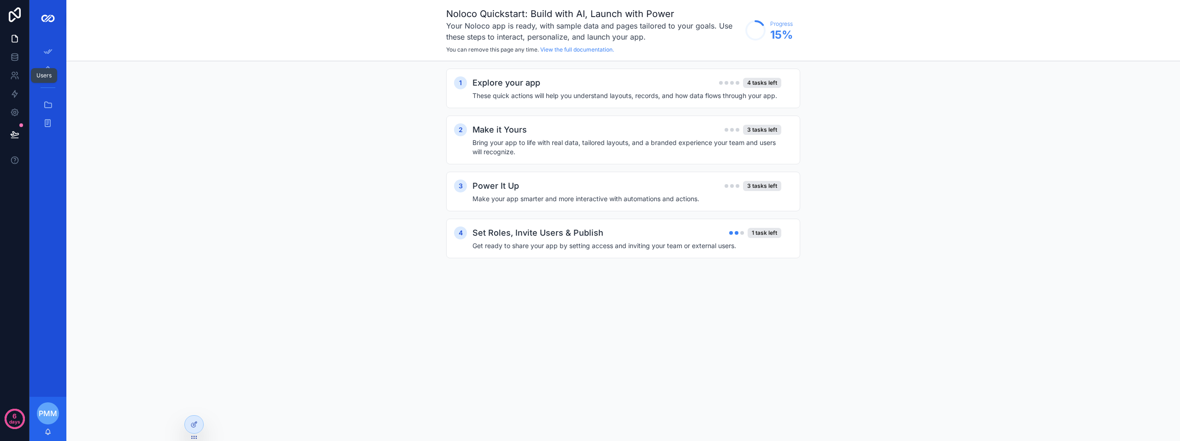
click at [53, 70] on div "Users" at bounding box center [44, 75] width 26 height 15
click at [47, 72] on div "Users" at bounding box center [43, 75] width 15 height 7
click at [51, 66] on icon "scrollable content" at bounding box center [47, 69] width 9 height 9
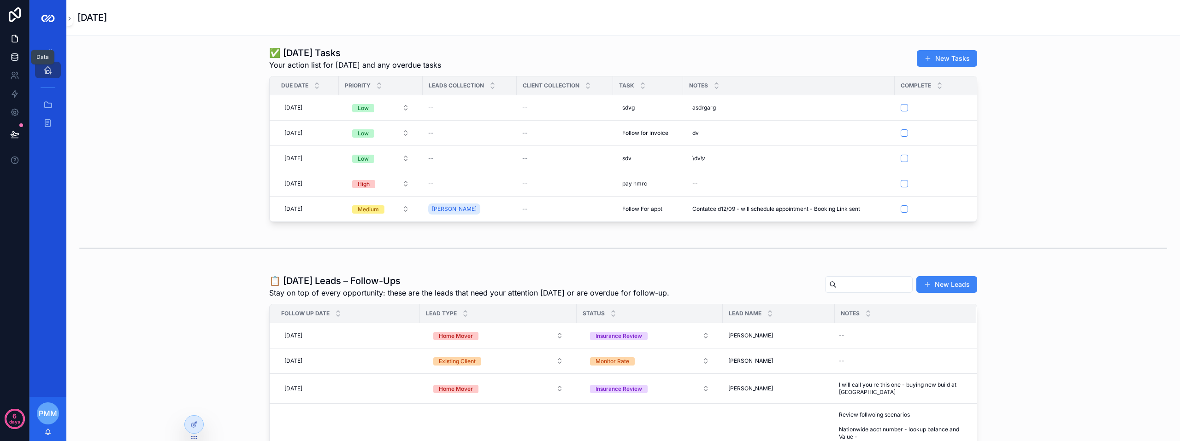
click at [23, 52] on link at bounding box center [14, 57] width 29 height 18
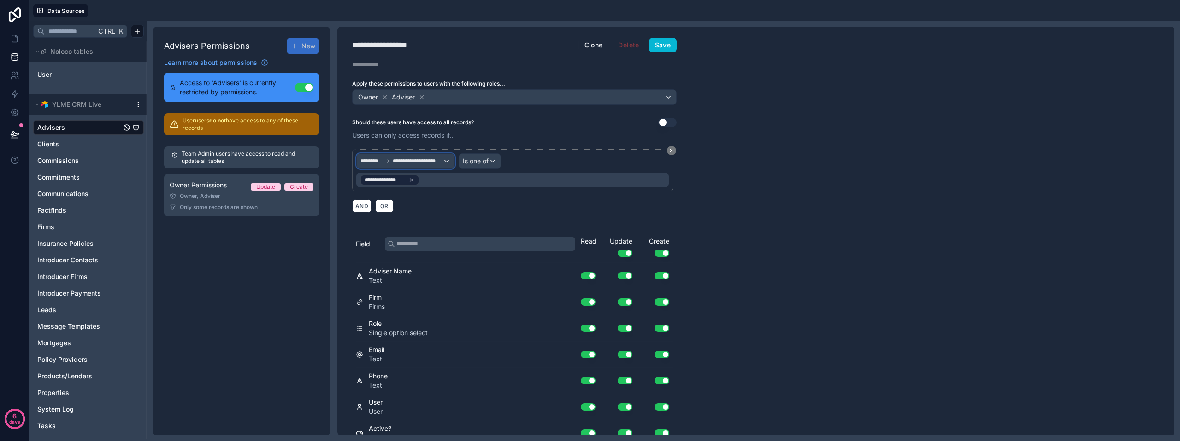
click at [415, 160] on span "**********" at bounding box center [418, 161] width 50 height 7
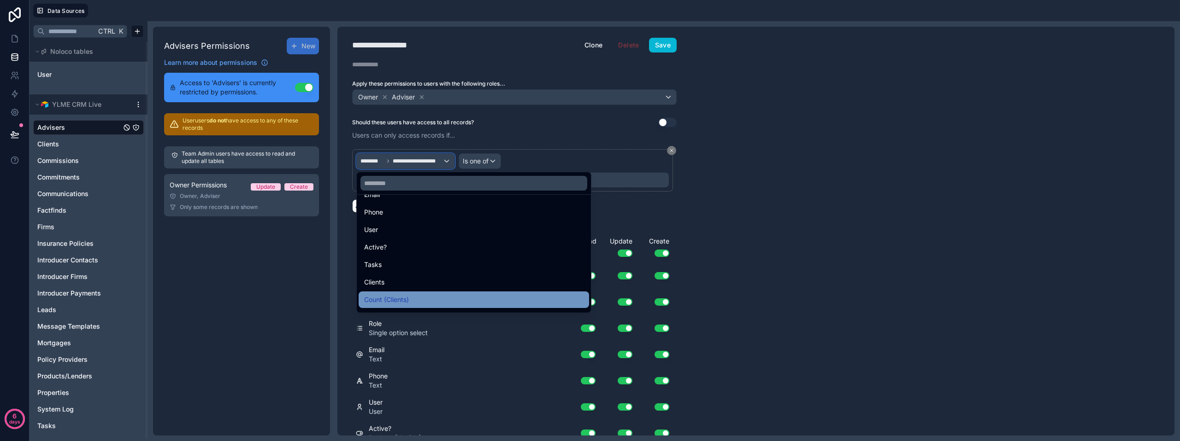
scroll to position [92, 0]
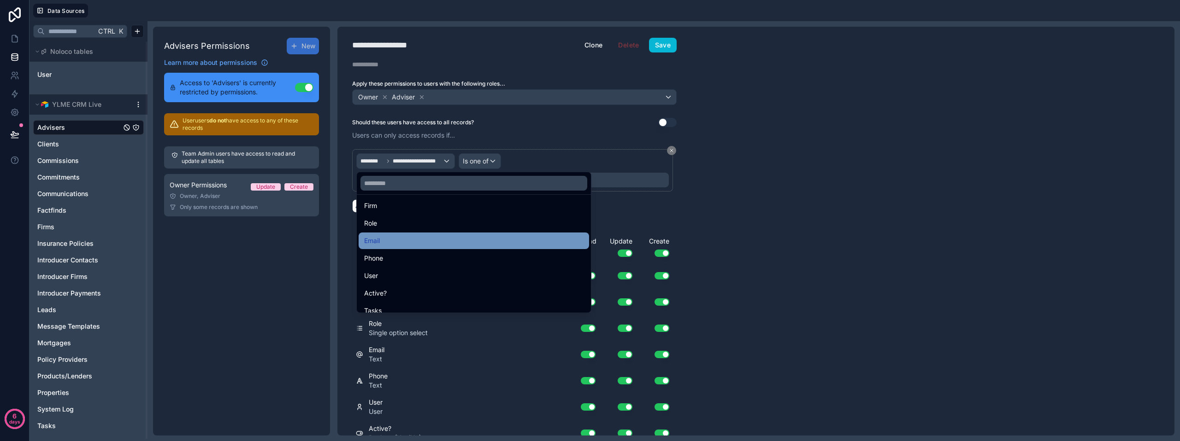
click at [407, 241] on div "Email" at bounding box center [473, 240] width 219 height 11
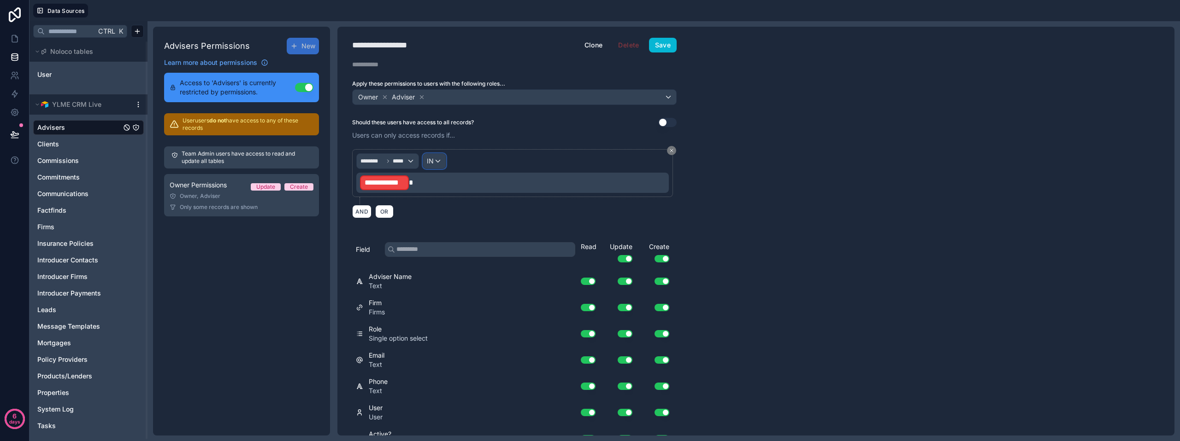
click at [439, 159] on div "IN" at bounding box center [434, 161] width 23 height 15
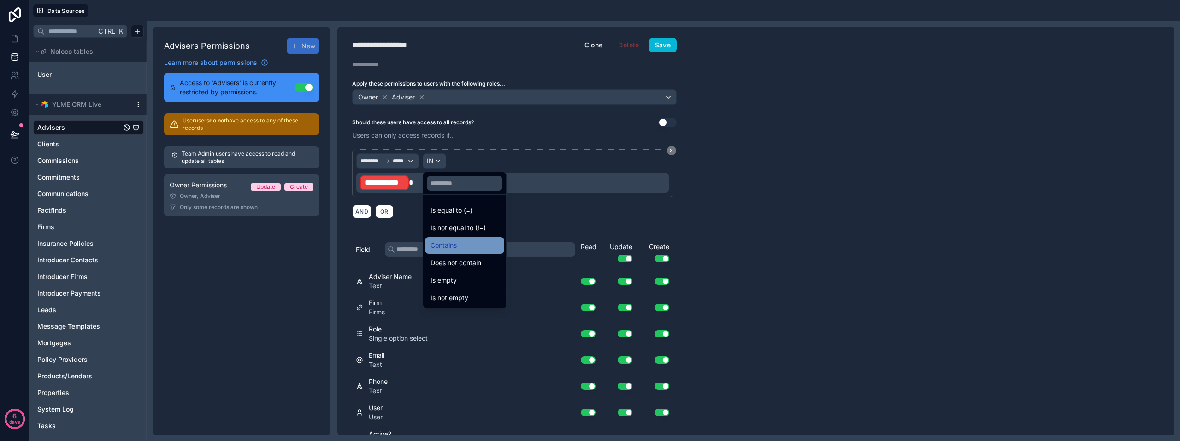
click at [456, 251] on span "Contains" at bounding box center [443, 245] width 26 height 11
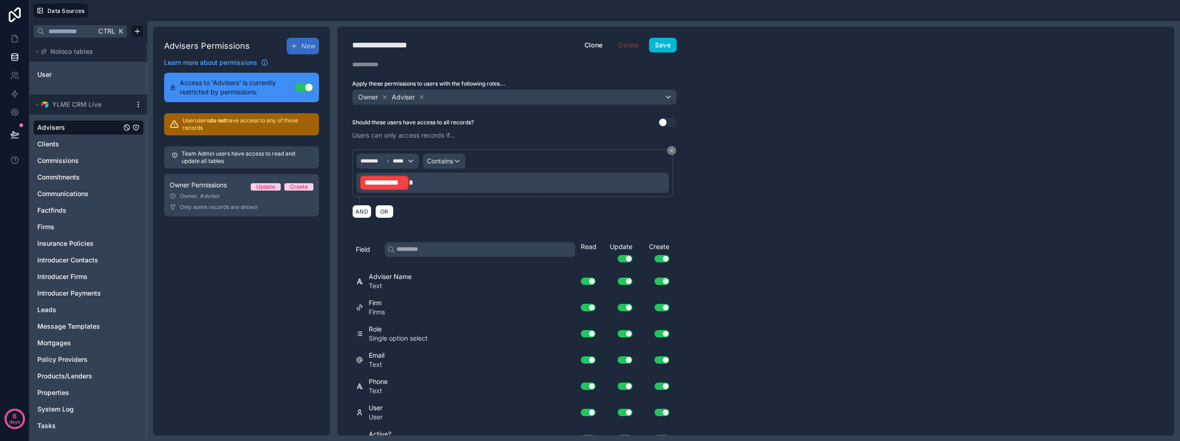
click at [424, 183] on p "**********" at bounding box center [513, 183] width 307 height 17
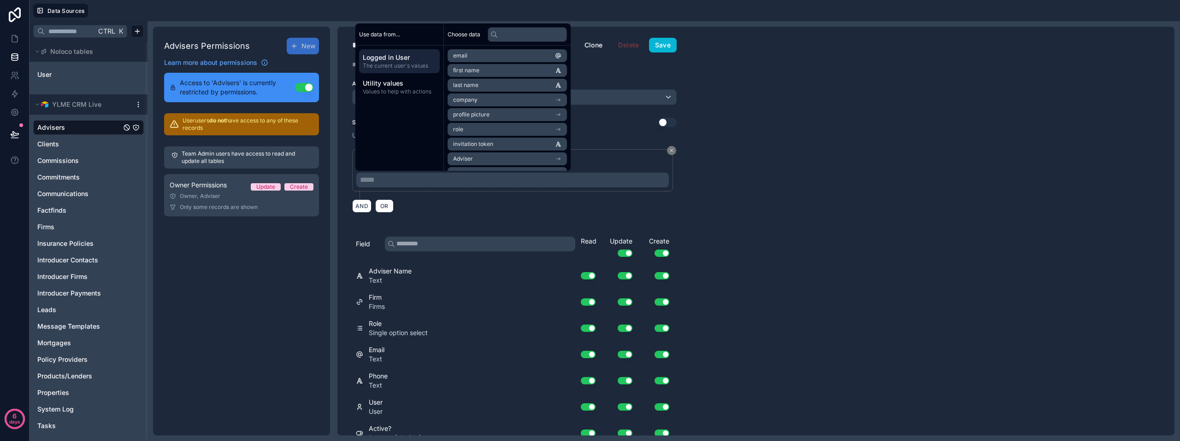
click at [485, 55] on li "email" at bounding box center [506, 55] width 119 height 13
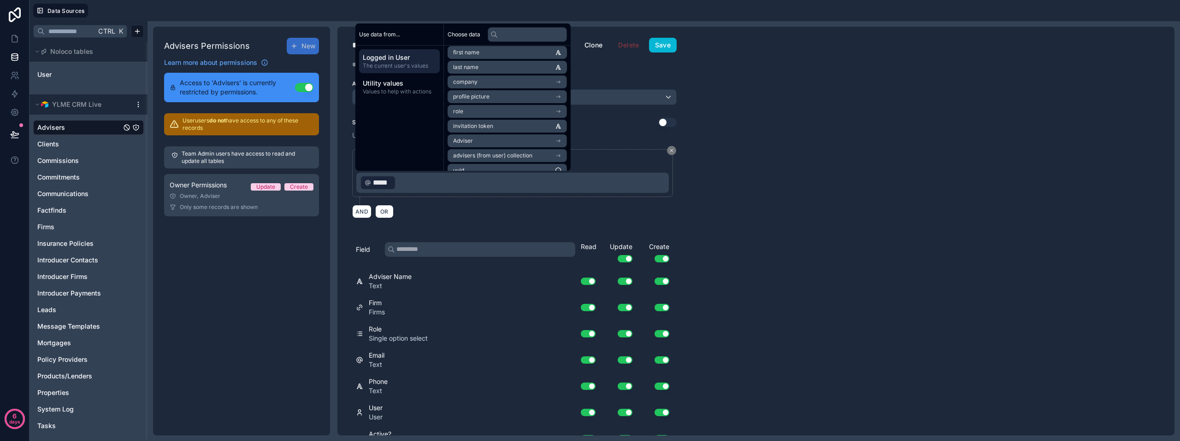
scroll to position [28, 0]
click at [498, 129] on li "Adviser" at bounding box center [506, 131] width 119 height 13
click at [499, 73] on li "Email" at bounding box center [506, 74] width 119 height 13
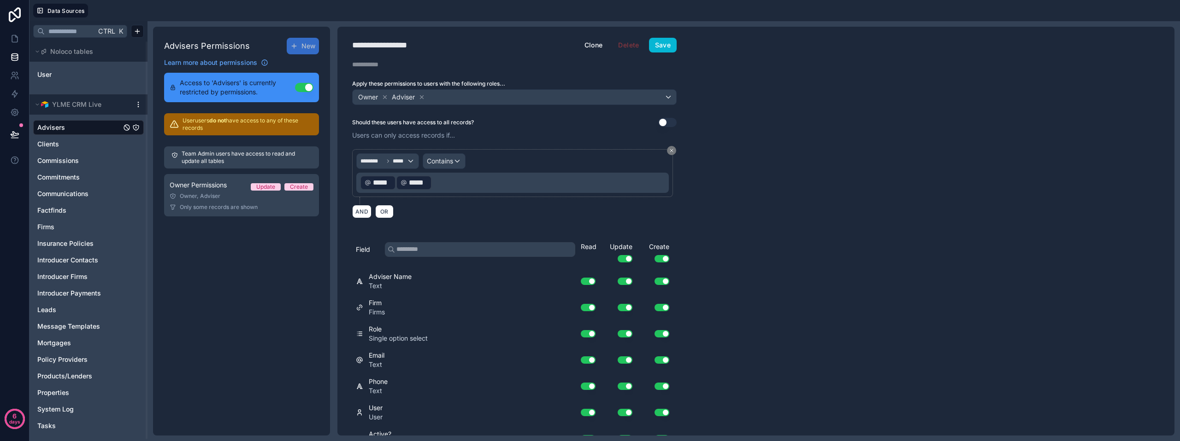
click at [435, 187] on p "﻿ ***** ﻿ ﻿ ***** ﻿ ﻿" at bounding box center [513, 183] width 307 height 17
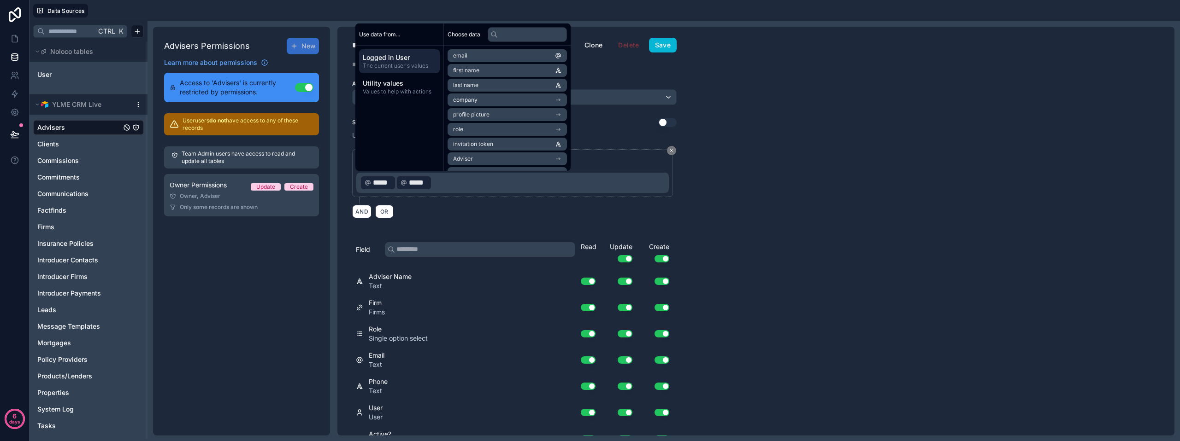
click at [435, 187] on p "﻿ ***** ﻿ ﻿ ***** ﻿ ﻿" at bounding box center [513, 183] width 307 height 17
click at [875, 210] on div "**********" at bounding box center [755, 231] width 837 height 409
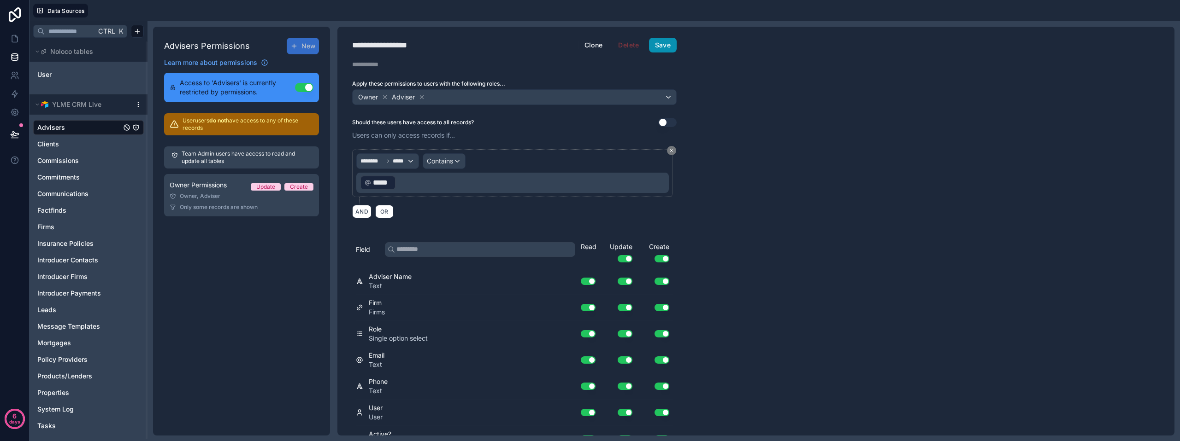
click at [669, 48] on button "Save" at bounding box center [663, 45] width 28 height 15
click at [405, 185] on p "﻿ ***** ﻿ ﻿" at bounding box center [513, 183] width 307 height 17
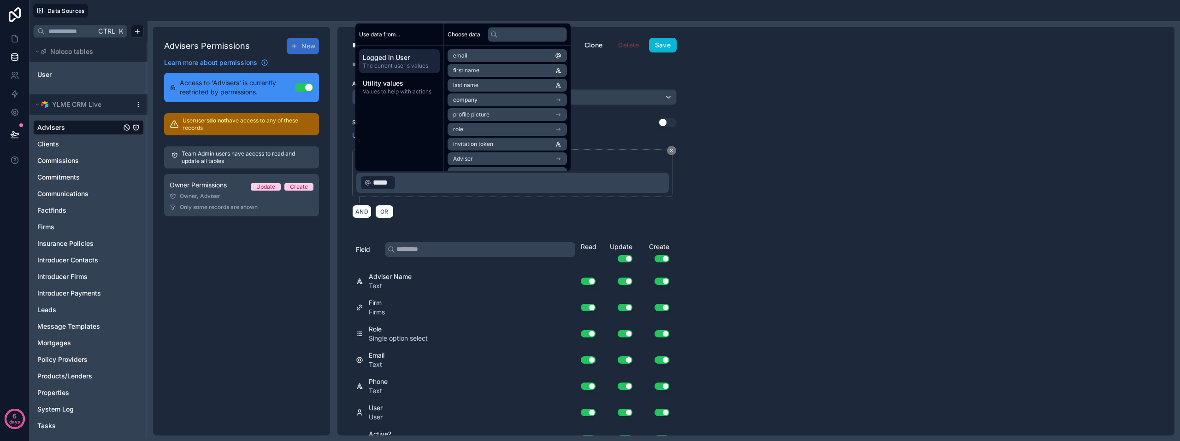
click at [414, 56] on span "Logged in User" at bounding box center [399, 57] width 73 height 9
click at [487, 57] on li "email" at bounding box center [506, 55] width 119 height 13
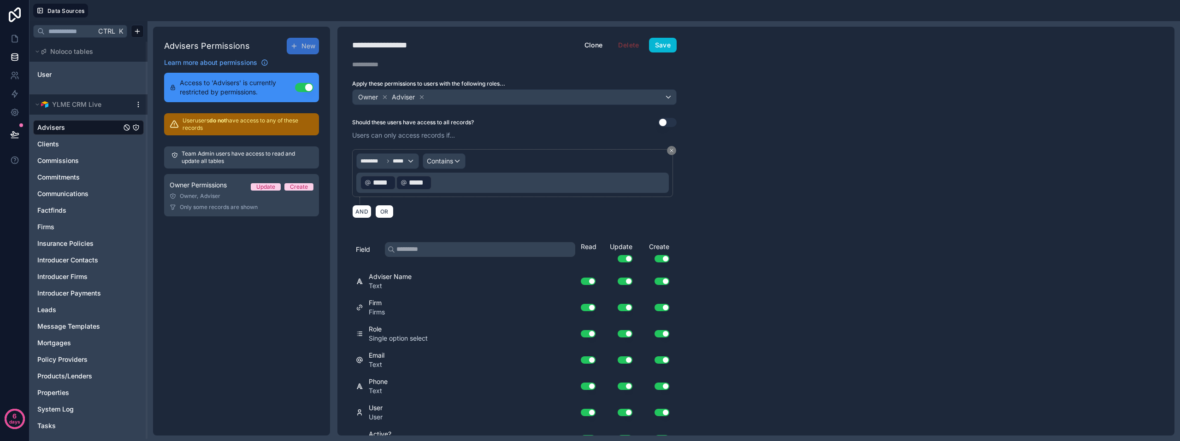
click at [451, 185] on p "﻿ ***** ﻿ ﻿ ***** ﻿ ﻿" at bounding box center [513, 183] width 307 height 17
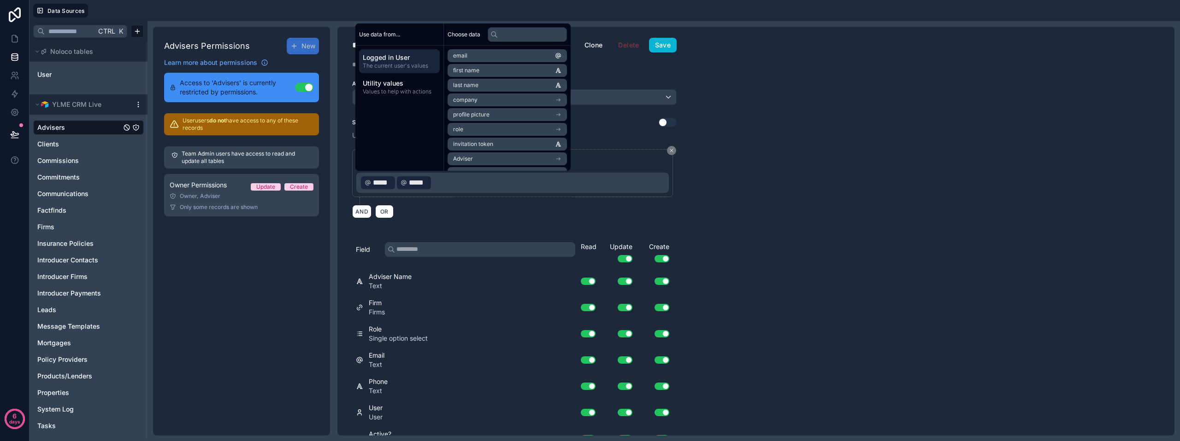
click at [393, 184] on div "*****" at bounding box center [378, 183] width 36 height 15
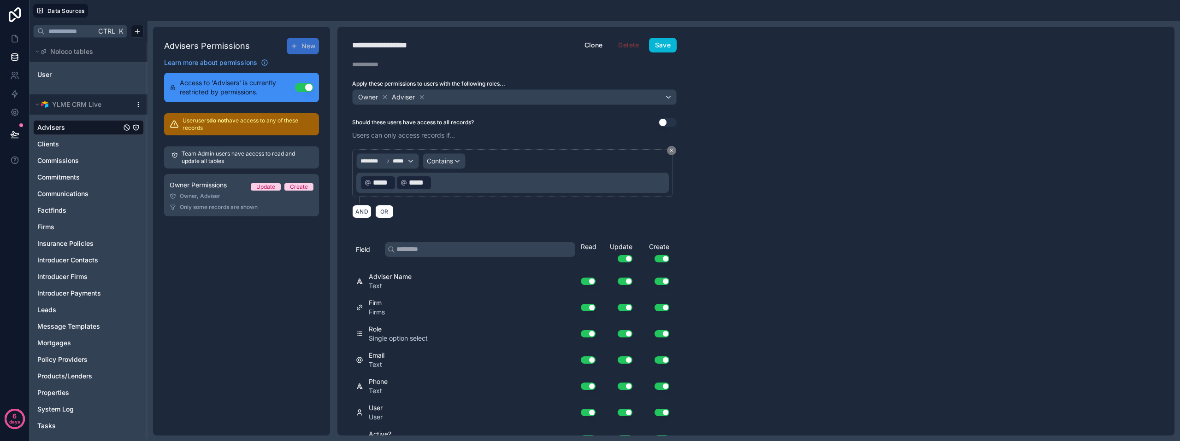
click at [377, 182] on span "*****" at bounding box center [382, 182] width 18 height 11
click at [427, 198] on div "******** ***** Contains ﻿ ***** ﻿ ﻿ ***** ﻿ ﻿" at bounding box center [514, 176] width 324 height 55
click at [442, 185] on p "﻿ ***** ﻿ ﻿ ***** ﻿ ﻿" at bounding box center [513, 183] width 307 height 17
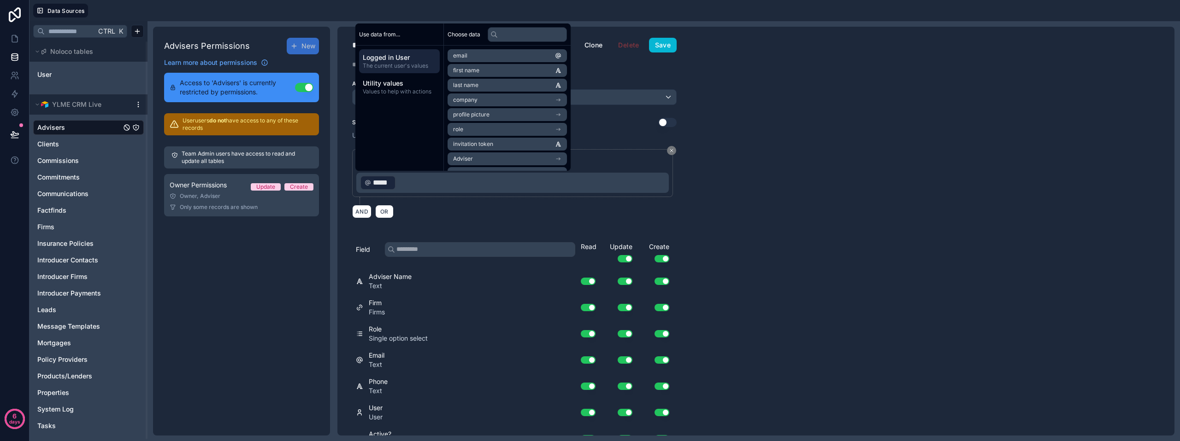
click at [782, 209] on div "**********" at bounding box center [755, 231] width 837 height 409
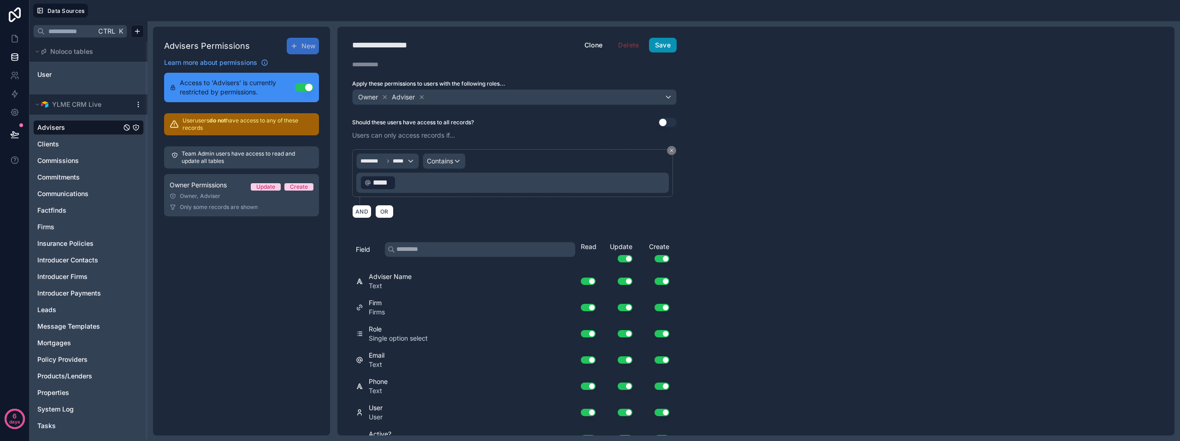
click at [662, 41] on button "Save" at bounding box center [663, 45] width 28 height 15
click at [659, 46] on button "Save" at bounding box center [663, 45] width 28 height 15
click at [15, 38] on icon at bounding box center [14, 38] width 9 height 9
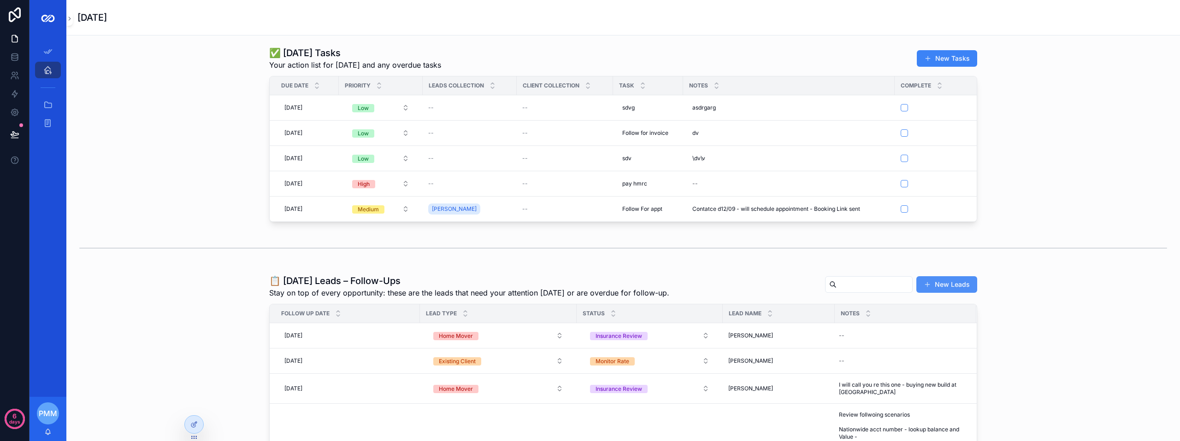
click at [936, 293] on button "New Leads" at bounding box center [946, 284] width 61 height 17
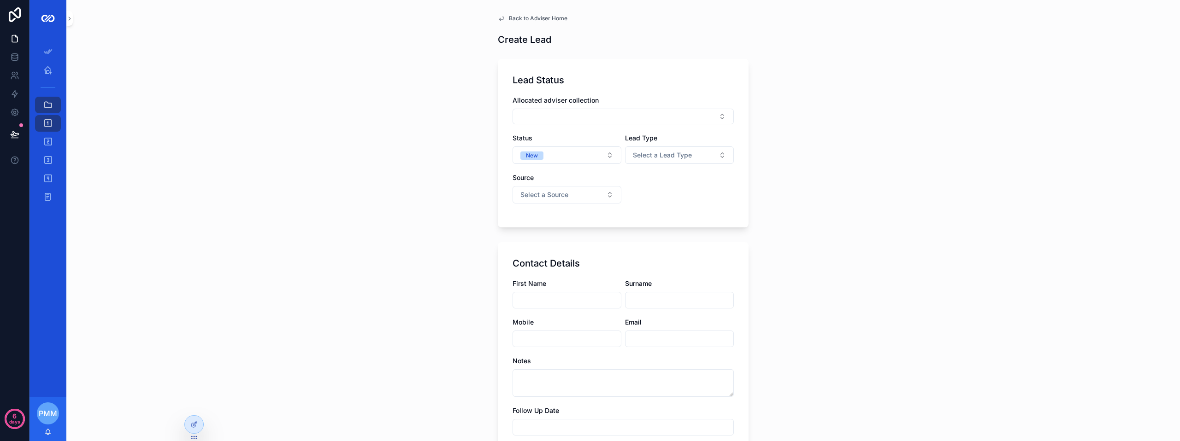
click at [605, 108] on div "Allocated adviser collection" at bounding box center [622, 110] width 221 height 29
click at [601, 115] on button "Select Button" at bounding box center [622, 117] width 221 height 16
click at [453, 139] on div "Back to Adviser Home Create Lead Lead Status Allocated adviser collection Statu…" at bounding box center [622, 220] width 1113 height 441
click at [546, 115] on button "Select Button" at bounding box center [622, 117] width 221 height 16
click at [475, 133] on div "Back to Adviser Home Create Lead Lead Status Allocated adviser collection Statu…" at bounding box center [622, 220] width 1113 height 441
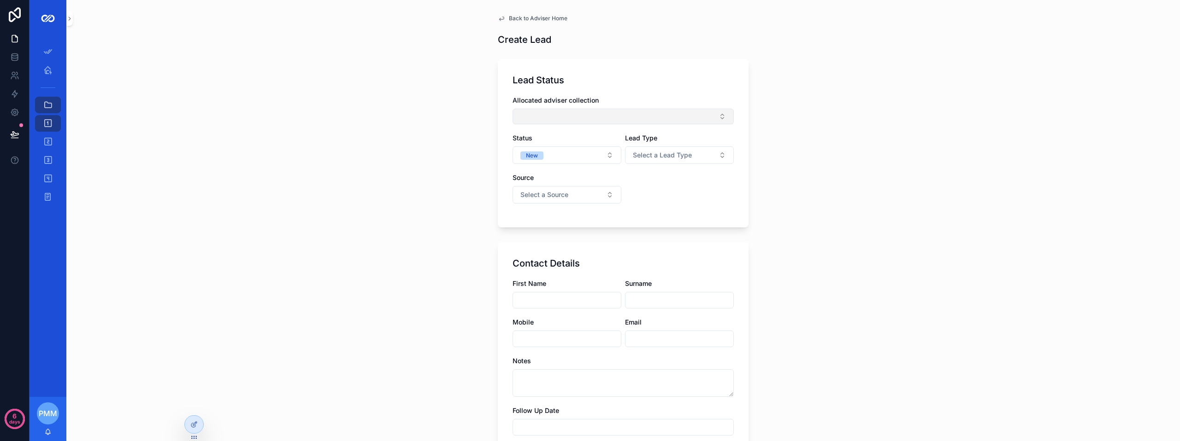
click at [544, 119] on button "Select Button" at bounding box center [622, 117] width 221 height 16
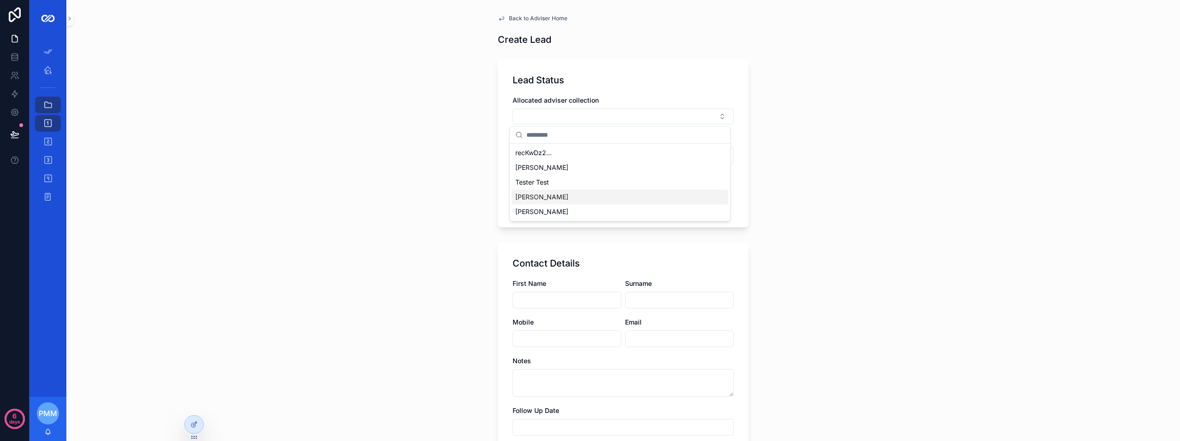
click at [397, 164] on div "Back to Adviser Home Create Lead Lead Status Allocated adviser collection Statu…" at bounding box center [622, 220] width 1113 height 441
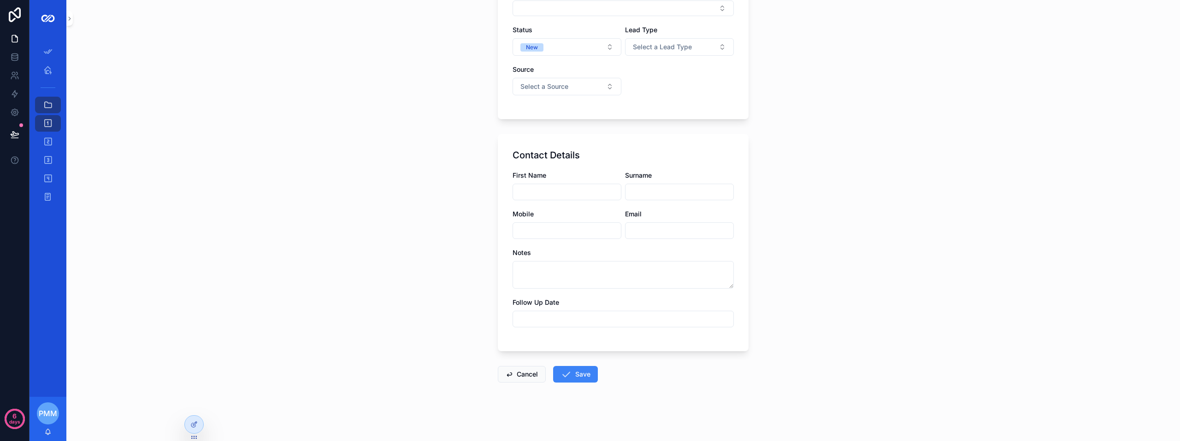
scroll to position [109, 0]
click at [527, 188] on input "scrollable content" at bounding box center [567, 191] width 108 height 13
click at [444, 186] on div "Back to Adviser Home Create Lead Lead Status Allocated adviser collection Statu…" at bounding box center [622, 111] width 1113 height 441
click at [524, 375] on button "Cancel" at bounding box center [522, 374] width 48 height 17
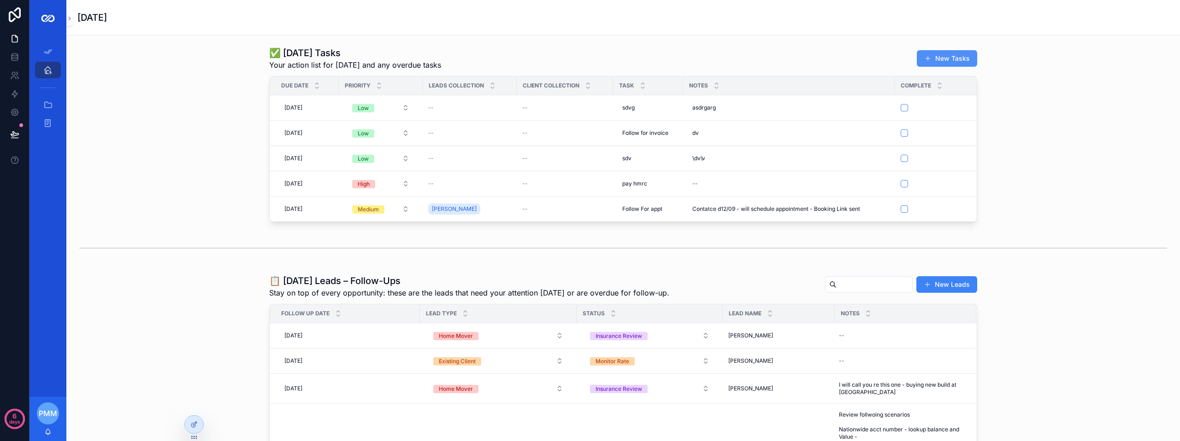
click at [944, 51] on button "New Tasks" at bounding box center [946, 58] width 60 height 17
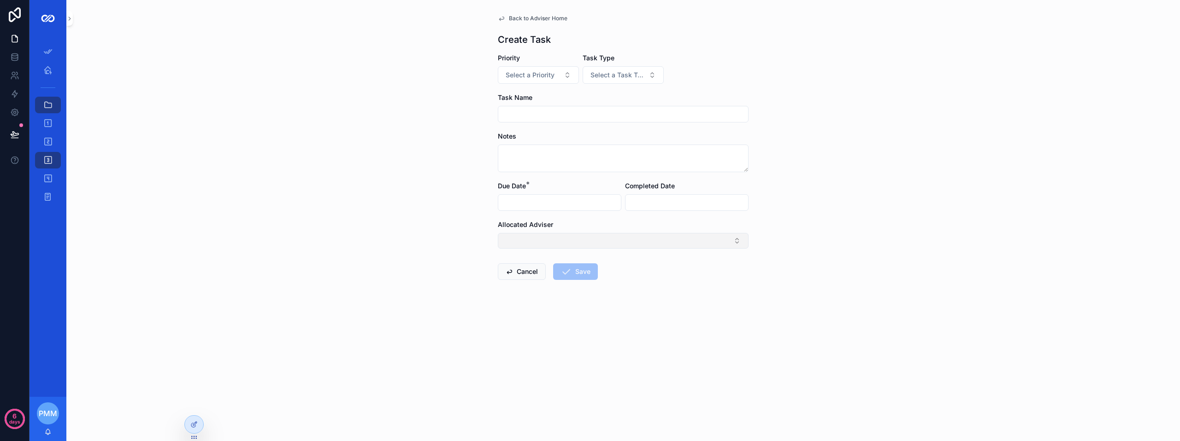
click at [561, 235] on button "Select Button" at bounding box center [623, 241] width 251 height 16
click at [449, 239] on div "Back to Adviser Home Create Task Priority Select a Priority Task Type Select a …" at bounding box center [622, 220] width 1113 height 441
click at [193, 405] on icon at bounding box center [193, 404] width 7 height 7
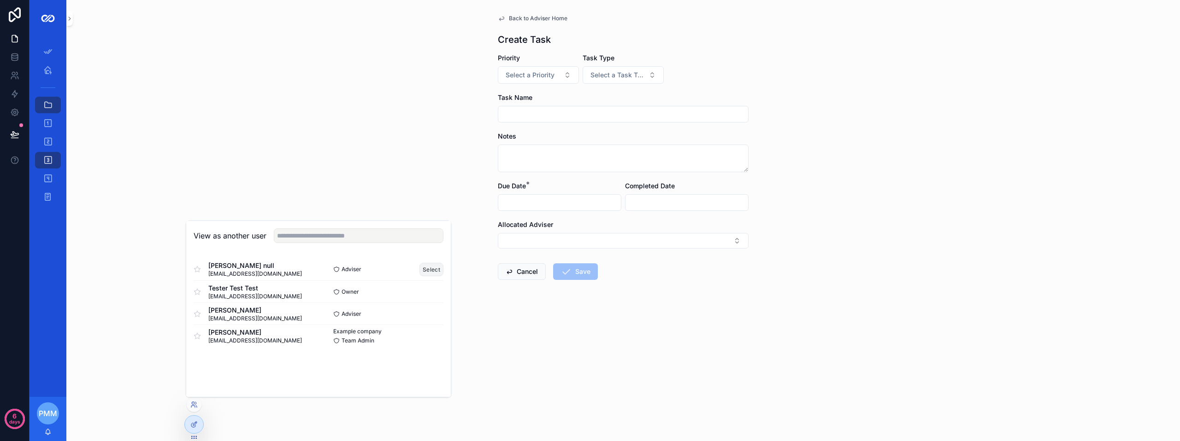
click at [428, 268] on button "Select" at bounding box center [431, 269] width 24 height 13
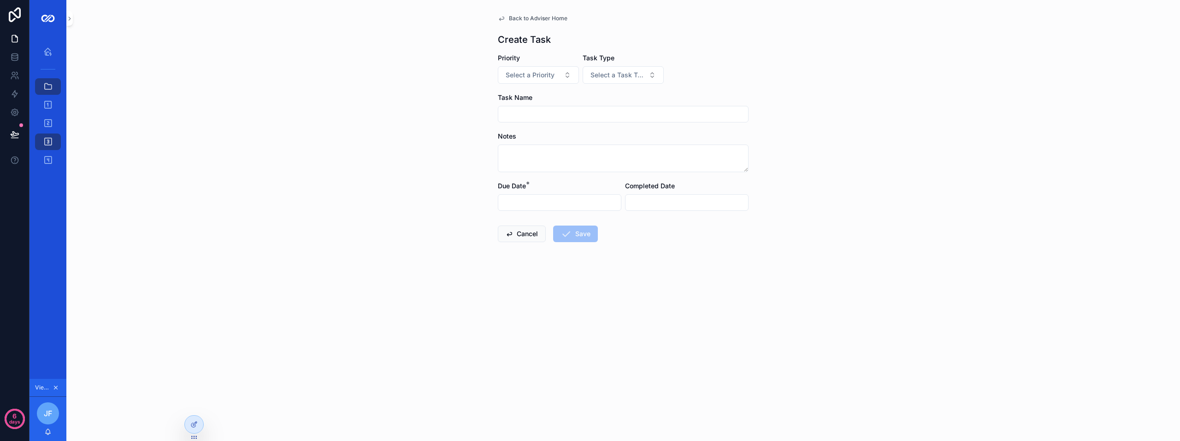
click at [585, 188] on div "Due Date *" at bounding box center [559, 186] width 123 height 9
click at [557, 204] on input "scrollable content" at bounding box center [559, 202] width 123 height 13
click at [393, 117] on div "Back to Adviser Home Create Task Priority Select a Priority Task Type Select a …" at bounding box center [622, 220] width 1113 height 441
click at [195, 427] on icon at bounding box center [193, 425] width 4 height 4
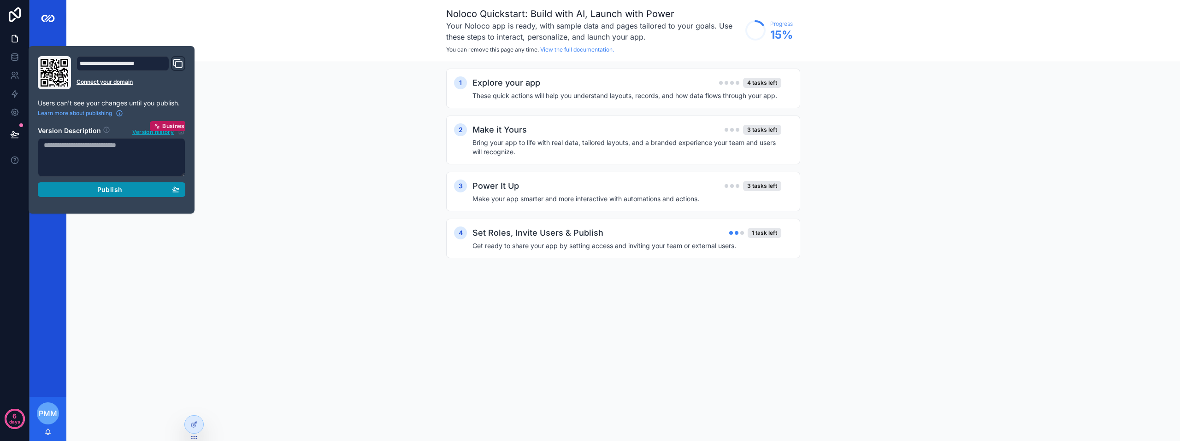
click at [144, 193] on div "Publish" at bounding box center [111, 190] width 135 height 8
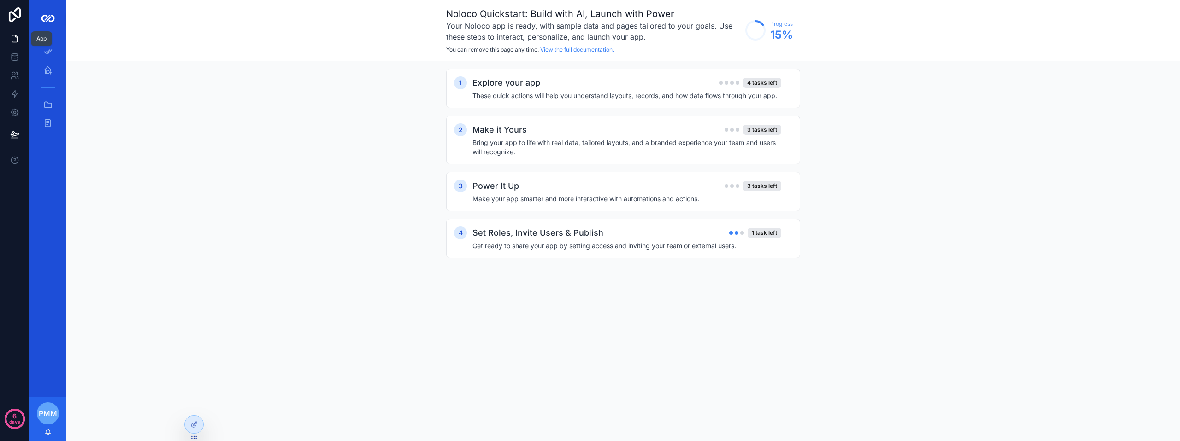
click at [0, 40] on link at bounding box center [14, 38] width 29 height 18
click at [14, 36] on icon at bounding box center [14, 38] width 9 height 9
click at [19, 35] on icon at bounding box center [14, 38] width 9 height 9
click at [12, 38] on icon at bounding box center [15, 38] width 6 height 7
drag, startPoint x: 384, startPoint y: 231, endPoint x: 368, endPoint y: 229, distance: 16.3
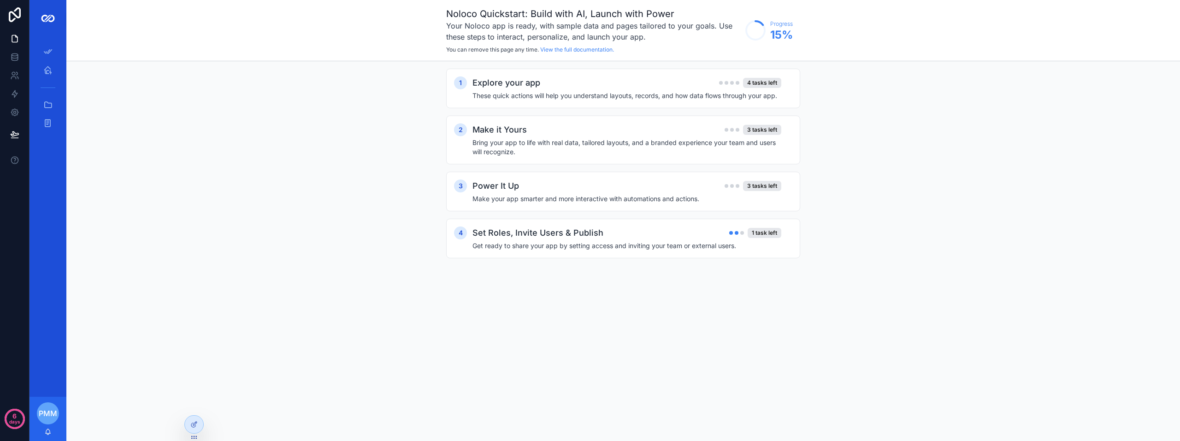
click at [383, 231] on div "1 Explore your app 4 tasks left These quick actions will help you understand la…" at bounding box center [622, 172] width 1113 height 223
click at [47, 67] on icon "scrollable content" at bounding box center [47, 69] width 9 height 9
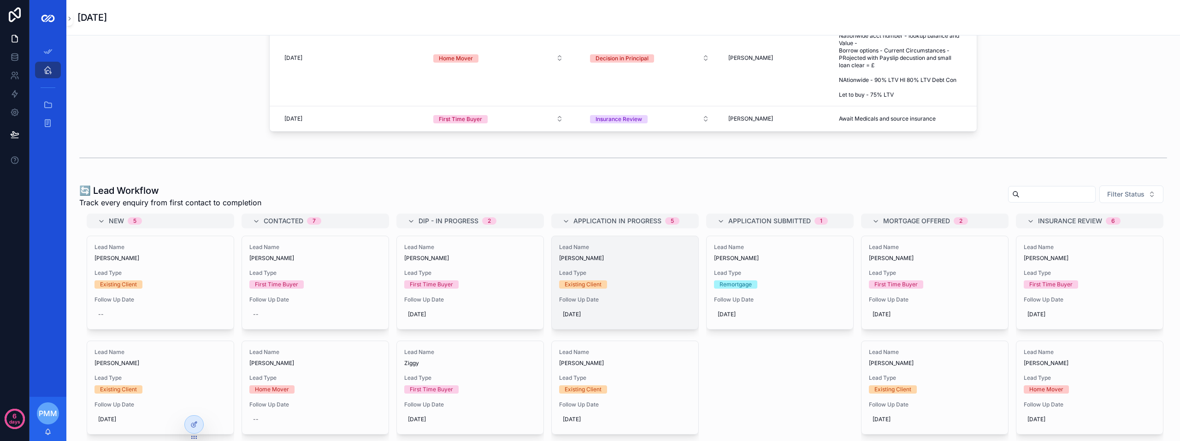
scroll to position [415, 0]
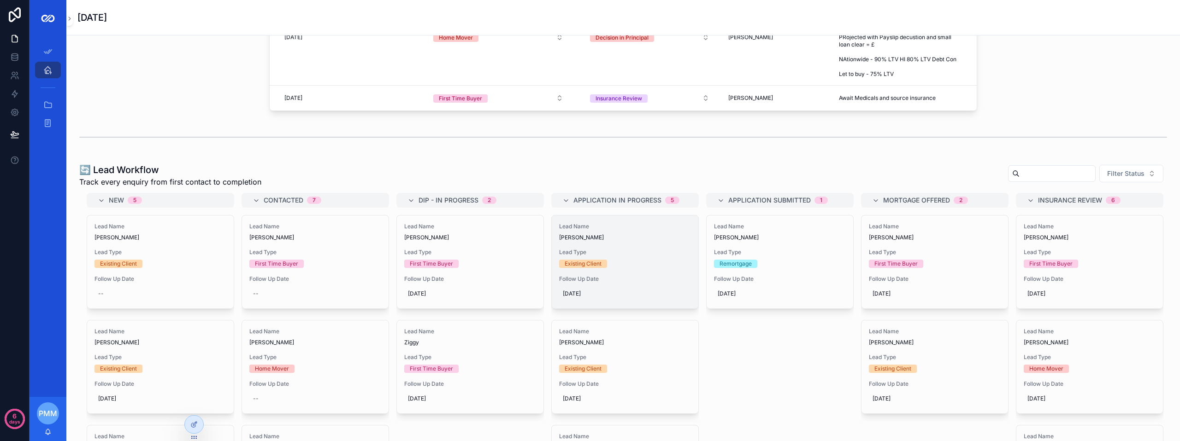
click at [635, 269] on div "Lead Name Gizelle Mangonon Lead Type Existing Client Follow Up Date 06/10/2025" at bounding box center [625, 262] width 147 height 93
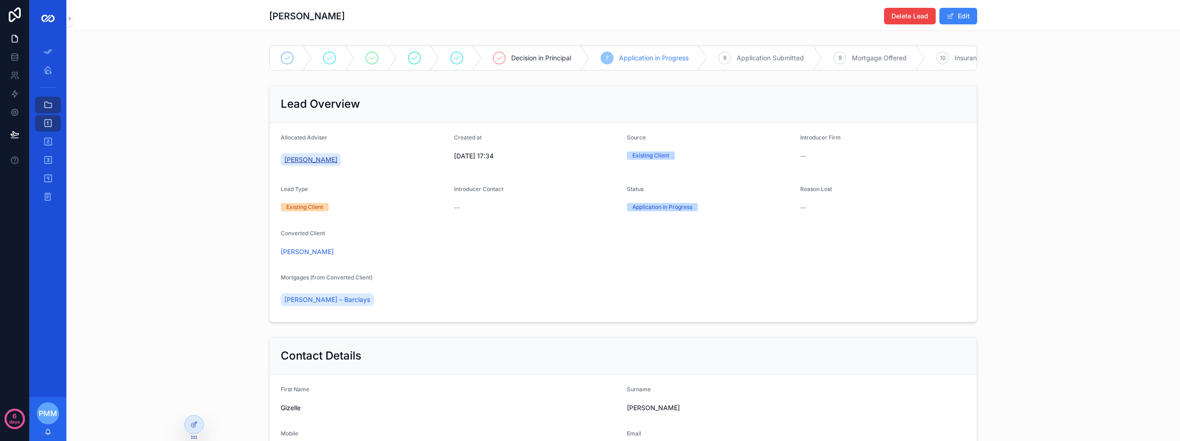
click at [303, 163] on span "[PERSON_NAME]" at bounding box center [310, 159] width 53 height 9
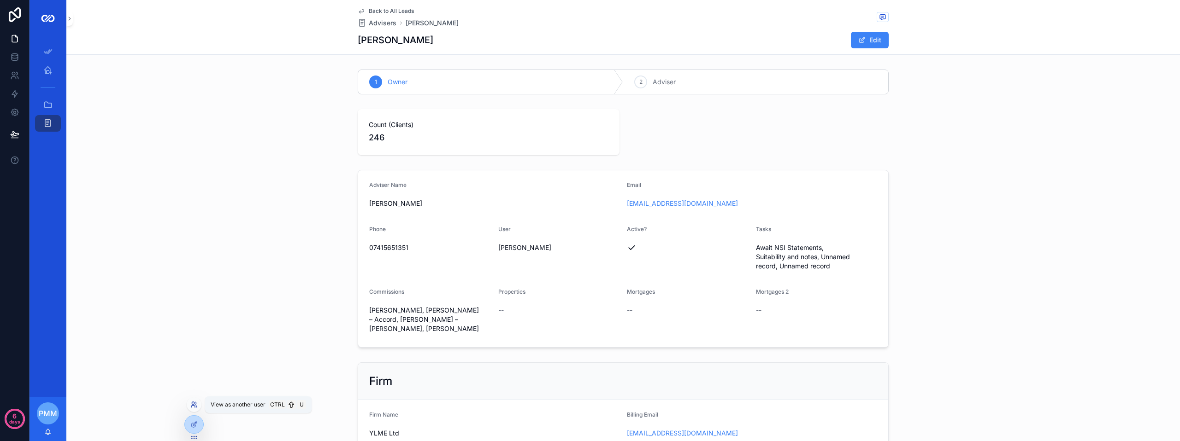
click at [196, 407] on icon at bounding box center [193, 404] width 7 height 7
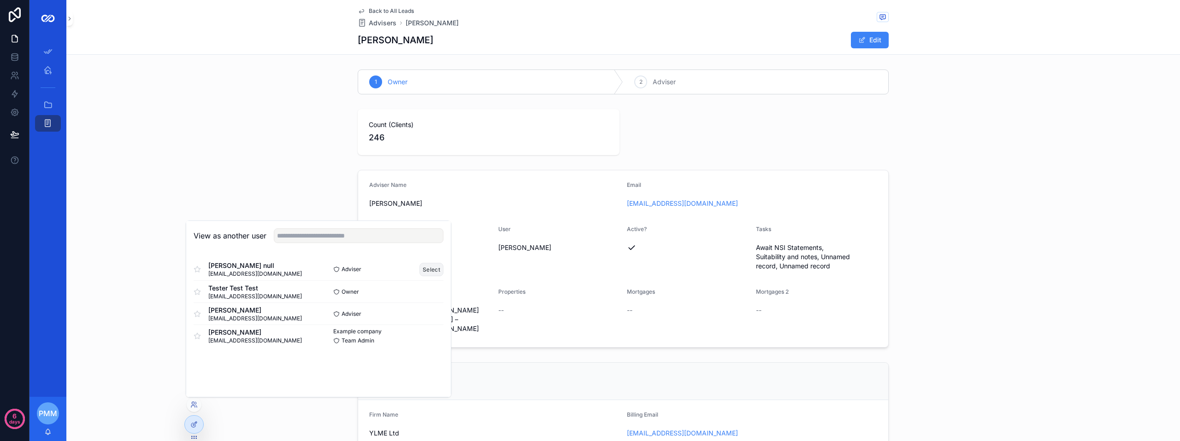
click at [431, 268] on button "Select" at bounding box center [431, 269] width 24 height 13
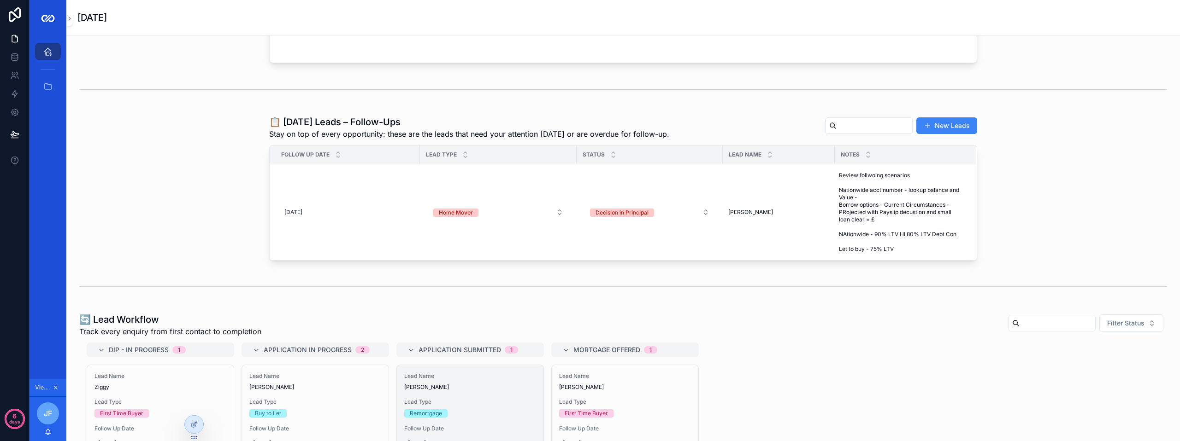
scroll to position [184, 0]
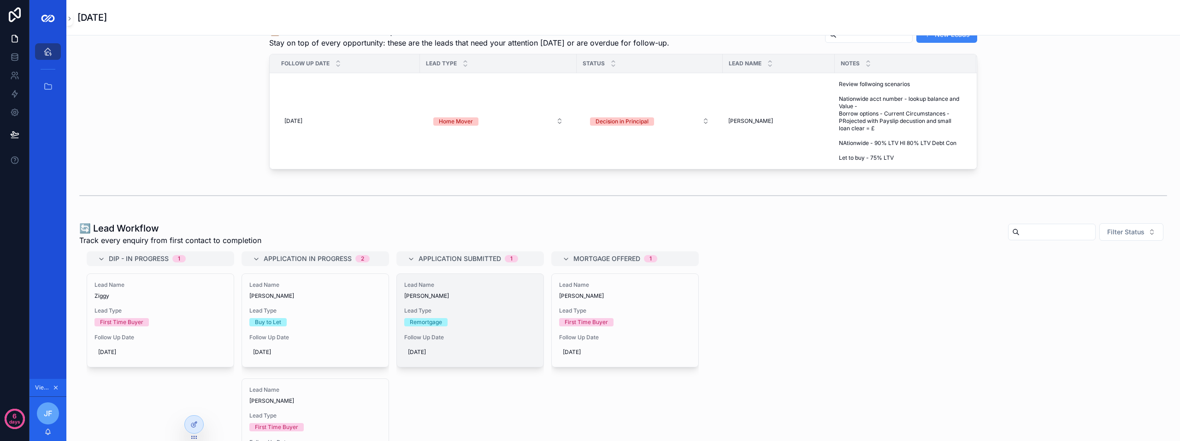
click at [421, 289] on span "Lead Name" at bounding box center [470, 285] width 132 height 7
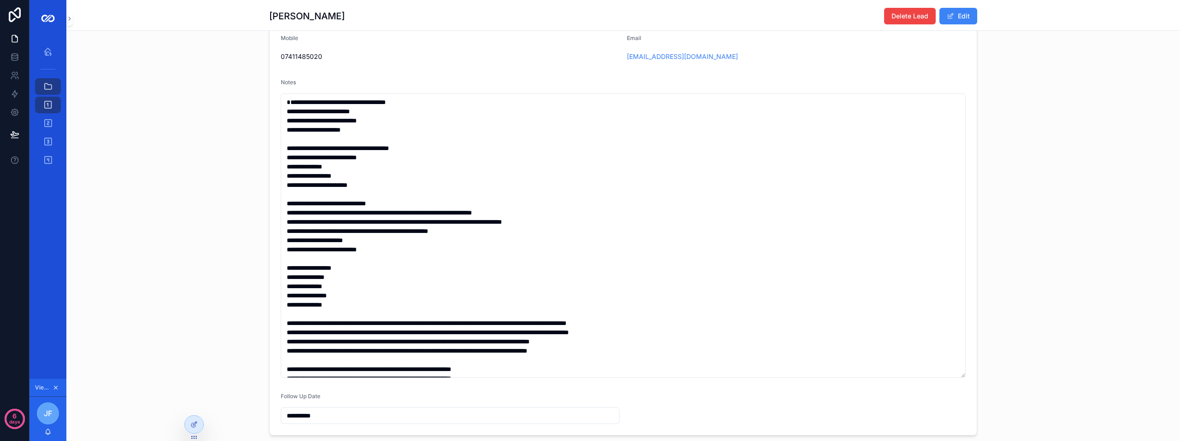
scroll to position [323, 0]
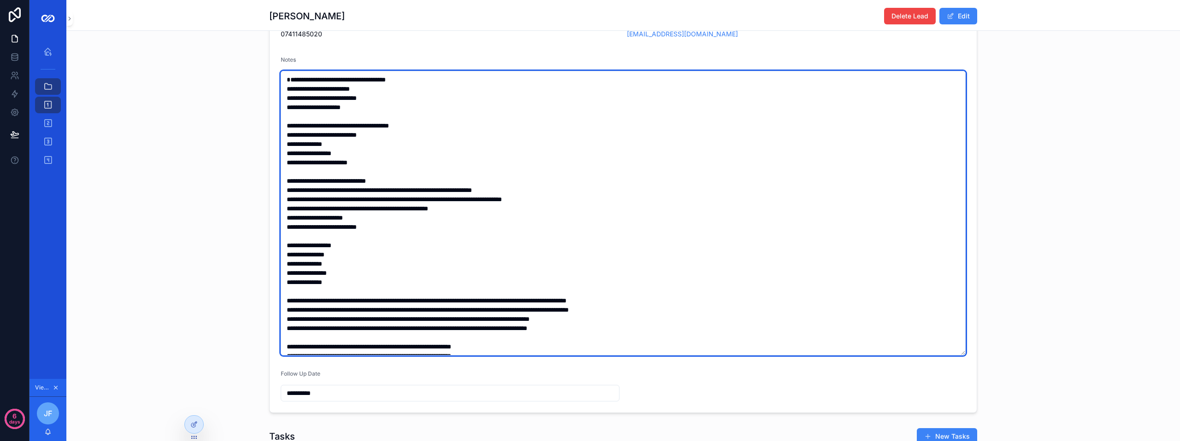
click at [407, 206] on textarea "scrollable content" at bounding box center [623, 213] width 685 height 285
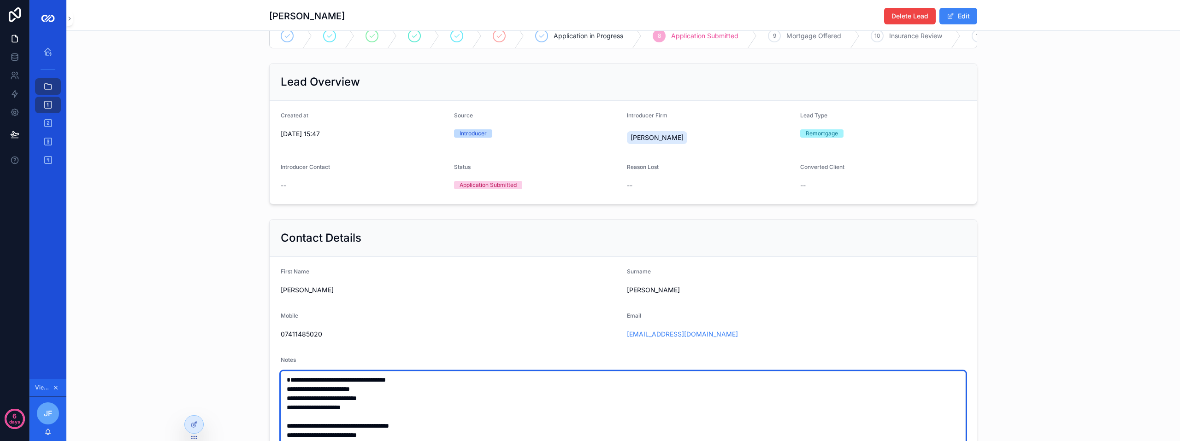
scroll to position [0, 0]
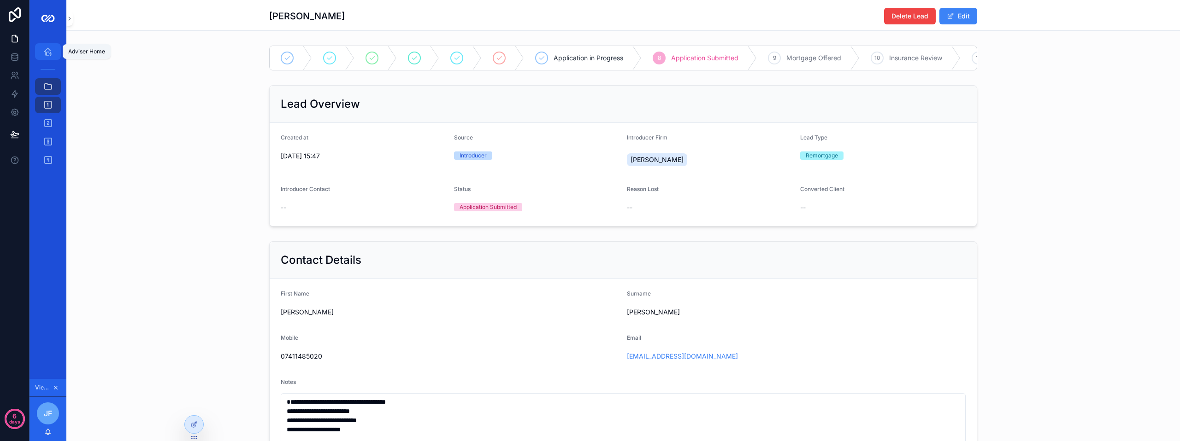
click at [45, 47] on icon "scrollable content" at bounding box center [47, 51] width 9 height 9
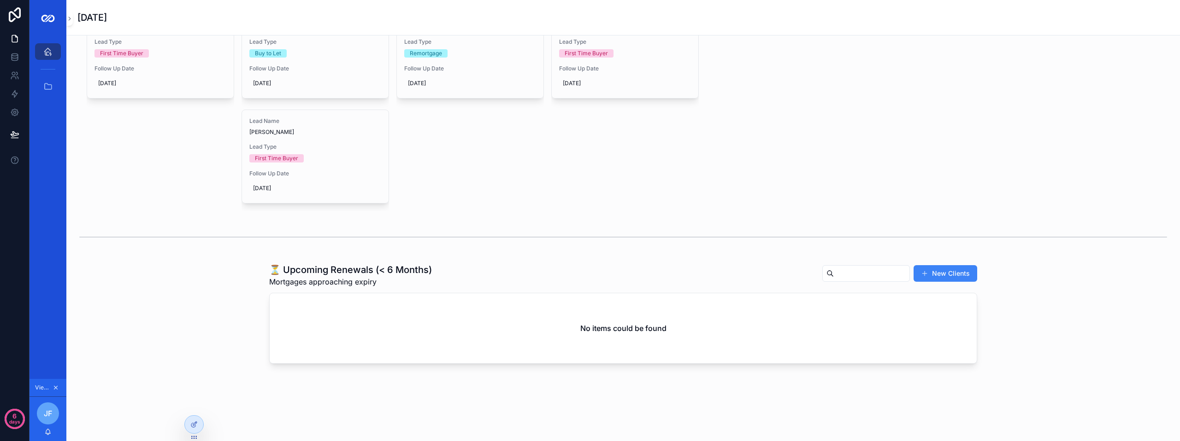
scroll to position [468, 0]
click at [193, 405] on icon at bounding box center [193, 403] width 2 height 2
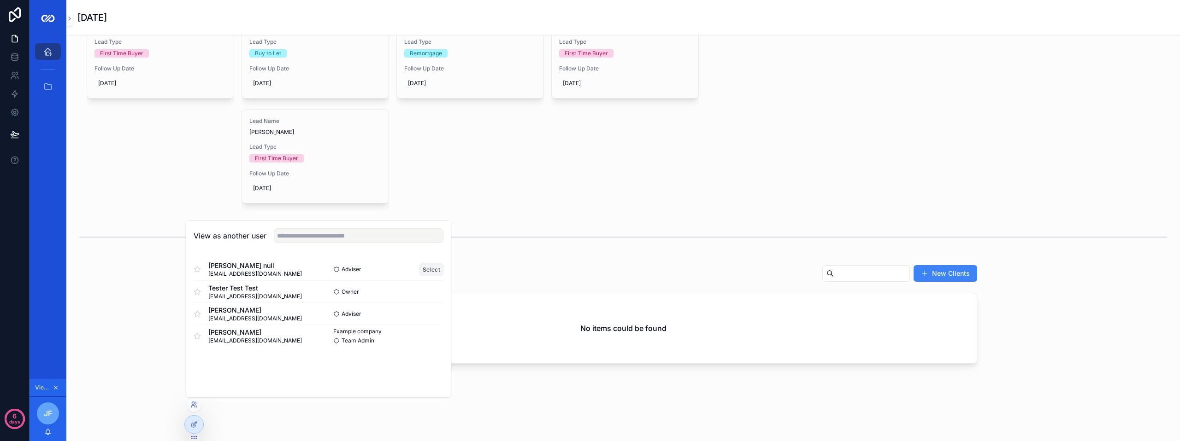
click at [438, 271] on button "Select" at bounding box center [431, 269] width 24 height 13
click at [436, 270] on button "Select" at bounding box center [431, 269] width 24 height 13
click at [427, 338] on button "Select" at bounding box center [431, 335] width 24 height 13
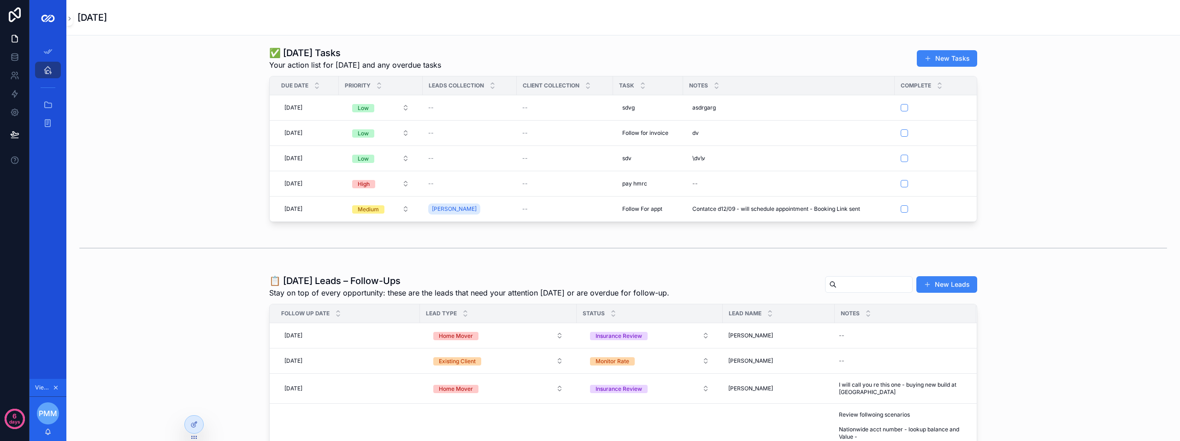
click at [177, 115] on div "✅ [DATE] Tasks Your action list for [DATE] and any overdue tasks New Tasks Due …" at bounding box center [623, 134] width 1098 height 183
drag, startPoint x: 890, startPoint y: 86, endPoint x: 884, endPoint y: 86, distance: 6.0
click at [886, 86] on div "scrollable content" at bounding box center [888, 85] width 4 height 18
click at [192, 421] on div at bounding box center [194, 425] width 18 height 18
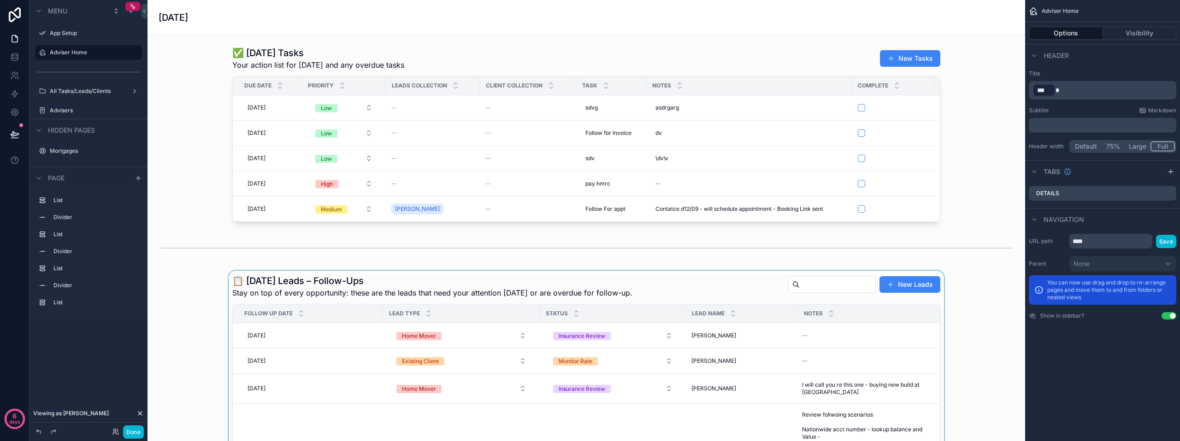
click at [909, 291] on div "scrollable content" at bounding box center [586, 400] width 863 height 258
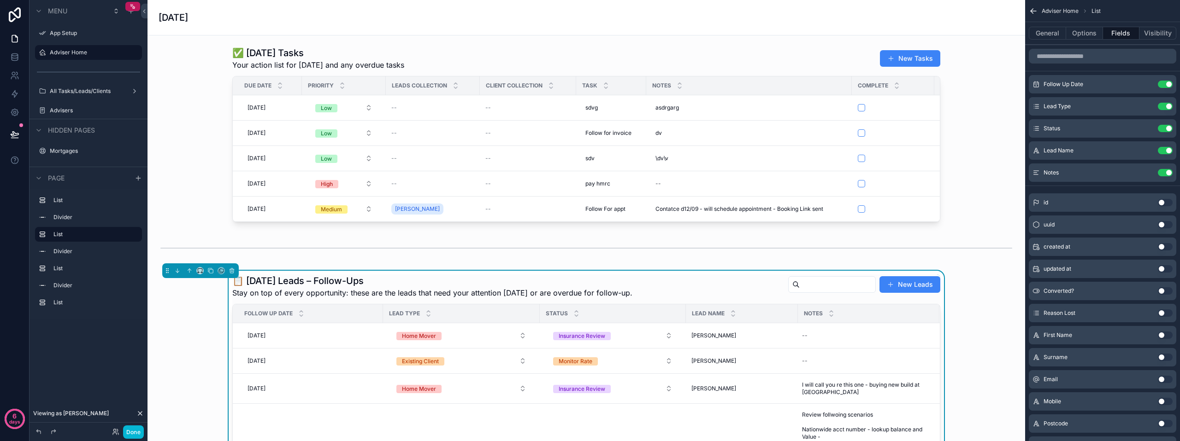
click at [909, 291] on button "New Leads" at bounding box center [909, 284] width 61 height 17
